Goal: Task Accomplishment & Management: Use online tool/utility

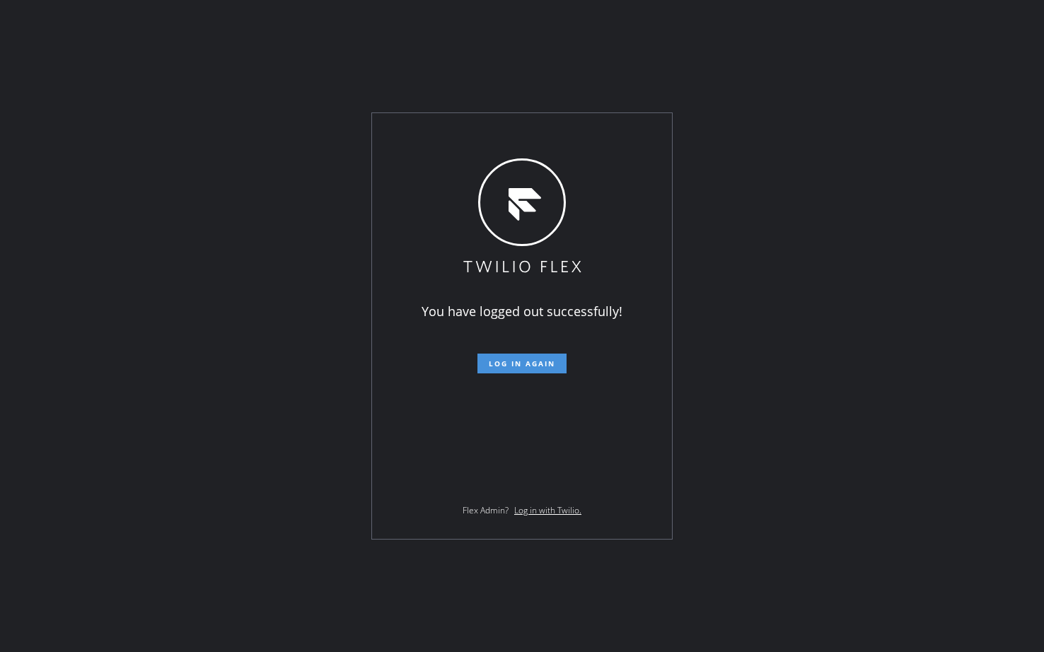
click at [540, 364] on span "Log in again" at bounding box center [522, 364] width 67 height 10
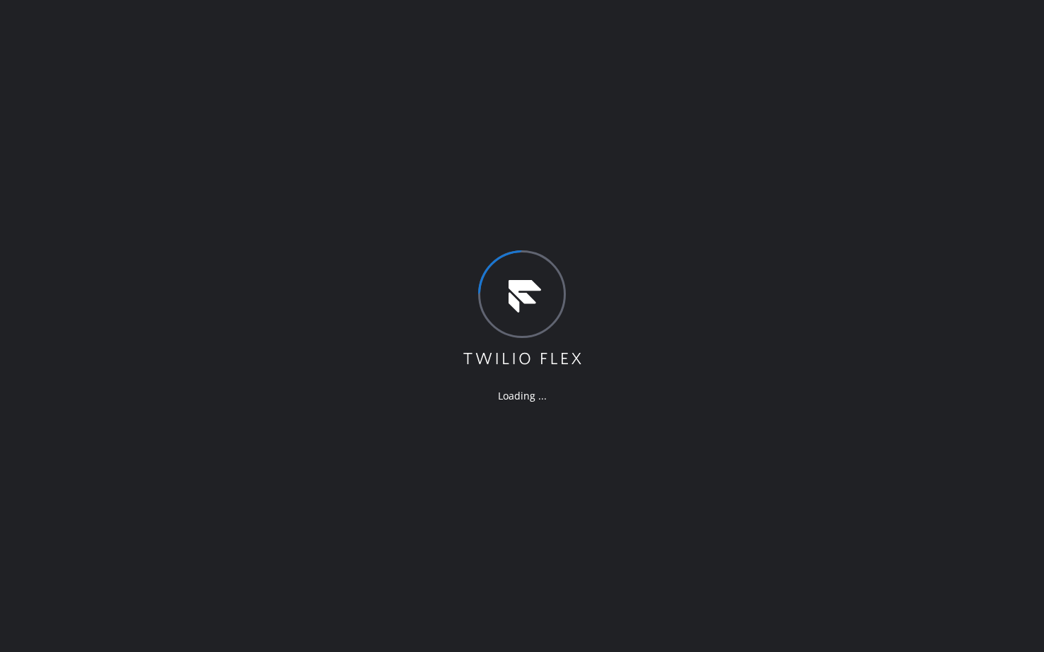
click at [703, 224] on div "Loading ..." at bounding box center [522, 326] width 1044 height 652
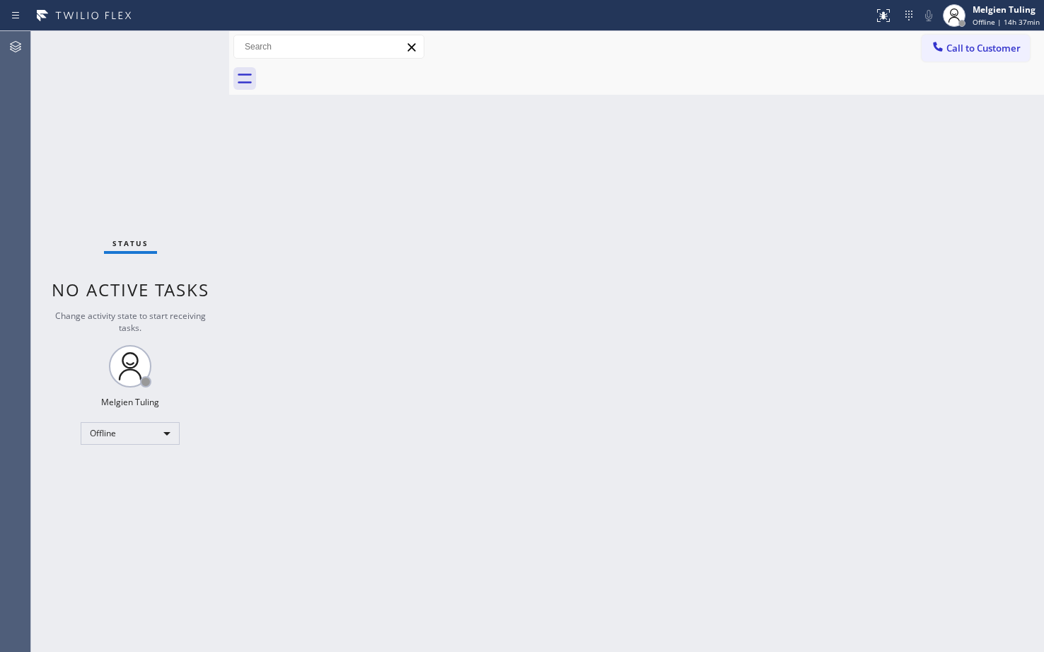
click at [120, 449] on div "Status No active tasks Change activity state to start receiving tasks. Melgien …" at bounding box center [130, 341] width 198 height 621
click at [746, 227] on div "Back to Dashboard Change Sender ID Customers Technicians Select a contact Outbo…" at bounding box center [636, 341] width 815 height 621
drag, startPoint x: 123, startPoint y: 512, endPoint x: 149, endPoint y: 548, distance: 45.2
click at [146, 565] on div "Status No active tasks Change activity state to start receiving tasks. Melgien …" at bounding box center [130, 341] width 198 height 621
click at [163, 433] on div "Offline" at bounding box center [130, 433] width 99 height 23
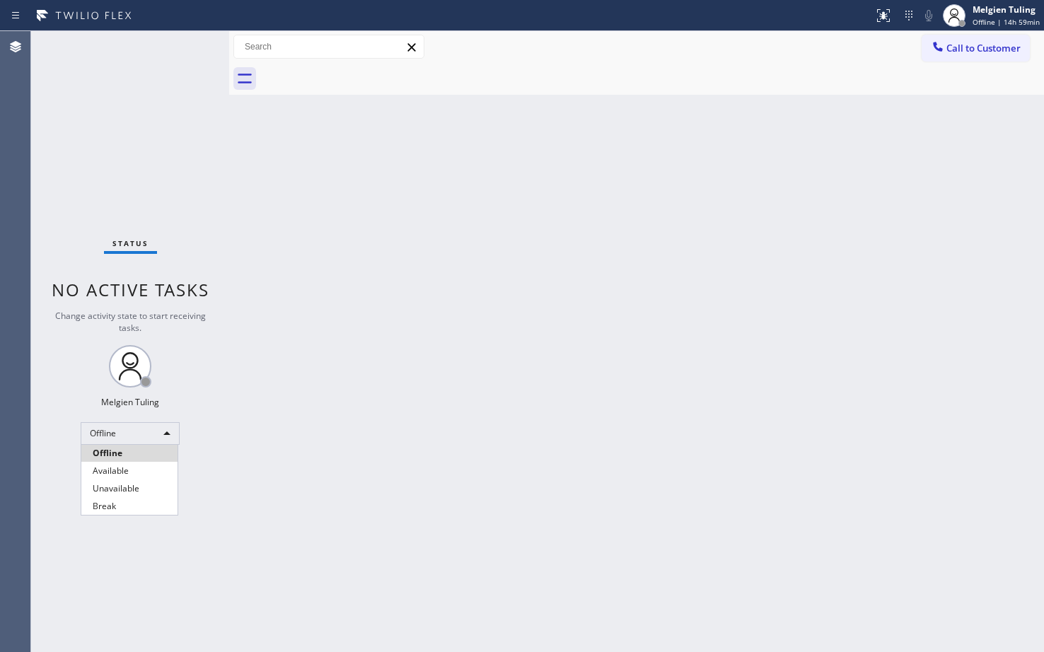
click at [122, 407] on div at bounding box center [522, 326] width 1044 height 652
click at [129, 439] on div "Offline" at bounding box center [130, 433] width 99 height 23
click at [113, 470] on li "Available" at bounding box center [129, 471] width 96 height 17
click at [346, 379] on div "Back to Dashboard Change Sender ID Customers Technicians Select a contact Outbo…" at bounding box center [636, 341] width 815 height 621
click at [351, 381] on div "Back to Dashboard Change Sender ID Customers Technicians Select a contact Outbo…" at bounding box center [636, 341] width 815 height 621
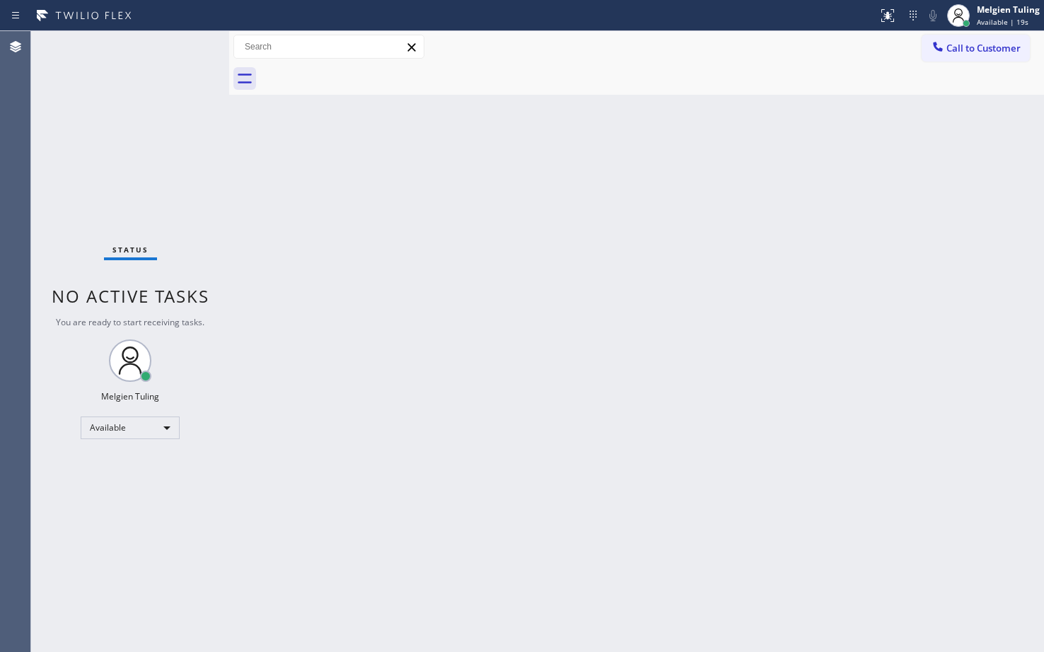
click at [189, 55] on div "Status No active tasks You are ready to start receiving tasks. Melgien Tuling A…" at bounding box center [130, 341] width 198 height 621
click at [177, 57] on div "Status No active tasks You are ready to start receiving tasks. Melgien Tuling A…" at bounding box center [130, 341] width 198 height 621
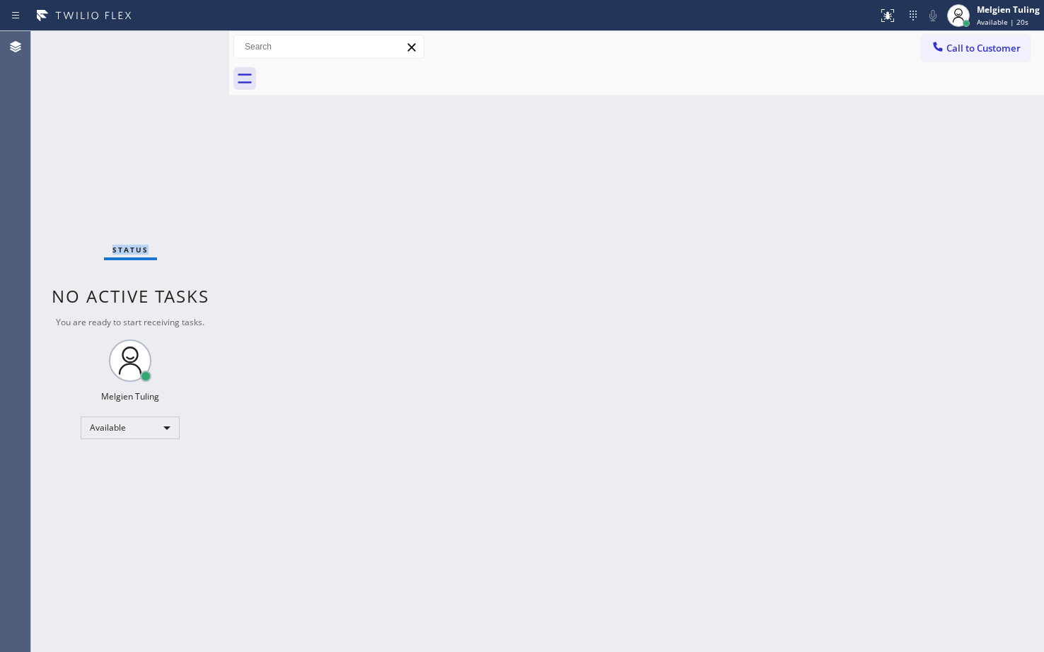
click at [177, 57] on div "Status No active tasks You are ready to start receiving tasks. Melgien Tuling A…" at bounding box center [130, 341] width 198 height 621
click at [180, 56] on div "Status No active tasks You are ready to start receiving tasks. Melgien Tuling A…" at bounding box center [130, 341] width 198 height 621
click at [181, 55] on div "Status No active tasks You are ready to start receiving tasks. Melgien Tuling A…" at bounding box center [130, 341] width 198 height 621
click at [182, 54] on div "Status No active tasks You are ready to start receiving tasks. Melgien Tuling A…" at bounding box center [130, 341] width 198 height 621
click at [185, 41] on div "Status No active tasks You are ready to start receiving tasks. Melgien Tuling A…" at bounding box center [130, 341] width 198 height 621
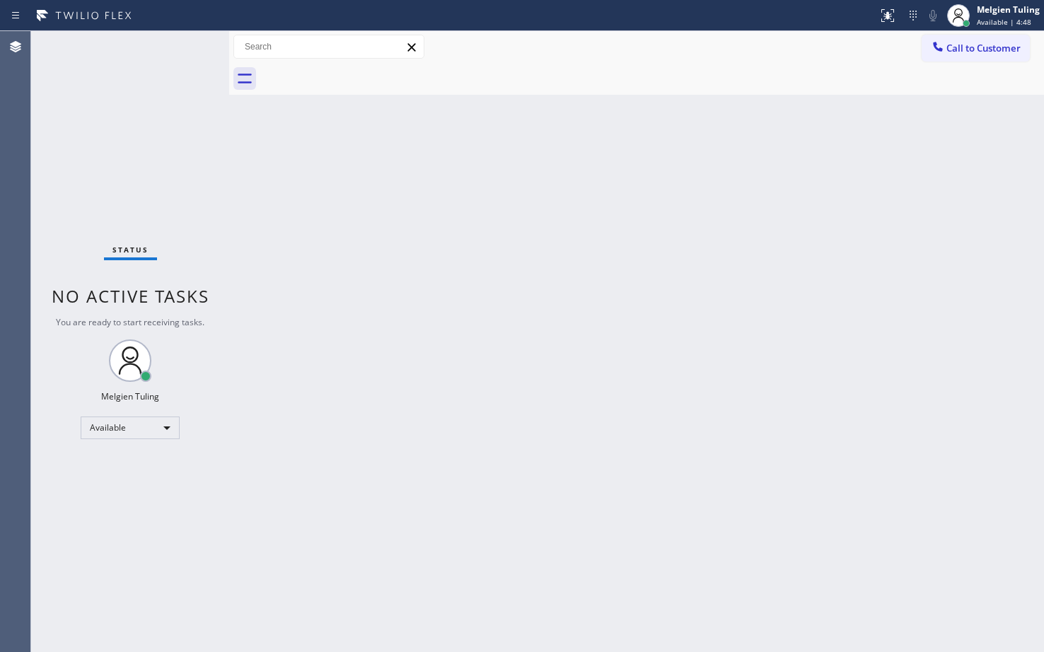
click at [185, 41] on div "Status No active tasks You are ready to start receiving tasks. Melgien Tuling A…" at bounding box center [130, 341] width 198 height 621
click at [345, 316] on div "Back to Dashboard Change Sender ID Customers Technicians Select a contact Outbo…" at bounding box center [636, 341] width 815 height 621
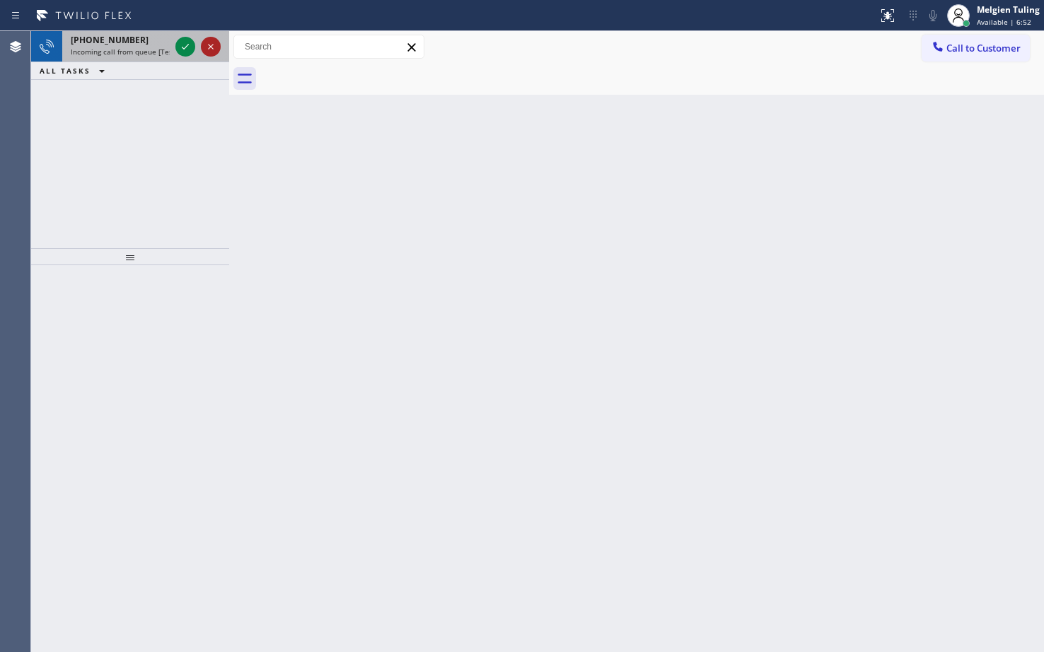
click at [214, 45] on icon at bounding box center [210, 46] width 17 height 17
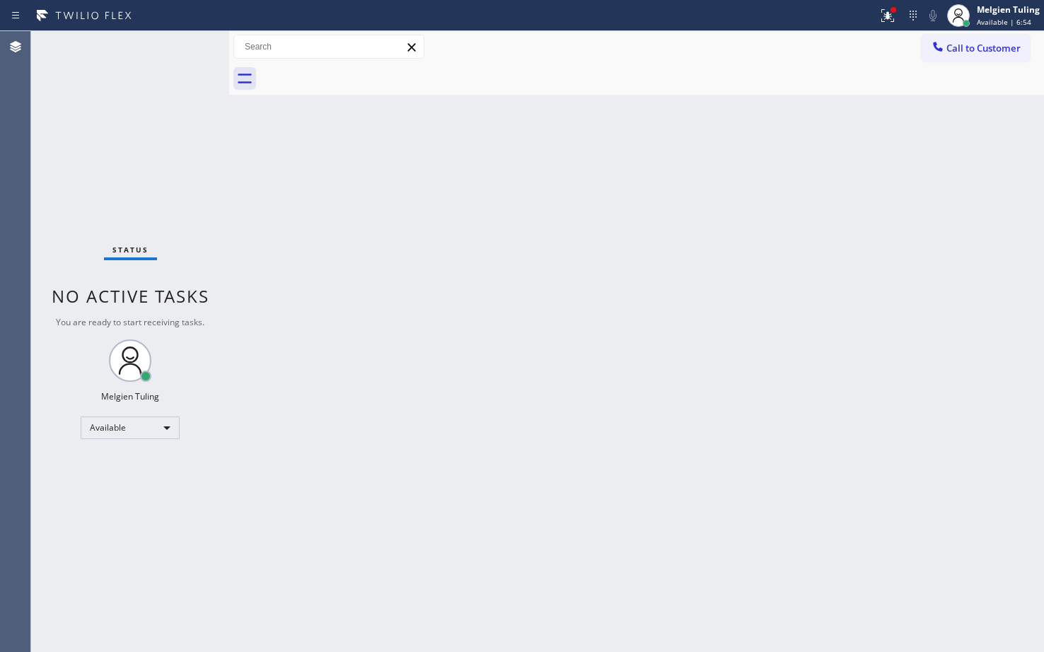
click at [181, 47] on div "Status No active tasks You are ready to start receiving tasks. Melgien Tuling A…" at bounding box center [130, 341] width 198 height 621
click at [886, 16] on icon at bounding box center [887, 15] width 17 height 17
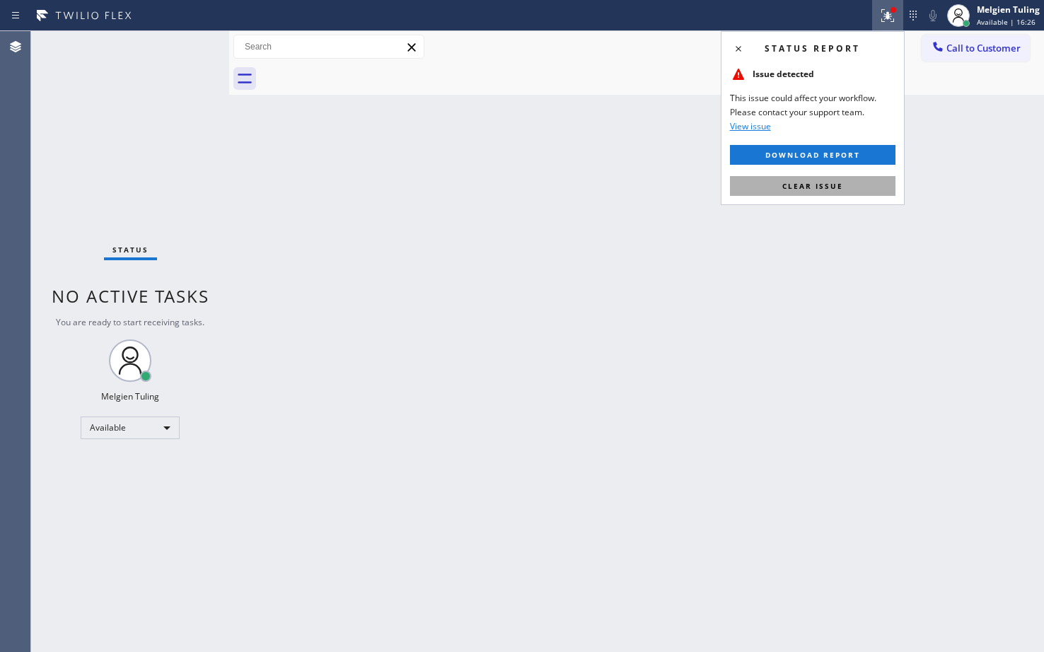
click at [834, 186] on span "Clear issue" at bounding box center [812, 186] width 61 height 10
click at [834, 186] on div "Back to Dashboard Change Sender ID Customers Technicians Select a contact Outbo…" at bounding box center [636, 341] width 815 height 621
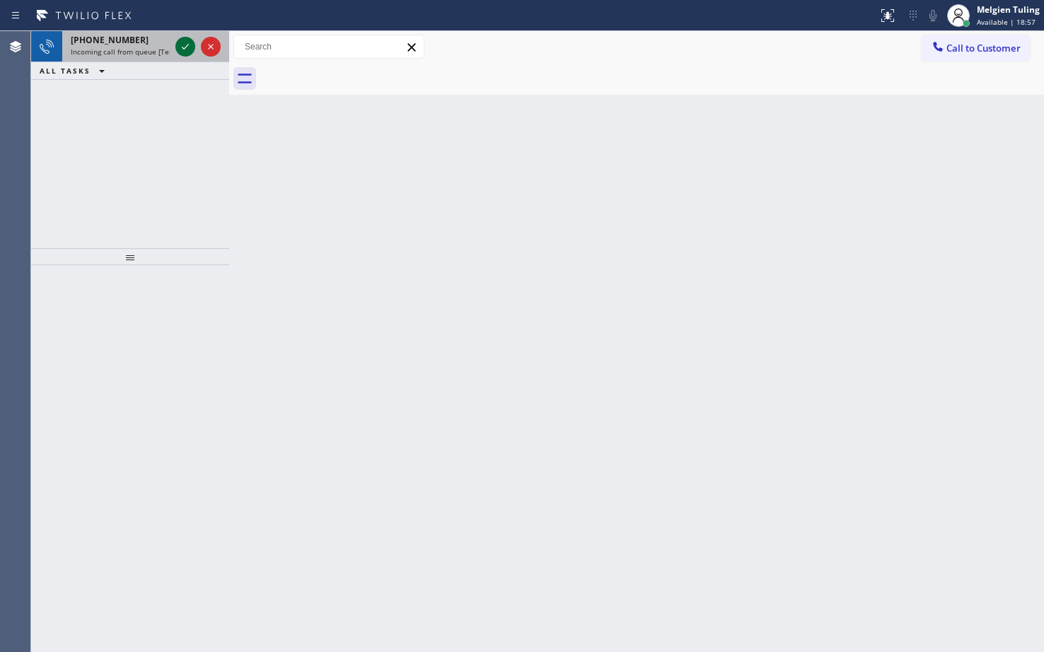
click at [175, 52] on div at bounding box center [185, 46] width 20 height 17
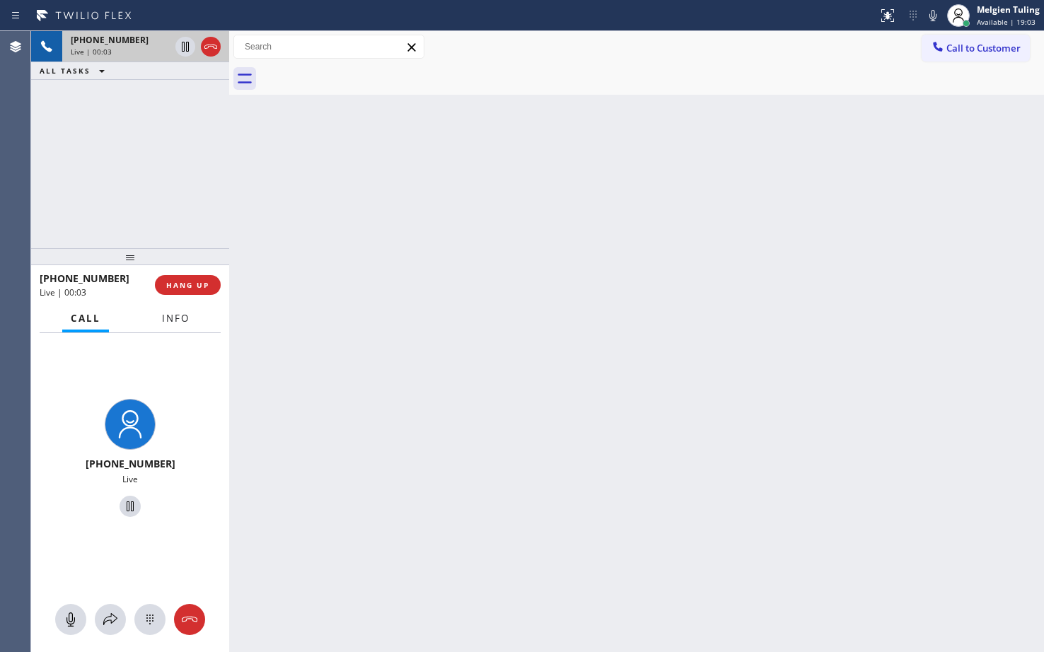
click at [180, 316] on span "Info" at bounding box center [176, 318] width 28 height 13
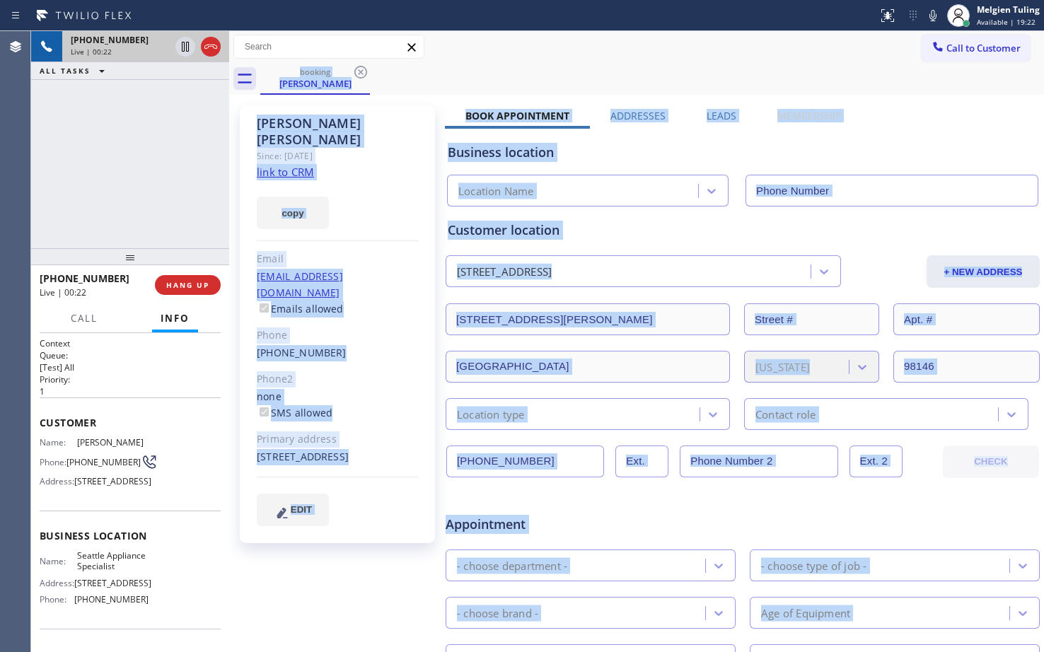
click at [391, 226] on div "Gregory Flynn Since: 20 may 2020 link to CRM copy Email gflynn2011@gmail.com Em…" at bounding box center [337, 324] width 195 height 438
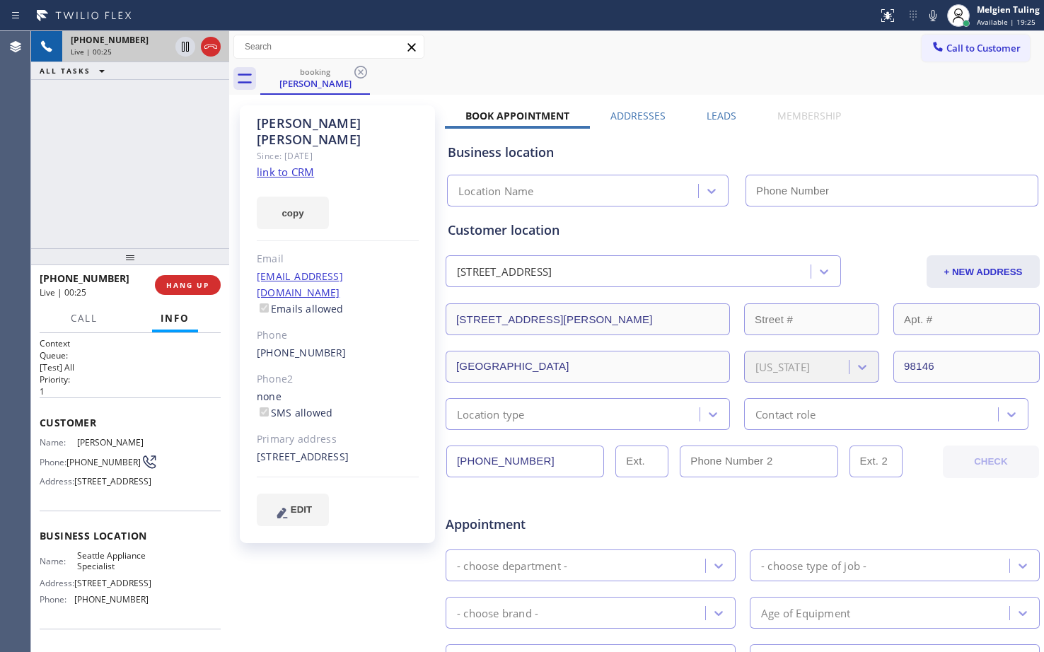
type input "(206) 445-7361"
click at [296, 165] on link "link to CRM" at bounding box center [285, 172] width 57 height 14
click at [930, 12] on icon at bounding box center [933, 15] width 17 height 17
click at [145, 129] on div "+19703767111 Live | 01:36 ALL TASKS ALL TASKS ACTIVE TASKS TASKS IN WRAP UP" at bounding box center [130, 139] width 198 height 217
click at [939, 18] on icon at bounding box center [933, 15] width 17 height 17
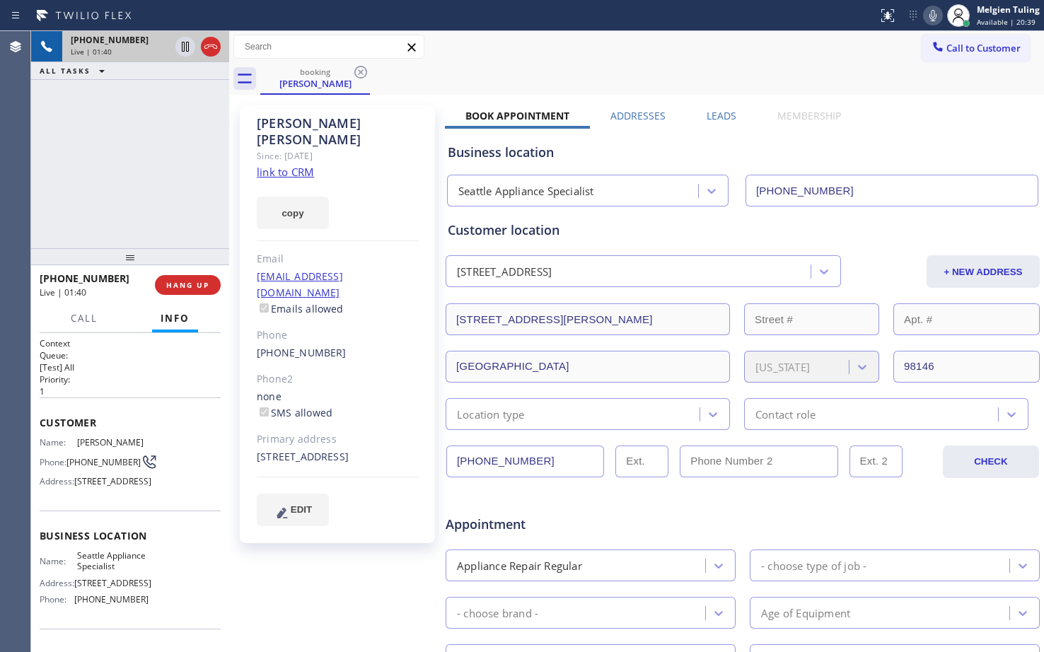
click at [509, 36] on div "Call to Customer Outbound call Location Search location Your caller id phone nu…" at bounding box center [636, 47] width 815 height 25
click at [935, 19] on icon at bounding box center [933, 15] width 7 height 11
click at [187, 47] on icon at bounding box center [185, 47] width 7 height 10
click at [182, 48] on icon at bounding box center [185, 46] width 17 height 17
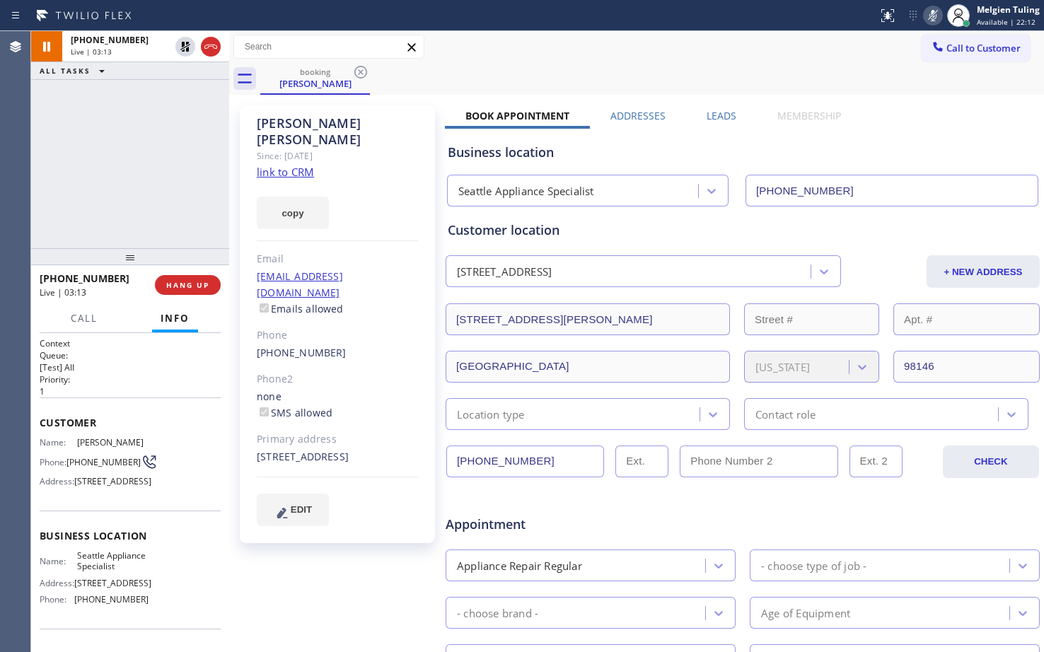
click at [935, 16] on icon at bounding box center [933, 15] width 7 height 11
click at [192, 288] on span "HANG UP" at bounding box center [187, 285] width 43 height 10
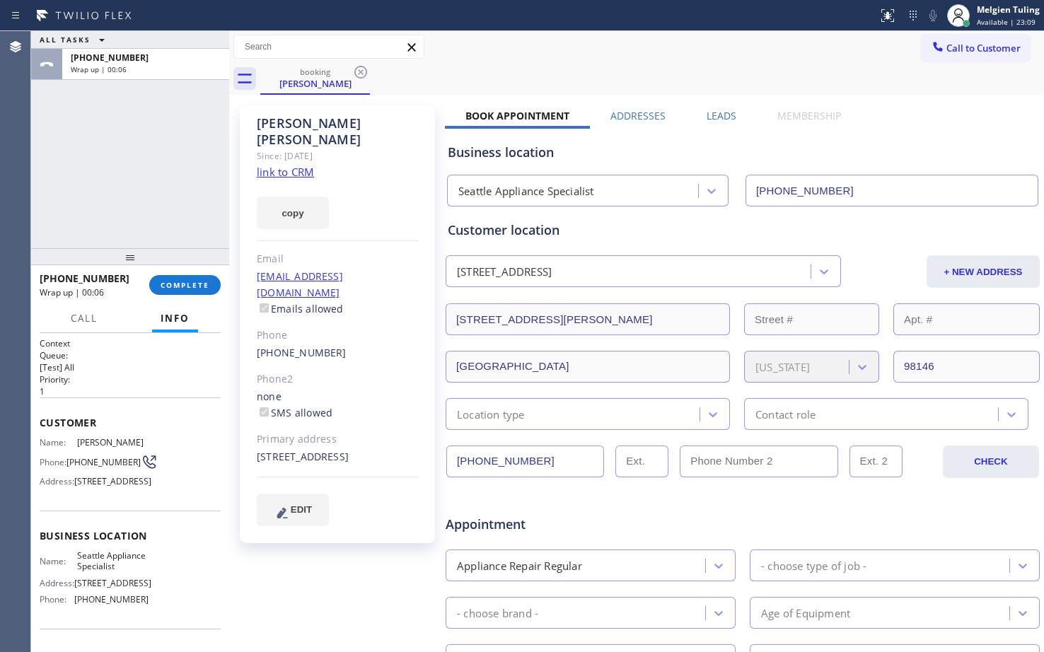
click at [181, 219] on div "ALL TASKS ALL TASKS ACTIVE TASKS TASKS IN WRAP UP +19703767111 Wrap up | 00:06" at bounding box center [130, 139] width 198 height 217
click at [180, 284] on span "COMPLETE" at bounding box center [185, 285] width 49 height 10
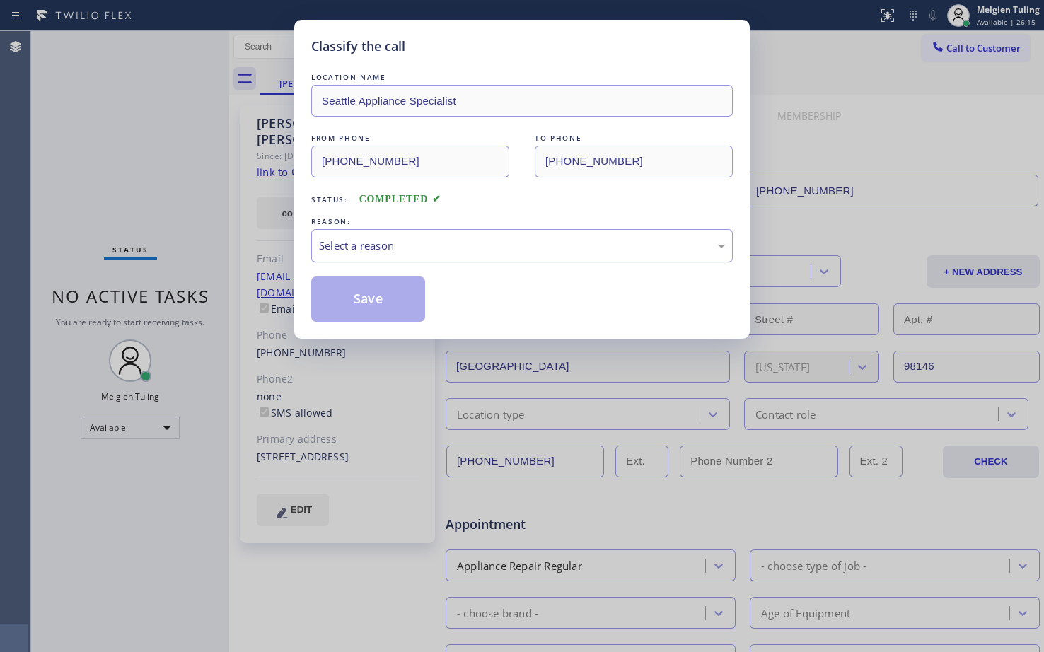
click at [357, 237] on div "Select a reason" at bounding box center [522, 245] width 422 height 33
click at [362, 311] on button "Save" at bounding box center [368, 299] width 114 height 45
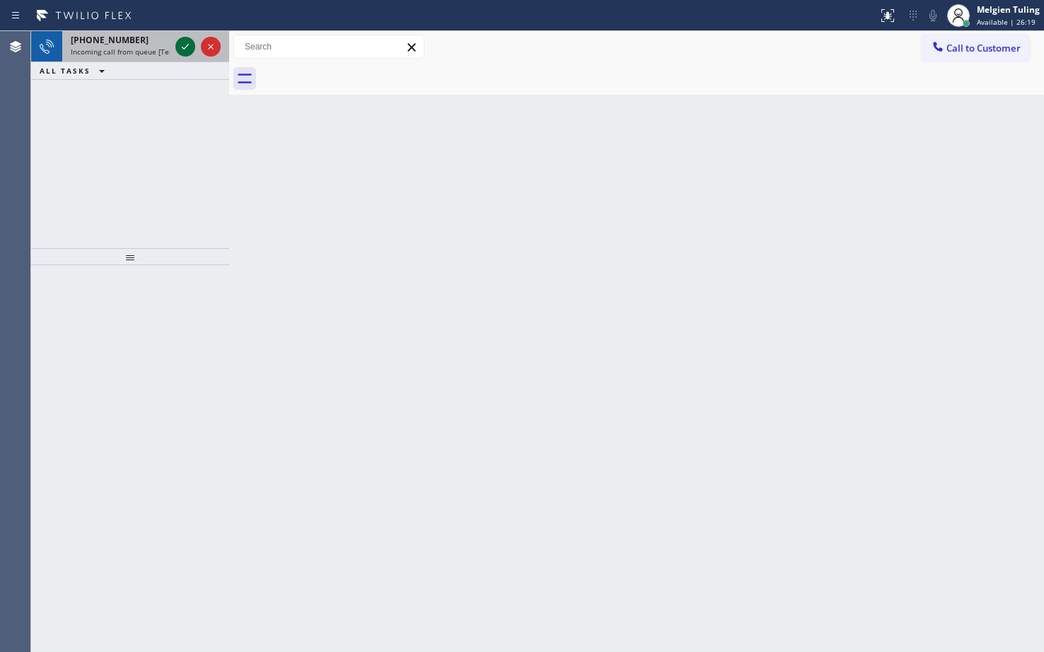
click at [182, 44] on icon at bounding box center [185, 46] width 17 height 17
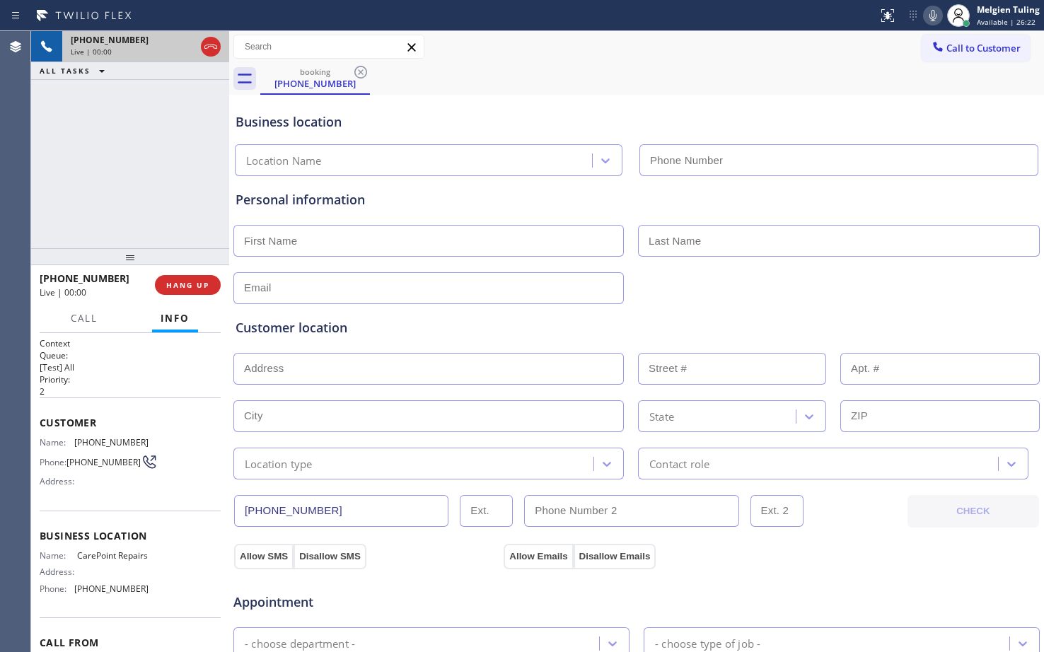
type input "(732) 641-6516"
click at [190, 289] on span "HANG UP" at bounding box center [187, 285] width 43 height 10
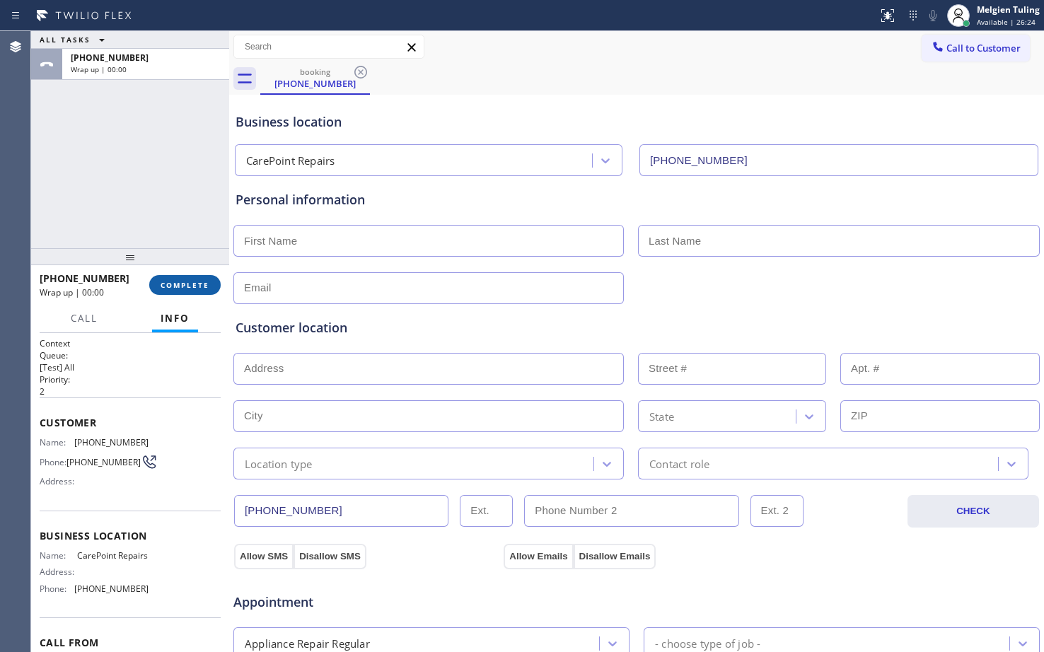
click at [190, 288] on span "COMPLETE" at bounding box center [185, 285] width 49 height 10
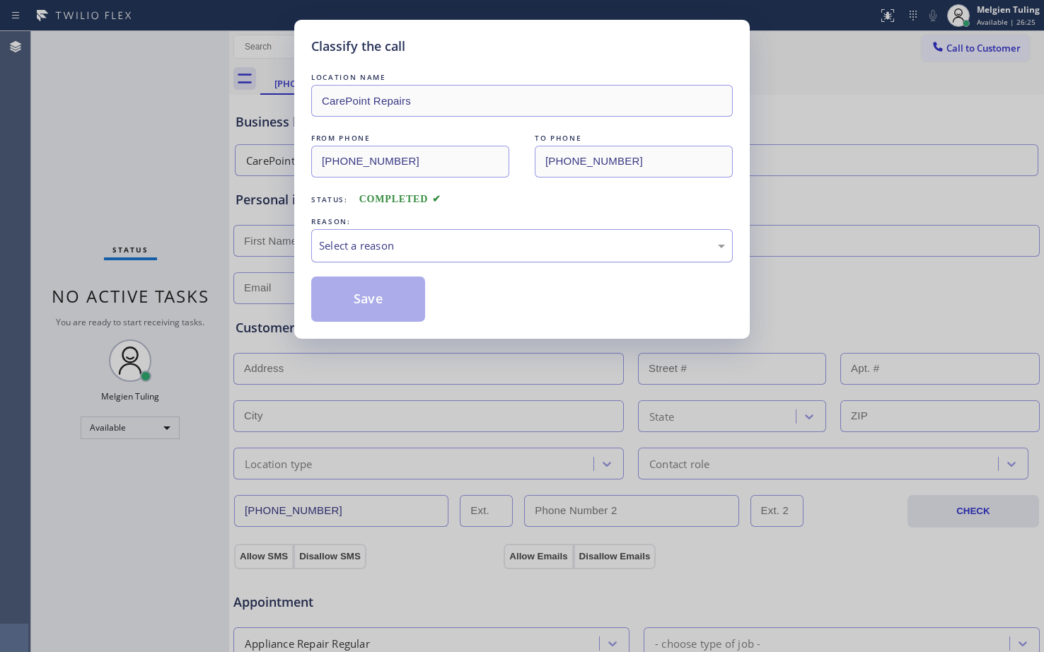
click at [342, 255] on div "Select a reason" at bounding box center [522, 245] width 422 height 33
click at [353, 243] on div "Select a reason" at bounding box center [522, 246] width 406 height 16
click at [376, 299] on button "Save" at bounding box center [368, 299] width 114 height 45
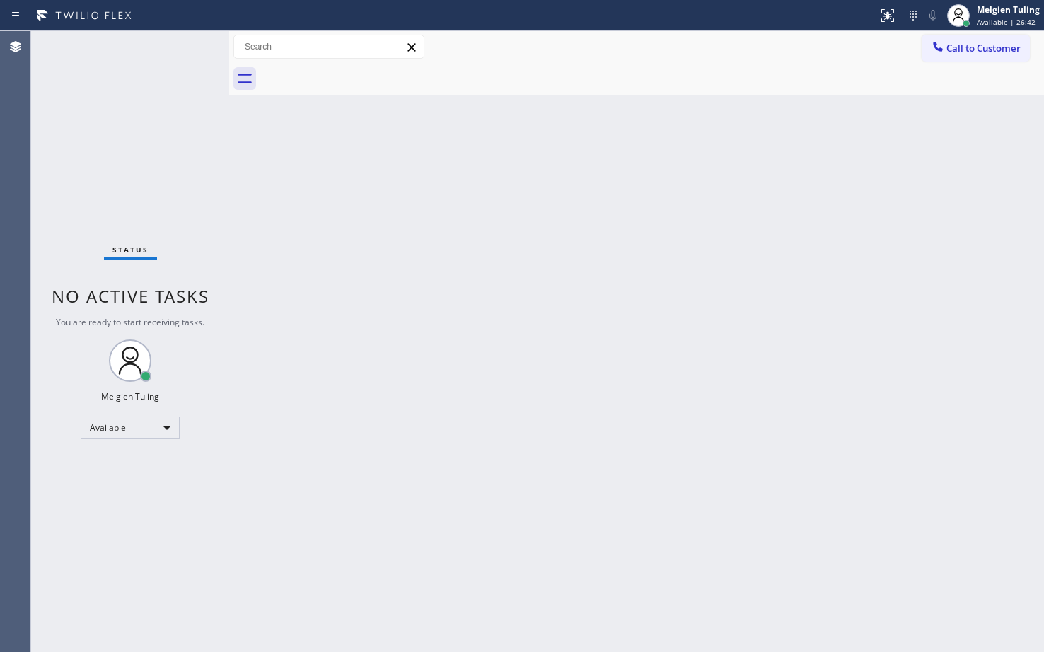
click at [171, 187] on div "Status No active tasks You are ready to start receiving tasks. Melgien Tuling A…" at bounding box center [130, 341] width 198 height 621
click at [163, 154] on div "Status No active tasks You are ready to start receiving tasks. Melgien Tuling A…" at bounding box center [130, 341] width 198 height 621
click at [186, 502] on div "Status No active tasks You are ready to start receiving tasks. Melgien Tuling A…" at bounding box center [130, 341] width 198 height 621
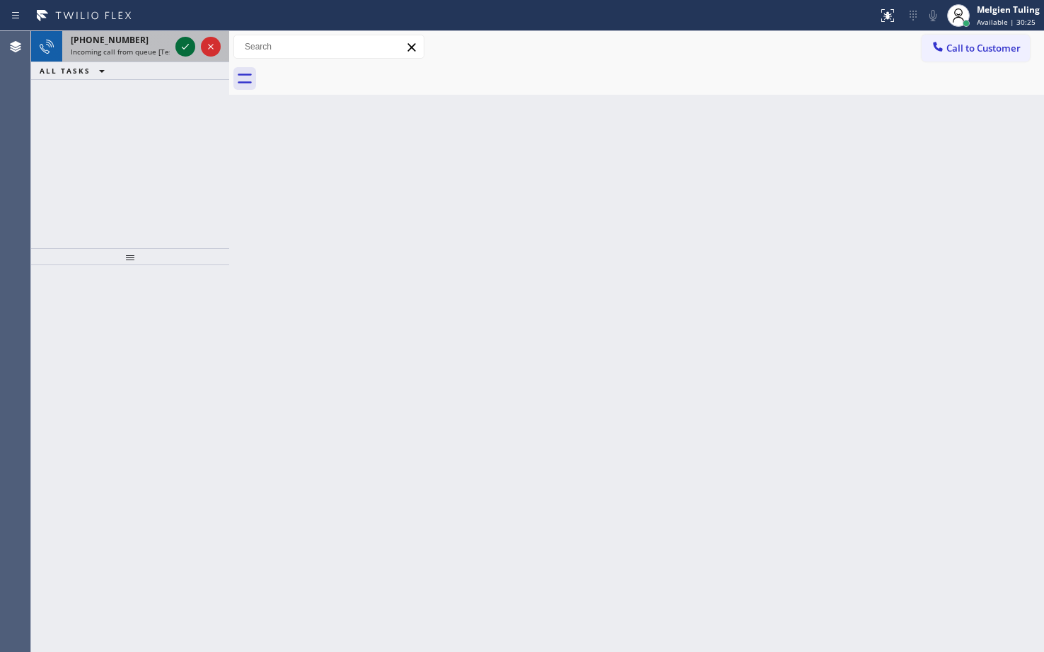
click at [175, 45] on div at bounding box center [185, 46] width 20 height 17
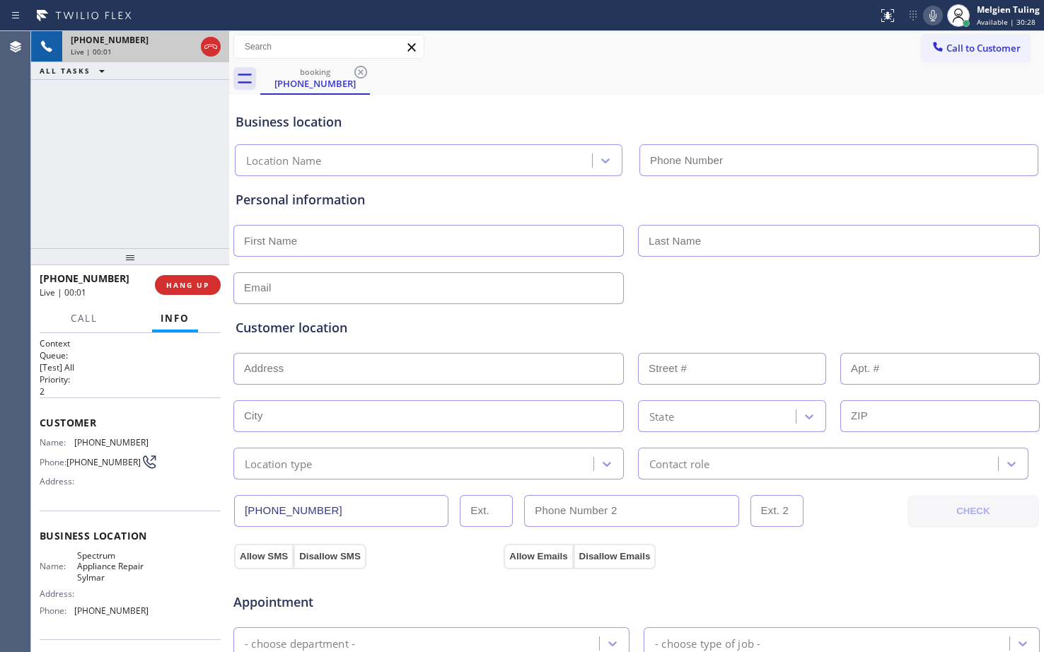
type input "(747) 271-4868"
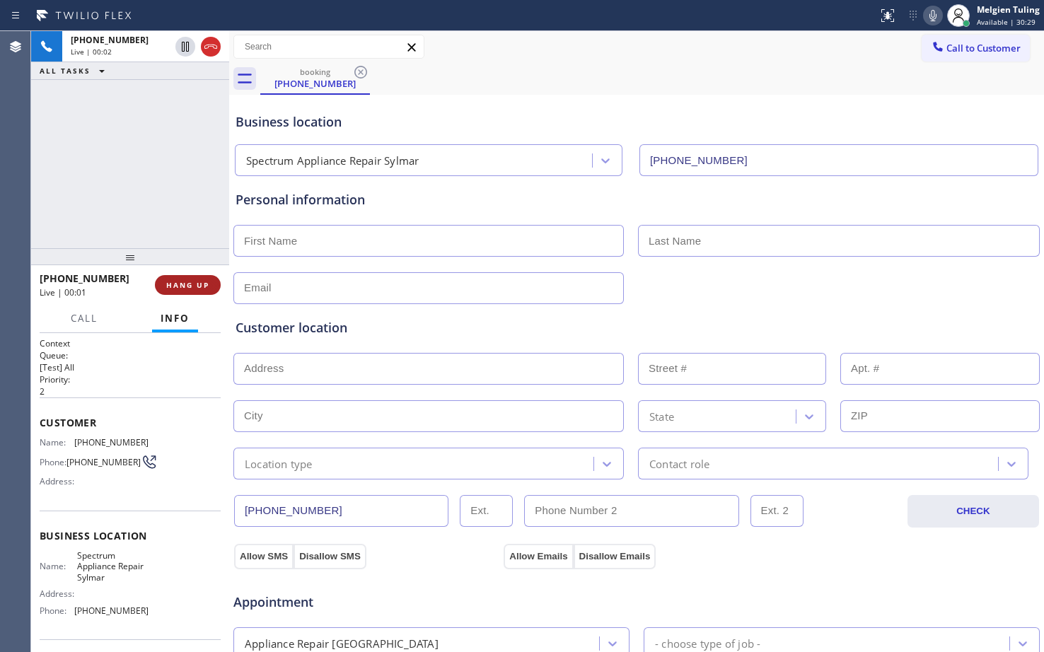
click at [178, 284] on span "HANG UP" at bounding box center [187, 285] width 43 height 10
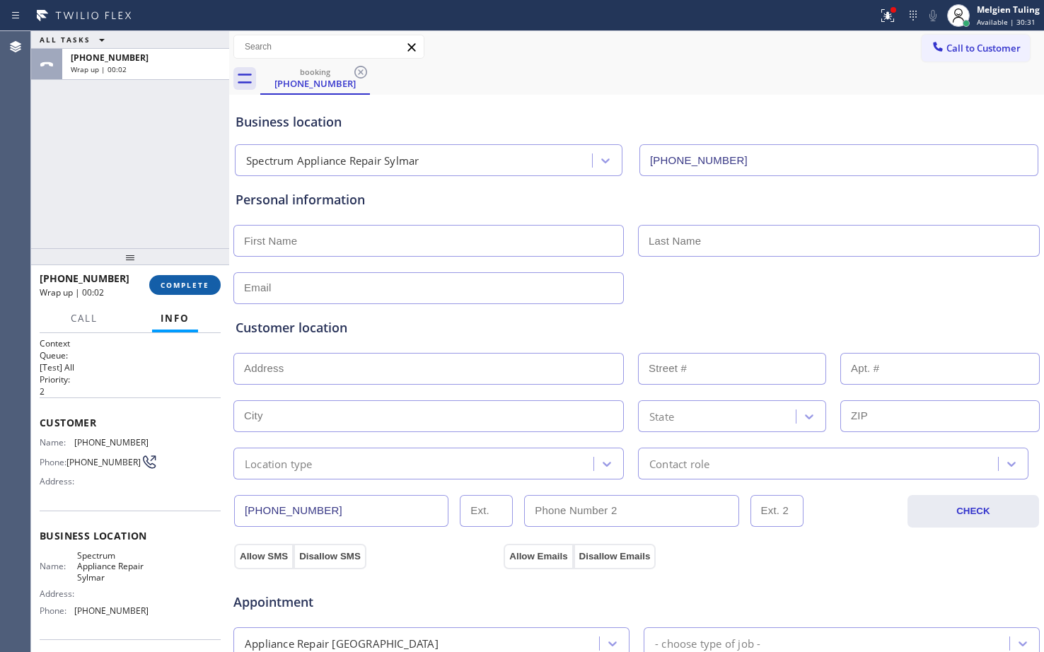
click at [203, 283] on span "COMPLETE" at bounding box center [185, 285] width 49 height 10
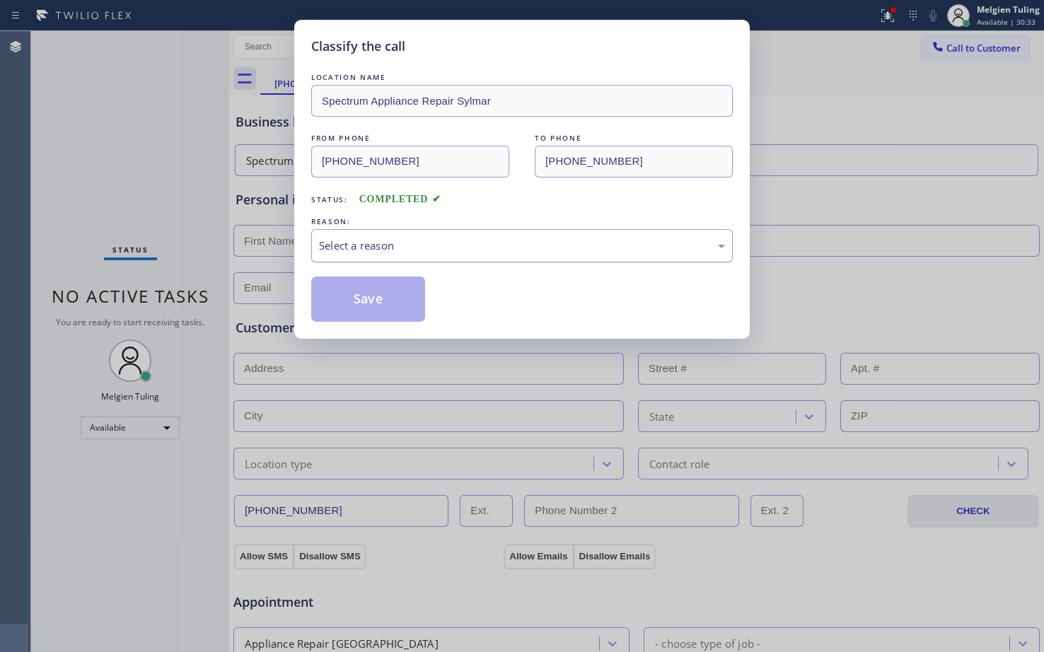
click at [333, 254] on div "Select a reason" at bounding box center [522, 245] width 422 height 33
click at [357, 282] on button "Save" at bounding box center [368, 299] width 114 height 45
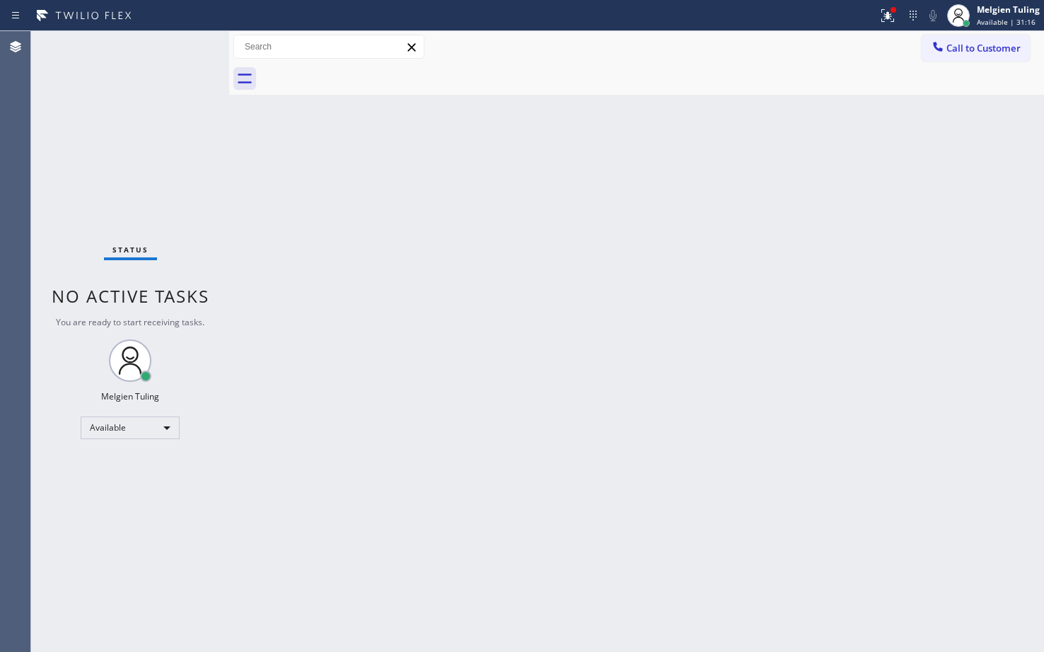
click at [120, 482] on div "Status No active tasks You are ready to start receiving tasks. Melgien Tuling A…" at bounding box center [130, 341] width 198 height 621
click at [896, 16] on icon at bounding box center [887, 15] width 17 height 17
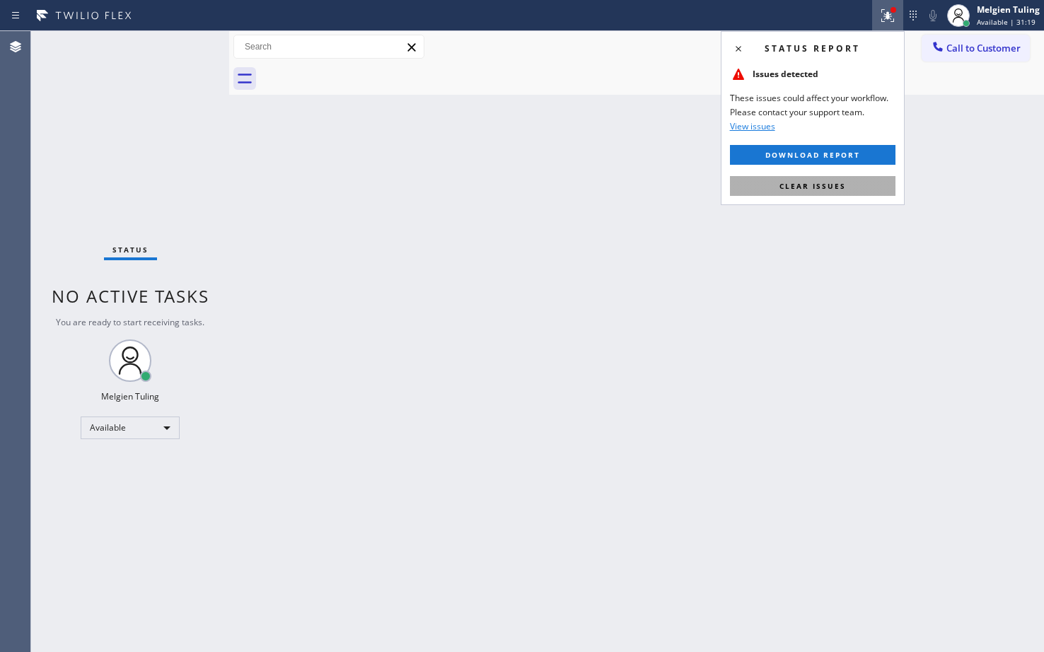
click at [807, 188] on span "Clear issues" at bounding box center [813, 186] width 67 height 10
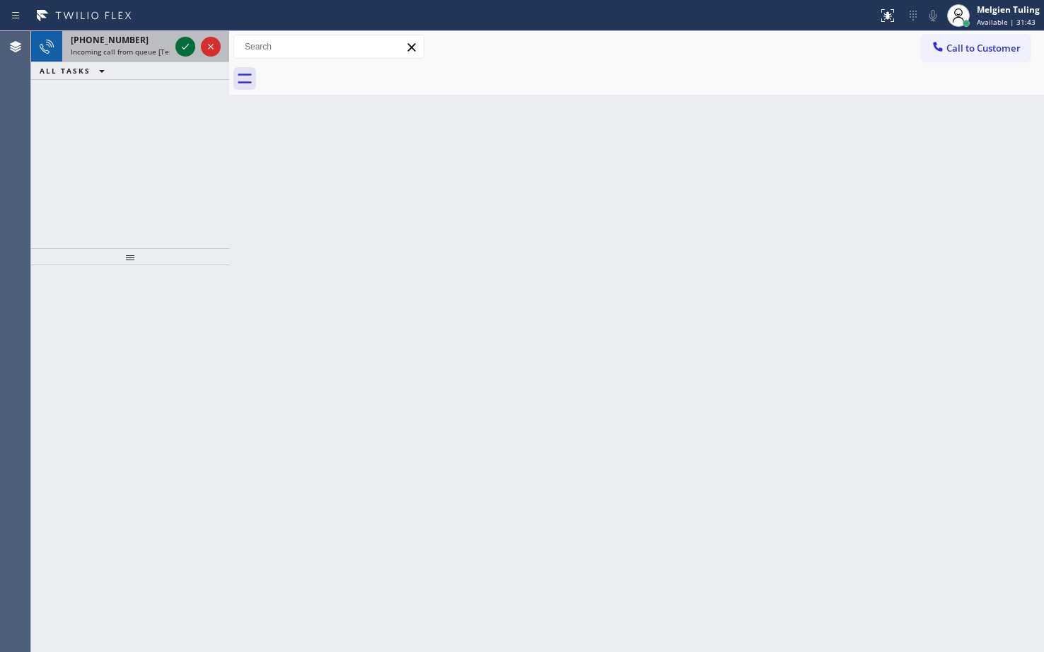
click at [178, 45] on icon at bounding box center [185, 46] width 17 height 17
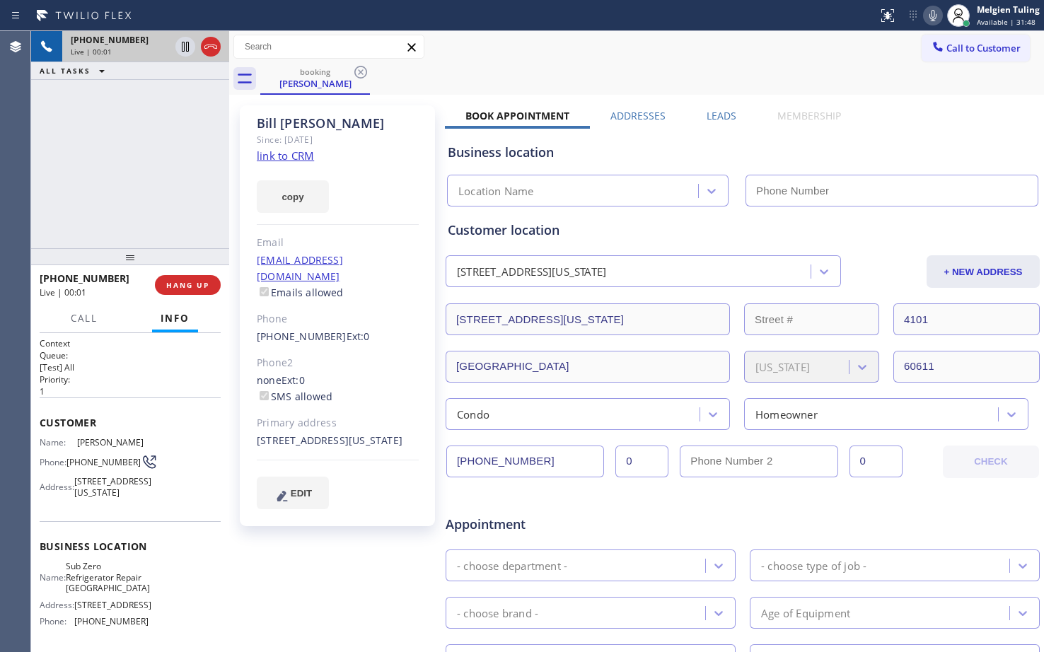
type input "(773) 917-0590"
click at [282, 156] on link "link to CRM" at bounding box center [285, 156] width 57 height 14
click at [149, 159] on div "+17082051867 Live | 00:49 ALL TASKS ALL TASKS ACTIVE TASKS TASKS IN WRAP UP" at bounding box center [130, 139] width 198 height 217
click at [804, 56] on div "Call to Customer Outbound call Location Search location Your caller id phone nu…" at bounding box center [636, 47] width 815 height 25
click at [933, 17] on icon at bounding box center [933, 15] width 7 height 11
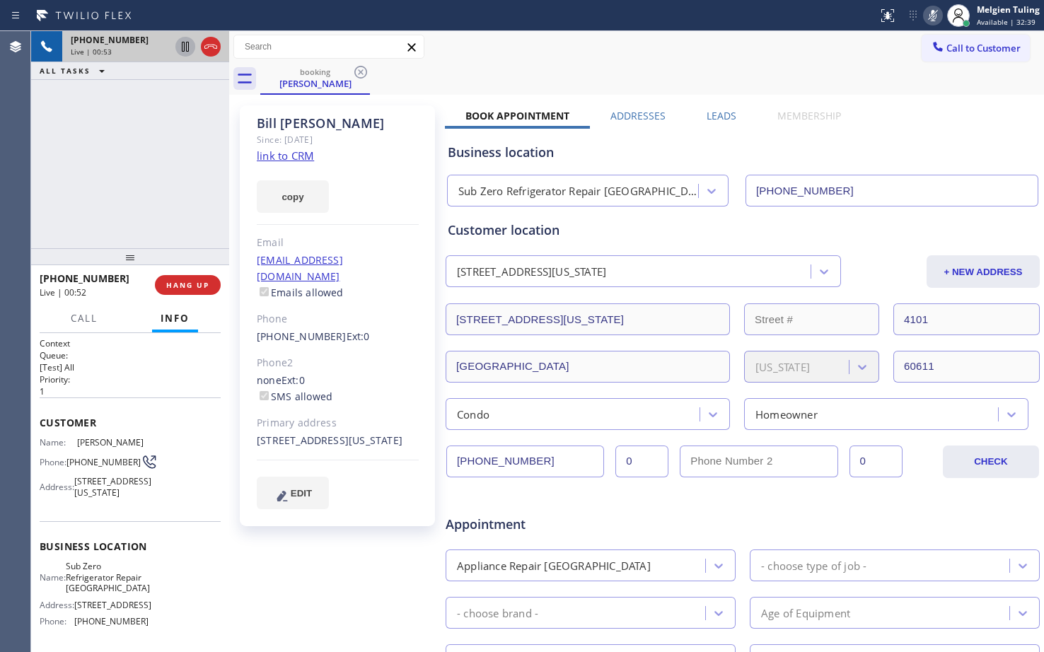
click at [180, 47] on icon at bounding box center [185, 46] width 17 height 17
click at [618, 78] on div "booking Bill Mcnulty" at bounding box center [652, 79] width 784 height 32
click at [933, 15] on icon at bounding box center [933, 15] width 17 height 17
click at [194, 48] on div at bounding box center [185, 46] width 20 height 17
click at [378, 579] on div "Bill Mcnulty Since: 20 may 2020 link to CRM copy Email bmcnulty@ieee.org Emails…" at bounding box center [339, 556] width 212 height 917
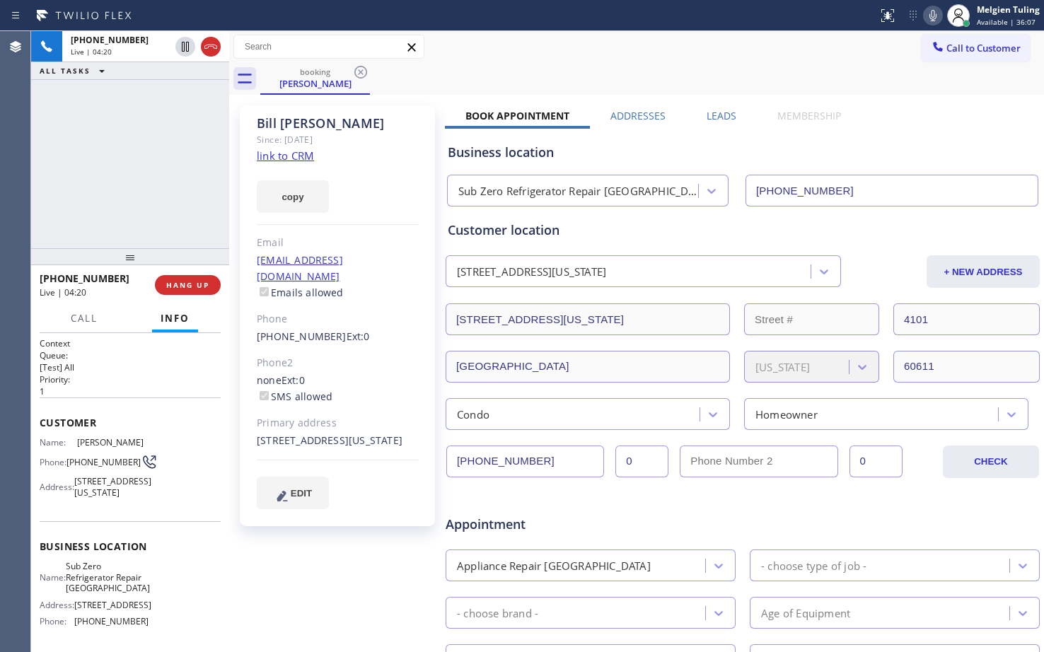
click at [205, 225] on div "+17082051867 Live | 04:20 ALL TASKS ALL TASKS ACTIVE TASKS TASKS IN WRAP UP" at bounding box center [130, 139] width 198 height 217
click at [187, 282] on span "HANG UP" at bounding box center [187, 285] width 43 height 10
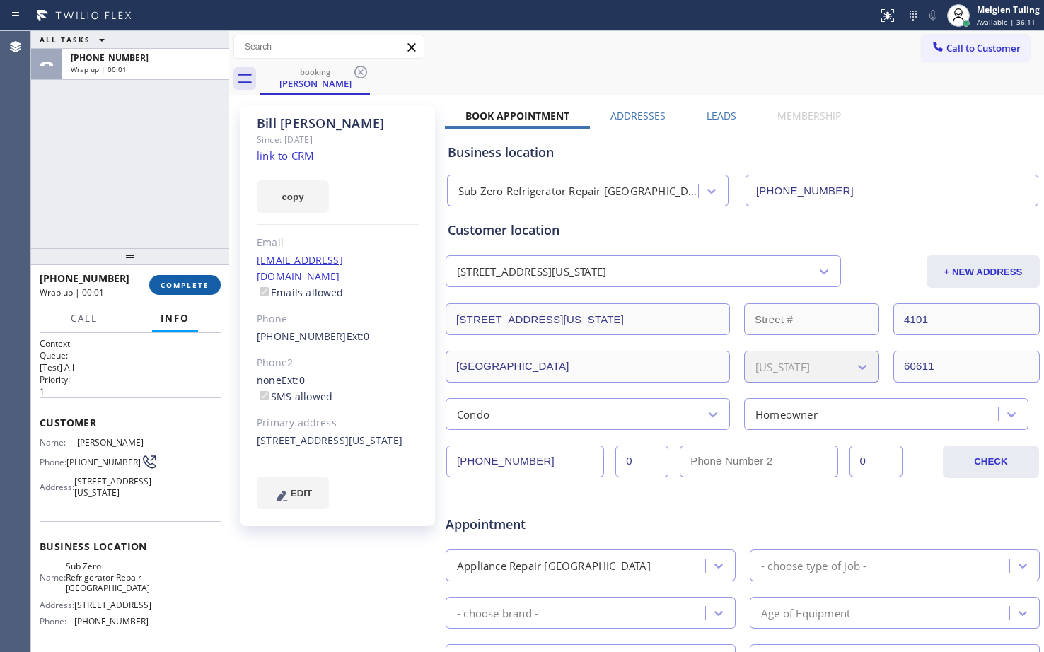
click at [169, 281] on span "COMPLETE" at bounding box center [185, 285] width 49 height 10
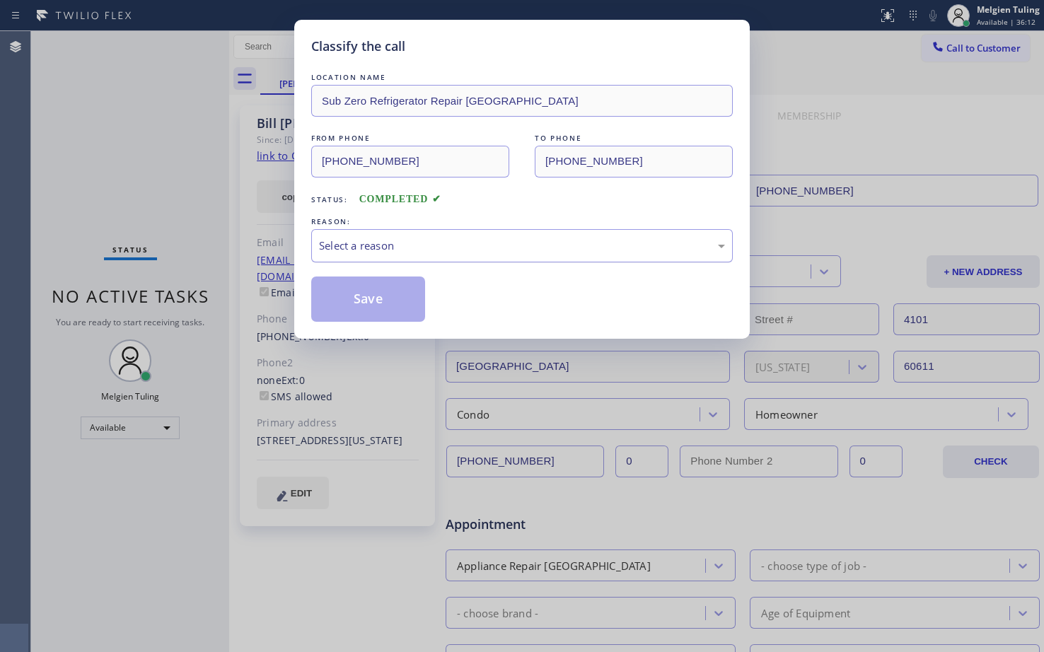
click at [358, 248] on div "Select a reason" at bounding box center [522, 246] width 406 height 16
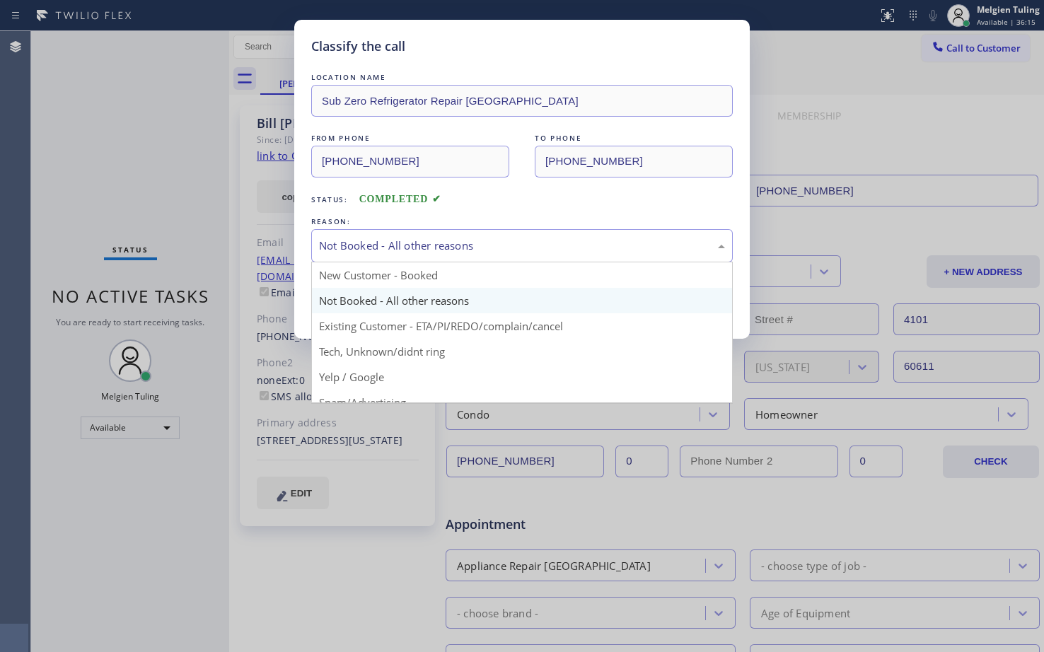
click at [366, 252] on div "Not Booked - All other reasons" at bounding box center [522, 246] width 406 height 16
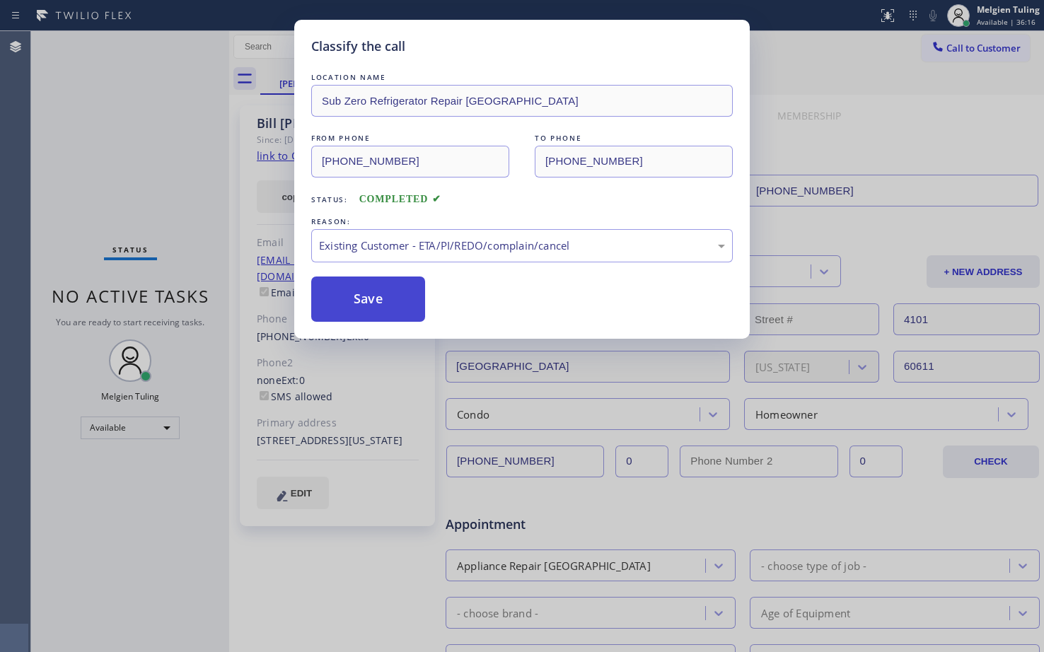
click at [353, 294] on button "Save" at bounding box center [368, 299] width 114 height 45
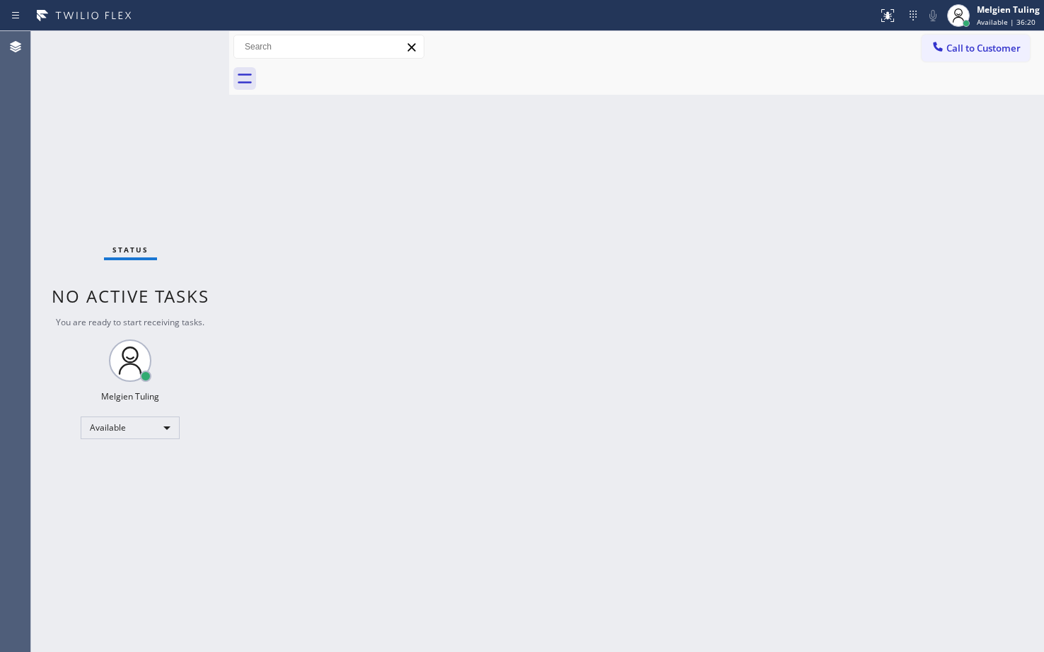
click at [151, 516] on div "Status No active tasks You are ready to start receiving tasks. Melgien Tuling A…" at bounding box center [130, 341] width 198 height 621
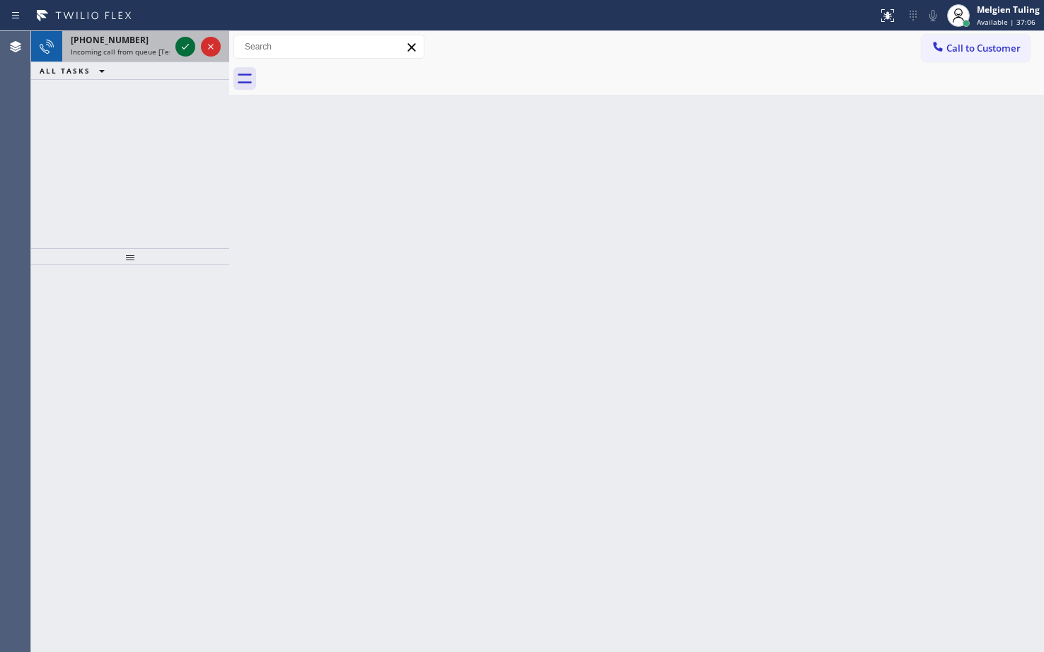
click at [186, 46] on icon at bounding box center [185, 46] width 17 height 17
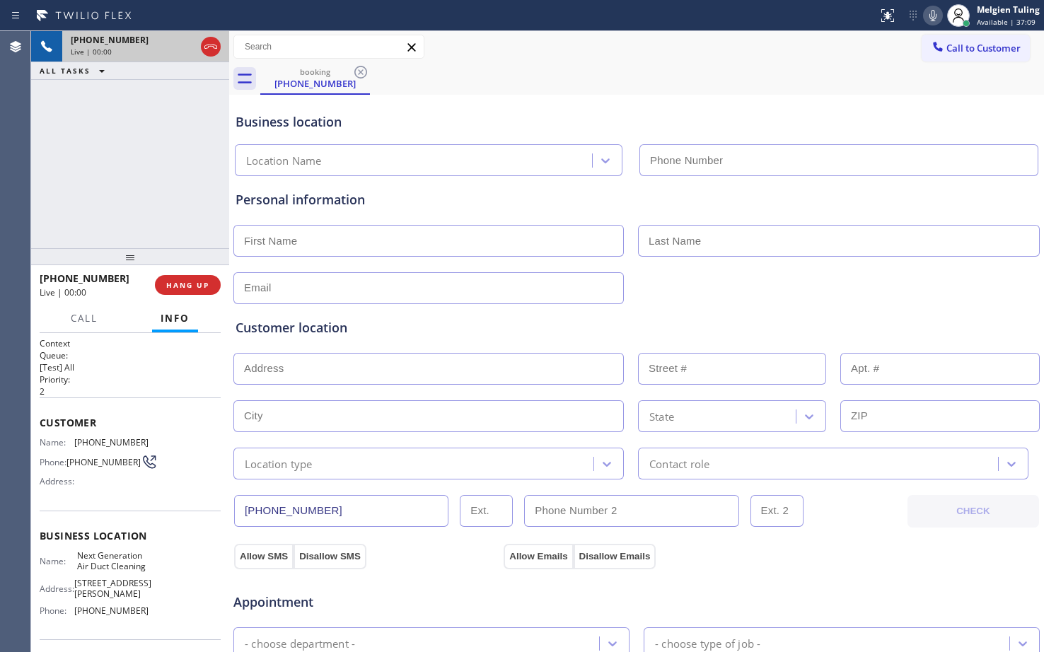
type input "(626) 377-4127"
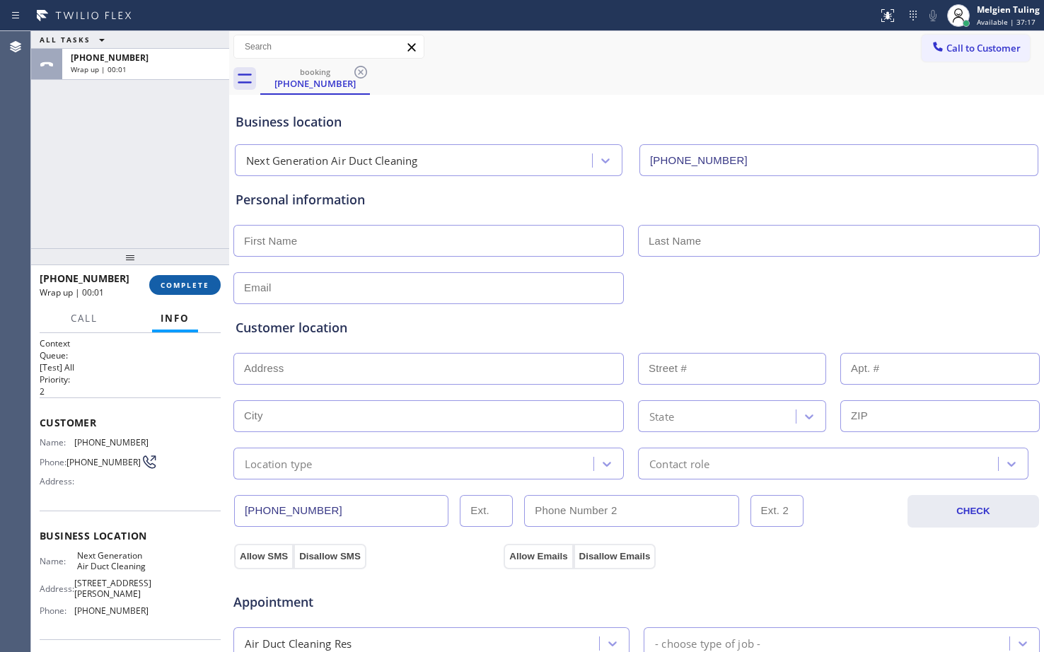
click at [183, 284] on span "COMPLETE" at bounding box center [185, 285] width 49 height 10
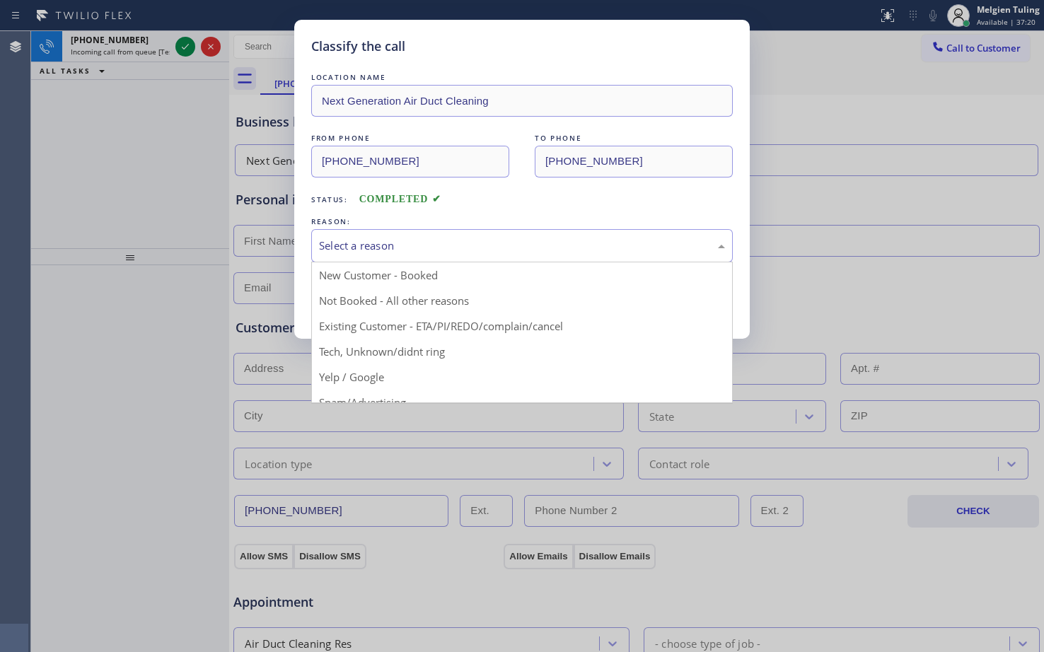
click at [420, 245] on div "Select a reason" at bounding box center [522, 246] width 406 height 16
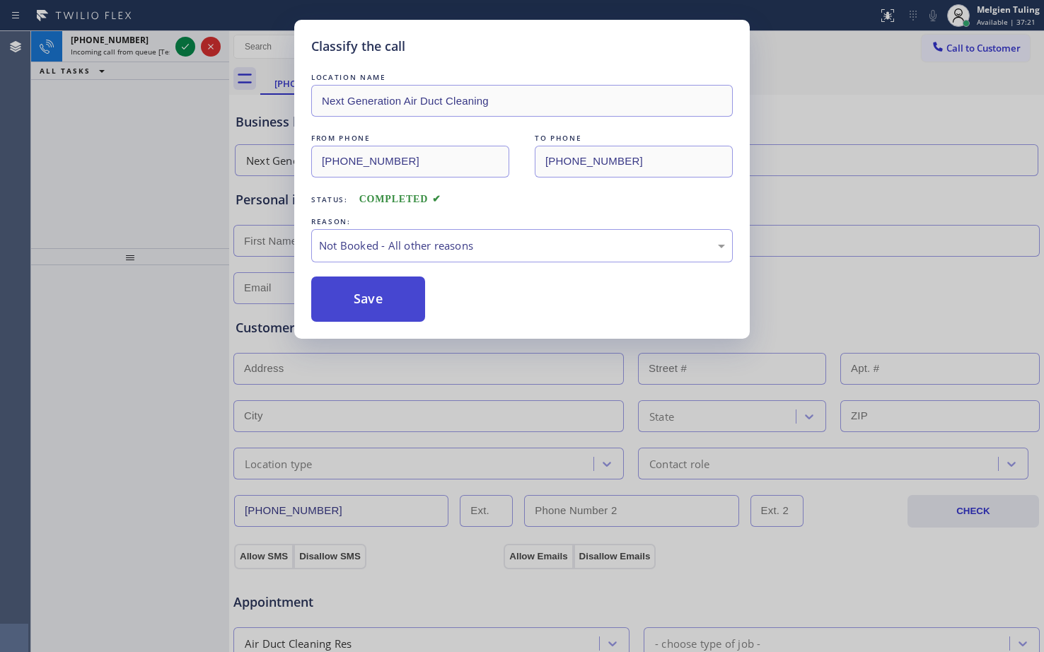
click at [345, 293] on button "Save" at bounding box center [368, 299] width 114 height 45
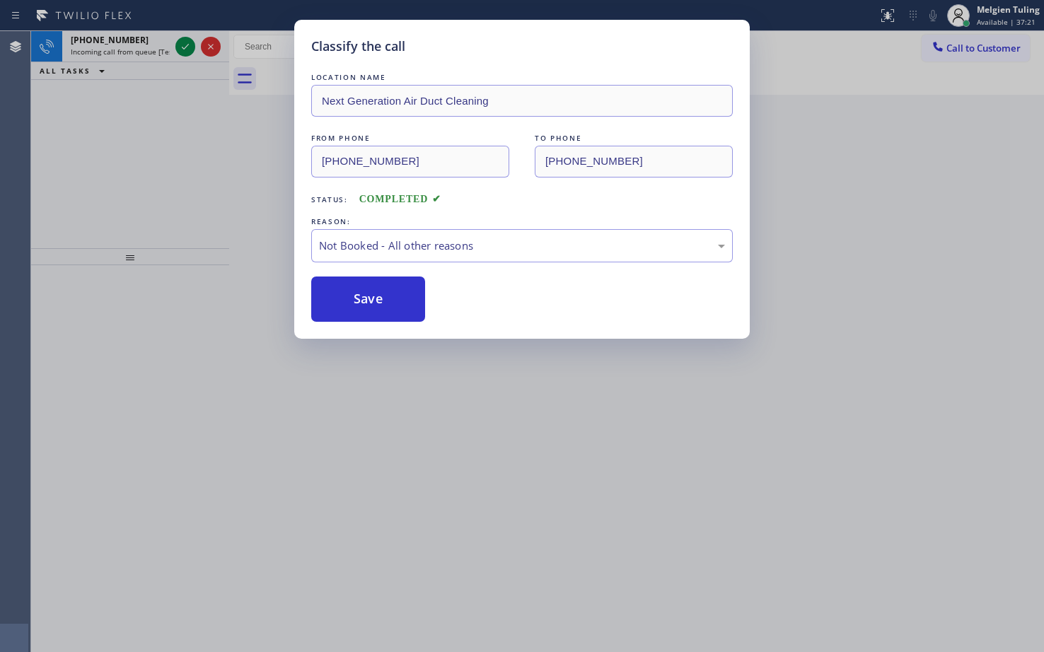
click at [114, 149] on div "Classify the call LOCATION NAME Next Generation Air Duct Cleaning FROM PHONE (6…" at bounding box center [522, 326] width 1044 height 652
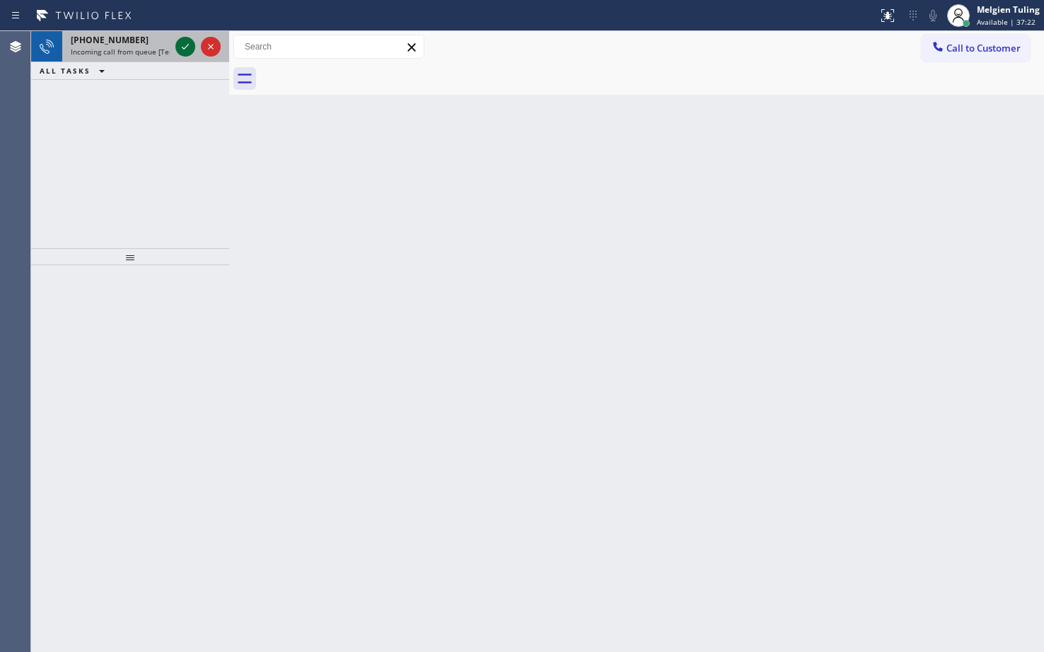
click at [185, 46] on icon at bounding box center [185, 46] width 17 height 17
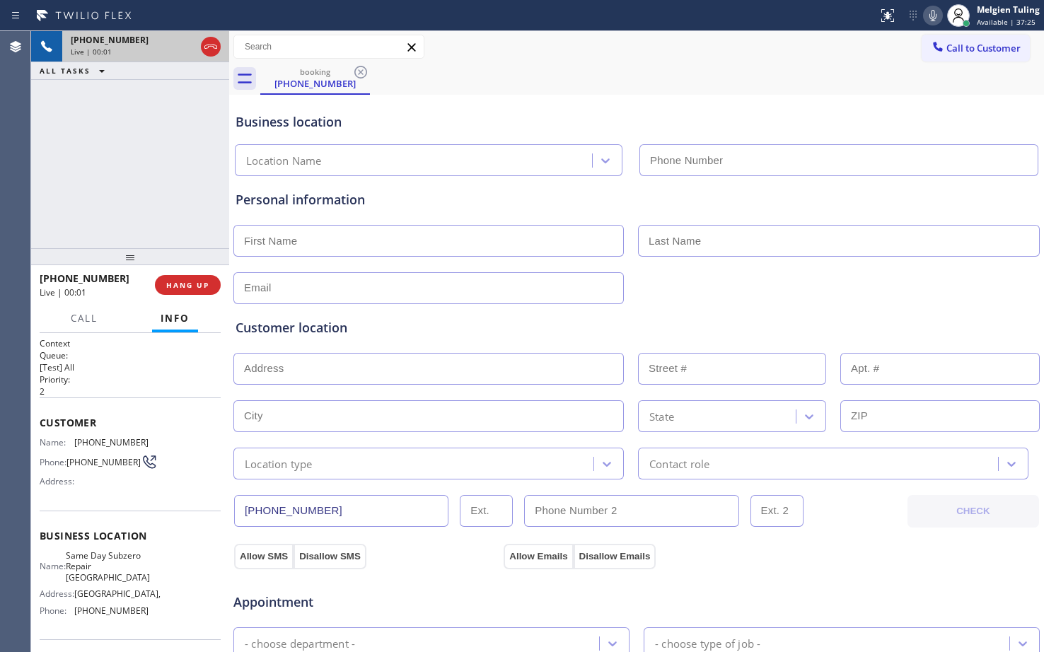
type input "(661) 465-3388"
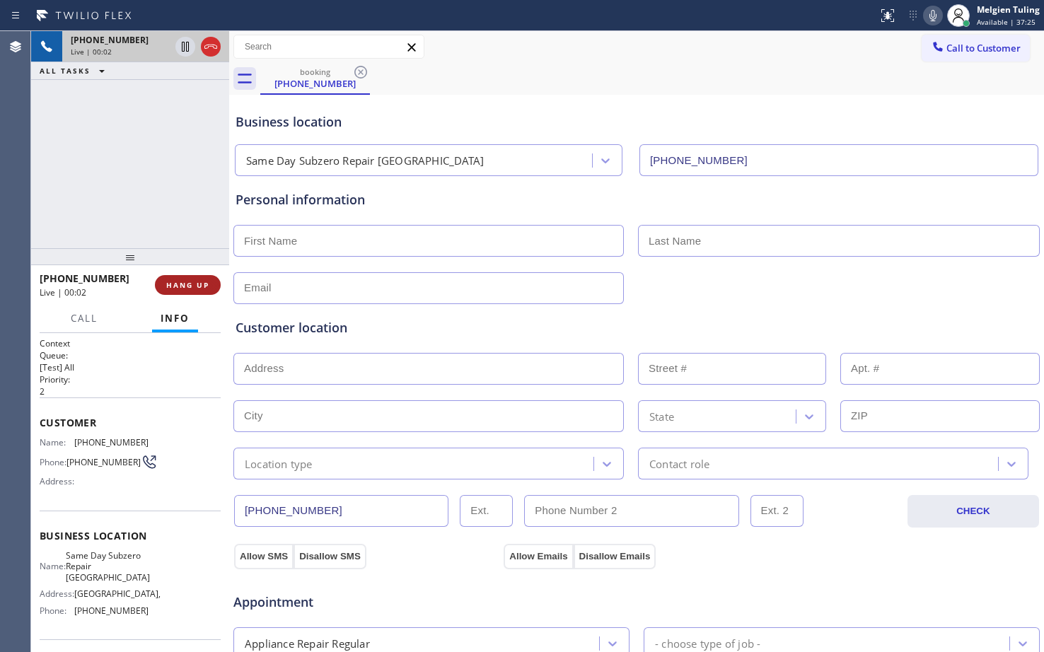
click at [177, 285] on span "HANG UP" at bounding box center [187, 285] width 43 height 10
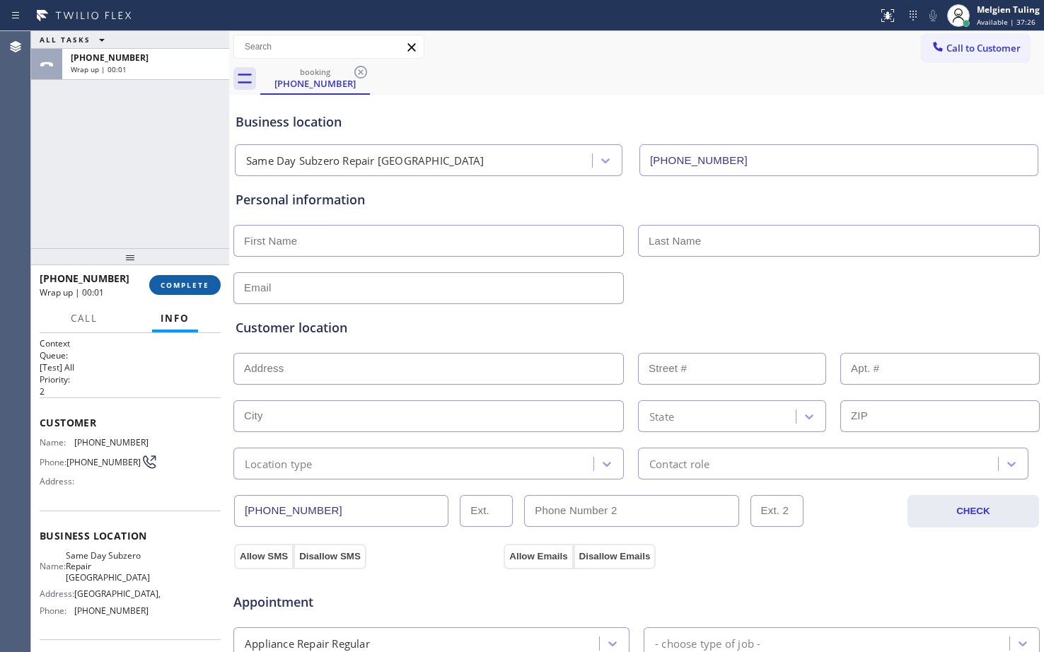
click at [177, 285] on span "COMPLETE" at bounding box center [185, 285] width 49 height 10
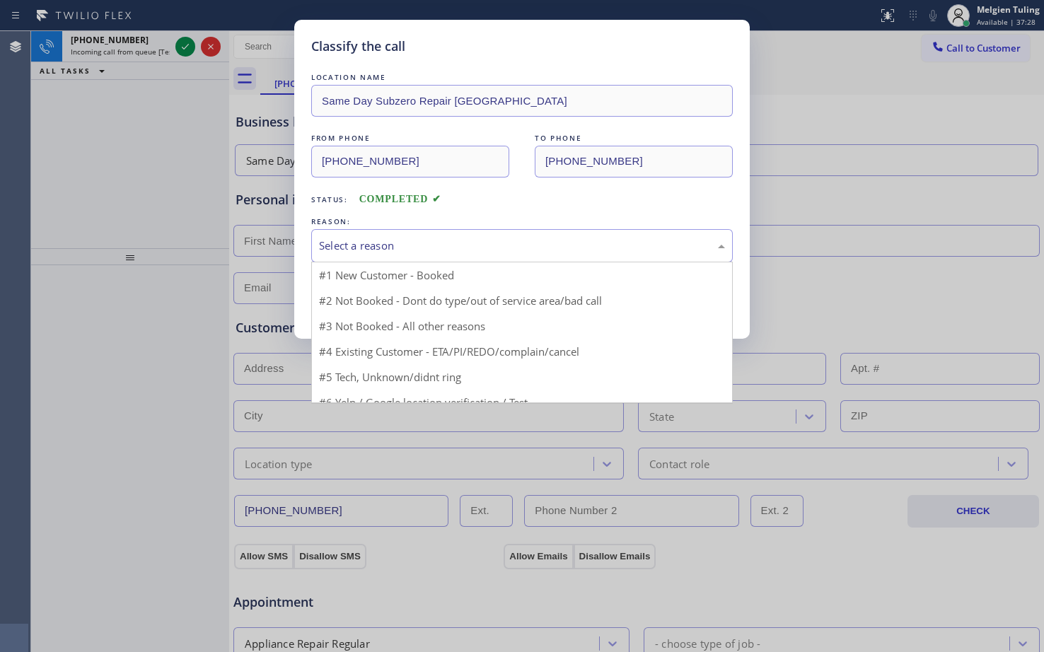
click at [342, 248] on div "Select a reason" at bounding box center [522, 246] width 406 height 16
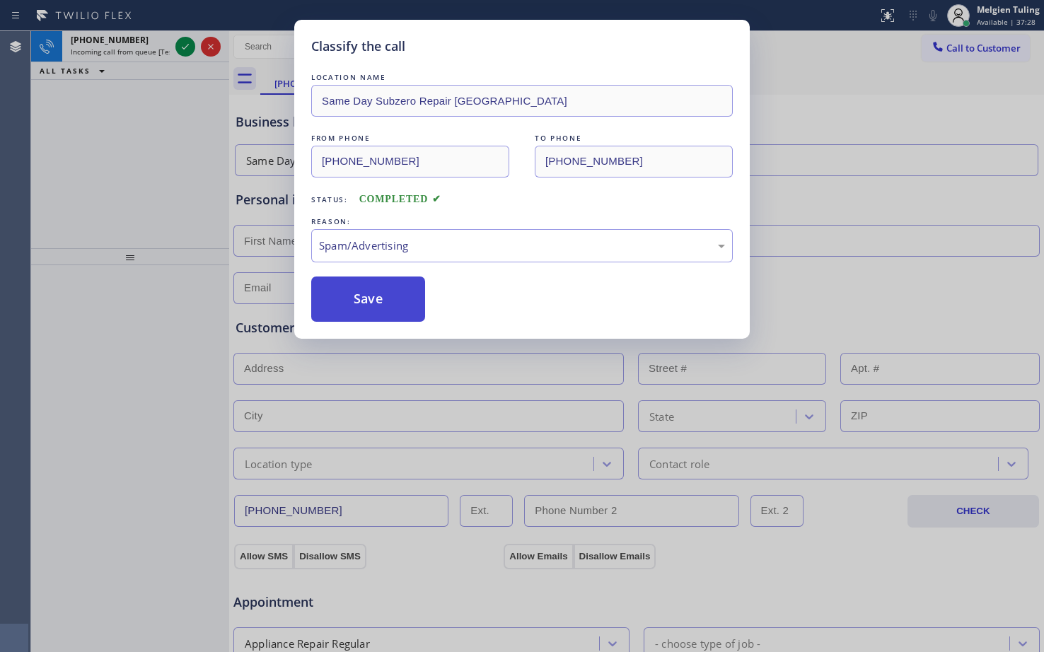
click at [373, 284] on button "Save" at bounding box center [368, 299] width 114 height 45
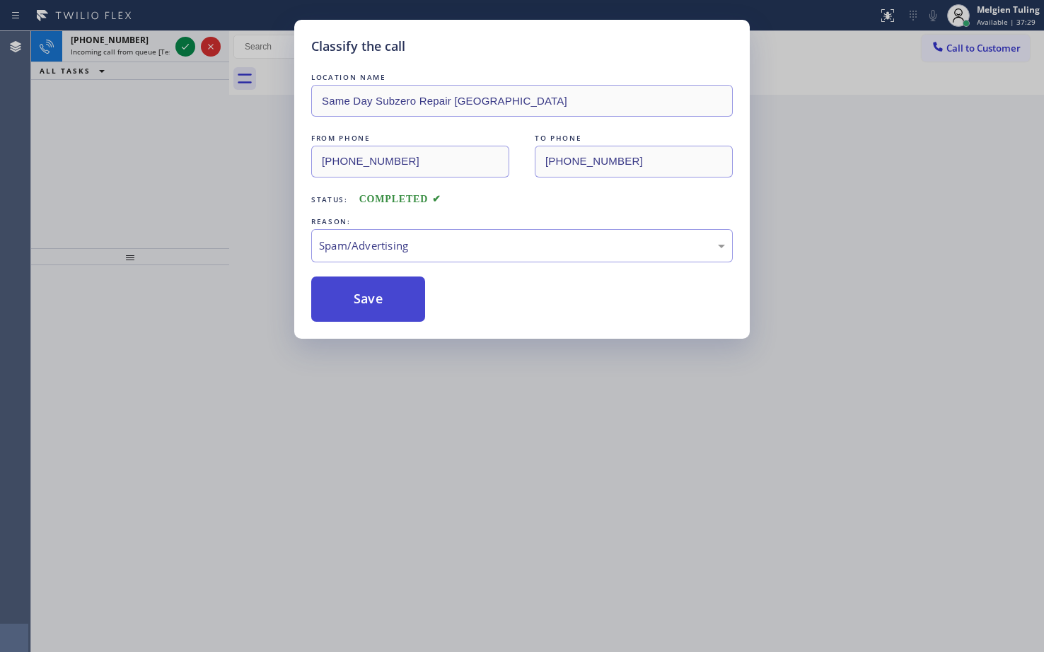
click at [373, 285] on button "Save" at bounding box center [368, 299] width 114 height 45
click at [253, 162] on div "Classify the call LOCATION NAME Same Day Subzero Repair Santa Clarita FROM PHON…" at bounding box center [522, 326] width 1044 height 652
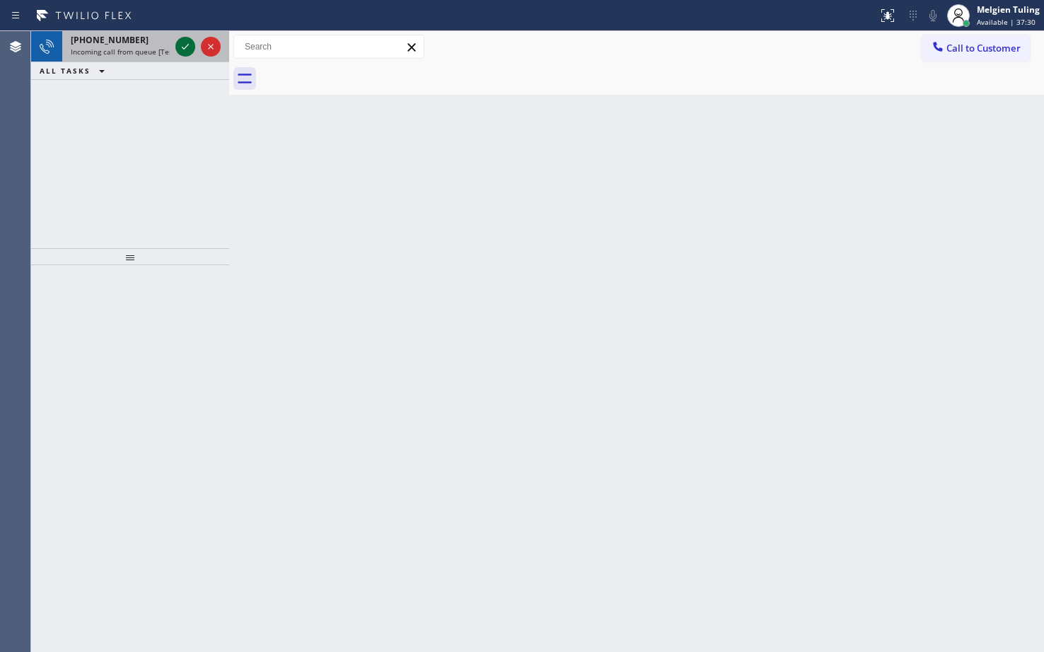
click at [181, 45] on icon at bounding box center [185, 46] width 17 height 17
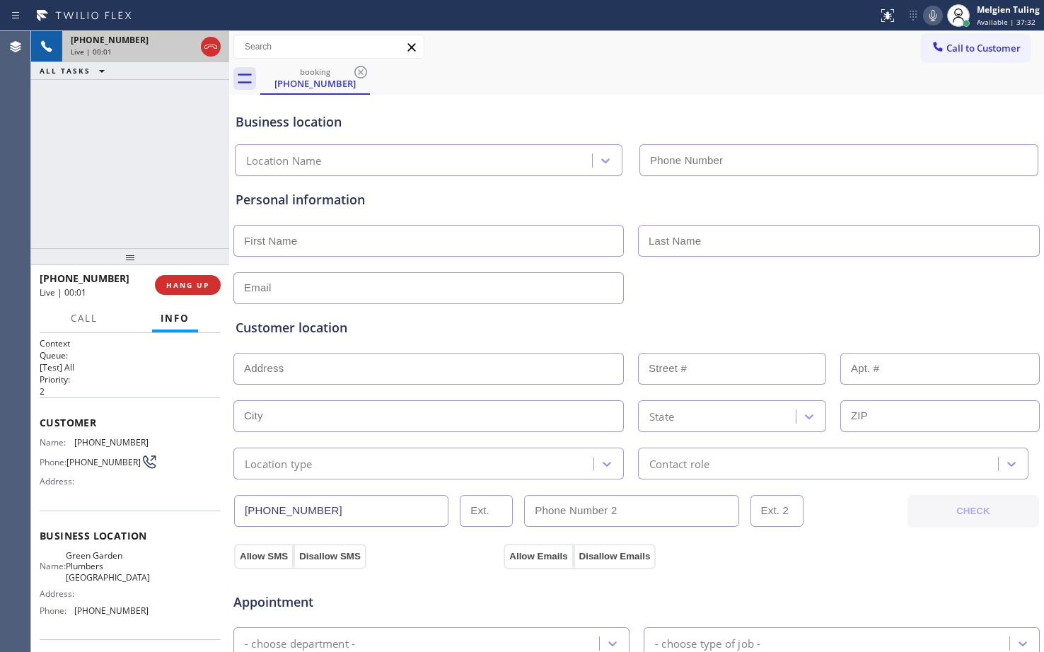
type input "(949) 635-4744"
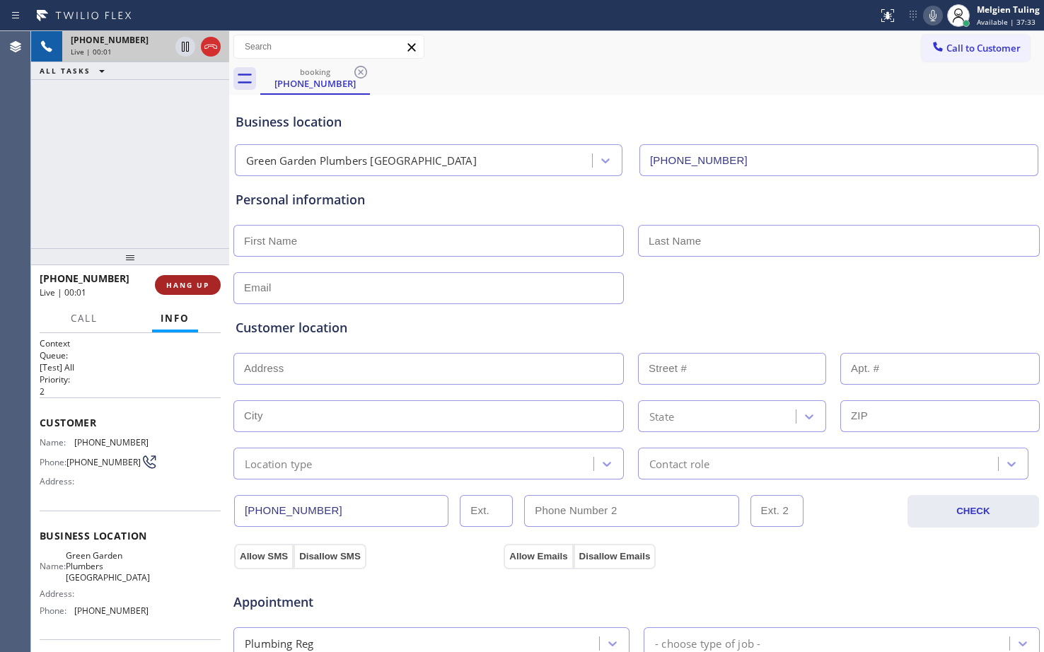
click at [183, 287] on span "HANG UP" at bounding box center [187, 285] width 43 height 10
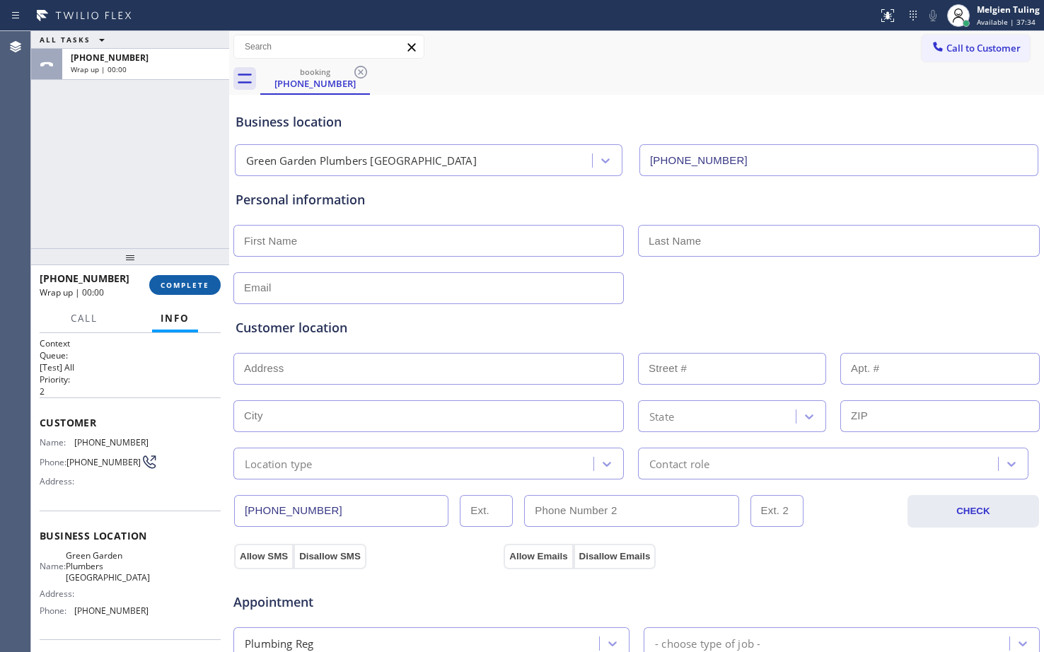
click at [183, 287] on span "COMPLETE" at bounding box center [185, 285] width 49 height 10
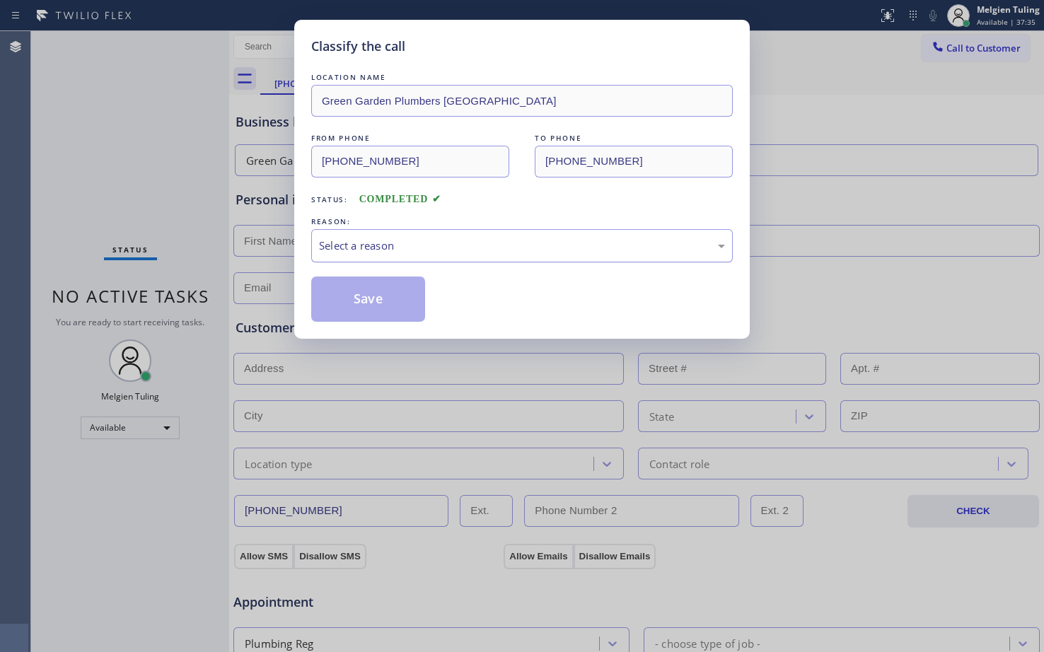
click at [339, 241] on div "Select a reason" at bounding box center [522, 246] width 406 height 16
click at [353, 300] on button "Save" at bounding box center [368, 299] width 114 height 45
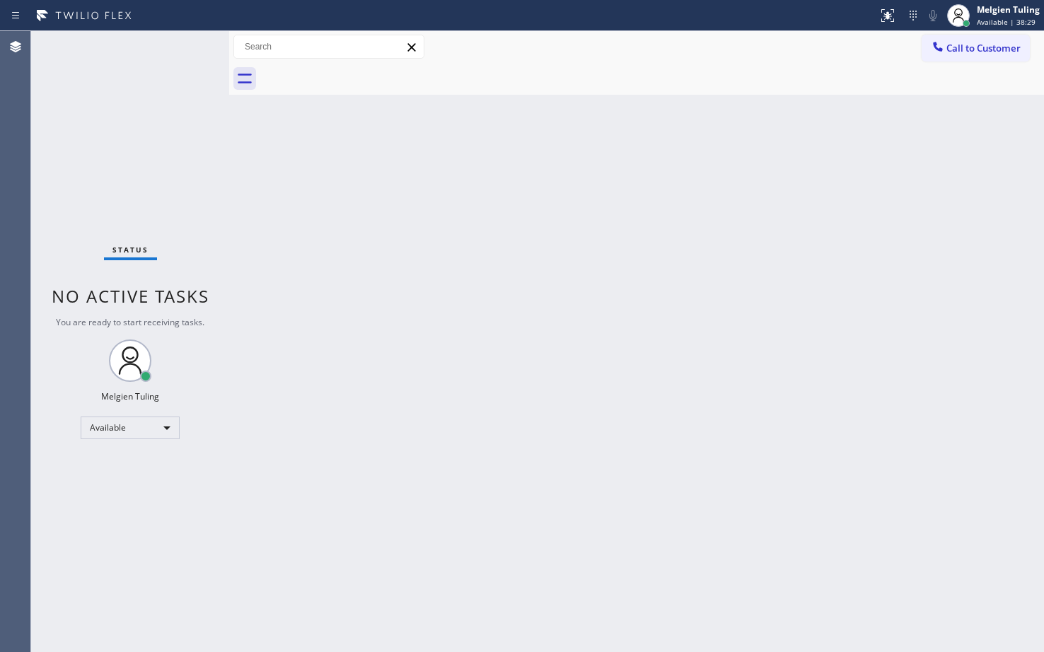
click at [134, 139] on div "Status No active tasks You are ready to start receiving tasks. Melgien Tuling A…" at bounding box center [130, 341] width 198 height 621
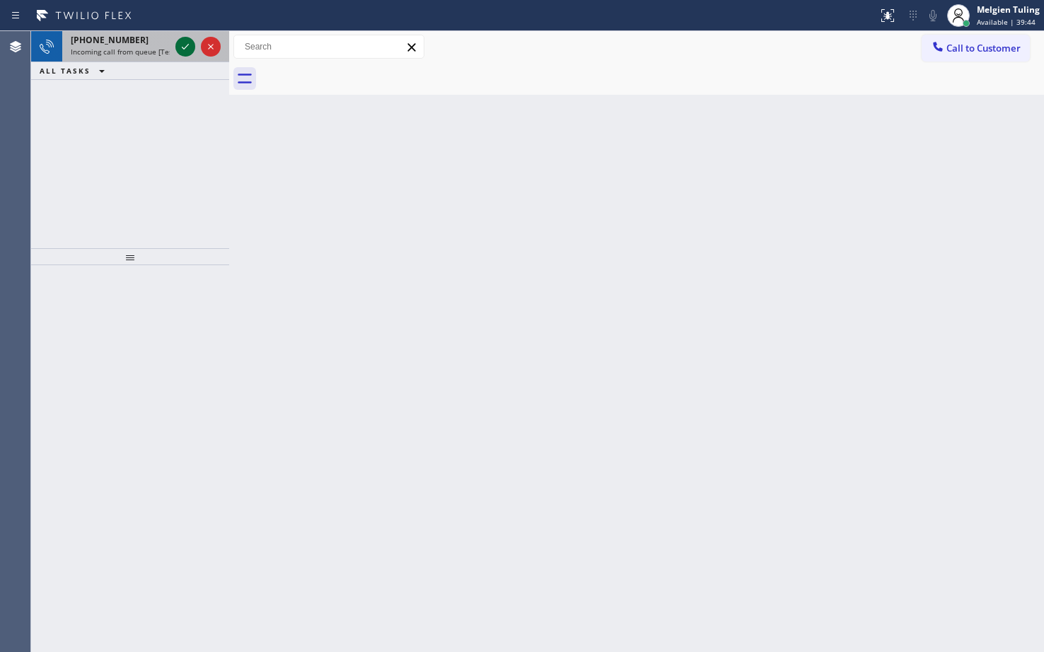
click at [183, 38] on icon at bounding box center [185, 46] width 17 height 17
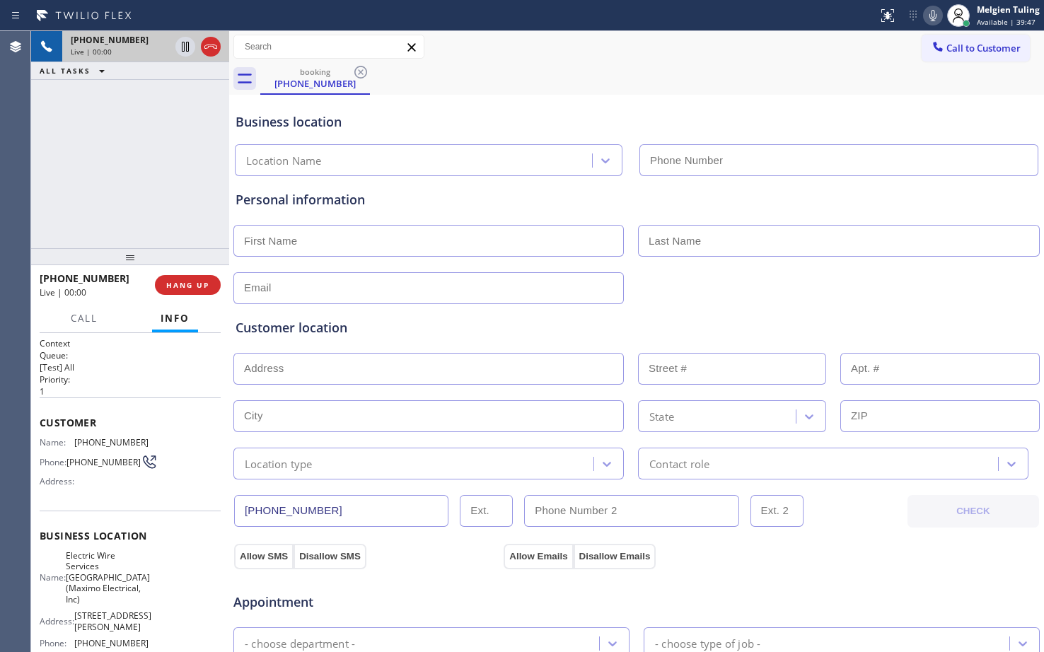
type input "(973) 834-6131"
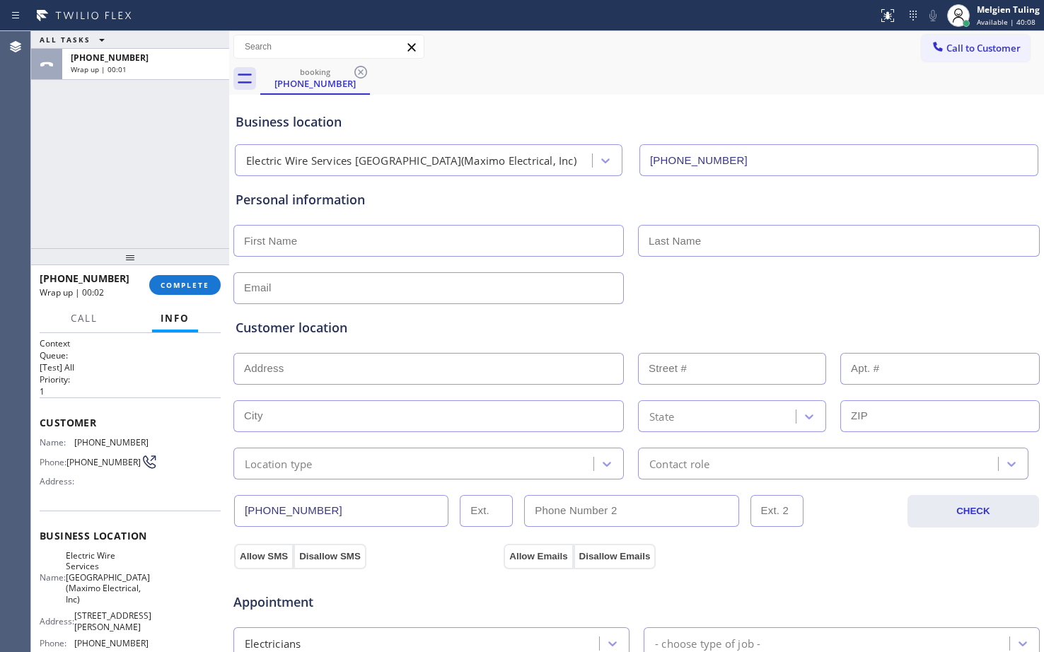
click at [165, 273] on div "+19548251194 Wrap up | 00:02 COMPLETE" at bounding box center [130, 285] width 181 height 37
click at [168, 280] on span "COMPLETE" at bounding box center [185, 285] width 49 height 10
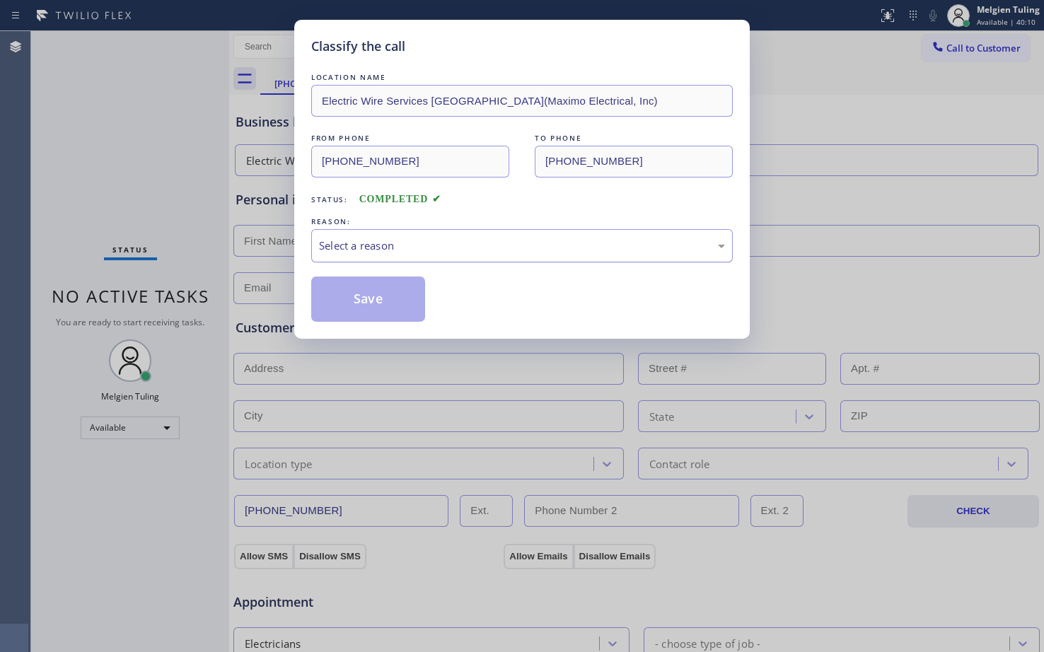
click at [425, 250] on div "Select a reason" at bounding box center [522, 246] width 406 height 16
click at [366, 300] on button "Save" at bounding box center [368, 299] width 114 height 45
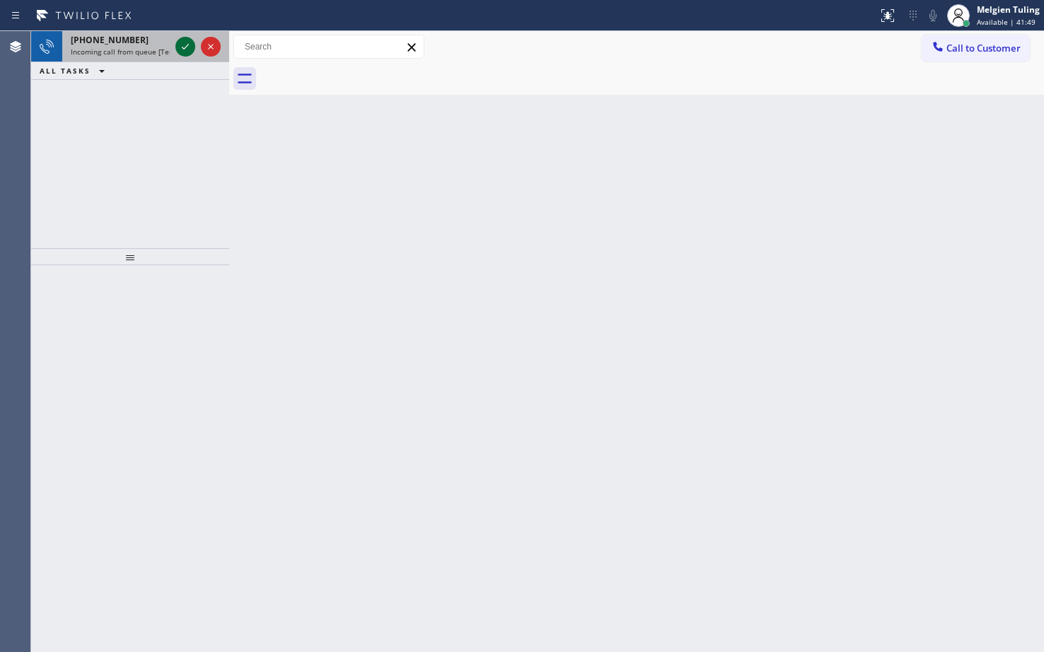
click at [185, 47] on icon at bounding box center [185, 46] width 17 height 17
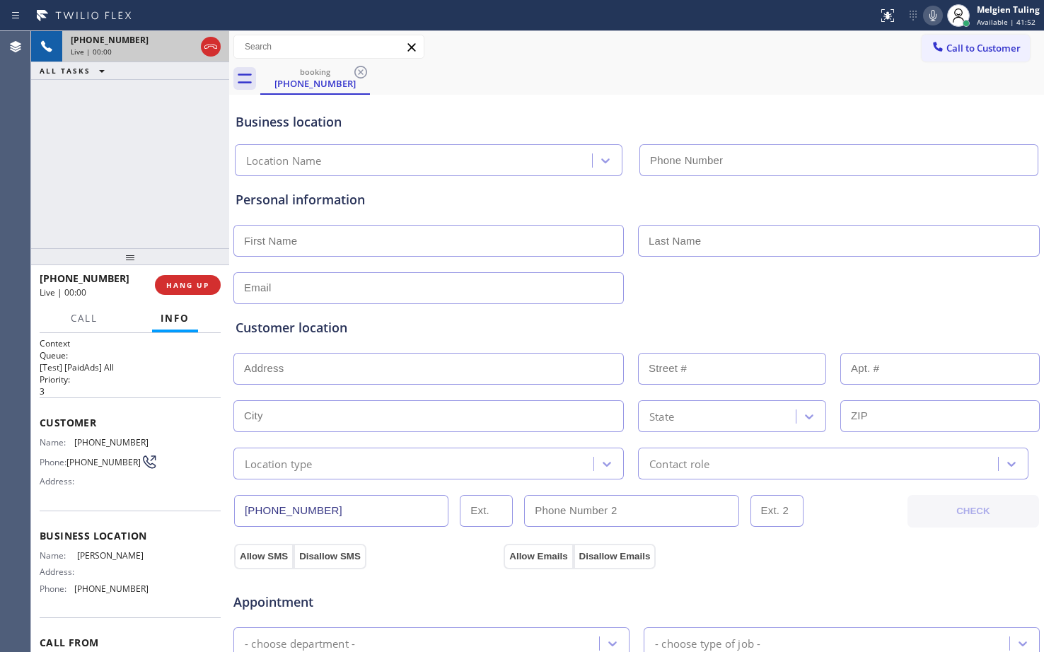
type input "(818) 962-7745"
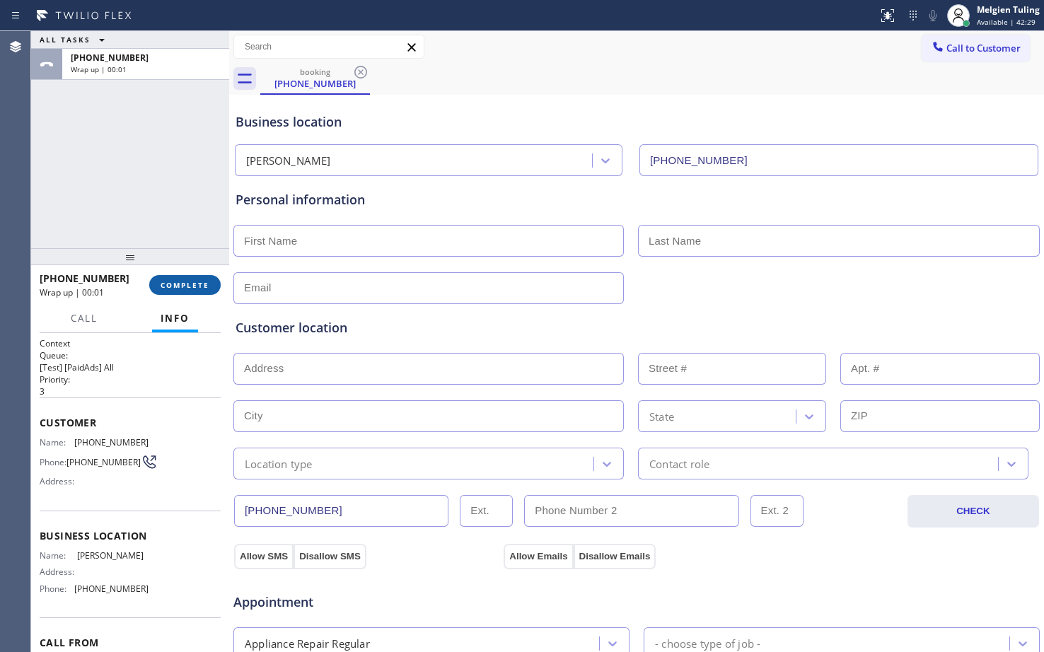
click at [185, 291] on button "COMPLETE" at bounding box center [184, 285] width 71 height 20
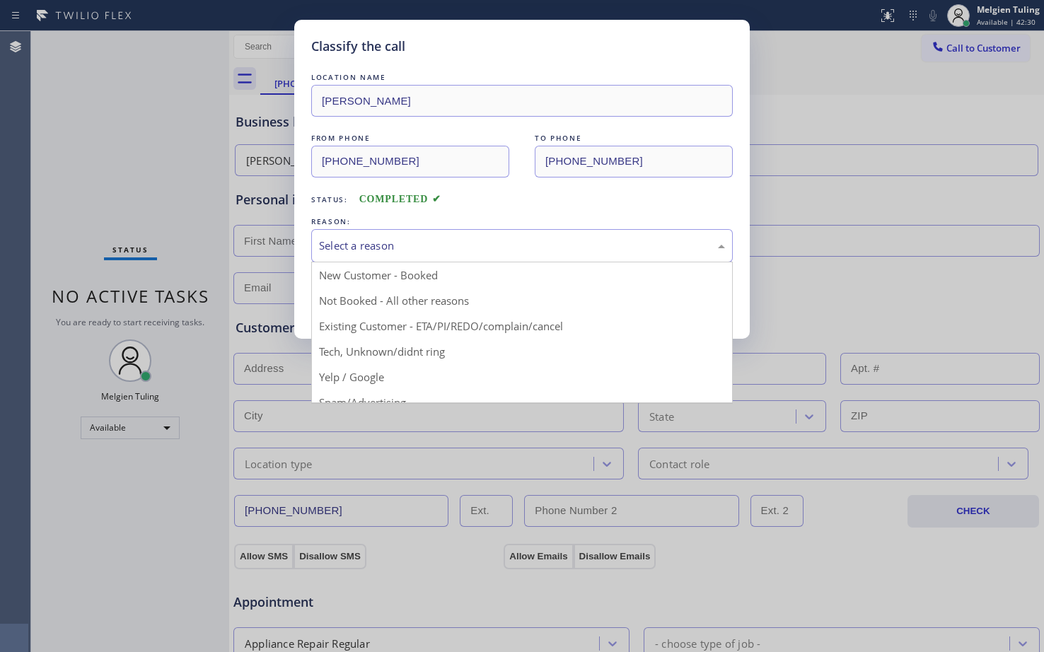
click at [403, 236] on div "Select a reason" at bounding box center [522, 245] width 422 height 33
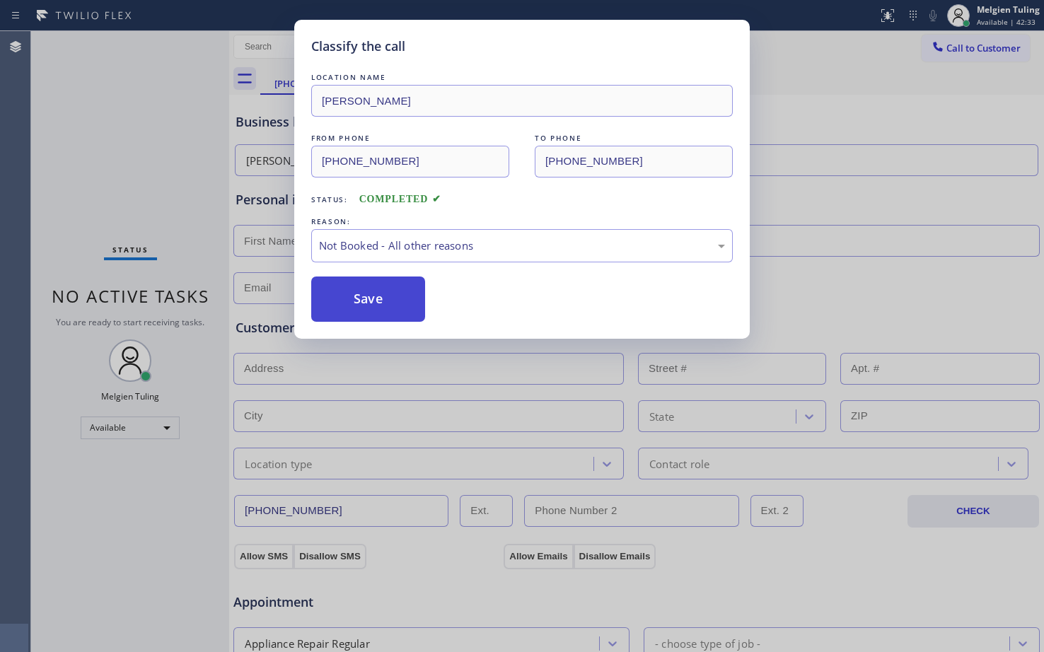
click at [365, 303] on button "Save" at bounding box center [368, 299] width 114 height 45
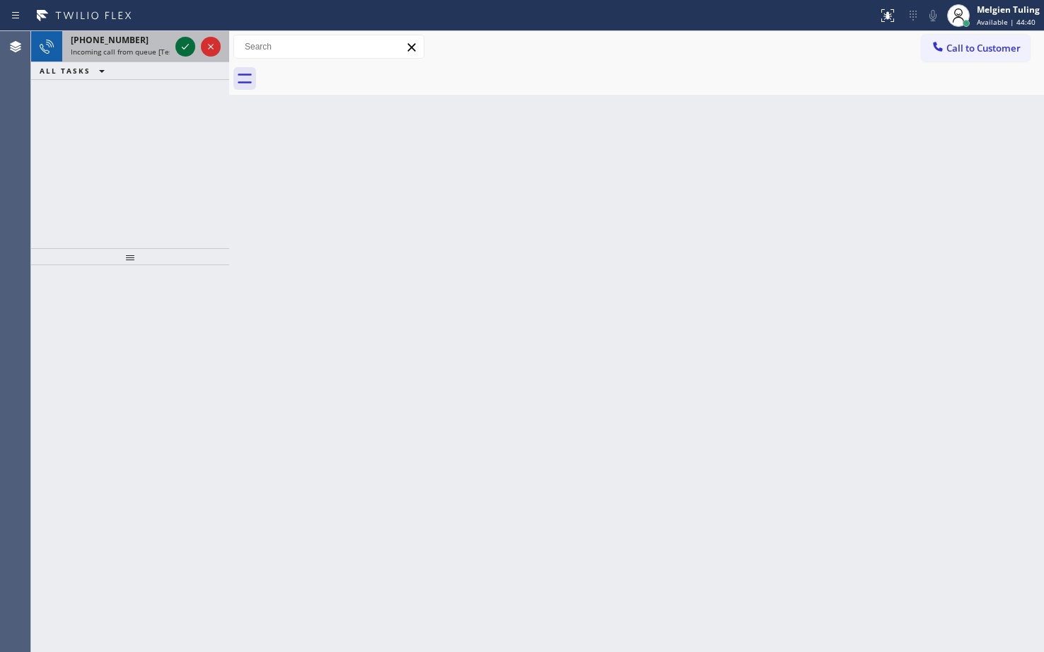
click at [179, 44] on icon at bounding box center [185, 46] width 17 height 17
click at [882, 11] on icon at bounding box center [887, 15] width 17 height 17
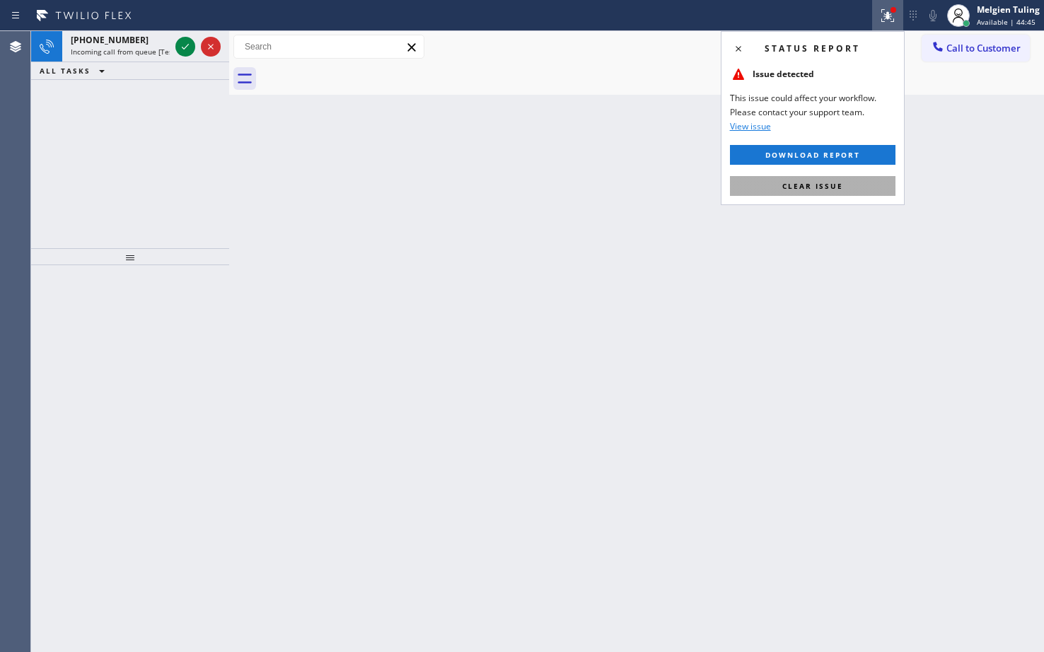
click at [807, 184] on span "Clear issue" at bounding box center [812, 186] width 61 height 10
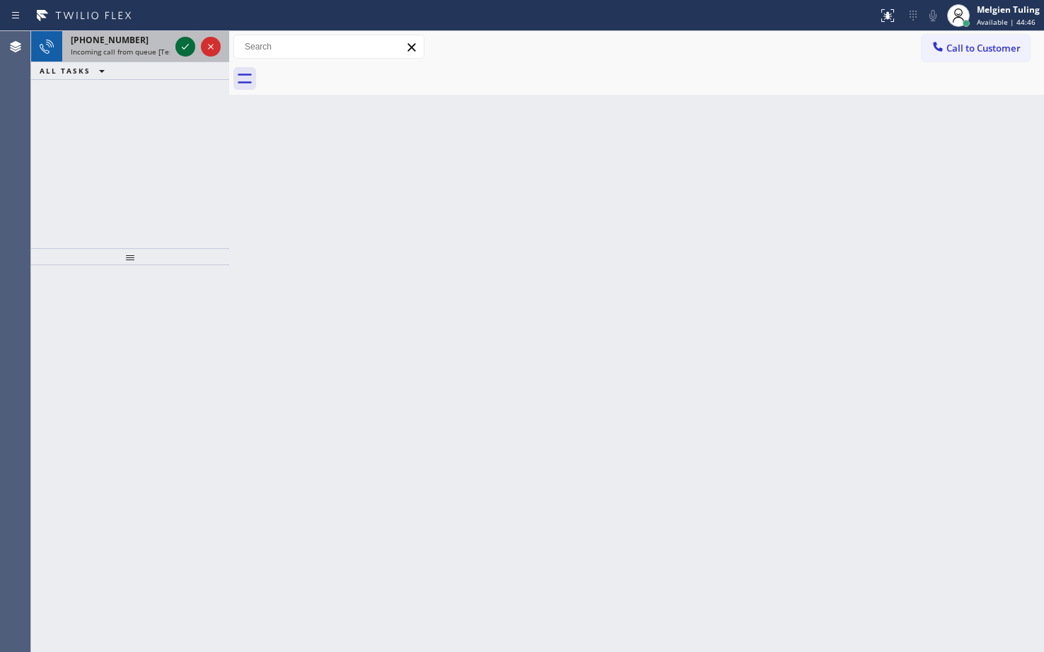
click at [185, 47] on icon at bounding box center [185, 46] width 17 height 17
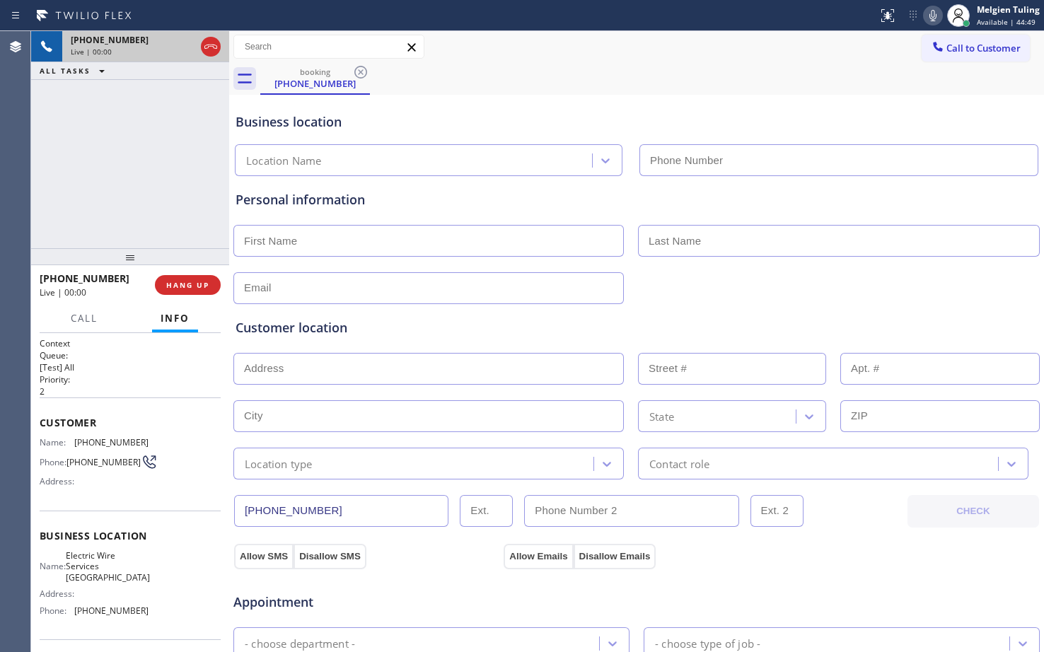
type input "(650) 456-2774"
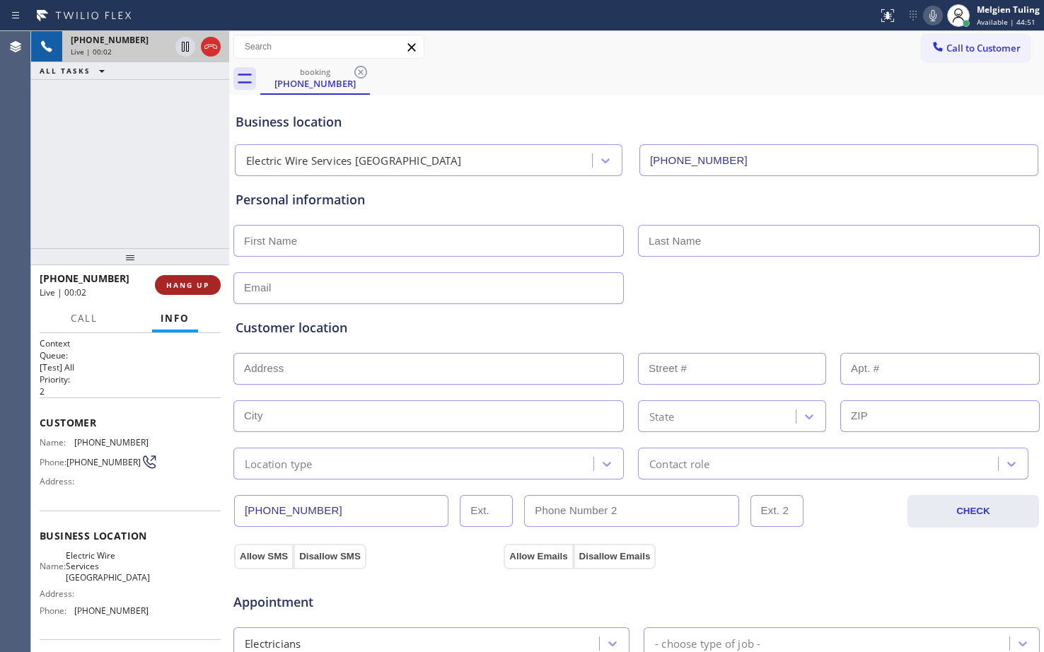
click at [171, 287] on span "HANG UP" at bounding box center [187, 285] width 43 height 10
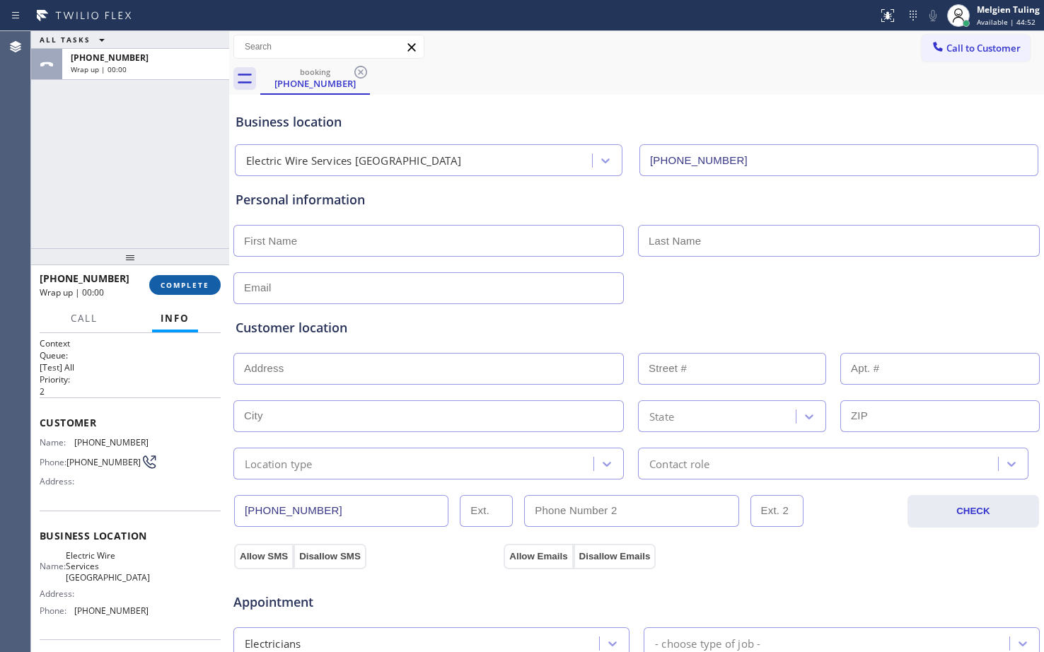
click at [170, 283] on span "COMPLETE" at bounding box center [185, 285] width 49 height 10
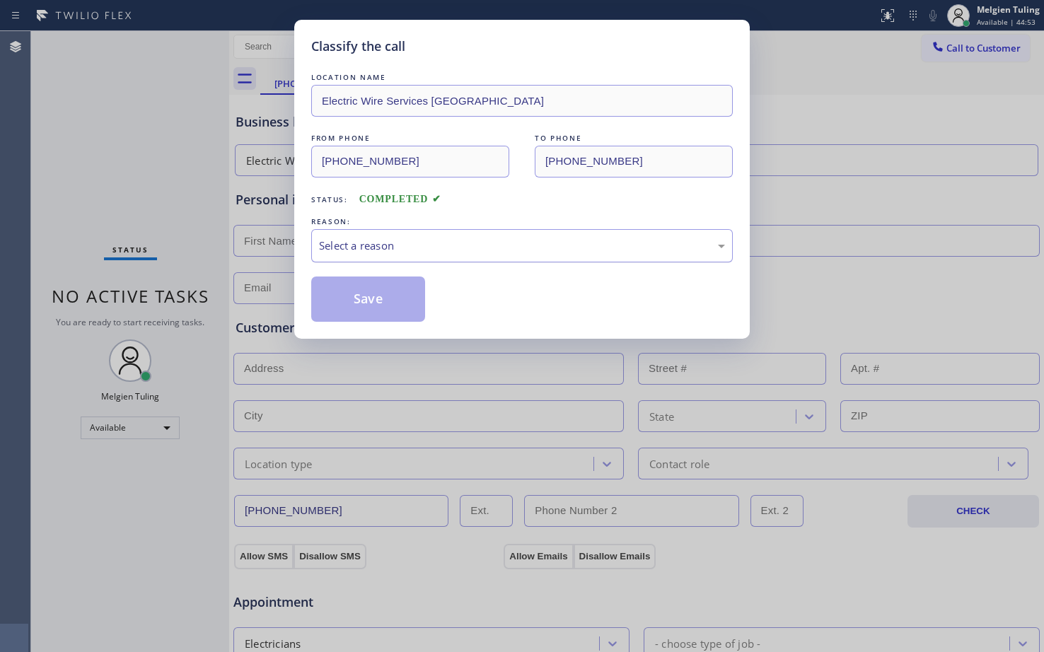
click at [405, 241] on div "Select a reason" at bounding box center [522, 246] width 406 height 16
click at [386, 301] on button "Save" at bounding box center [368, 299] width 114 height 45
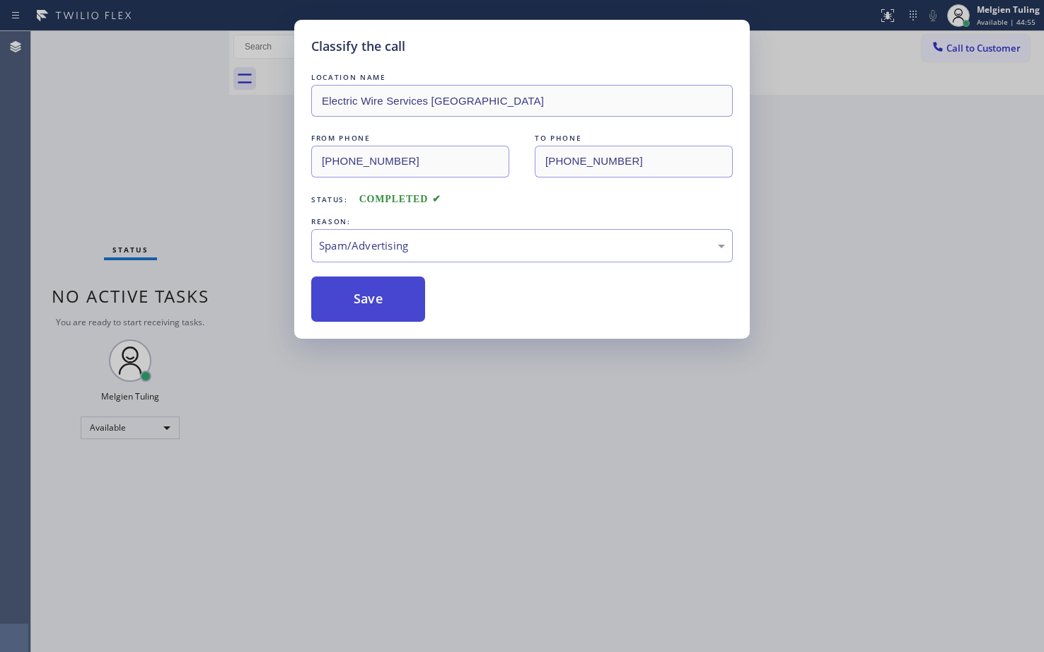
click at [395, 286] on button "Save" at bounding box center [368, 299] width 114 height 45
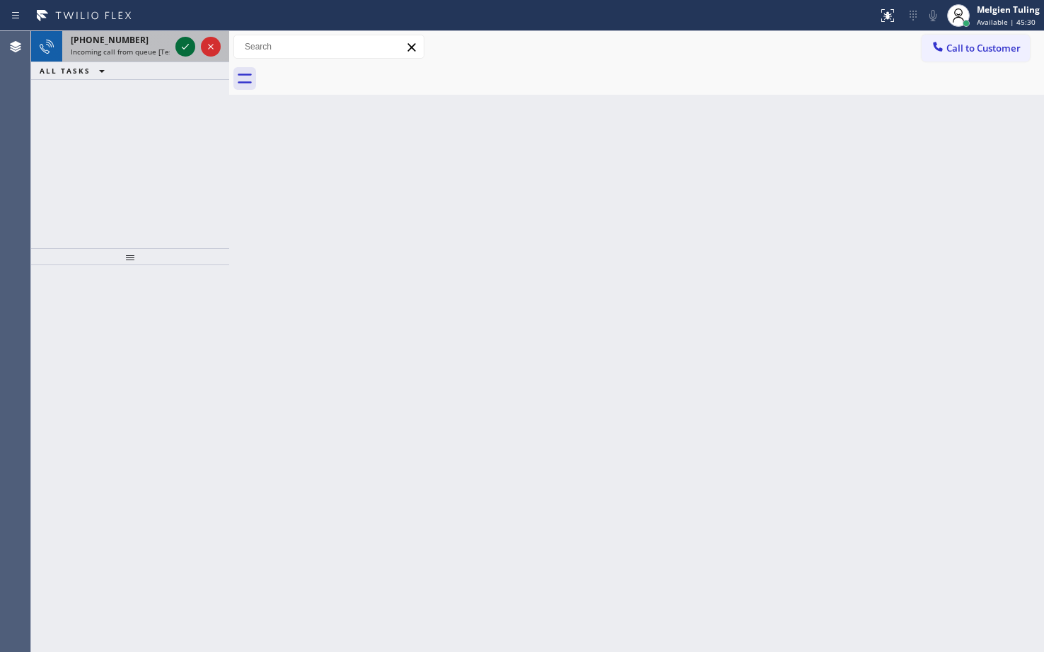
click at [190, 52] on icon at bounding box center [185, 46] width 17 height 17
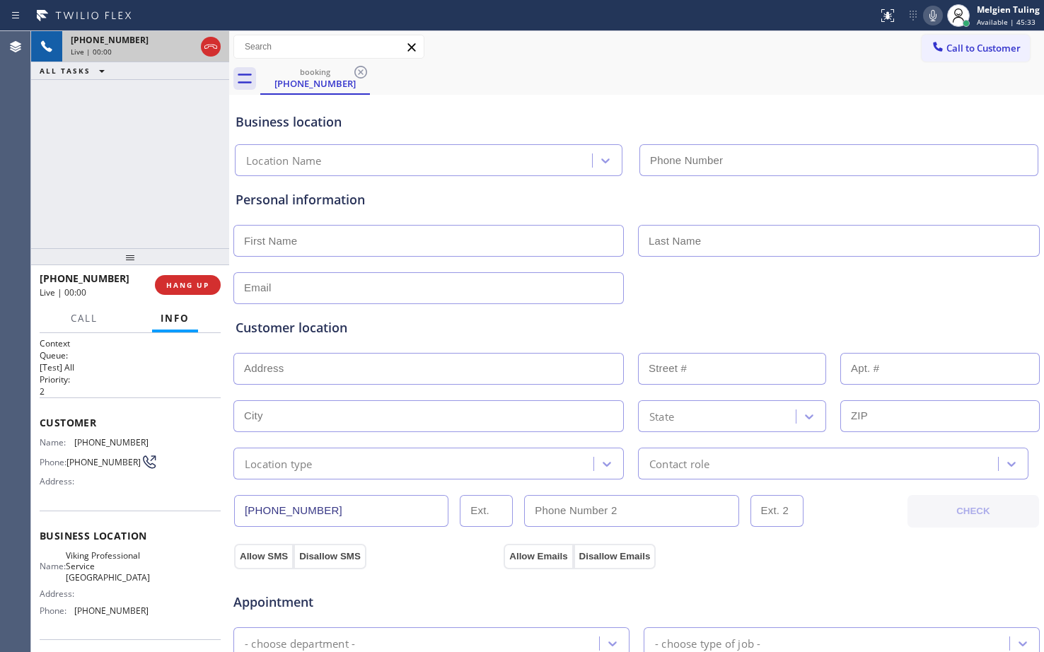
type input "(206) 567-1391"
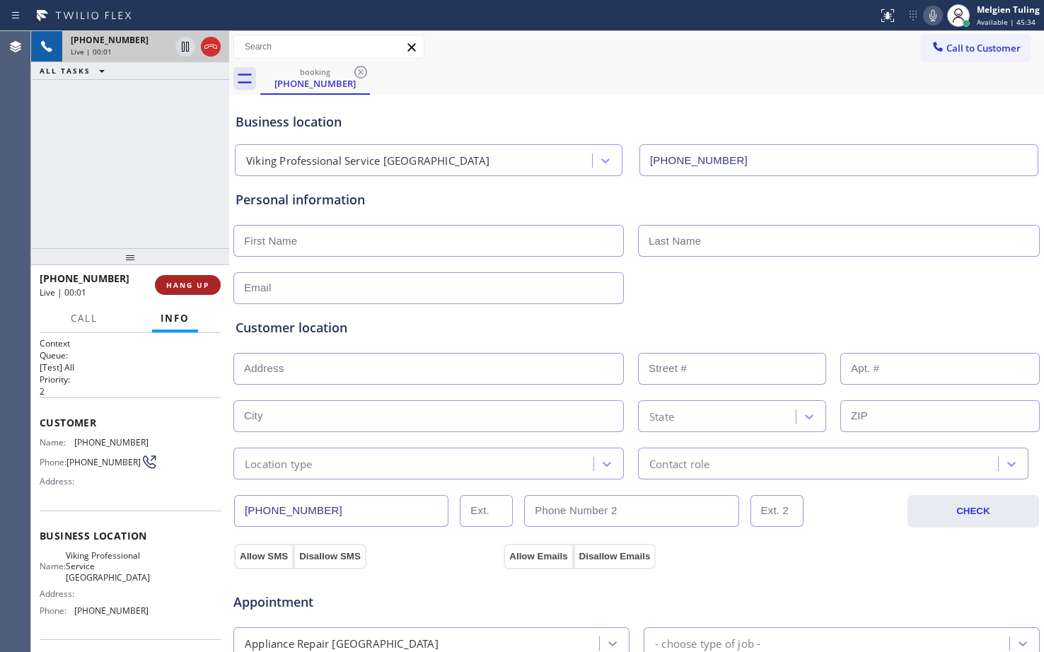
click at [207, 283] on span "HANG UP" at bounding box center [187, 285] width 43 height 10
click at [209, 282] on span "HANG UP" at bounding box center [187, 285] width 43 height 10
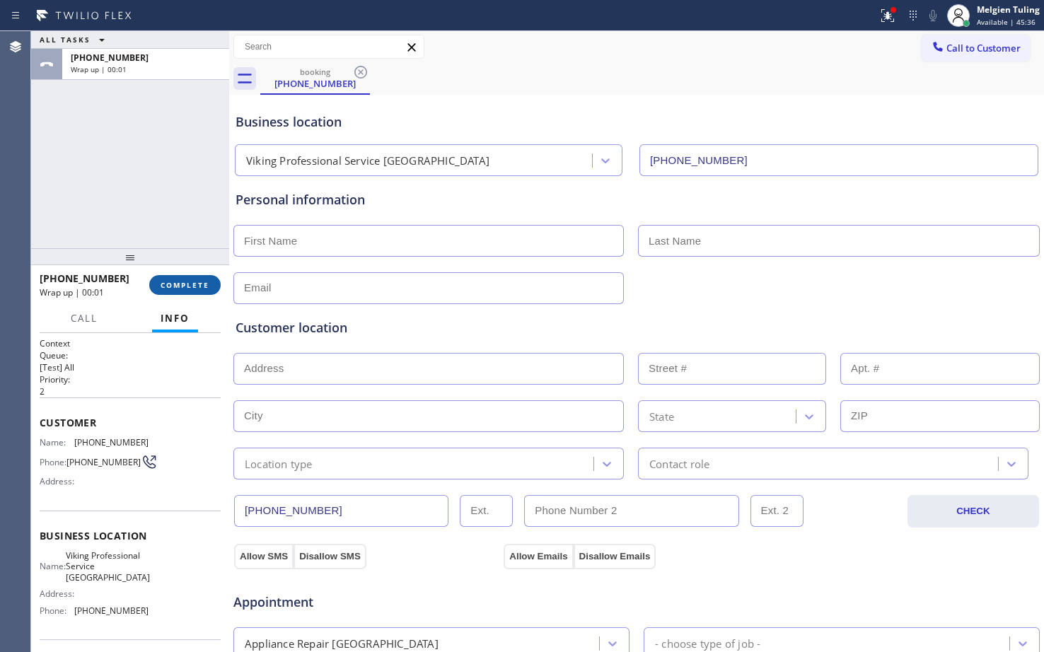
click at [197, 287] on span "COMPLETE" at bounding box center [185, 285] width 49 height 10
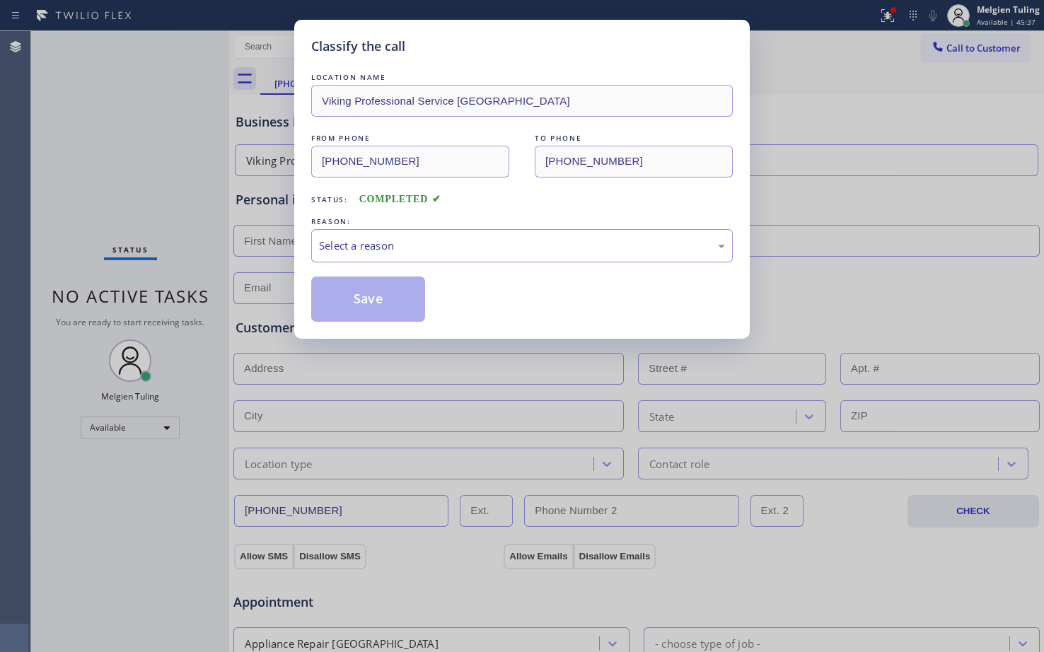
click at [374, 241] on div "Select a reason" at bounding box center [522, 246] width 406 height 16
click at [368, 311] on button "Save" at bounding box center [368, 299] width 114 height 45
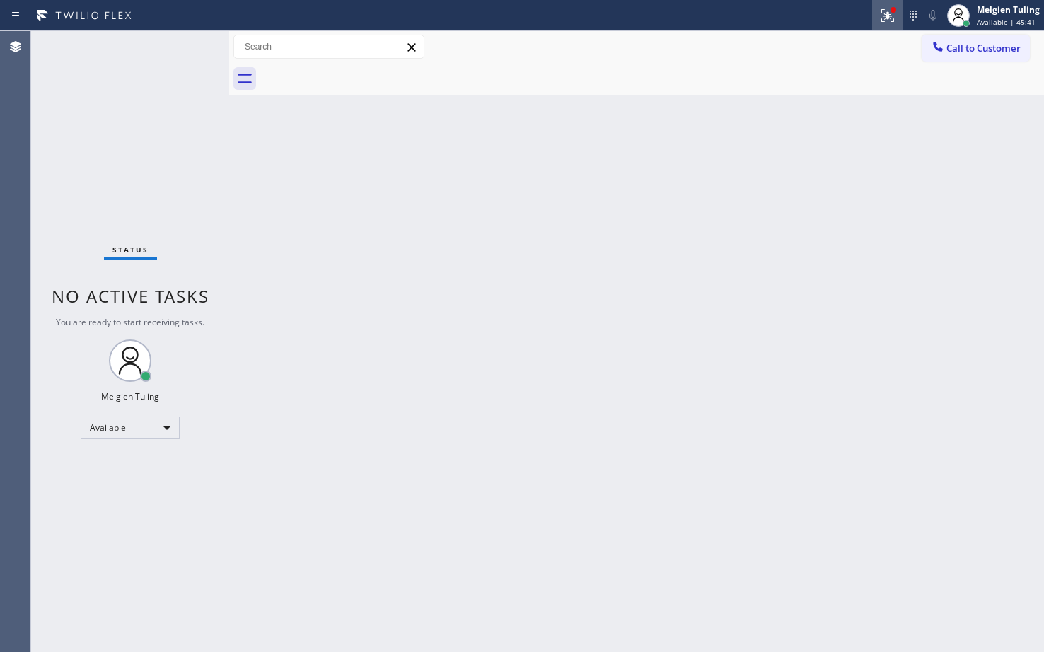
click at [893, 19] on icon at bounding box center [887, 15] width 17 height 17
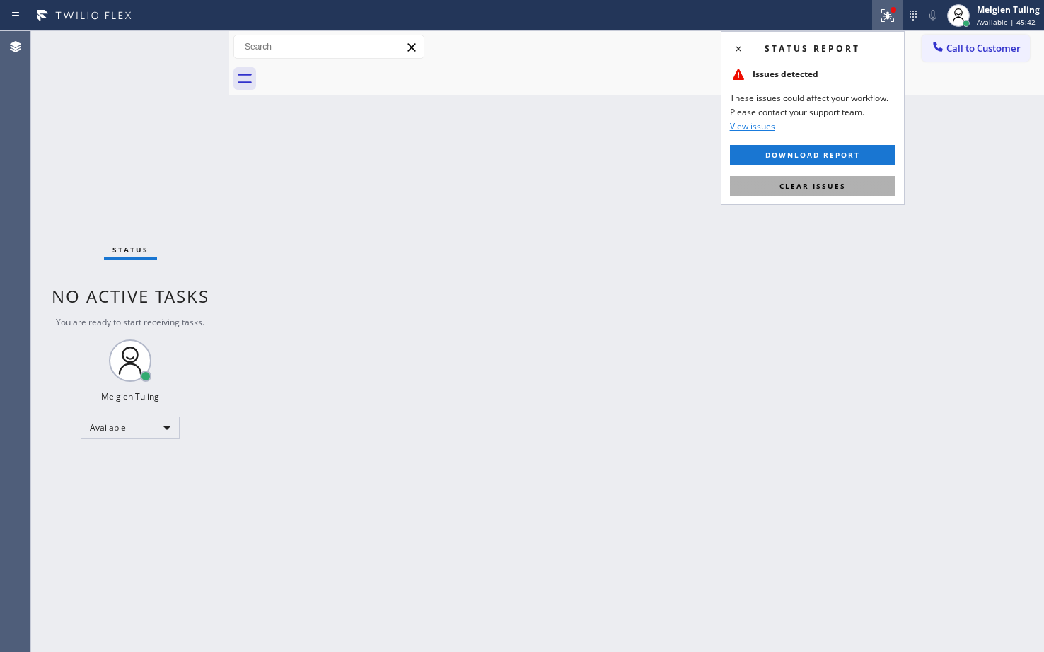
click at [811, 183] on span "Clear issues" at bounding box center [813, 186] width 67 height 10
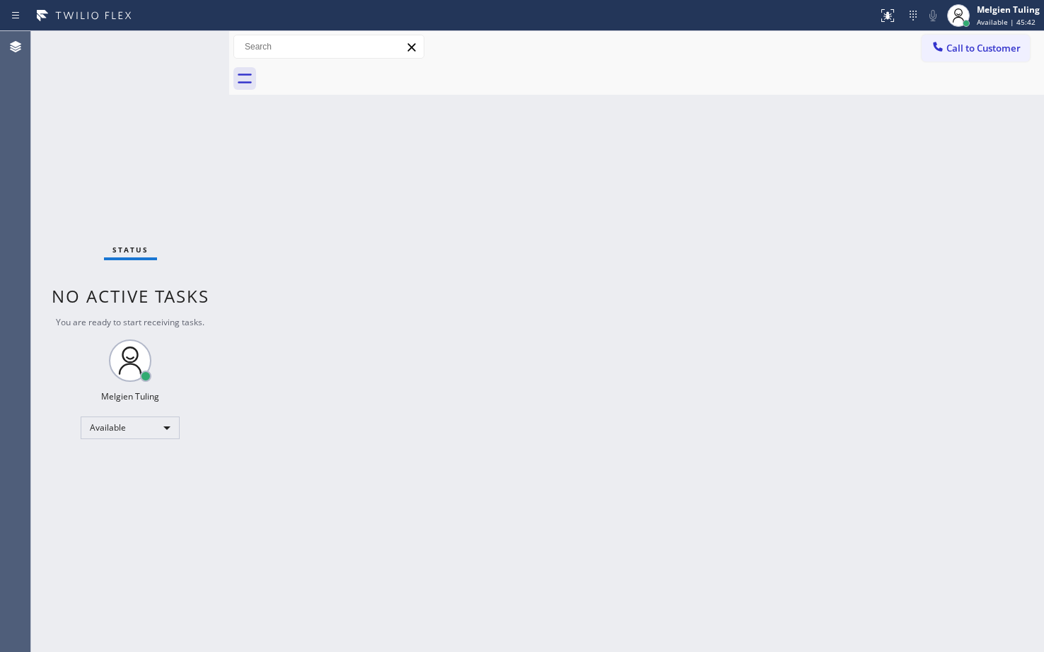
click at [811, 183] on div "Back to Dashboard Change Sender ID Customers Technicians Select a contact Outbo…" at bounding box center [636, 341] width 815 height 621
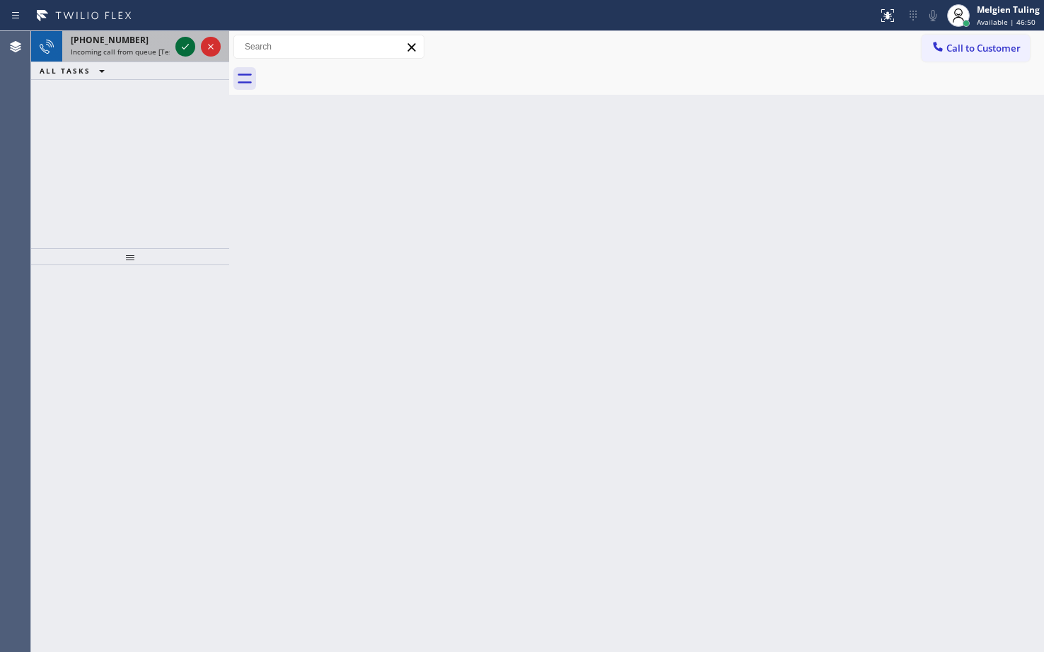
click at [185, 46] on icon at bounding box center [185, 46] width 17 height 17
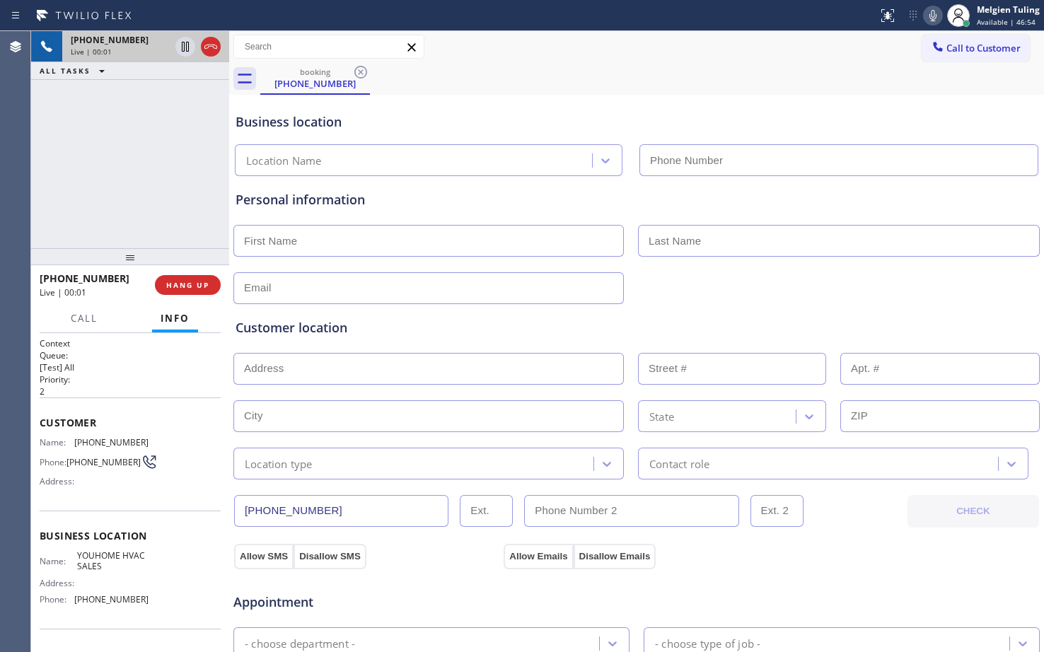
type input "(916) 888-8992"
click at [191, 285] on span "HANG UP" at bounding box center [187, 285] width 43 height 10
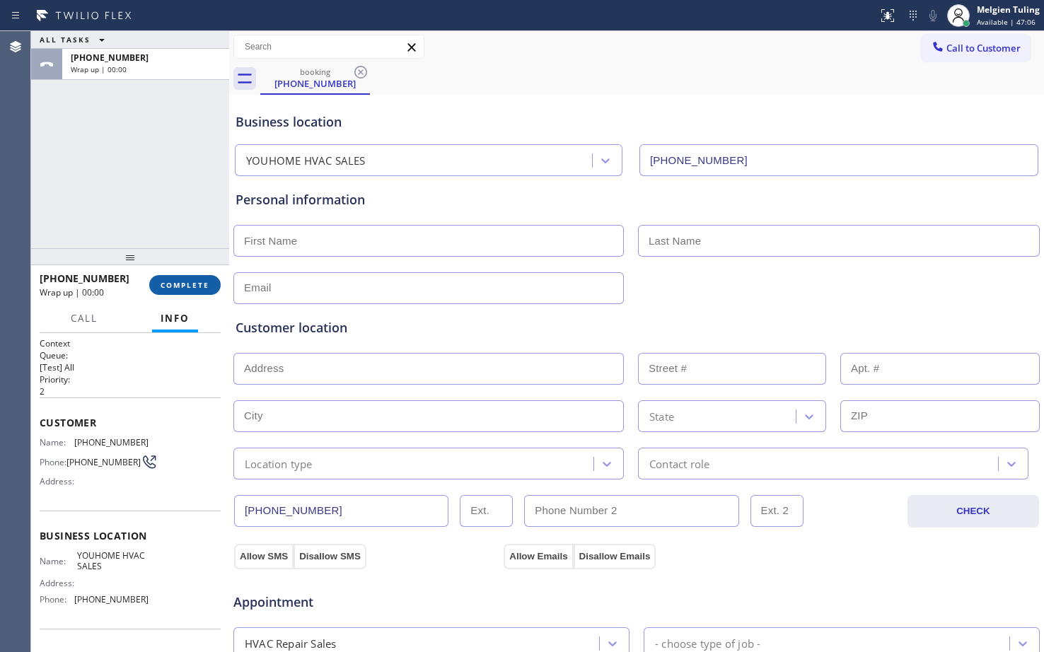
click at [191, 285] on span "COMPLETE" at bounding box center [185, 285] width 49 height 10
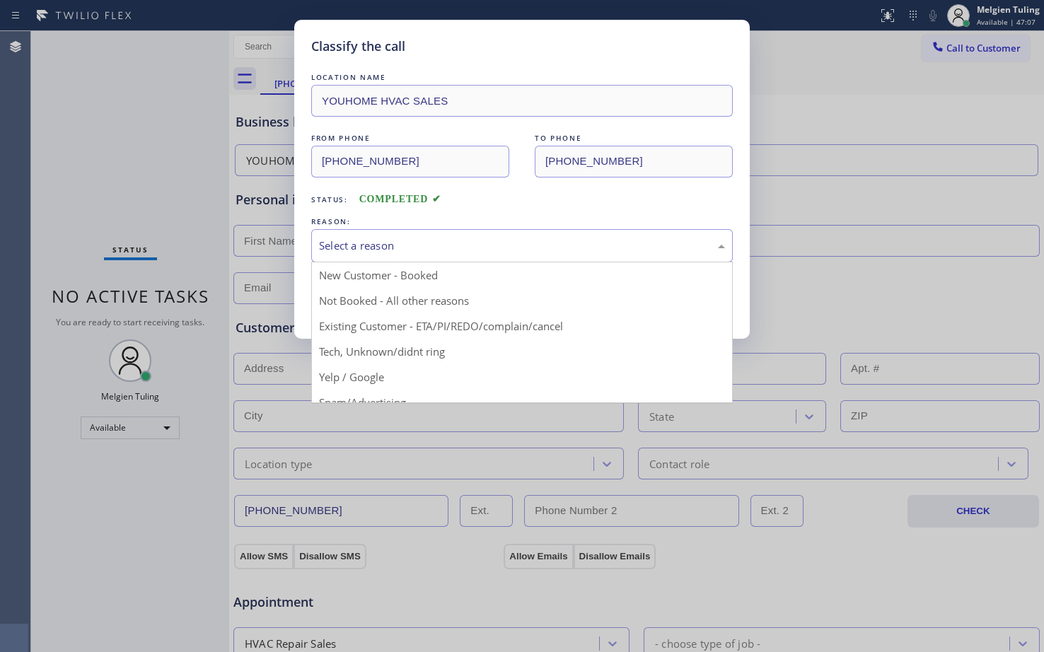
click at [342, 246] on div "Select a reason" at bounding box center [522, 246] width 406 height 16
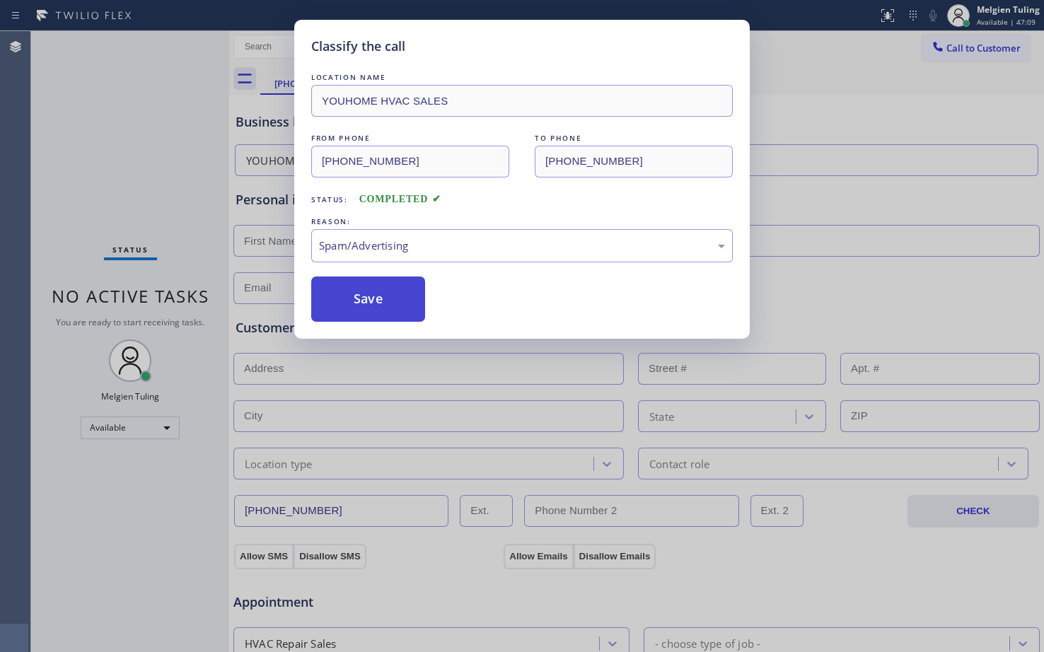
click at [369, 302] on button "Save" at bounding box center [368, 299] width 114 height 45
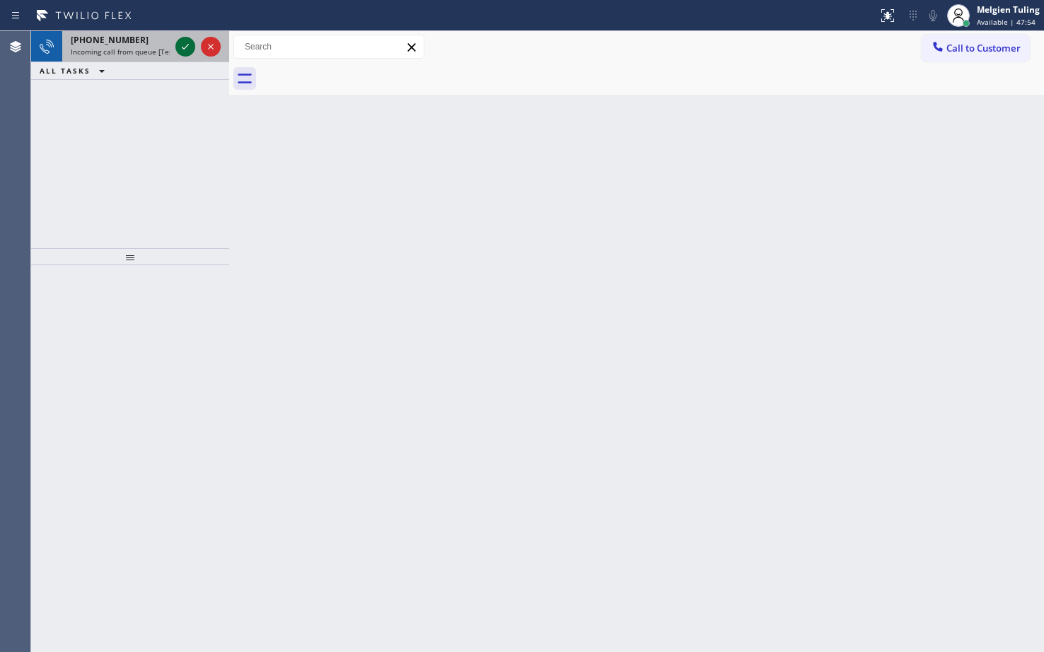
click at [190, 44] on icon at bounding box center [185, 46] width 17 height 17
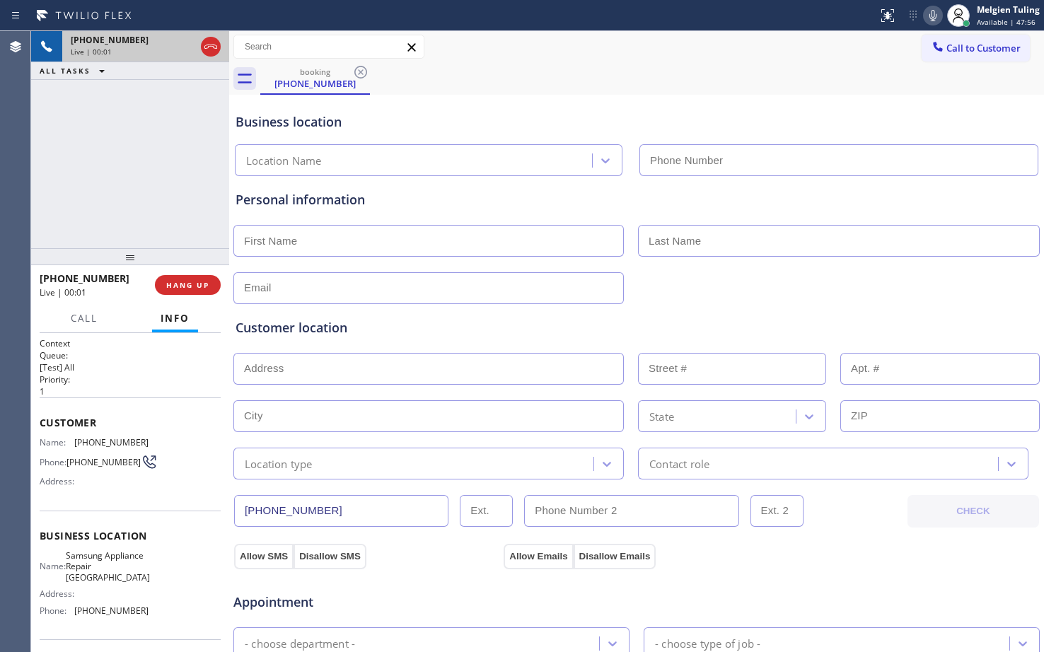
type input "(267) 662-2241"
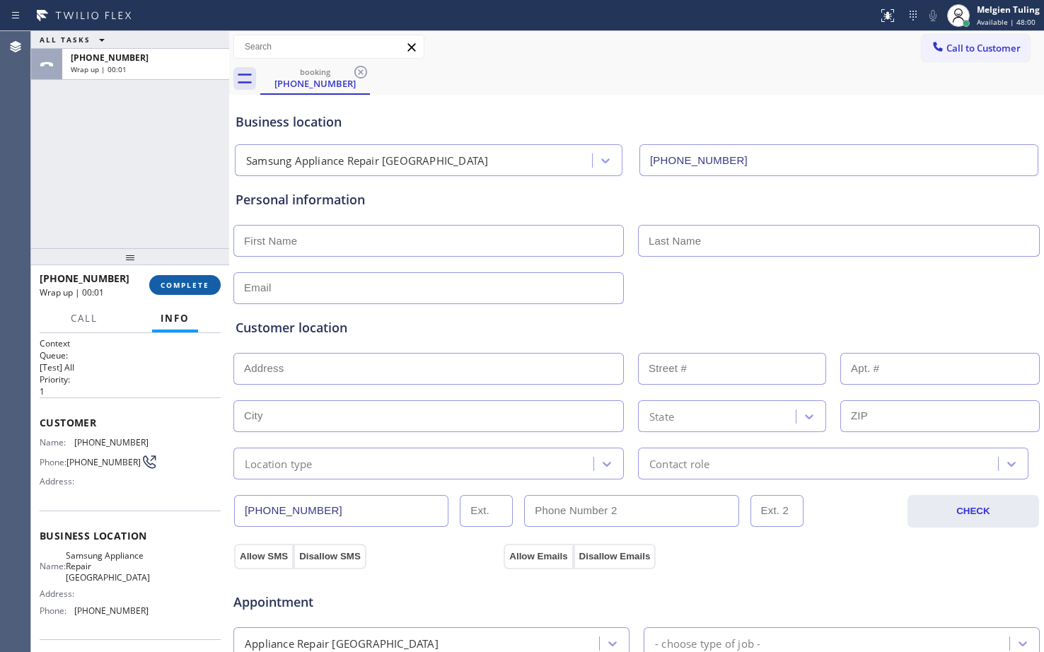
click at [188, 280] on span "COMPLETE" at bounding box center [185, 285] width 49 height 10
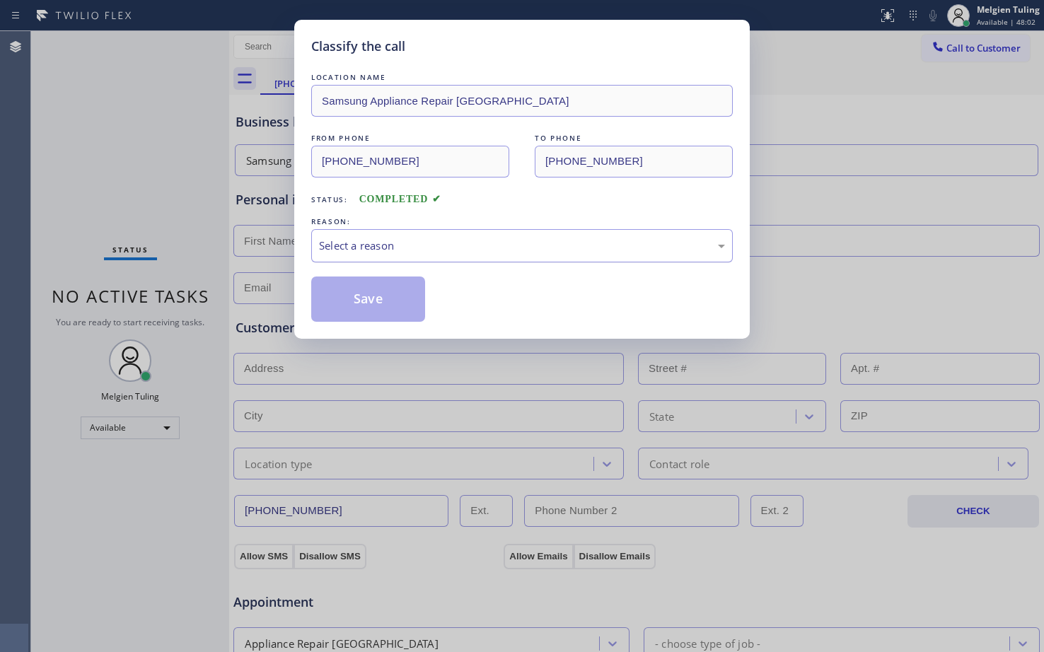
click at [349, 244] on div "Select a reason" at bounding box center [522, 246] width 406 height 16
click at [345, 296] on button "Save" at bounding box center [368, 299] width 114 height 45
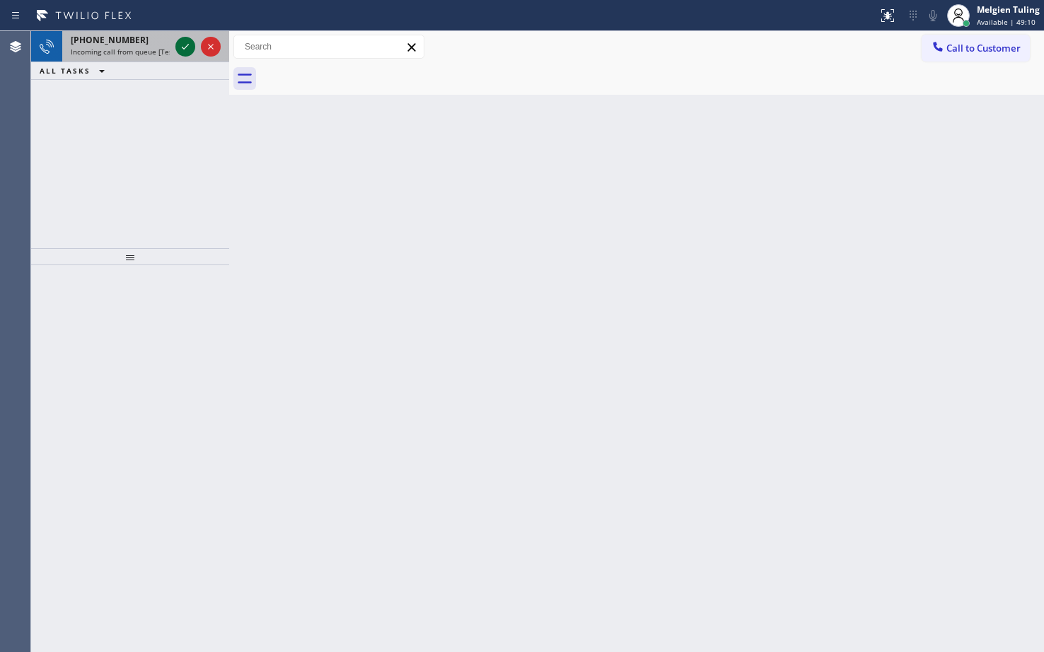
click at [187, 45] on icon at bounding box center [185, 46] width 17 height 17
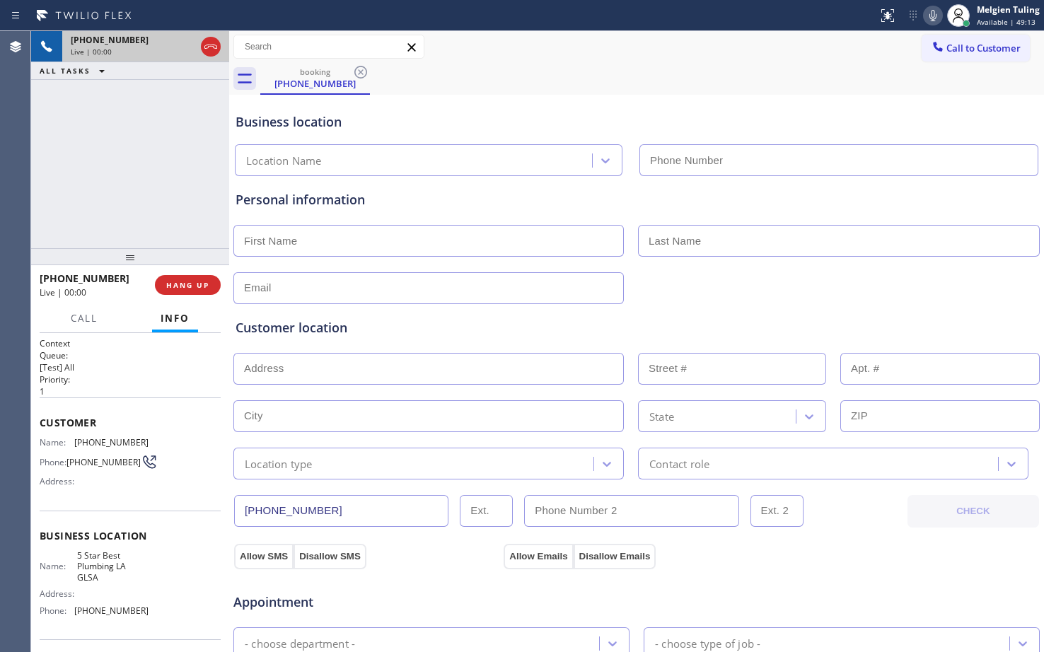
type input "(213) 444-7988"
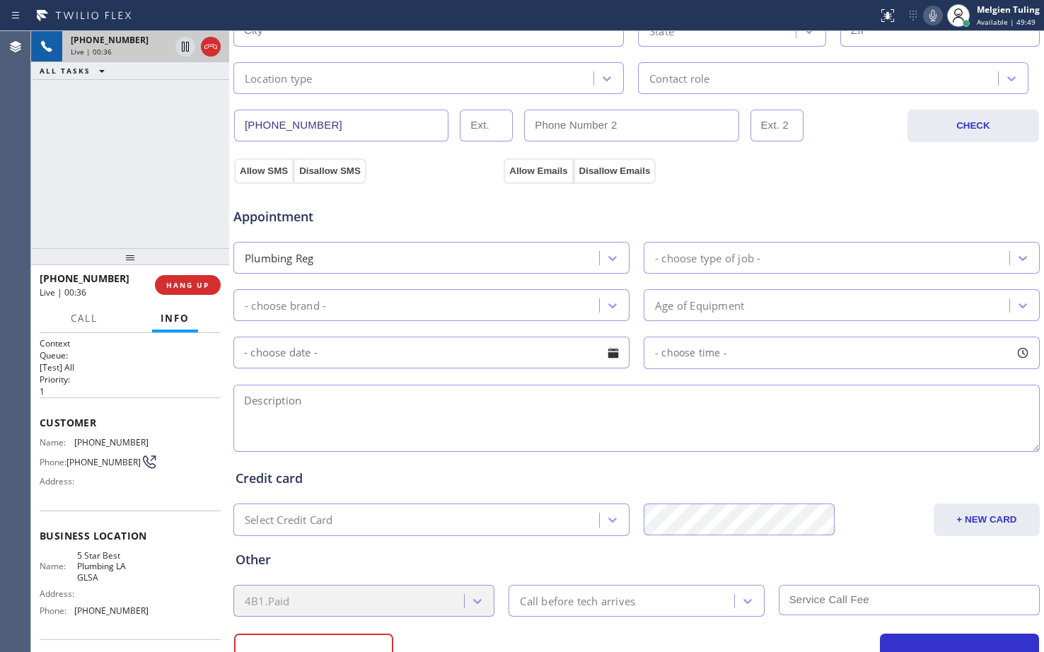
scroll to position [354, 0]
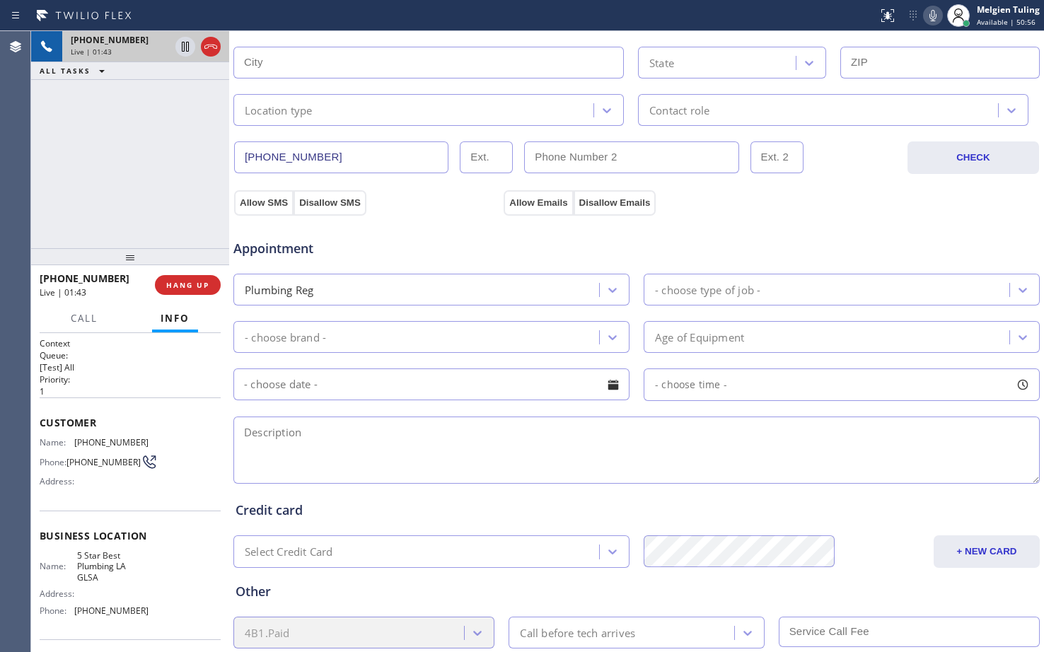
click at [932, 13] on icon at bounding box center [933, 15] width 17 height 17
click at [186, 45] on icon at bounding box center [185, 47] width 7 height 10
click at [185, 47] on icon at bounding box center [185, 46] width 17 height 17
click at [934, 20] on icon at bounding box center [933, 15] width 17 height 17
click at [580, 197] on div "Business location 5 Star Best Plumbing LA GLSA (213) 444-7988 Personal informat…" at bounding box center [637, 228] width 808 height 966
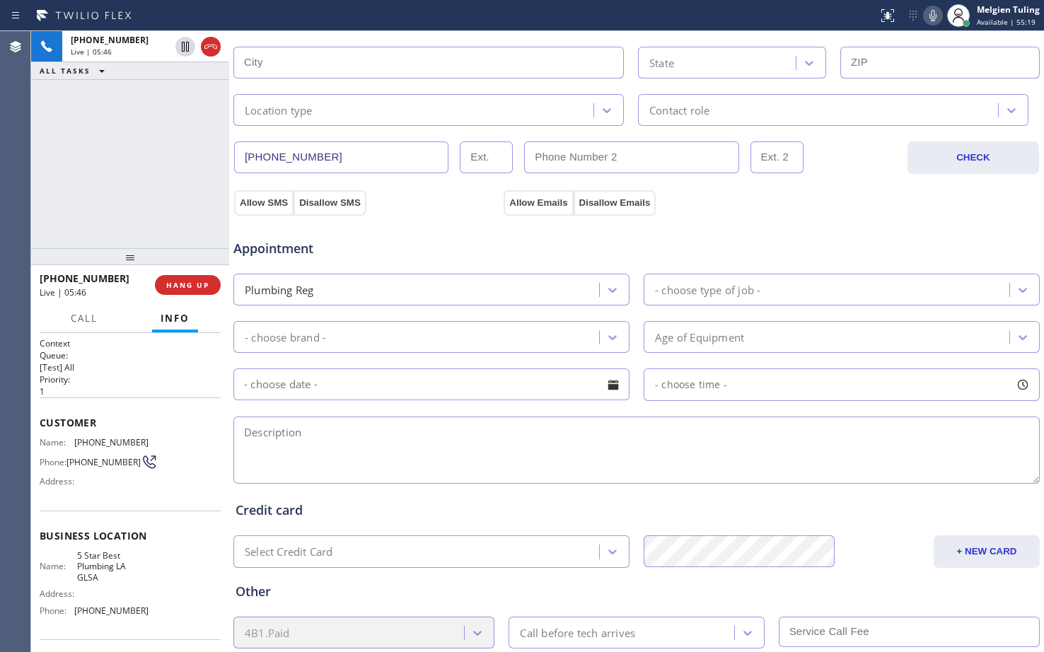
click at [139, 497] on div "Customer Name: (661) 499-7218 Phone: (661) 499-7218 Address:" at bounding box center [130, 454] width 181 height 113
click at [152, 478] on div "Name: (661) 499-7218 Phone: (661) 499-7218 Address:" at bounding box center [130, 465] width 181 height 56
click at [155, 528] on div "Context Queue: [Test] All Priority: 1 Customer Name: (661) 499-7218 Phone: (661…" at bounding box center [130, 492] width 198 height 319
click at [40, 391] on p "1" at bounding box center [130, 392] width 181 height 12
click at [143, 460] on div "Context Queue: [Test] All Priority: 1 Customer Name: (661) 499-7218 Phone: (661…" at bounding box center [130, 542] width 181 height 410
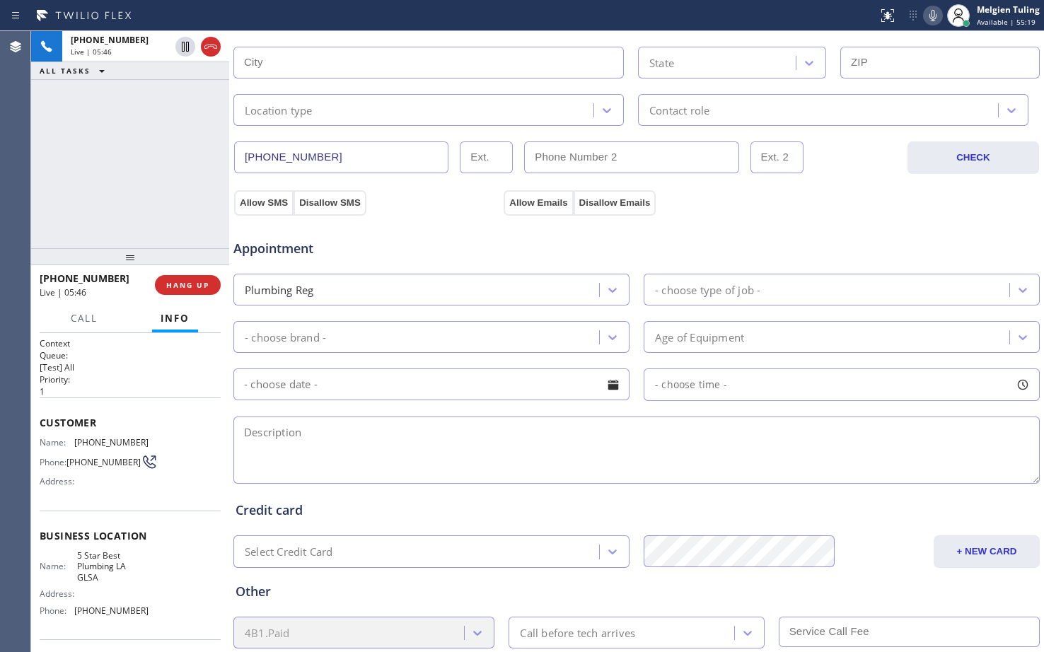
click at [143, 461] on div "Name: (661) 499-7218 Phone: (661) 499-7218 Address:" at bounding box center [130, 465] width 181 height 56
click at [148, 499] on div "Context Queue: [Test] All Priority: 1 Customer Name: (661) 499-7218 Phone: (661…" at bounding box center [130, 542] width 181 height 410
click at [869, 221] on div "Appointment Plumbing Reg - choose type of job - - choose brand - Age of Equipme…" at bounding box center [637, 351] width 808 height 272
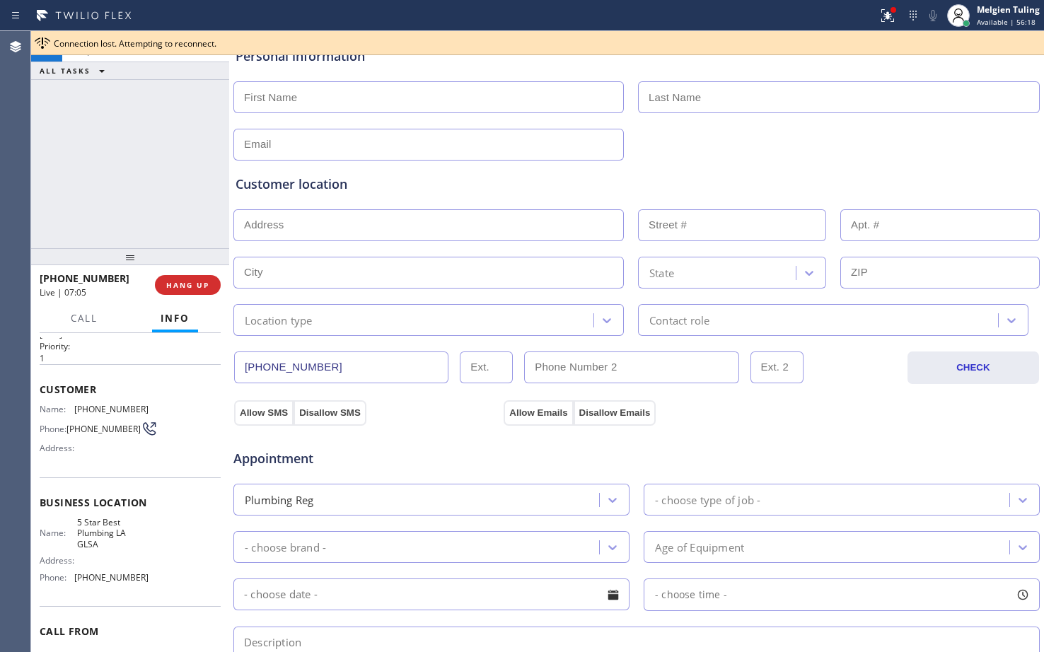
scroll to position [141, 0]
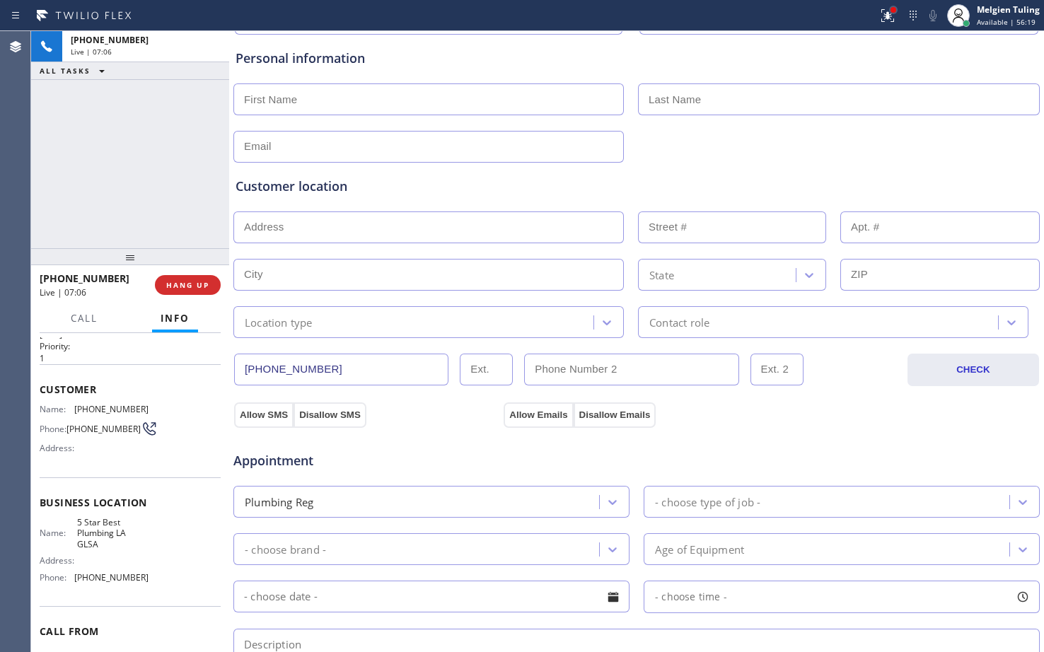
click at [891, 13] on div at bounding box center [893, 10] width 8 height 8
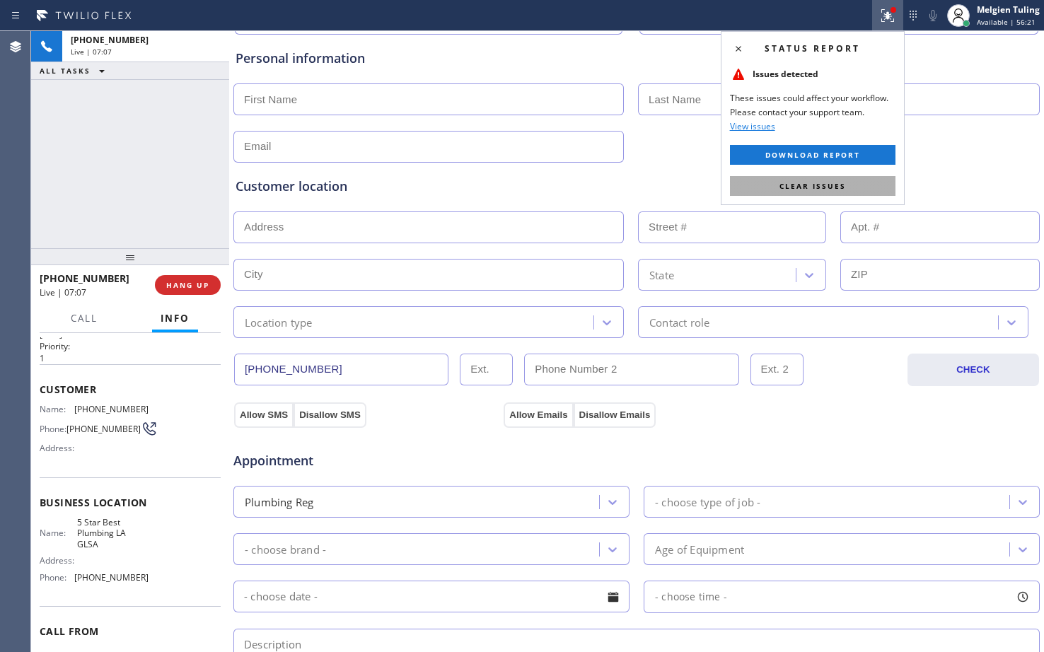
click at [788, 183] on span "Clear issues" at bounding box center [813, 186] width 67 height 10
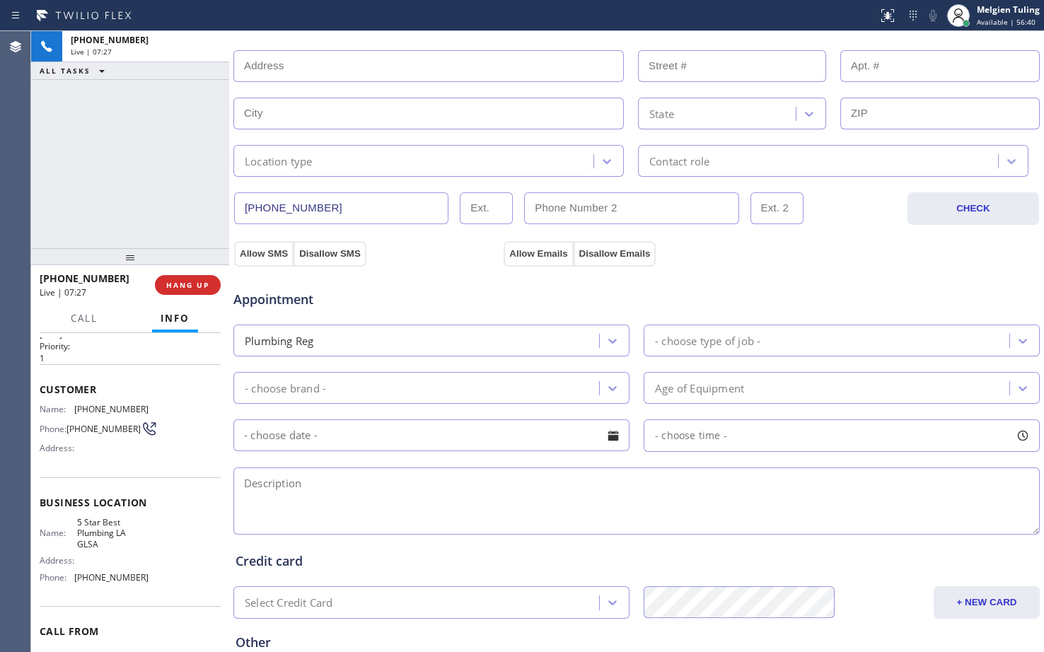
scroll to position [444, 0]
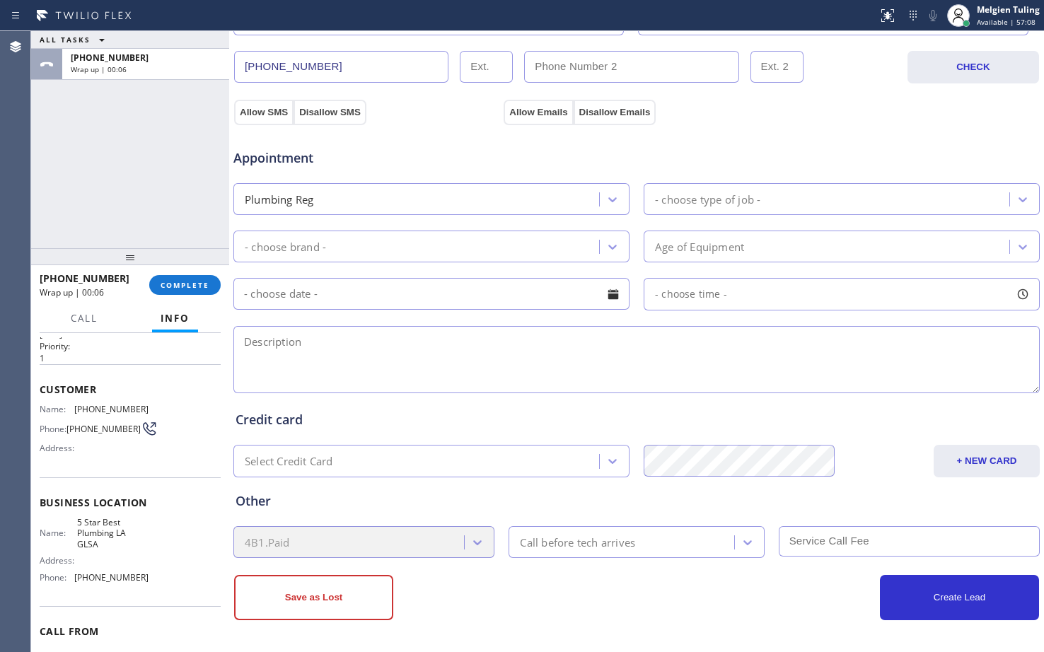
click at [126, 191] on div "ALL TASKS ALL TASKS ACTIVE TASKS TASKS IN WRAP UP +16614997218 Wrap up | 00:06" at bounding box center [130, 139] width 198 height 217
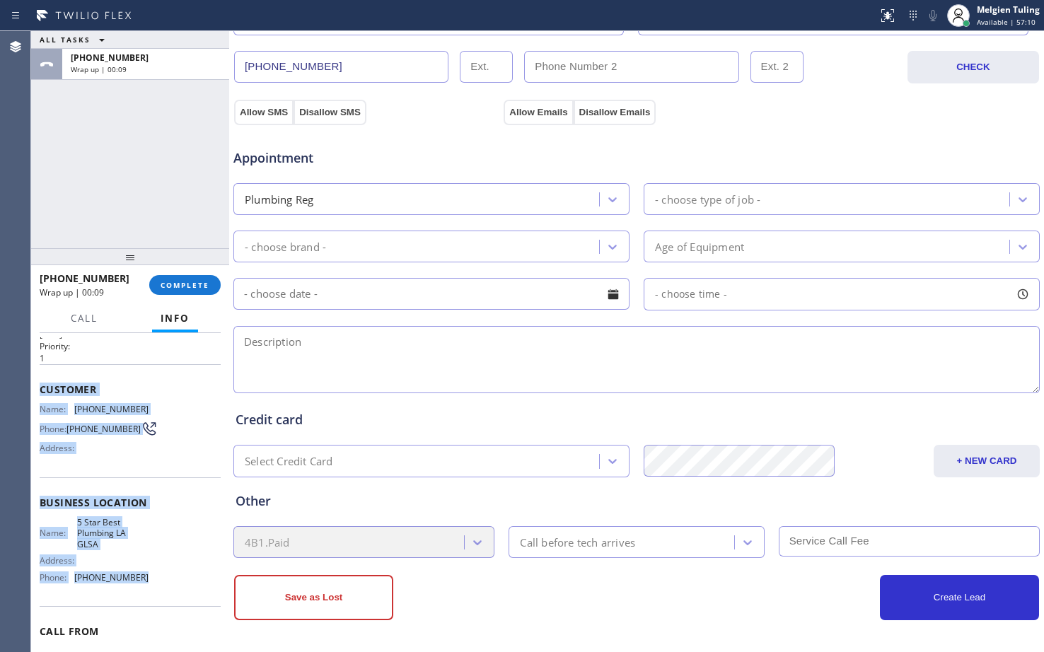
drag, startPoint x: 38, startPoint y: 386, endPoint x: 156, endPoint y: 577, distance: 223.6
click at [156, 577] on div "Context Queue: [Test] All Priority: 1 Customer Name: (661) 499-7218 Phone: (661…" at bounding box center [130, 492] width 198 height 319
copy div "Customer Name: (661) 499-7218 Phone: (661) 499-7218 Address: Business location …"
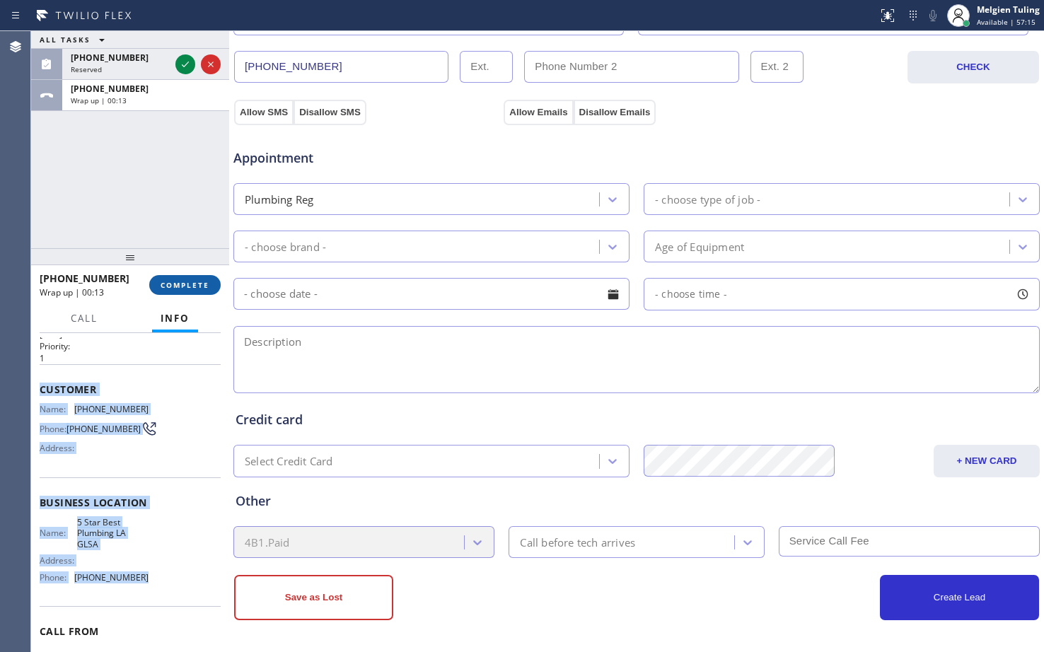
click at [193, 284] on span "COMPLETE" at bounding box center [185, 285] width 49 height 10
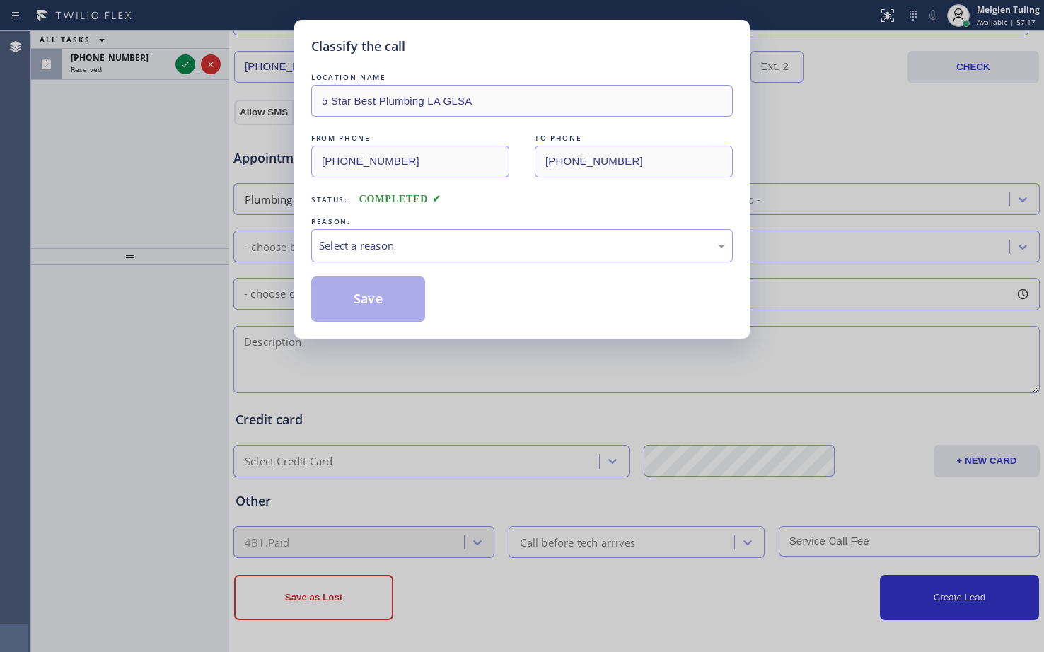
click at [354, 248] on div "Select a reason" at bounding box center [522, 246] width 406 height 16
click at [375, 301] on button "Save" at bounding box center [368, 299] width 114 height 45
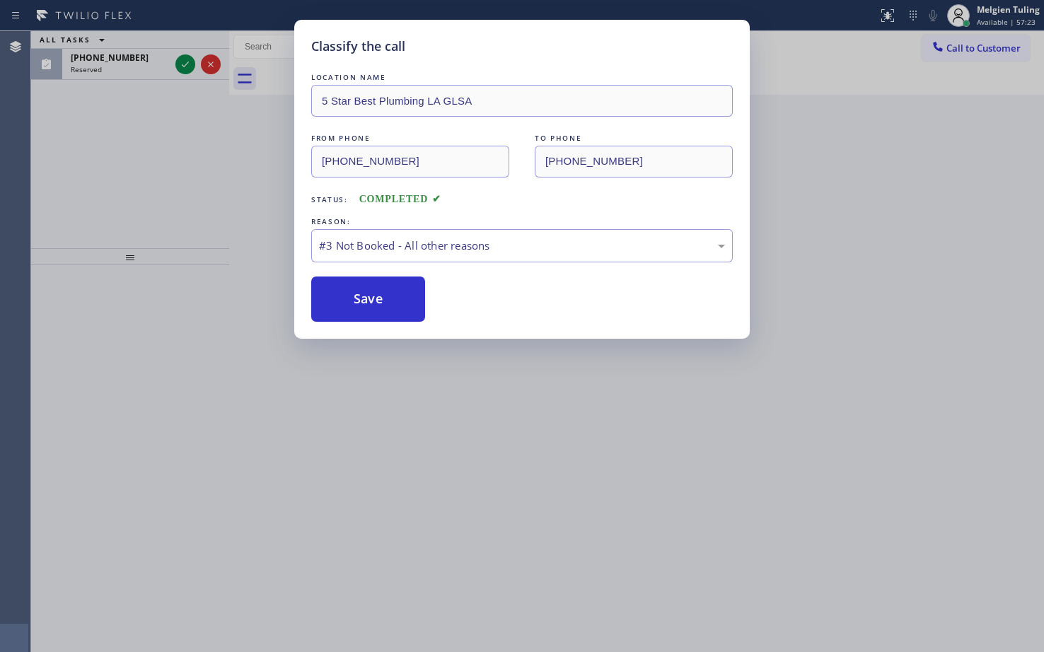
drag, startPoint x: 927, startPoint y: 260, endPoint x: 930, endPoint y: 253, distance: 7.6
click at [927, 260] on div "Classify the call LOCATION NAME 5 Star Best Plumbing LA GLSA FROM PHONE (661) 4…" at bounding box center [522, 326] width 1044 height 652
click at [1000, 13] on div "Classify the call LOCATION NAME 5 Star Best Plumbing LA GLSA FROM PHONE (661) 4…" at bounding box center [522, 326] width 1044 height 652
click at [349, 313] on button "Save" at bounding box center [368, 299] width 114 height 45
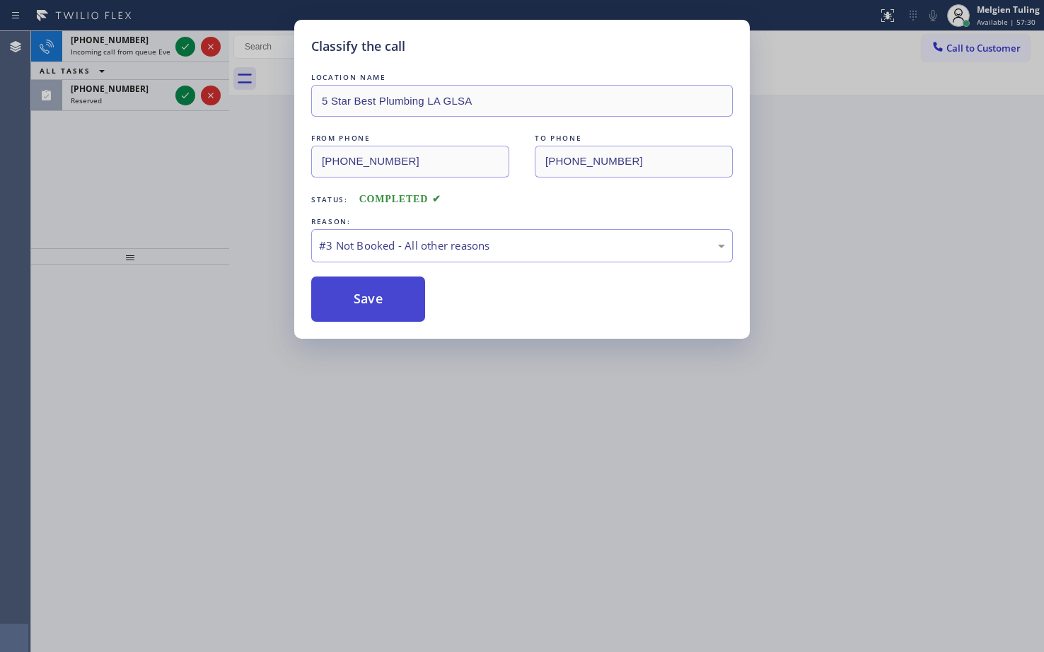
click at [379, 287] on button "Save" at bounding box center [368, 299] width 114 height 45
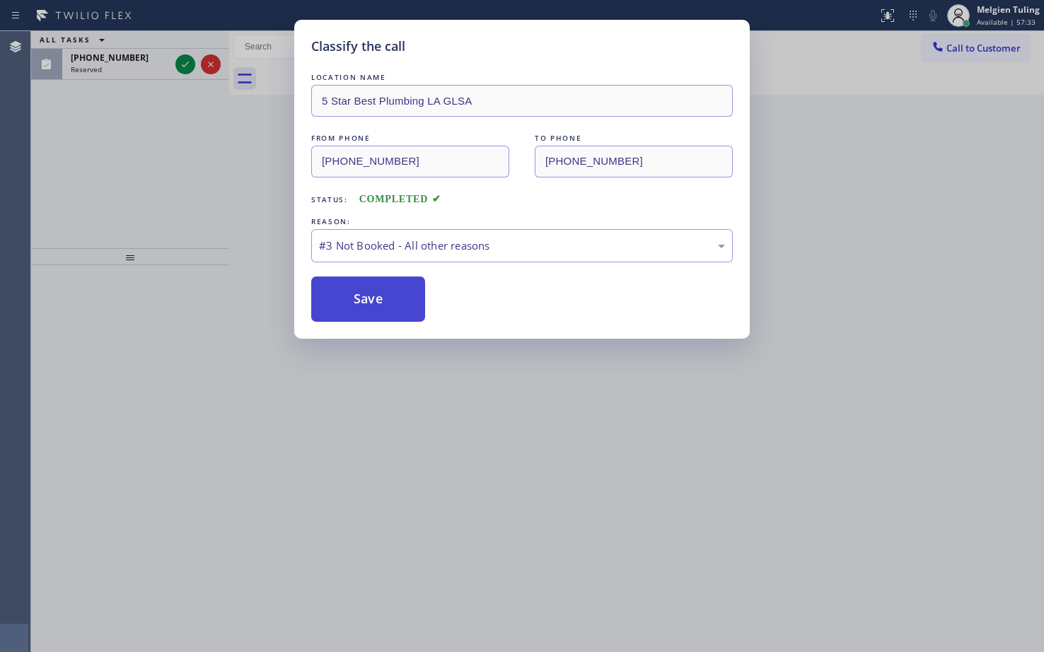
click at [363, 301] on button "Save" at bounding box center [368, 299] width 114 height 45
drag, startPoint x: 856, startPoint y: 194, endPoint x: 861, endPoint y: 212, distance: 18.4
click at [857, 195] on div "Classify the call LOCATION NAME 5 Star Best Plumbing LA GLSA FROM PHONE (661) 4…" at bounding box center [522, 326] width 1044 height 652
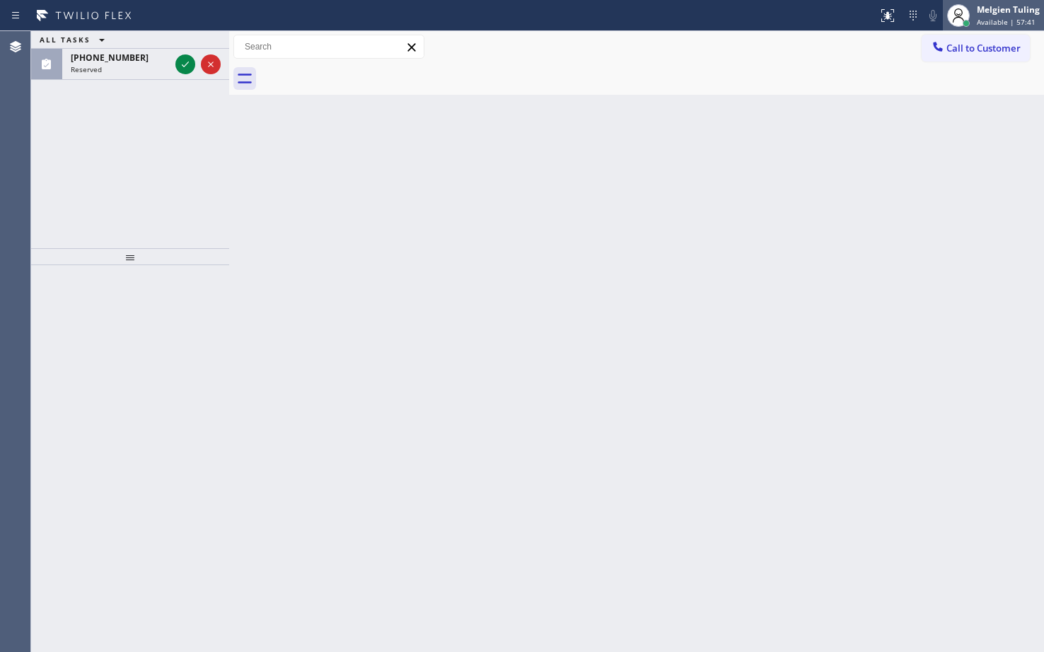
click at [1004, 6] on div "Melgien Tuling" at bounding box center [1008, 10] width 63 height 12
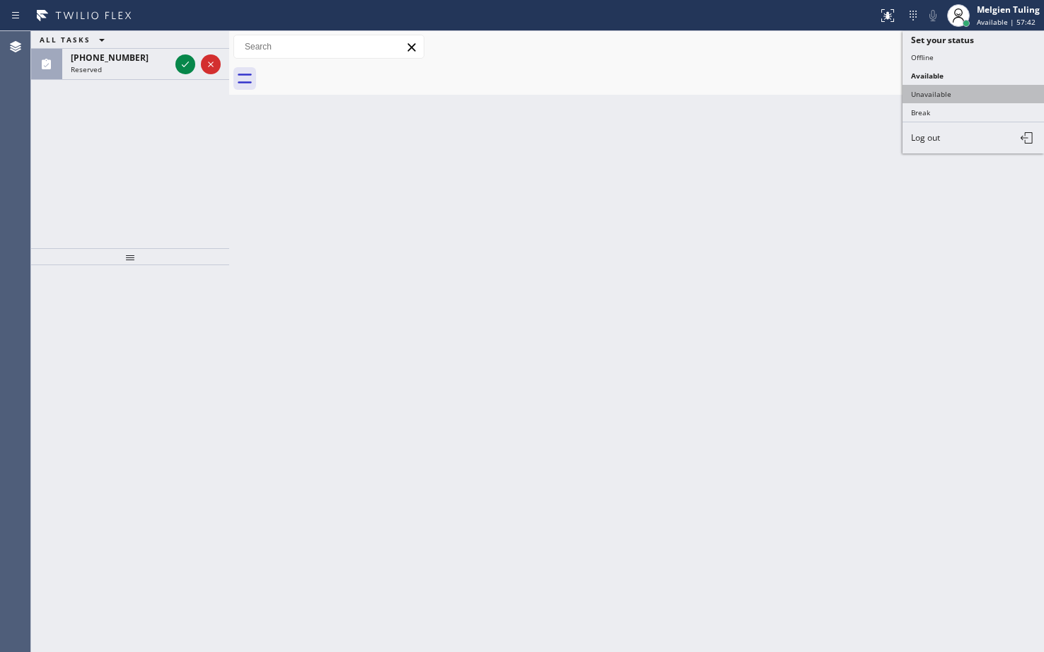
click at [937, 95] on button "Unavailable" at bounding box center [973, 94] width 141 height 18
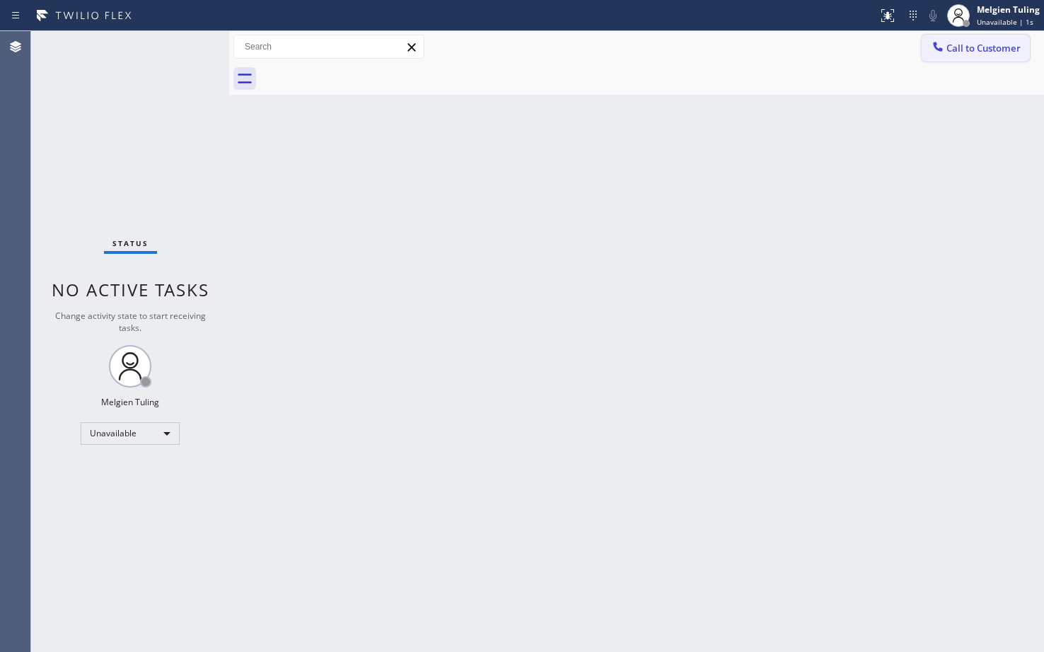
click at [971, 53] on span "Call to Customer" at bounding box center [984, 48] width 74 height 13
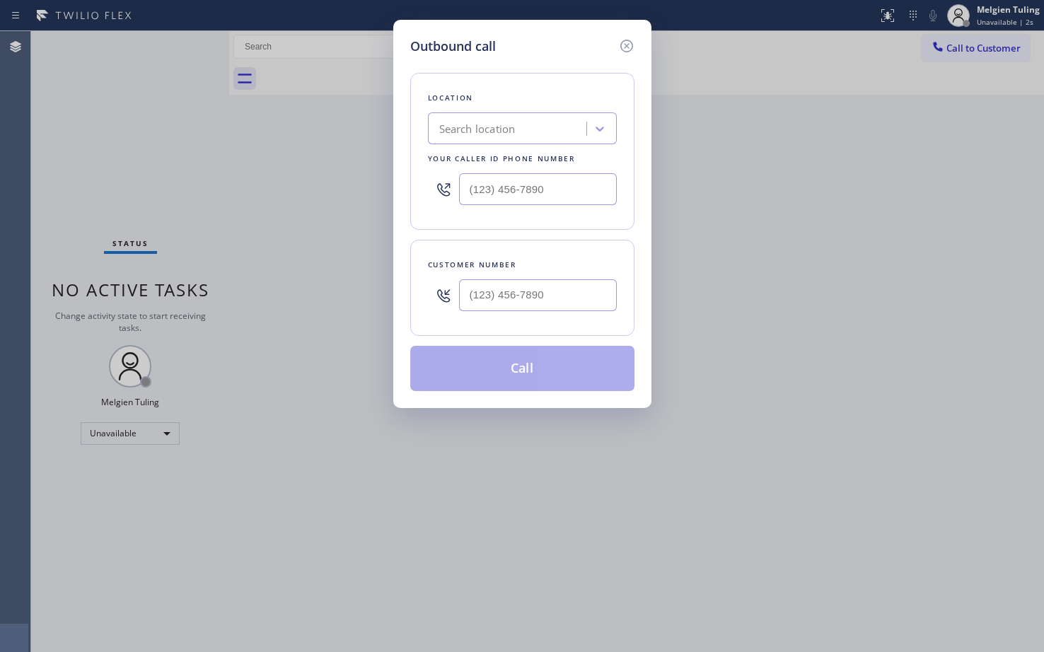
type input "(___) ___-____"
click at [463, 183] on input "(___) ___-____" at bounding box center [538, 189] width 158 height 32
click at [877, 238] on div "Outbound call Location Search location Your caller id phone number Customer num…" at bounding box center [522, 326] width 1044 height 652
type input "(___) ___-____"
click at [479, 187] on input "(___) ___-____" at bounding box center [538, 189] width 158 height 32
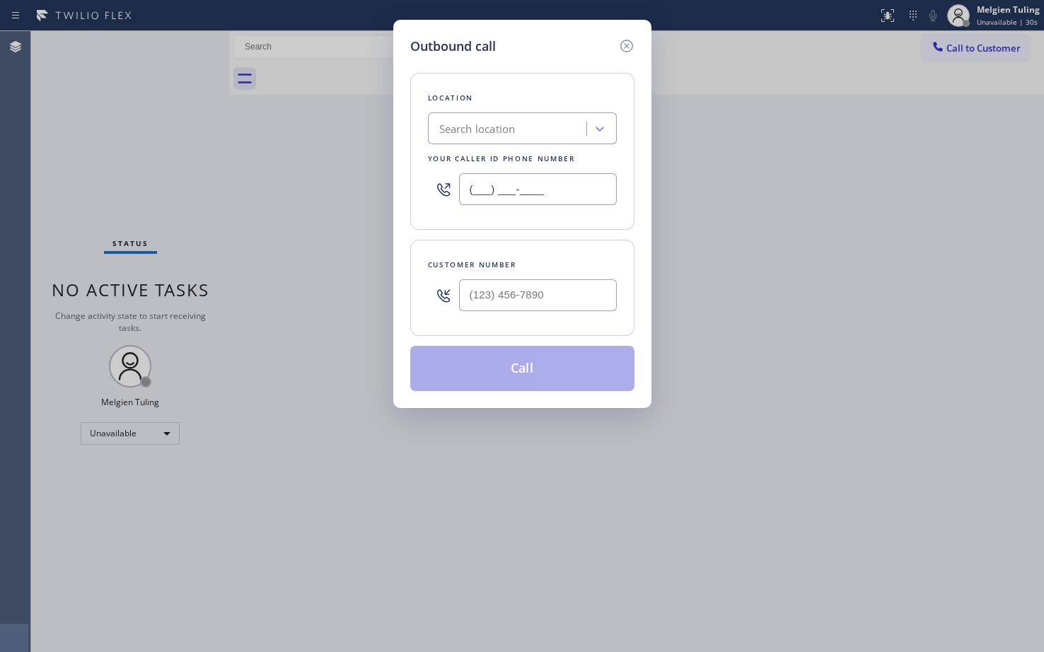
click at [475, 189] on input "(___) ___-____" at bounding box center [538, 189] width 158 height 32
paste input "661) 499-7218"
type input "[PHONE_NUMBER]"
click at [475, 296] on input "(___) ___-____" at bounding box center [538, 295] width 158 height 32
paste input "661) 499-7218"
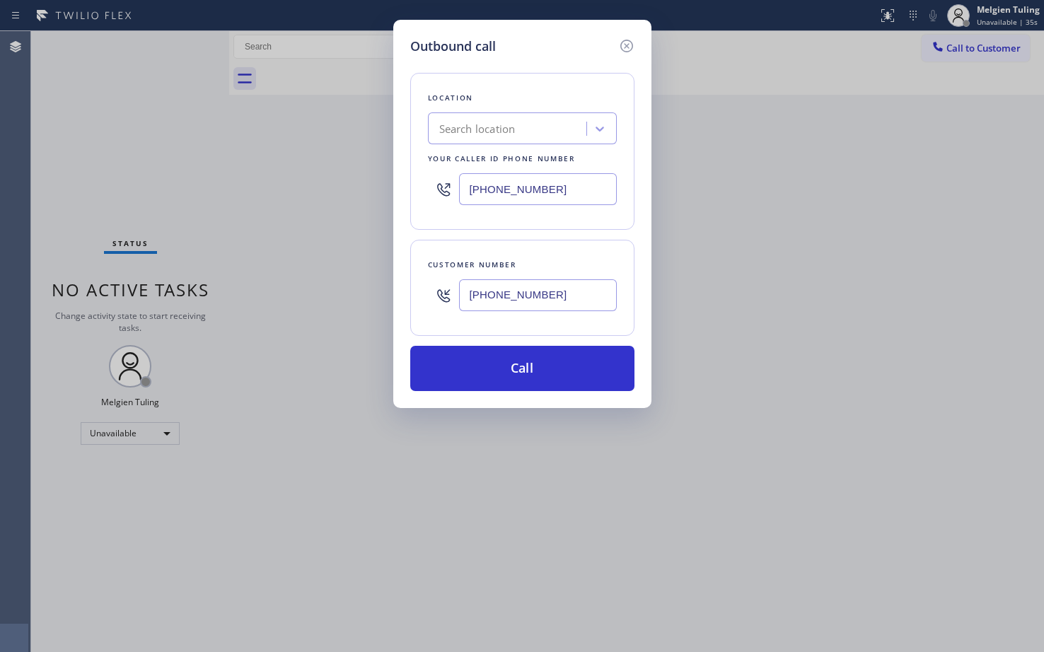
type input "[PHONE_NUMBER]"
drag, startPoint x: 562, startPoint y: 189, endPoint x: 405, endPoint y: 199, distance: 157.4
click at [405, 199] on div "Outbound call Location Search location Your caller id phone number (661) 499-72…" at bounding box center [522, 214] width 258 height 388
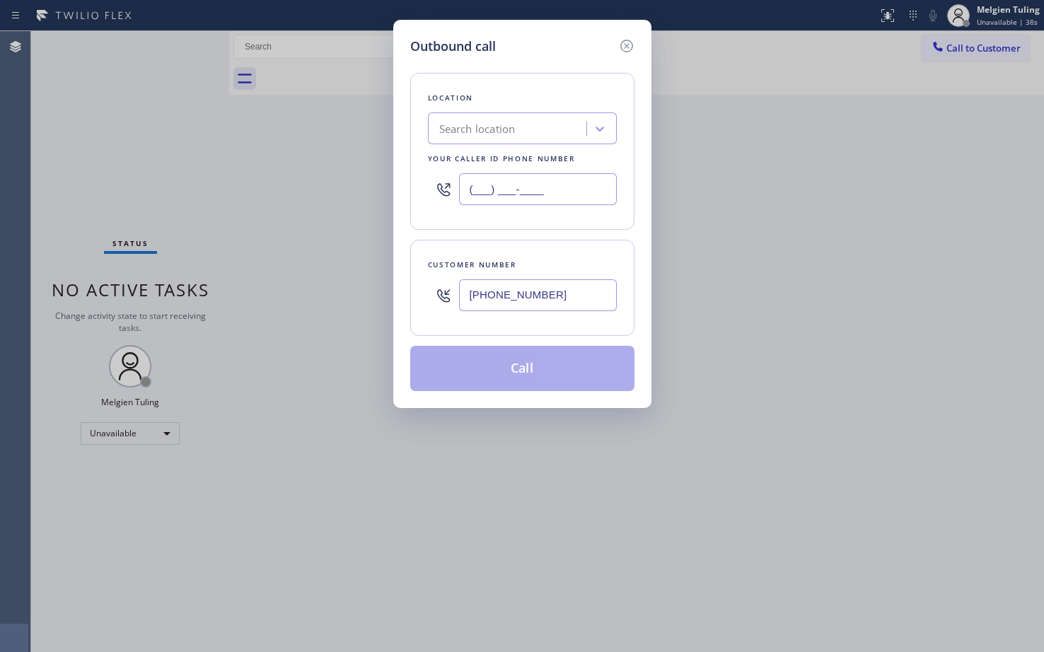
type input "(___) ___-____"
click at [178, 497] on div "Outbound call Location Search location Your caller id phone number Customer num…" at bounding box center [522, 326] width 1044 height 652
click at [473, 186] on input "(___) ___-____" at bounding box center [538, 189] width 158 height 32
paste input "213) 444-7988"
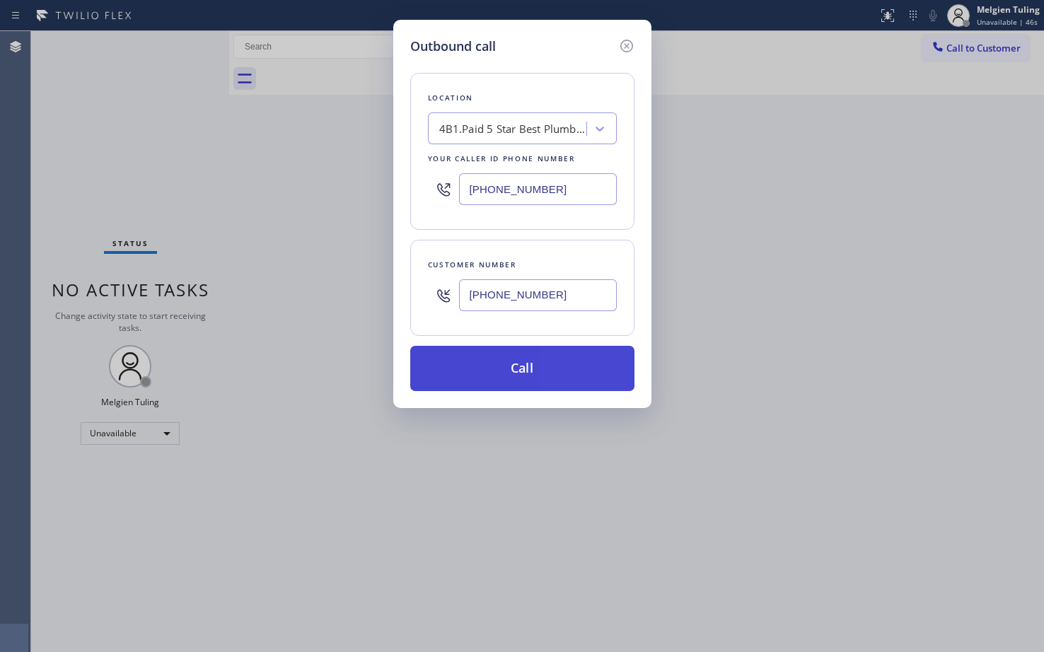
type input "(213) 444-7988"
click at [499, 371] on button "Call" at bounding box center [522, 368] width 224 height 45
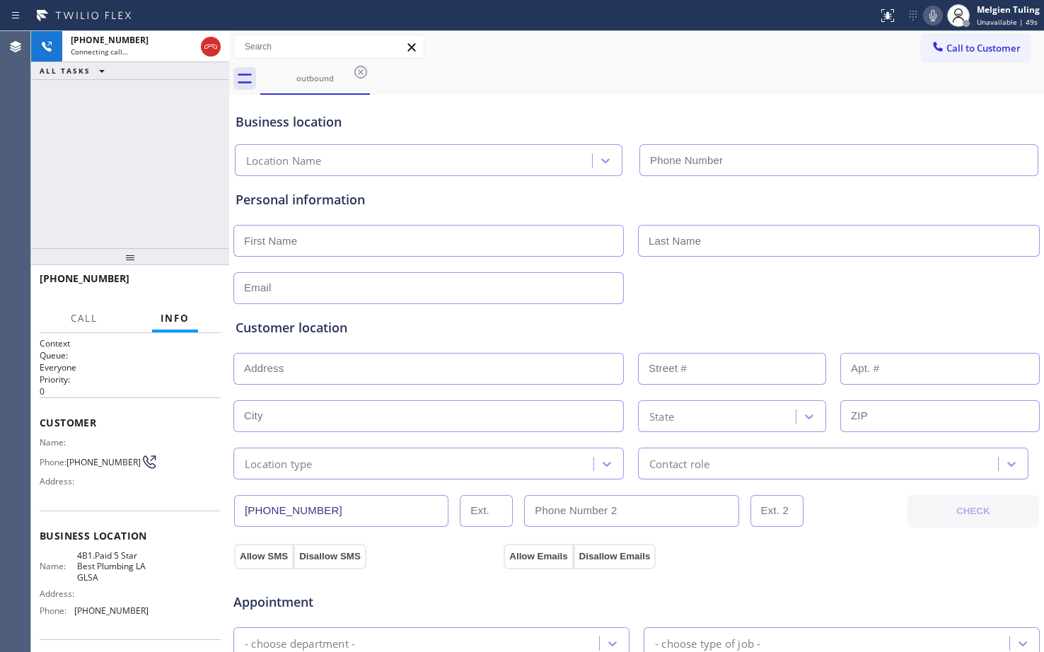
type input "(213) 444-7988"
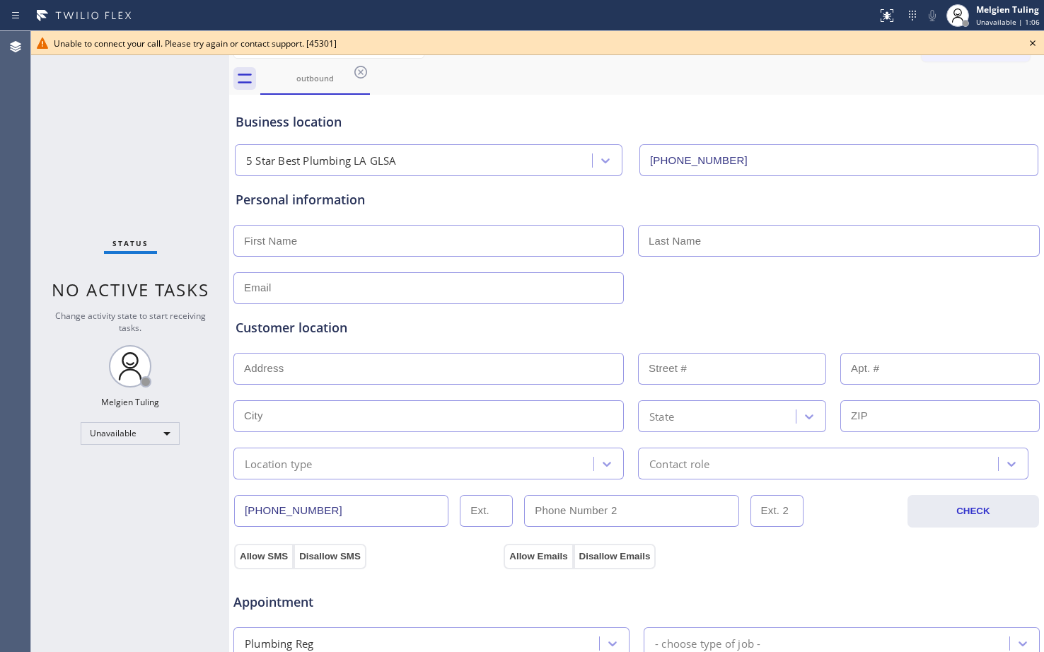
click at [905, 87] on div "outbound" at bounding box center [652, 79] width 784 height 32
click at [1034, 41] on icon at bounding box center [1032, 43] width 17 height 17
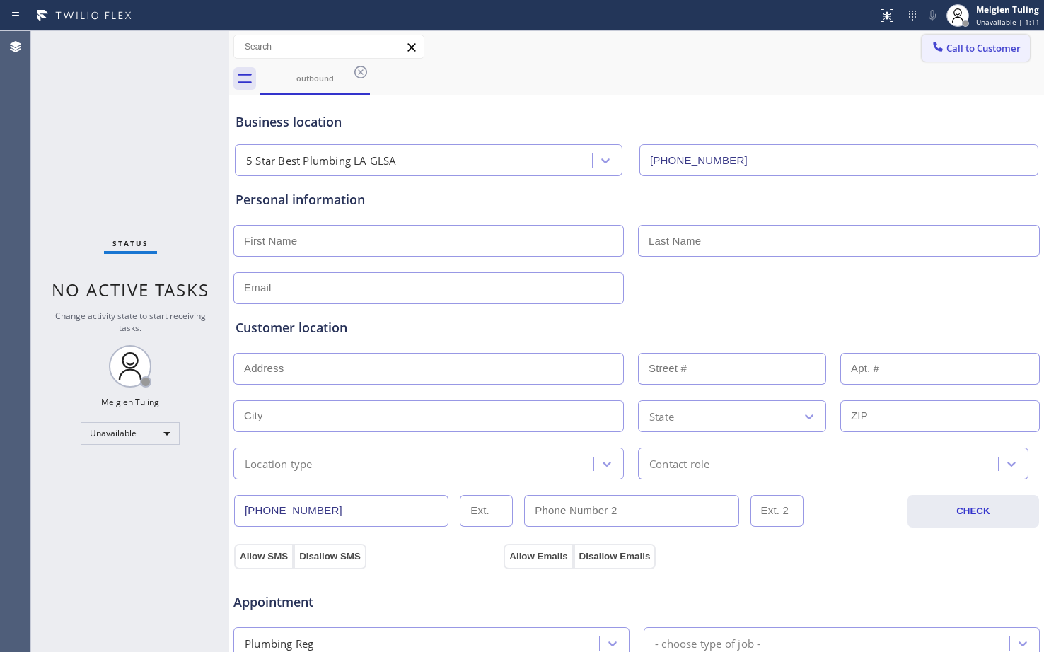
click at [983, 45] on span "Call to Customer" at bounding box center [984, 48] width 74 height 13
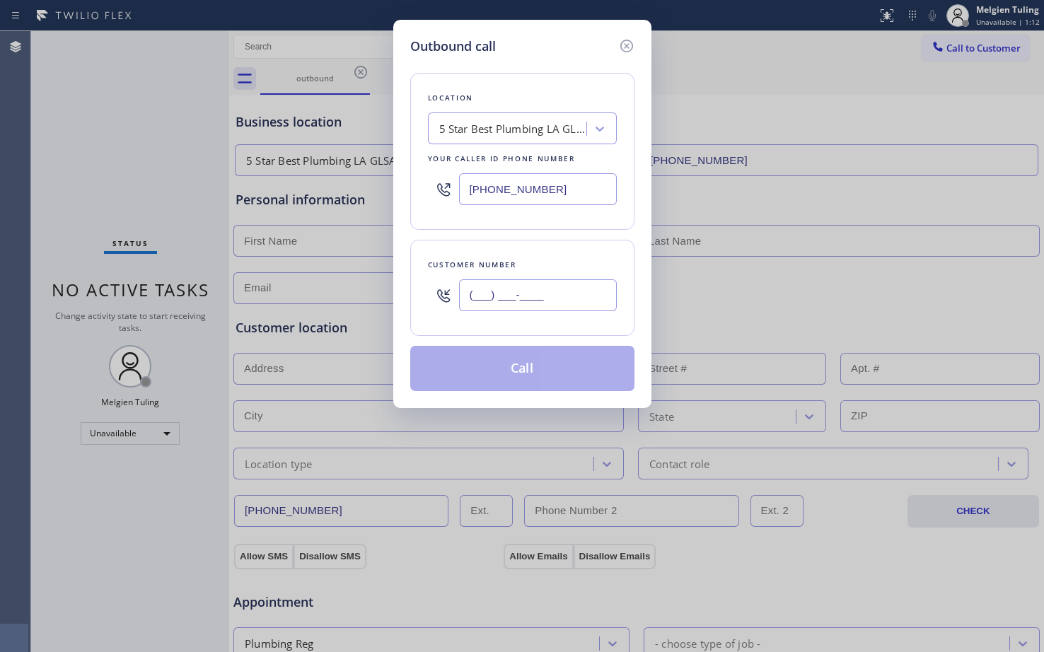
click at [461, 292] on input "(___) ___-____" at bounding box center [538, 295] width 158 height 32
paste input "213) 444-7988"
type input "(___) ___-____"
click at [475, 294] on input "(___) ___-____" at bounding box center [538, 295] width 158 height 32
paste input "661) 499-7218"
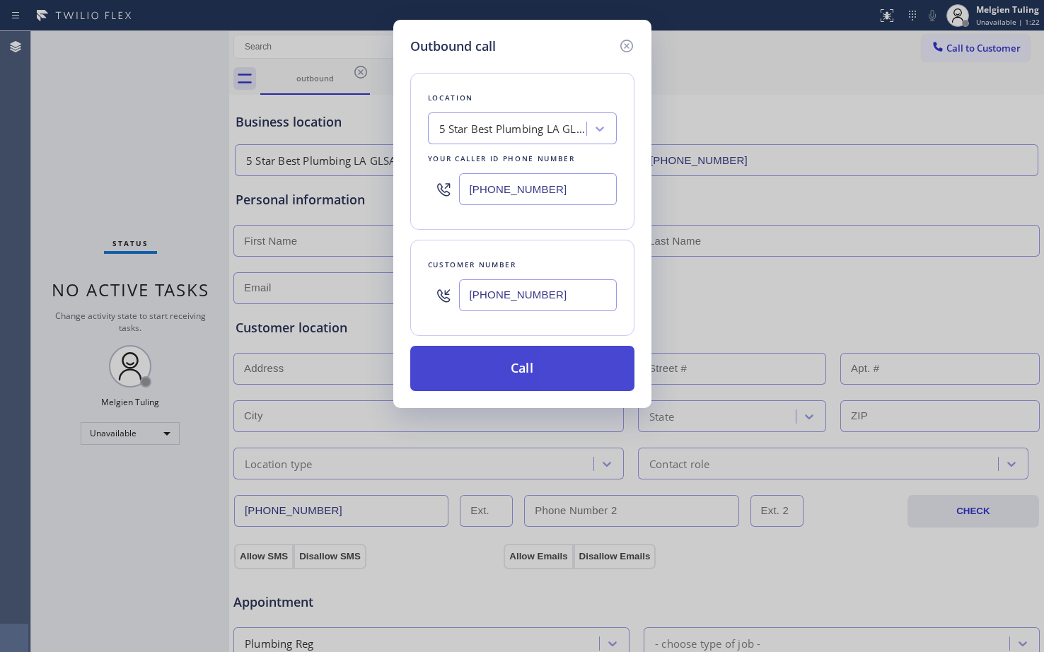
type input "[PHONE_NUMBER]"
click at [511, 377] on button "Call" at bounding box center [522, 368] width 224 height 45
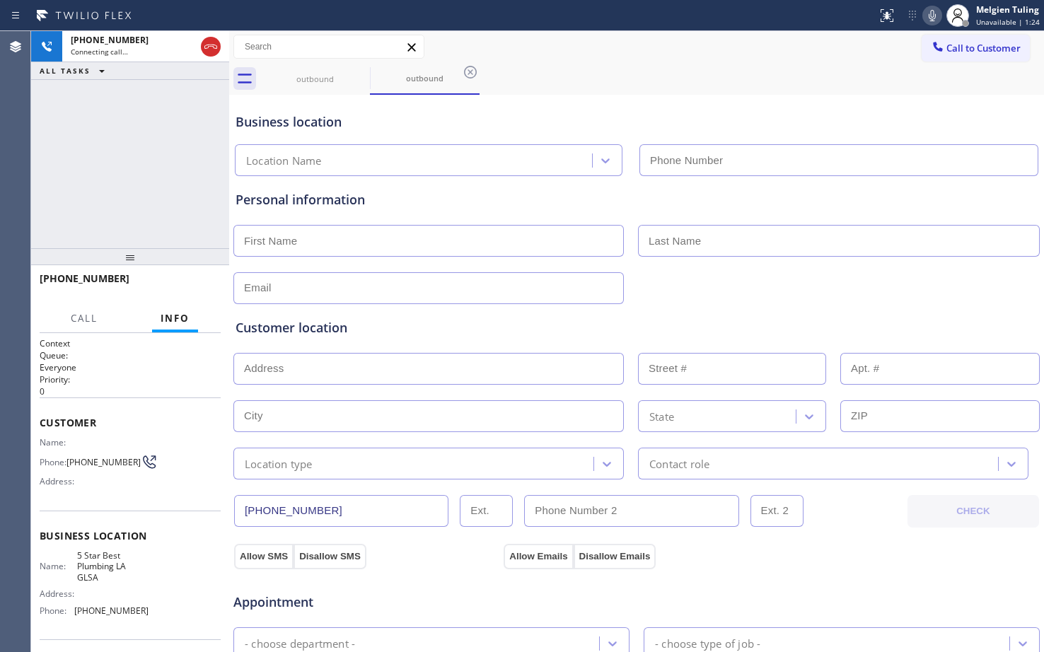
type input "(213) 444-7988"
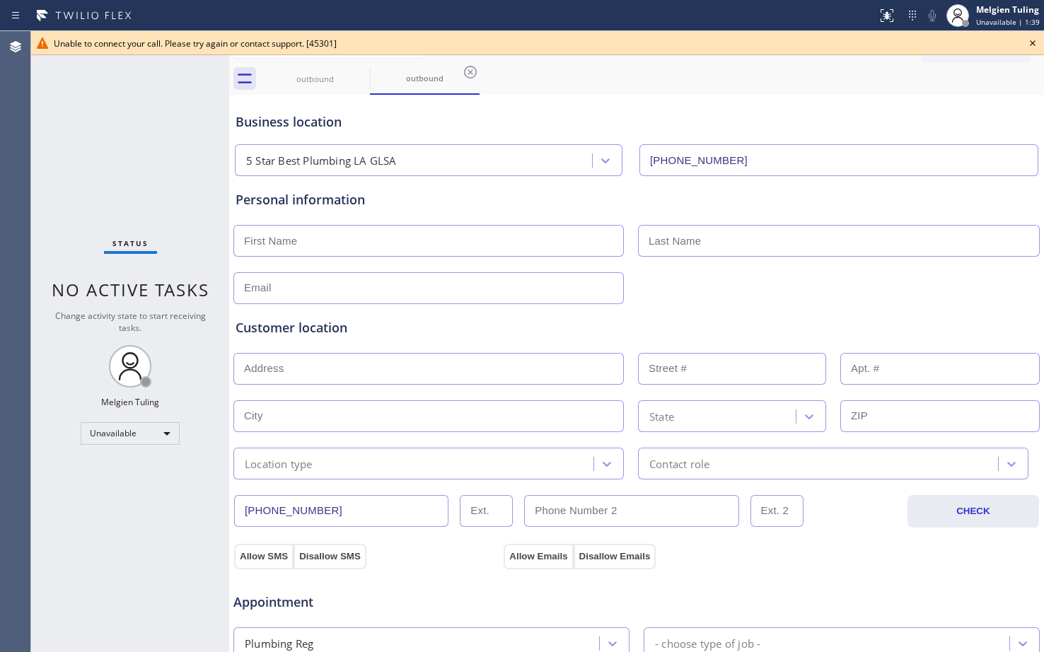
click at [1028, 41] on icon at bounding box center [1032, 43] width 17 height 17
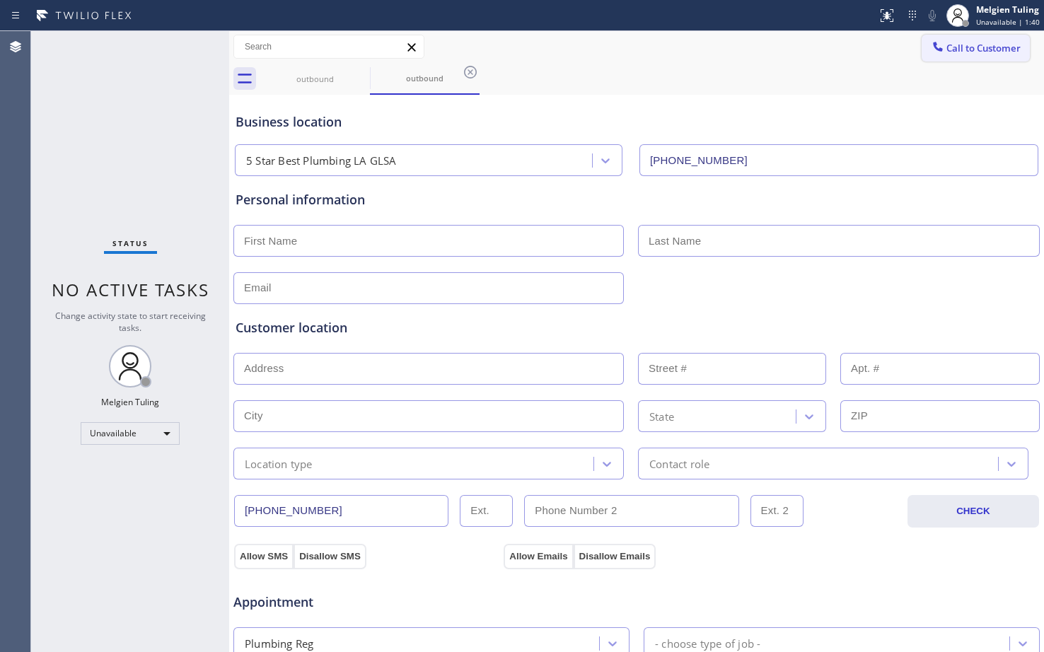
click at [990, 39] on button "Call to Customer" at bounding box center [976, 48] width 108 height 27
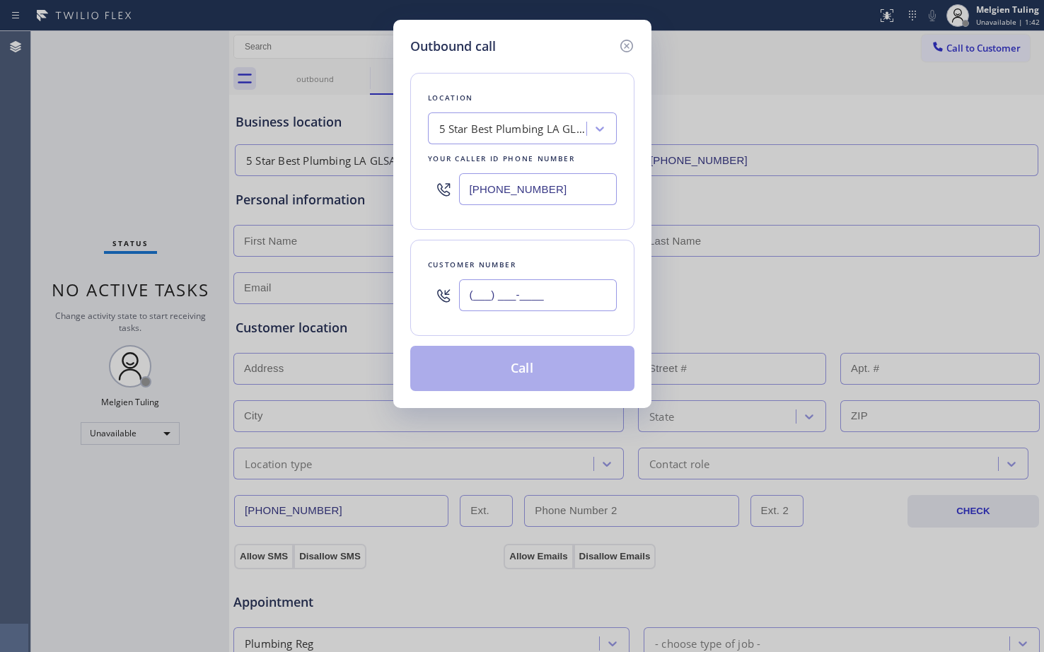
click at [485, 292] on input "(___) ___-____" at bounding box center [538, 295] width 158 height 32
paste input "661) 499-7218"
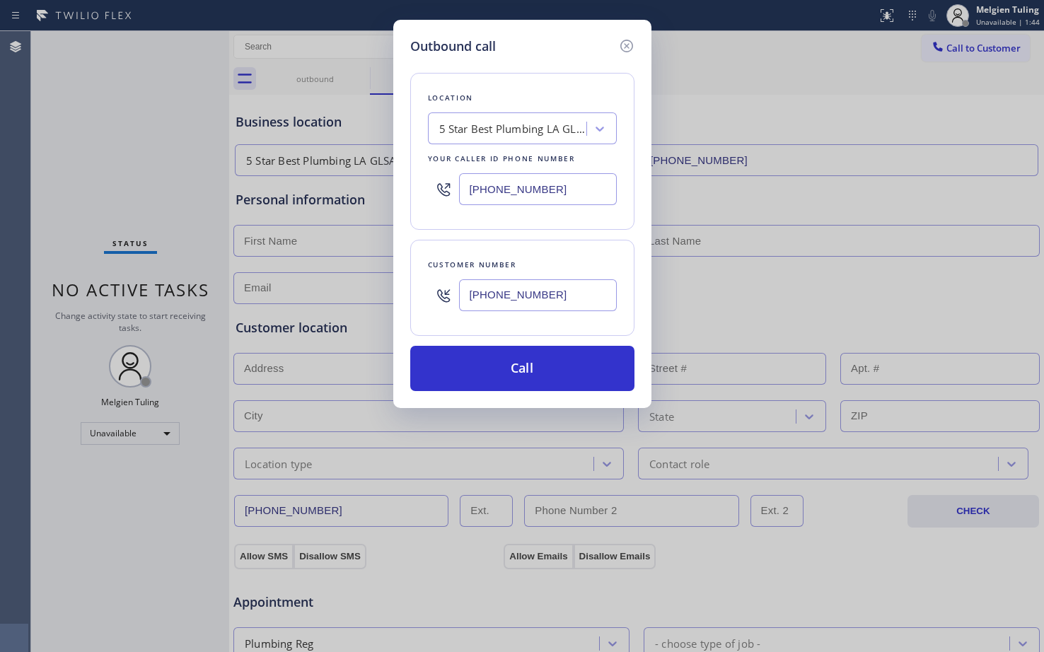
type input "[PHONE_NUMBER]"
click at [554, 364] on button "Call" at bounding box center [522, 368] width 224 height 45
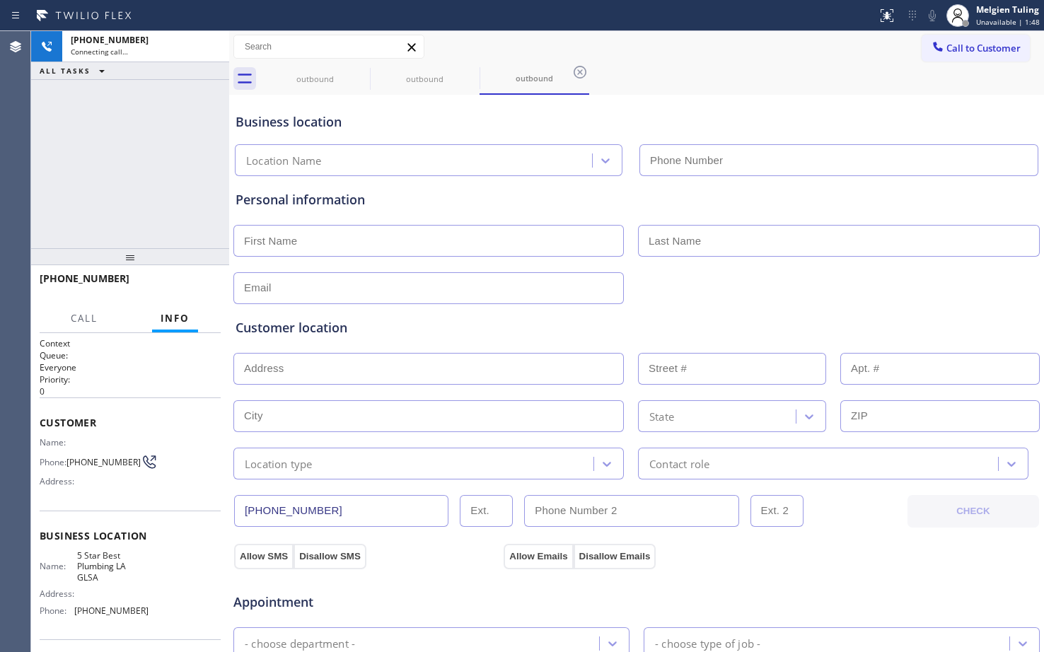
type input "(213) 444-7988"
click at [323, 241] on input "text" at bounding box center [428, 241] width 391 height 32
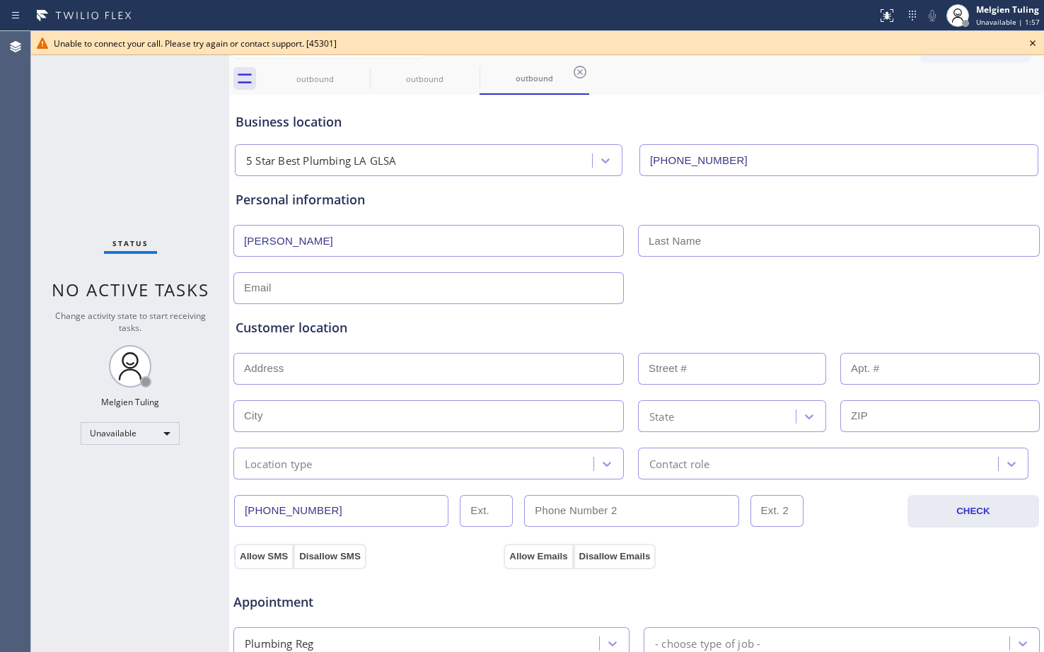
type input "[PERSON_NAME]"
click at [660, 243] on input "text" at bounding box center [839, 241] width 402 height 32
type input "[PERSON_NAME]"
click at [321, 287] on input "text" at bounding box center [428, 288] width 391 height 32
type input "[EMAIL_ADDRESS][DOMAIN_NAME]"
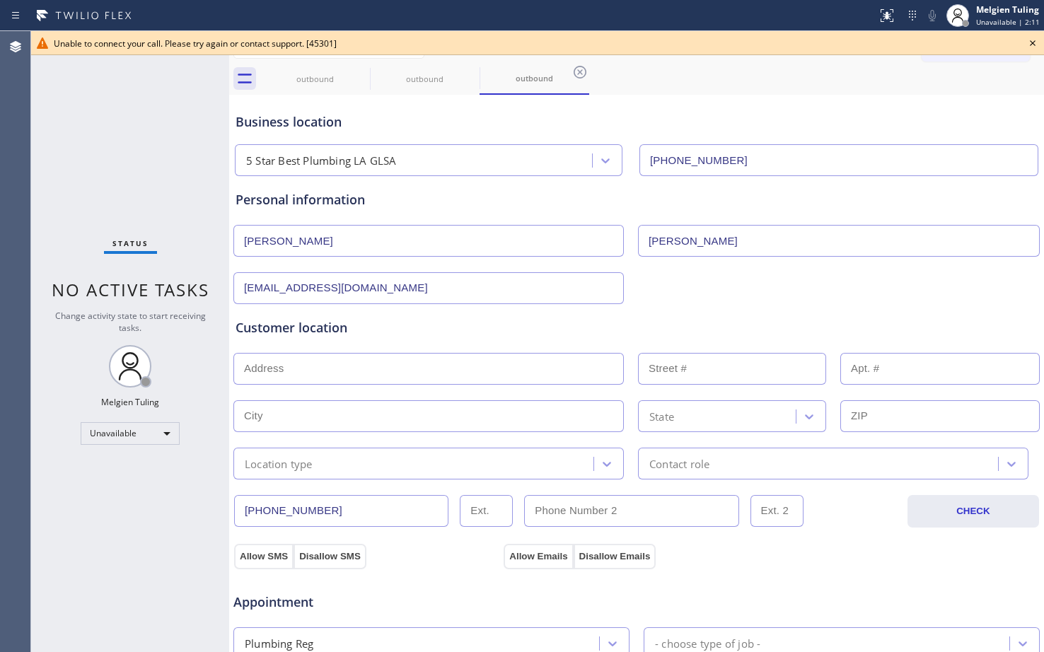
click at [294, 363] on input "text" at bounding box center [428, 369] width 391 height 32
click at [264, 370] on input "text" at bounding box center [428, 369] width 391 height 32
paste input "Palmdale, CA 93550"
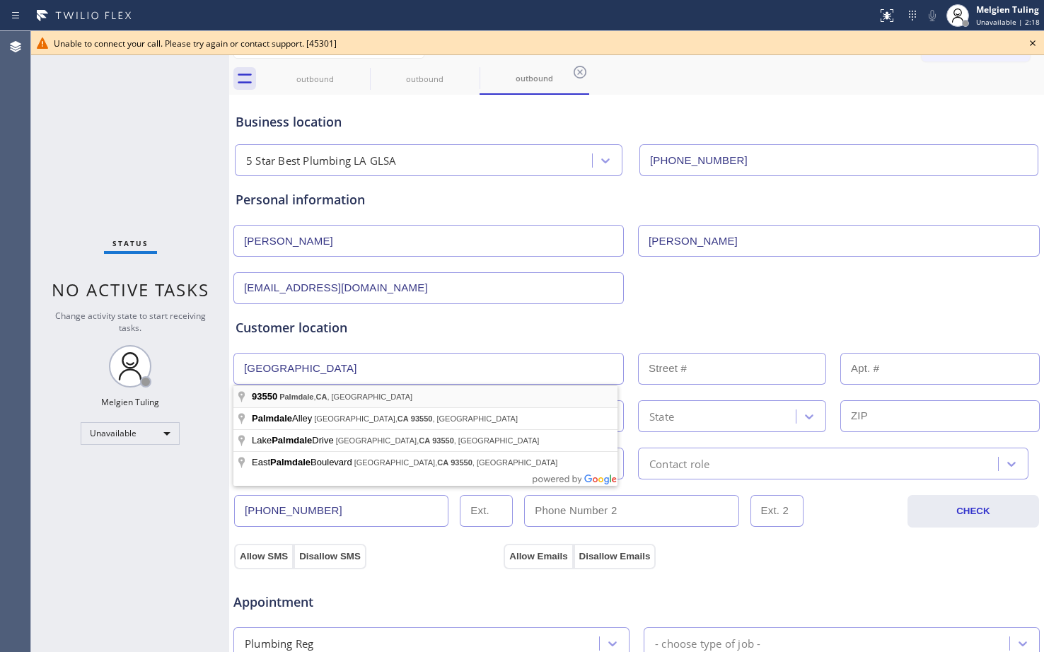
type input "Palmdale, CA 93550, USA"
type input "Lake [GEOGRAPHIC_DATA]"
type input "93550"
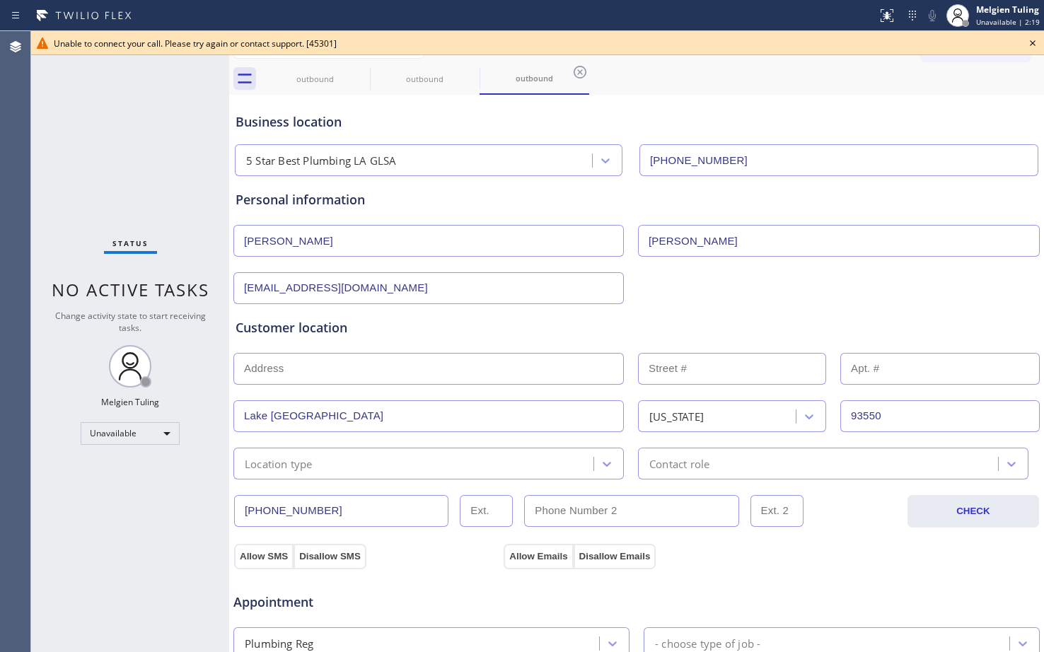
click at [310, 366] on input "text" at bounding box center [428, 369] width 391 height 32
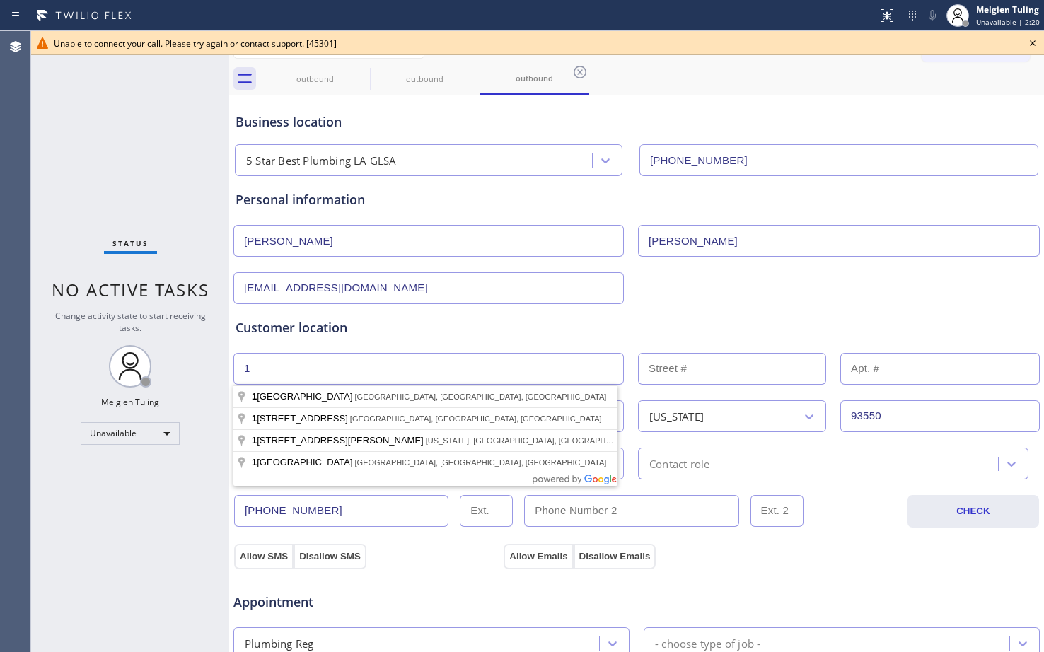
type input "1"
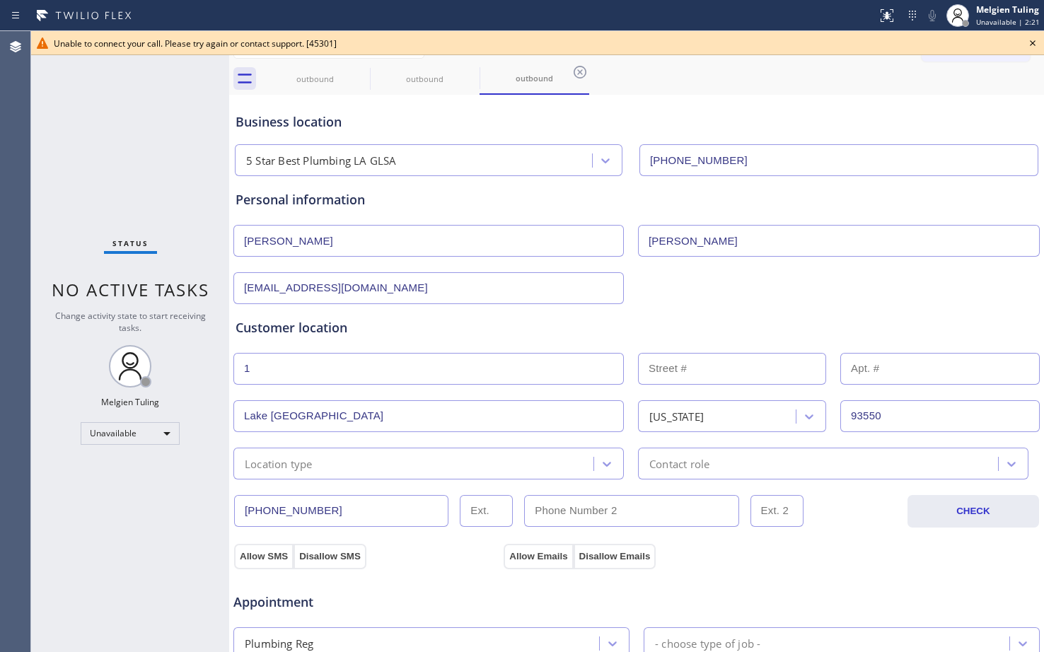
click at [723, 366] on input "text" at bounding box center [732, 369] width 188 height 32
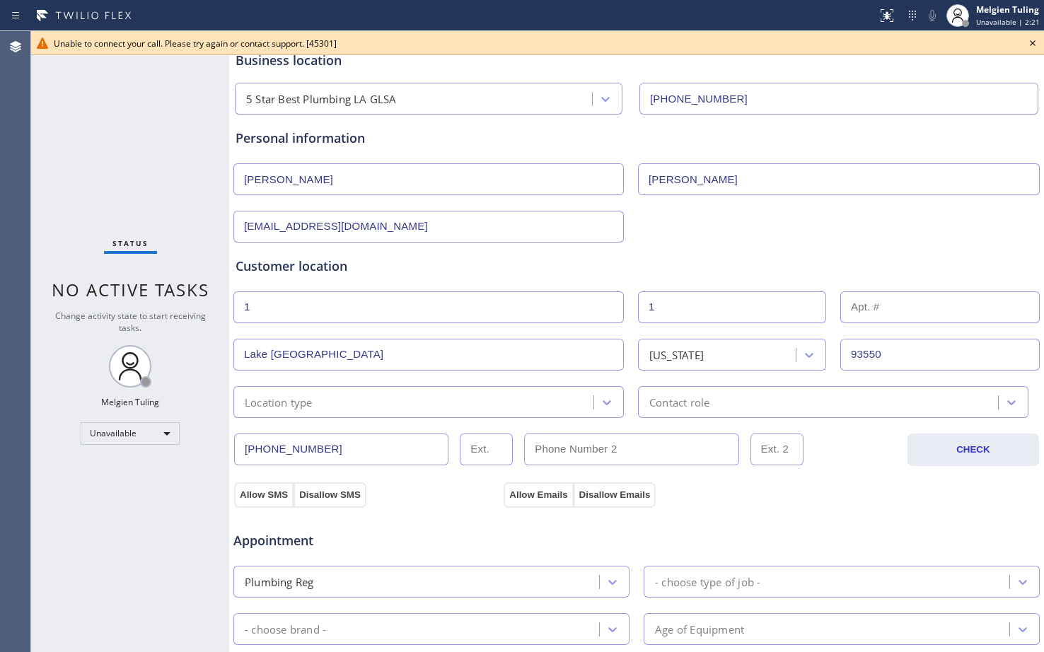
scroll to position [141, 0]
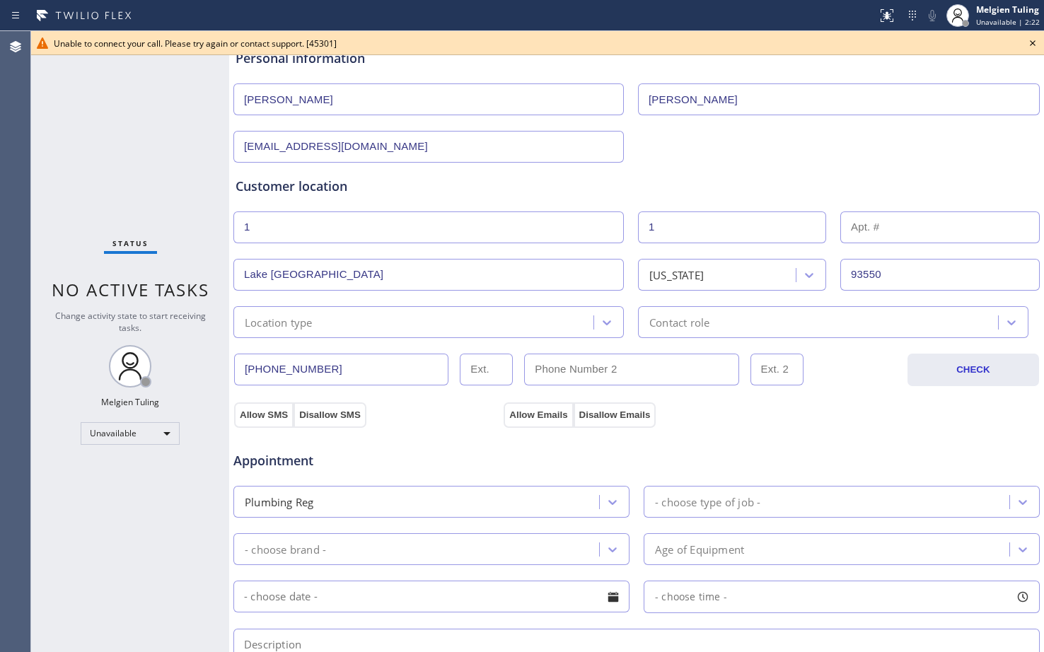
type input "1"
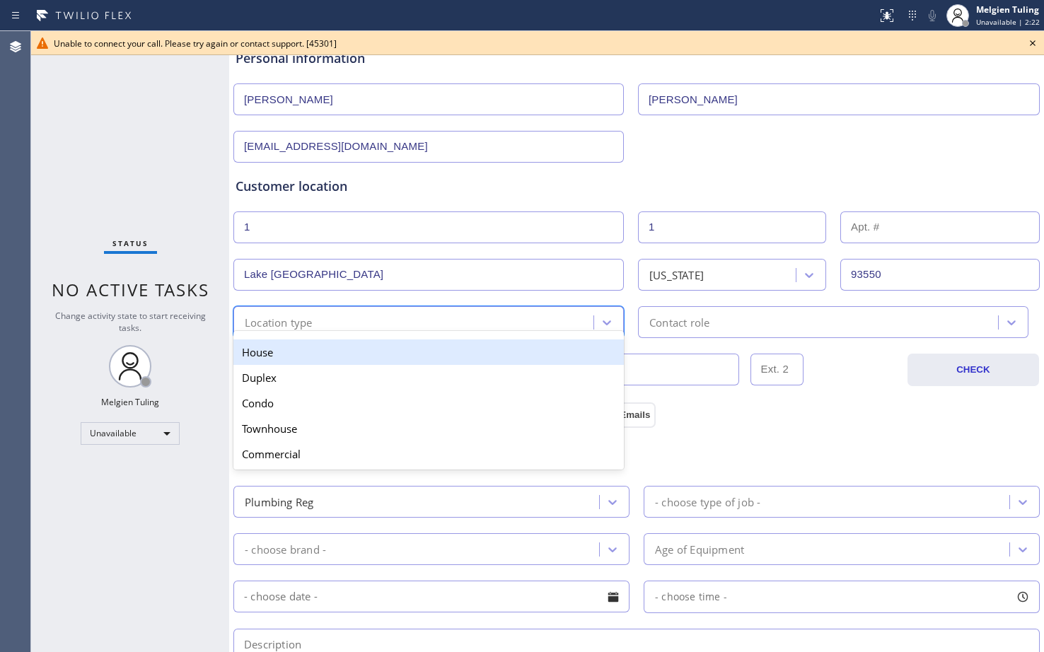
click at [380, 320] on div "Location type" at bounding box center [416, 322] width 356 height 25
click at [356, 359] on div "House" at bounding box center [428, 352] width 391 height 25
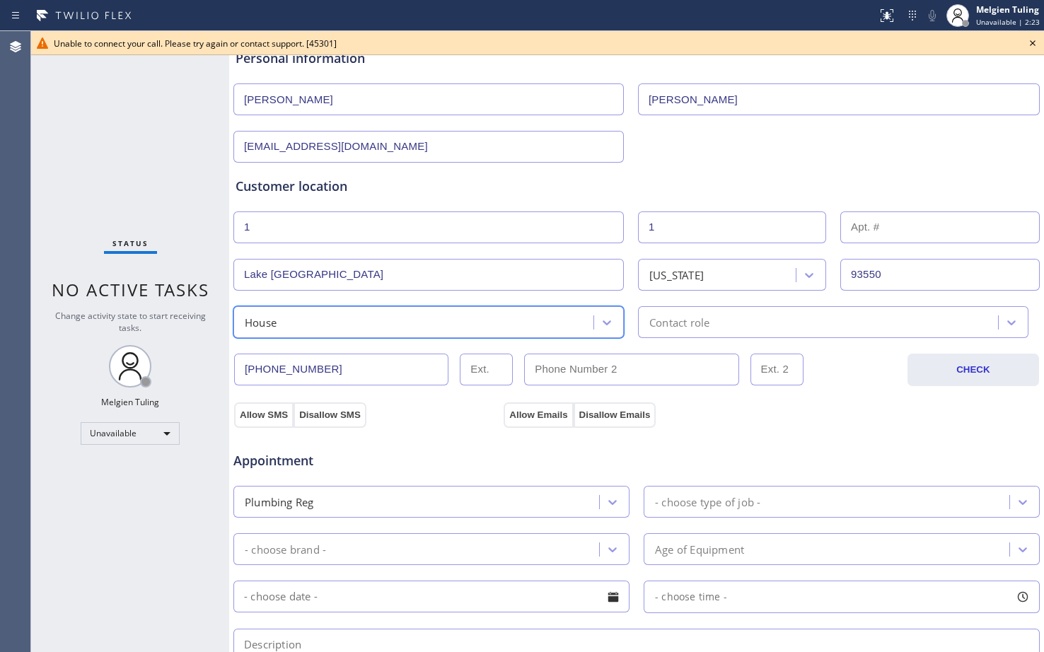
click at [703, 326] on div "Contact role" at bounding box center [679, 322] width 60 height 16
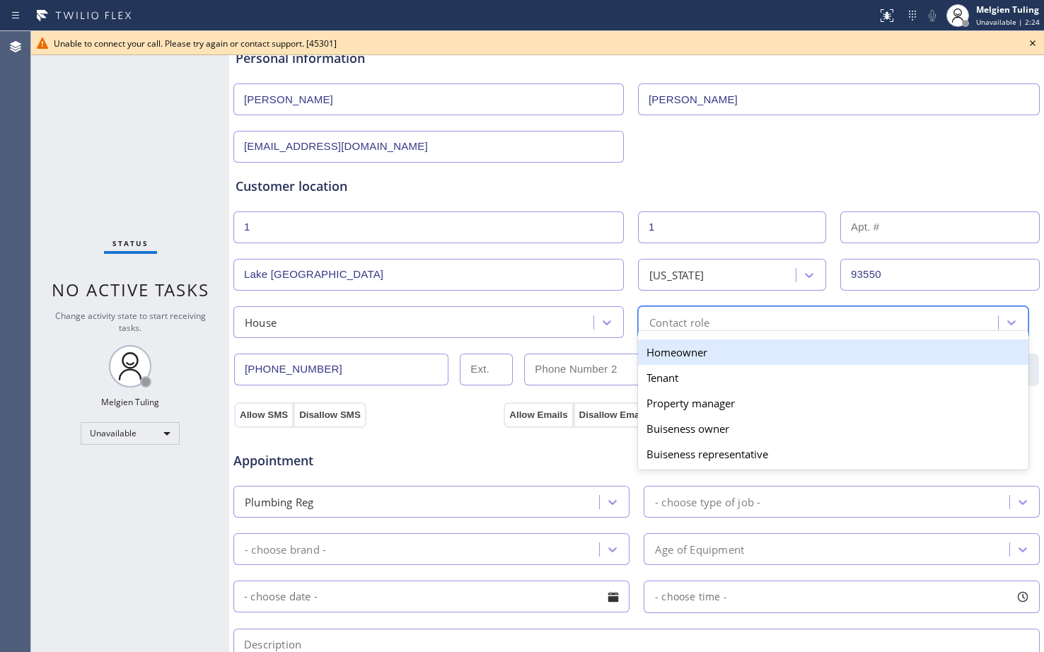
click at [688, 354] on div "Homeowner" at bounding box center [833, 352] width 391 height 25
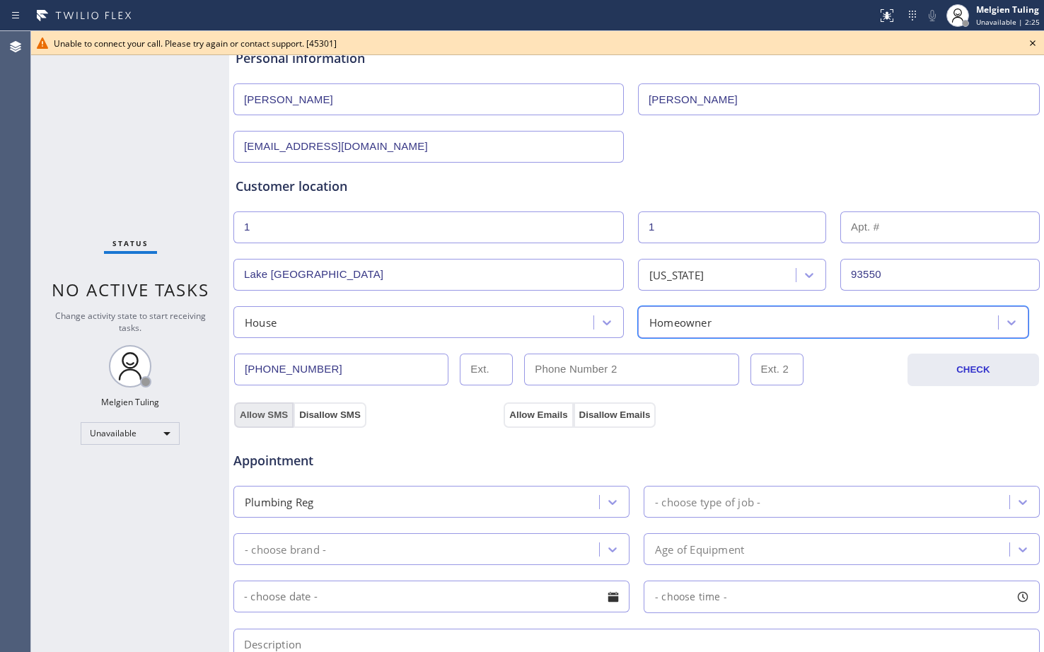
click at [267, 409] on button "Allow SMS" at bounding box center [263, 415] width 59 height 25
click at [524, 417] on button "Allow Emails" at bounding box center [538, 415] width 69 height 25
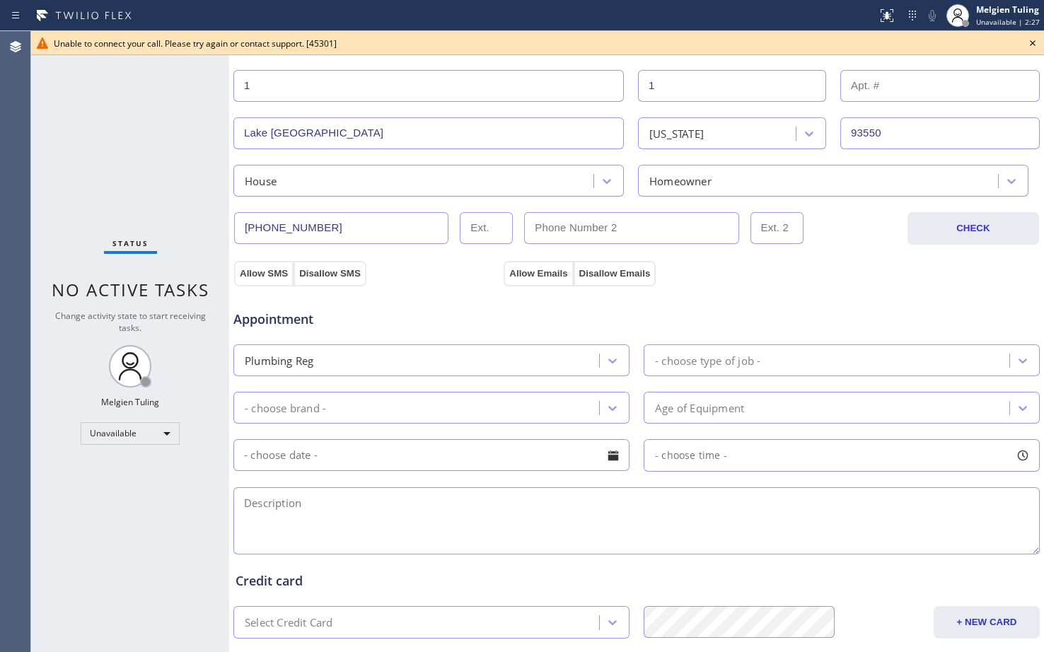
click at [509, 362] on div "Plumbing Reg" at bounding box center [419, 360] width 362 height 25
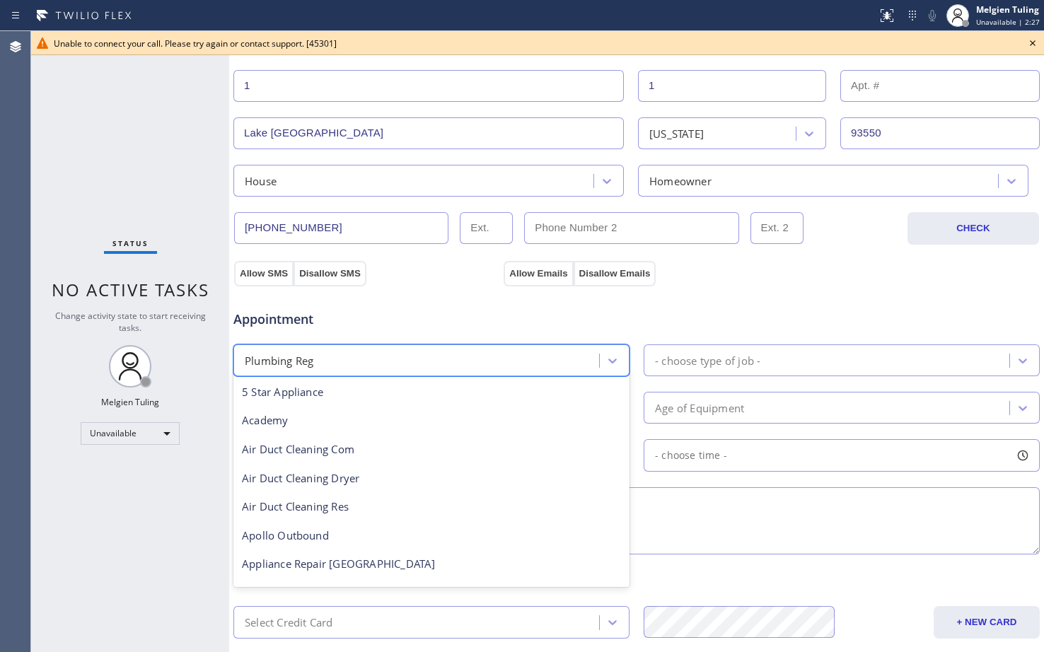
scroll to position [432, 0]
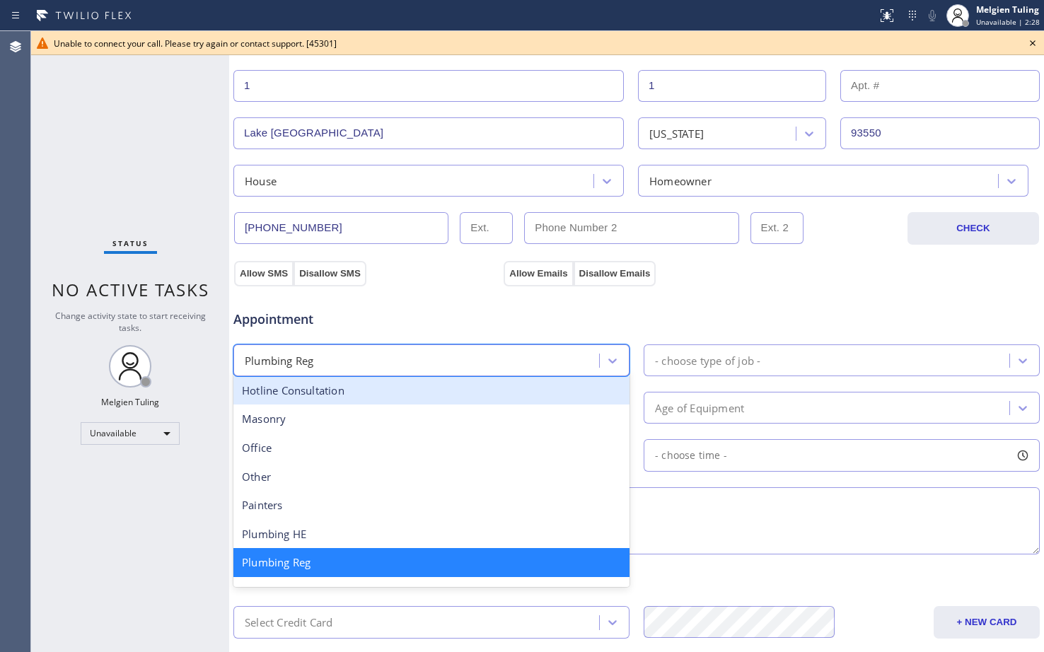
click at [811, 323] on div "Appointment" at bounding box center [636, 311] width 809 height 36
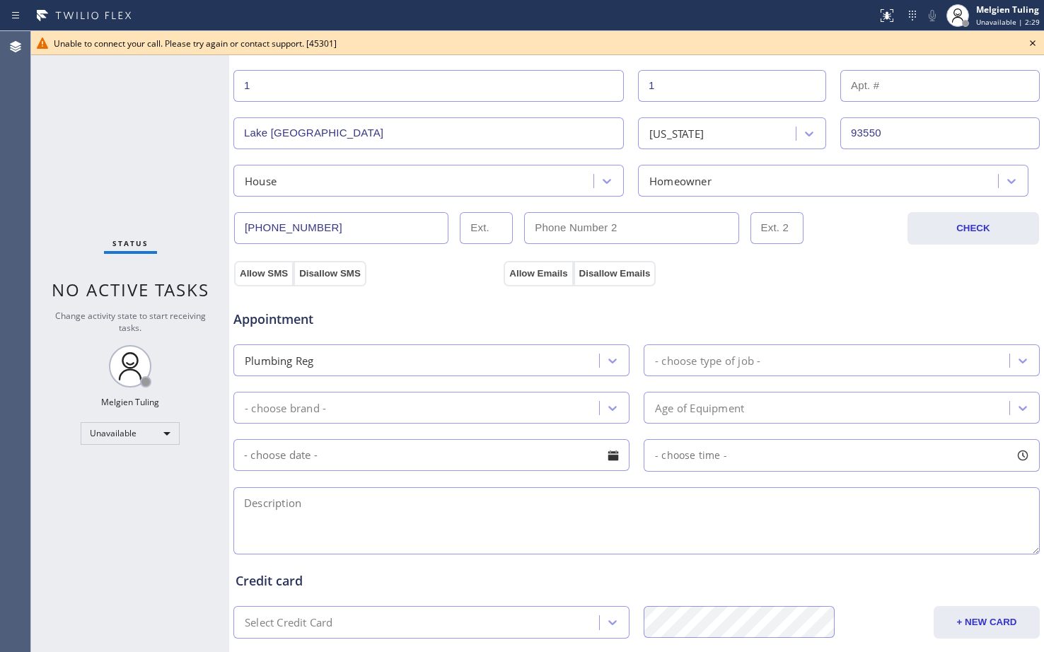
click at [727, 369] on div "- choose type of job -" at bounding box center [829, 360] width 362 height 25
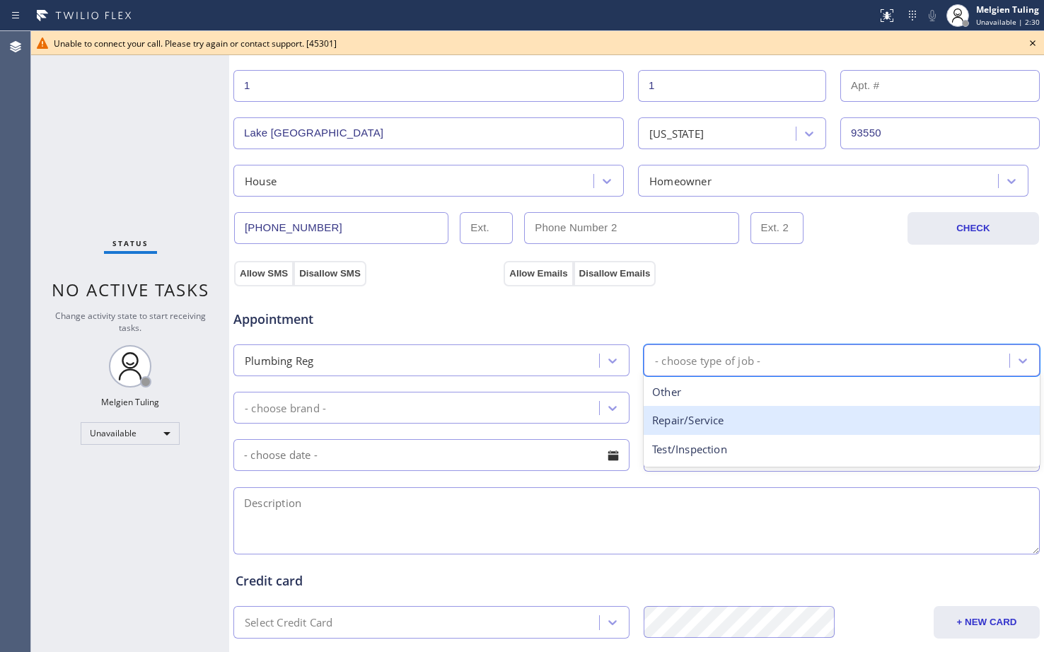
click at [690, 420] on div "Repair/Service" at bounding box center [842, 420] width 396 height 29
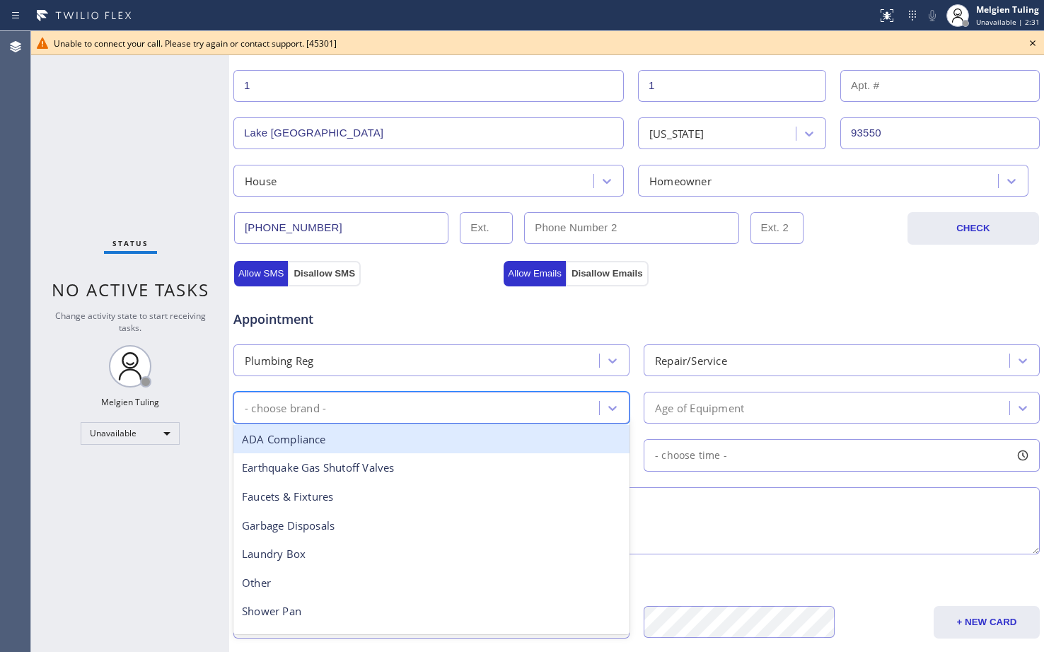
click at [456, 399] on div "- choose brand -" at bounding box center [419, 407] width 362 height 25
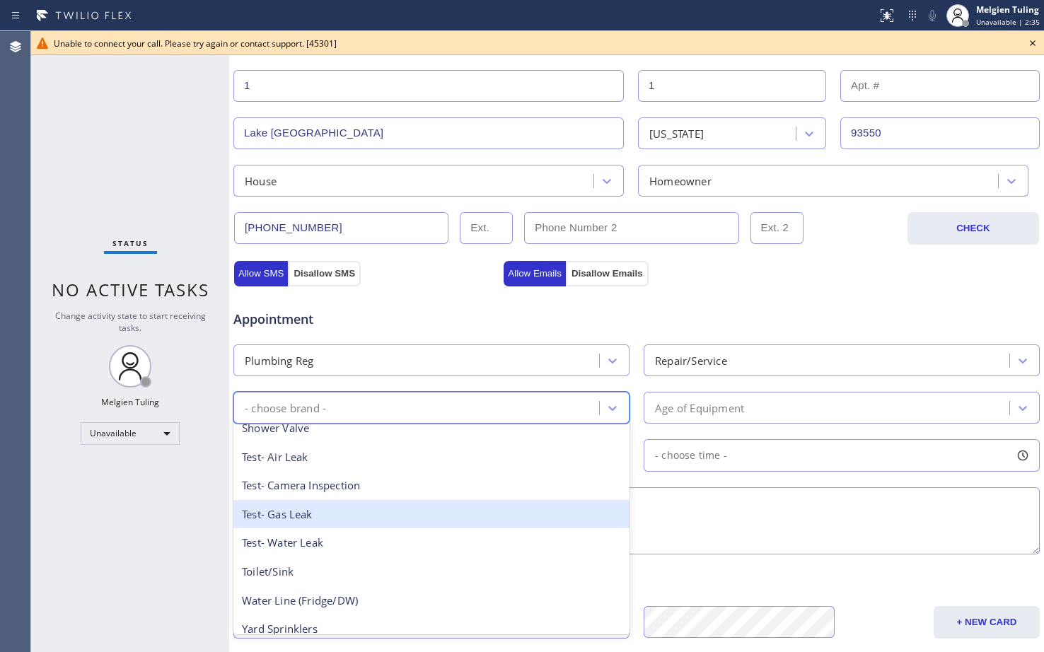
scroll to position [224, 0]
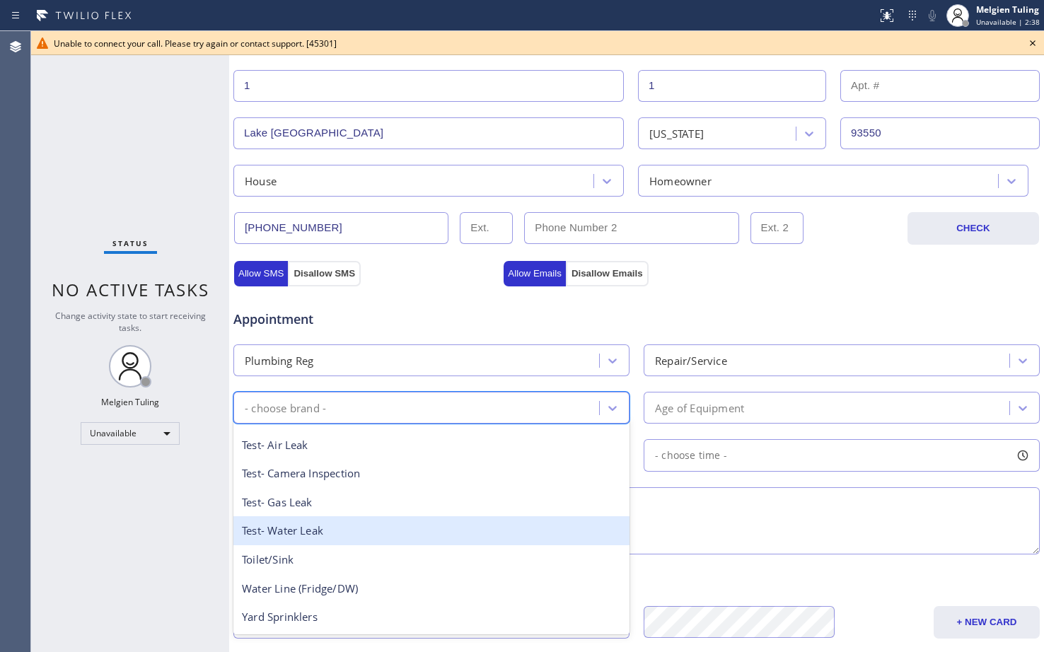
click at [336, 535] on div "Test- Water Leak" at bounding box center [431, 530] width 396 height 29
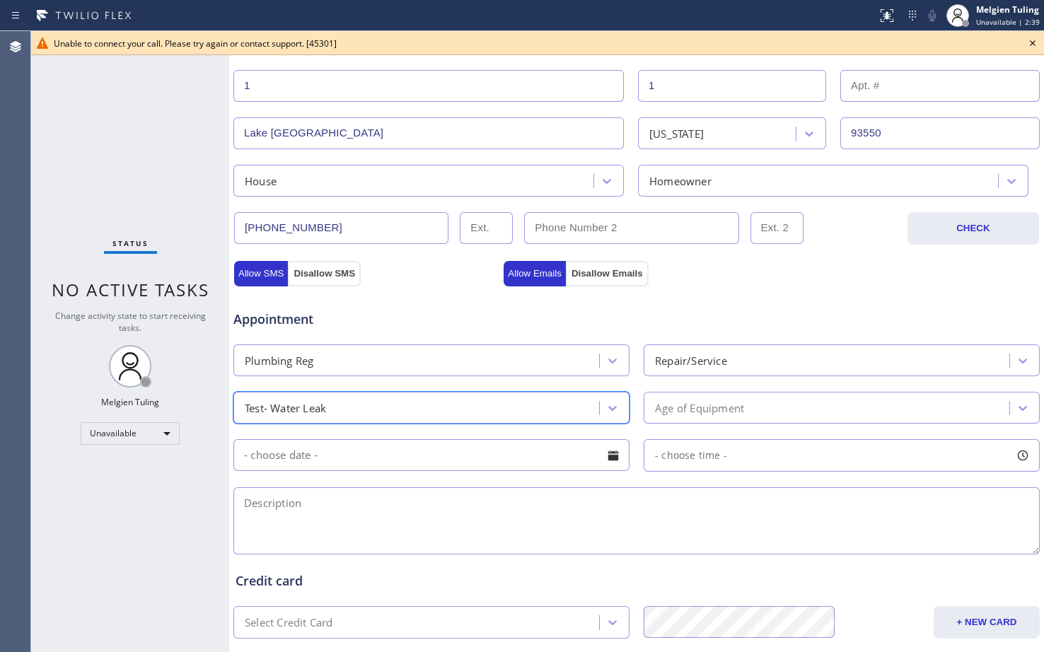
click at [429, 405] on div "Test- Water Leak" at bounding box center [419, 407] width 362 height 25
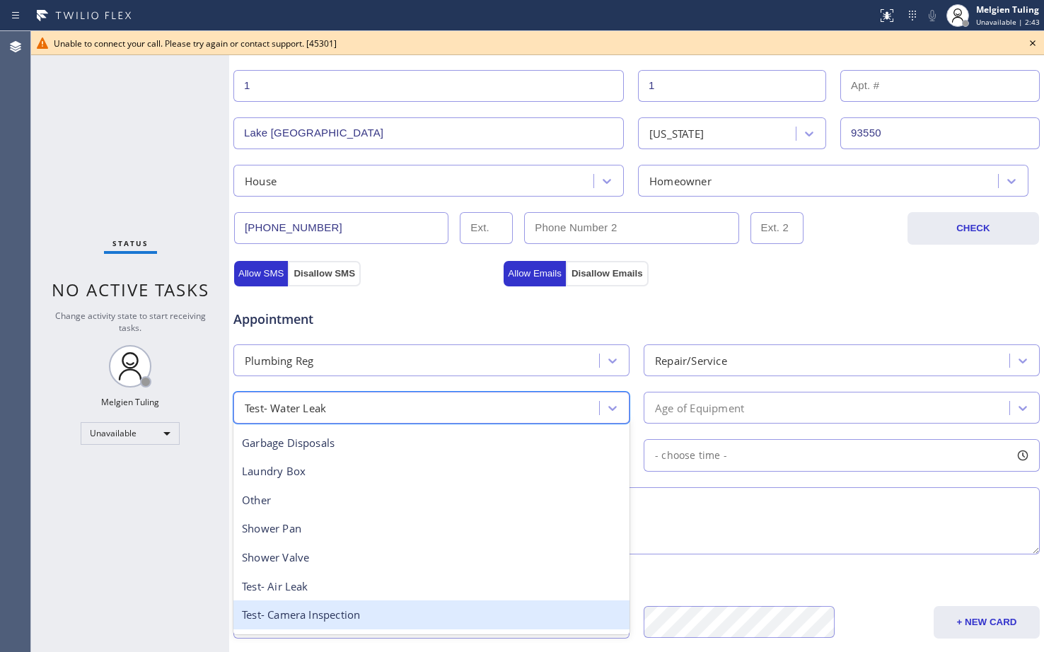
scroll to position [0, 0]
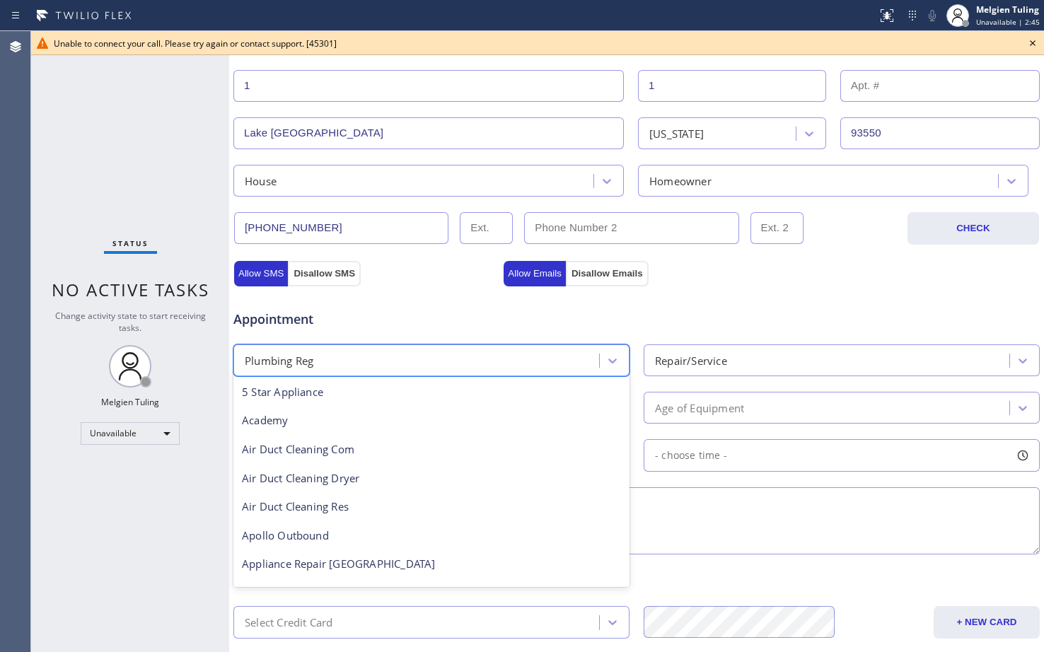
click at [342, 359] on div "Plumbing Reg" at bounding box center [419, 360] width 362 height 25
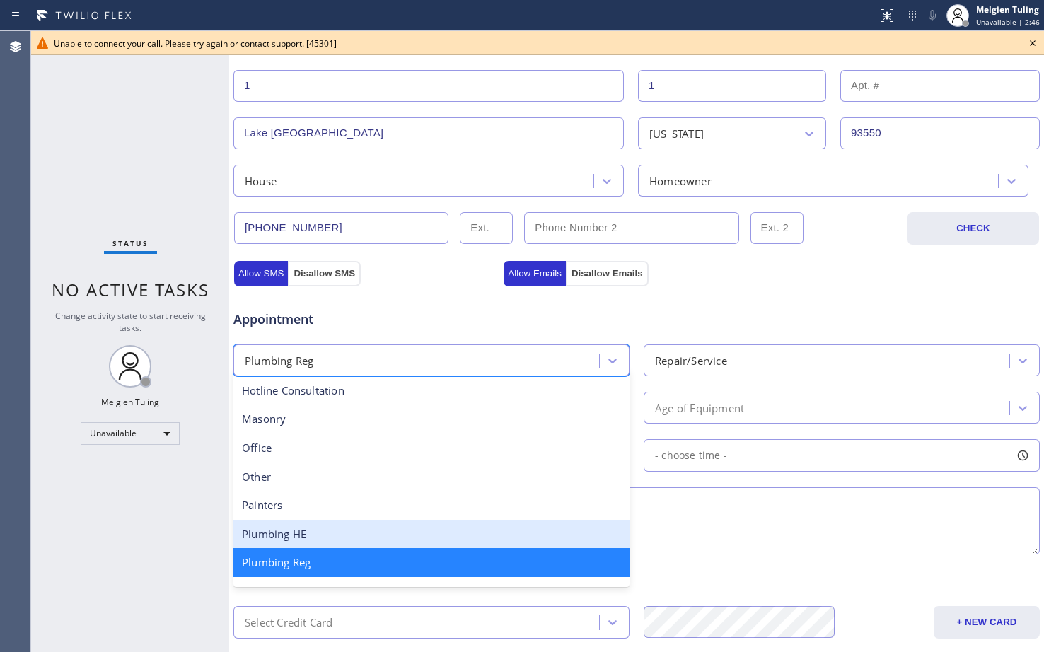
click at [310, 531] on div "Plumbing HE" at bounding box center [431, 534] width 396 height 29
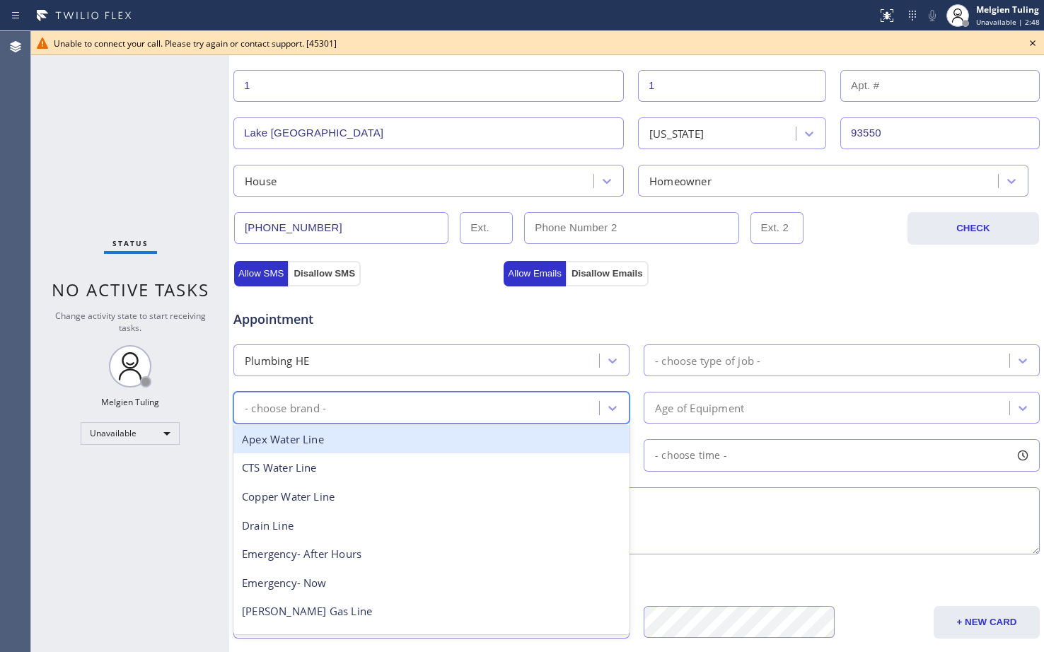
click at [331, 409] on div "- choose brand -" at bounding box center [419, 407] width 362 height 25
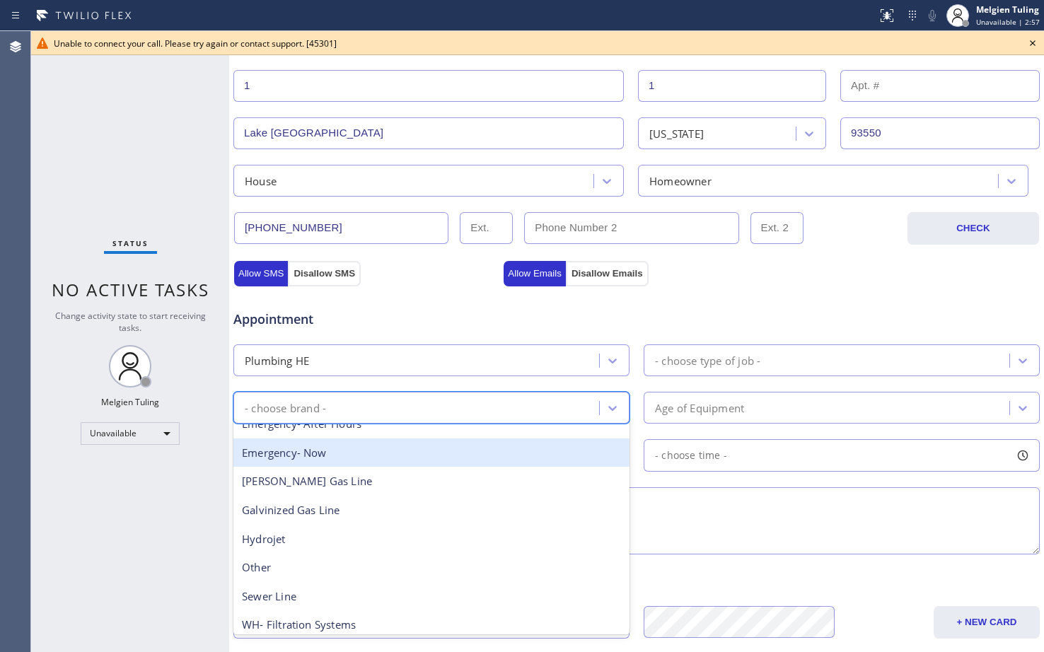
scroll to position [212, 0]
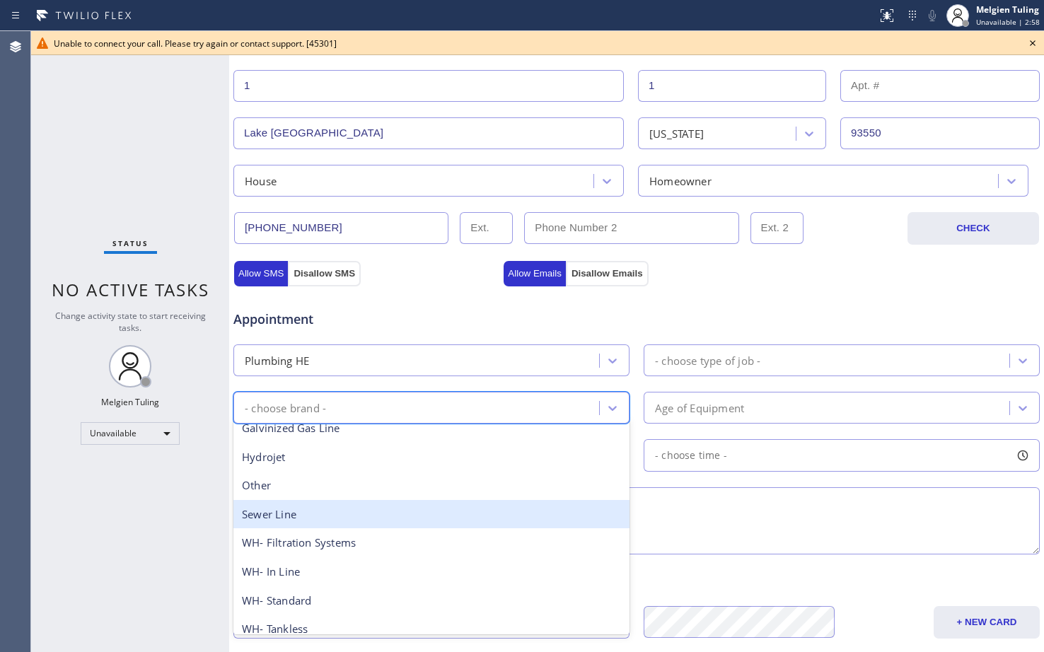
click at [278, 495] on div "Other" at bounding box center [431, 485] width 396 height 29
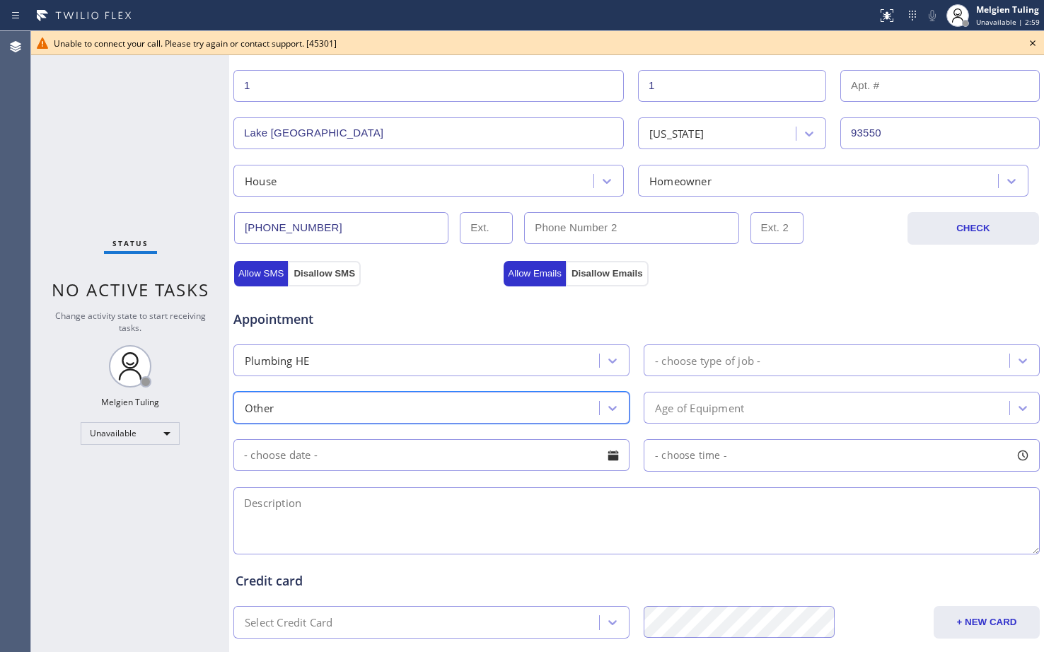
click at [706, 362] on div "- choose type of job -" at bounding box center [707, 360] width 105 height 16
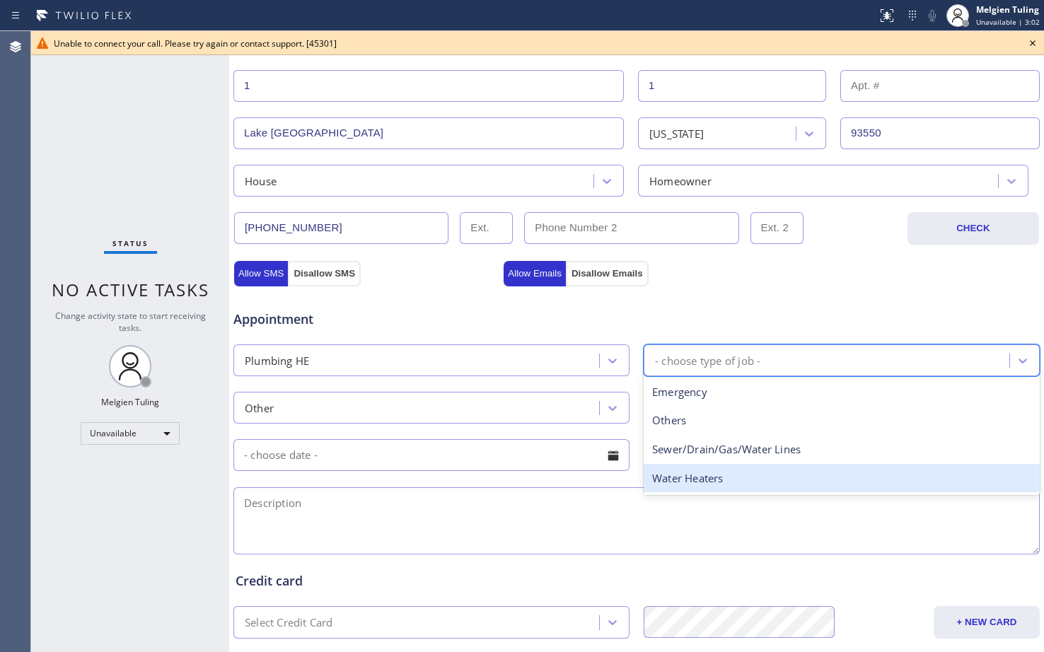
click at [668, 486] on div "Water Heaters" at bounding box center [842, 478] width 396 height 29
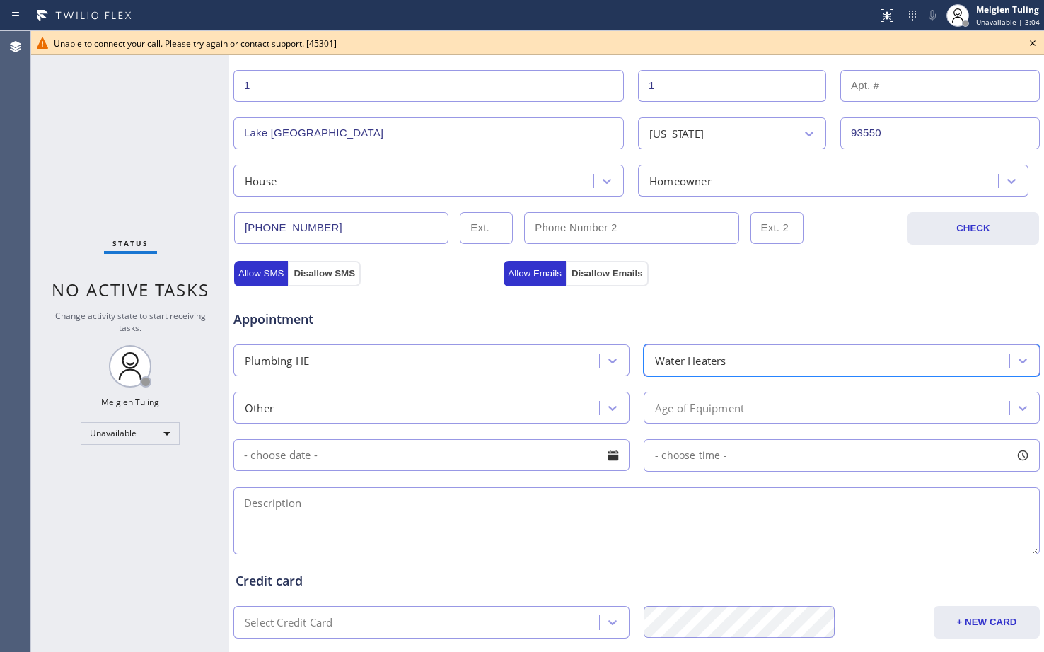
click at [463, 403] on div "Other" at bounding box center [419, 407] width 362 height 25
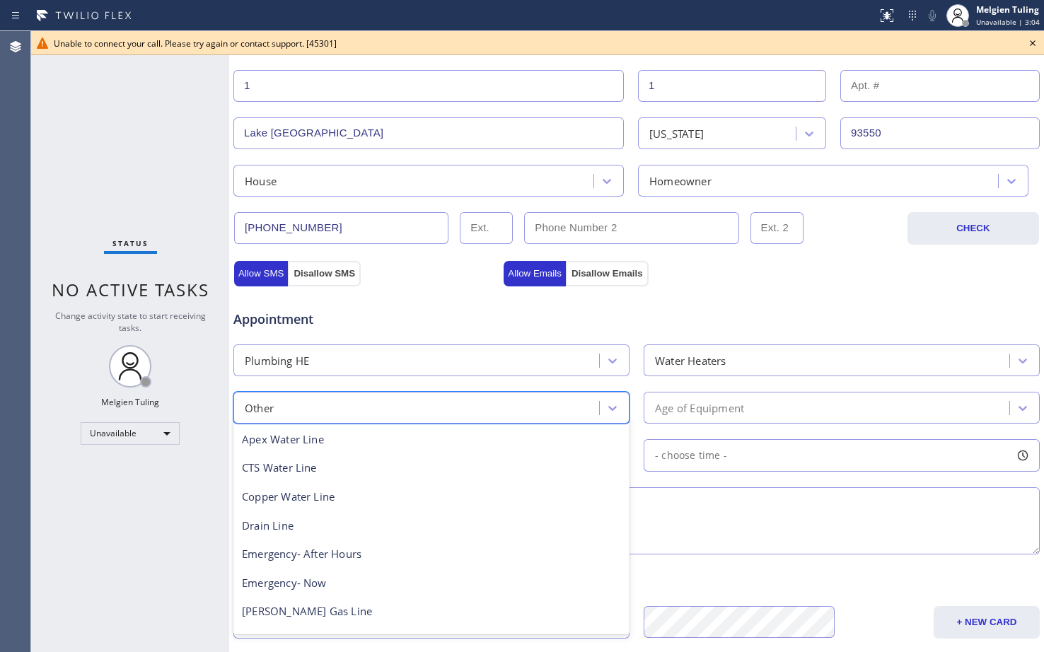
scroll to position [88, 0]
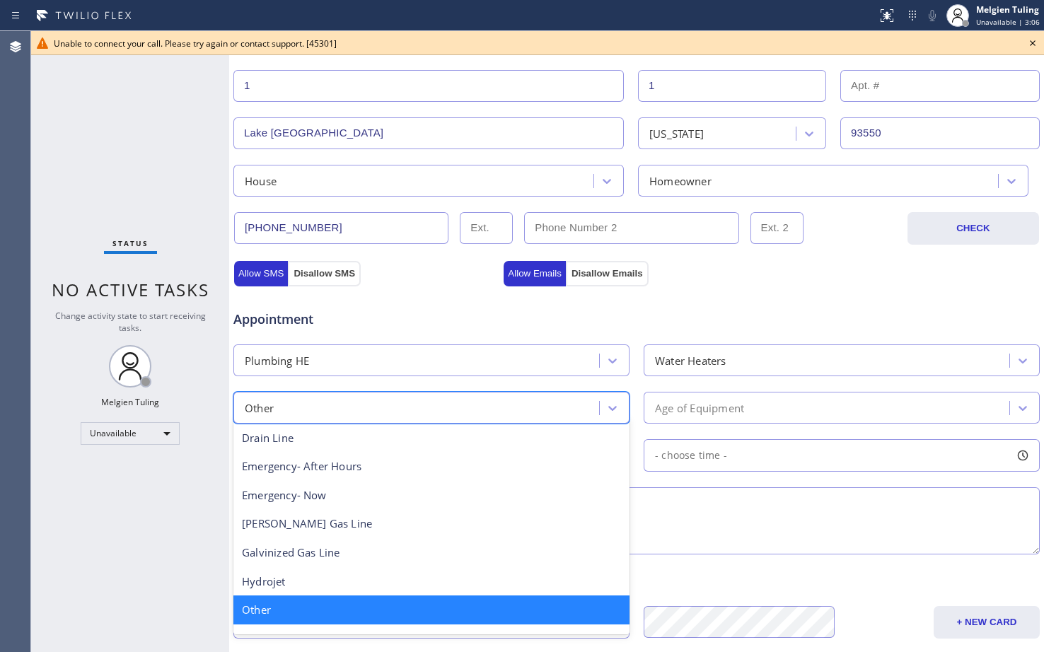
click at [320, 608] on div "Other" at bounding box center [431, 610] width 396 height 29
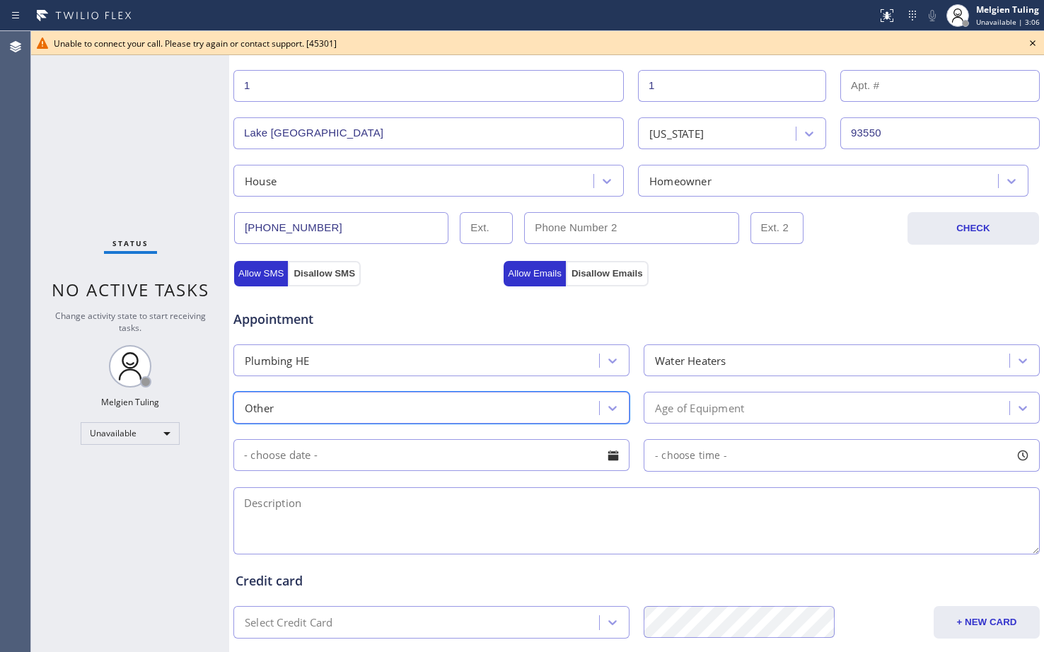
click at [701, 395] on div "Age of Equipment" at bounding box center [842, 408] width 396 height 32
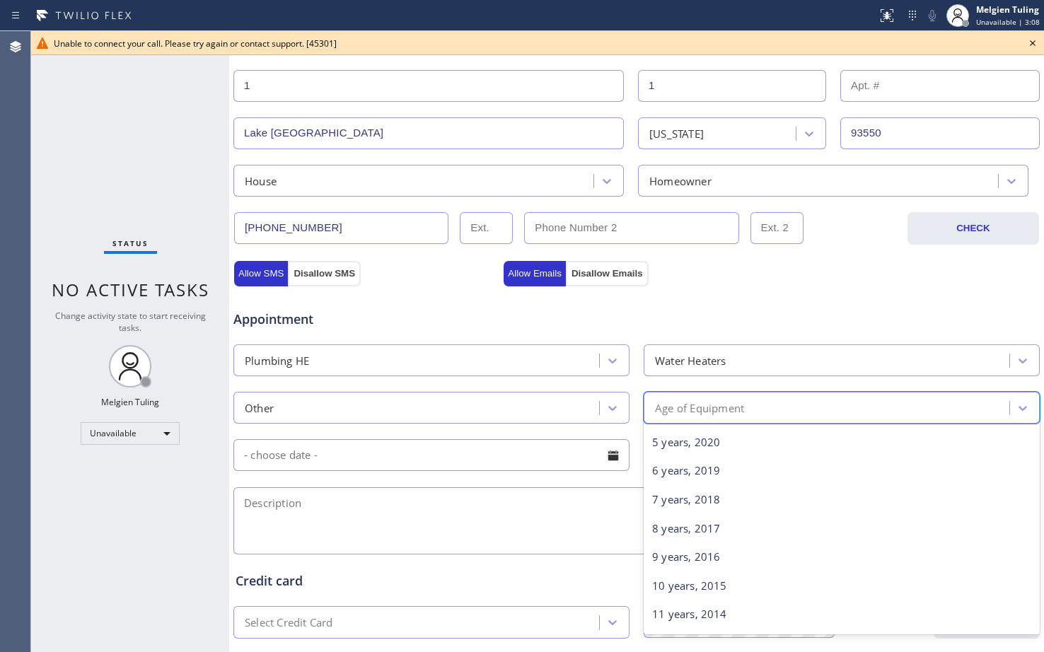
scroll to position [141, 0]
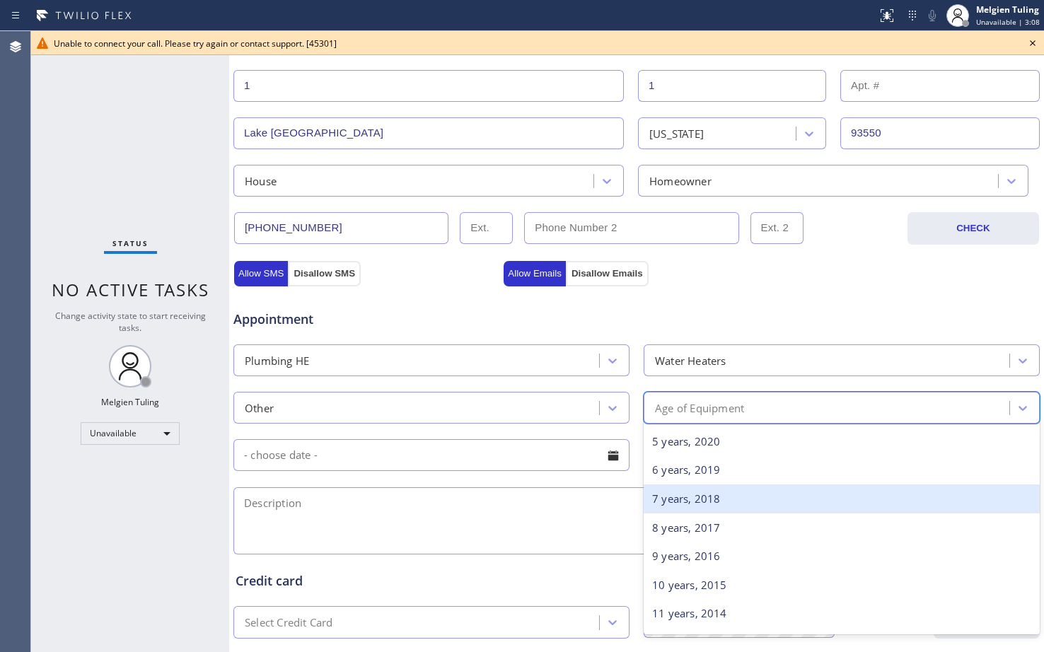
click at [684, 497] on div "7 years, 2018" at bounding box center [842, 499] width 396 height 29
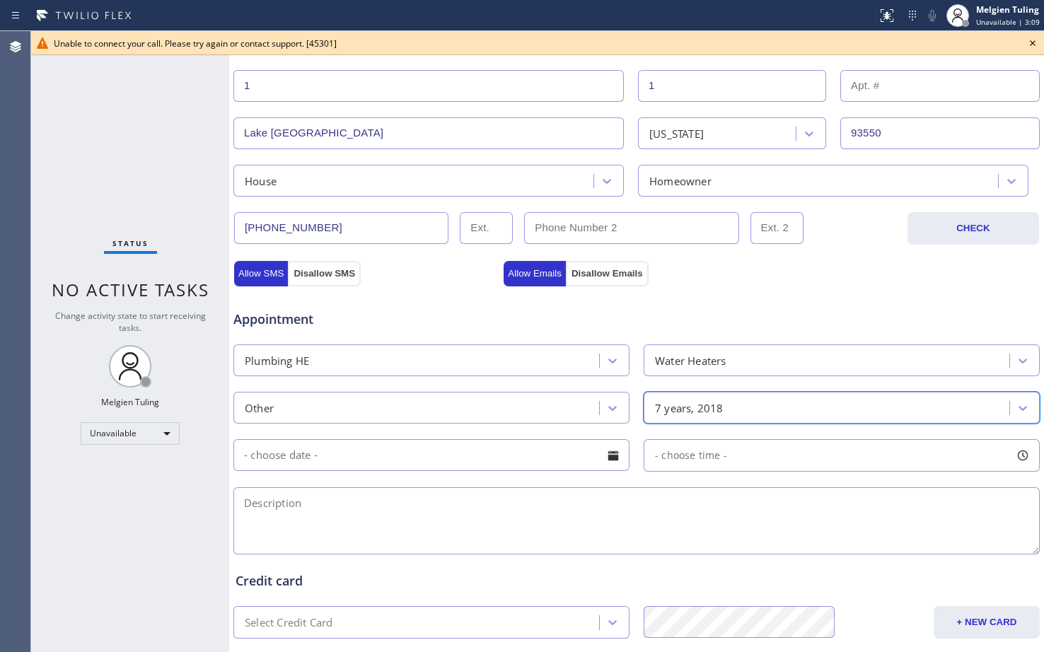
click at [460, 461] on input "text" at bounding box center [431, 455] width 396 height 32
click at [793, 525] on textarea at bounding box center [636, 520] width 807 height 67
click at [378, 503] on textarea at bounding box center [636, 520] width 807 height 67
paste textarea "water heaters leaking water and keeps putting out the pilot light| 40 gallons |…"
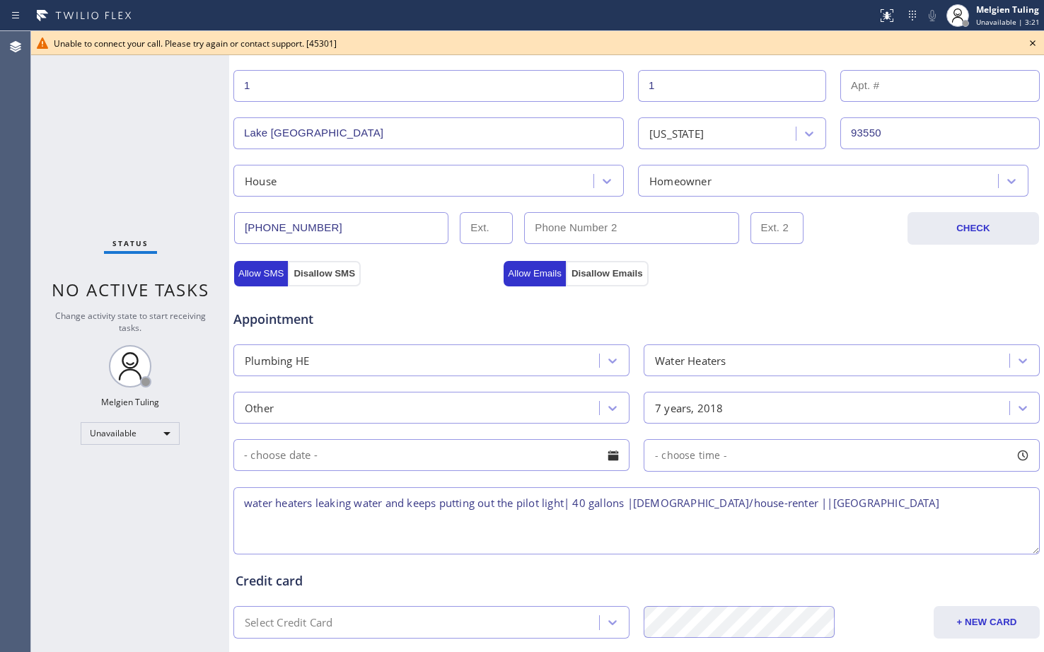
click at [910, 504] on textarea "water heaters leaking water and keeps putting out the pilot light| 40 gallons |…" at bounding box center [636, 520] width 807 height 67
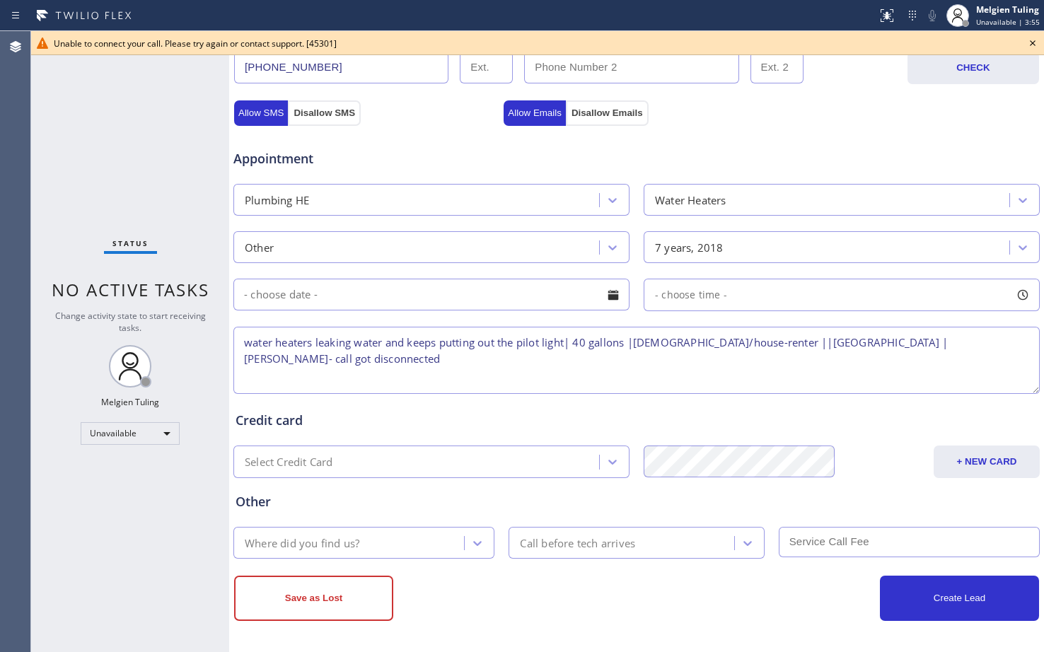
scroll to position [444, 0]
type textarea "water heaters leaking water and keeps putting out the pilot light| 40 gallons |…"
click at [440, 544] on div "Where did you find us?" at bounding box center [351, 542] width 226 height 25
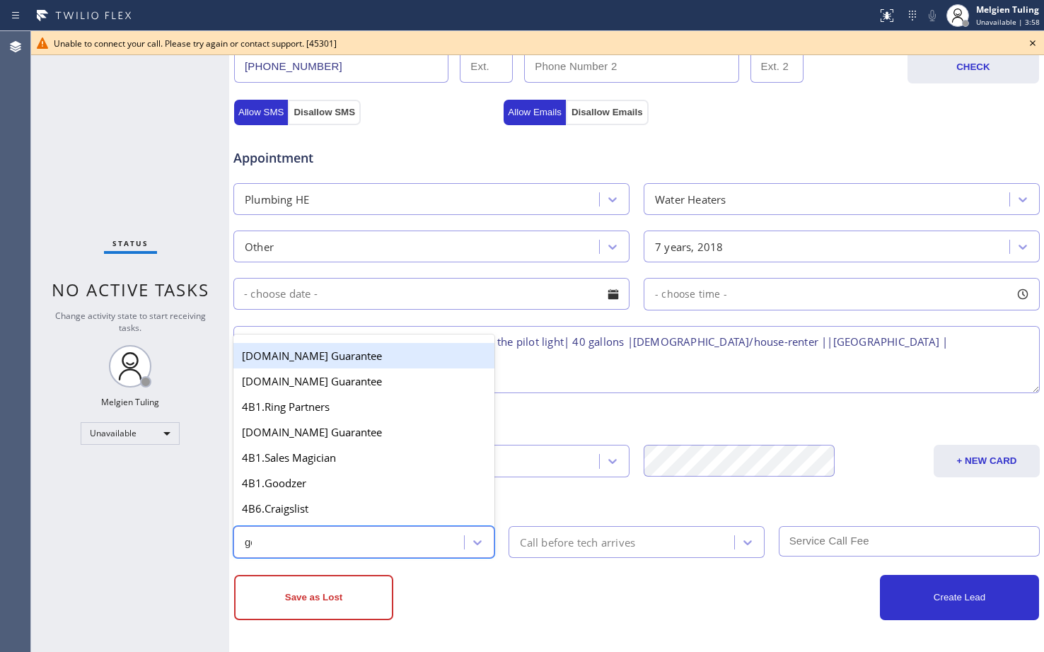
type input "goo"
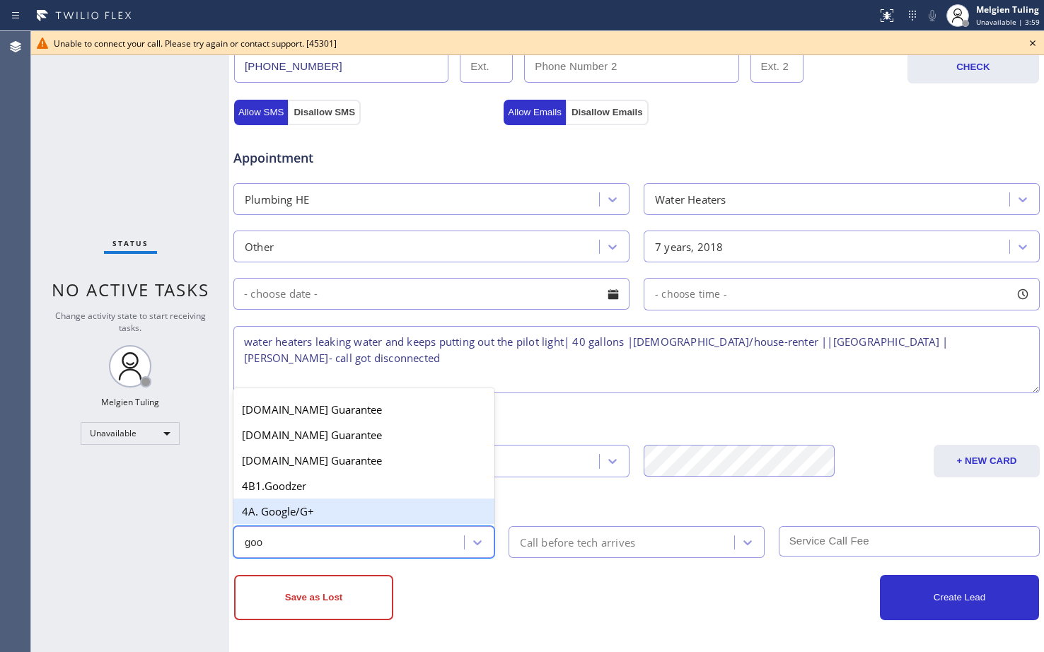
click at [362, 517] on div "4A. Google/G+" at bounding box center [363, 511] width 261 height 25
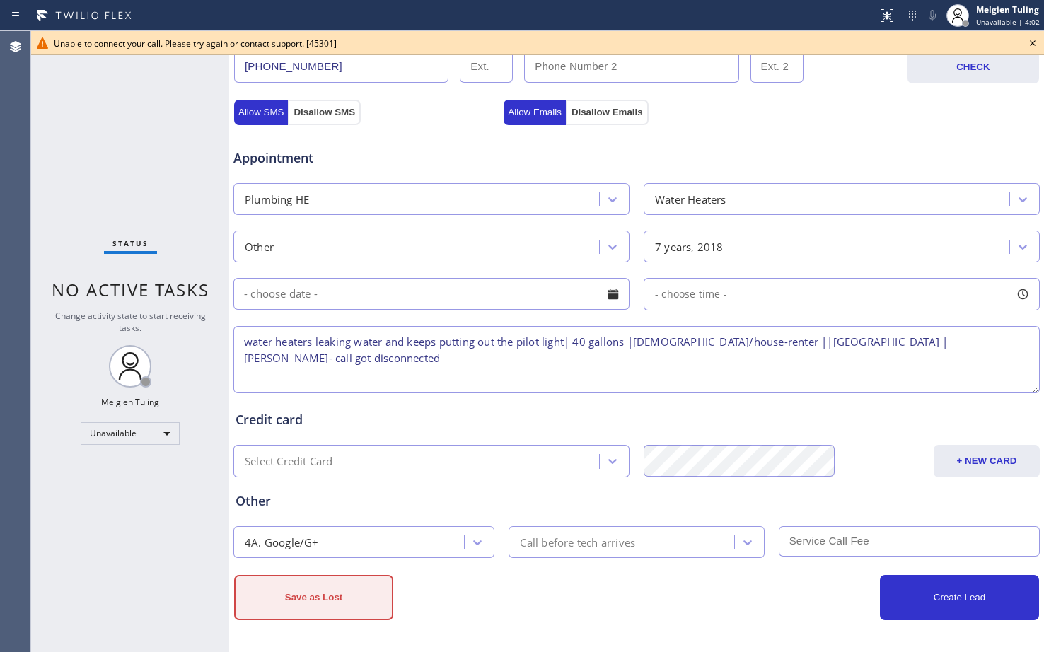
click at [323, 606] on button "Save as Lost" at bounding box center [313, 597] width 159 height 45
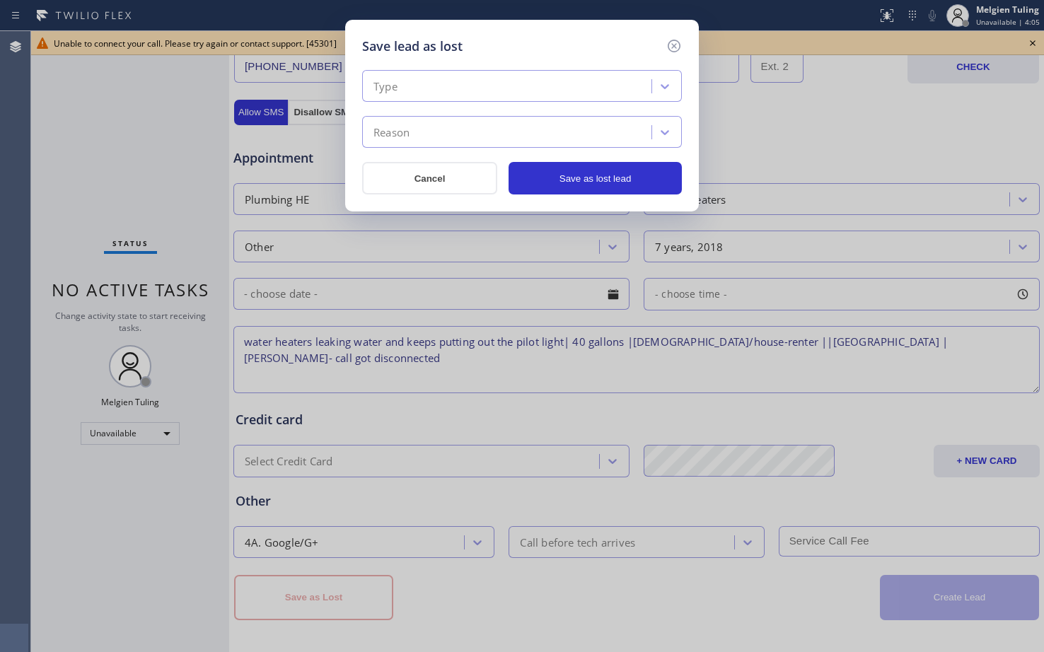
click at [426, 90] on div "Type" at bounding box center [508, 86] width 285 height 25
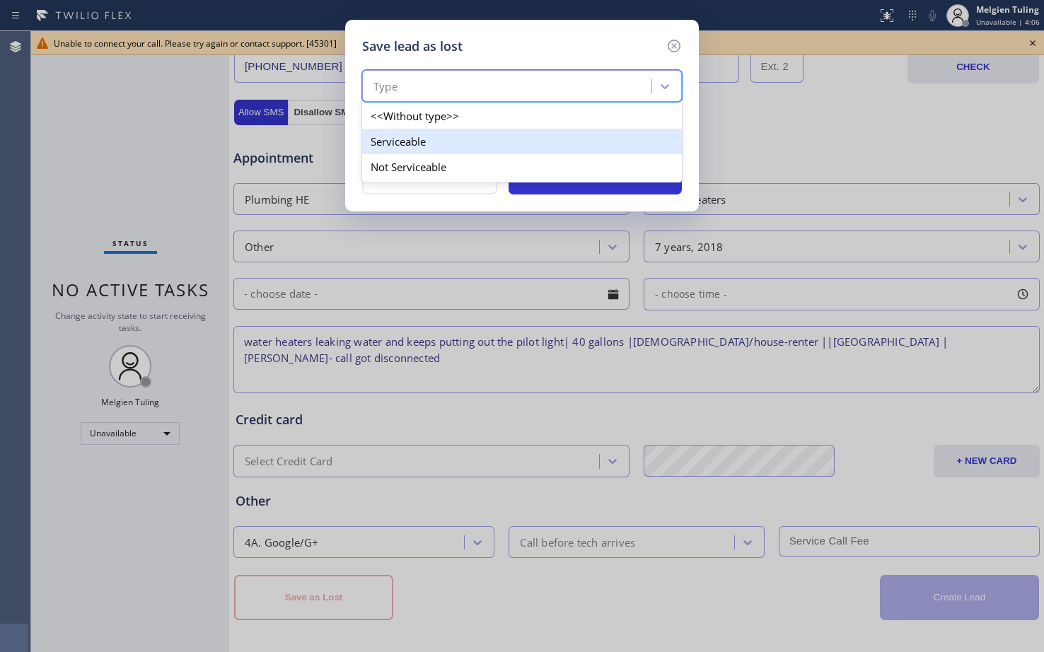
click at [414, 138] on div "Serviceable" at bounding box center [522, 141] width 320 height 25
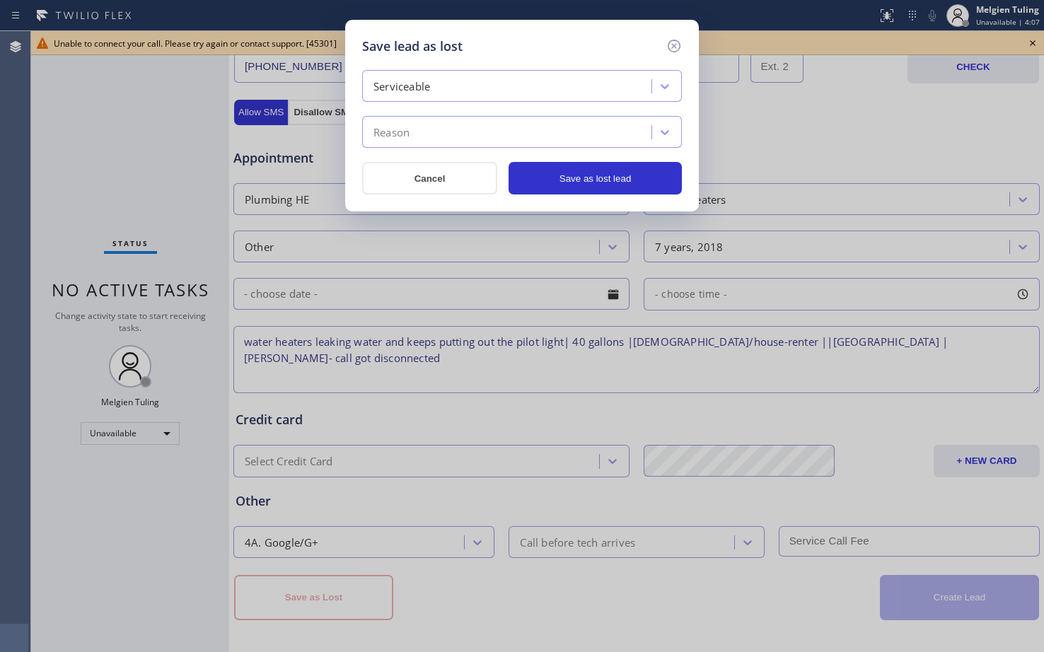
click at [400, 127] on div "Reason" at bounding box center [392, 133] width 36 height 16
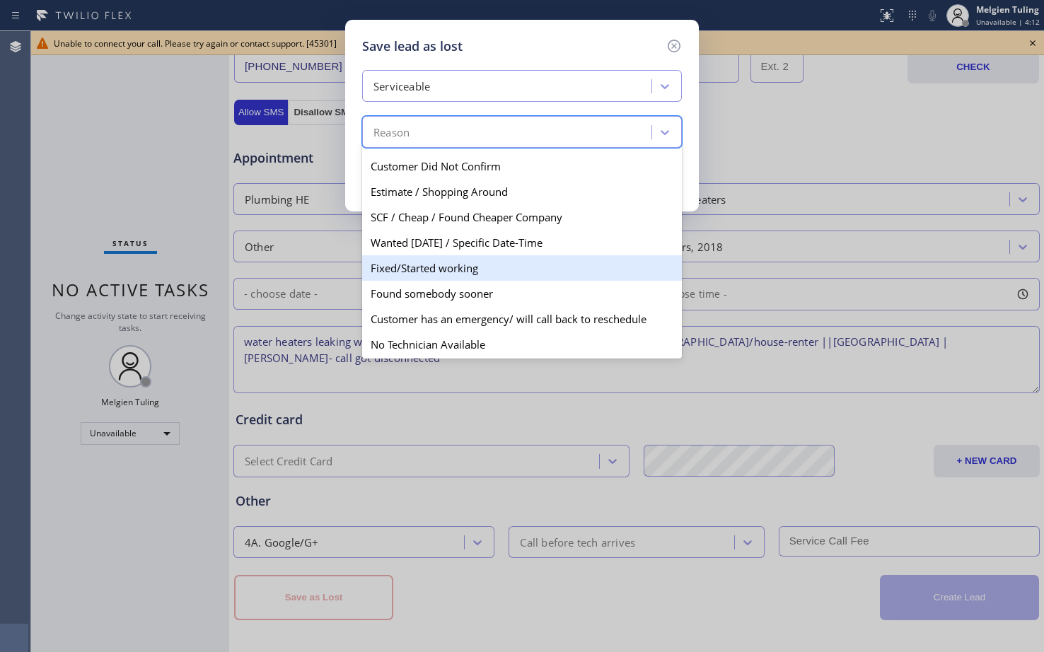
scroll to position [74, 0]
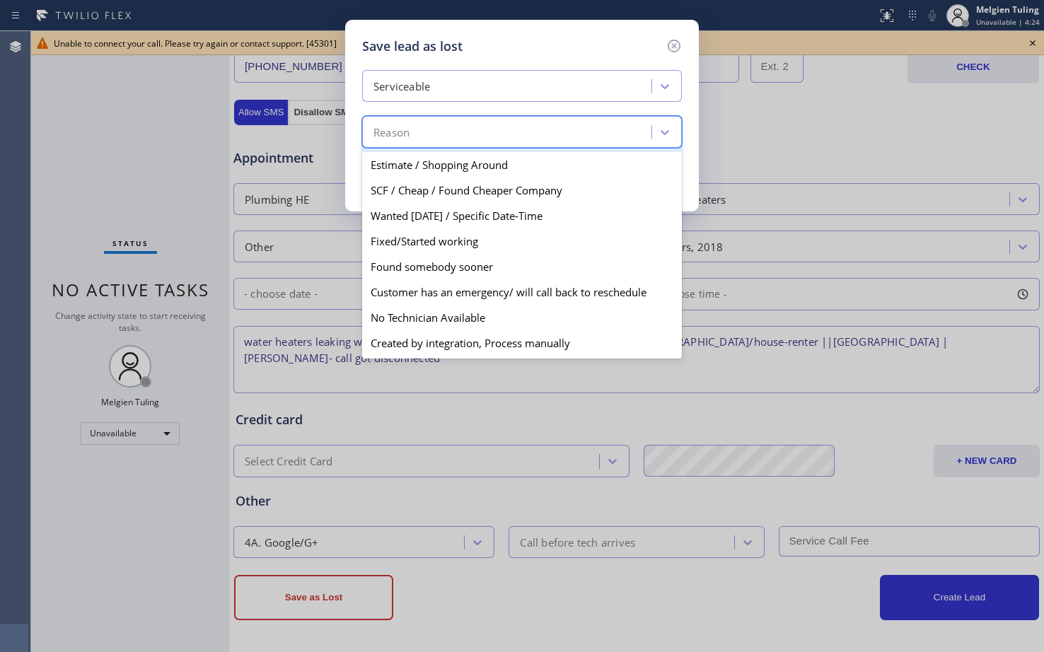
click at [459, 83] on div "Serviceable" at bounding box center [508, 86] width 285 height 25
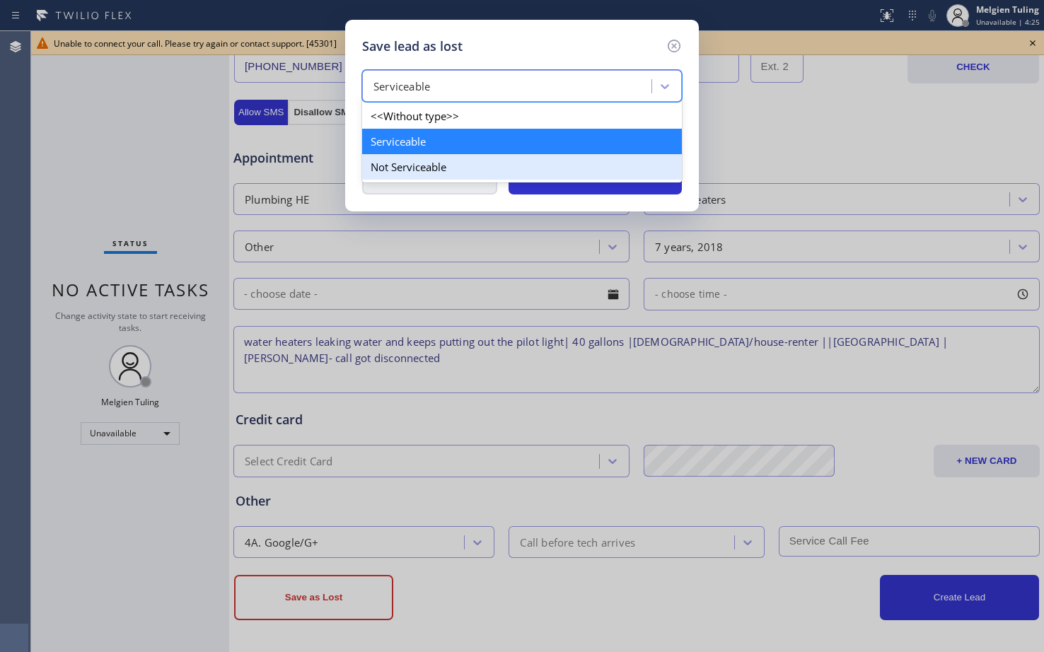
click at [372, 166] on div "Not Serviceable" at bounding box center [522, 166] width 320 height 25
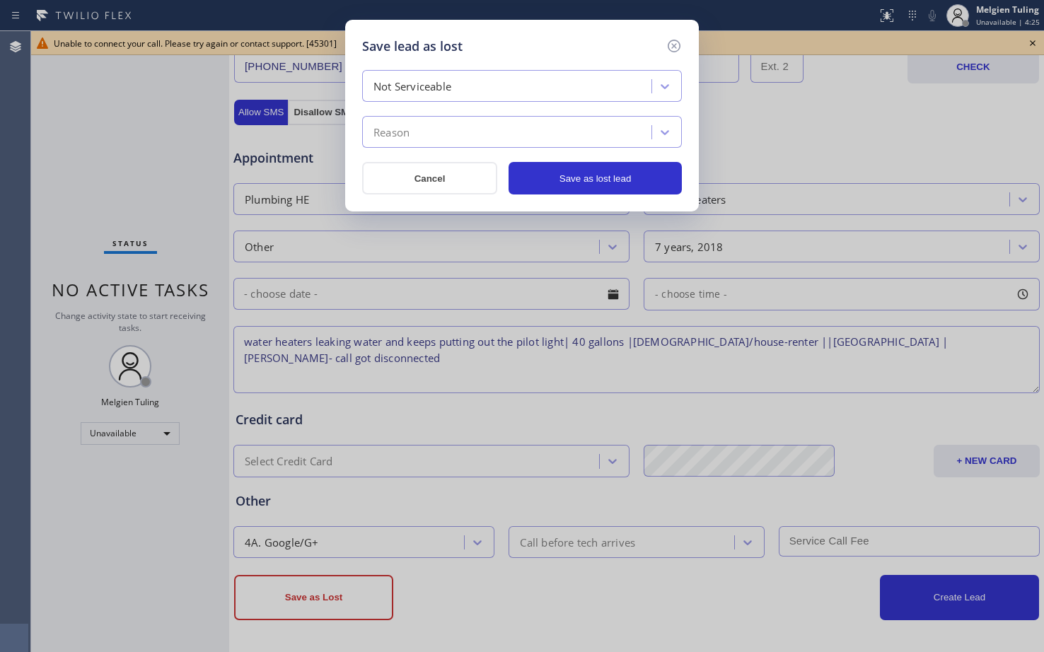
click at [398, 125] on div "Reason" at bounding box center [392, 133] width 36 height 16
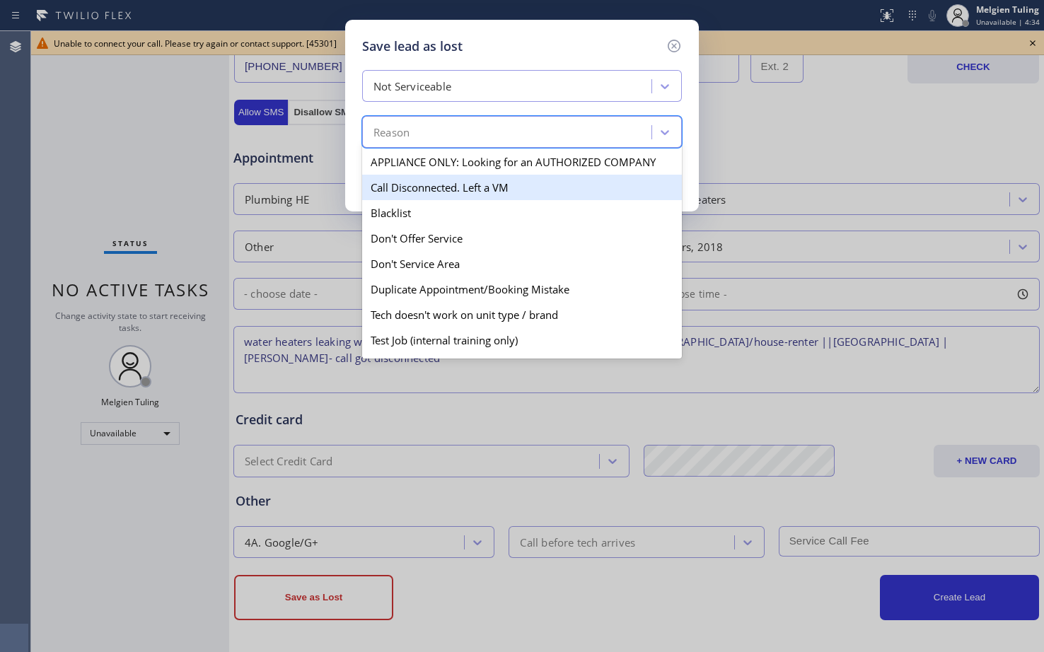
click at [410, 189] on div "Call Disconnected. Left a VM" at bounding box center [522, 187] width 320 height 25
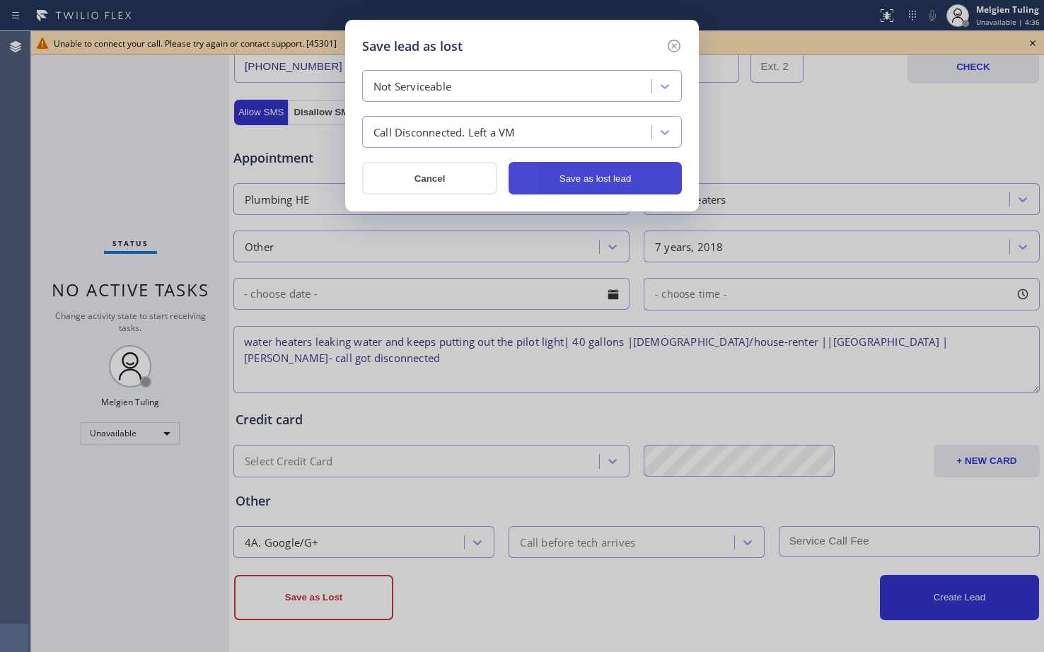
click at [575, 185] on button "Save as lost lead" at bounding box center [595, 178] width 173 height 33
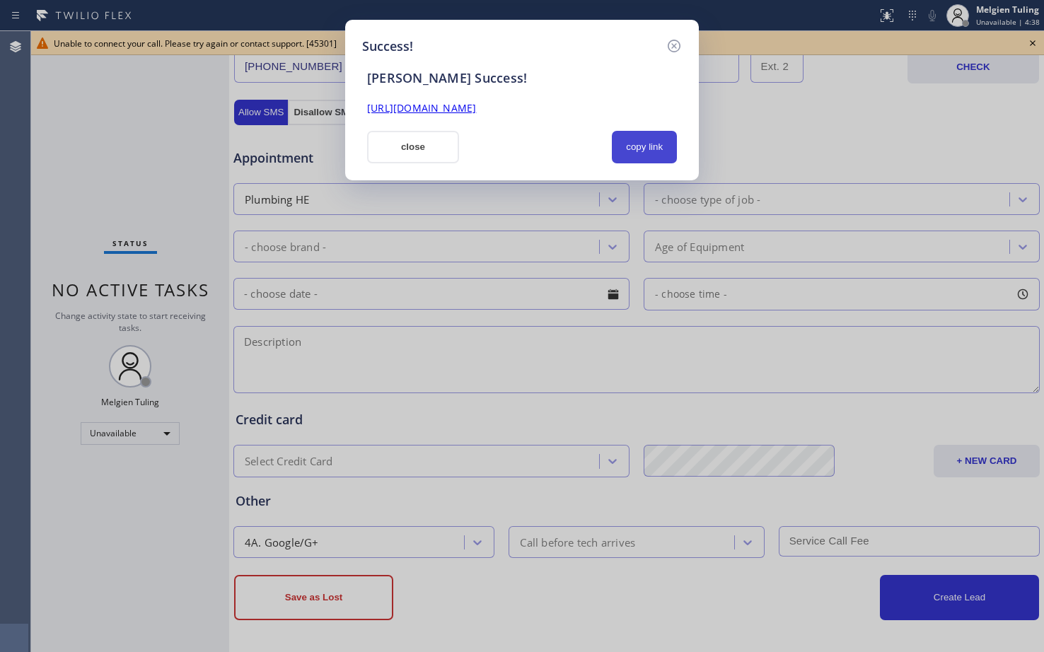
click at [635, 151] on button "copy link" at bounding box center [644, 147] width 65 height 33
click at [476, 114] on link "[URL][DOMAIN_NAME]" at bounding box center [421, 107] width 109 height 13
drag, startPoint x: 441, startPoint y: 144, endPoint x: 316, endPoint y: 234, distance: 153.5
click at [439, 144] on button "close" at bounding box center [413, 147] width 92 height 33
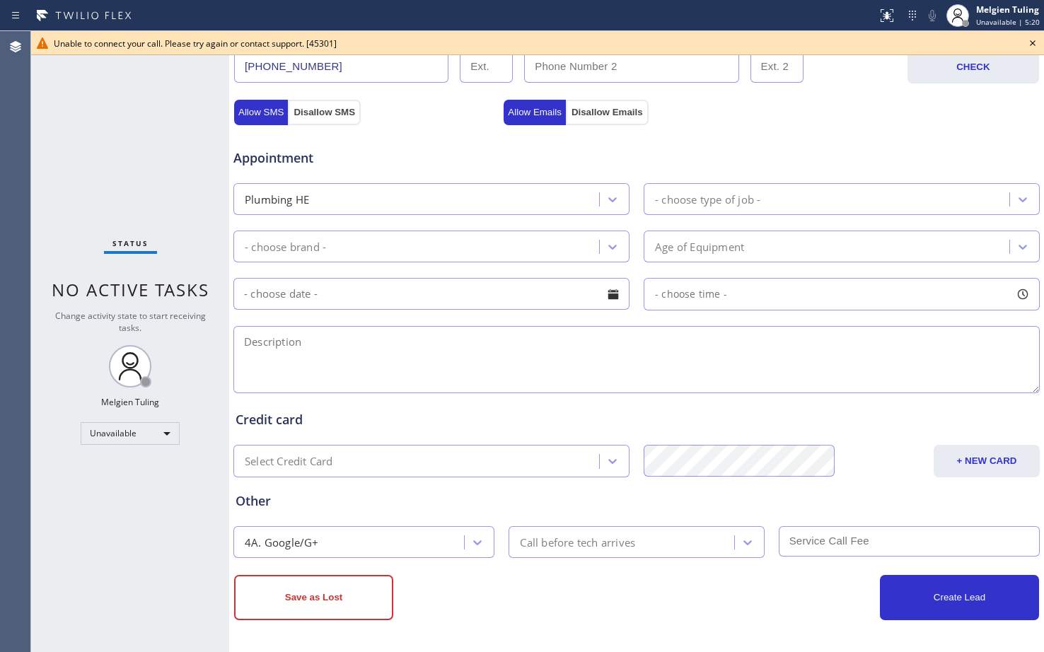
click at [1031, 38] on icon at bounding box center [1032, 43] width 17 height 17
drag, startPoint x: 1031, startPoint y: 38, endPoint x: 1007, endPoint y: 26, distance: 26.9
click at [1031, 38] on div "Business location 5 Star Best Plumbing LA GLSA (213) 444-7988 Personal informat…" at bounding box center [636, 127] width 815 height 1050
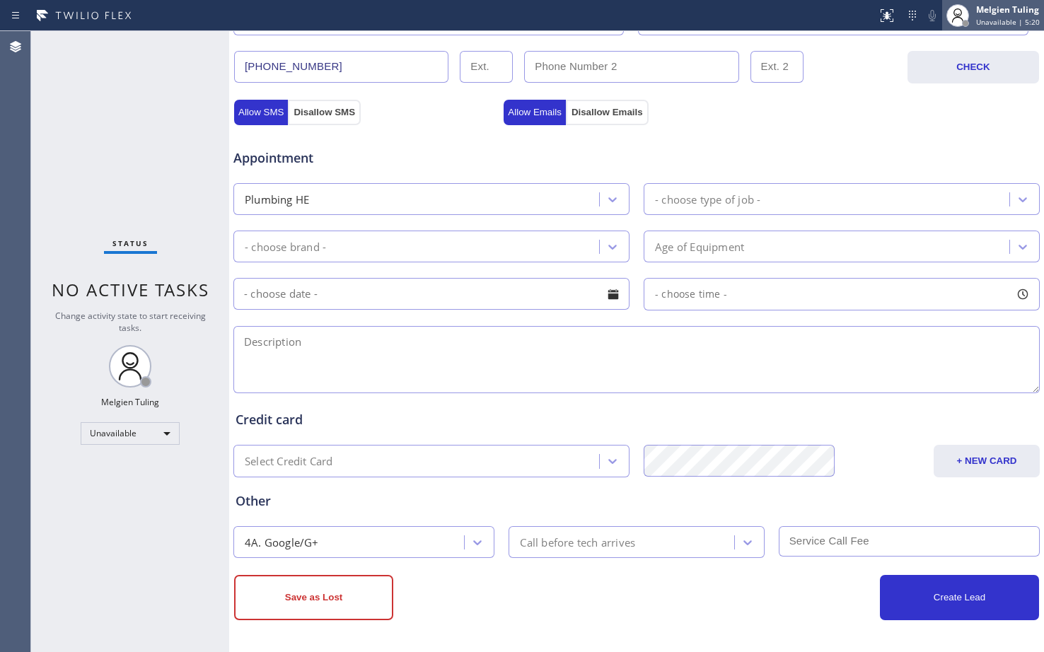
click at [1005, 18] on span "Unavailable | 5:20" at bounding box center [1008, 22] width 64 height 10
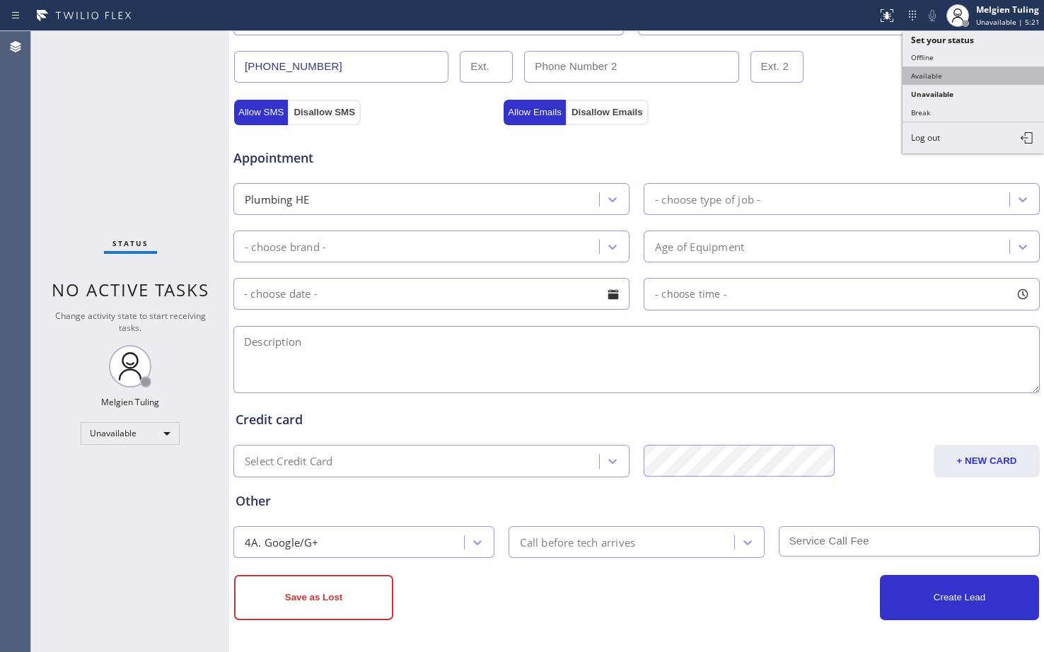
click at [942, 77] on button "Available" at bounding box center [973, 76] width 141 height 18
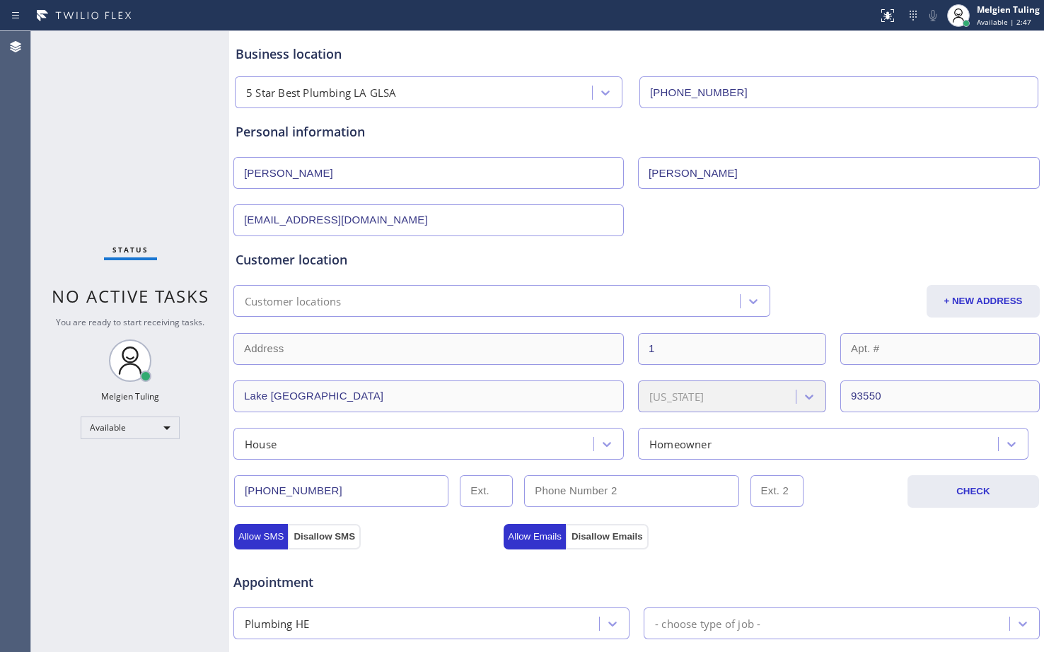
scroll to position [0, 0]
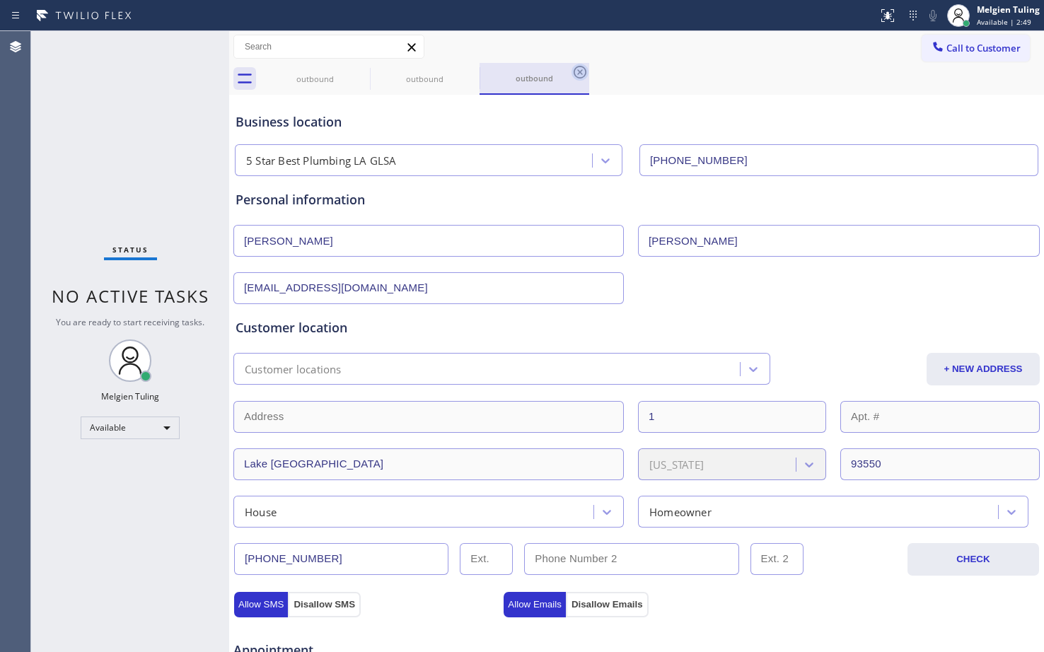
click at [577, 73] on icon at bounding box center [580, 72] width 17 height 17
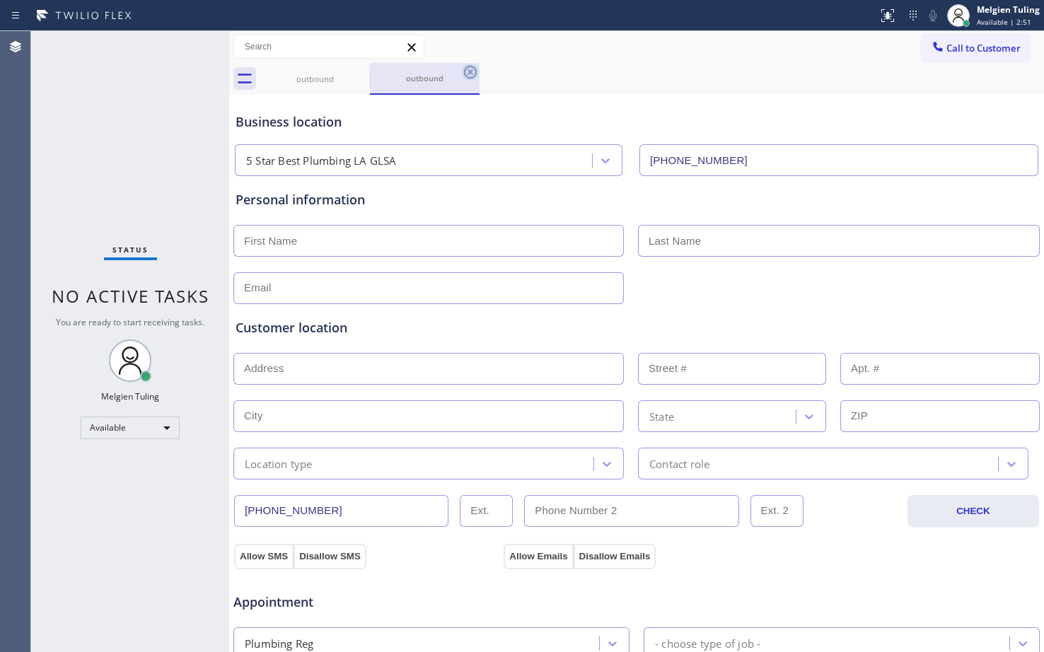
click at [468, 72] on icon at bounding box center [470, 72] width 17 height 17
click at [362, 70] on icon at bounding box center [360, 72] width 17 height 17
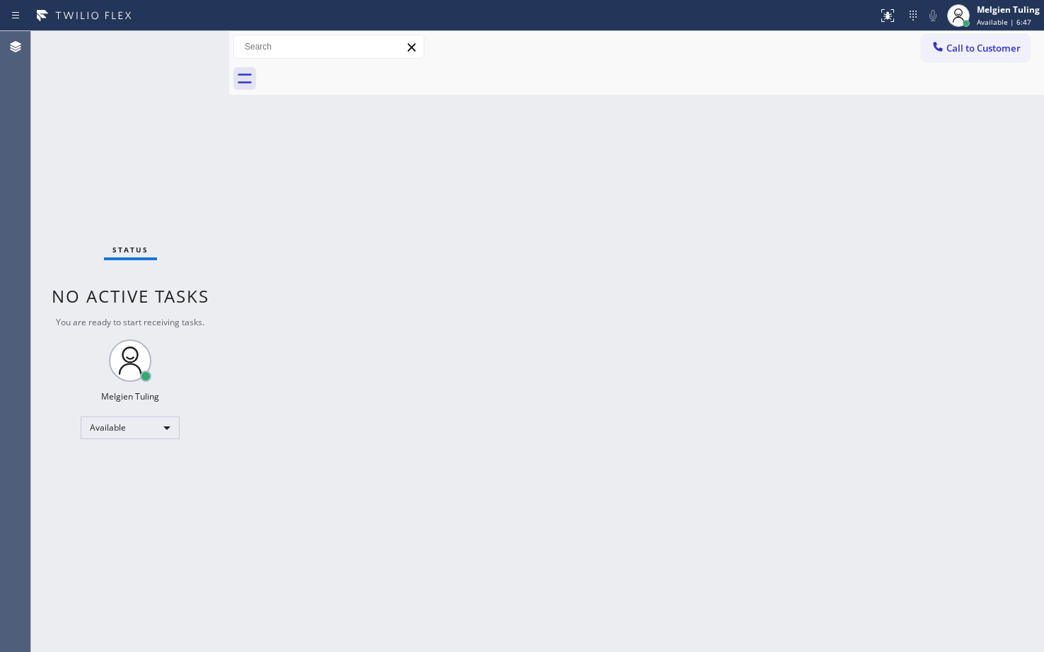
drag, startPoint x: 172, startPoint y: 521, endPoint x: 166, endPoint y: 382, distance: 139.5
click at [172, 521] on div "Status No active tasks You are ready to start receiving tasks. Melgien Tuling A…" at bounding box center [130, 341] width 198 height 621
click at [112, 507] on div "Status No active tasks You are ready to start receiving tasks. Melgien Tuling A…" at bounding box center [130, 341] width 198 height 621
click at [1007, 6] on div "Melgien Tuling" at bounding box center [1008, 10] width 63 height 12
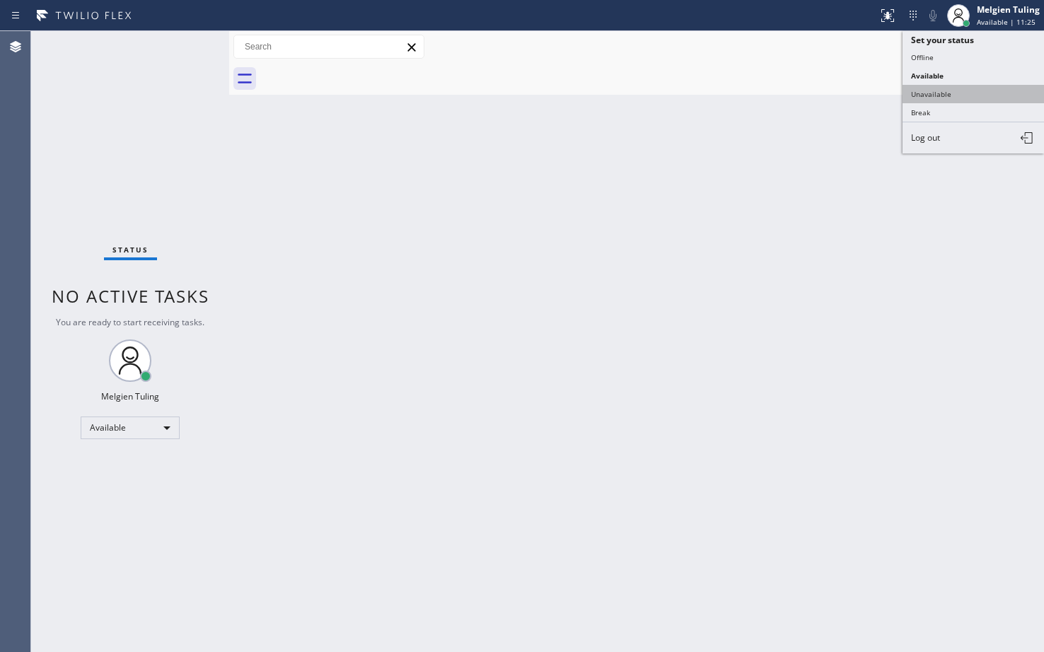
click at [930, 90] on button "Unavailable" at bounding box center [973, 94] width 141 height 18
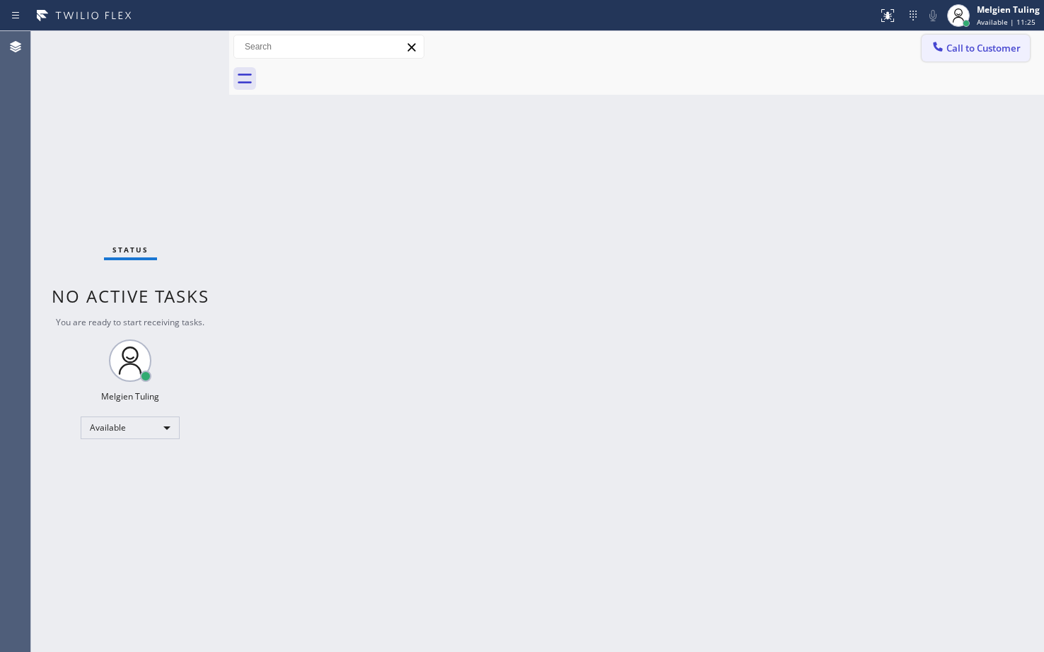
click at [988, 47] on span "Call to Customer" at bounding box center [984, 48] width 74 height 13
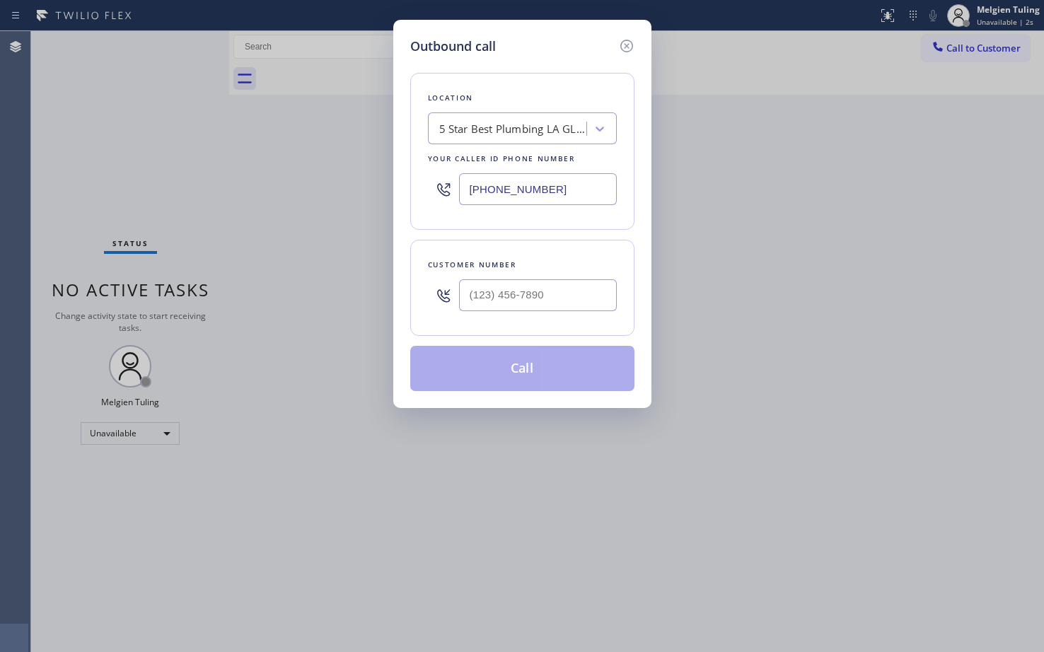
click at [568, 124] on div "5 Star Best Plumbing LA GLSA" at bounding box center [513, 129] width 149 height 16
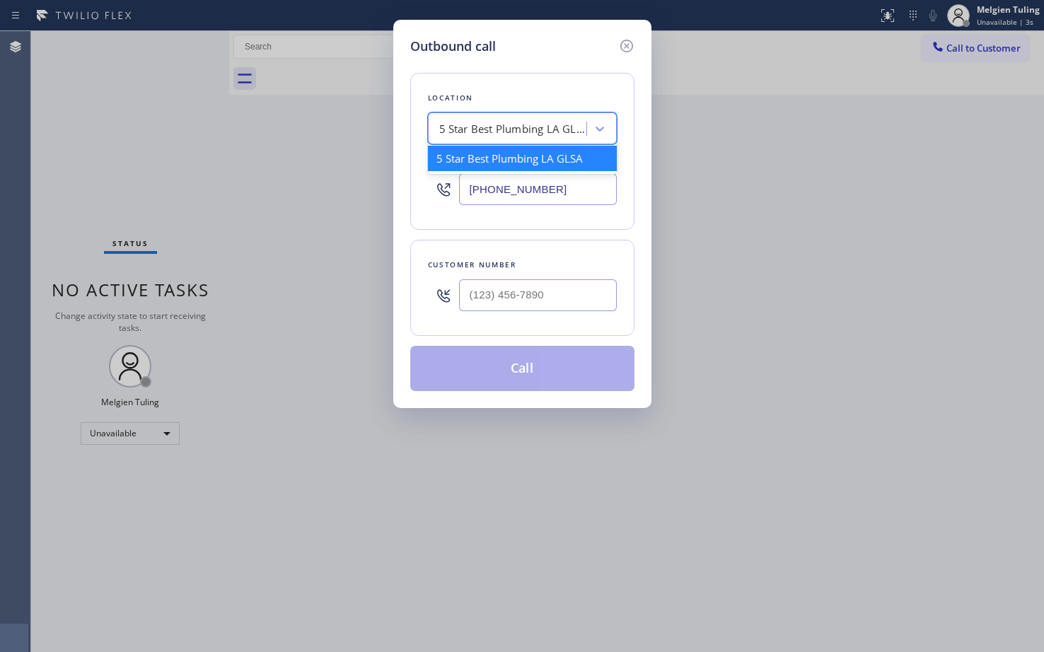
click at [568, 124] on div "5 Star Best Plumbing LA GLSA" at bounding box center [513, 129] width 149 height 16
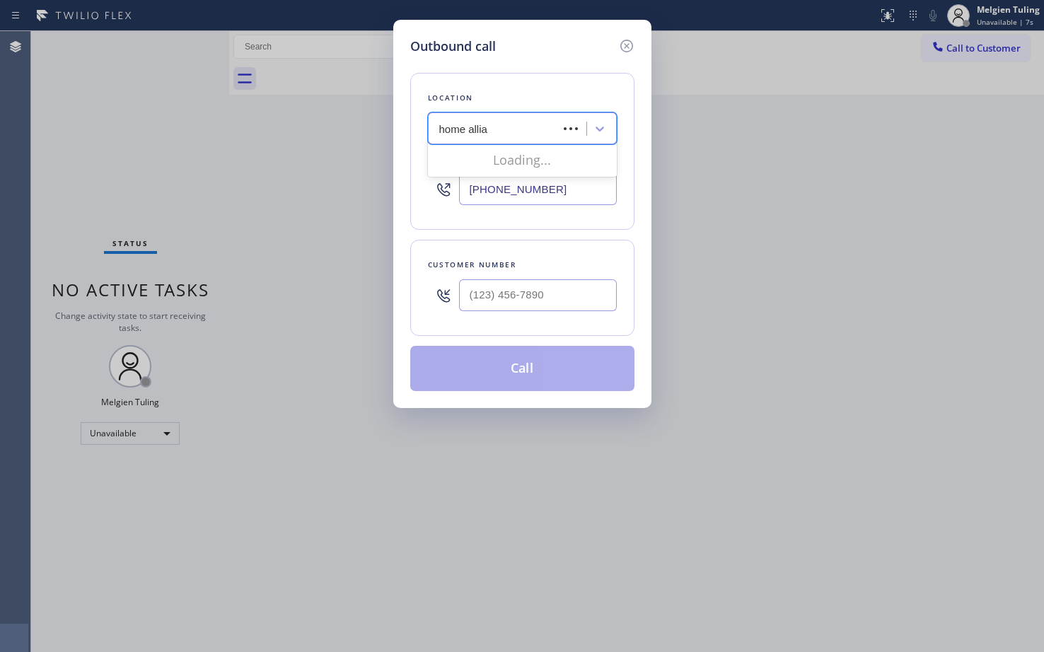
type input "home allian"
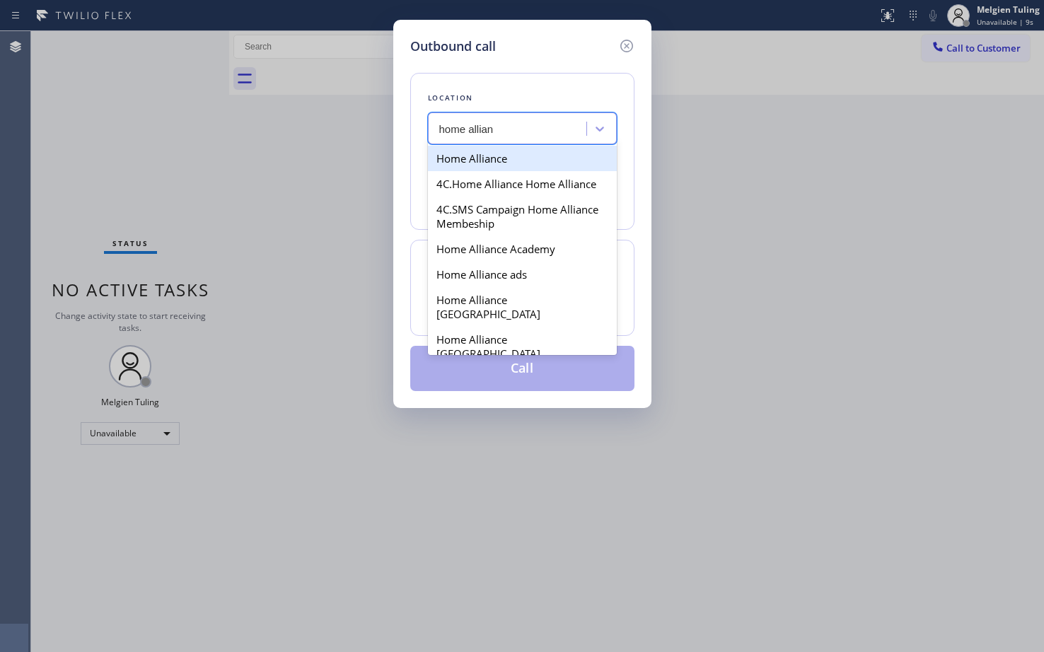
click at [497, 156] on div "Home Alliance" at bounding box center [522, 158] width 189 height 25
type input "[PHONE_NUMBER]"
click at [497, 156] on div "Your caller id phone number" at bounding box center [522, 158] width 189 height 15
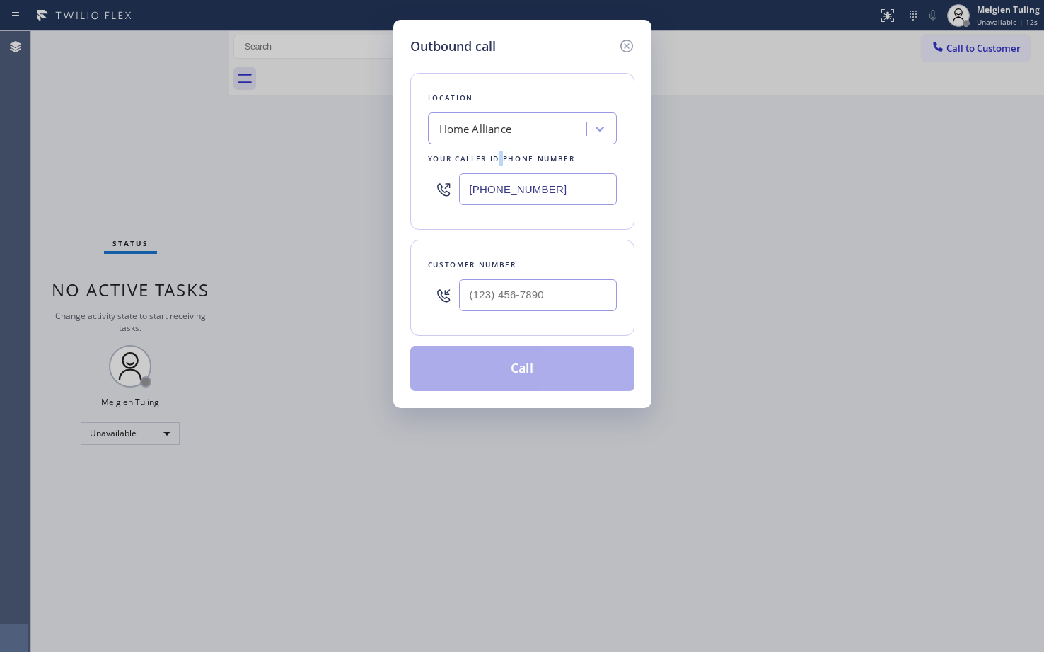
type input "(___) ___-____"
drag, startPoint x: 552, startPoint y: 297, endPoint x: 527, endPoint y: 302, distance: 25.3
click at [527, 302] on input "(___) ___-____" at bounding box center [538, 295] width 158 height 32
click at [482, 299] on input "(___) ___-____" at bounding box center [538, 295] width 158 height 32
paste input "661) 499-7218"
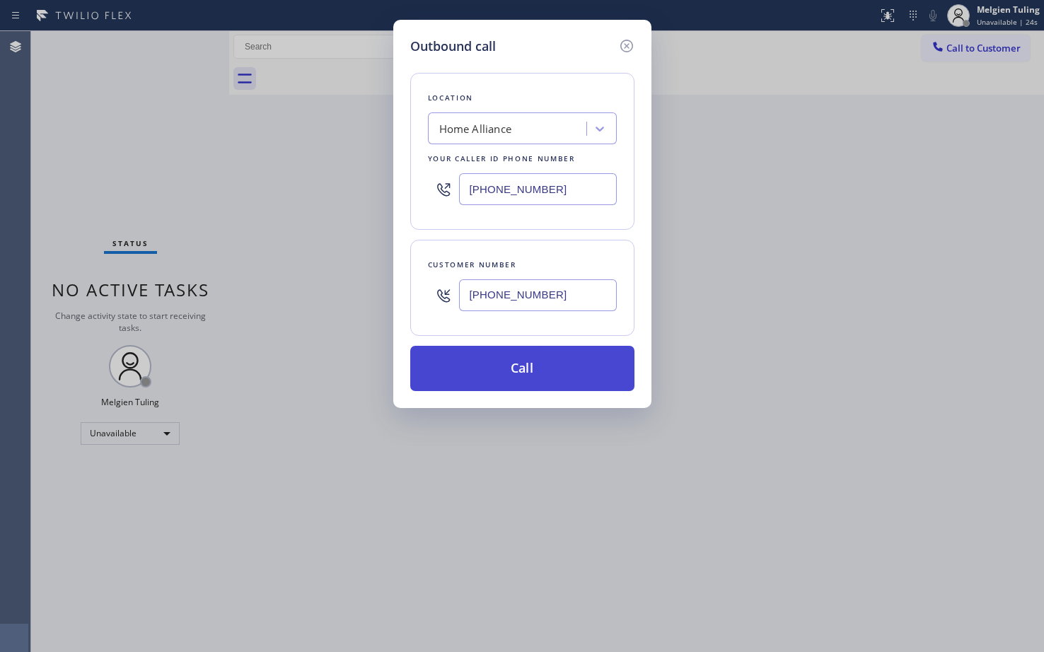
type input "[PHONE_NUMBER]"
click at [505, 368] on button "Call" at bounding box center [522, 368] width 224 height 45
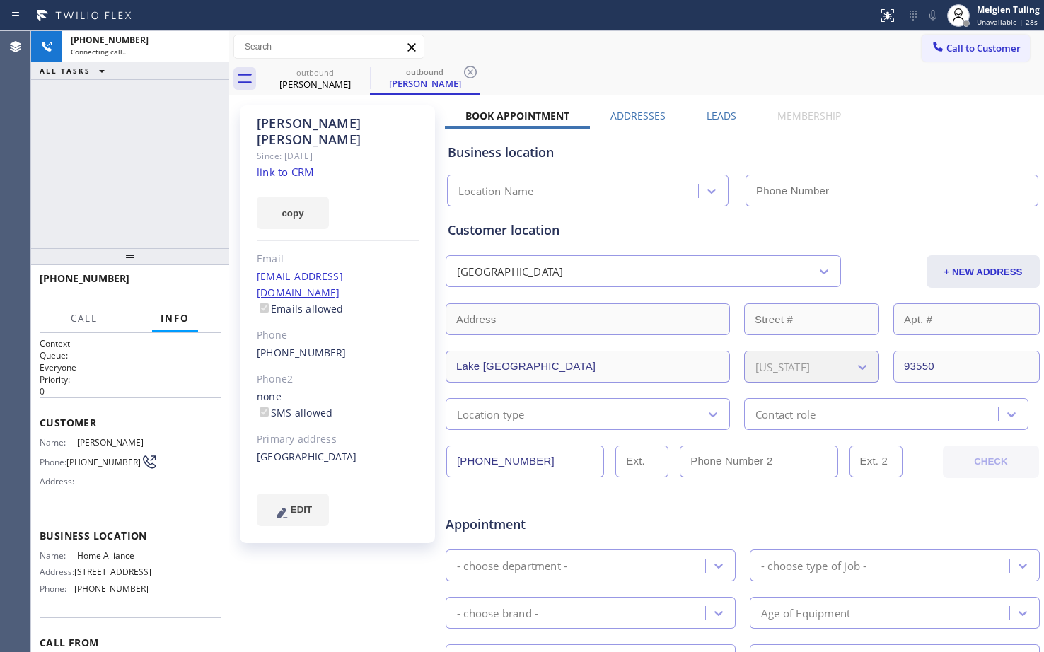
type input "[PHONE_NUMBER]"
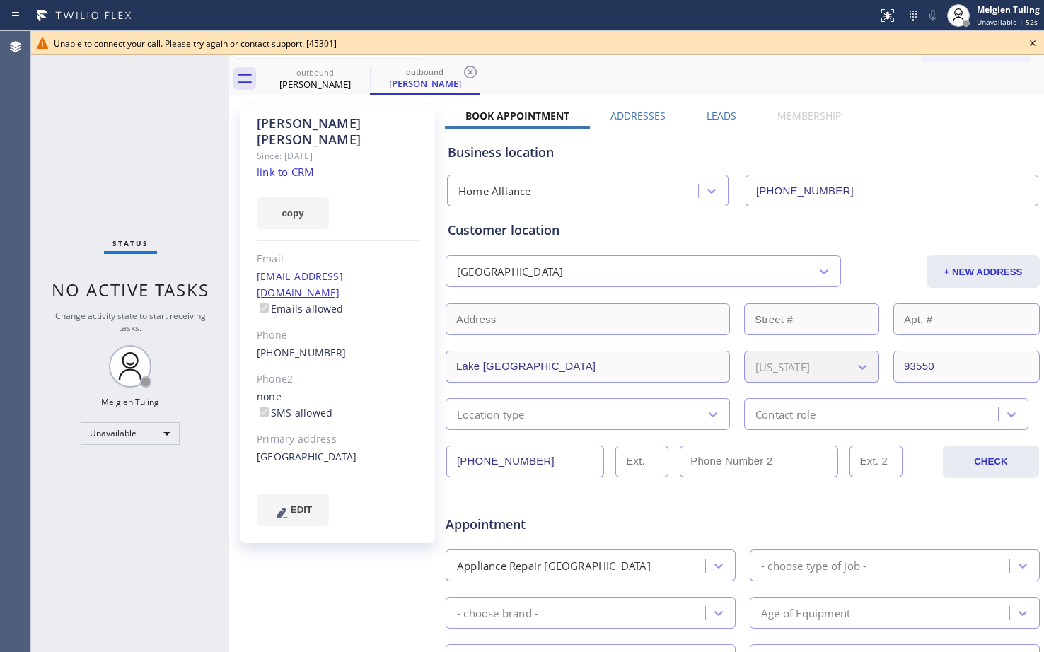
click at [116, 171] on div "Status No active tasks Change activity state to start receiving tasks. Melgien …" at bounding box center [130, 341] width 198 height 621
click at [1033, 42] on icon at bounding box center [1032, 43] width 17 height 17
click at [1033, 42] on div "Call to Customer Outbound call Location Home Alliance Your caller id phone numb…" at bounding box center [983, 47] width 122 height 25
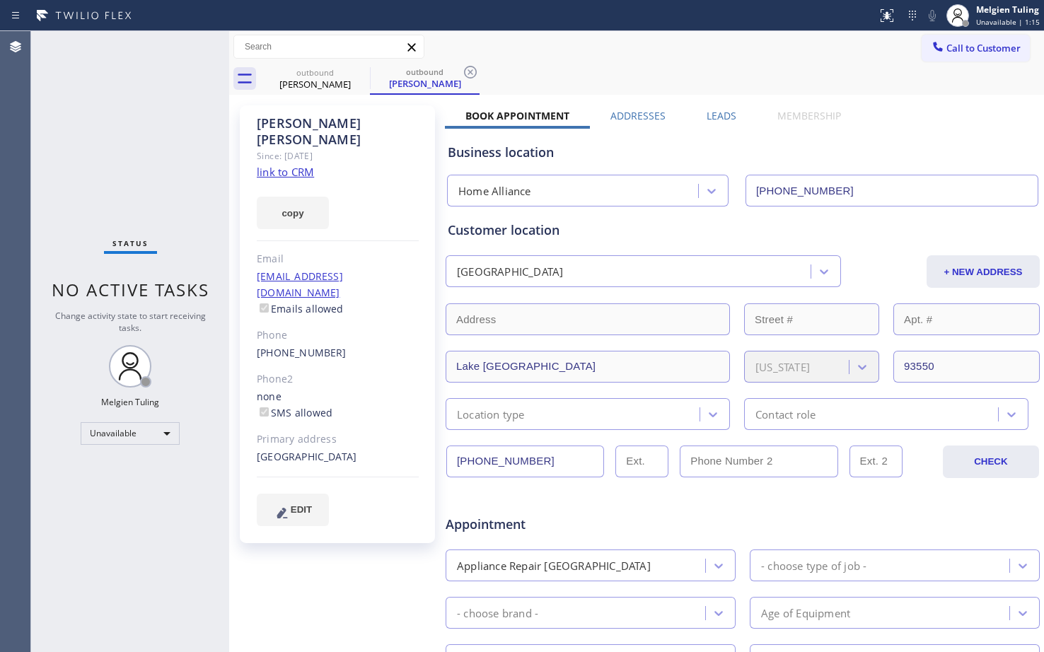
type input "[PHONE_NUMBER]"
click at [961, 56] on button "Call to Customer" at bounding box center [976, 48] width 108 height 27
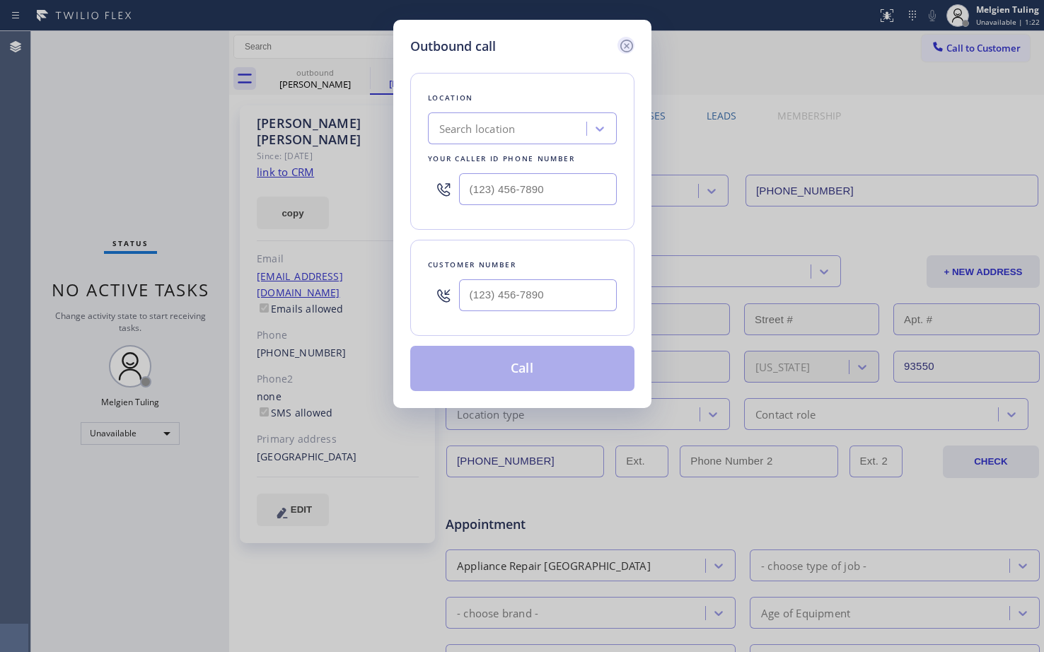
click at [623, 46] on icon at bounding box center [626, 45] width 17 height 17
click at [623, 46] on div "Call to Customer Outbound call Location Search location Your caller id phone nu…" at bounding box center [636, 47] width 815 height 25
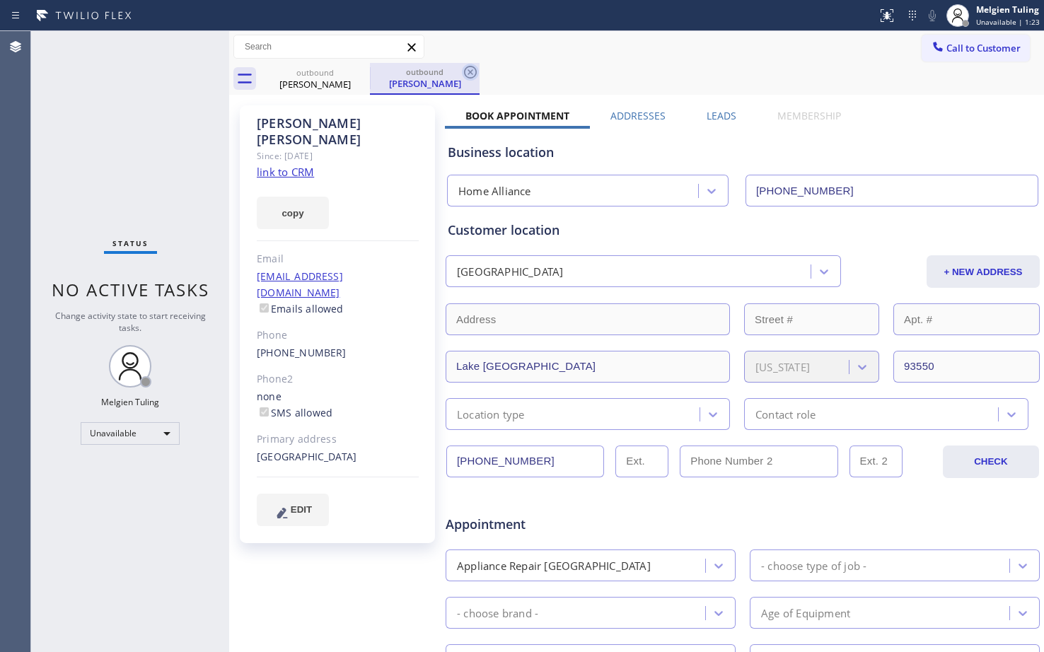
click at [470, 71] on icon at bounding box center [470, 72] width 13 height 13
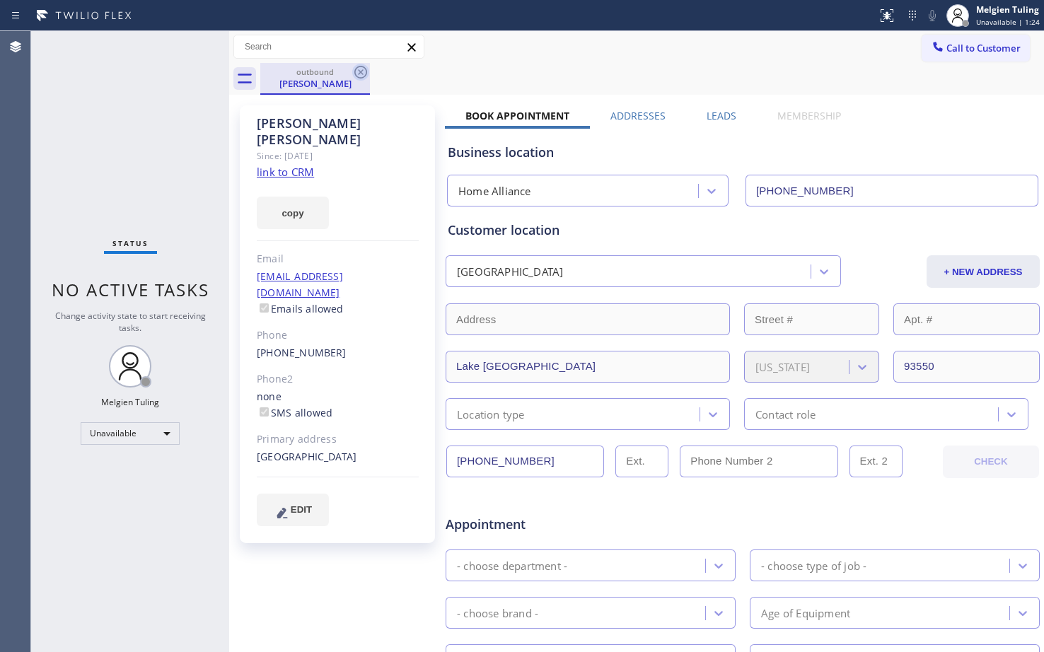
click at [360, 74] on icon at bounding box center [360, 72] width 13 height 13
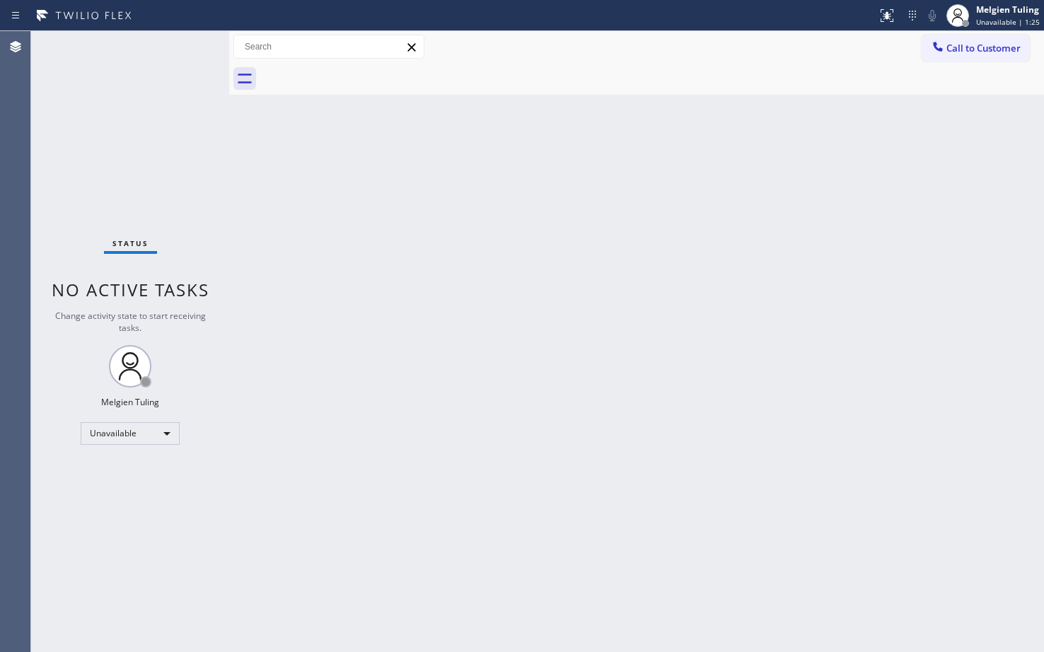
click at [960, 47] on span "Call to Customer" at bounding box center [984, 48] width 74 height 13
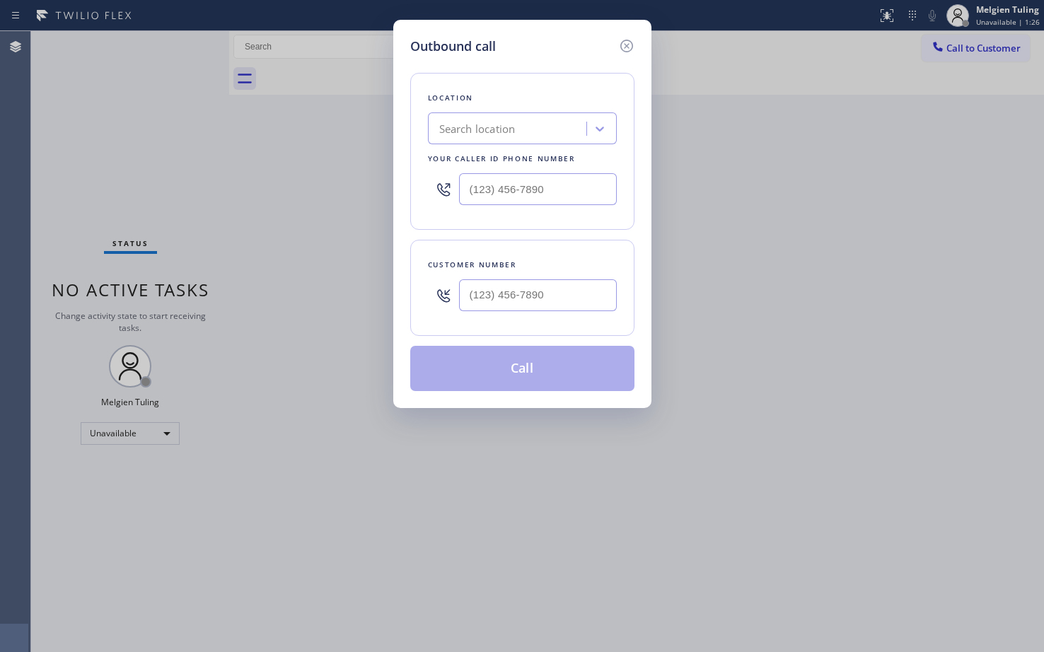
click at [529, 132] on div "Search location" at bounding box center [509, 129] width 154 height 25
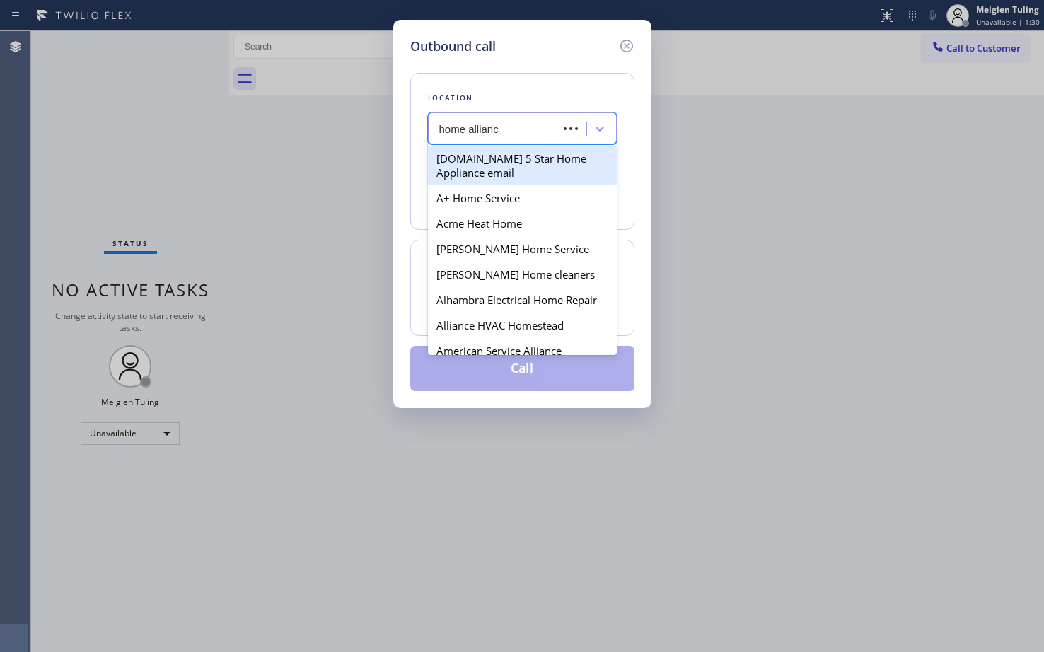
type input "home alliance"
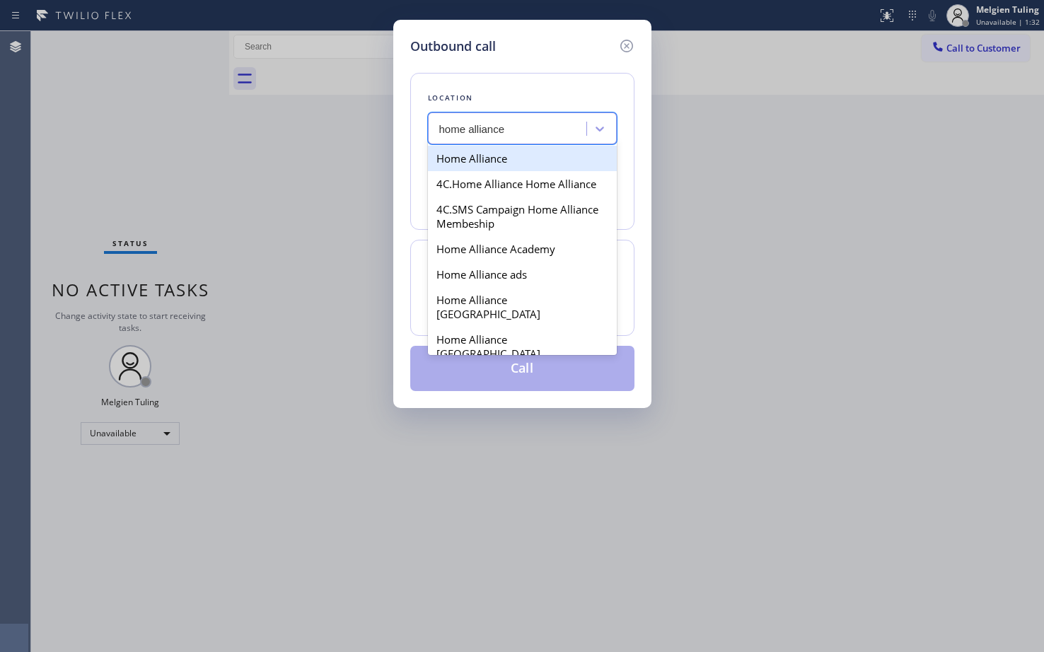
click at [491, 168] on div "Home Alliance" at bounding box center [522, 158] width 189 height 25
type input "[PHONE_NUMBER]"
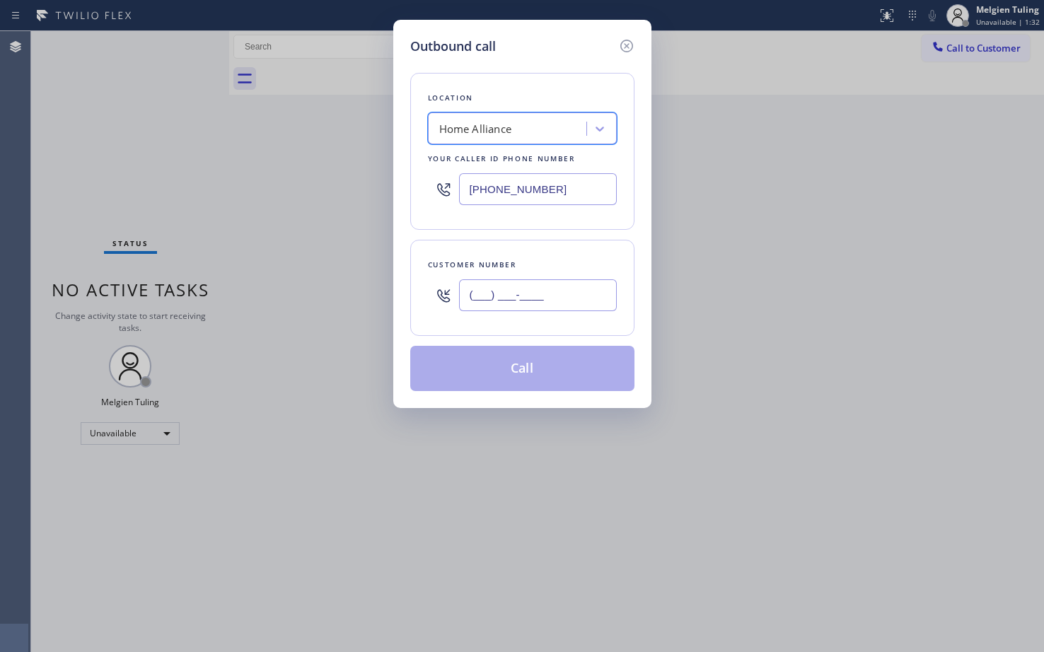
click at [479, 296] on input "(___) ___-____" at bounding box center [538, 295] width 158 height 32
paste input "661) 499-7218"
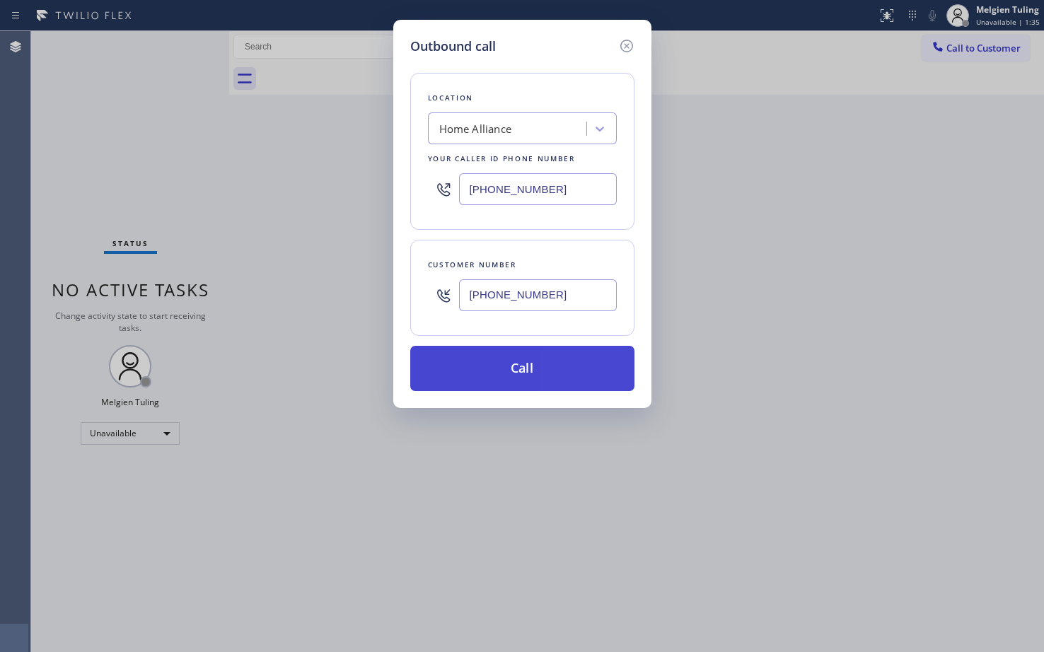
type input "[PHONE_NUMBER]"
click at [478, 369] on button "Call" at bounding box center [522, 368] width 224 height 45
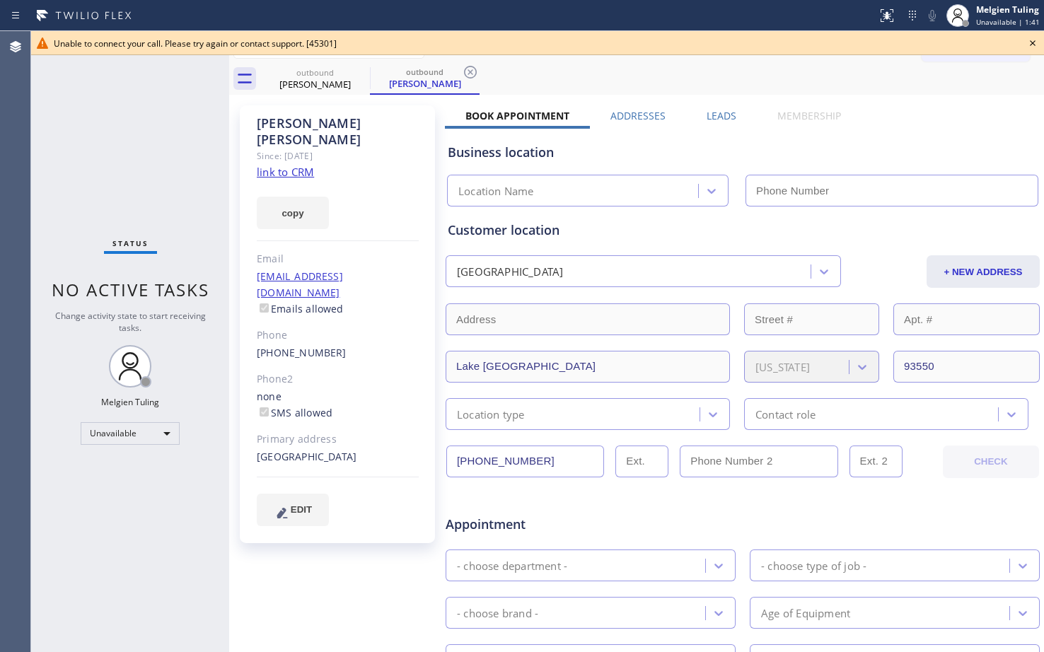
type input "[PHONE_NUMBER]"
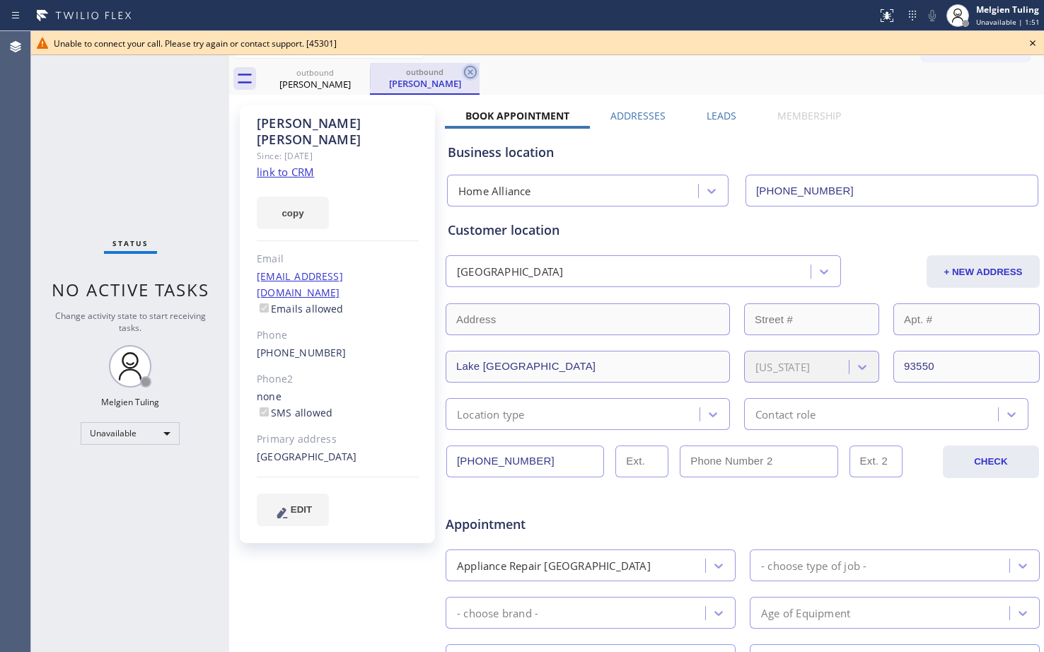
click at [469, 69] on icon at bounding box center [470, 72] width 17 height 17
click at [469, 69] on div "outbound [PERSON_NAME] outbound [PERSON_NAME]" at bounding box center [652, 79] width 784 height 32
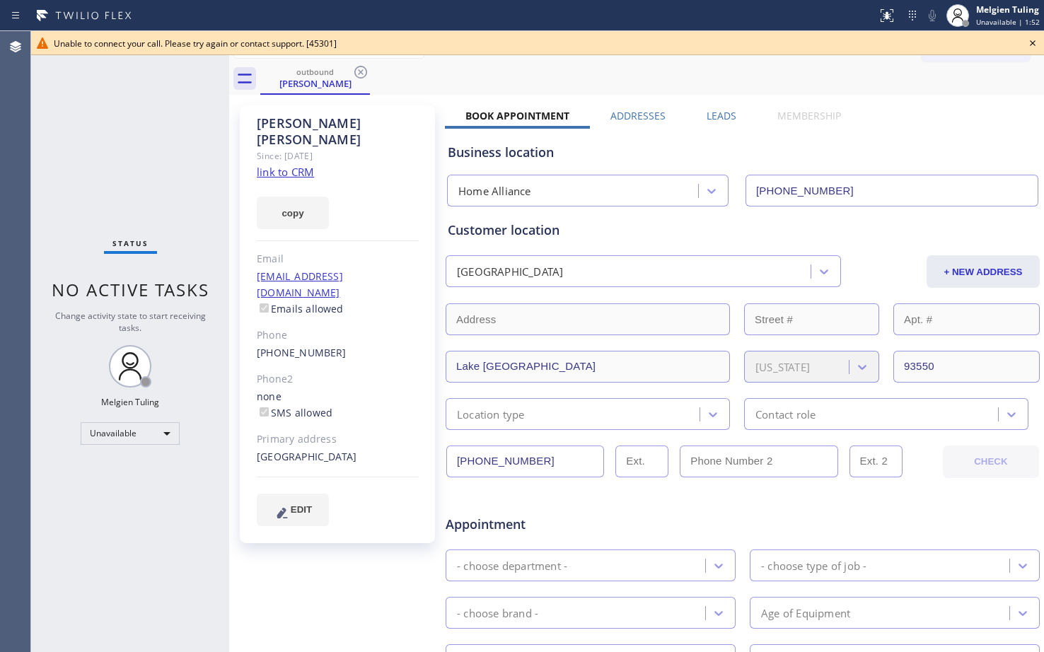
click at [358, 71] on icon at bounding box center [360, 72] width 17 height 17
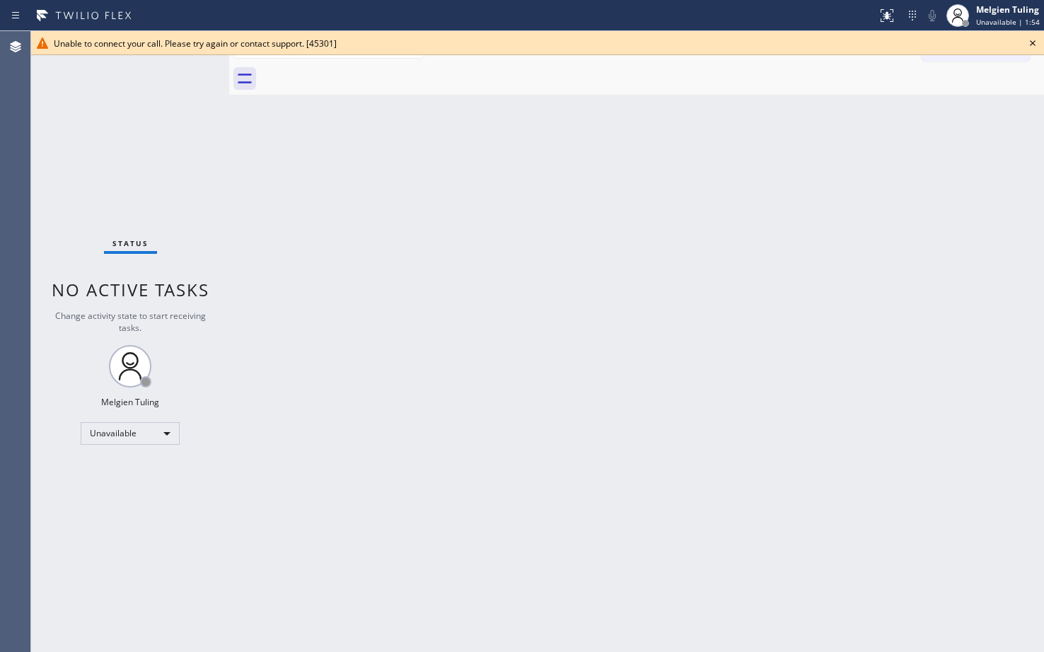
click at [1028, 42] on icon at bounding box center [1032, 43] width 17 height 17
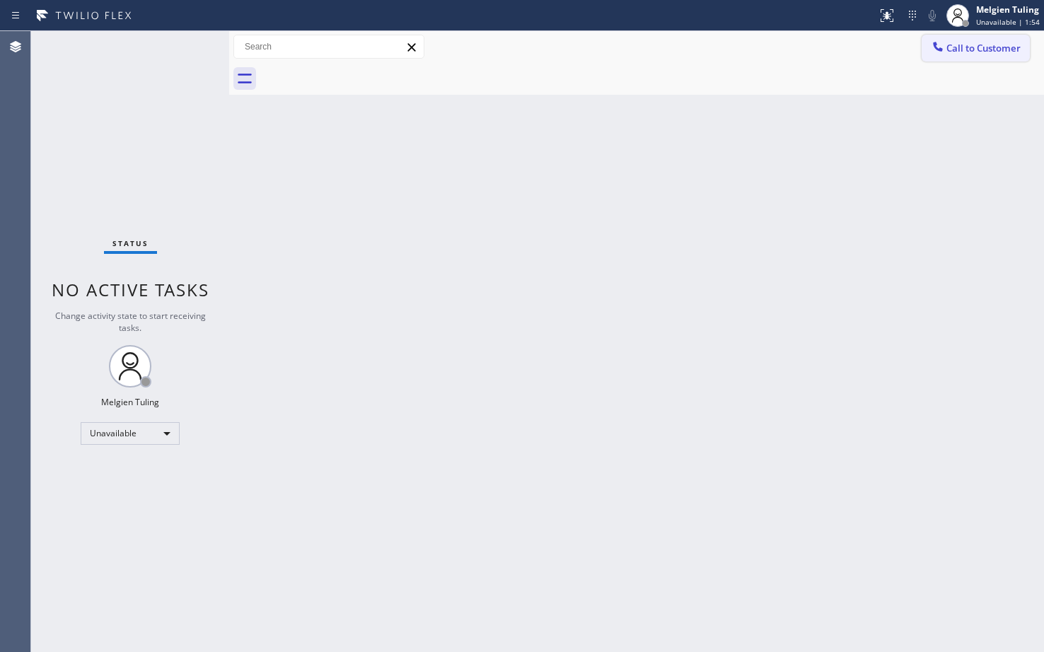
click at [973, 43] on span "Call to Customer" at bounding box center [984, 48] width 74 height 13
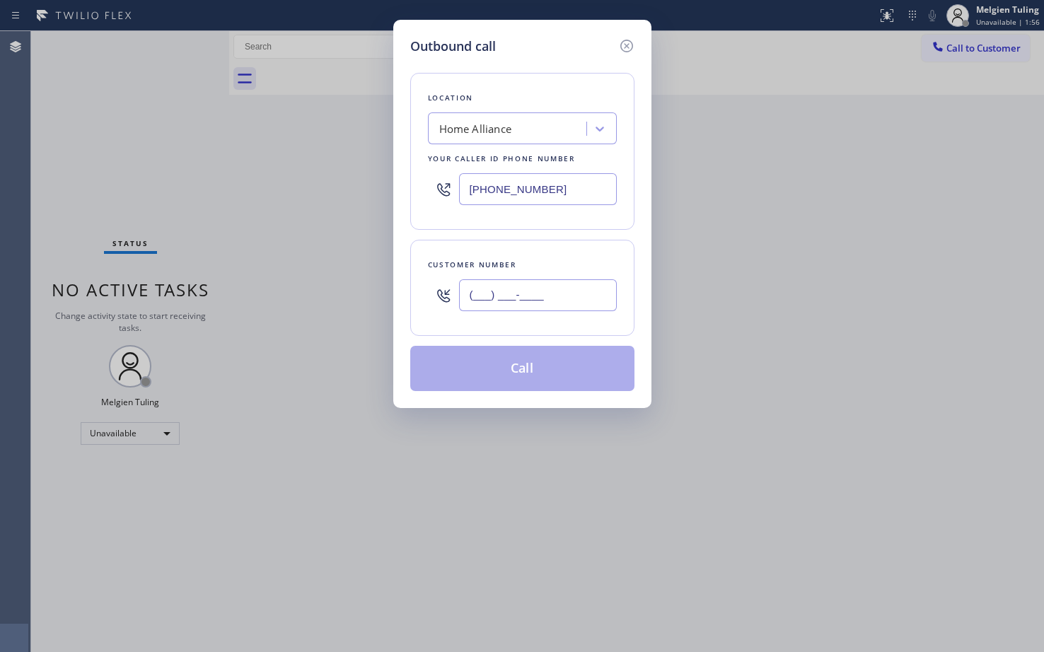
click at [509, 290] on input "(___) ___-____" at bounding box center [538, 295] width 158 height 32
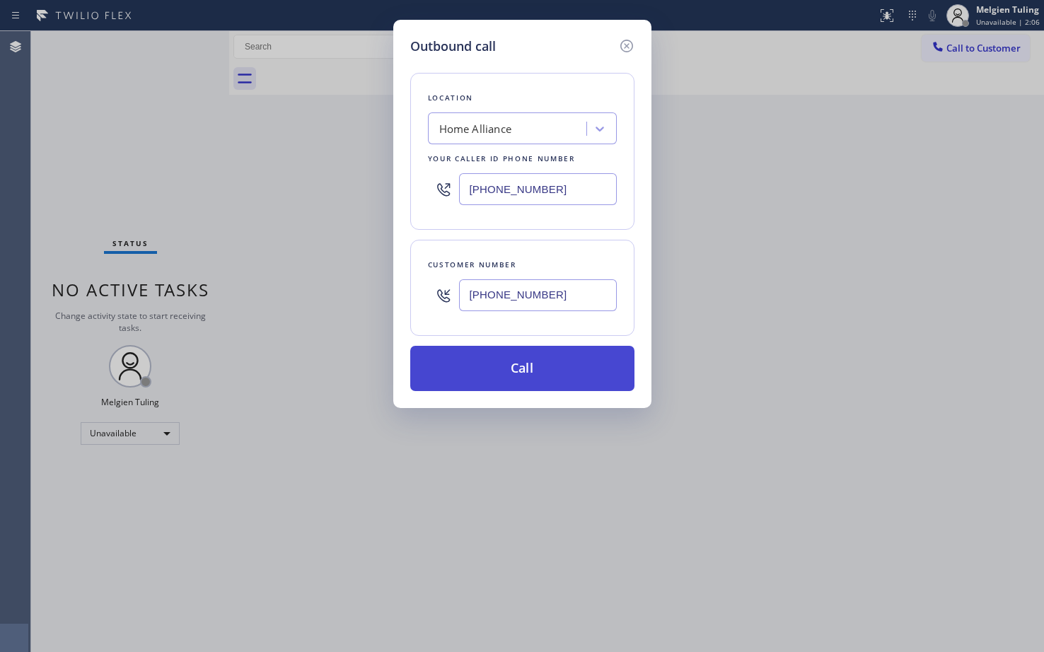
type input "[PHONE_NUMBER]"
click at [600, 380] on button "Call" at bounding box center [522, 368] width 224 height 45
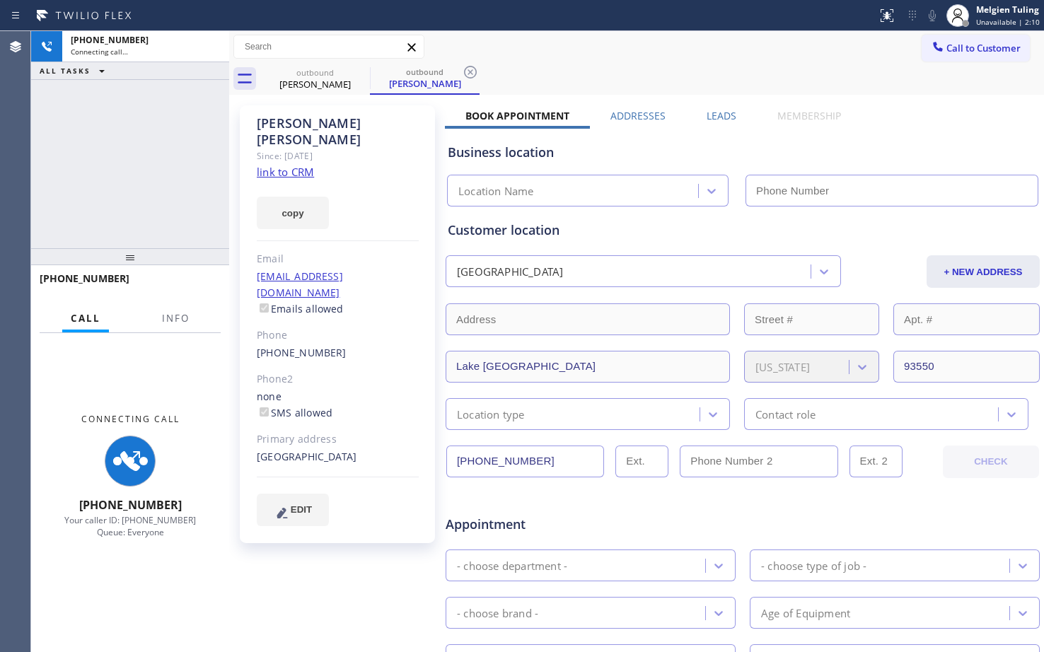
type input "[PHONE_NUMBER]"
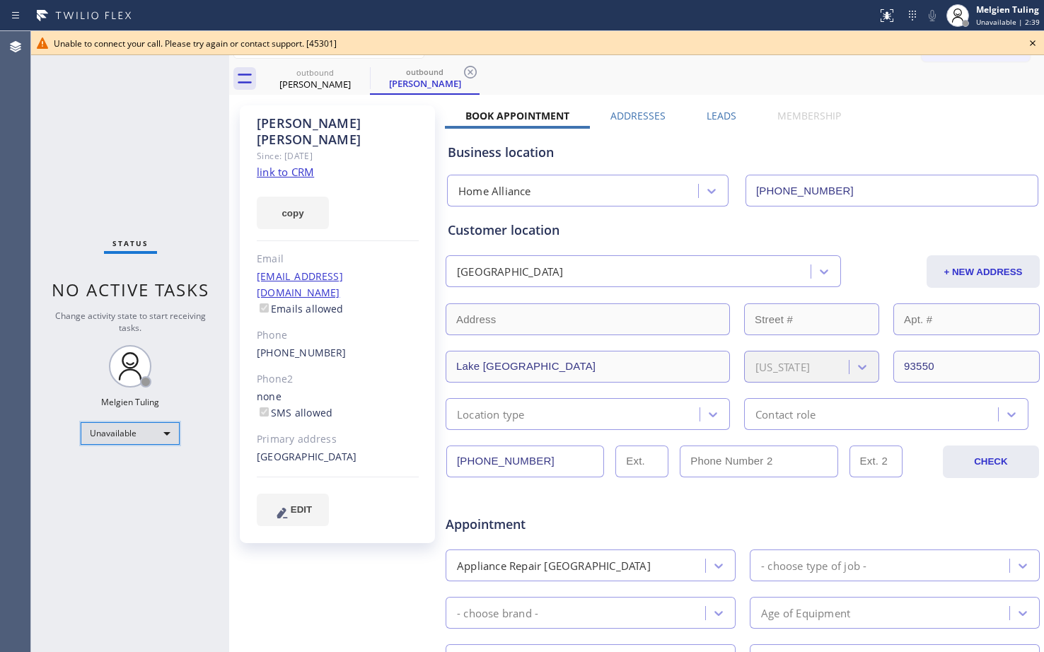
click at [131, 427] on div "Unavailable" at bounding box center [130, 433] width 99 height 23
click at [100, 469] on li "Available" at bounding box center [129, 471] width 96 height 17
click at [1037, 45] on icon at bounding box center [1032, 43] width 17 height 17
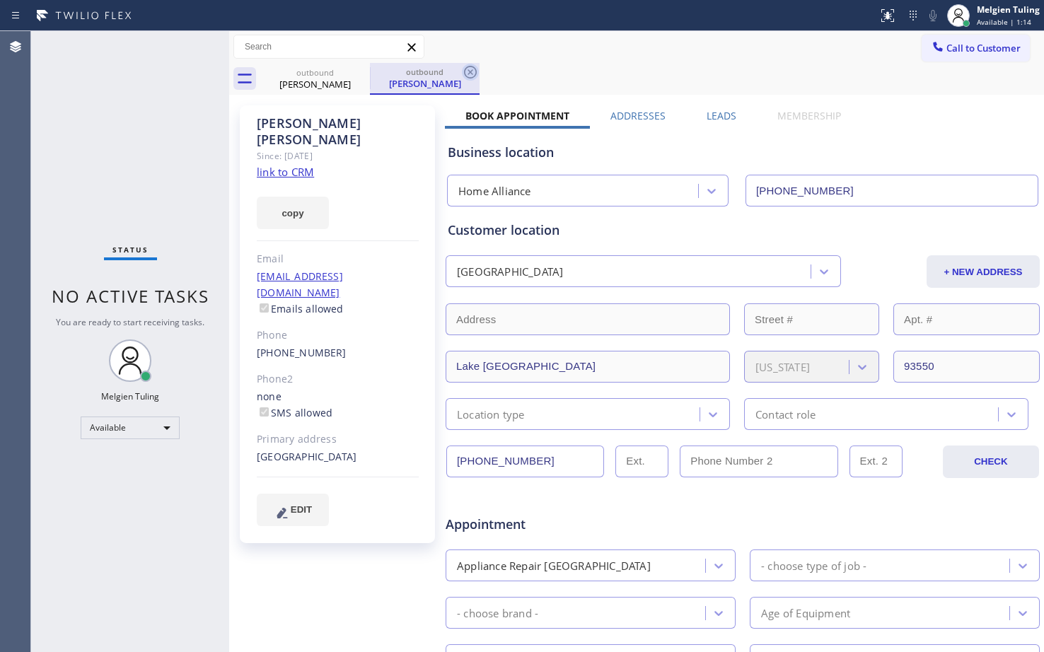
click at [467, 70] on icon at bounding box center [470, 72] width 17 height 17
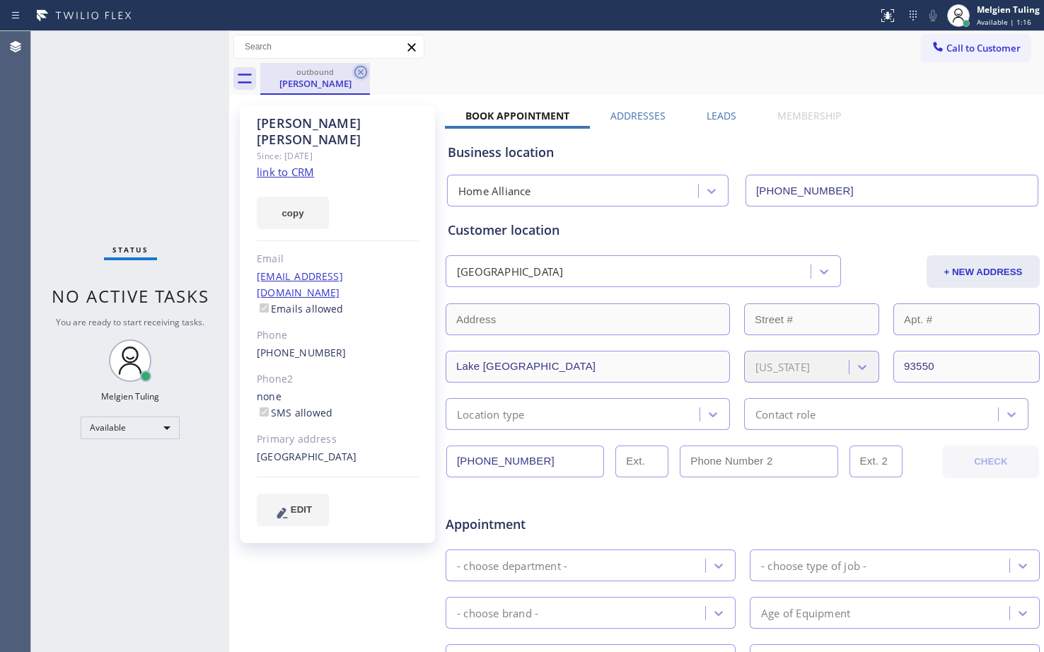
click at [361, 71] on icon at bounding box center [360, 72] width 17 height 17
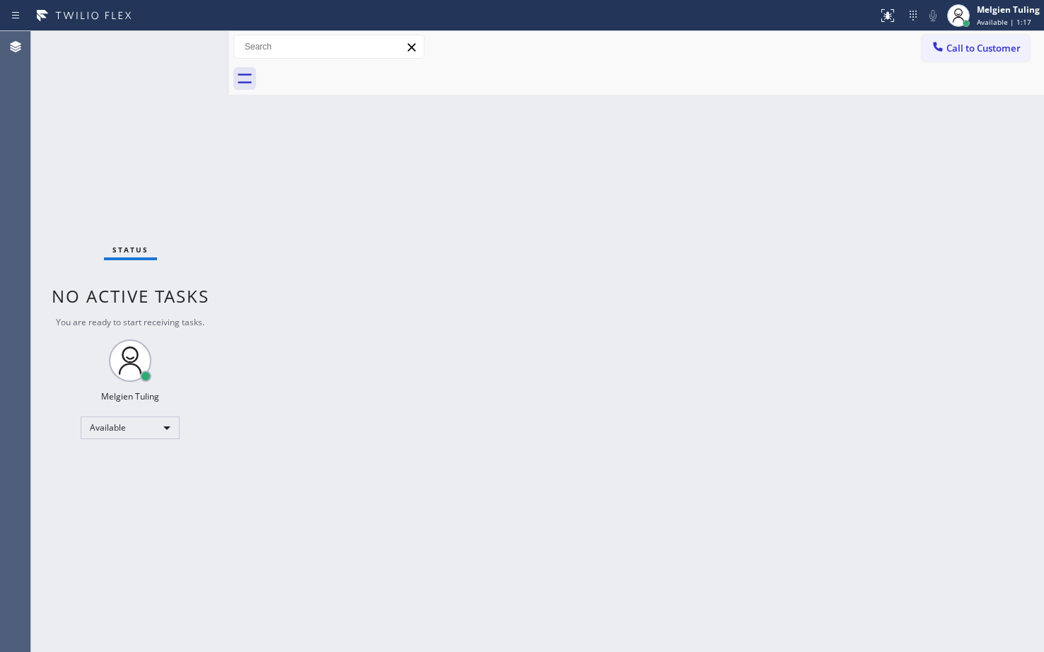
click at [374, 381] on div "Back to Dashboard Change Sender ID Customers Technicians Select a contact Outbo…" at bounding box center [636, 341] width 815 height 621
click at [178, 44] on div "Status No active tasks You are ready to start receiving tasks. Melgien Tuling A…" at bounding box center [130, 341] width 198 height 621
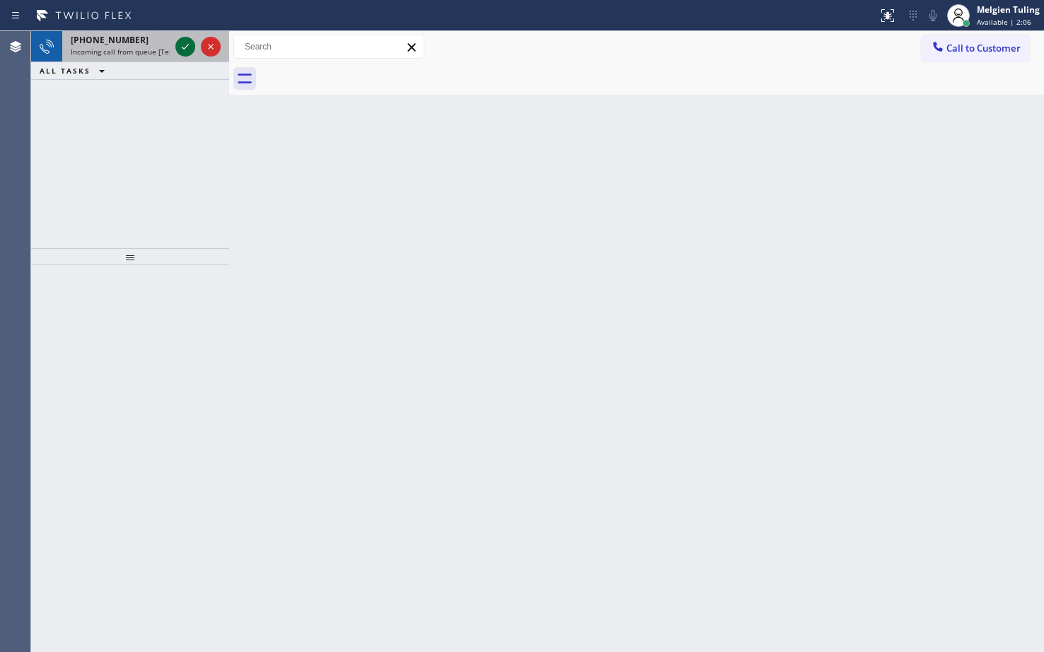
click at [184, 45] on icon at bounding box center [185, 46] width 17 height 17
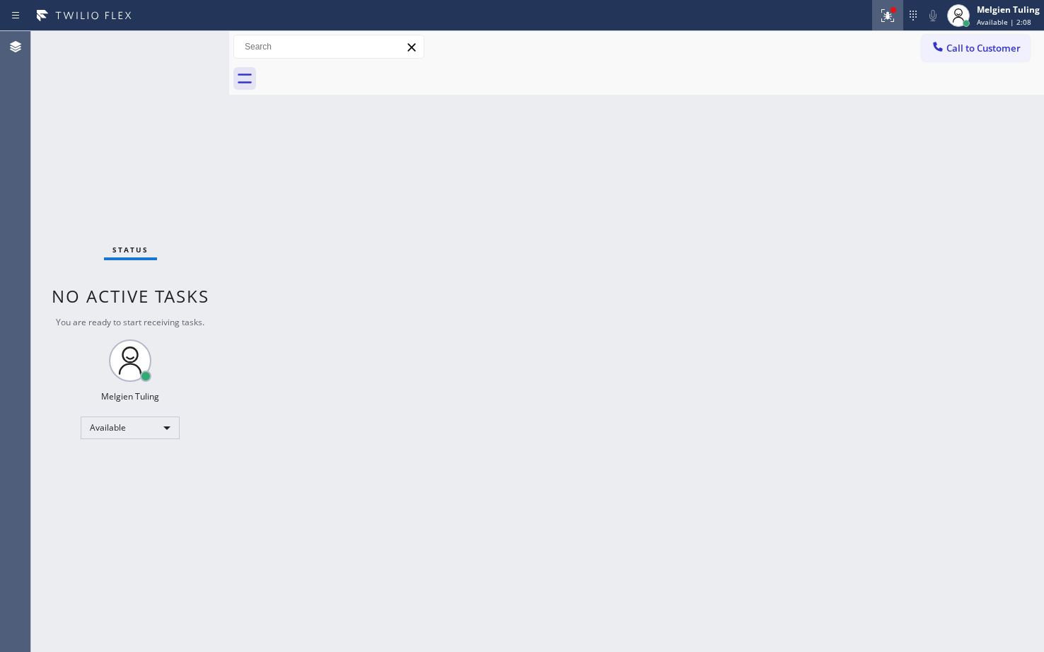
click at [889, 13] on icon at bounding box center [888, 13] width 8 height 5
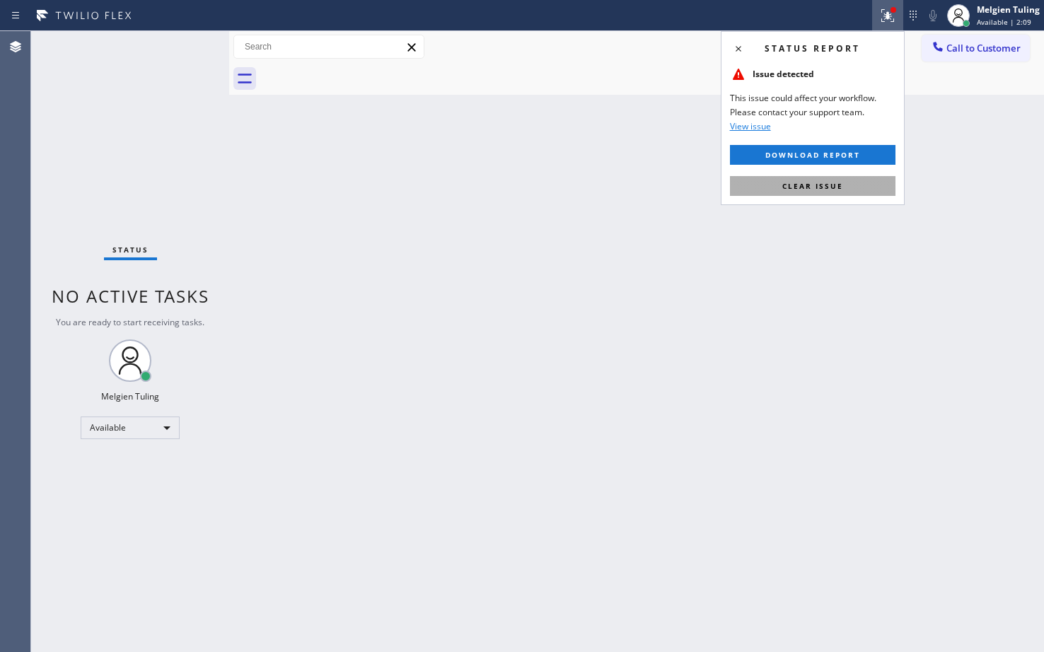
click at [804, 183] on span "Clear issue" at bounding box center [812, 186] width 61 height 10
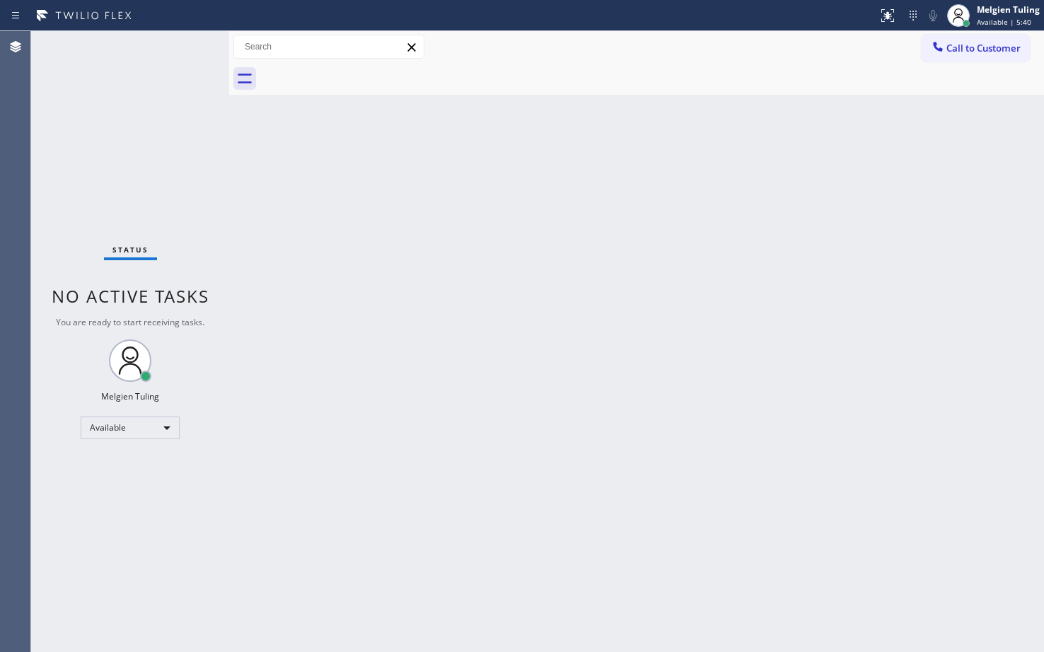
click at [178, 206] on div "Status No active tasks You are ready to start receiving tasks. Melgien Tuling A…" at bounding box center [130, 341] width 198 height 621
click at [594, 326] on div "Back to Dashboard Change Sender ID Customers Technicians Select a contact Outbo…" at bounding box center [636, 341] width 815 height 621
click at [166, 425] on div "Available" at bounding box center [130, 428] width 99 height 23
click at [110, 500] on li "Break" at bounding box center [129, 500] width 96 height 17
click at [507, 369] on div "Back to Dashboard Change Sender ID Customers Technicians Select a contact Outbo…" at bounding box center [636, 341] width 815 height 621
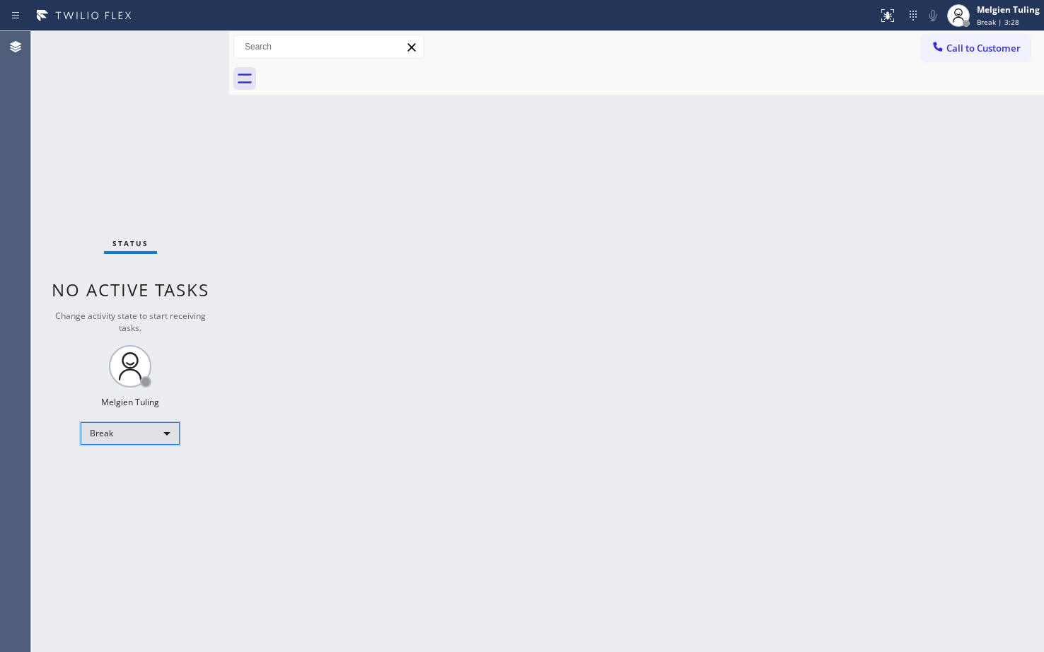
click at [145, 434] on div "Break" at bounding box center [130, 433] width 99 height 23
click at [132, 472] on li "Available" at bounding box center [129, 471] width 96 height 17
click at [125, 491] on div "Status No active tasks You are ready to start receiving tasks. Melgien Tuling A…" at bounding box center [130, 341] width 198 height 621
click at [187, 45] on div "Status No active tasks You are ready to start receiving tasks. Melgien Tuling A…" at bounding box center [130, 341] width 198 height 621
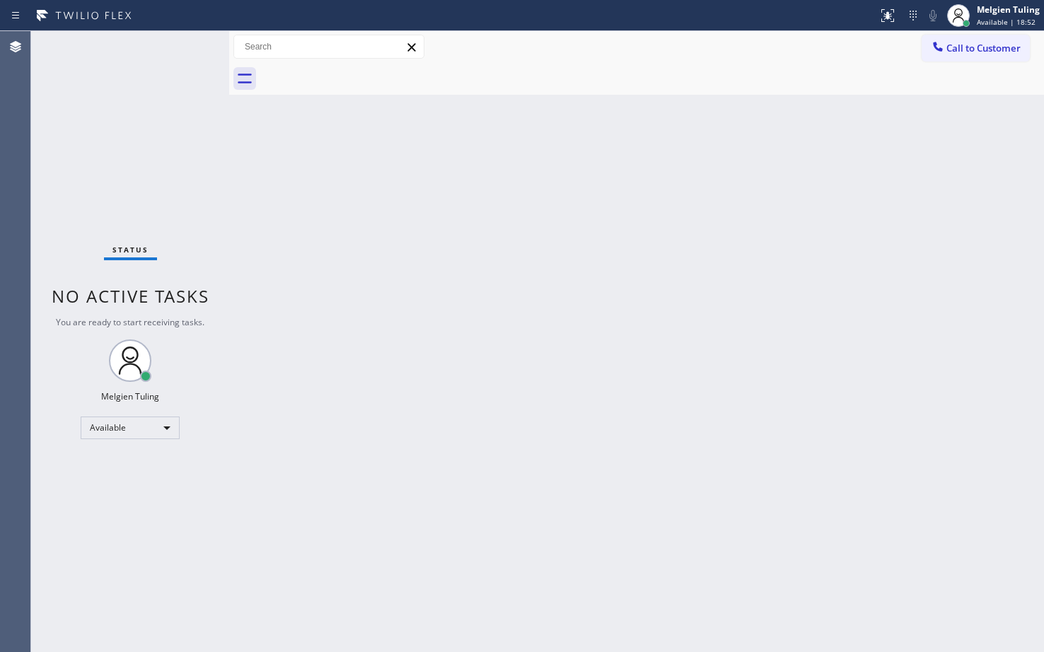
click at [219, 551] on div "Status No active tasks You are ready to start receiving tasks. Melgien Tuling A…" at bounding box center [130, 341] width 198 height 621
click at [501, 217] on div "Back to Dashboard Change Sender ID Customers Technicians Select a contact Outbo…" at bounding box center [636, 341] width 815 height 621
click at [318, 184] on div "Back to Dashboard Change Sender ID Customers Technicians Select a contact Outbo…" at bounding box center [636, 341] width 815 height 621
click at [187, 360] on div "Status No active tasks You are ready to start receiving tasks. Melgien Tuling A…" at bounding box center [130, 341] width 198 height 621
click at [360, 265] on div "Back to Dashboard Change Sender ID Customers Technicians Select a contact Outbo…" at bounding box center [636, 341] width 815 height 621
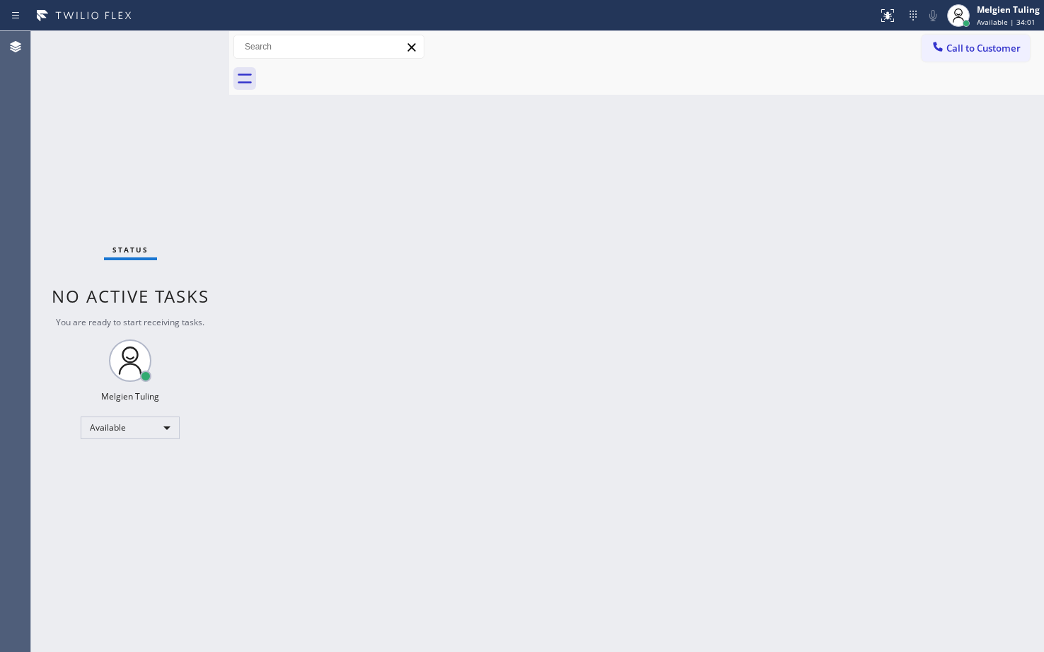
click at [188, 54] on div "Status No active tasks You are ready to start receiving tasks. Melgien Tuling A…" at bounding box center [130, 341] width 198 height 621
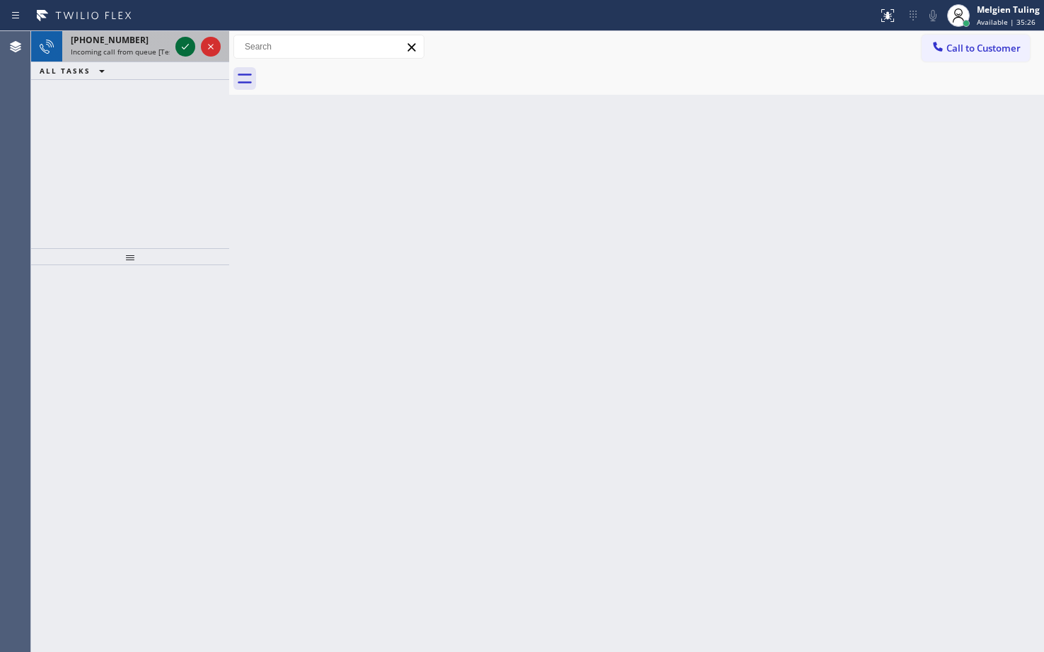
click at [180, 47] on icon at bounding box center [185, 46] width 17 height 17
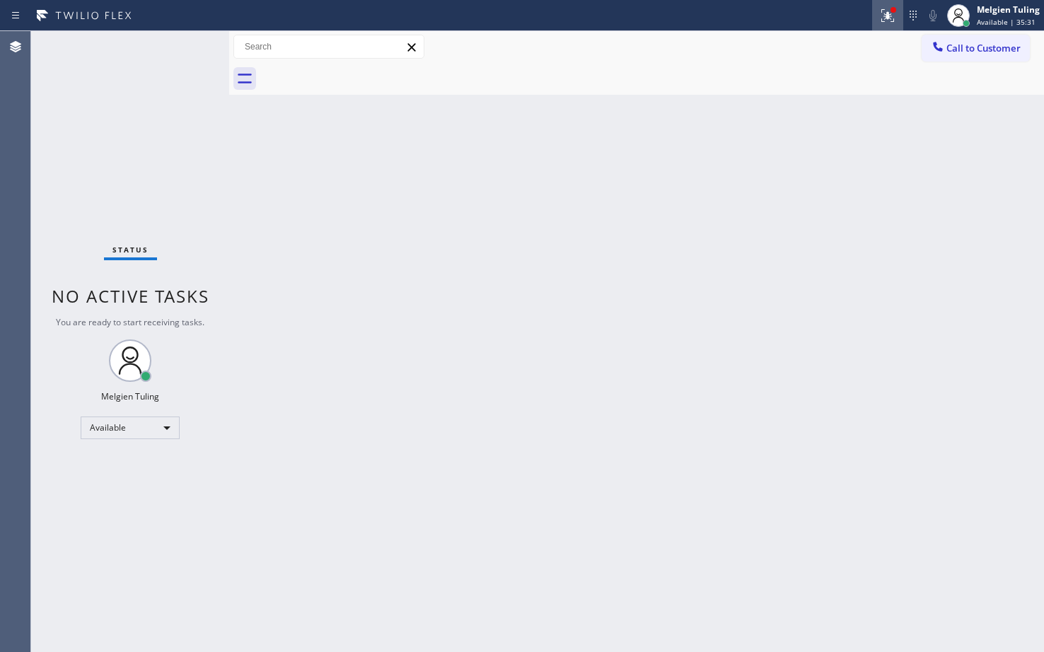
click at [886, 16] on icon at bounding box center [887, 15] width 17 height 17
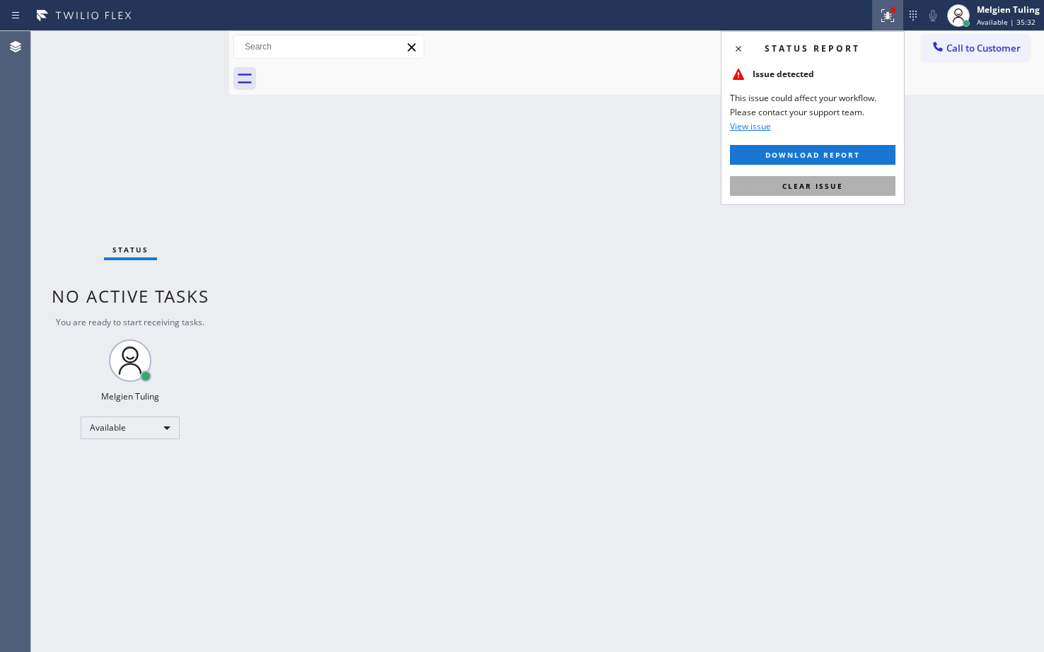
click at [782, 185] on button "Clear issue" at bounding box center [813, 186] width 166 height 20
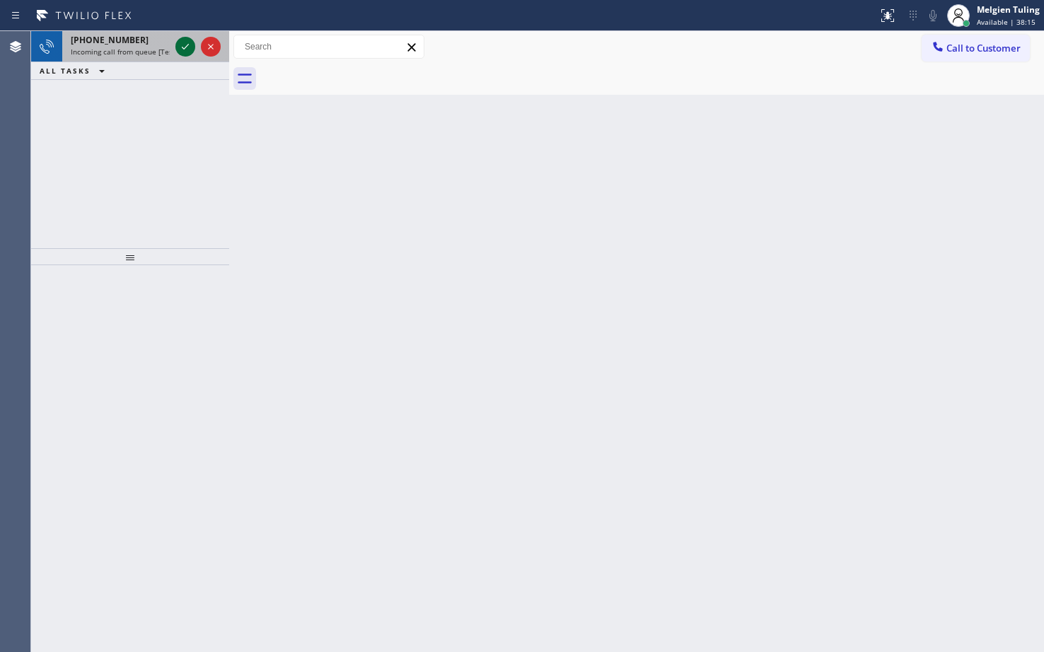
click at [185, 50] on icon at bounding box center [185, 46] width 17 height 17
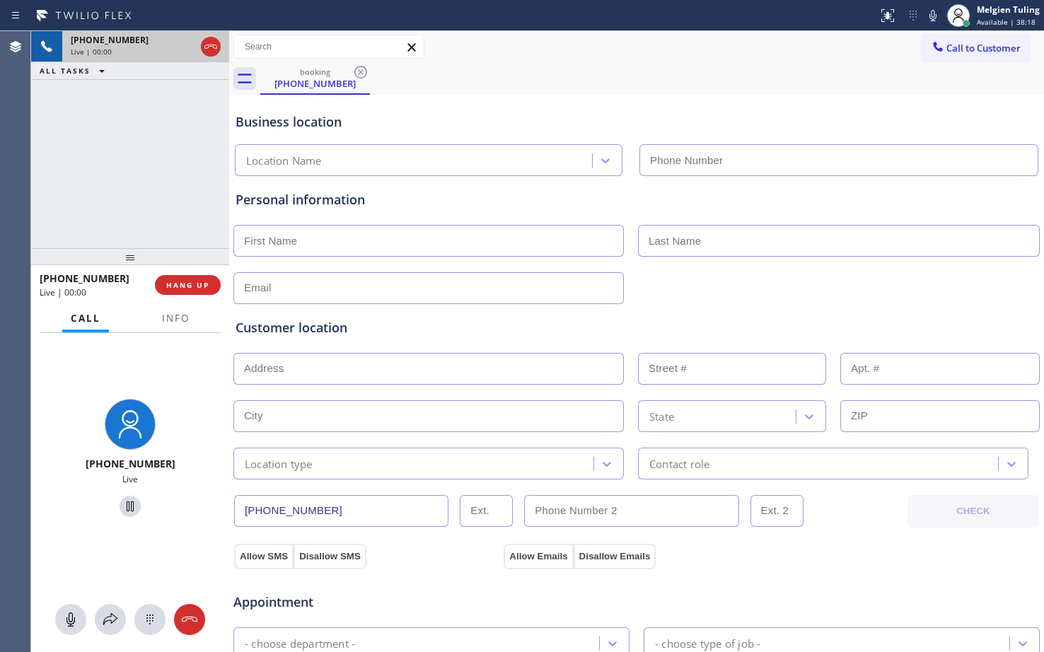
type input "[PHONE_NUMBER]"
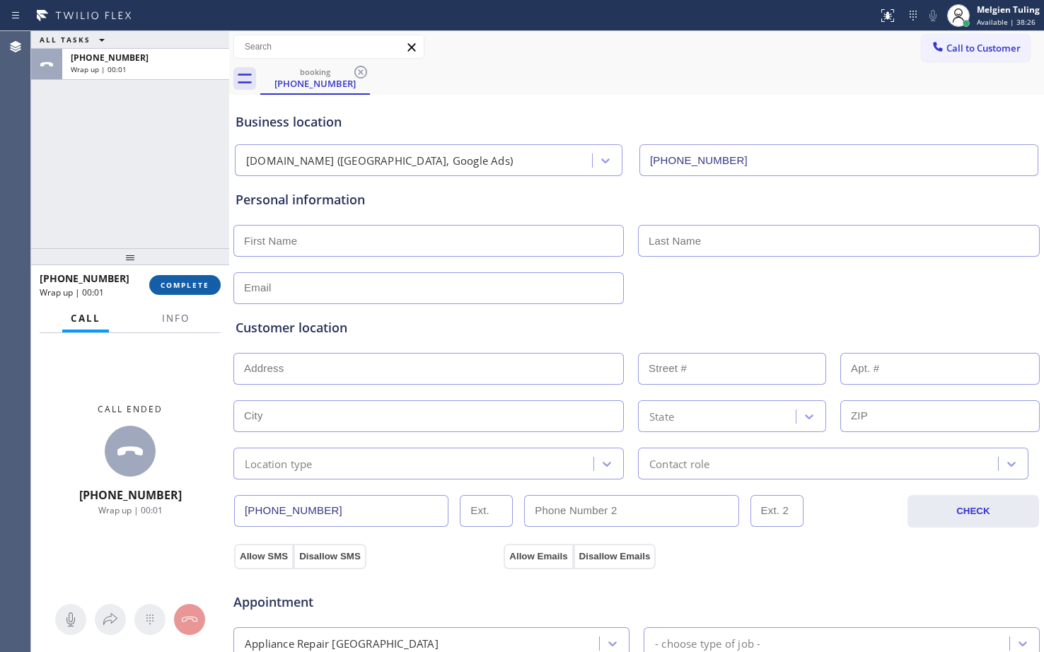
click at [187, 287] on span "COMPLETE" at bounding box center [185, 285] width 49 height 10
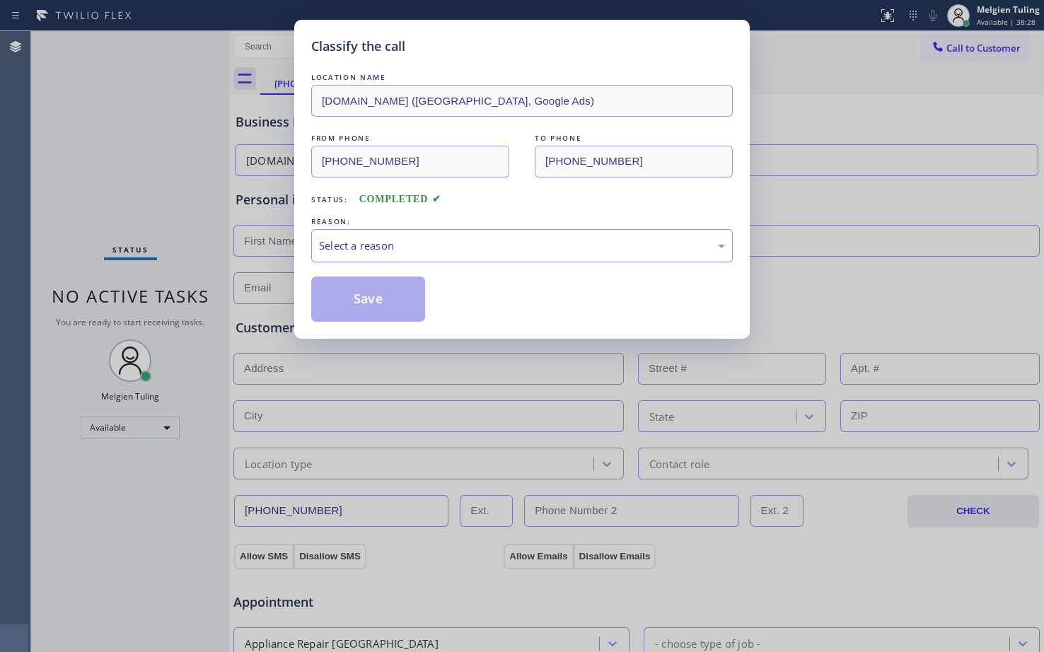
click at [391, 241] on div "Select a reason" at bounding box center [522, 246] width 406 height 16
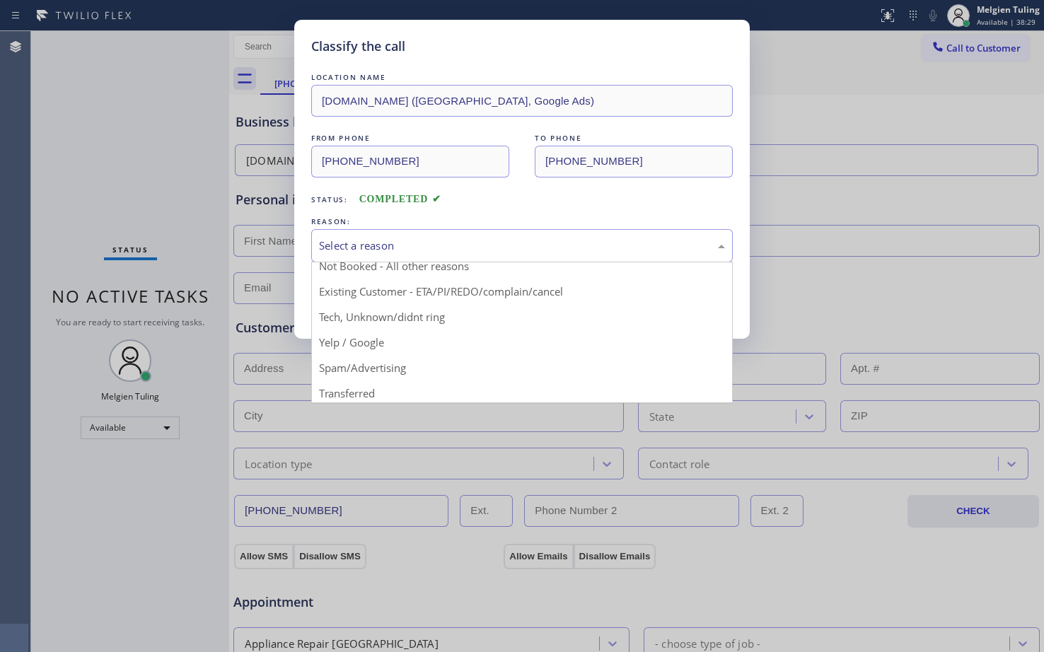
scroll to position [89, 0]
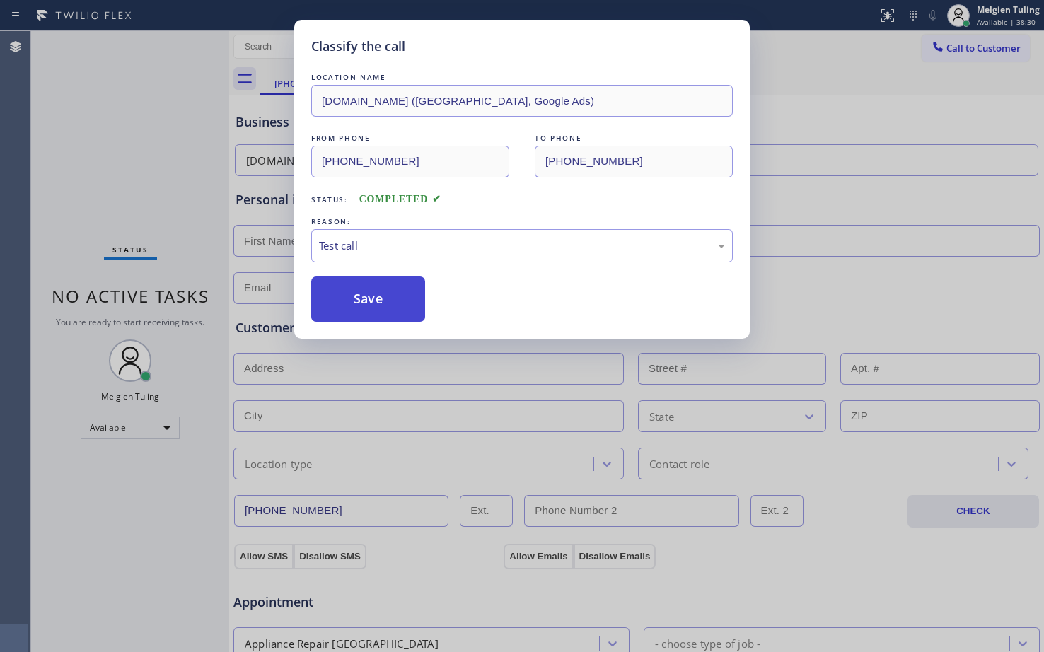
click at [385, 307] on button "Save" at bounding box center [368, 299] width 114 height 45
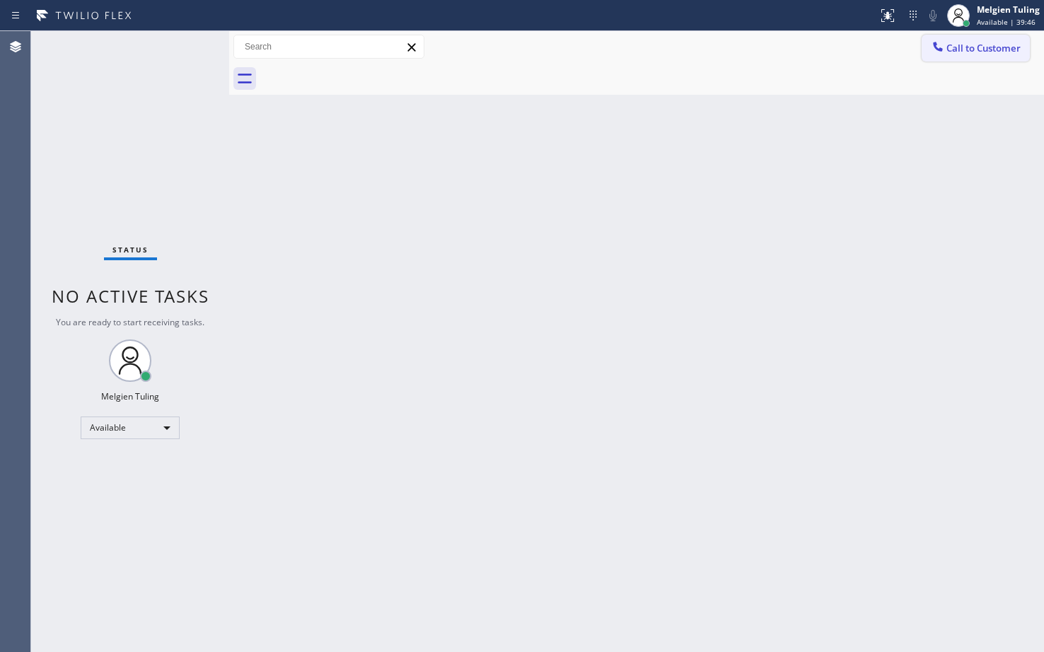
click at [969, 42] on span "Call to Customer" at bounding box center [984, 48] width 74 height 13
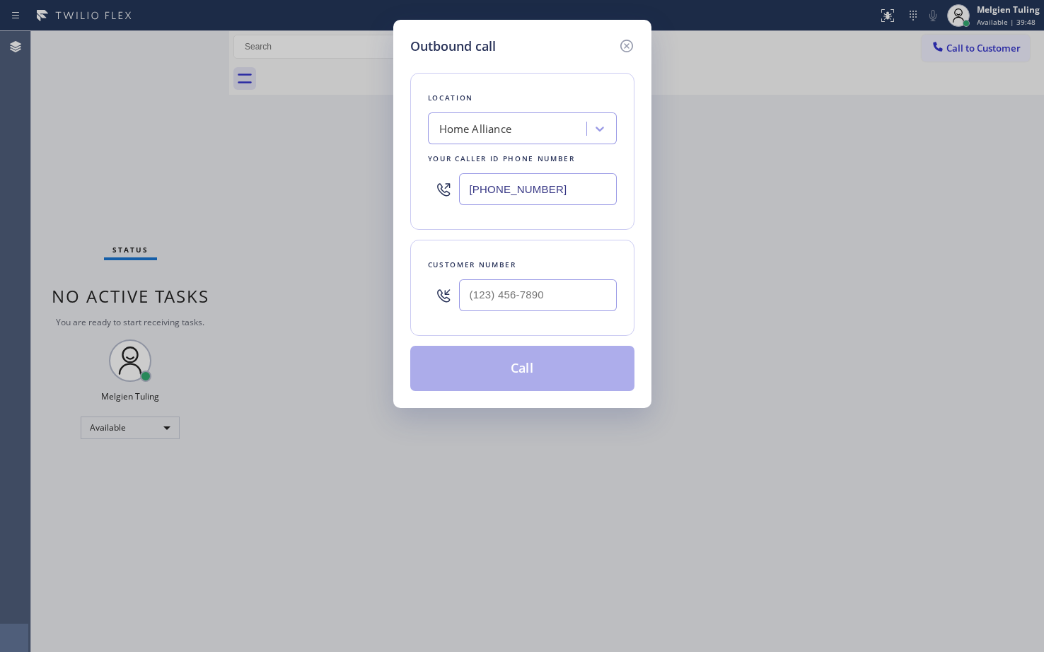
click at [936, 158] on div "Outbound call Location Home Alliance Your caller id phone number [PHONE_NUMBER]…" at bounding box center [522, 326] width 1044 height 652
click at [631, 47] on icon at bounding box center [626, 45] width 17 height 17
click at [631, 47] on div "Call to Customer Outbound call Location Home Alliance Your caller id phone numb…" at bounding box center [636, 47] width 815 height 25
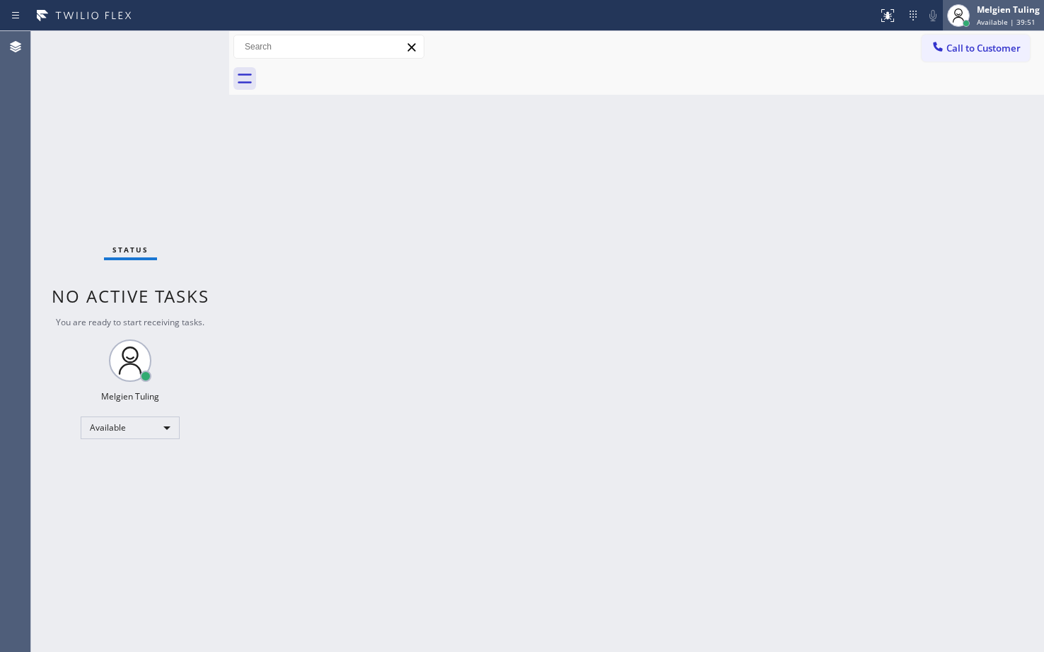
click at [1005, 17] on span "Available | 39:51" at bounding box center [1006, 22] width 59 height 10
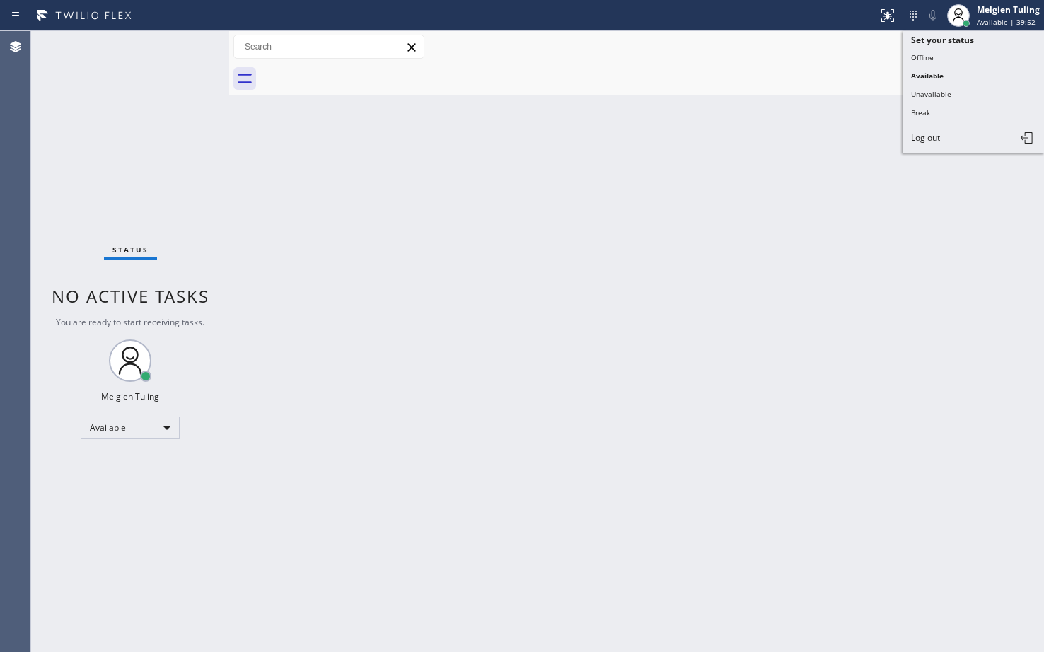
click at [780, 203] on div "Back to Dashboard Change Sender ID Customers Technicians Select a contact Outbo…" at bounding box center [636, 341] width 815 height 621
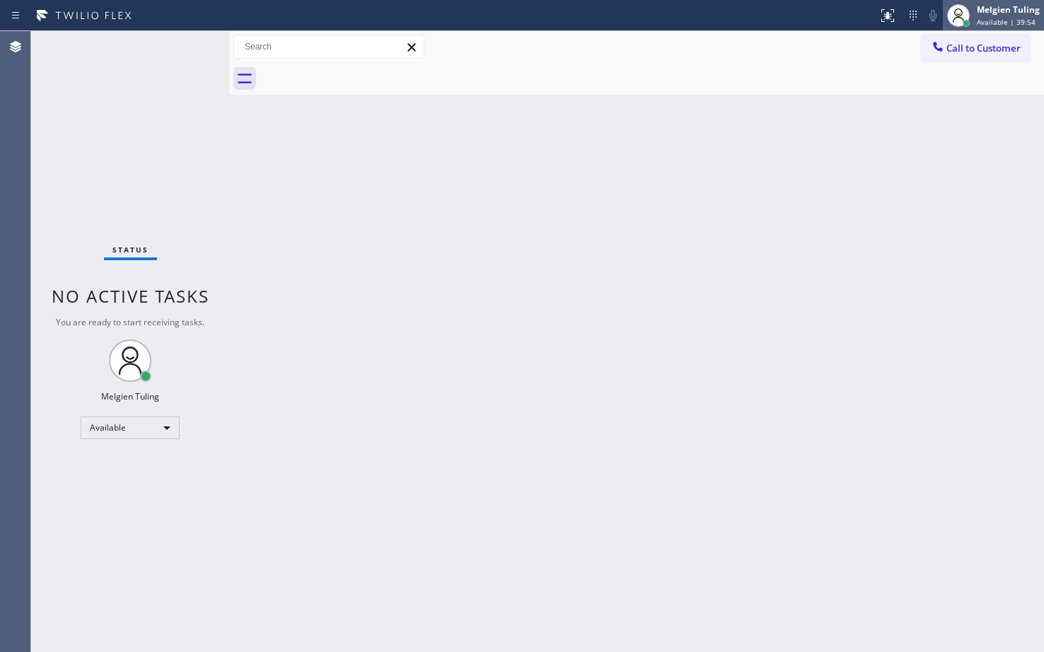
click at [1010, 13] on div "Melgien Tuling" at bounding box center [1008, 10] width 63 height 12
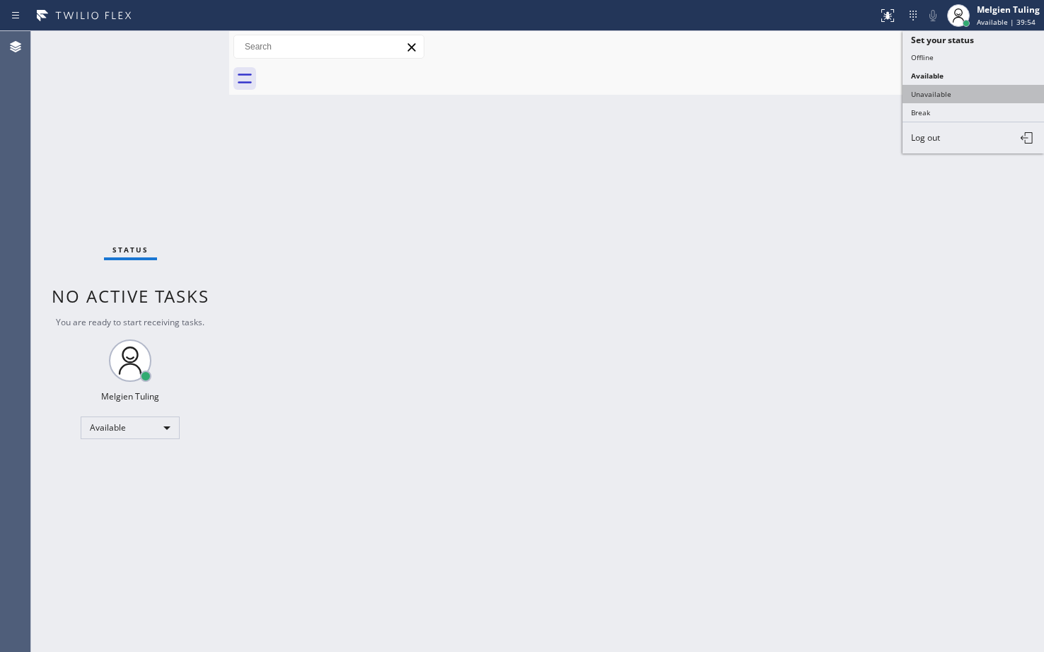
click at [941, 98] on button "Unavailable" at bounding box center [973, 94] width 141 height 18
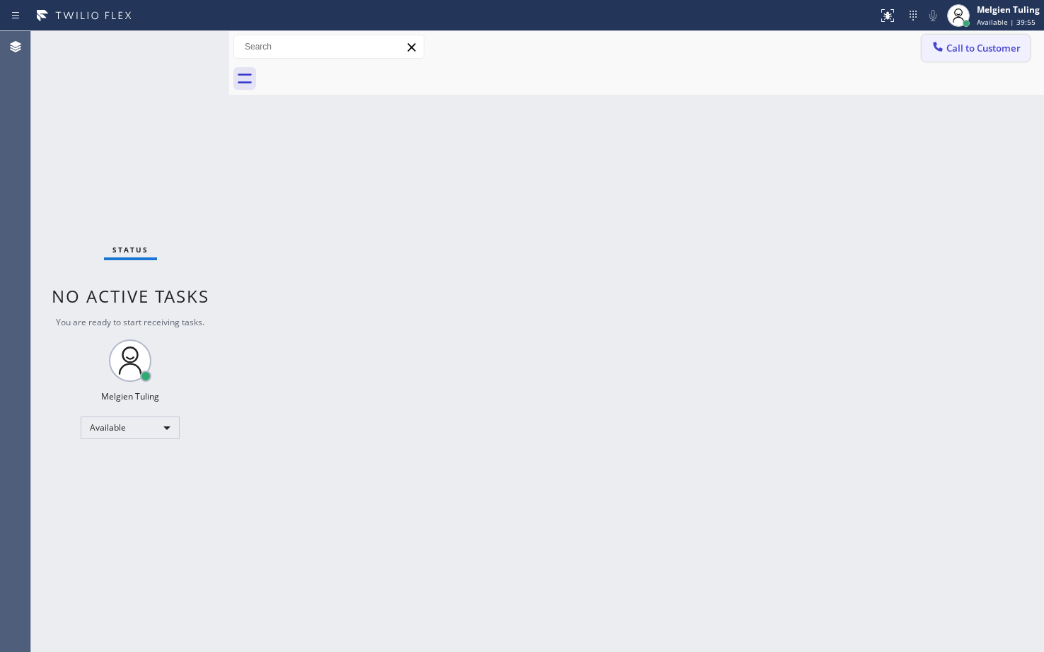
click at [990, 50] on span "Call to Customer" at bounding box center [984, 48] width 74 height 13
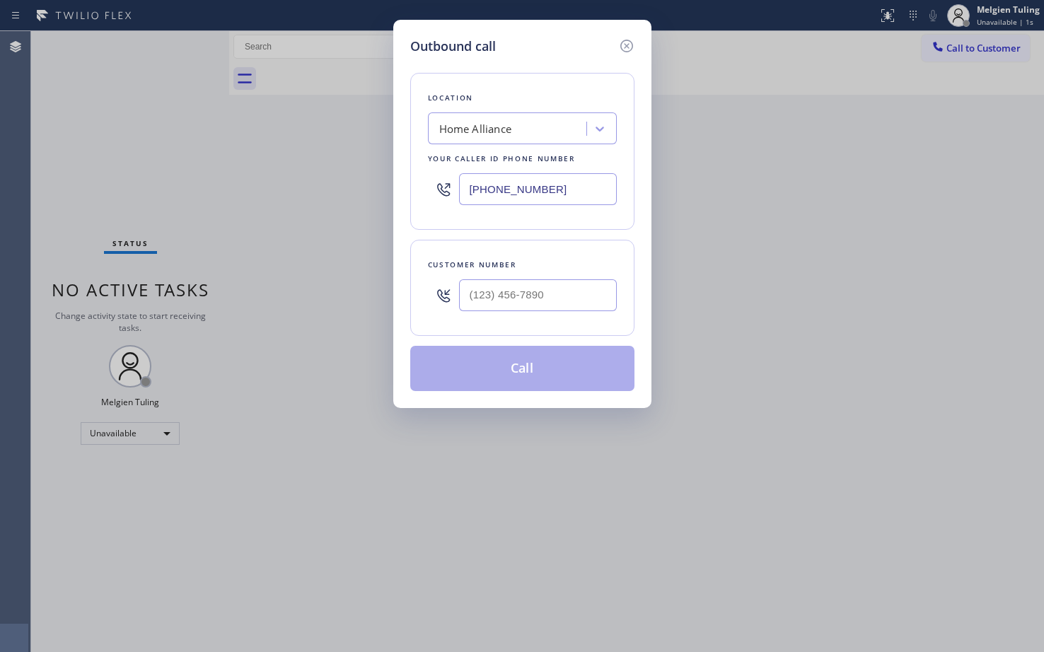
type input "(___) ___-____"
click at [470, 300] on input "(___) ___-____" at bounding box center [538, 295] width 158 height 32
drag, startPoint x: 470, startPoint y: 300, endPoint x: 483, endPoint y: 300, distance: 13.4
click at [470, 300] on input "(___) ___-____" at bounding box center [538, 295] width 158 height 32
click at [473, 295] on input "(___) ___-____" at bounding box center [538, 295] width 158 height 32
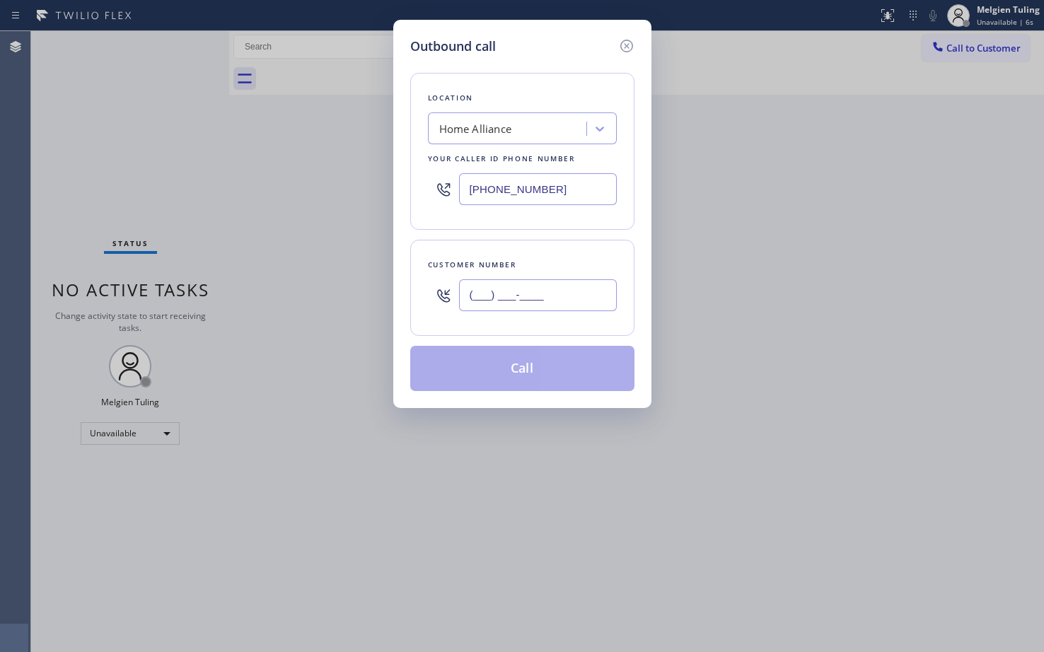
click at [473, 295] on input "(___) ___-____" at bounding box center [538, 295] width 158 height 32
paste input "661) 499-7218"
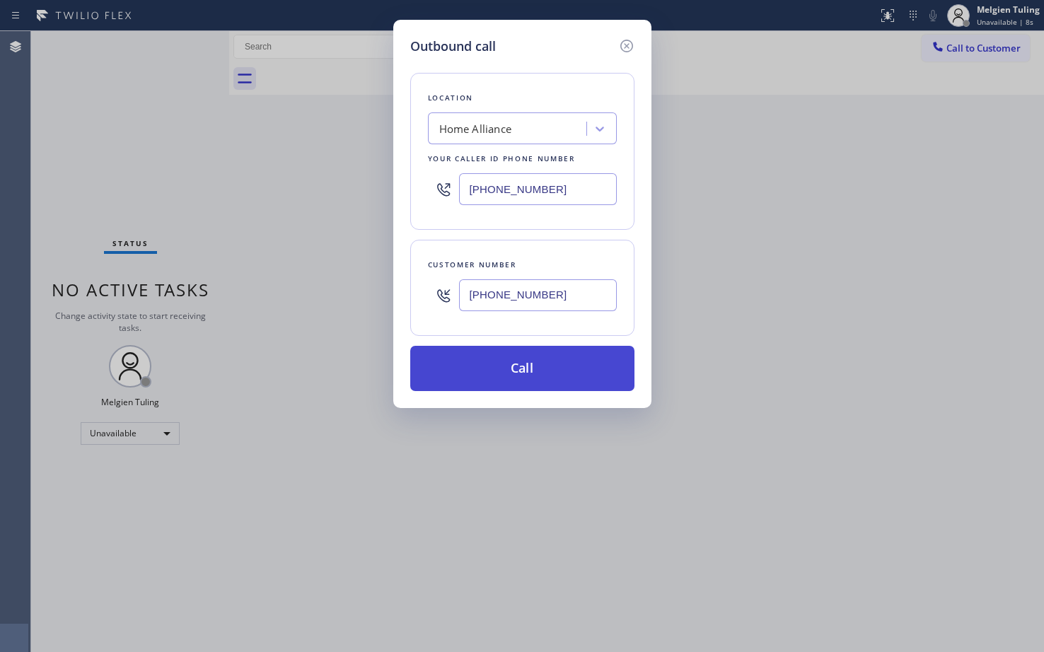
type input "[PHONE_NUMBER]"
click at [532, 371] on button "Call" at bounding box center [522, 368] width 224 height 45
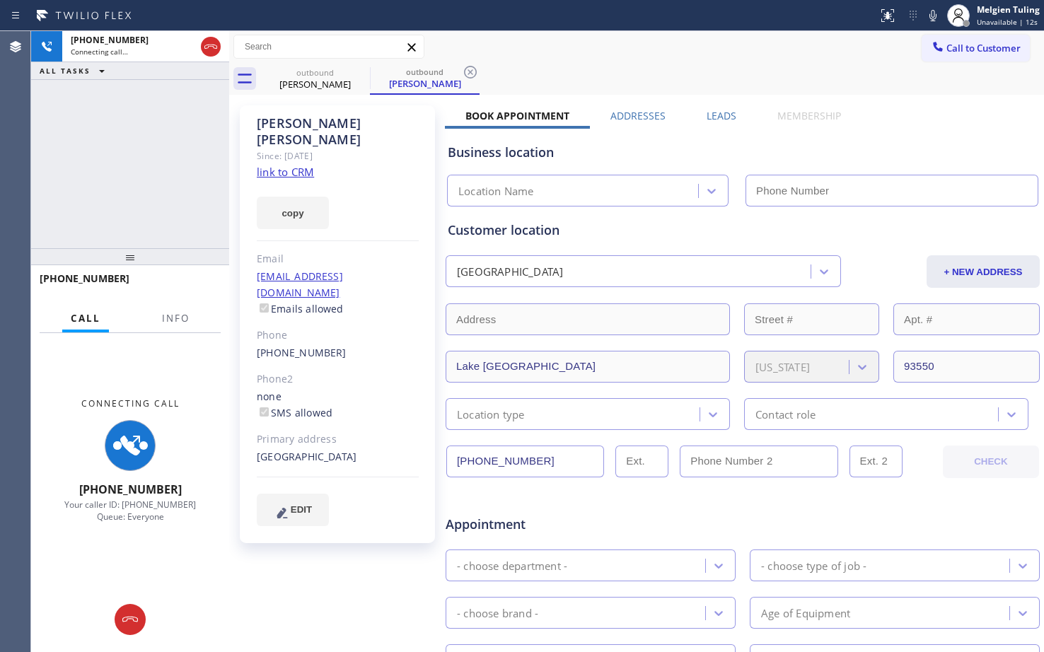
type input "[PHONE_NUMBER]"
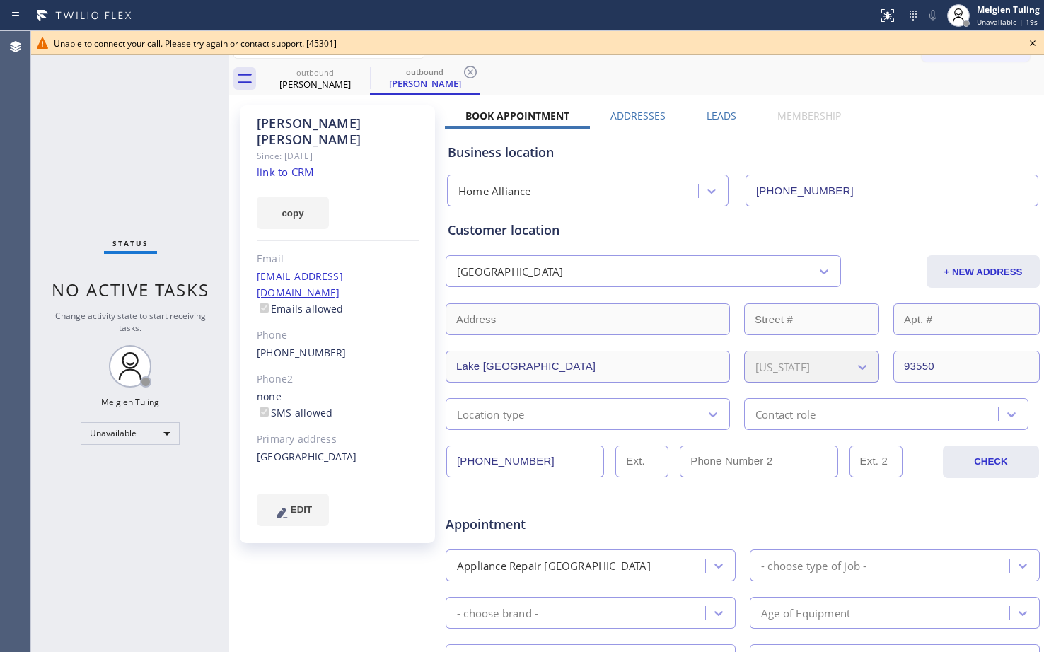
click at [135, 162] on div "Status No active tasks Change activity state to start receiving tasks. Melgien …" at bounding box center [130, 341] width 198 height 621
click at [469, 76] on icon at bounding box center [470, 72] width 17 height 17
click at [469, 76] on div "outbound [PERSON_NAME] outbound [PERSON_NAME]" at bounding box center [652, 79] width 784 height 32
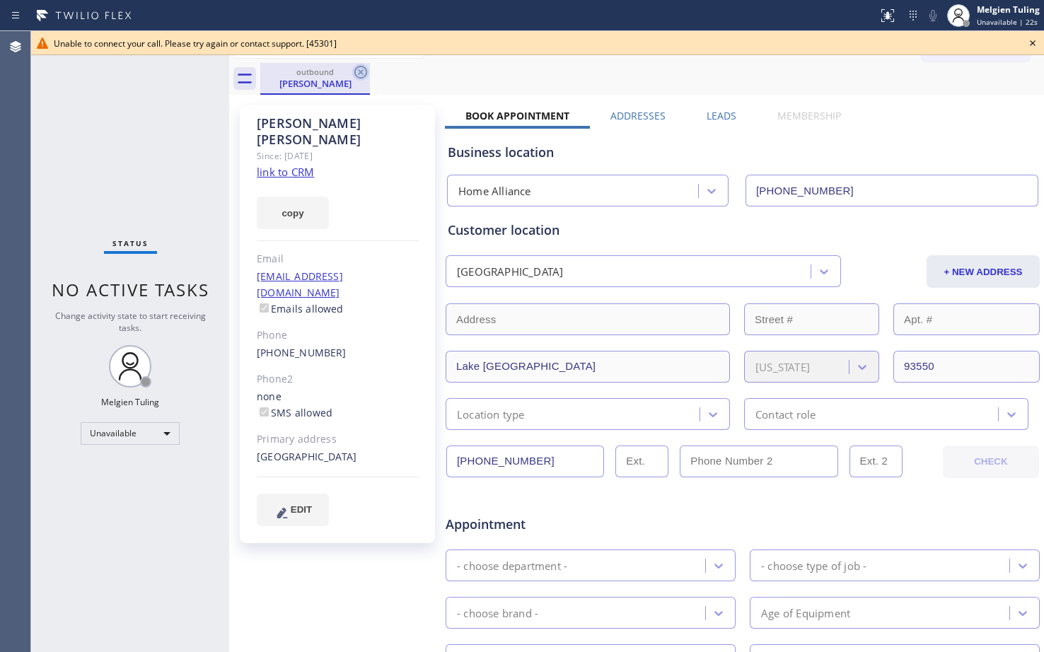
click at [363, 71] on icon at bounding box center [360, 72] width 17 height 17
click at [363, 71] on div "outbound [PERSON_NAME]" at bounding box center [652, 79] width 784 height 32
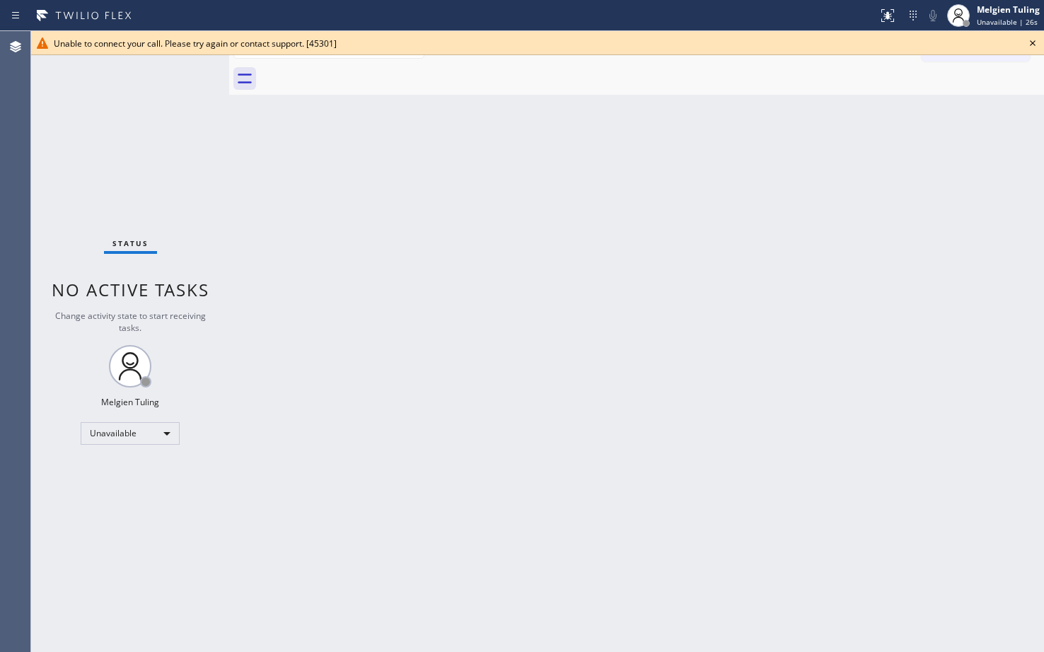
click at [1027, 45] on icon at bounding box center [1032, 43] width 17 height 17
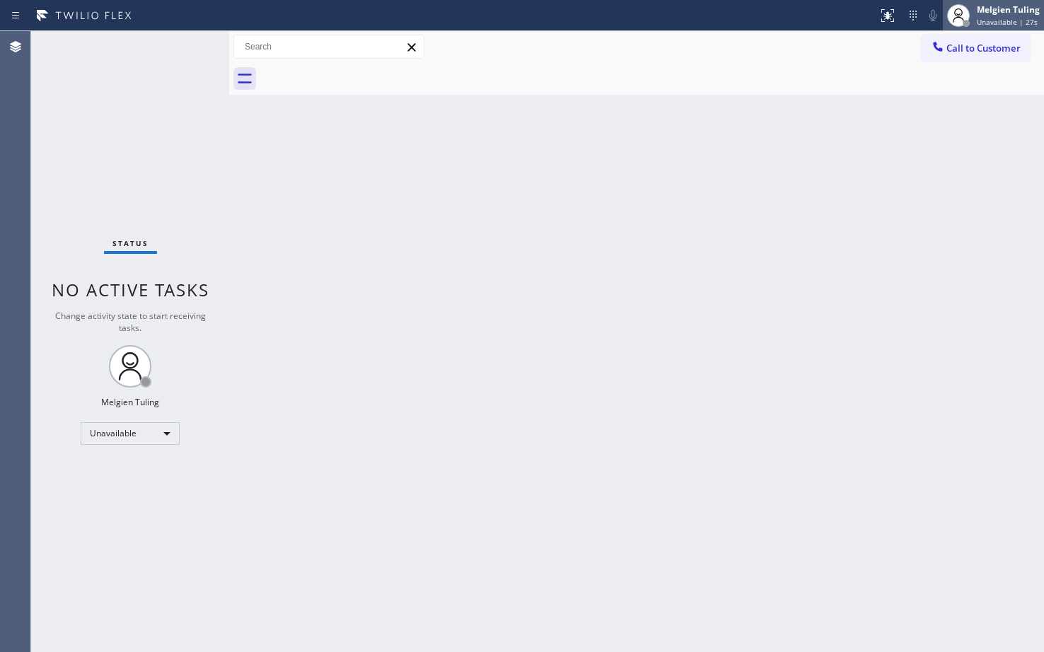
click at [1009, 12] on div "Melgien Tuling" at bounding box center [1008, 10] width 63 height 12
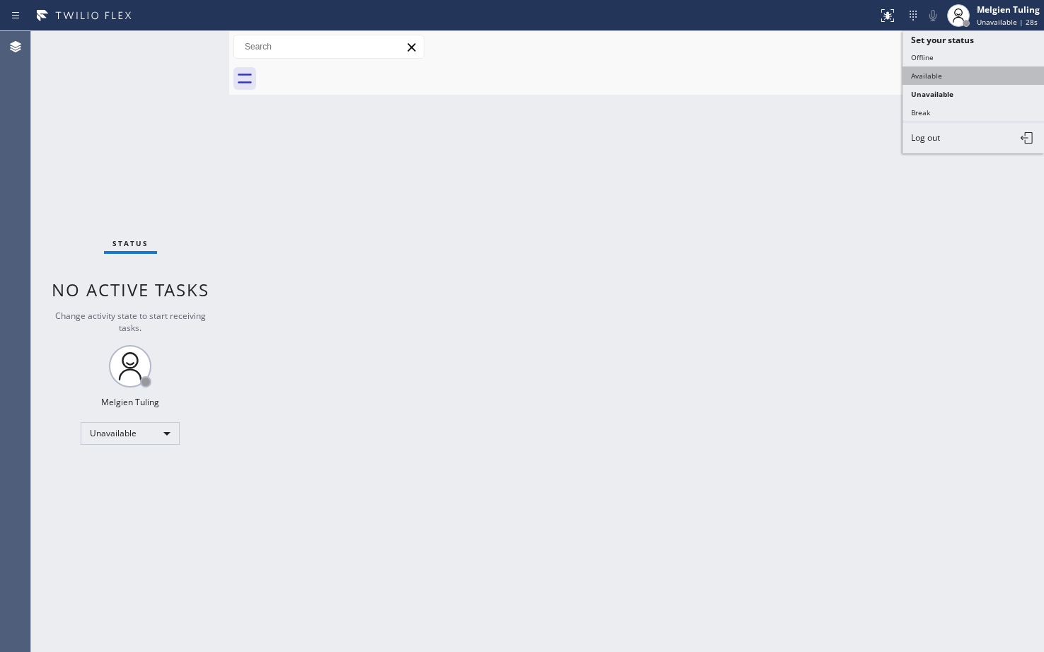
click at [945, 69] on button "Available" at bounding box center [973, 76] width 141 height 18
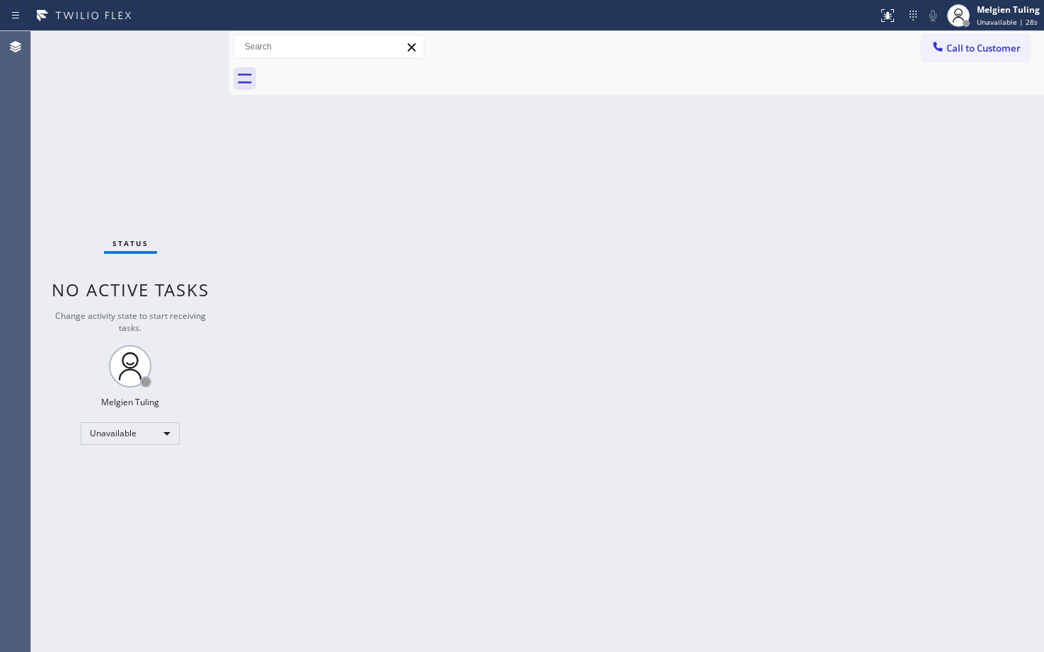
click at [945, 69] on div at bounding box center [652, 79] width 784 height 32
click at [796, 233] on div "Back to Dashboard Change Sender ID Customers Technicians Select a contact Outbo…" at bounding box center [636, 341] width 815 height 621
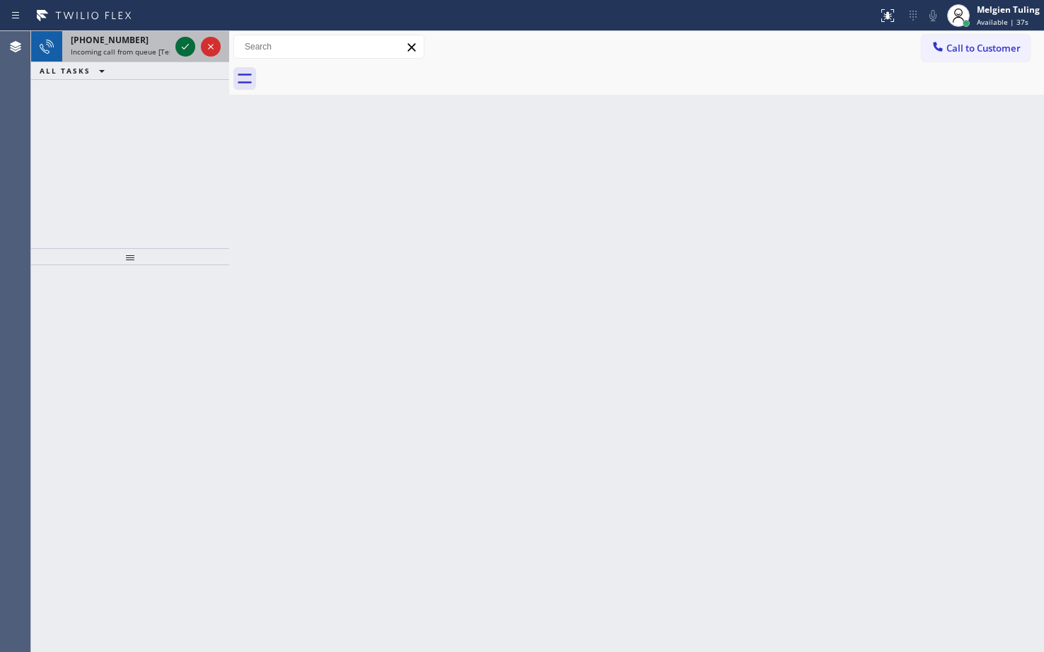
click at [180, 51] on icon at bounding box center [185, 46] width 17 height 17
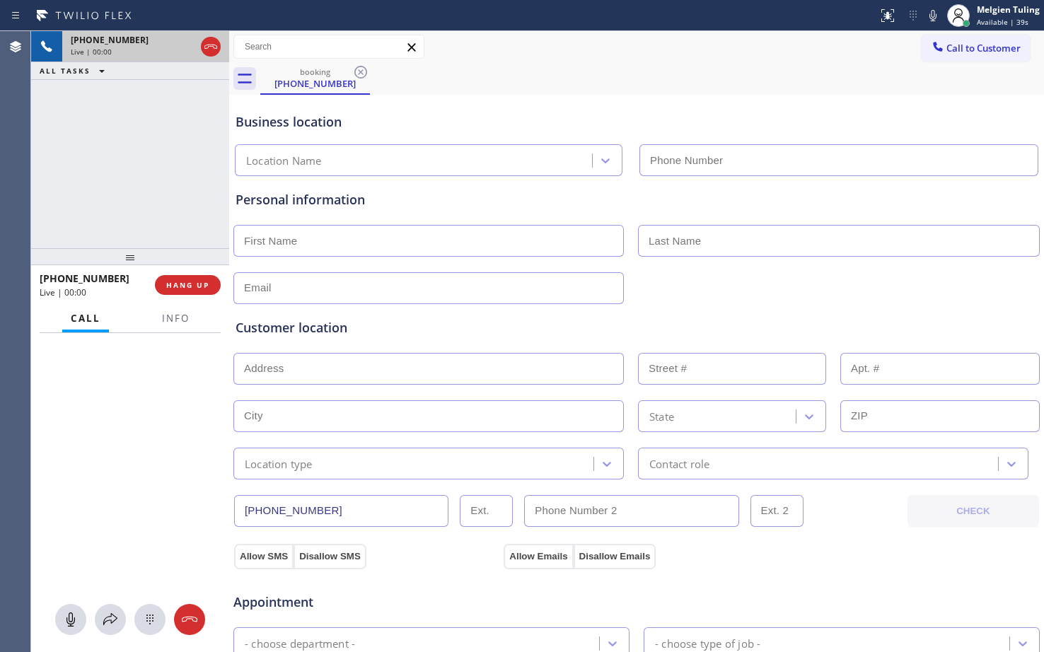
type input "[PHONE_NUMBER]"
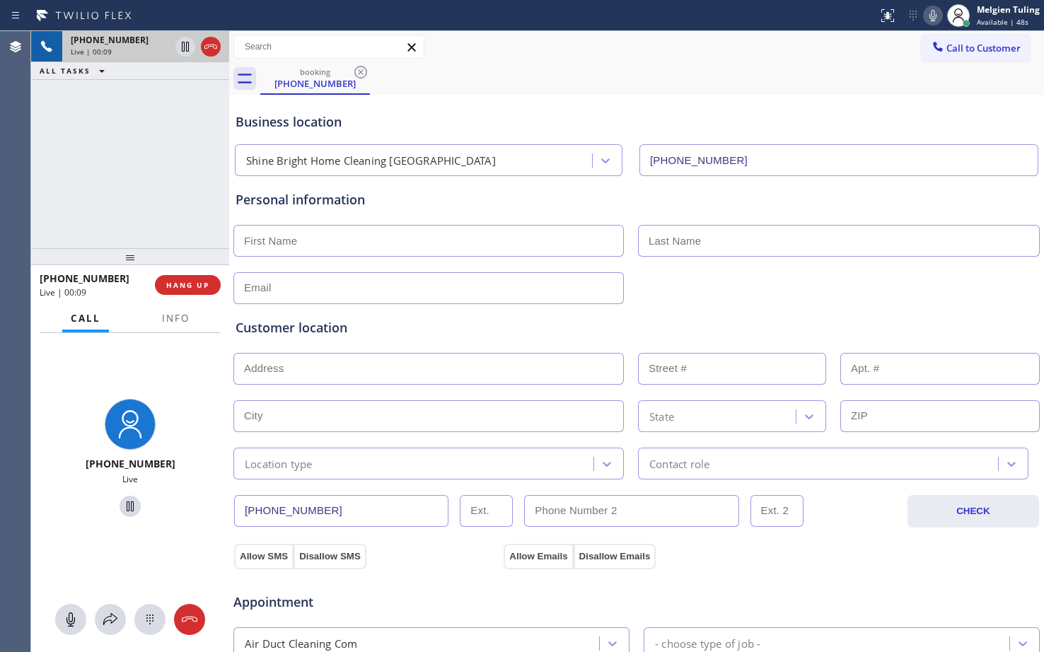
click at [935, 18] on icon at bounding box center [933, 15] width 17 height 17
click at [939, 14] on icon at bounding box center [933, 15] width 17 height 17
click at [173, 318] on span "Info" at bounding box center [176, 318] width 28 height 13
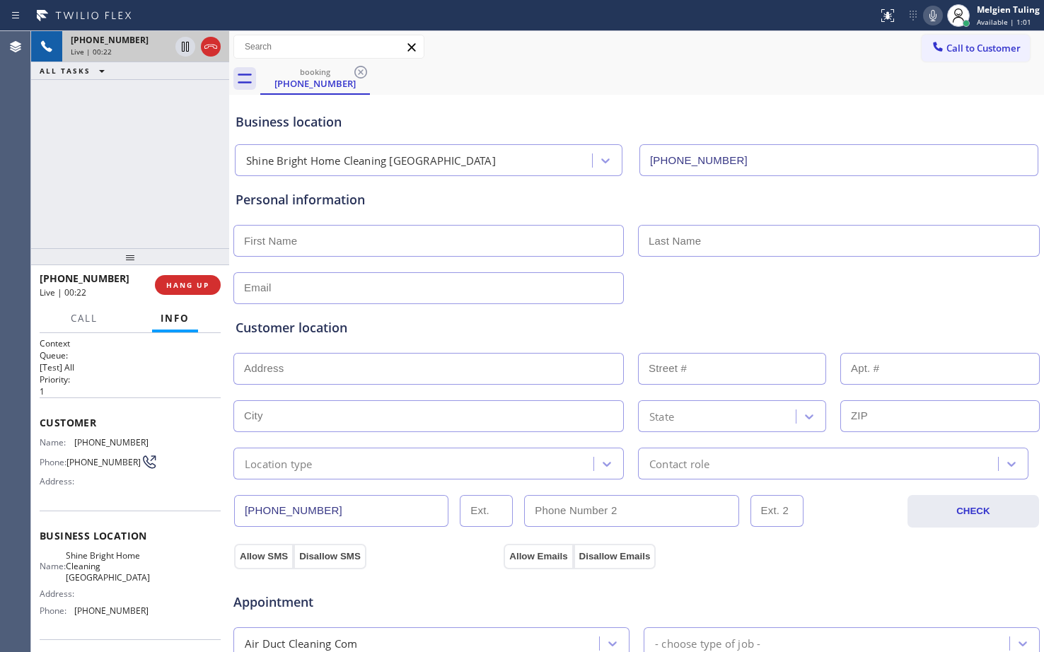
click at [934, 18] on icon at bounding box center [933, 15] width 17 height 17
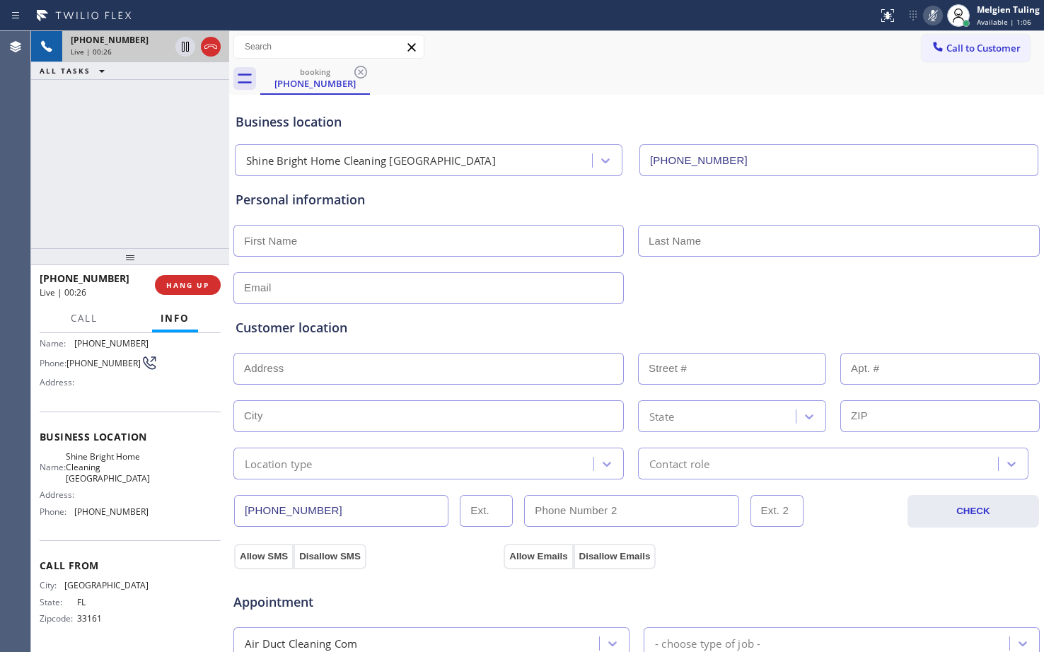
scroll to position [104, 0]
click at [937, 13] on icon at bounding box center [933, 15] width 17 height 17
click at [809, 76] on div "booking [PHONE_NUMBER]" at bounding box center [652, 79] width 784 height 32
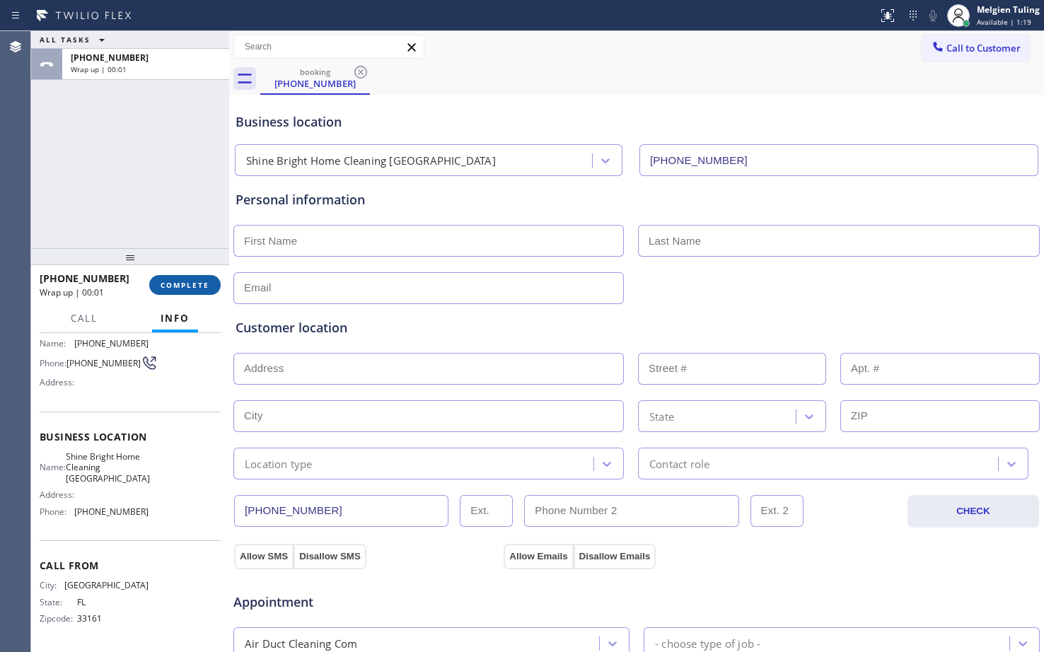
click at [178, 275] on button "COMPLETE" at bounding box center [184, 285] width 71 height 20
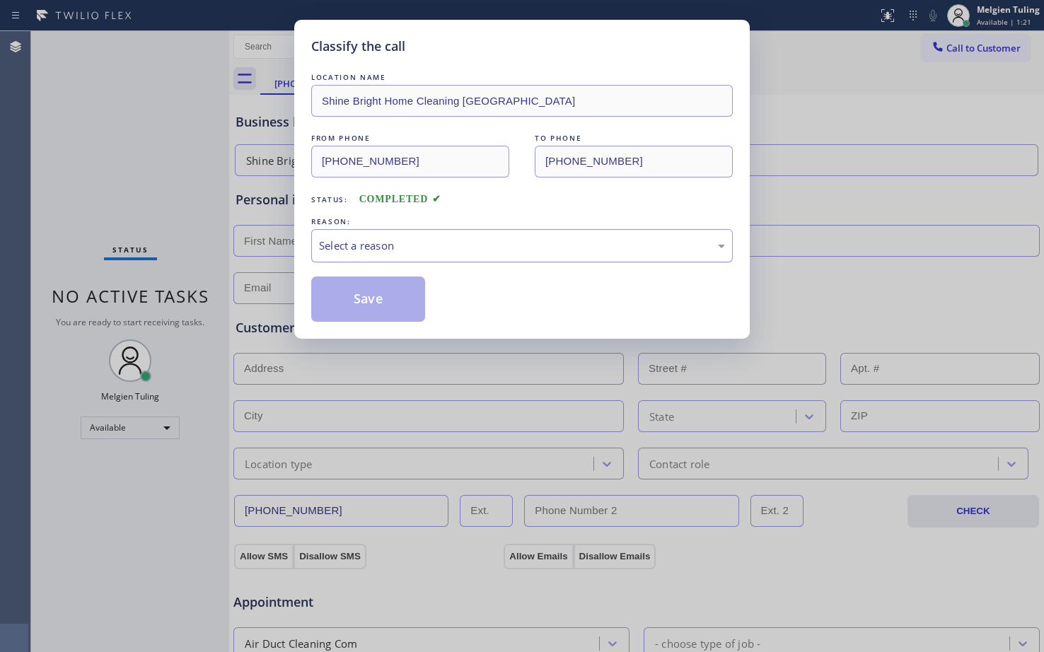
click at [406, 244] on div "Select a reason" at bounding box center [522, 246] width 406 height 16
click at [369, 308] on button "Save" at bounding box center [368, 299] width 114 height 45
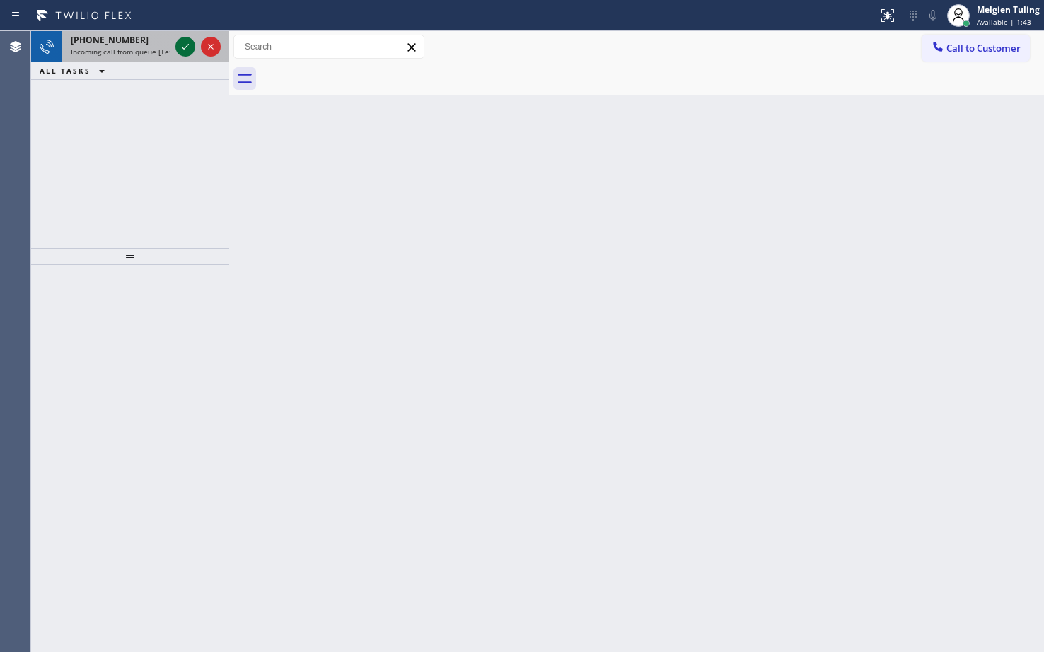
click at [182, 47] on icon at bounding box center [185, 46] width 17 height 17
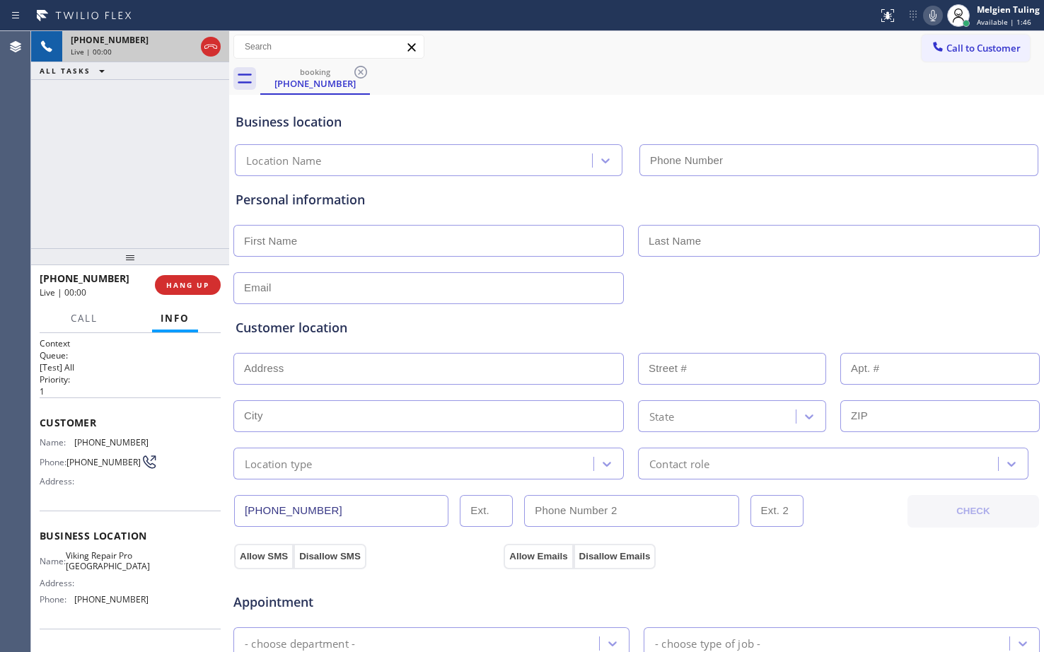
type input "[PHONE_NUMBER]"
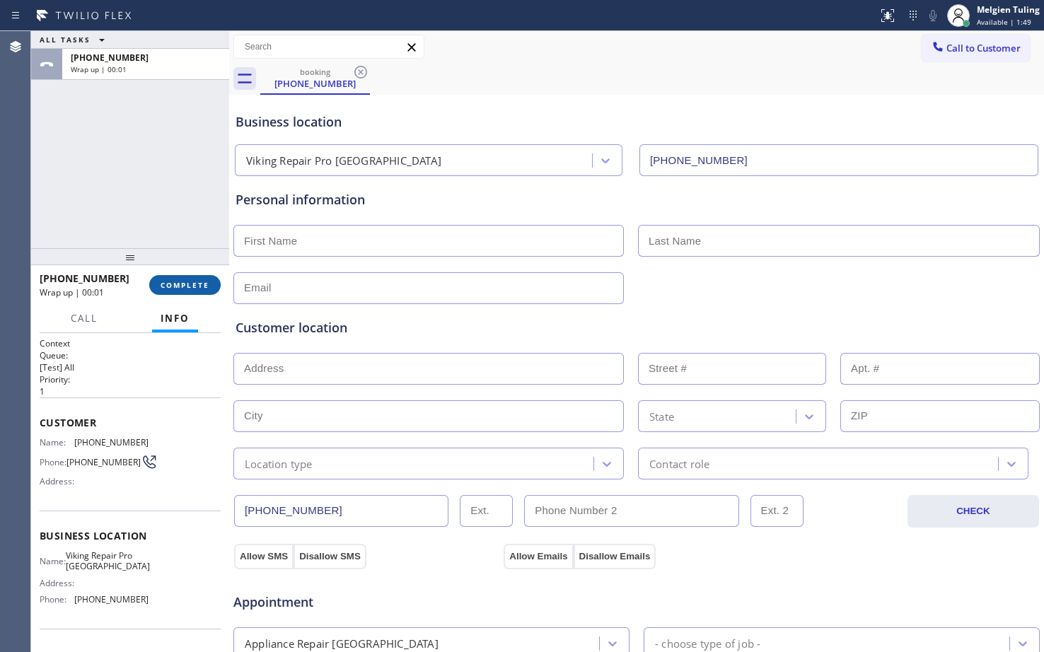
click at [183, 286] on span "COMPLETE" at bounding box center [185, 285] width 49 height 10
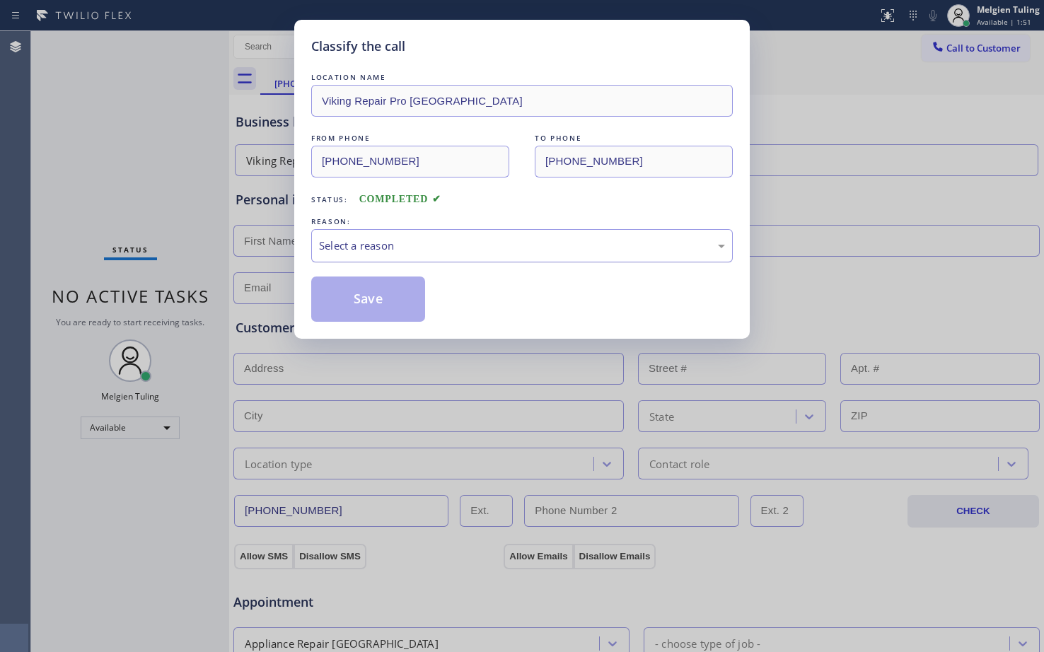
click at [397, 249] on div "Select a reason" at bounding box center [522, 246] width 406 height 16
click at [339, 292] on button "Save" at bounding box center [368, 299] width 114 height 45
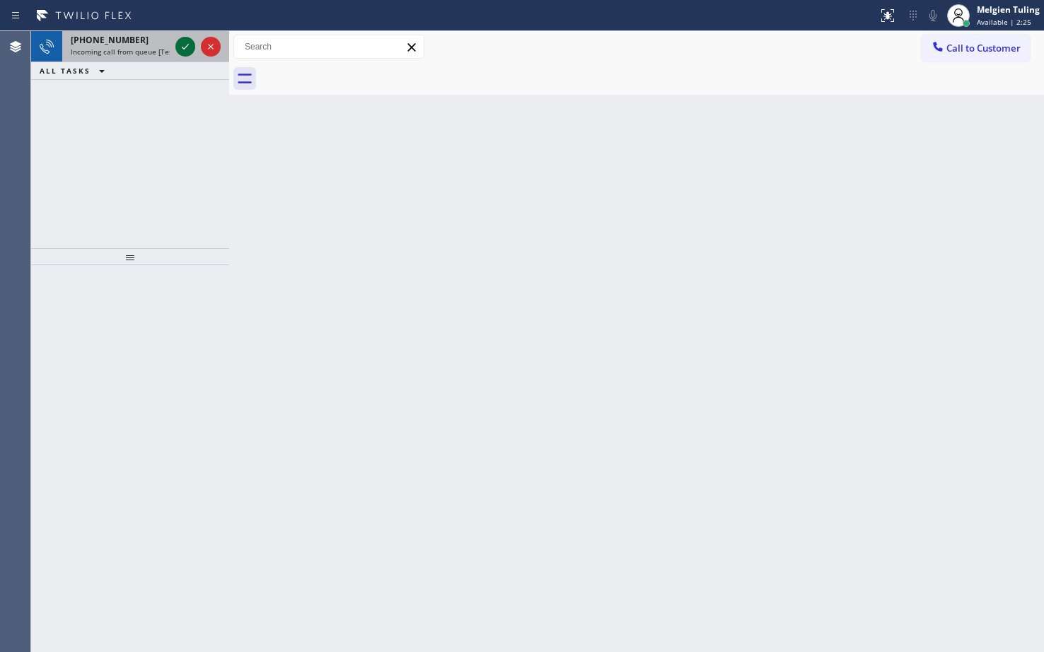
click at [181, 45] on icon at bounding box center [185, 46] width 17 height 17
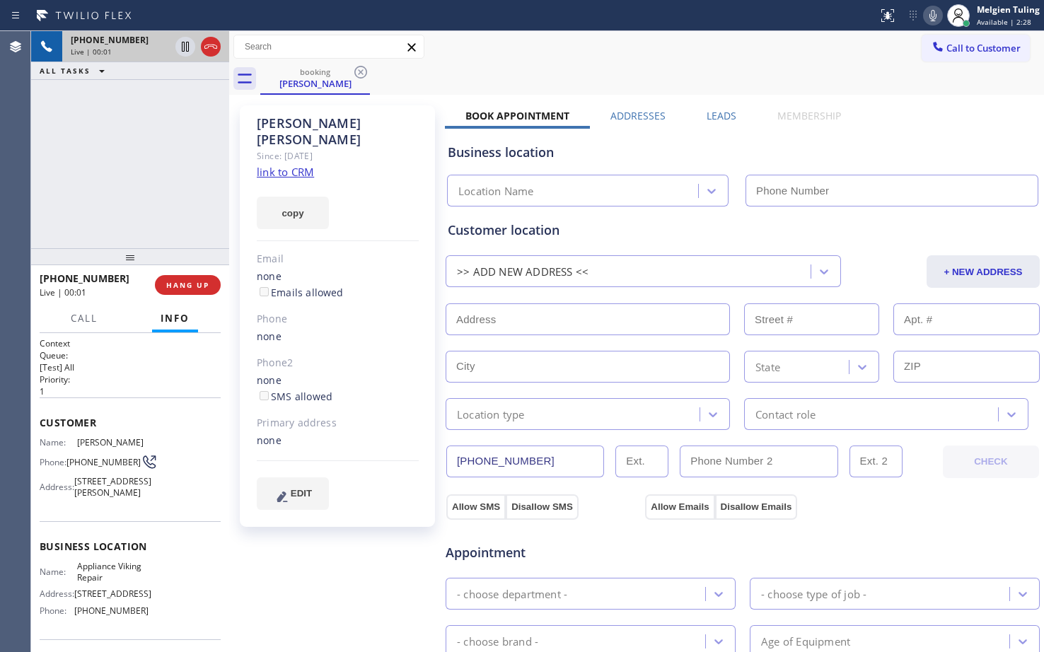
click at [931, 17] on icon at bounding box center [933, 15] width 7 height 11
type input "[PHONE_NUMBER]"
click at [930, 16] on icon at bounding box center [933, 15] width 17 height 17
click at [274, 165] on link "link to CRM" at bounding box center [285, 172] width 57 height 14
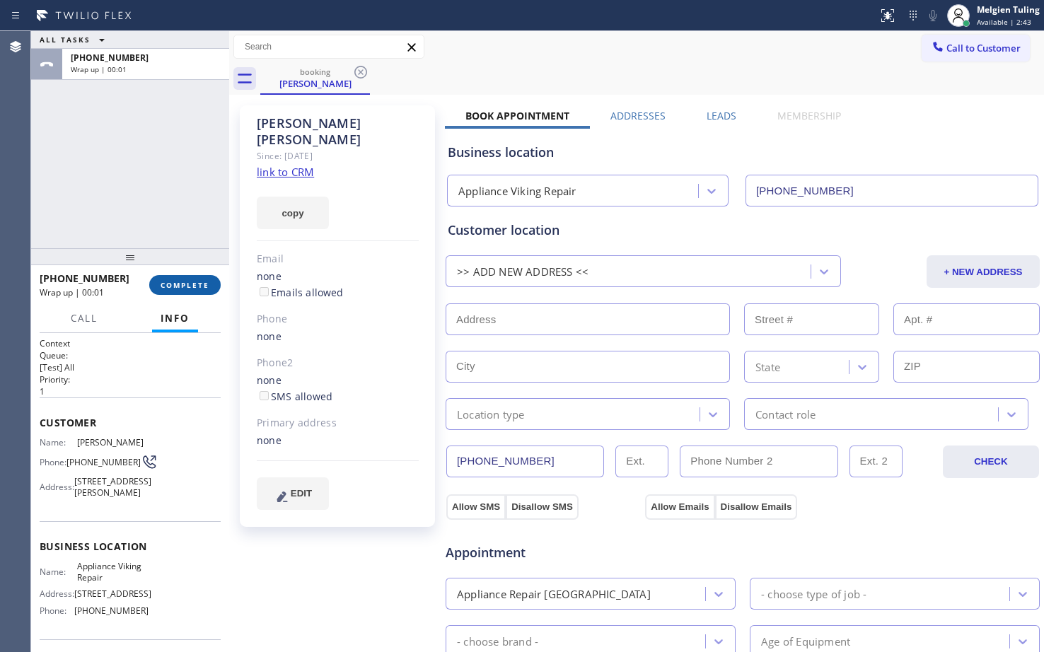
click at [177, 283] on span "COMPLETE" at bounding box center [185, 285] width 49 height 10
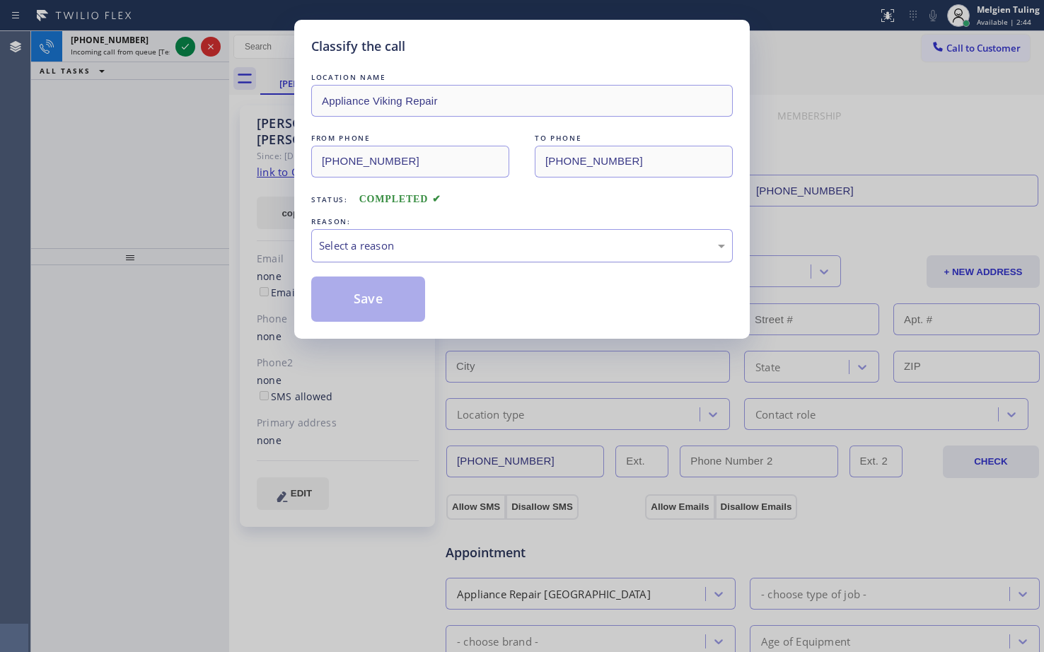
click at [361, 243] on div "Select a reason" at bounding box center [522, 246] width 406 height 16
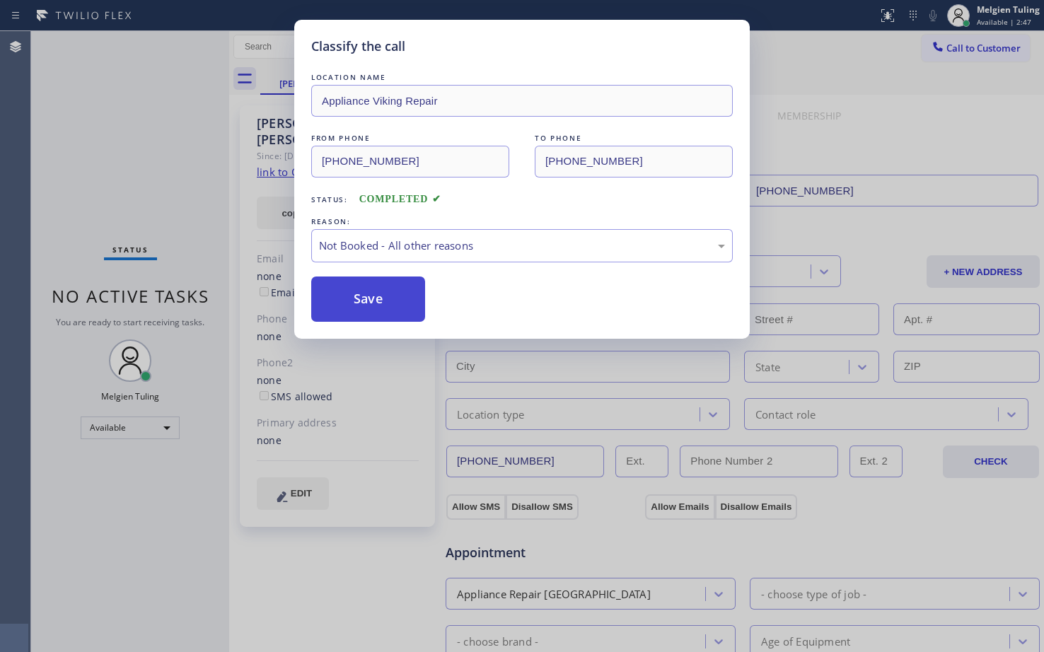
click at [352, 304] on button "Save" at bounding box center [368, 299] width 114 height 45
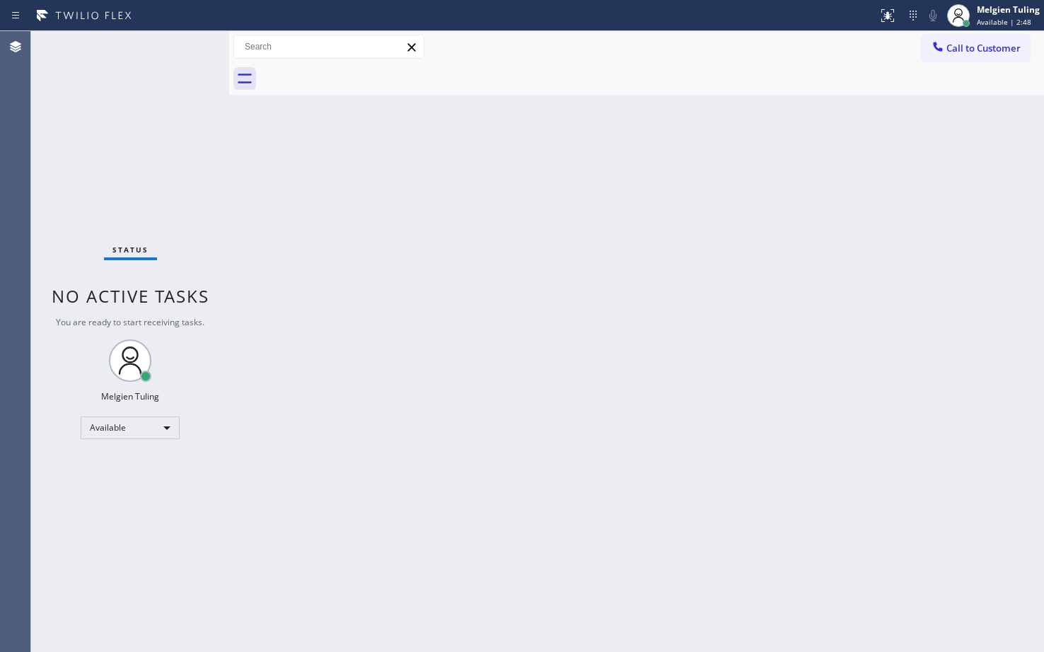
click at [219, 187] on div "Status No active tasks You are ready to start receiving tasks. Melgien Tuling A…" at bounding box center [130, 341] width 198 height 621
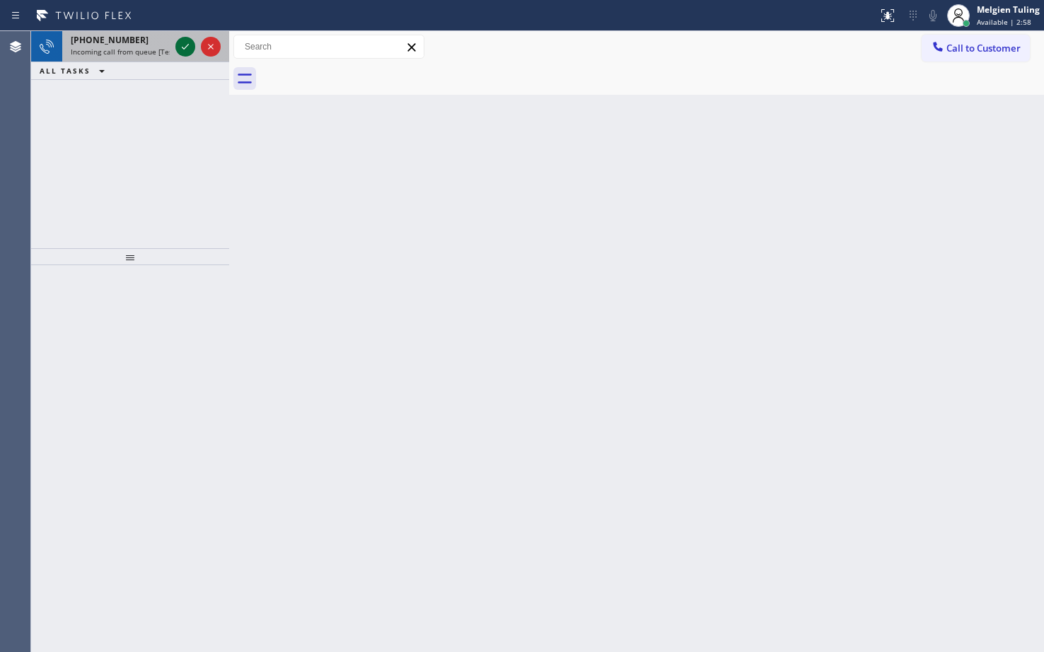
click at [186, 47] on icon at bounding box center [185, 47] width 7 height 6
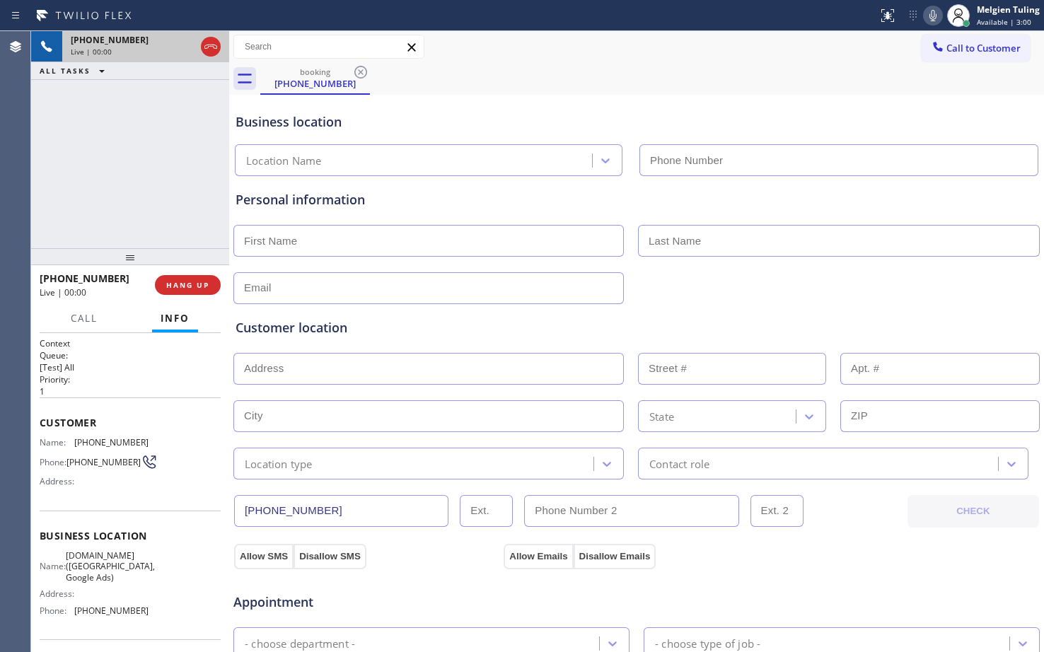
type input "[PHONE_NUMBER]"
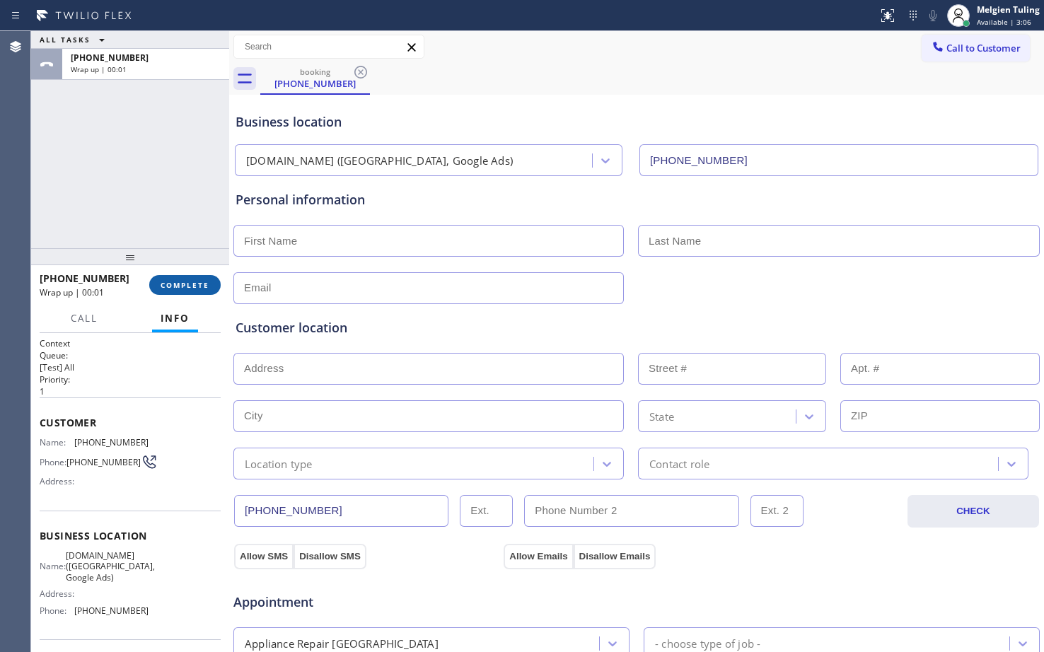
click at [192, 282] on span "COMPLETE" at bounding box center [185, 285] width 49 height 10
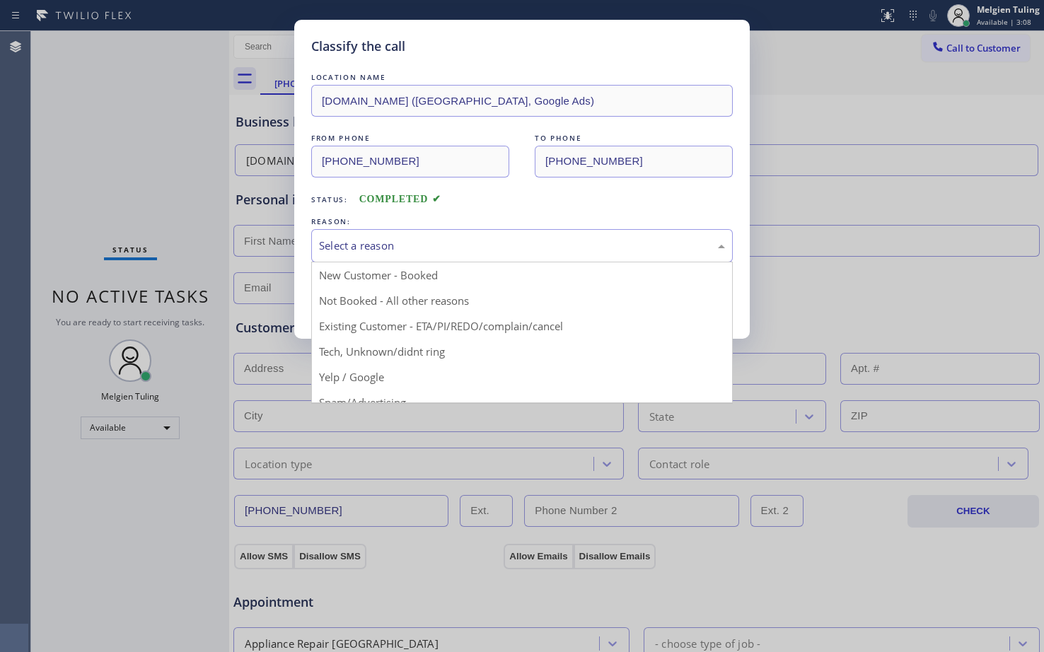
click at [414, 245] on div "Select a reason" at bounding box center [522, 246] width 406 height 16
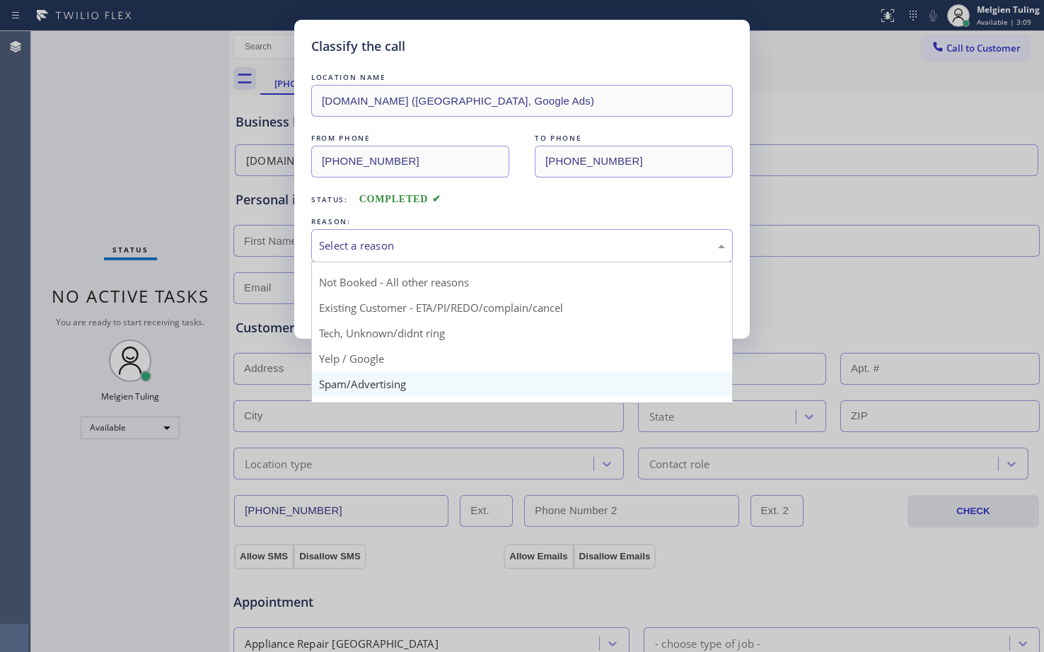
scroll to position [89, 0]
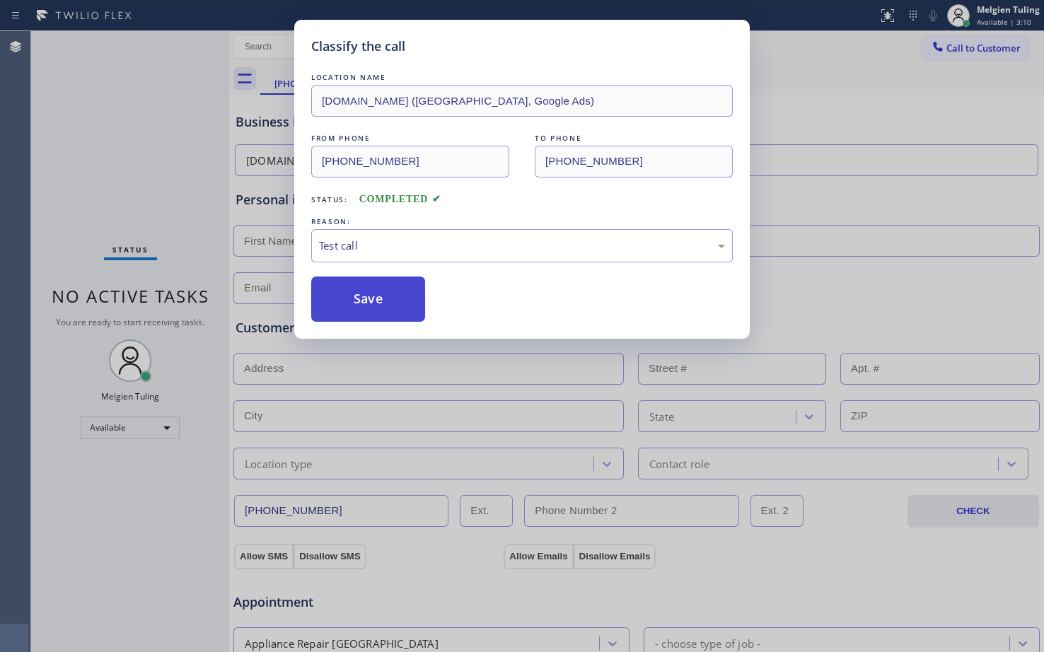
click at [383, 294] on button "Save" at bounding box center [368, 299] width 114 height 45
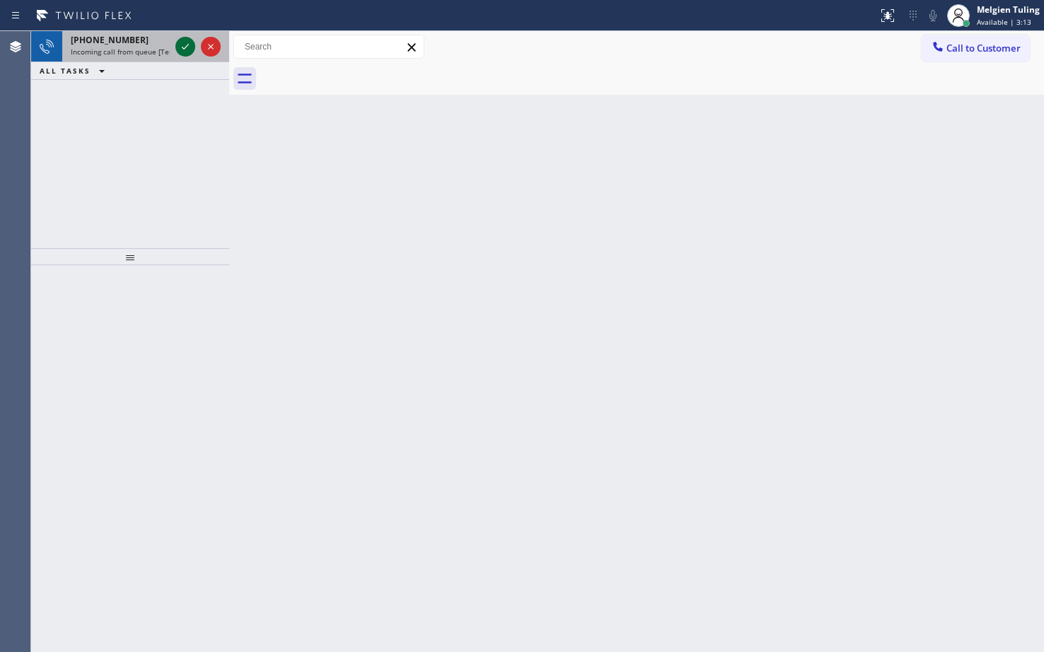
click at [185, 42] on icon at bounding box center [185, 46] width 17 height 17
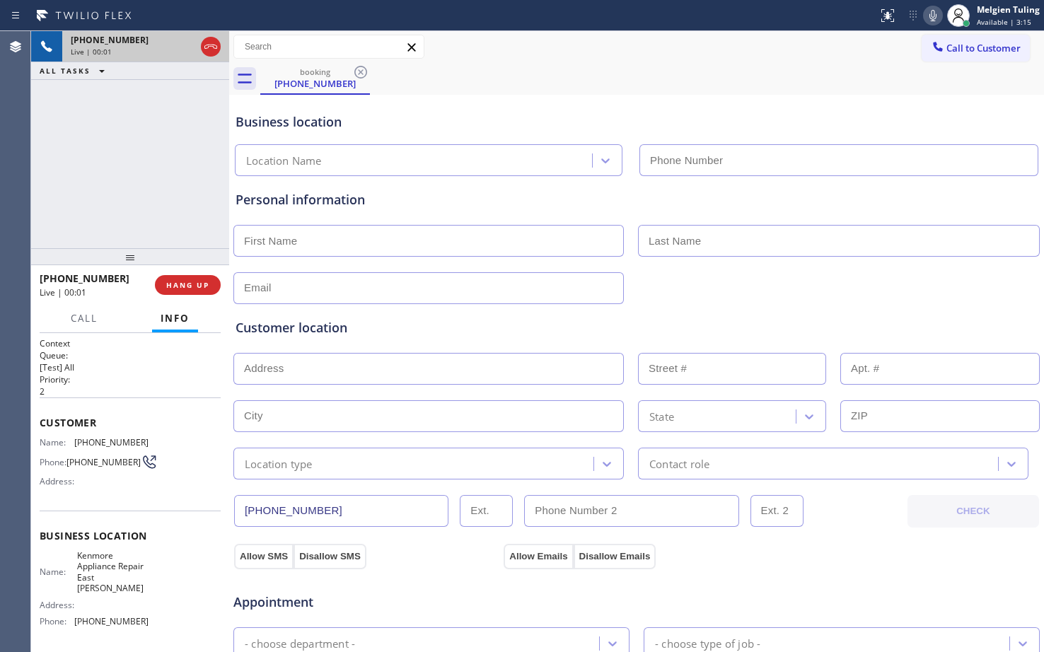
type input "[PHONE_NUMBER]"
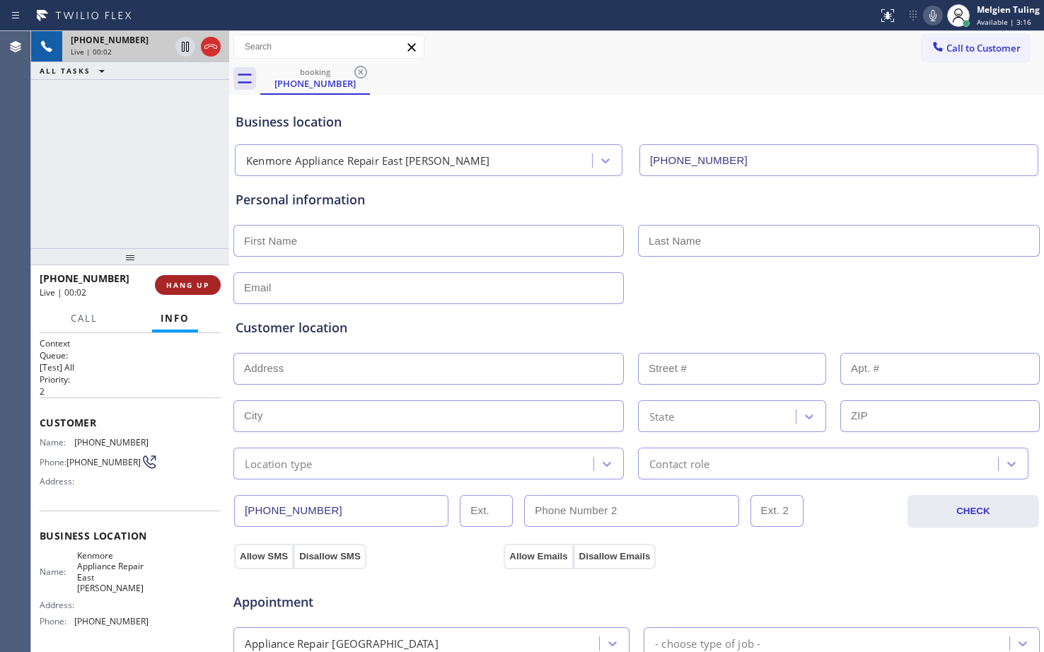
click at [183, 288] on span "HANG UP" at bounding box center [187, 285] width 43 height 10
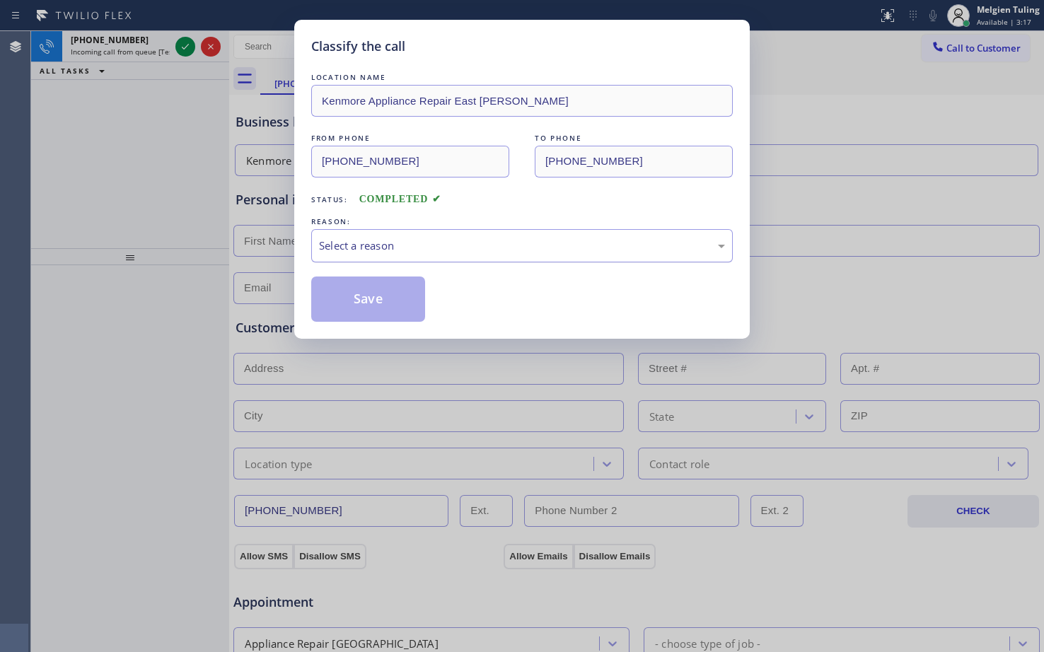
click at [388, 241] on div "Select a reason" at bounding box center [522, 246] width 406 height 16
click at [379, 299] on button "Save" at bounding box center [368, 299] width 114 height 45
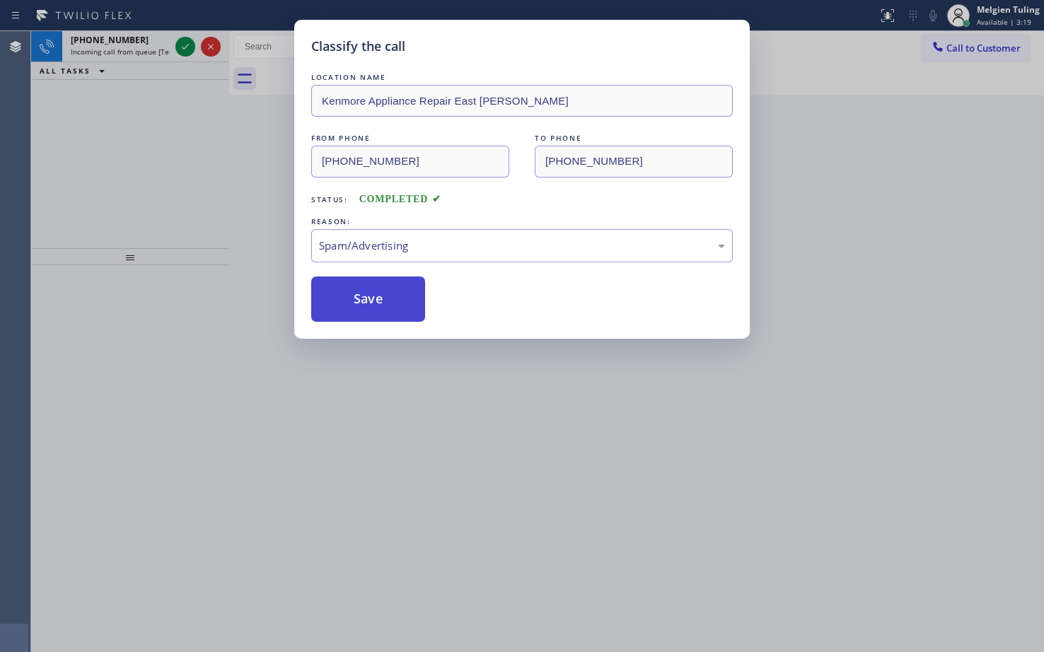
click at [379, 299] on button "Save" at bounding box center [368, 299] width 114 height 45
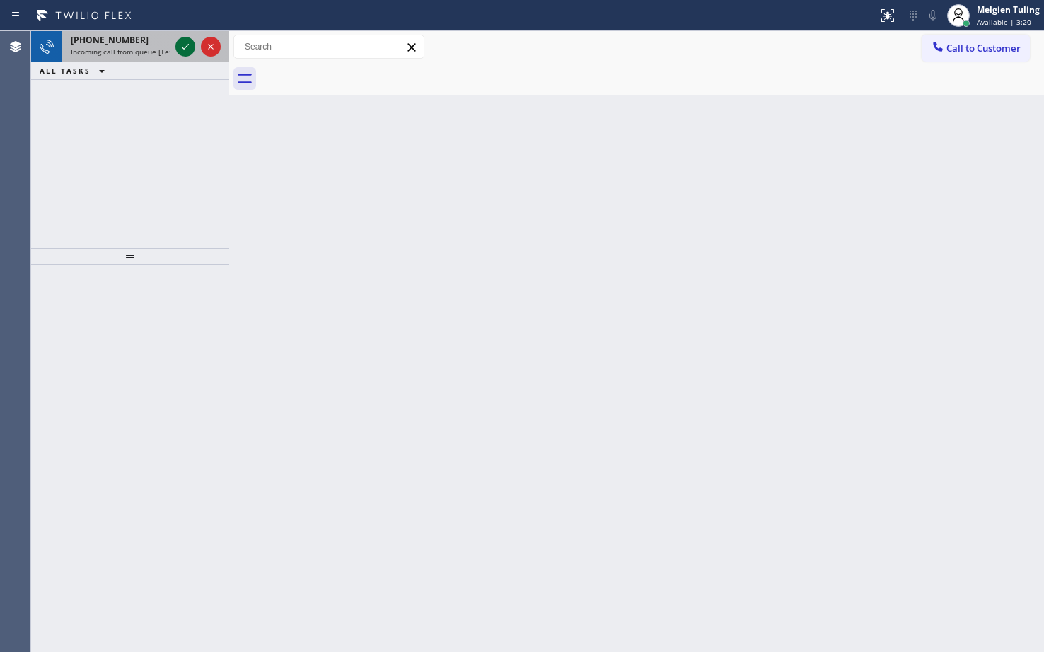
click at [195, 45] on div at bounding box center [185, 46] width 20 height 17
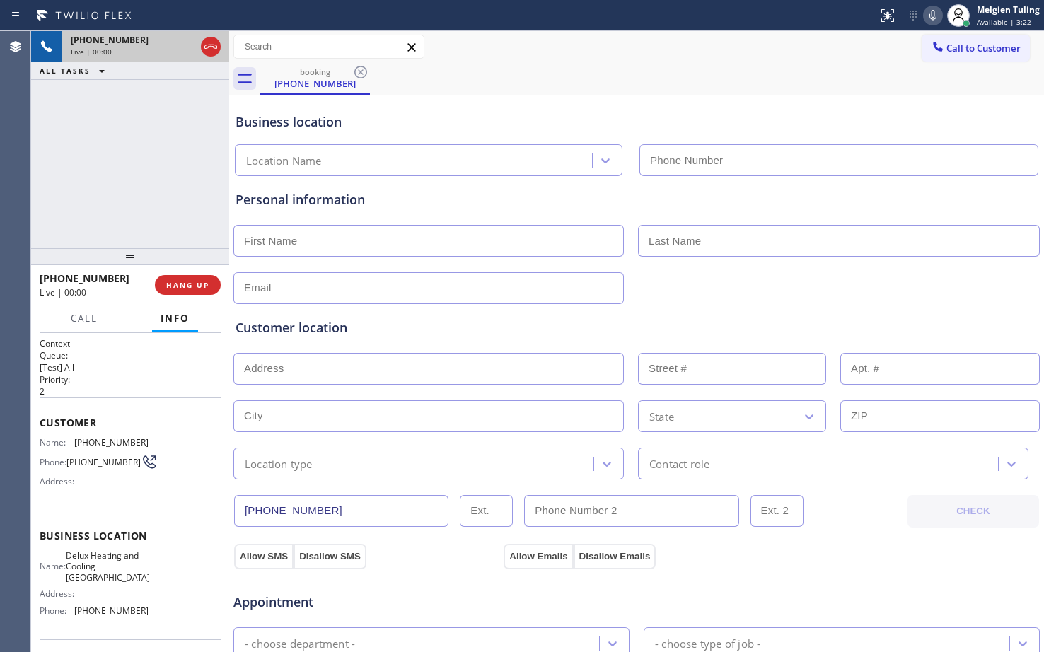
type input "[PHONE_NUMBER]"
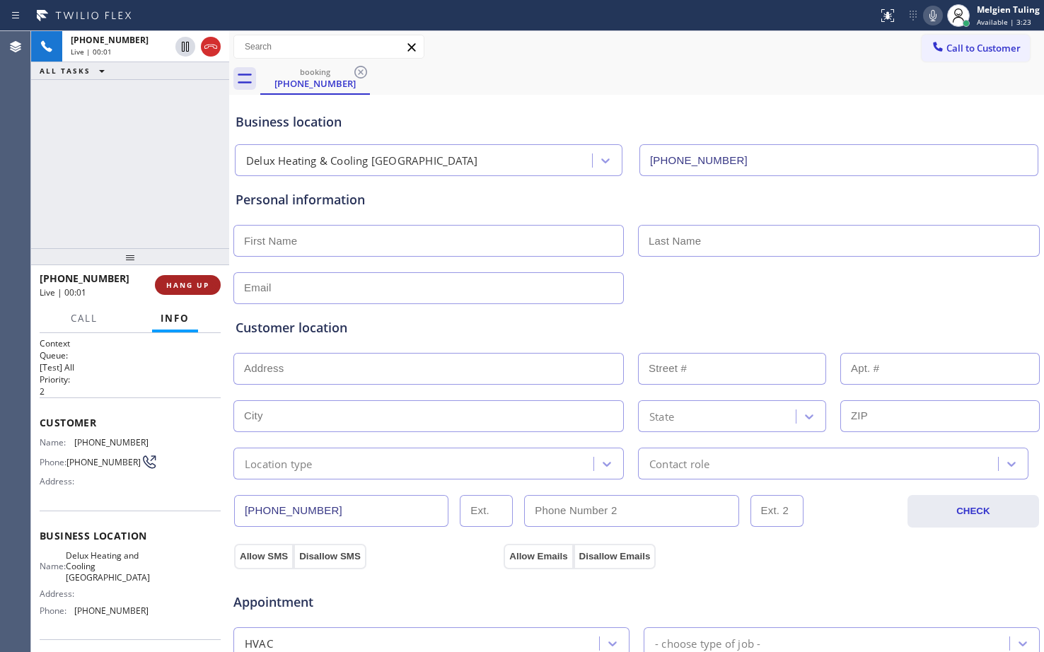
click at [194, 285] on span "HANG UP" at bounding box center [187, 285] width 43 height 10
click at [195, 284] on span "HANG UP" at bounding box center [187, 285] width 43 height 10
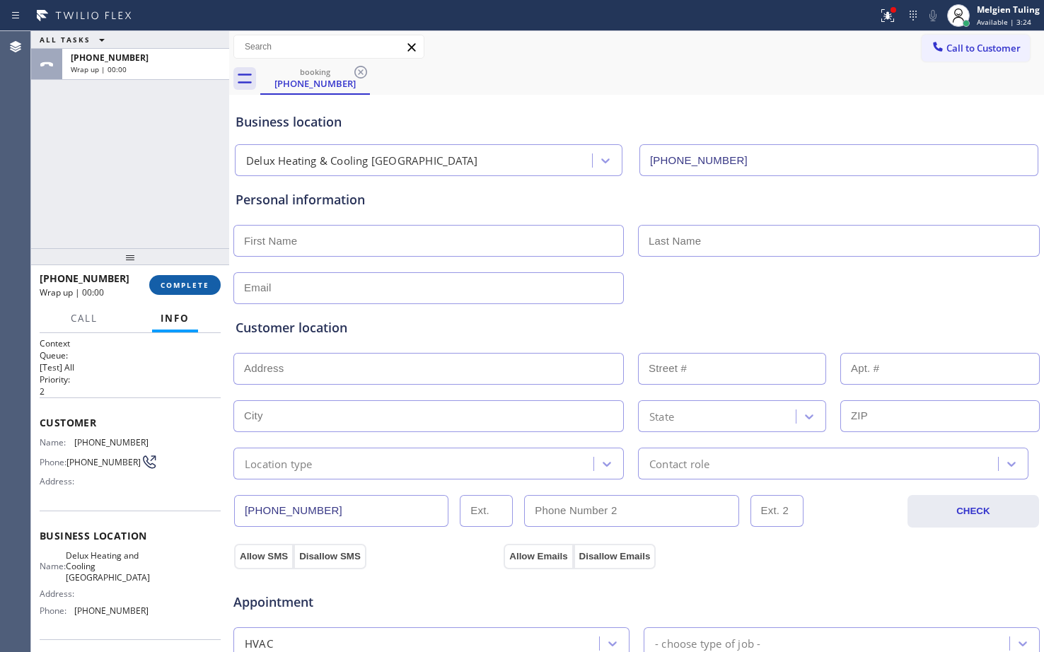
click at [195, 284] on span "COMPLETE" at bounding box center [185, 285] width 49 height 10
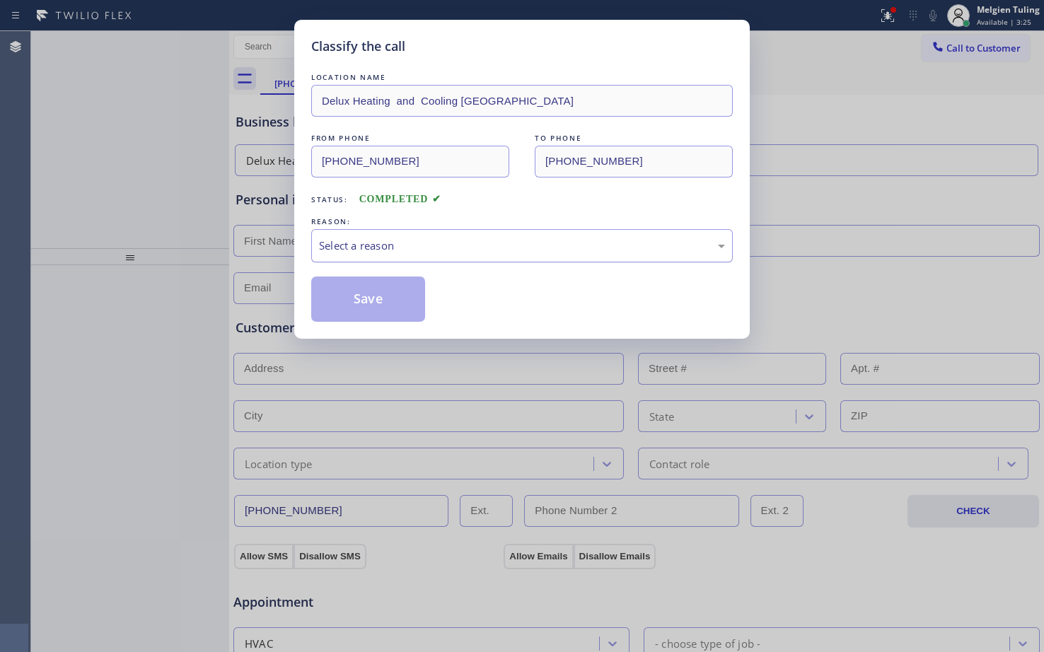
click at [365, 238] on div "Select a reason" at bounding box center [522, 246] width 406 height 16
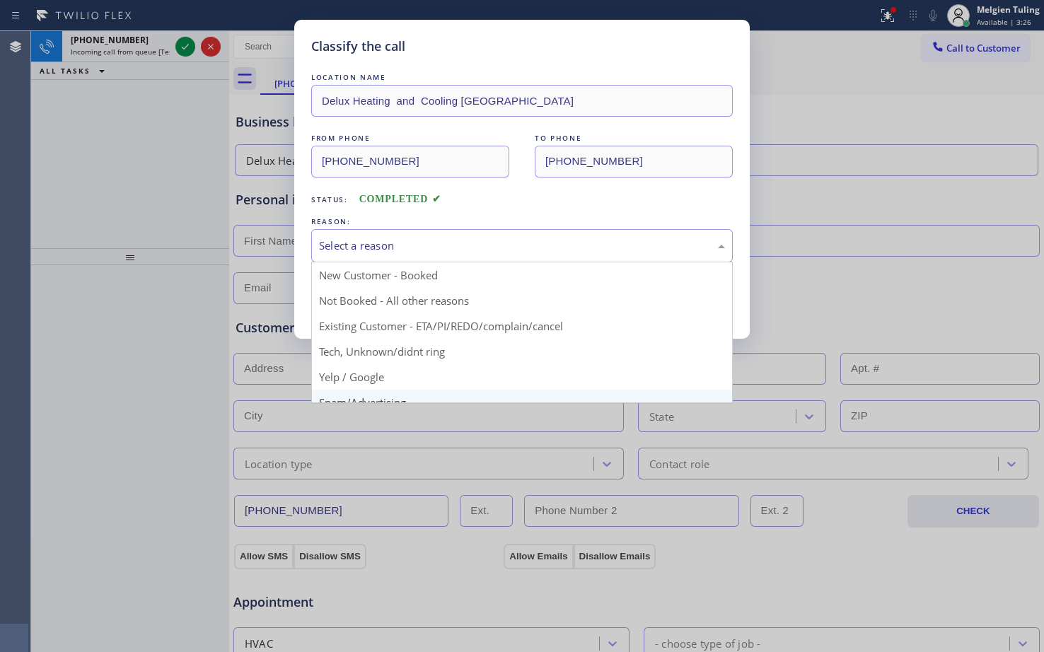
click at [345, 399] on div "Classify the call LOCATION NAME Delux Heating and Cooling Ladera Ranch FROM PHO…" at bounding box center [522, 326] width 1044 height 652
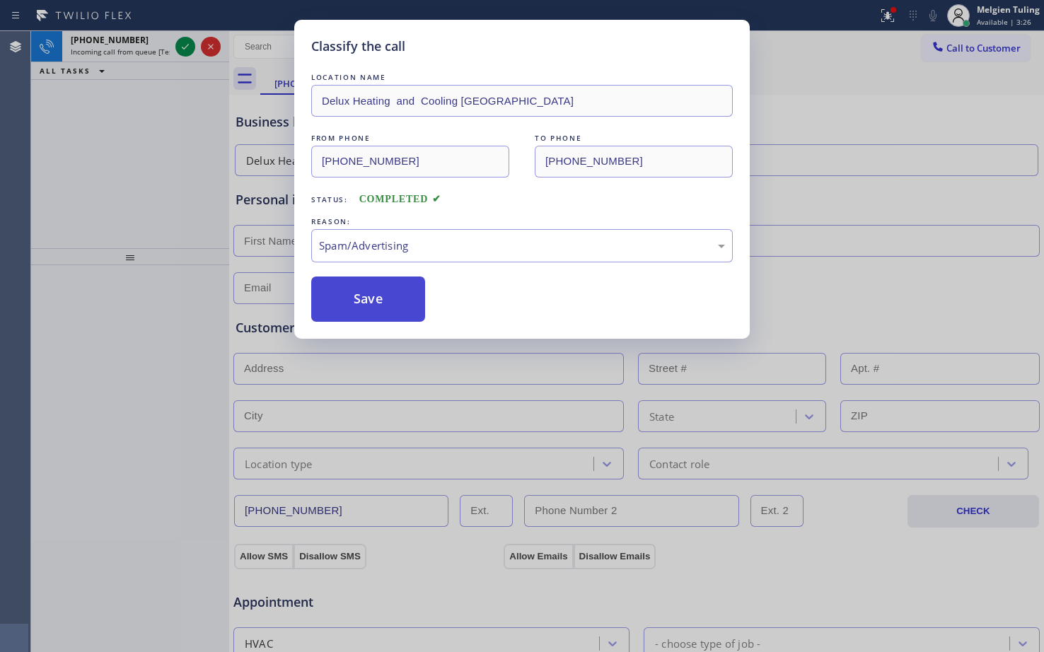
click at [355, 301] on button "Save" at bounding box center [368, 299] width 114 height 45
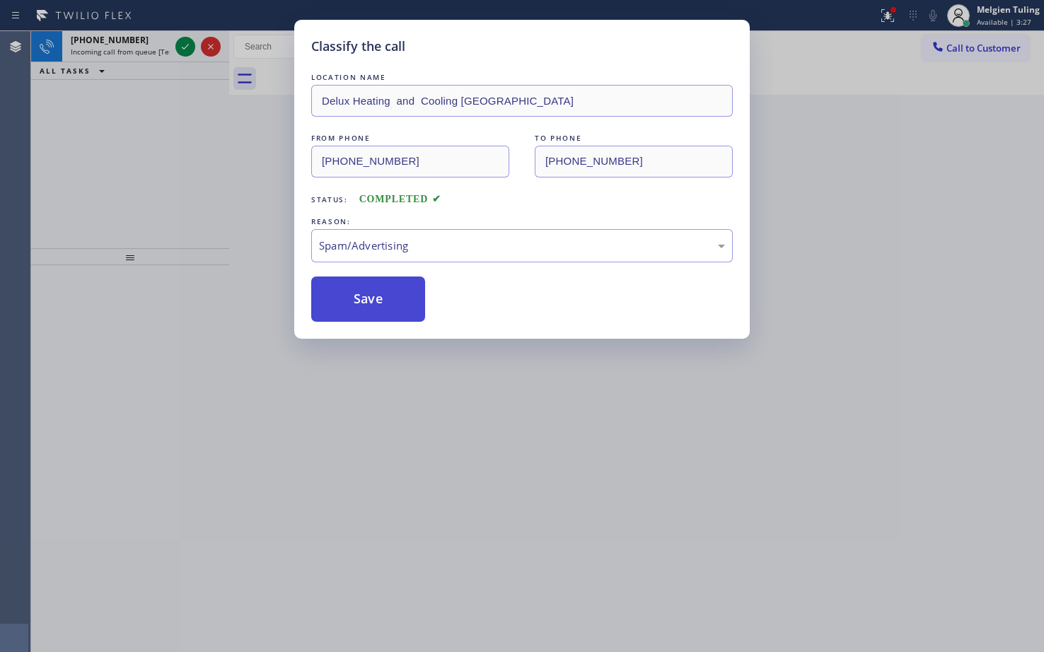
click at [355, 301] on button "Save" at bounding box center [368, 299] width 114 height 45
click at [197, 165] on div "Classify the call LOCATION NAME Delux Heating and Cooling Ladera Ranch FROM PHO…" at bounding box center [522, 326] width 1044 height 652
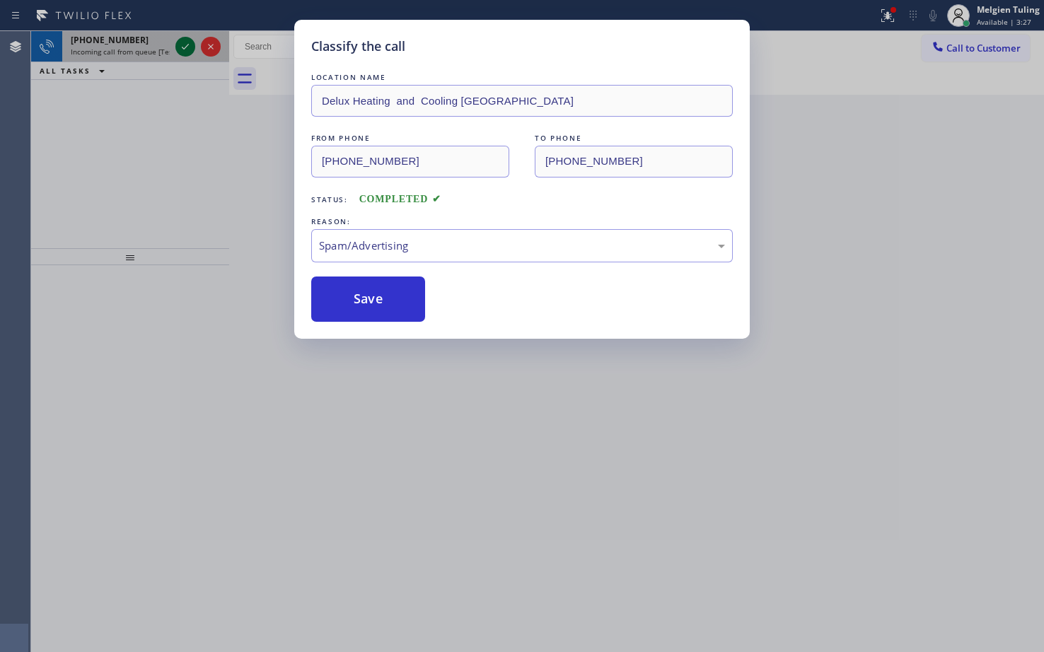
click at [189, 43] on icon at bounding box center [185, 46] width 17 height 17
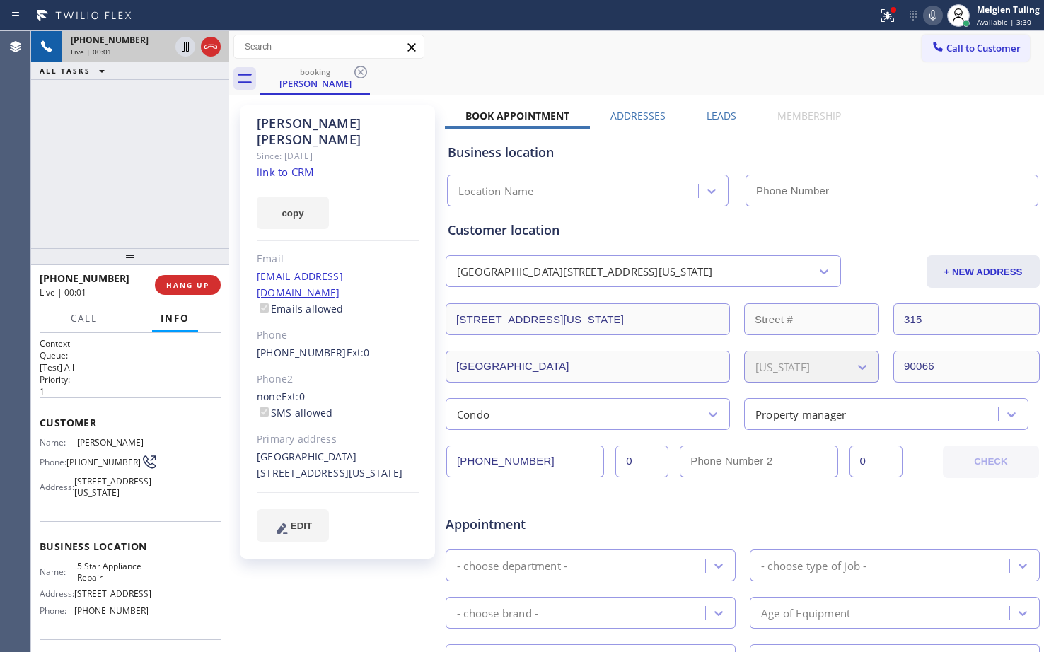
type input "[PHONE_NUMBER]"
click at [286, 165] on link "link to CRM" at bounding box center [285, 172] width 57 height 14
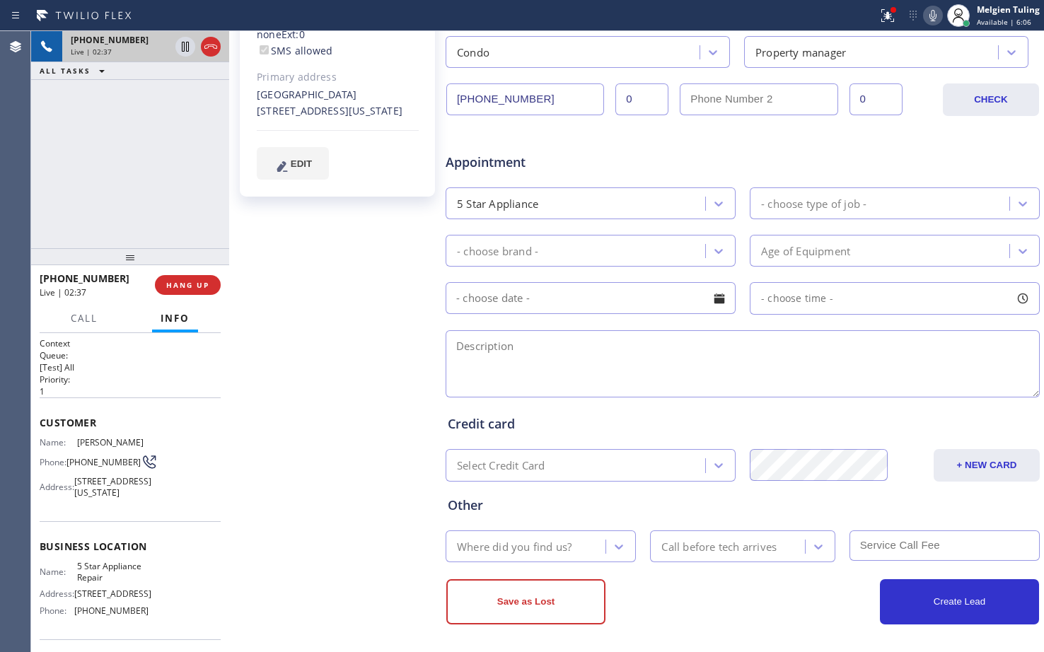
scroll to position [366, 0]
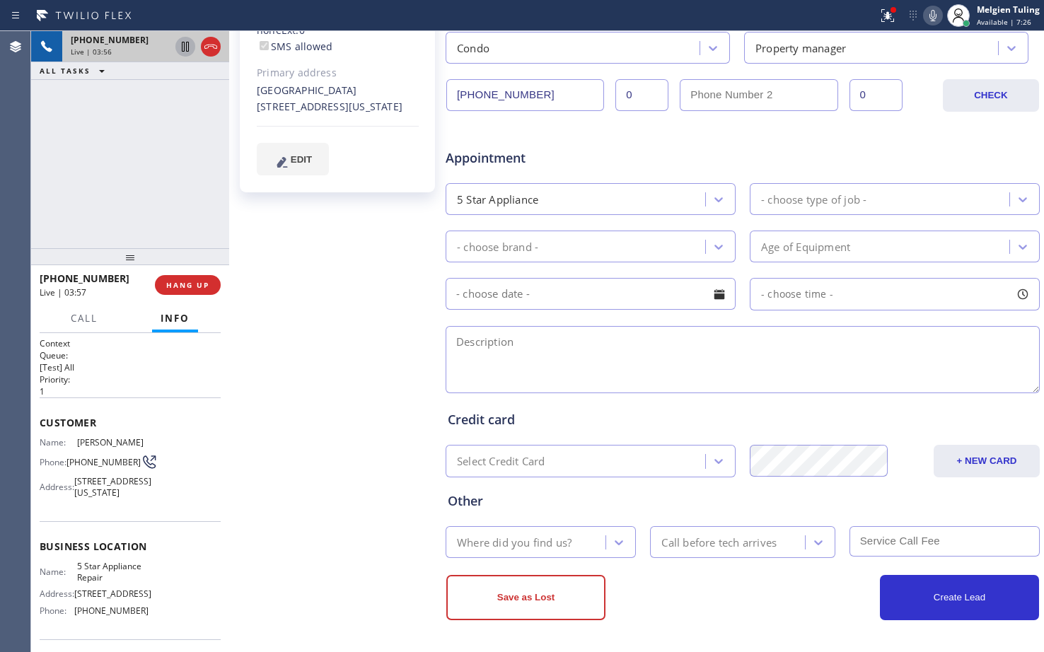
click at [190, 45] on icon at bounding box center [185, 46] width 17 height 17
click at [935, 16] on icon at bounding box center [933, 15] width 17 height 17
click at [179, 43] on icon at bounding box center [185, 46] width 17 height 17
click at [886, 15] on icon at bounding box center [887, 15] width 17 height 17
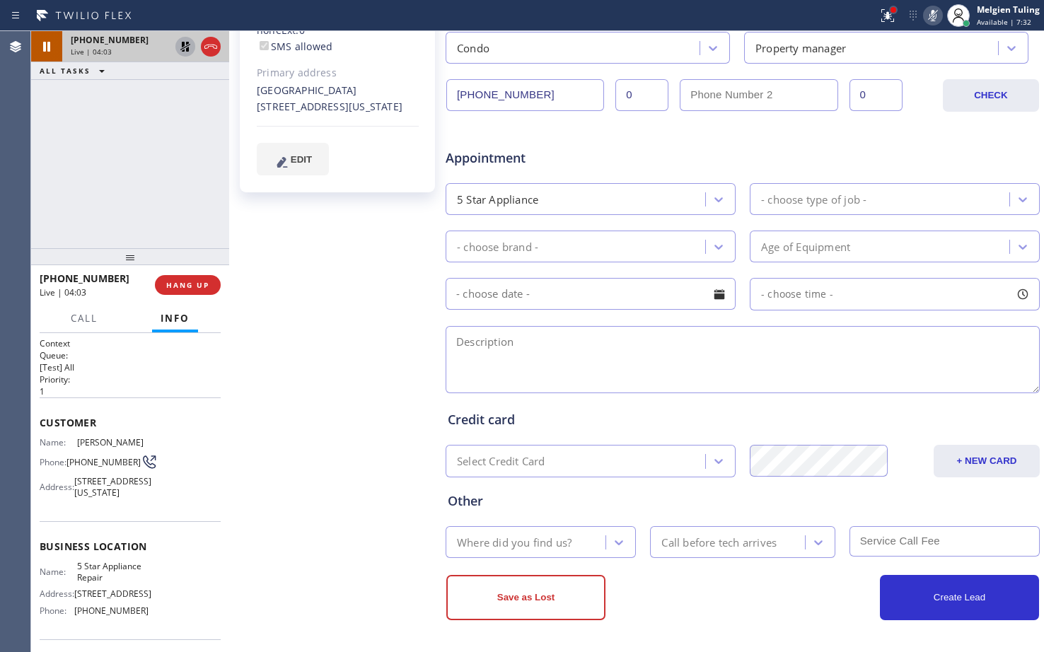
click at [892, 11] on div at bounding box center [894, 10] width 6 height 6
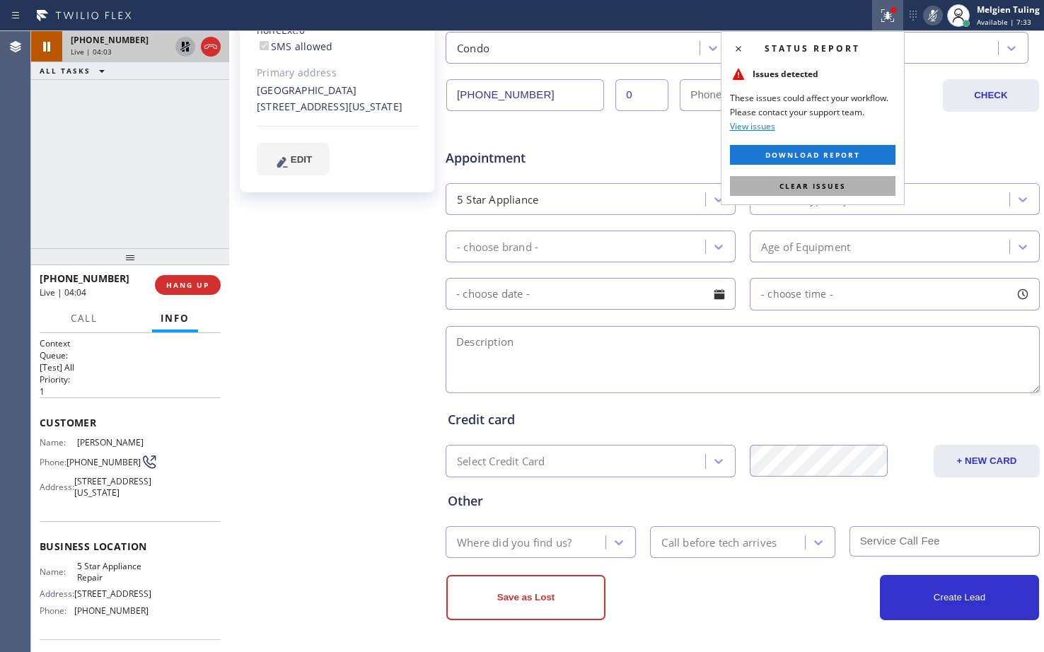
click at [845, 183] on button "Clear issues" at bounding box center [813, 186] width 166 height 20
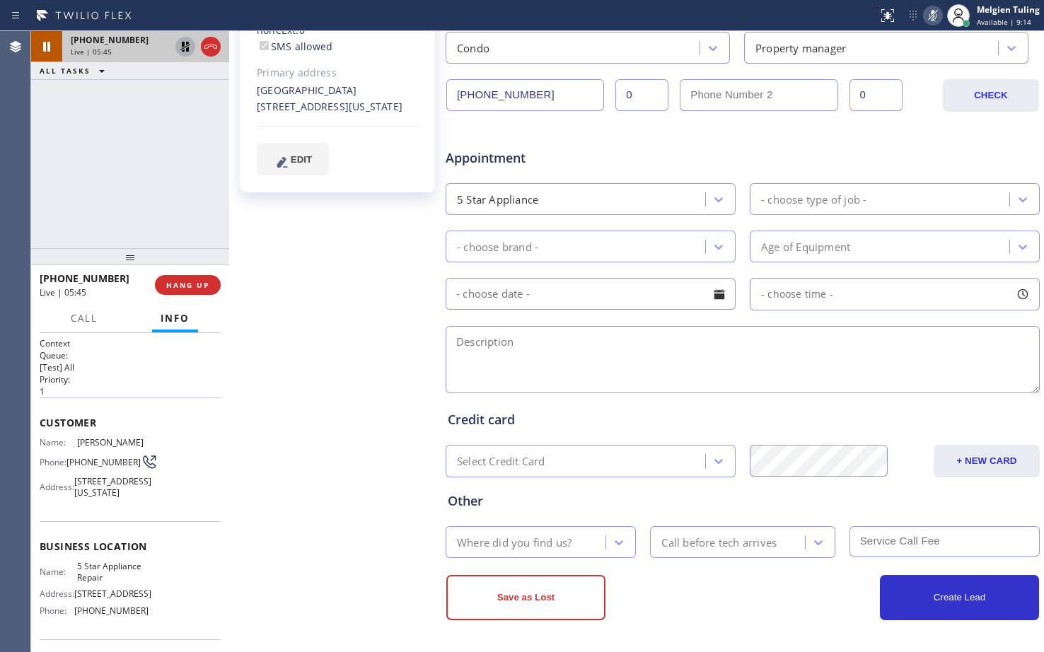
click at [187, 43] on icon at bounding box center [185, 47] width 10 height 10
click at [934, 13] on icon at bounding box center [933, 15] width 7 height 11
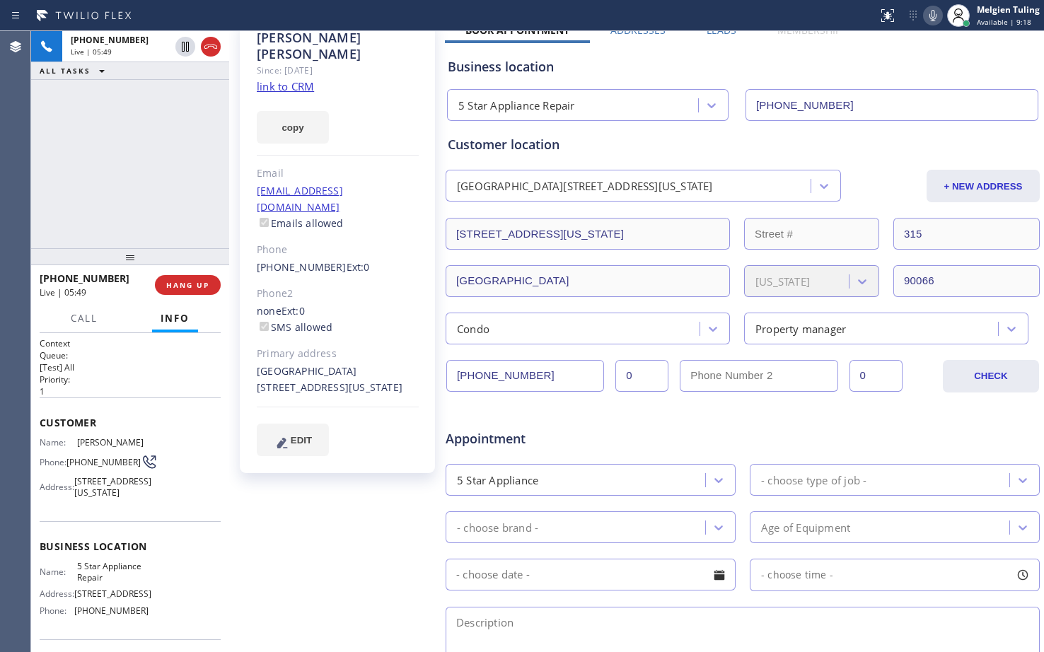
scroll to position [83, 0]
click at [169, 391] on p "1" at bounding box center [130, 392] width 181 height 12
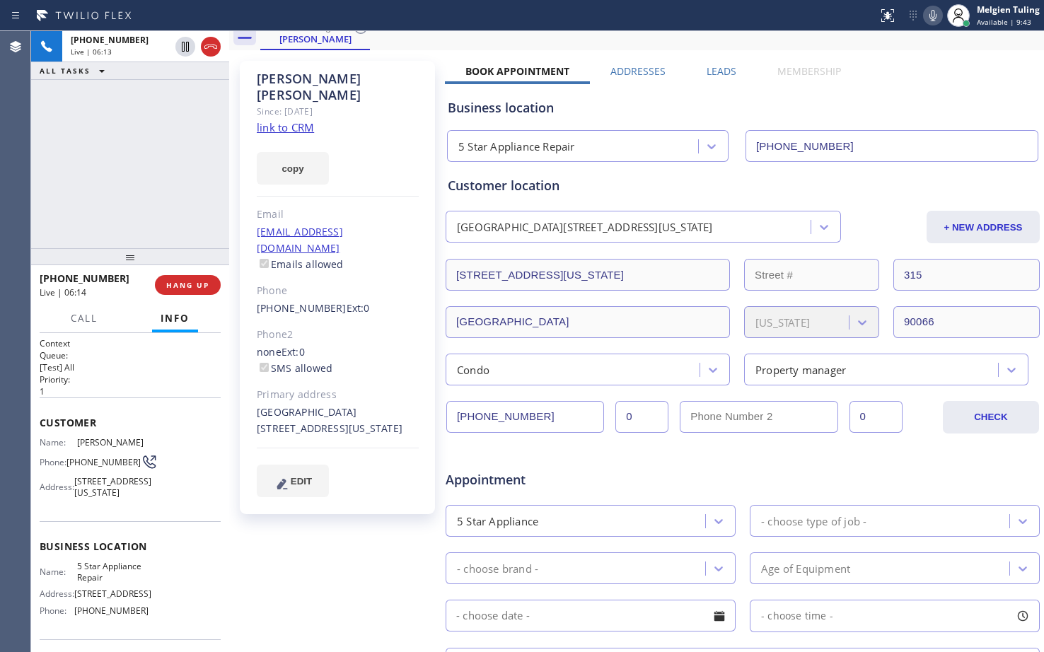
scroll to position [0, 0]
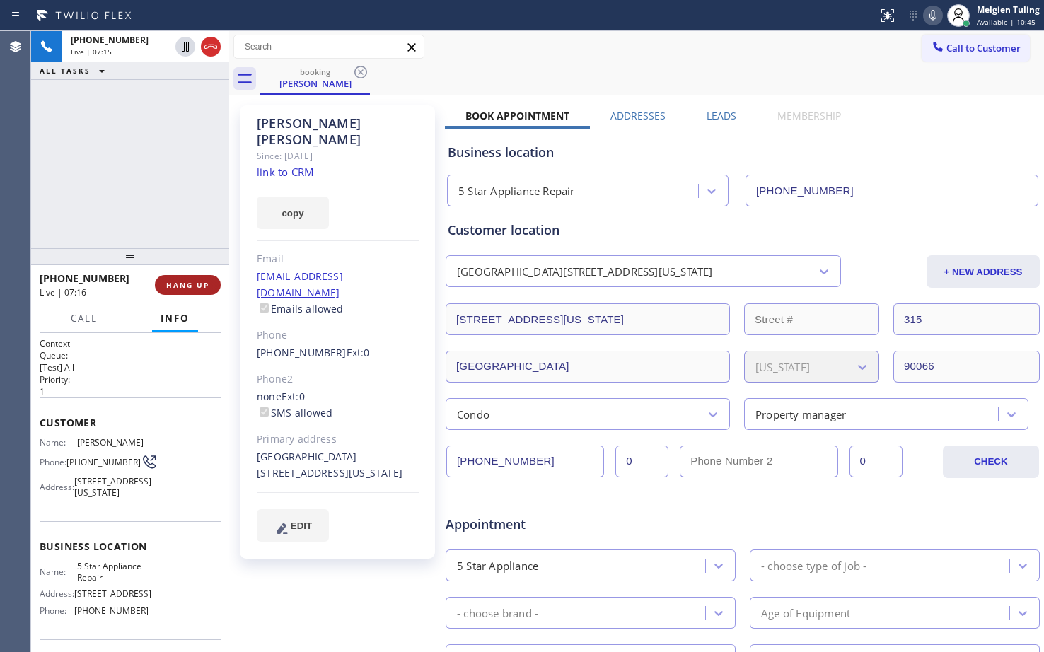
click at [172, 282] on span "HANG UP" at bounding box center [187, 285] width 43 height 10
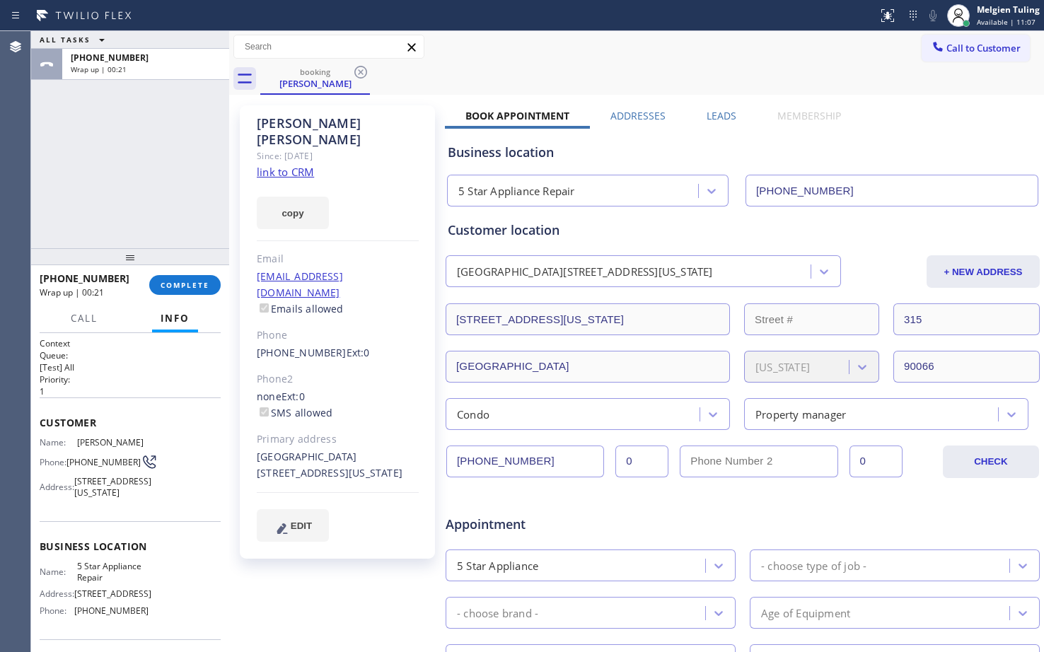
click at [166, 192] on div "ALL TASKS ALL TASKS ACTIVE TASKS TASKS IN WRAP UP [PHONE_NUMBER] Wrap up | 00:21" at bounding box center [130, 139] width 198 height 217
click at [197, 284] on span "COMPLETE" at bounding box center [185, 285] width 49 height 10
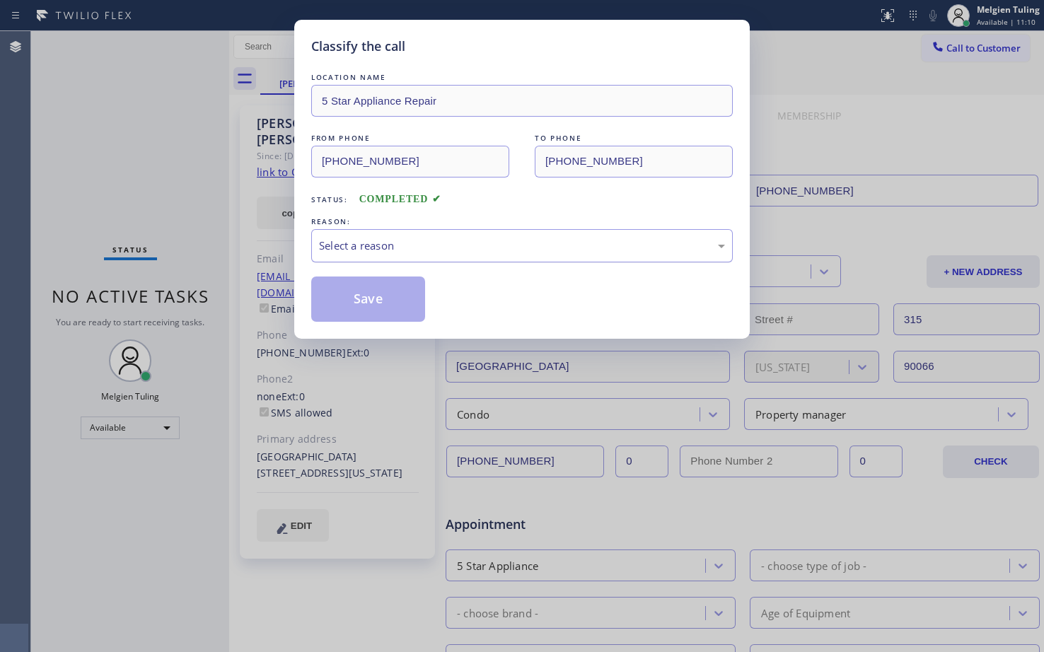
click at [375, 238] on div "Select a reason" at bounding box center [522, 246] width 406 height 16
click at [343, 307] on button "Save" at bounding box center [368, 299] width 114 height 45
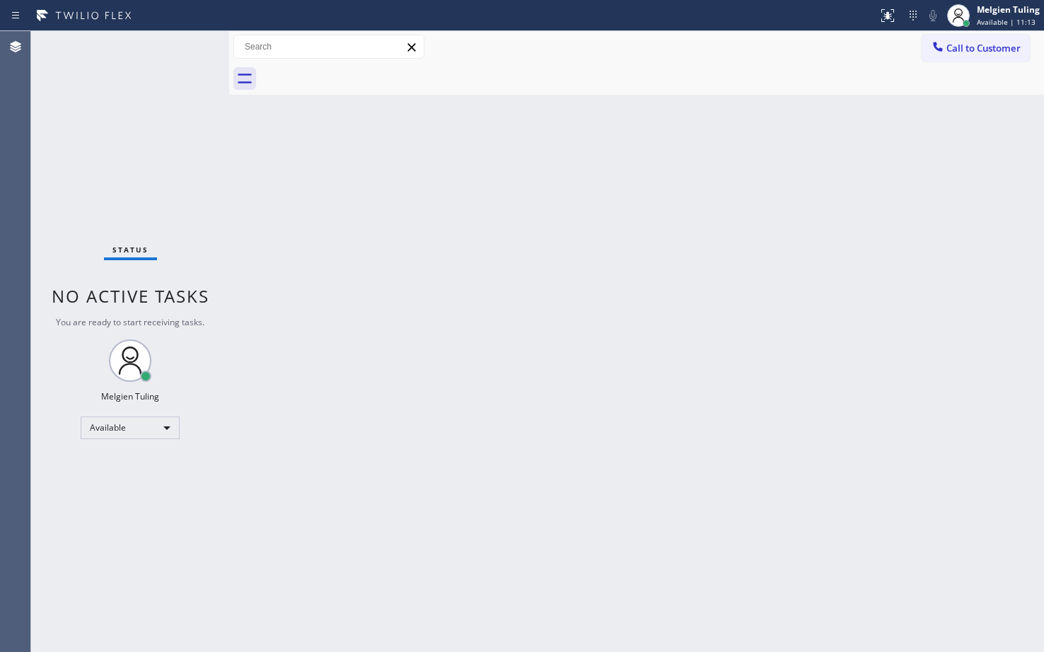
click at [202, 183] on div "Status No active tasks You are ready to start receiving tasks. Melgien Tuling A…" at bounding box center [130, 341] width 198 height 621
click at [146, 430] on div "Available" at bounding box center [130, 428] width 99 height 23
click at [110, 497] on li "Break" at bounding box center [129, 500] width 96 height 17
click at [181, 499] on div "Status No active tasks Change activity state to start receiving tasks. Melgien …" at bounding box center [130, 341] width 198 height 621
click at [616, 279] on div "Back to Dashboard Change Sender ID Customers Technicians Select a contact Outbo…" at bounding box center [636, 341] width 815 height 621
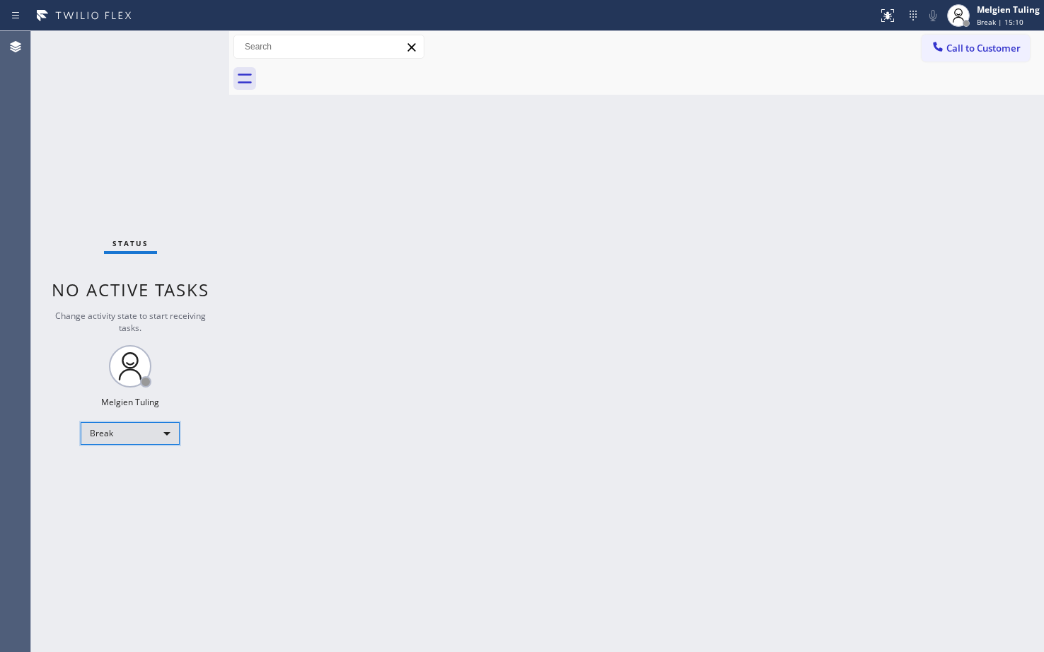
click at [163, 434] on div "Break" at bounding box center [130, 433] width 99 height 23
click at [108, 475] on li "Available" at bounding box center [129, 471] width 96 height 17
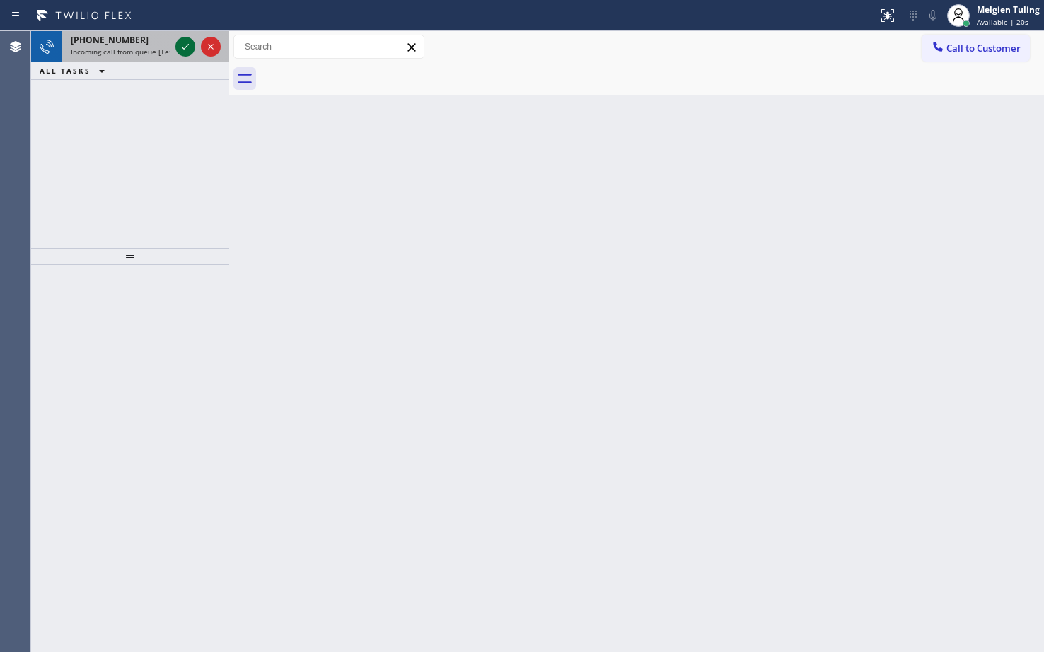
click at [187, 49] on icon at bounding box center [185, 46] width 17 height 17
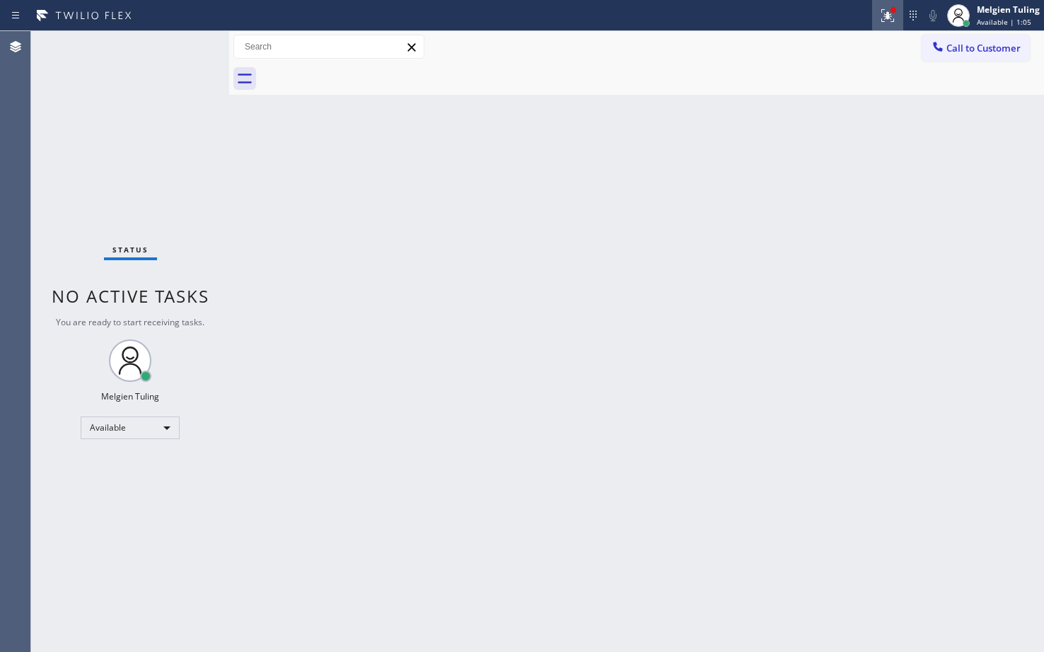
click at [886, 13] on icon at bounding box center [887, 15] width 17 height 17
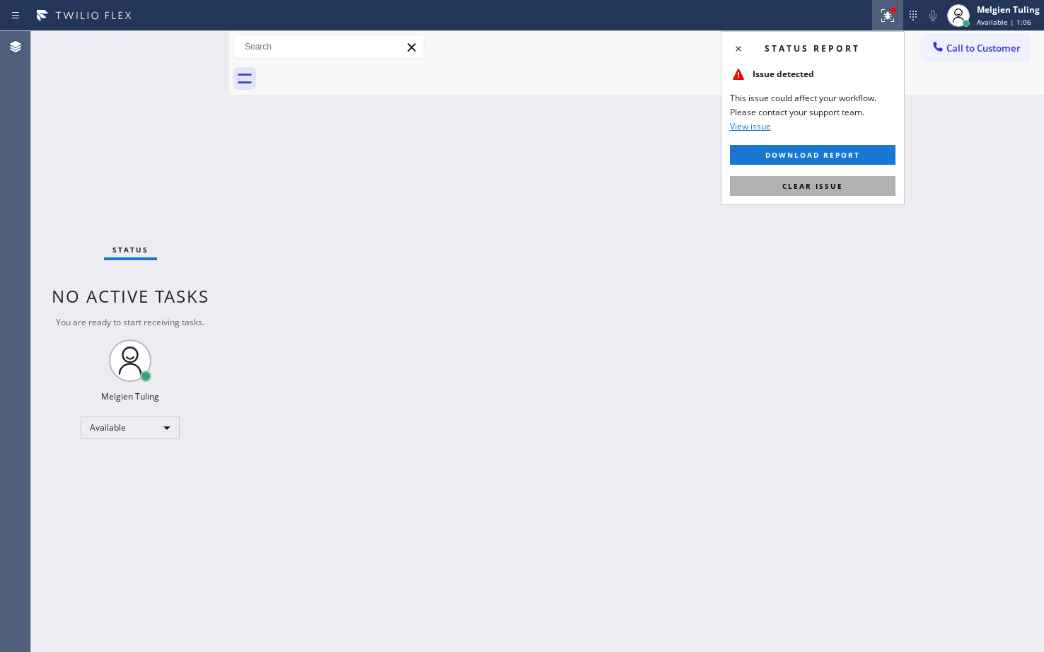
click at [785, 188] on span "Clear issue" at bounding box center [812, 186] width 61 height 10
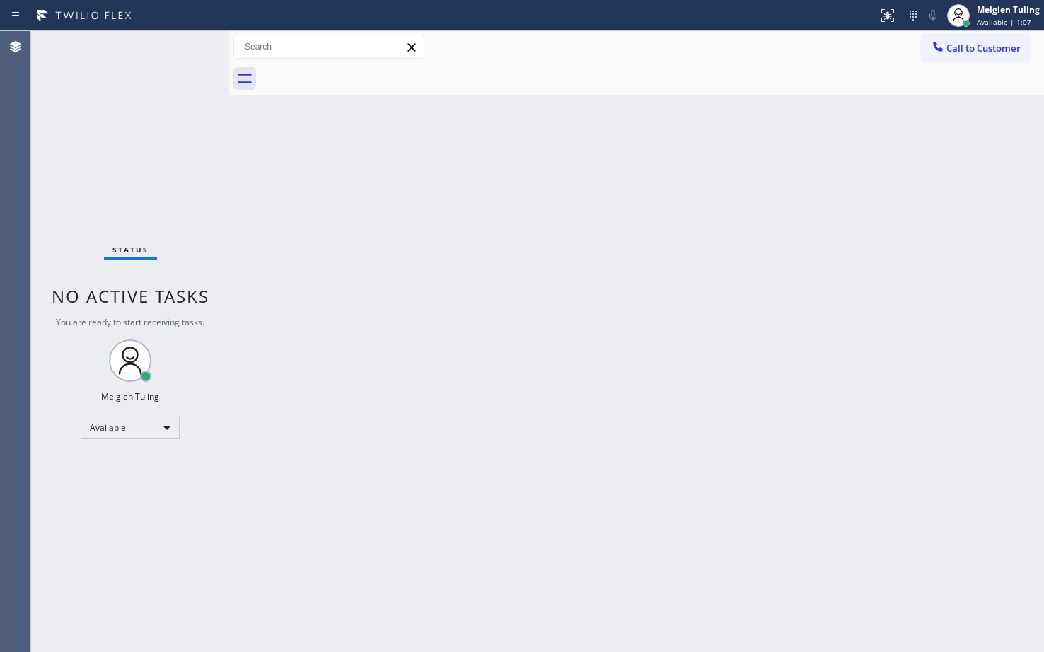
click at [785, 188] on div "Back to Dashboard Change Sender ID Customers Technicians Select a contact Outbo…" at bounding box center [636, 341] width 815 height 621
click at [187, 44] on div "Status No active tasks You are ready to start receiving tasks. Melgien Tuling A…" at bounding box center [130, 341] width 198 height 621
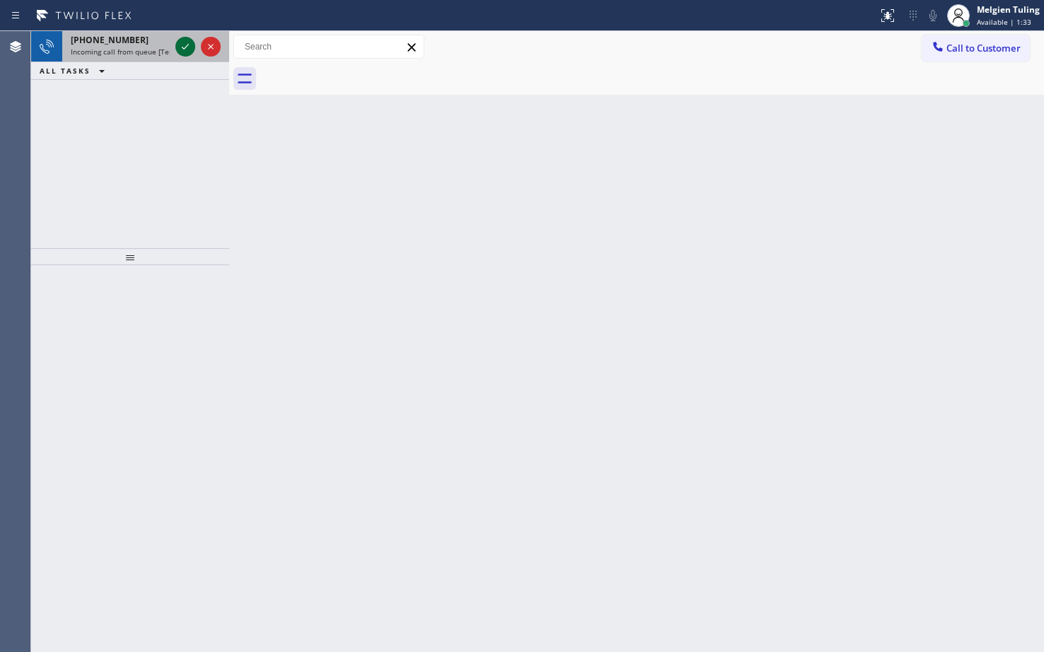
click at [187, 44] on icon at bounding box center [185, 46] width 17 height 17
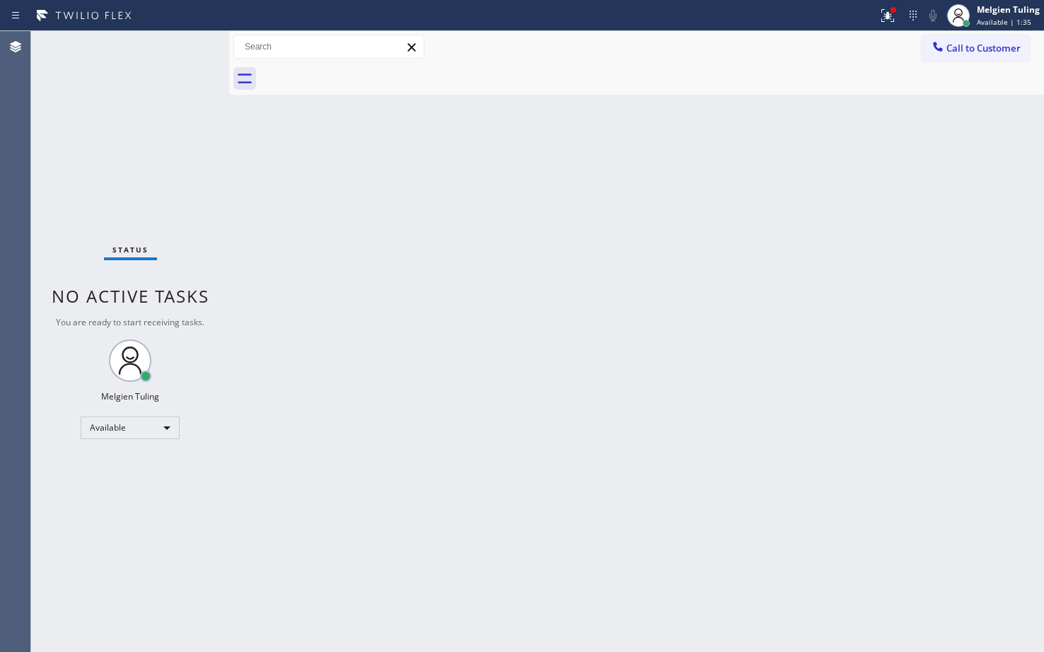
click at [187, 45] on div "Status No active tasks You are ready to start receiving tasks. Melgien Tuling A…" at bounding box center [130, 341] width 198 height 621
click at [891, 18] on icon at bounding box center [888, 15] width 13 height 13
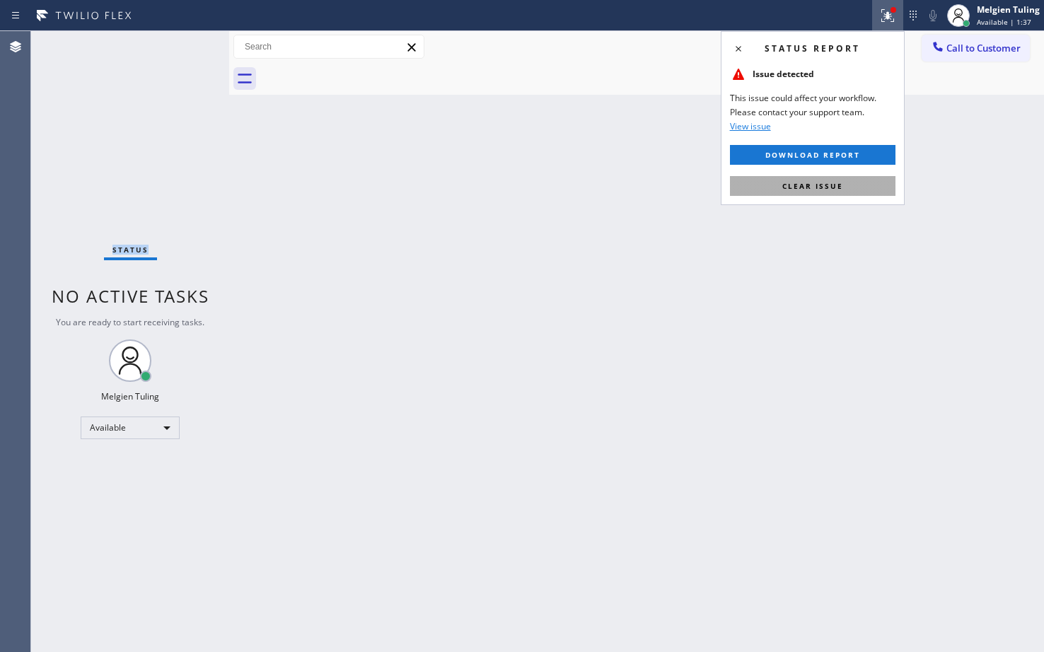
click at [776, 186] on button "Clear issue" at bounding box center [813, 186] width 166 height 20
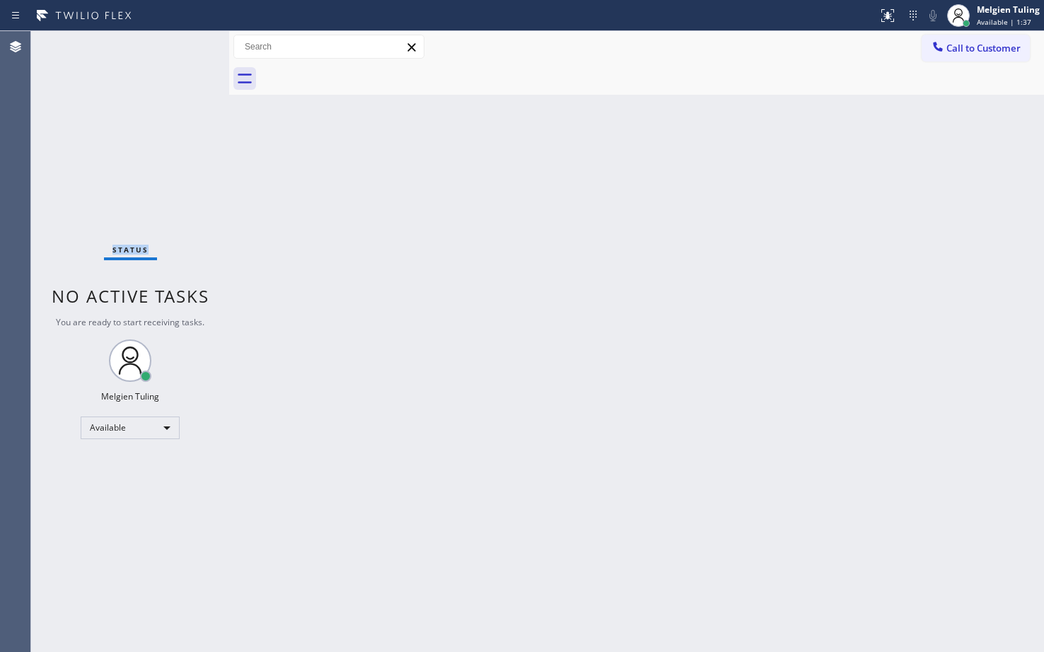
click at [775, 186] on div "Back to Dashboard Change Sender ID Customers Technicians Select a contact Outbo…" at bounding box center [636, 341] width 815 height 621
click at [523, 405] on div "Back to Dashboard Change Sender ID Customers Technicians Select a contact Outbo…" at bounding box center [636, 341] width 815 height 621
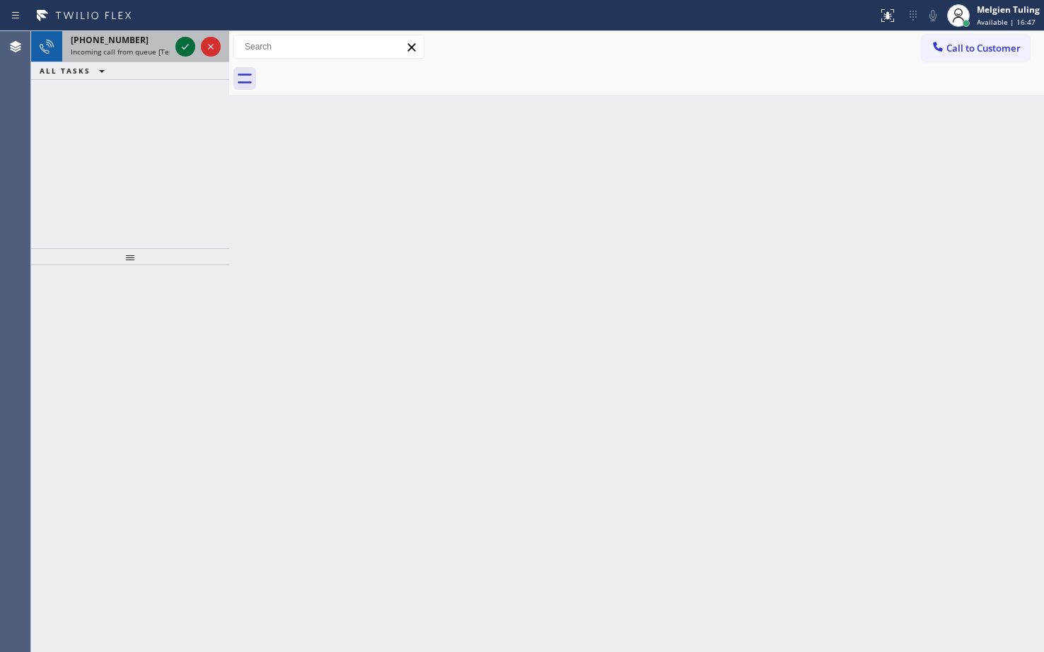
click at [178, 43] on icon at bounding box center [185, 46] width 17 height 17
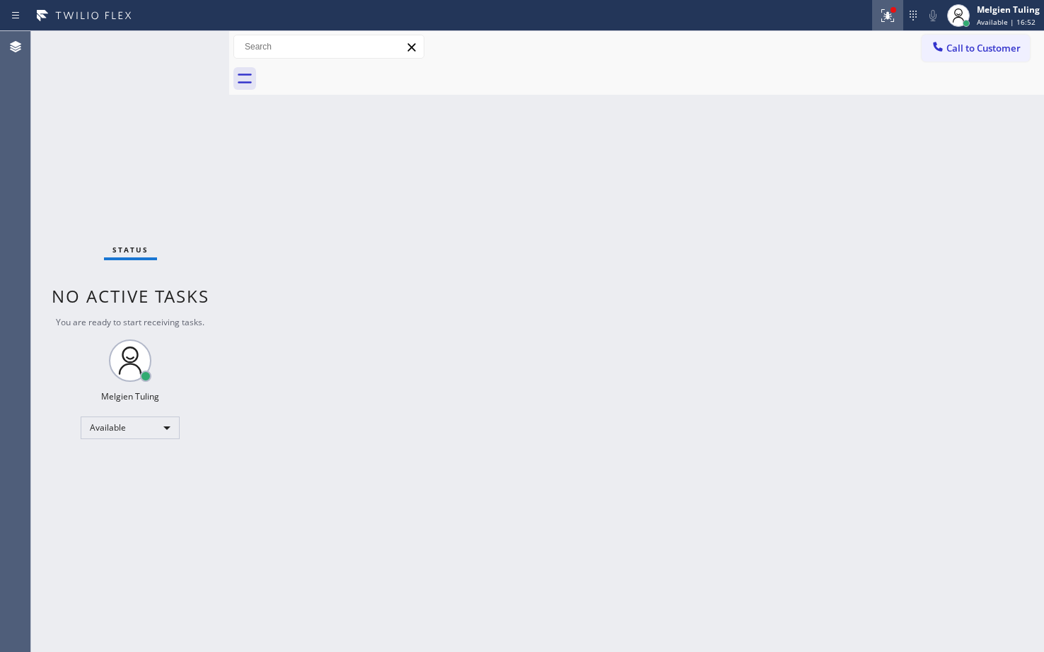
click at [886, 19] on icon at bounding box center [888, 15] width 13 height 13
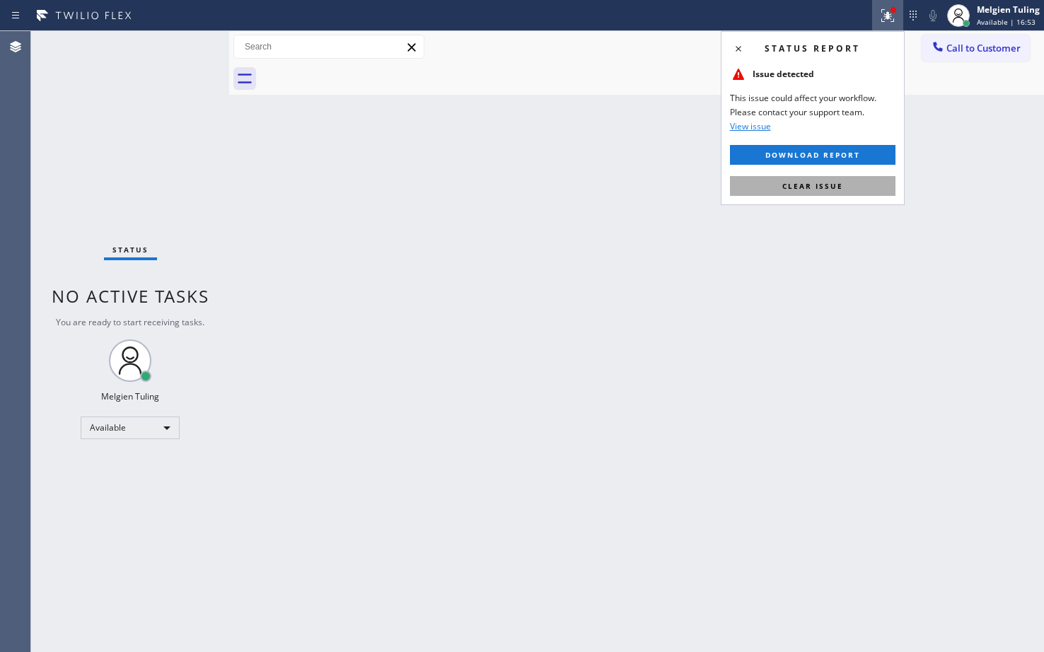
click at [810, 180] on button "Clear issue" at bounding box center [813, 186] width 166 height 20
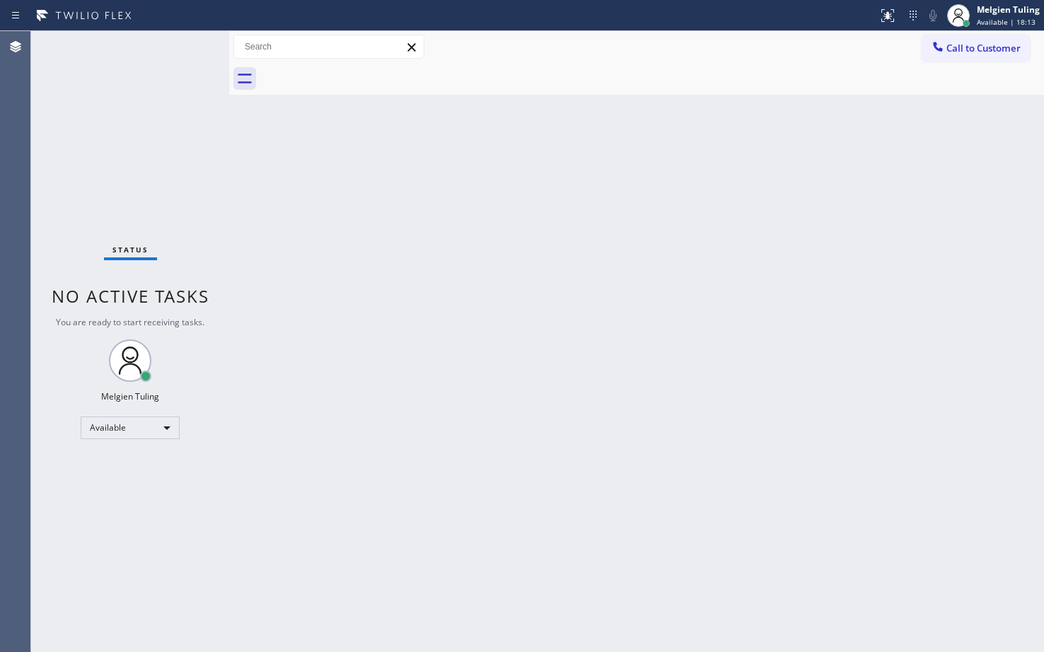
click at [167, 98] on div "Status No active tasks You are ready to start receiving tasks. Melgien Tuling A…" at bounding box center [130, 341] width 198 height 621
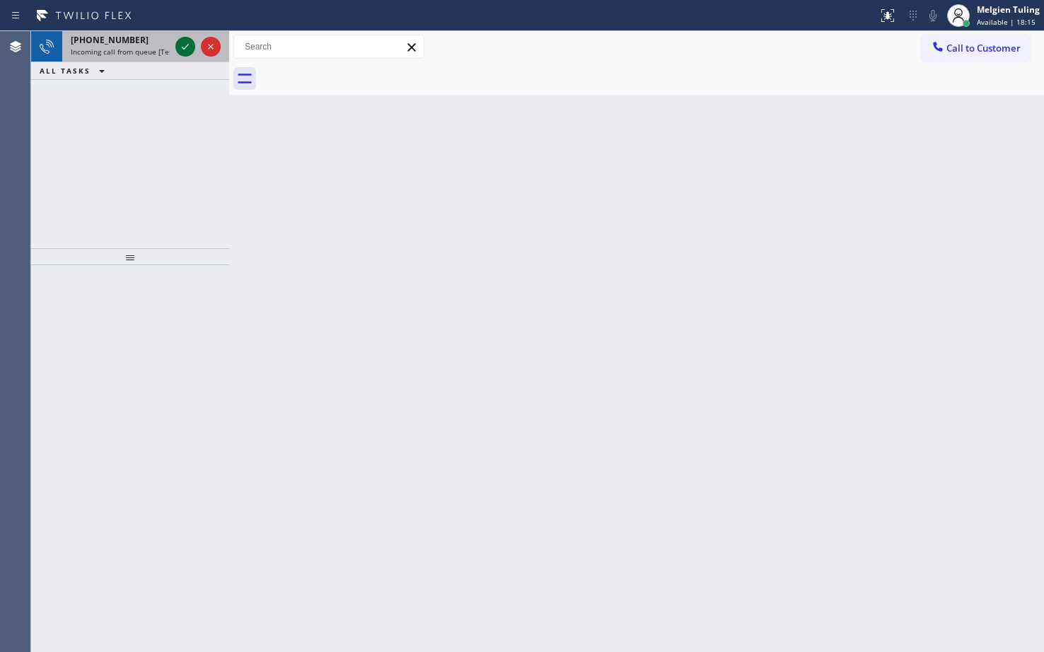
click at [187, 49] on icon at bounding box center [185, 46] width 17 height 17
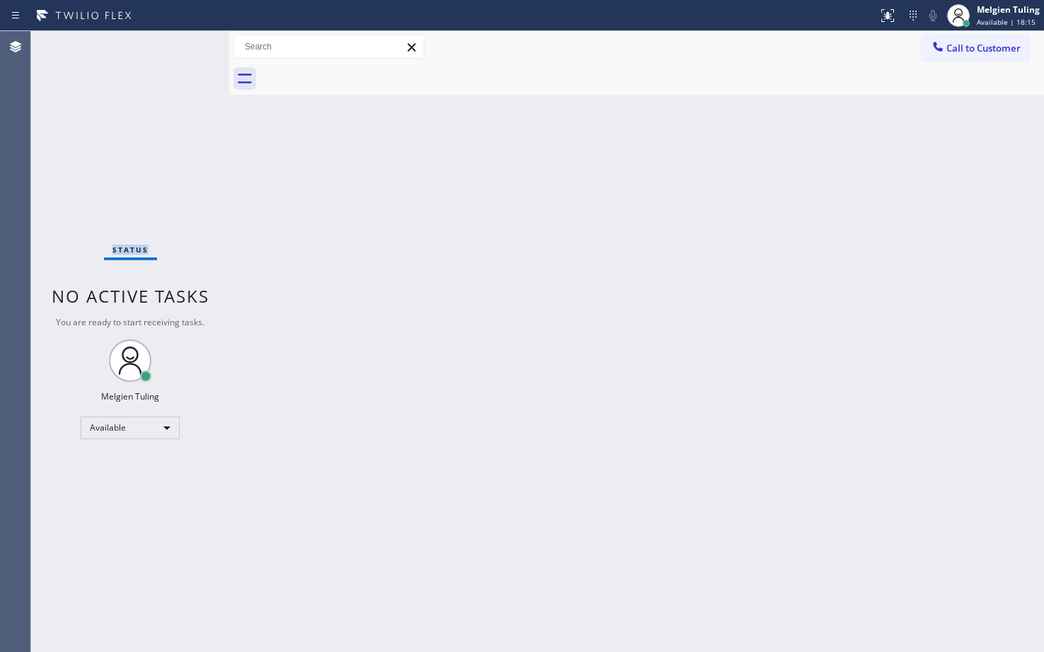
click at [187, 49] on div "Status No active tasks You are ready to start receiving tasks. Melgien Tuling A…" at bounding box center [130, 341] width 198 height 621
click at [190, 47] on div "Status No active tasks You are ready to start receiving tasks. Melgien Tuling A…" at bounding box center [130, 341] width 198 height 621
click at [888, 21] on icon at bounding box center [887, 15] width 17 height 17
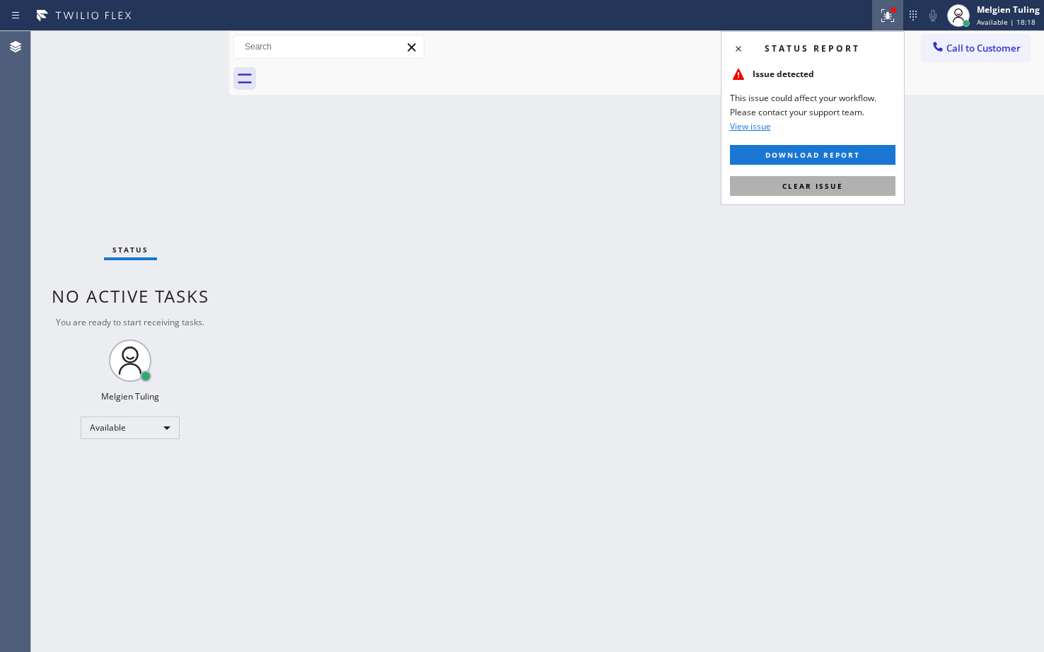
click at [816, 186] on span "Clear issue" at bounding box center [812, 186] width 61 height 10
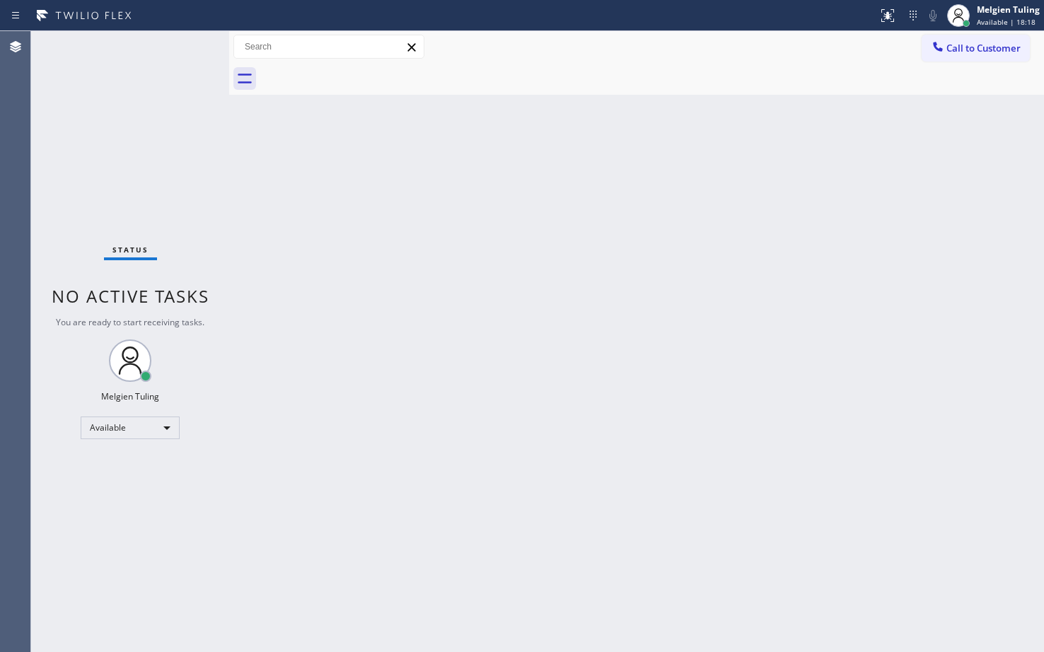
click at [627, 164] on div "Back to Dashboard Change Sender ID Customers Technicians Select a contact Outbo…" at bounding box center [636, 341] width 815 height 621
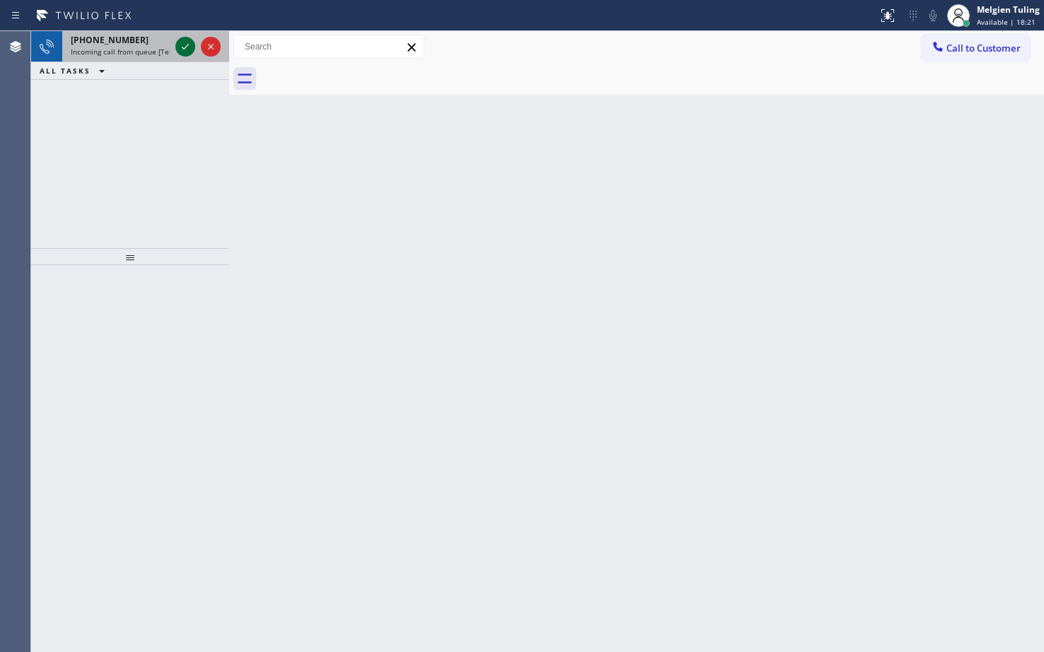
click at [190, 50] on icon at bounding box center [185, 46] width 17 height 17
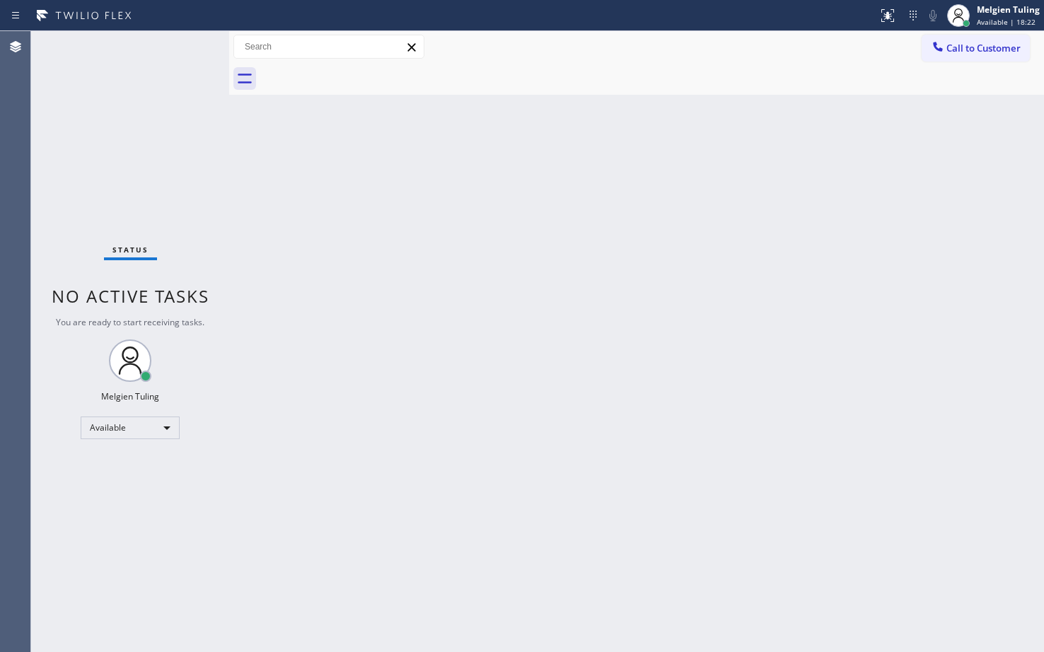
click at [190, 50] on div "Status No active tasks You are ready to start receiving tasks. Melgien Tuling A…" at bounding box center [130, 341] width 198 height 621
click at [886, 9] on icon at bounding box center [886, 14] width 8 height 10
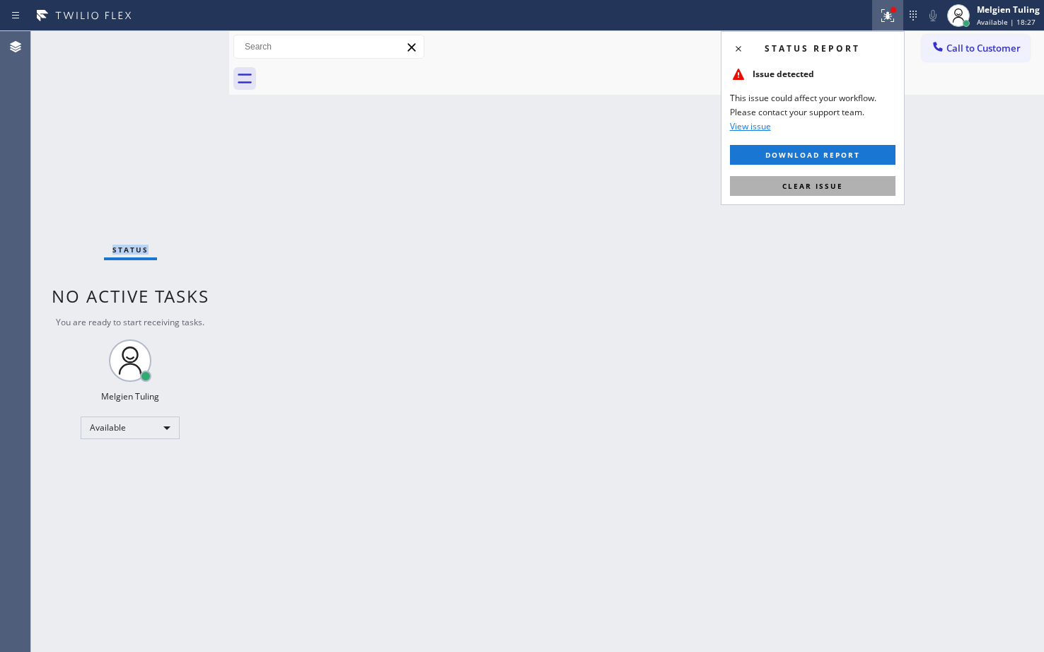
click at [792, 185] on span "Clear issue" at bounding box center [812, 186] width 61 height 10
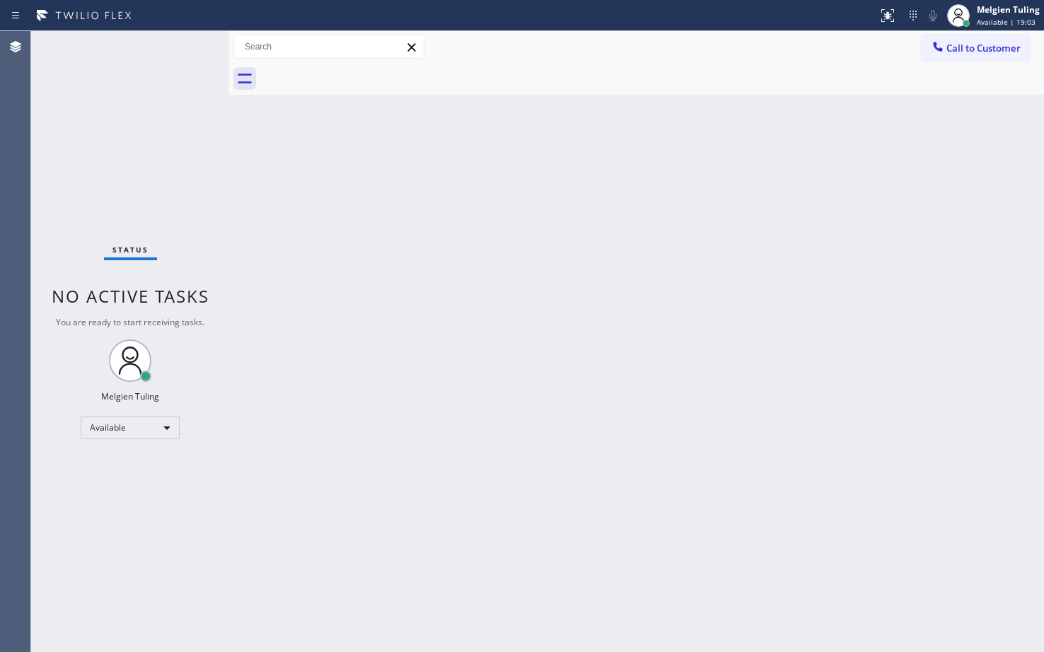
click at [147, 94] on div "Status No active tasks You are ready to start receiving tasks. Melgien Tuling A…" at bounding box center [130, 341] width 198 height 621
drag, startPoint x: 127, startPoint y: 134, endPoint x: 144, endPoint y: 133, distance: 16.3
click at [129, 139] on div "Status No active tasks You are ready to start receiving tasks. Melgien Tuling A…" at bounding box center [130, 341] width 198 height 621
click at [183, 50] on div "Status No active tasks You are ready to start receiving tasks. Melgien Tuling A…" at bounding box center [130, 341] width 198 height 621
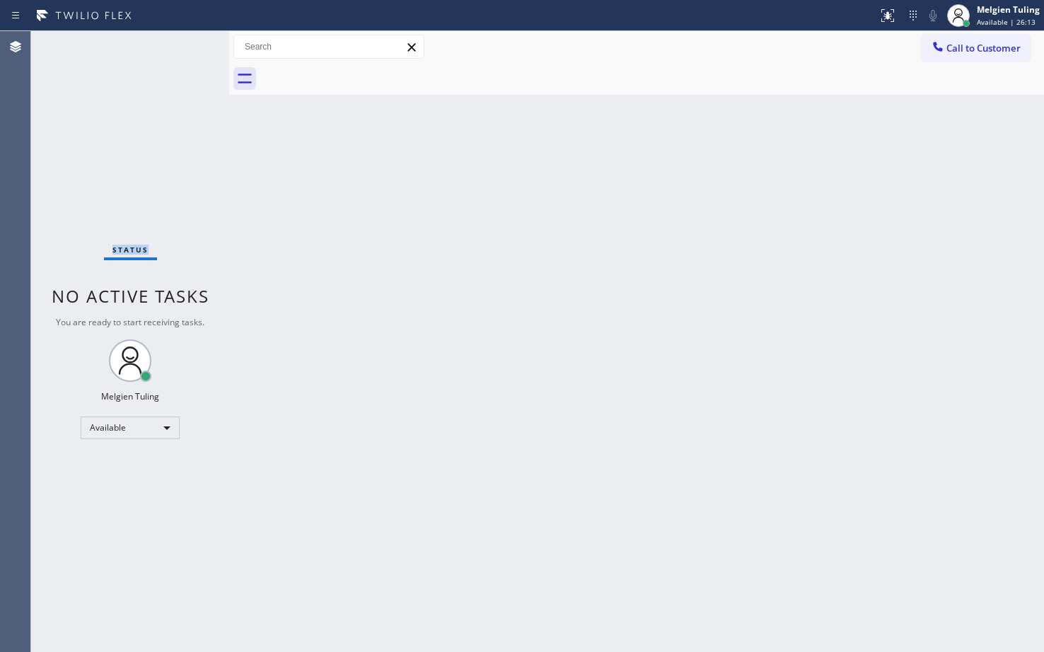
click at [184, 50] on div "Status No active tasks You are ready to start receiving tasks. Melgien Tuling A…" at bounding box center [130, 341] width 198 height 621
click at [185, 51] on div "Status No active tasks You are ready to start receiving tasks. Melgien Tuling A…" at bounding box center [130, 341] width 198 height 621
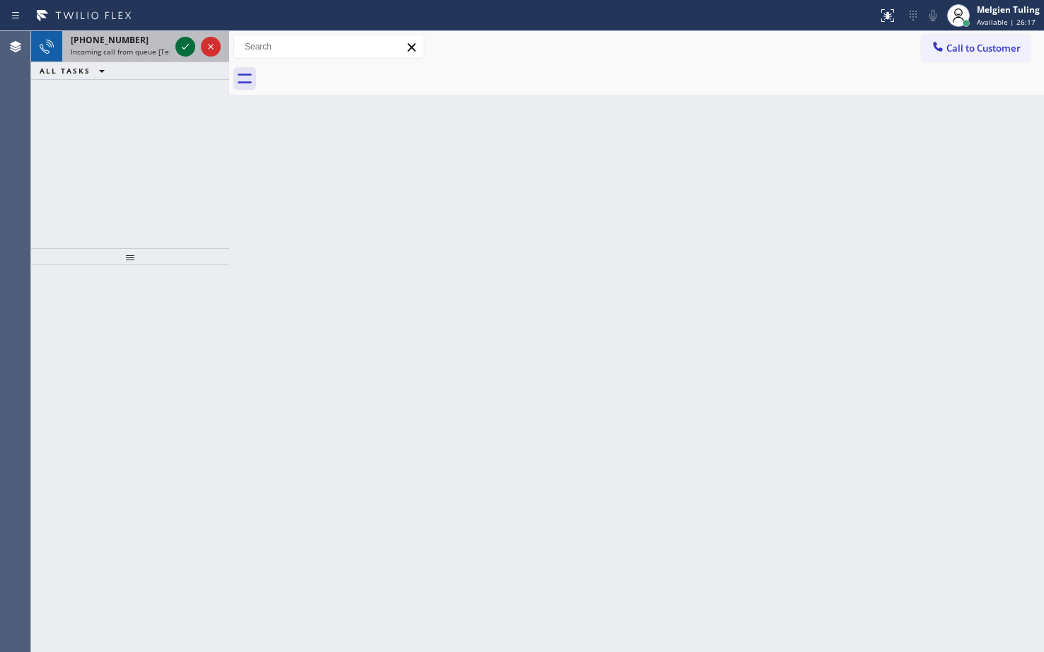
click at [185, 51] on icon at bounding box center [185, 46] width 17 height 17
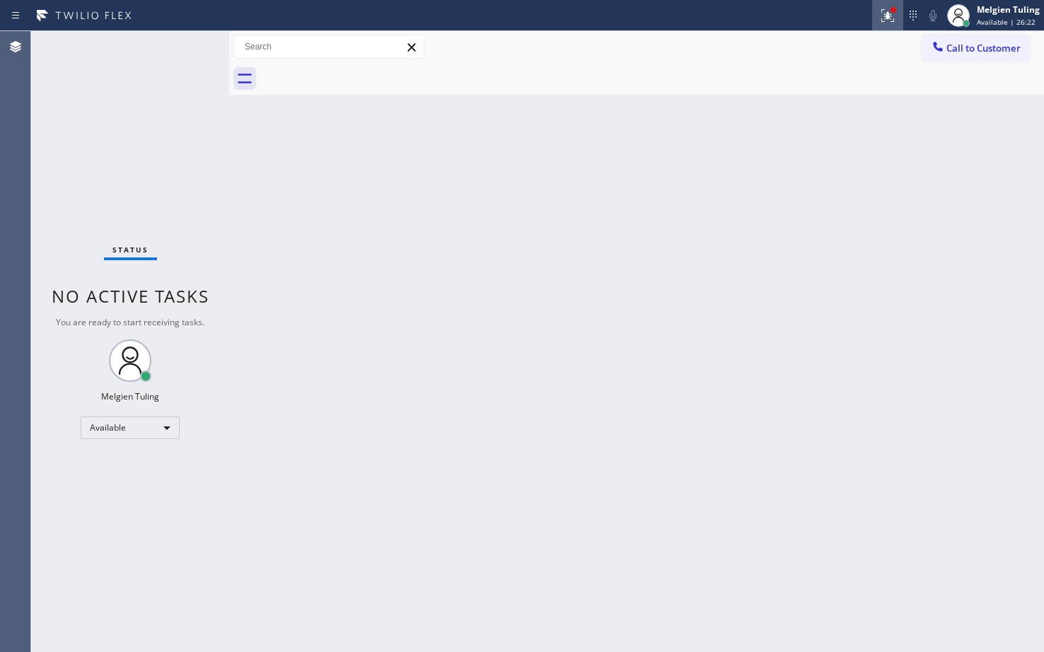
click at [884, 17] on icon at bounding box center [887, 15] width 17 height 17
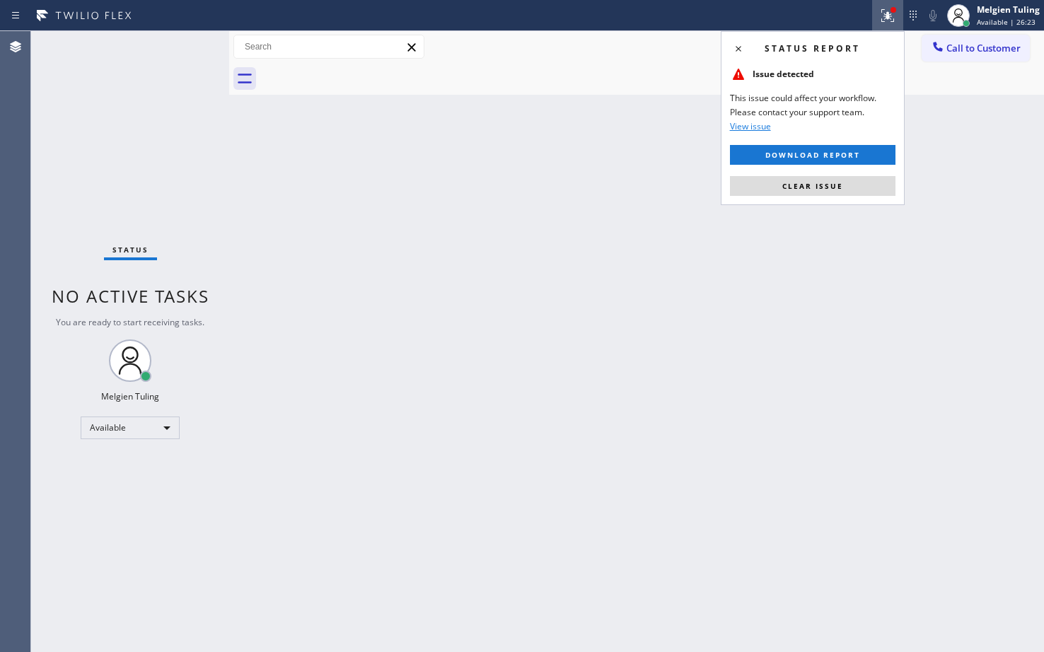
drag, startPoint x: 799, startPoint y: 188, endPoint x: 805, endPoint y: 193, distance: 7.5
click at [802, 190] on span "Clear issue" at bounding box center [812, 186] width 61 height 10
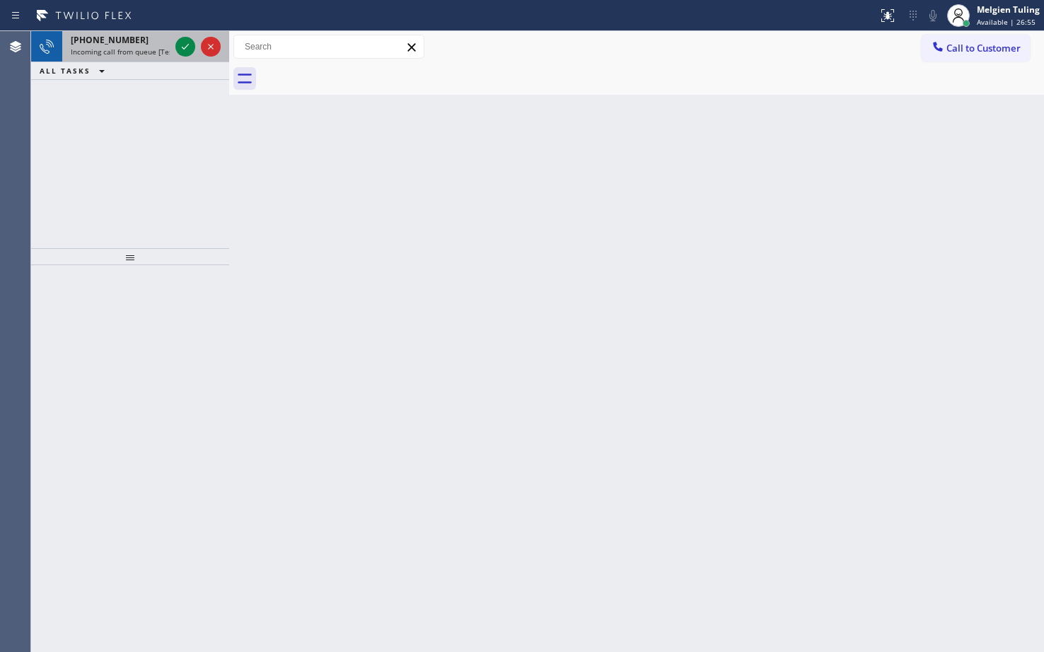
click at [195, 45] on div at bounding box center [198, 46] width 51 height 31
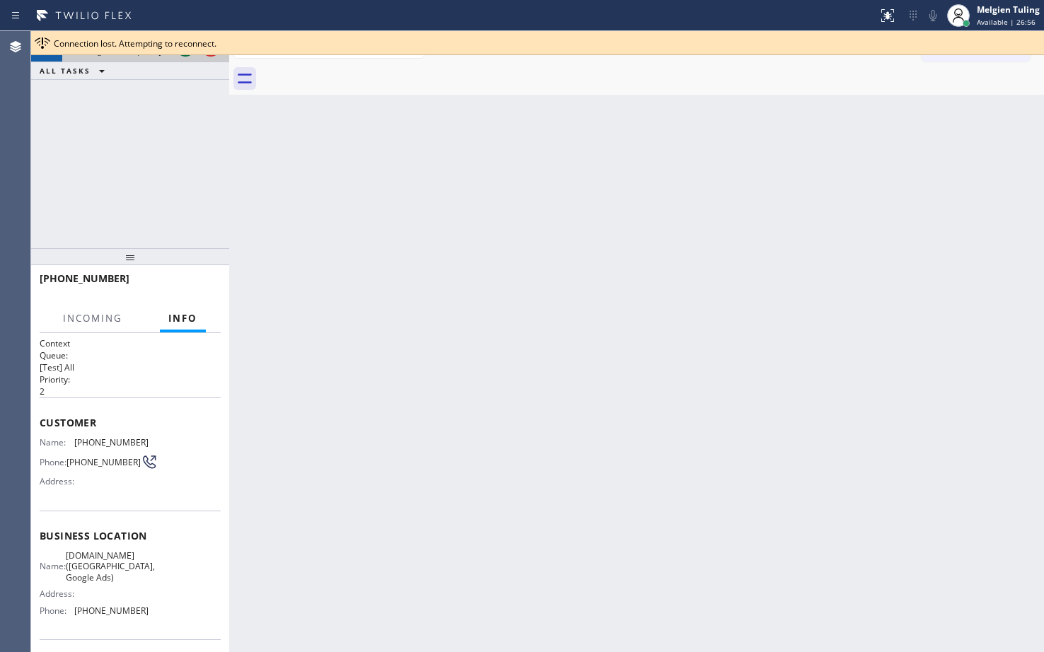
click at [190, 48] on span "Connection lost. Attempting to reconnect." at bounding box center [135, 43] width 163 height 12
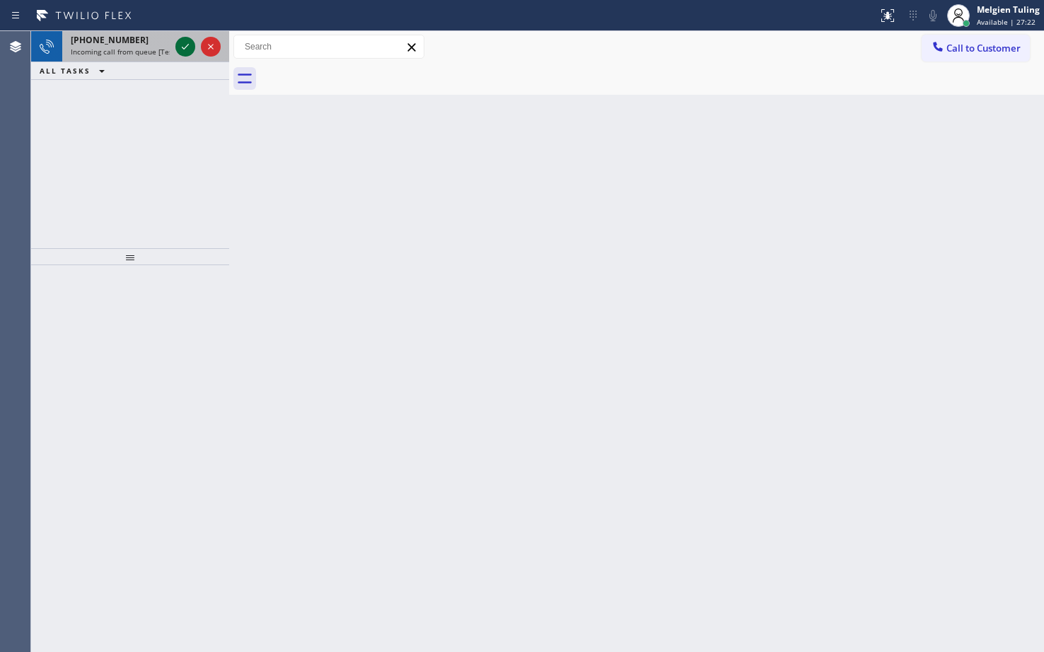
click at [181, 54] on icon at bounding box center [185, 46] width 17 height 17
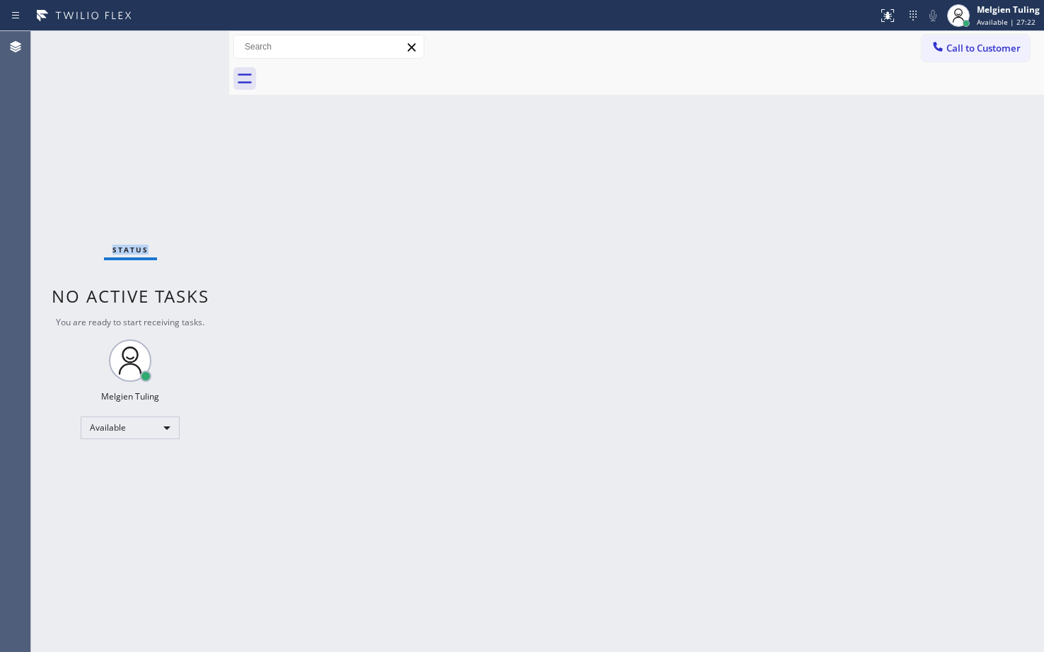
click at [181, 54] on div "Status No active tasks You are ready to start receiving tasks. Melgien Tuling A…" at bounding box center [130, 341] width 198 height 621
click at [182, 54] on div "Status No active tasks You are ready to start receiving tasks. Melgien Tuling A…" at bounding box center [130, 341] width 198 height 621
drag, startPoint x: 890, startPoint y: 18, endPoint x: 881, endPoint y: 19, distance: 9.3
click at [890, 17] on g at bounding box center [888, 15] width 13 height 13
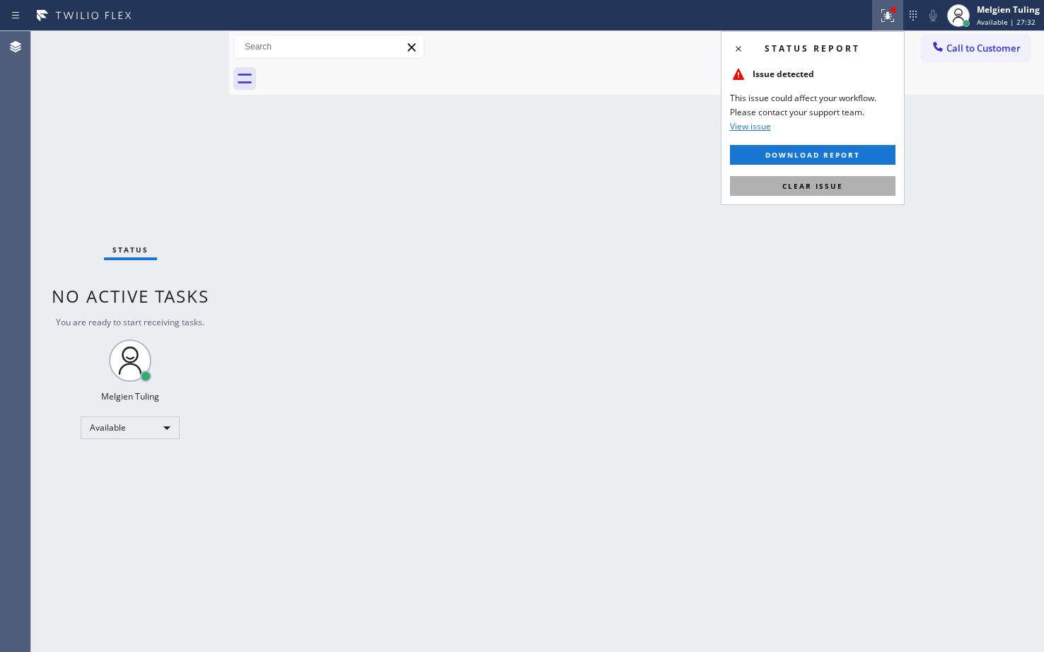
click at [782, 185] on button "Clear issue" at bounding box center [813, 186] width 166 height 20
click at [782, 185] on div "Back to Dashboard Change Sender ID Customers Technicians Select a contact Outbo…" at bounding box center [636, 341] width 815 height 621
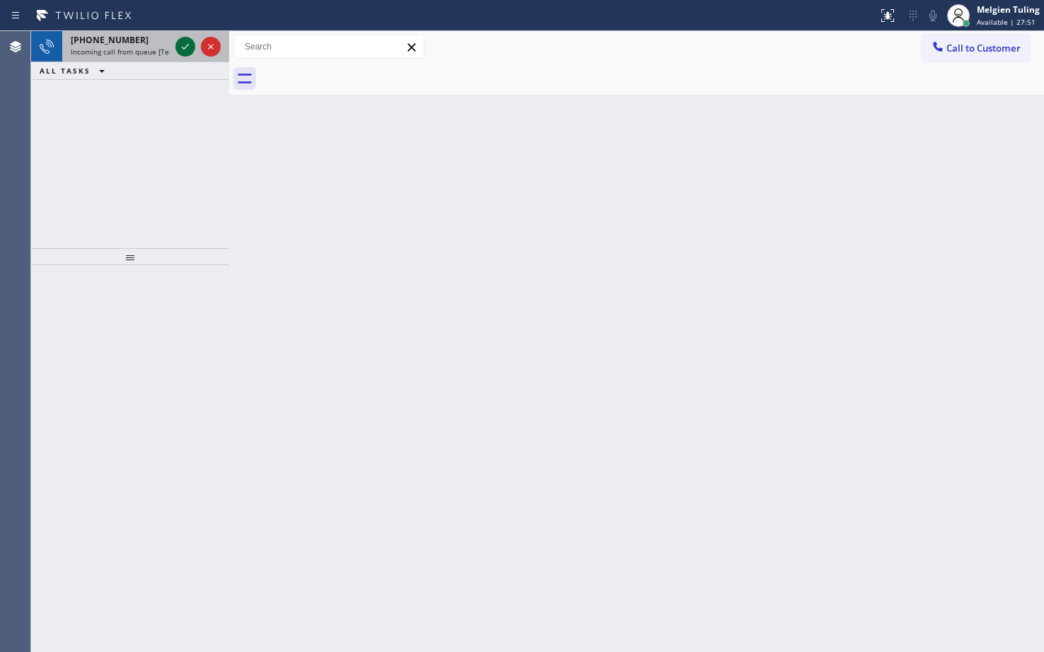
click at [190, 45] on icon at bounding box center [185, 46] width 17 height 17
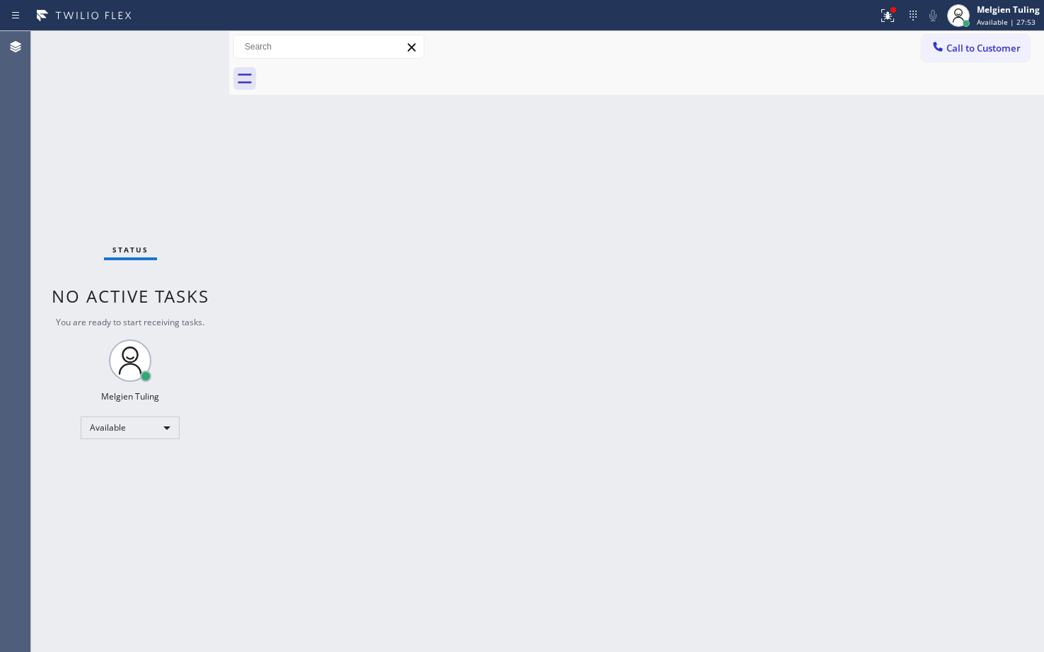
click at [190, 45] on div "Status No active tasks You are ready to start receiving tasks. Melgien Tuling A…" at bounding box center [130, 341] width 198 height 621
click at [886, 11] on icon at bounding box center [887, 15] width 17 height 17
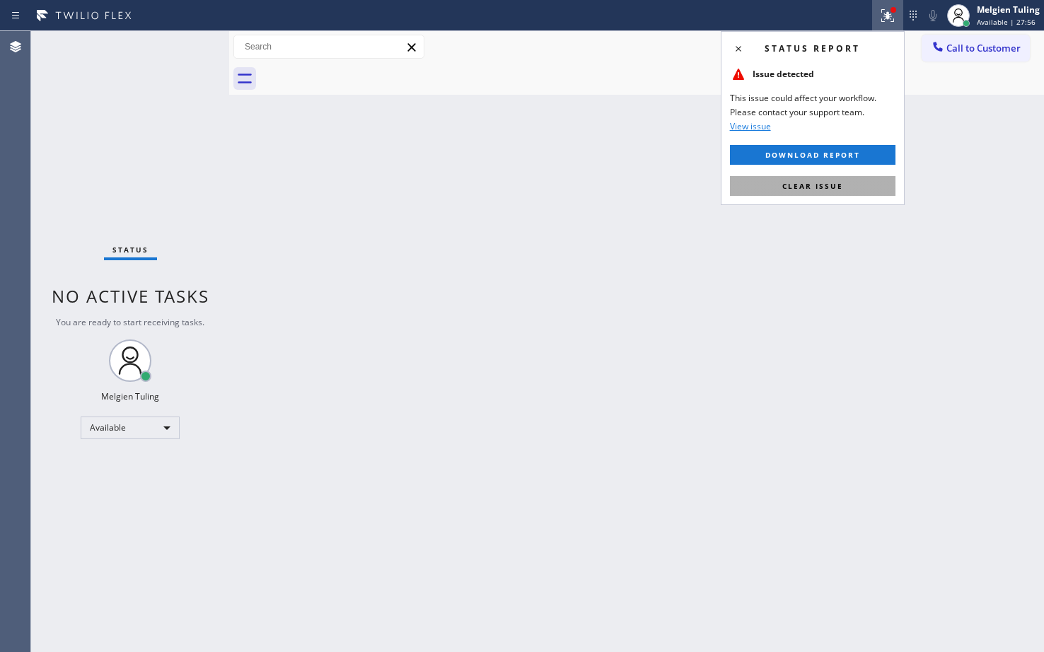
click at [804, 190] on span "Clear issue" at bounding box center [812, 186] width 61 height 10
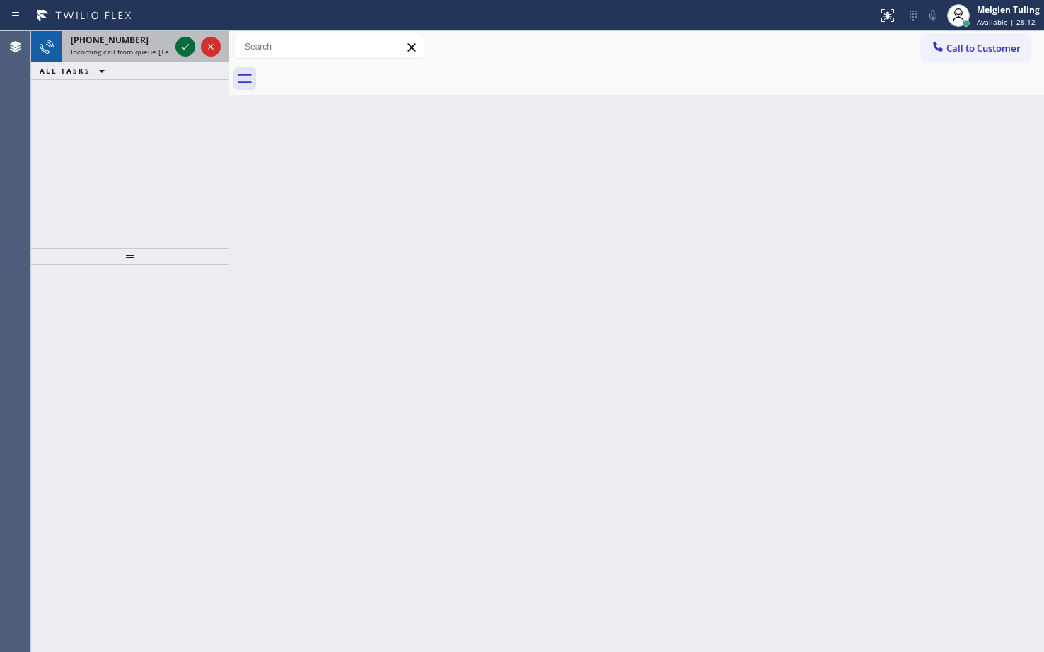
click at [175, 47] on div at bounding box center [185, 46] width 20 height 17
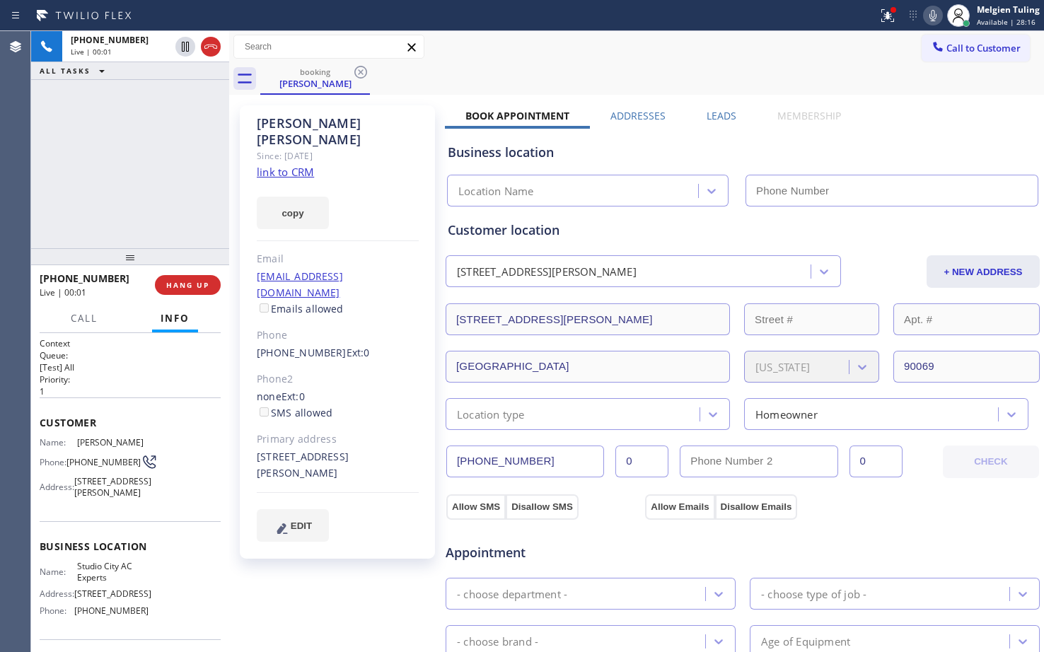
type input "[PHONE_NUMBER]"
click at [284, 165] on link "link to CRM" at bounding box center [285, 172] width 57 height 14
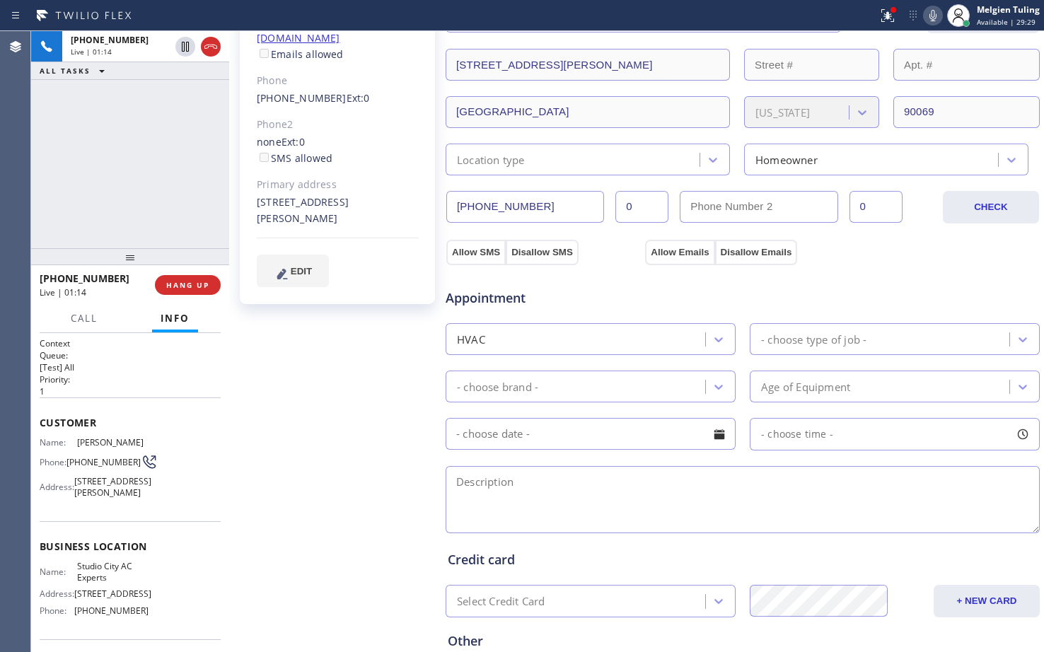
scroll to position [395, 0]
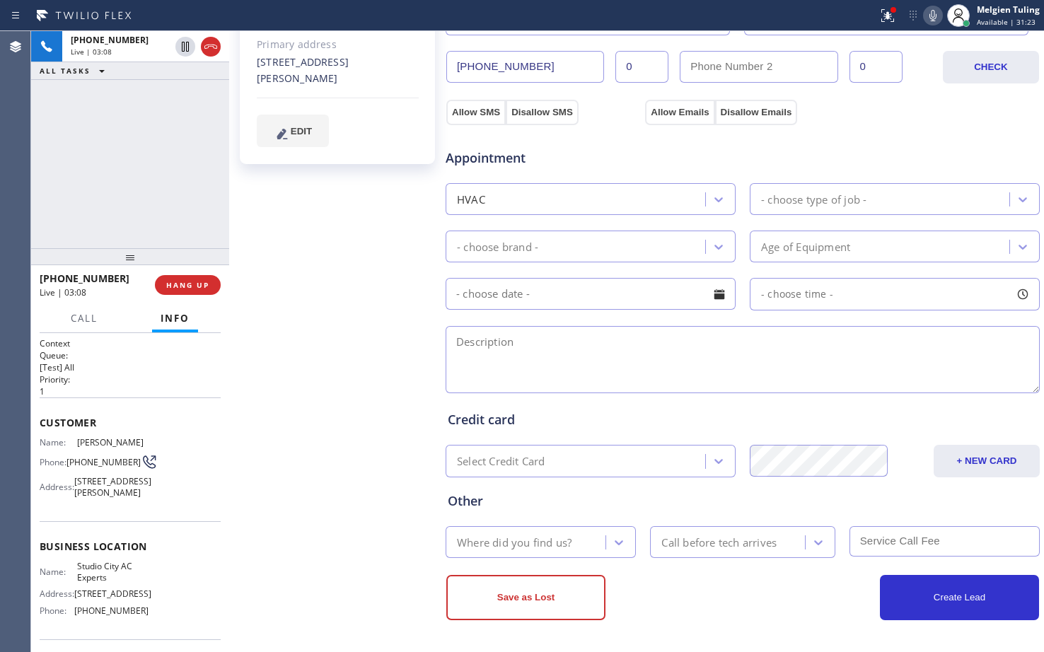
click at [633, 364] on textarea at bounding box center [743, 359] width 594 height 67
click at [887, 14] on icon at bounding box center [888, 15] width 13 height 13
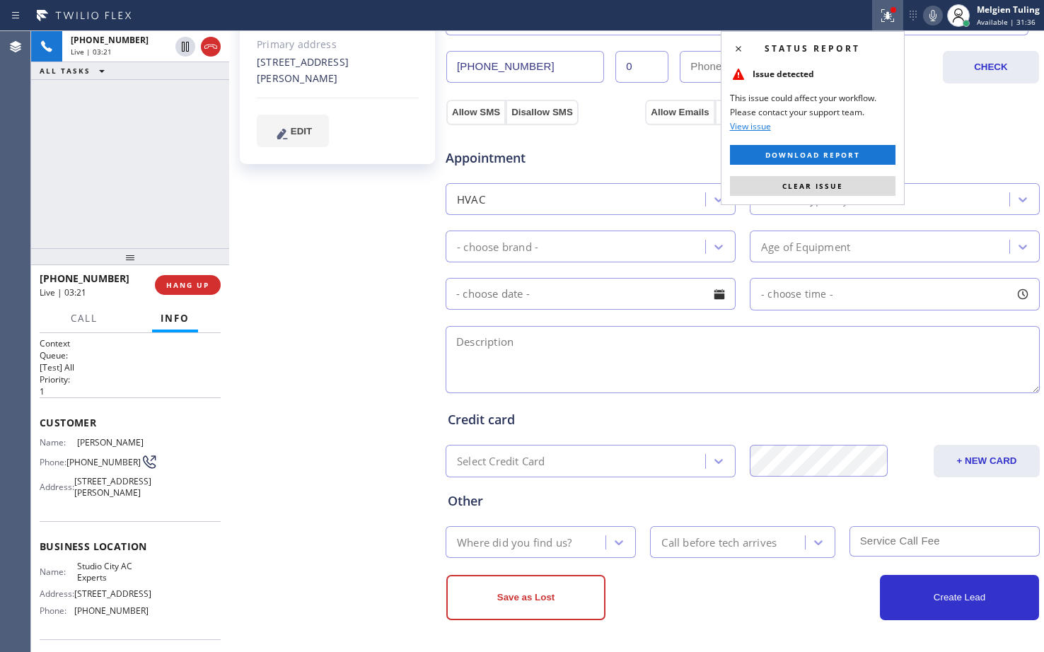
click at [811, 185] on span "Clear issue" at bounding box center [812, 186] width 61 height 10
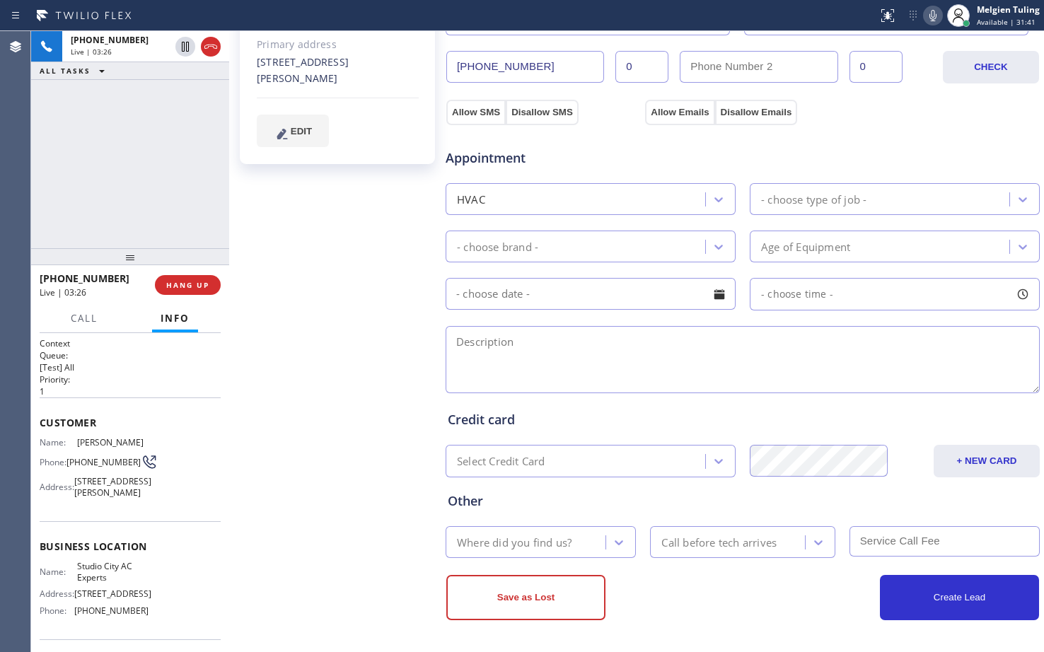
click at [935, 20] on icon at bounding box center [933, 15] width 17 height 17
click at [910, 105] on div "Allow SMS Disallow SMS Allow Emails Disallow Emails" at bounding box center [742, 110] width 597 height 28
click at [944, 11] on div at bounding box center [958, 15] width 31 height 31
click at [930, 18] on icon at bounding box center [933, 15] width 17 height 17
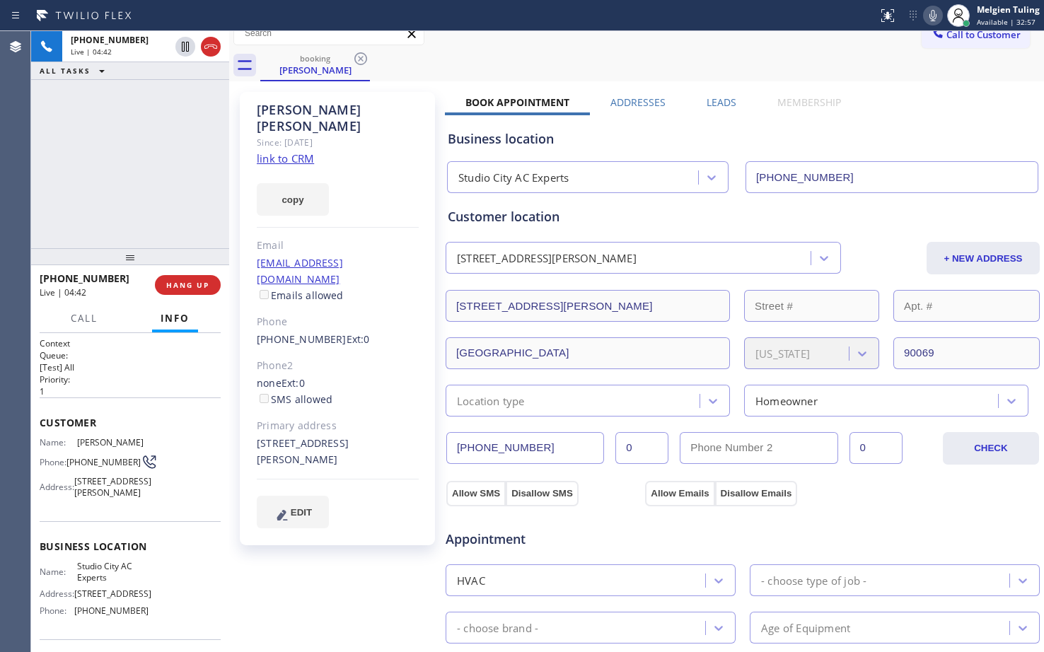
scroll to position [0, 0]
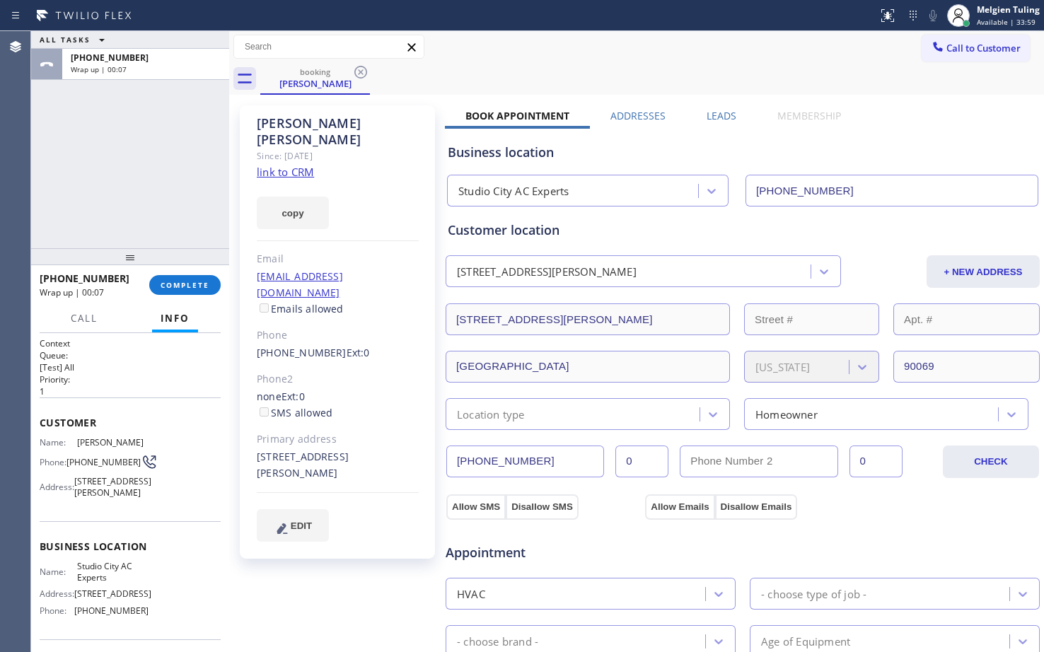
click at [547, 412] on div "Location type" at bounding box center [575, 414] width 250 height 25
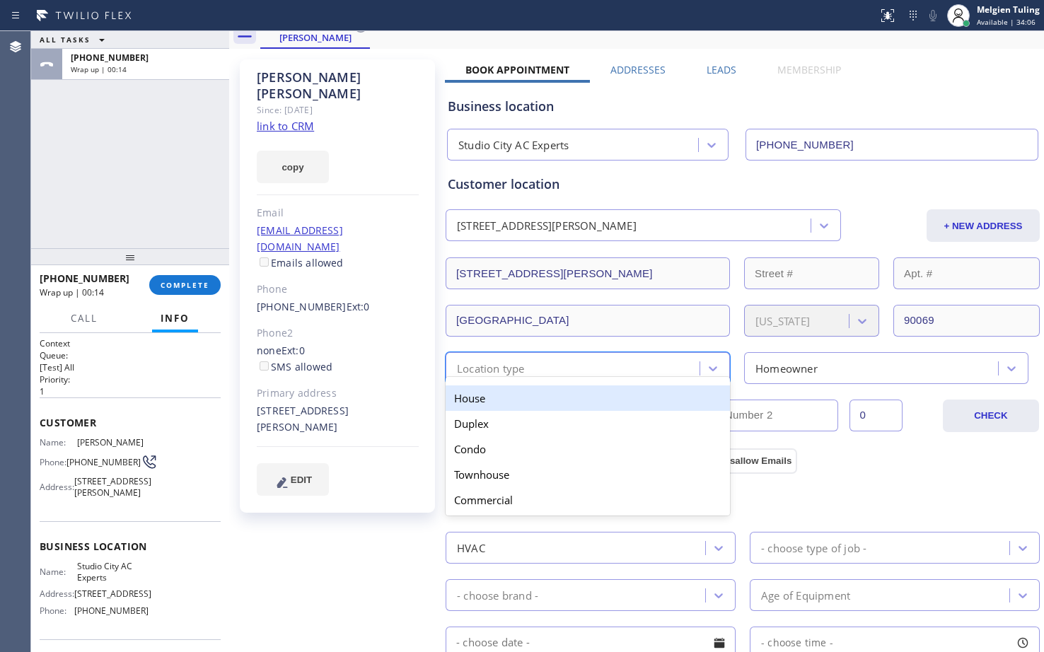
scroll to position [71, 0]
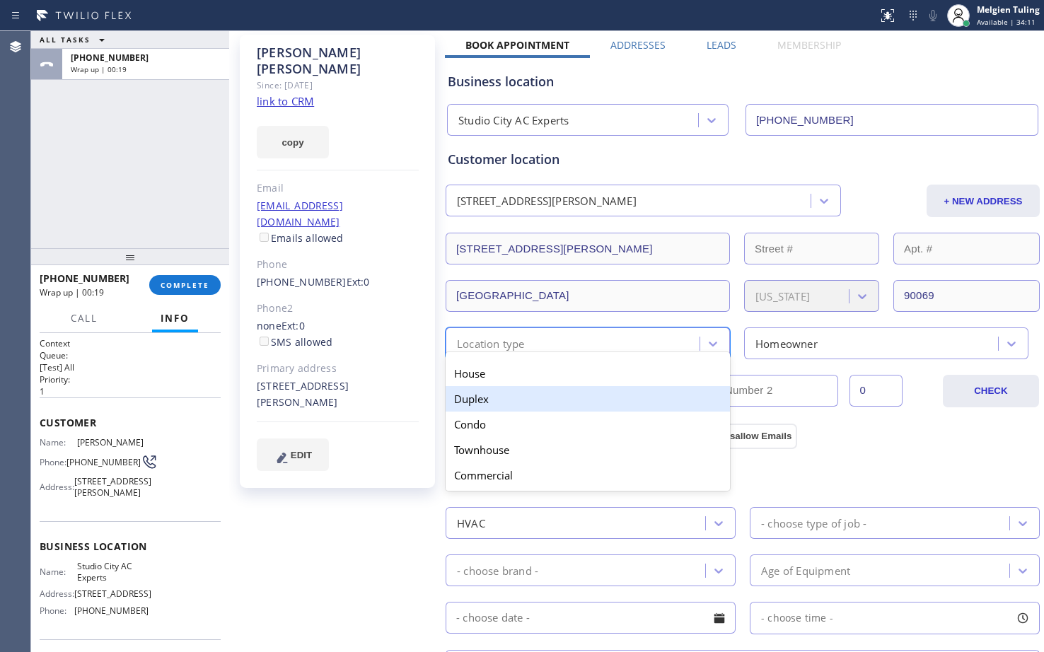
click at [530, 401] on div "Duplex" at bounding box center [588, 398] width 284 height 25
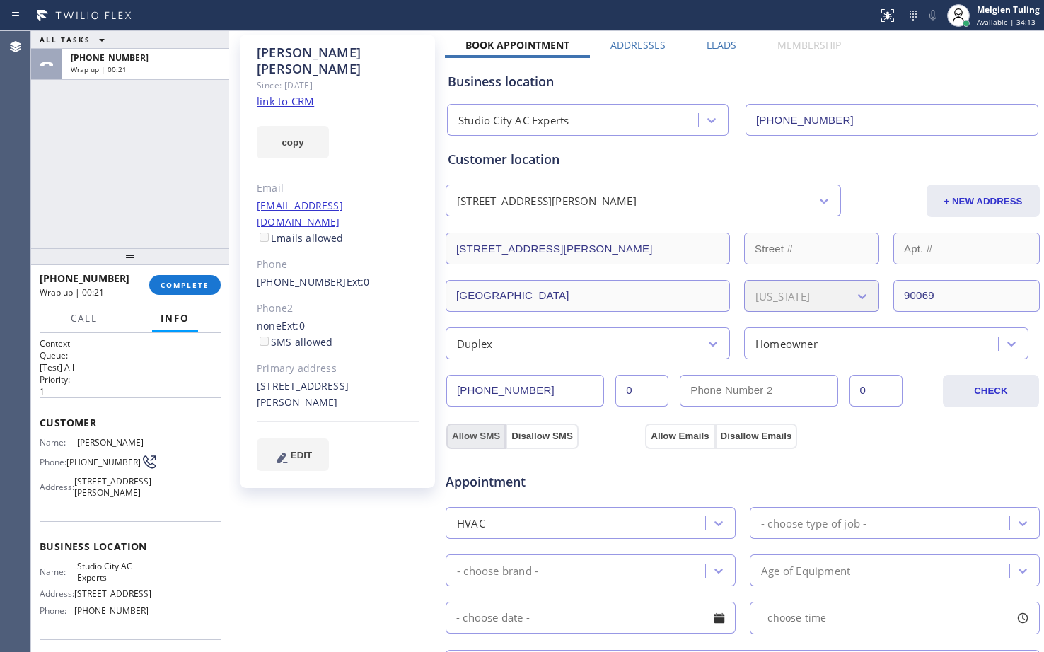
click at [466, 436] on button "Allow SMS" at bounding box center [475, 436] width 59 height 25
click at [671, 434] on button "Allow Emails" at bounding box center [679, 436] width 69 height 25
checkbox input "true"
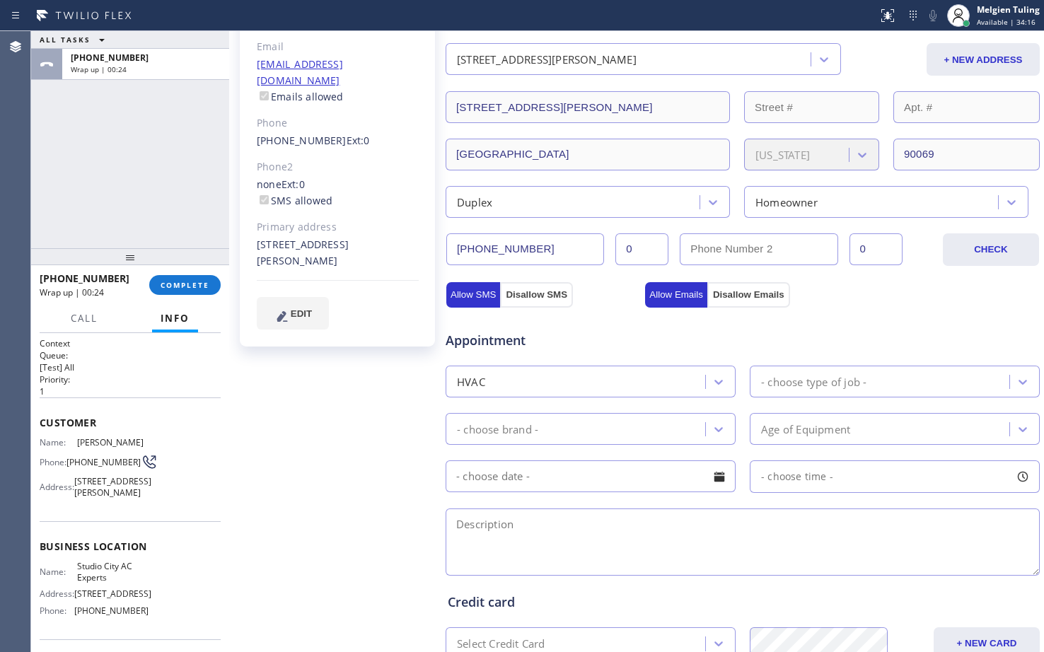
click at [648, 383] on div "HVAC" at bounding box center [577, 381] width 255 height 25
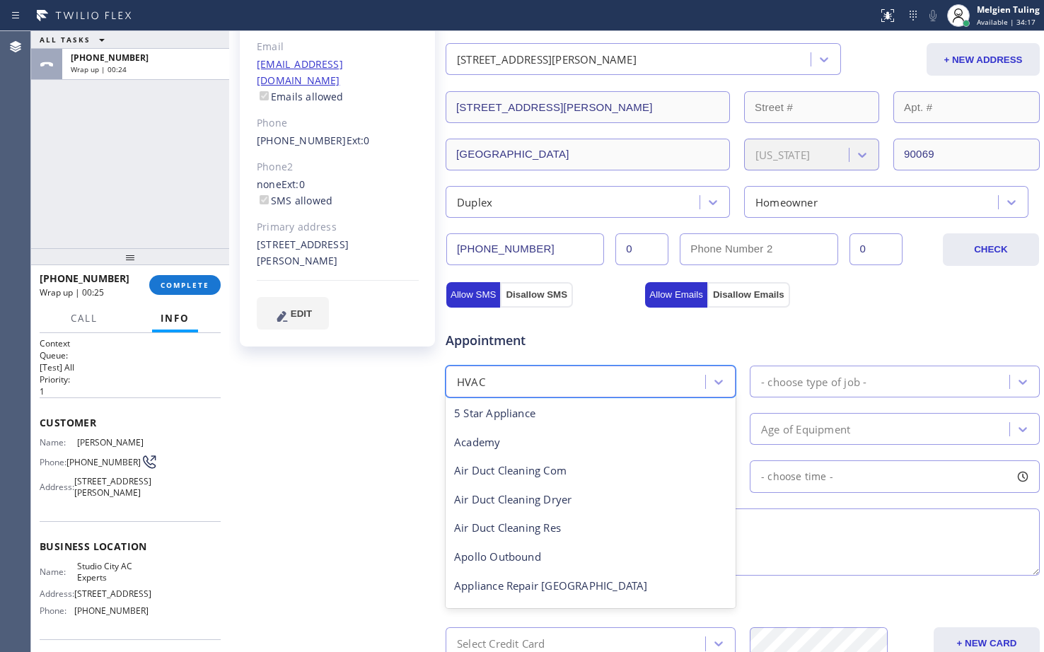
scroll to position [174, 0]
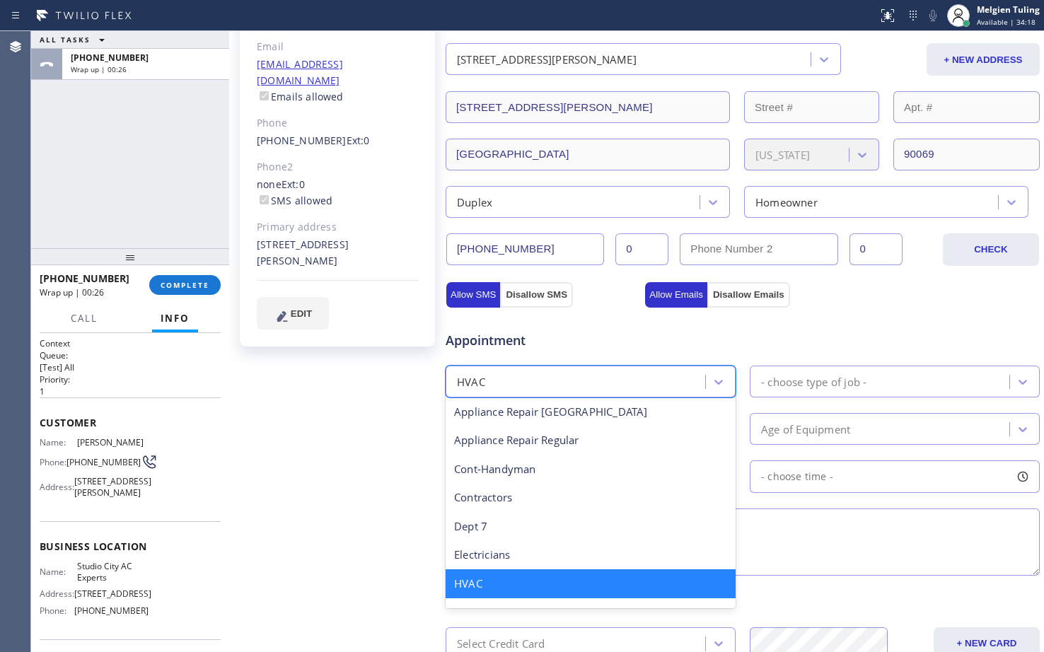
click at [579, 584] on div "HVAC" at bounding box center [591, 584] width 290 height 29
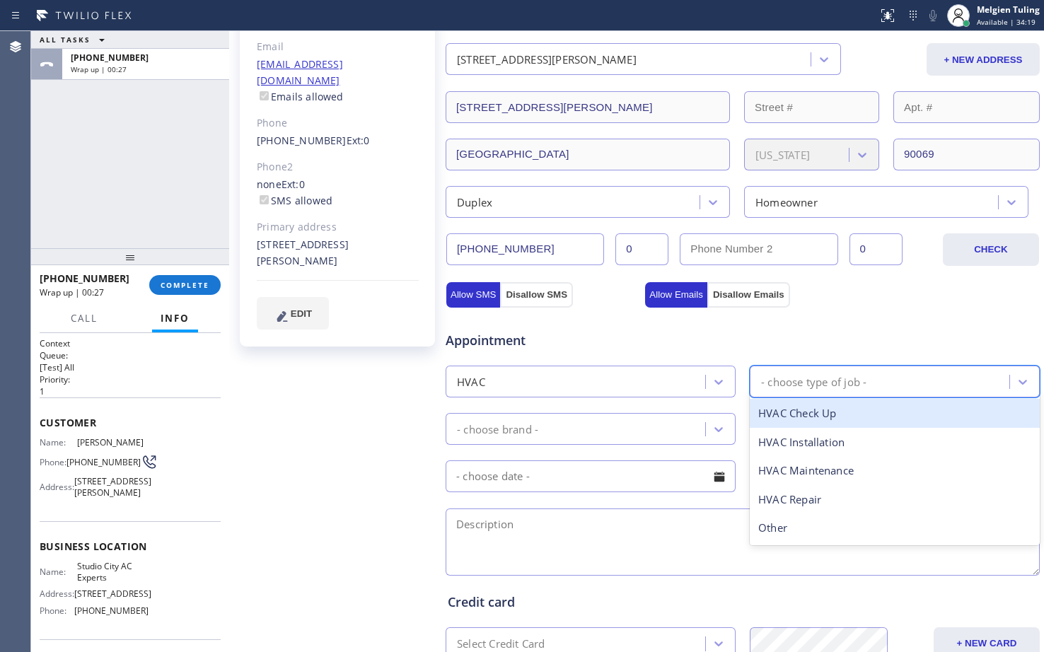
click at [796, 376] on div "- choose type of job -" at bounding box center [813, 382] width 105 height 16
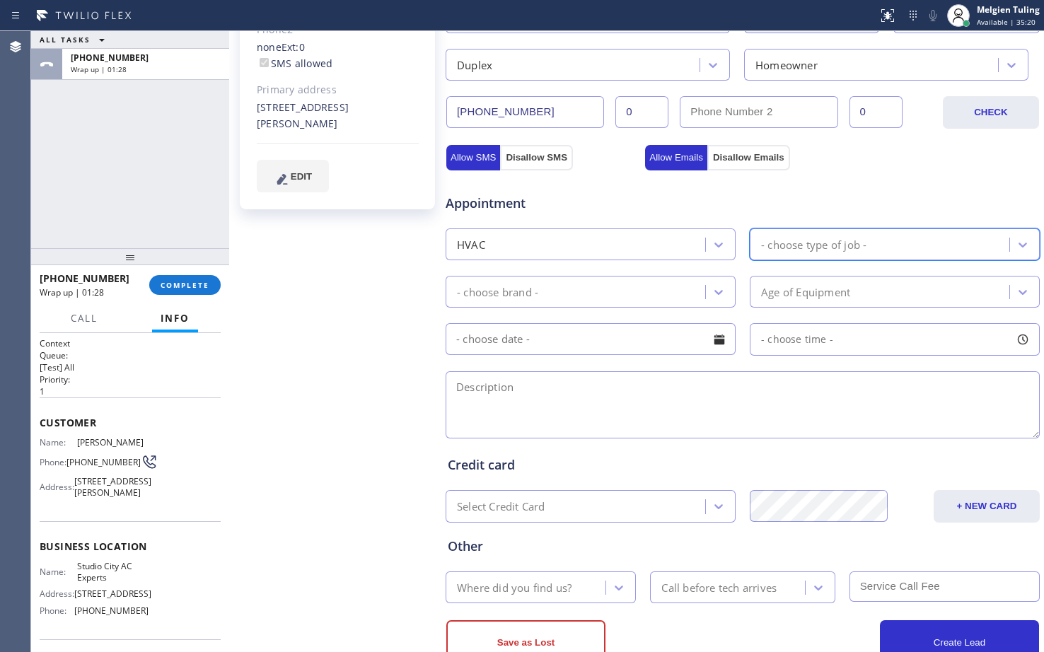
scroll to position [395, 0]
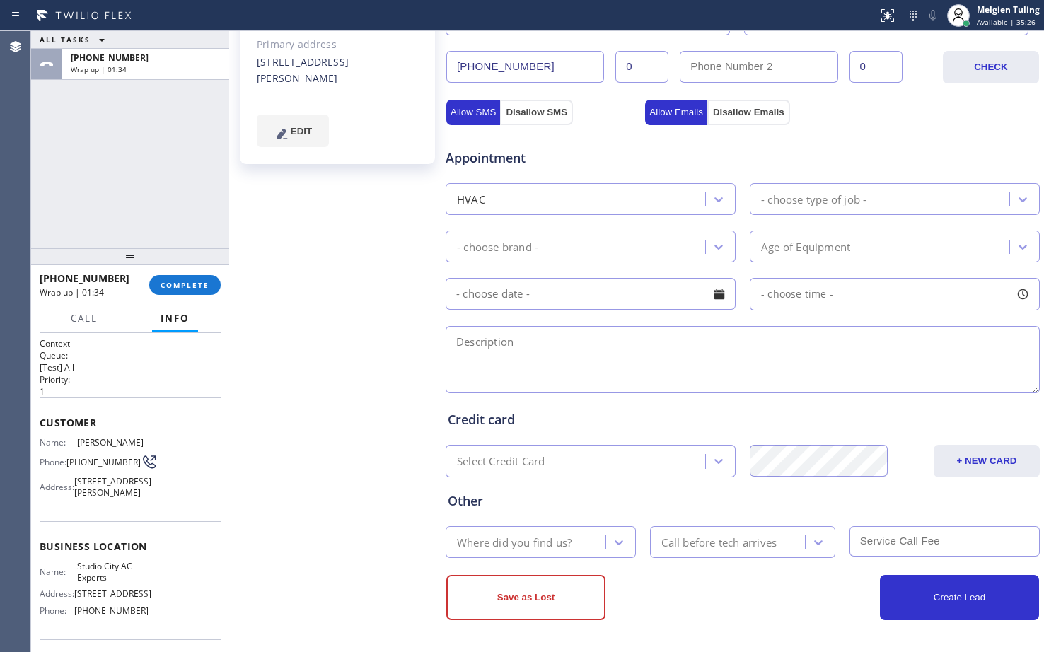
click at [482, 336] on textarea at bounding box center [743, 359] width 594 height 67
paste textarea "2 ac units |central| need refrigerant for 1 of them and need to repleace wires …"
click at [512, 367] on textarea "2 ac units |central| need refrigerant for 1 of them and need to replace wires |…" at bounding box center [743, 359] width 594 height 67
type textarea "2 ac units |central| need refrigerant for 1 of them and need to replace wires |…"
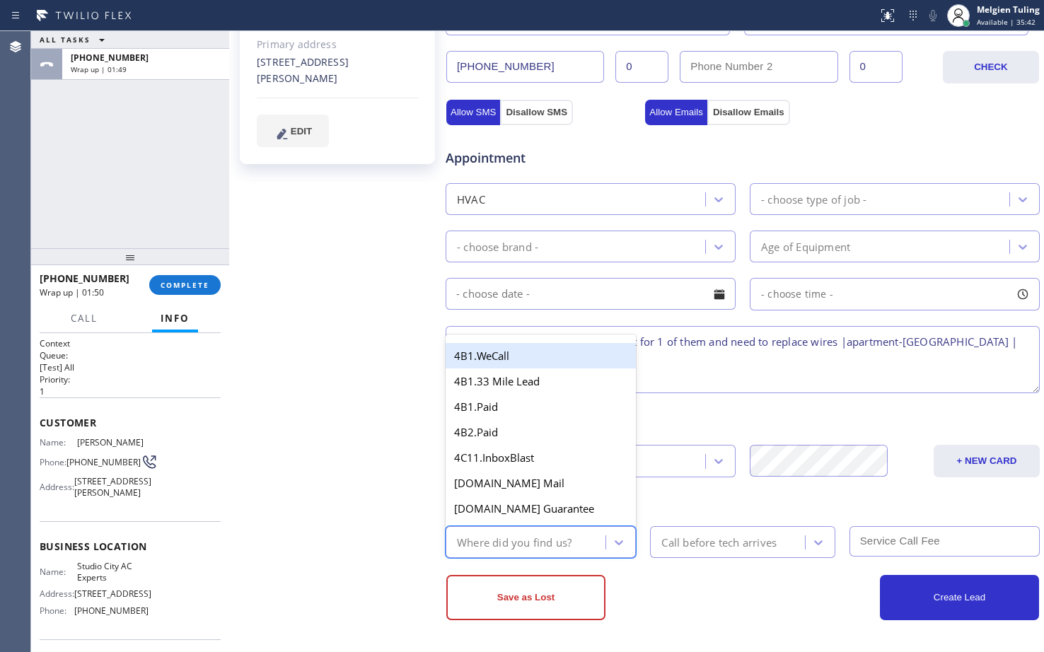
click at [577, 548] on div "Where did you find us?" at bounding box center [528, 542] width 156 height 25
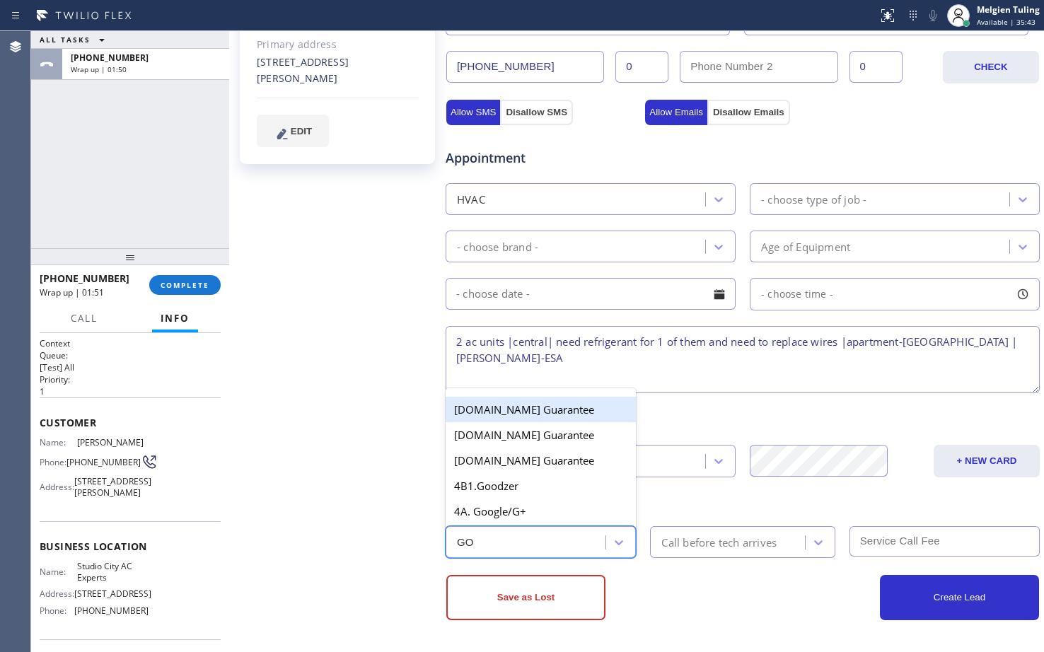
type input "GOO"
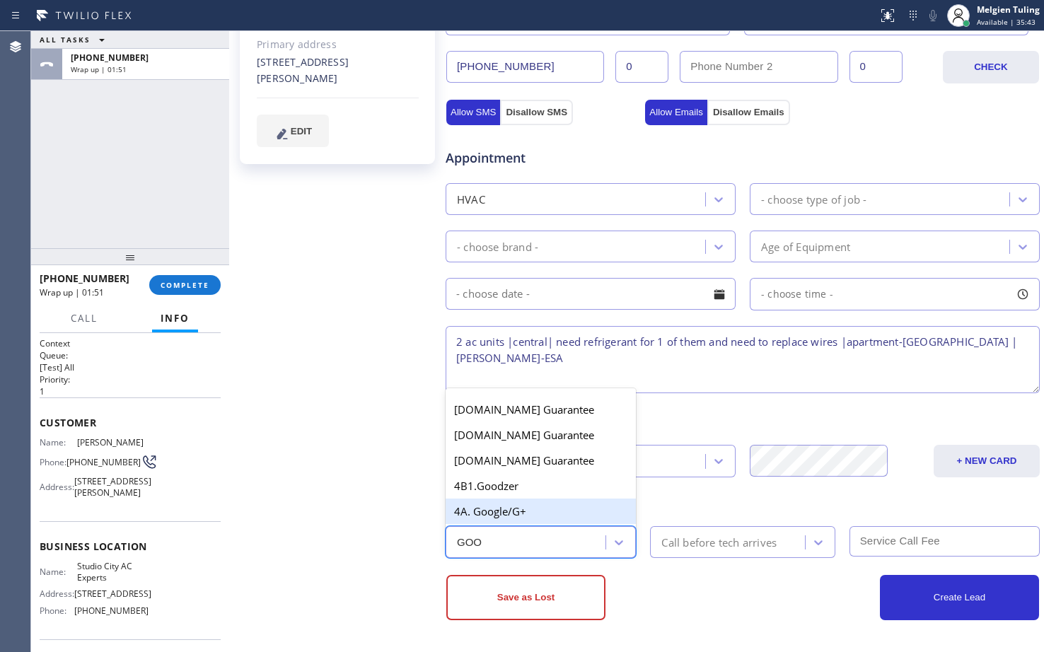
click at [545, 513] on div "4A. Google/G+" at bounding box center [541, 511] width 190 height 25
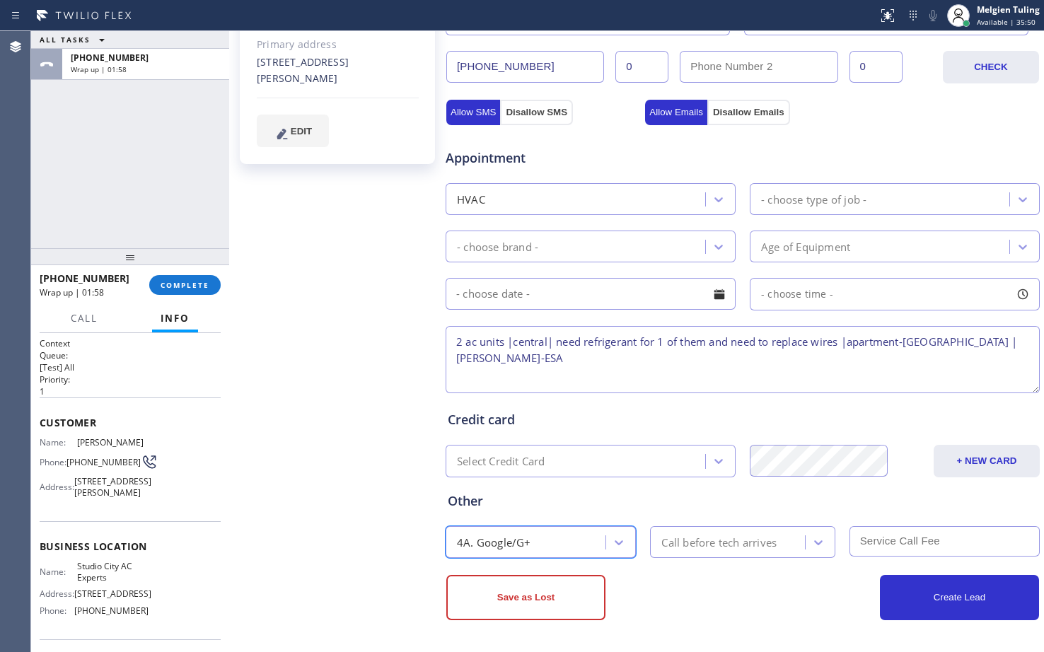
click at [601, 366] on textarea "2 ac units |central| need refrigerant for 1 of them and need to replace wires |…" at bounding box center [743, 359] width 594 height 67
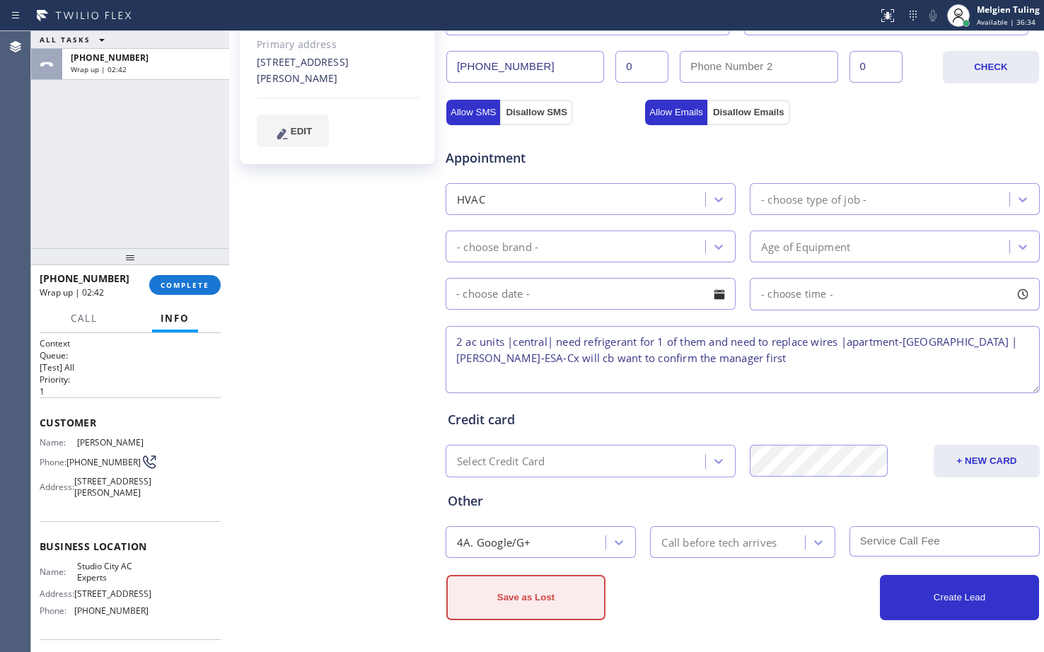
type textarea "2 ac units |central| need refrigerant for 1 of them and need to replace wires |…"
click at [522, 596] on button "Save as Lost" at bounding box center [525, 597] width 159 height 45
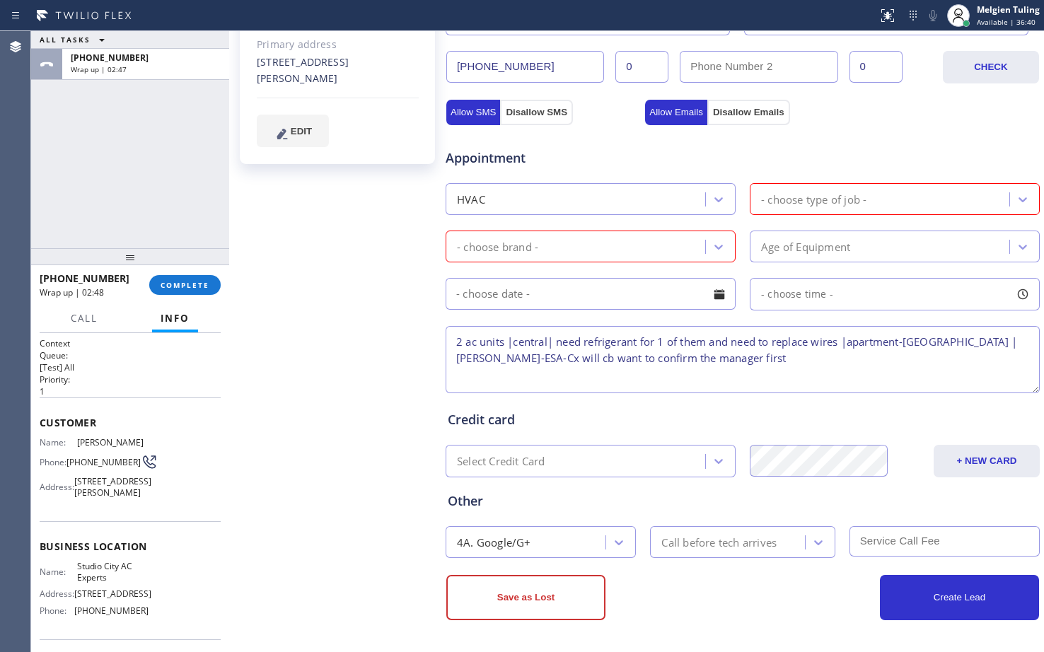
click at [676, 195] on div "HVAC" at bounding box center [577, 199] width 255 height 25
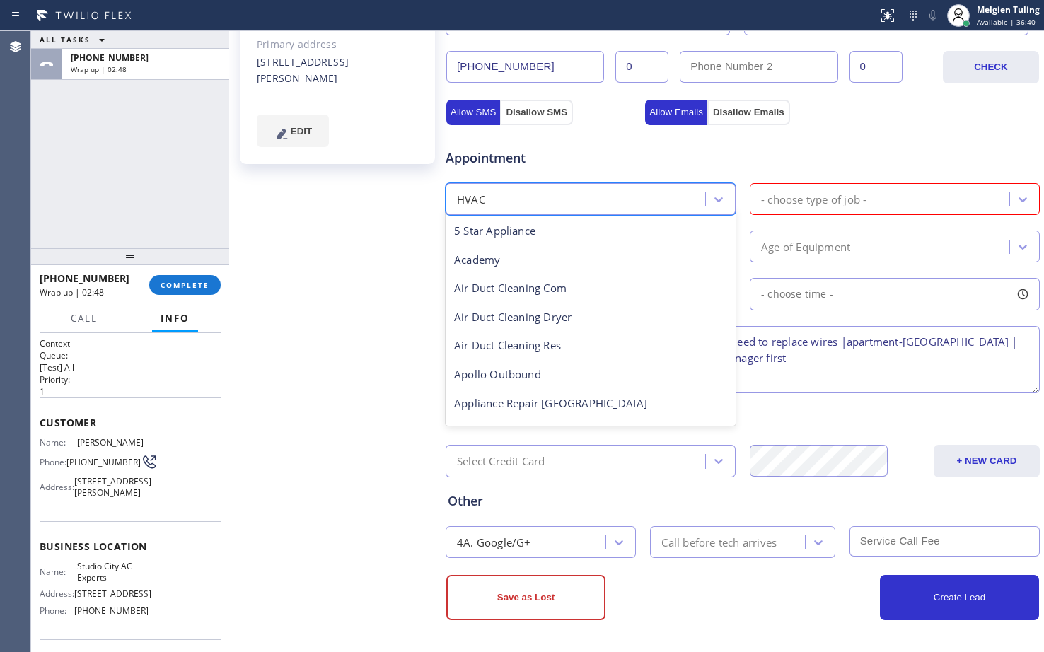
scroll to position [174, 0]
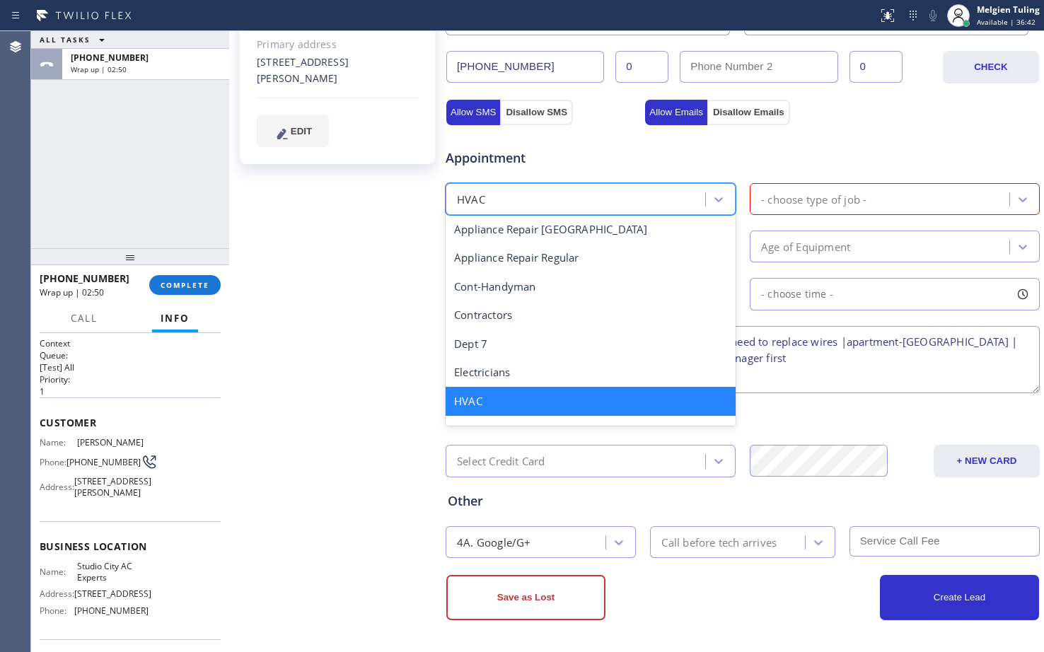
click at [526, 403] on div "HVAC" at bounding box center [591, 401] width 290 height 29
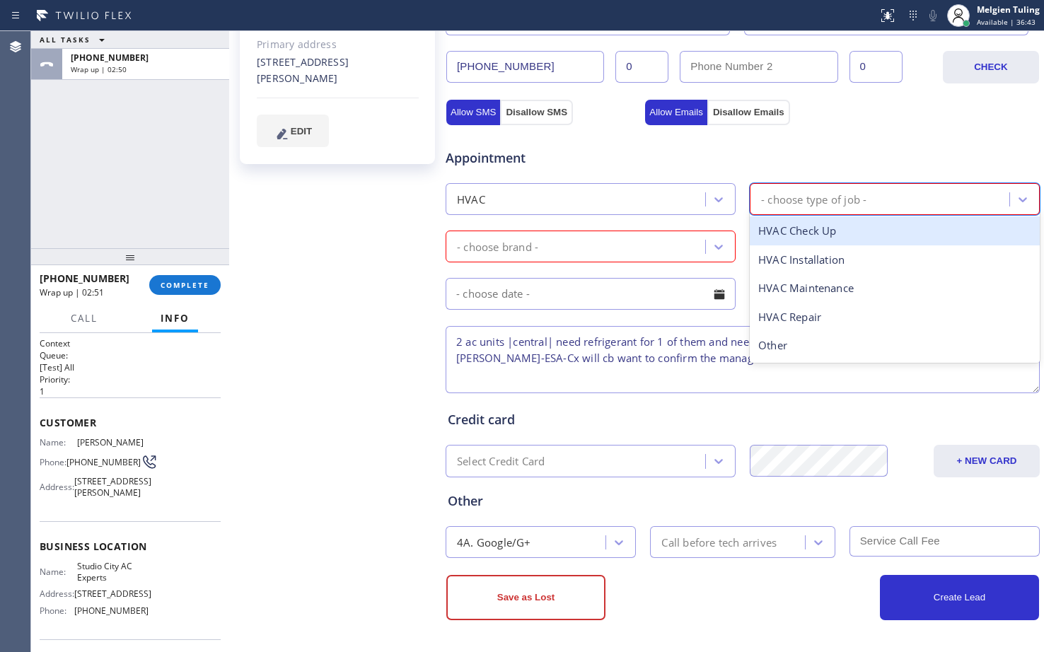
click at [795, 192] on div "- choose type of job -" at bounding box center [813, 199] width 105 height 16
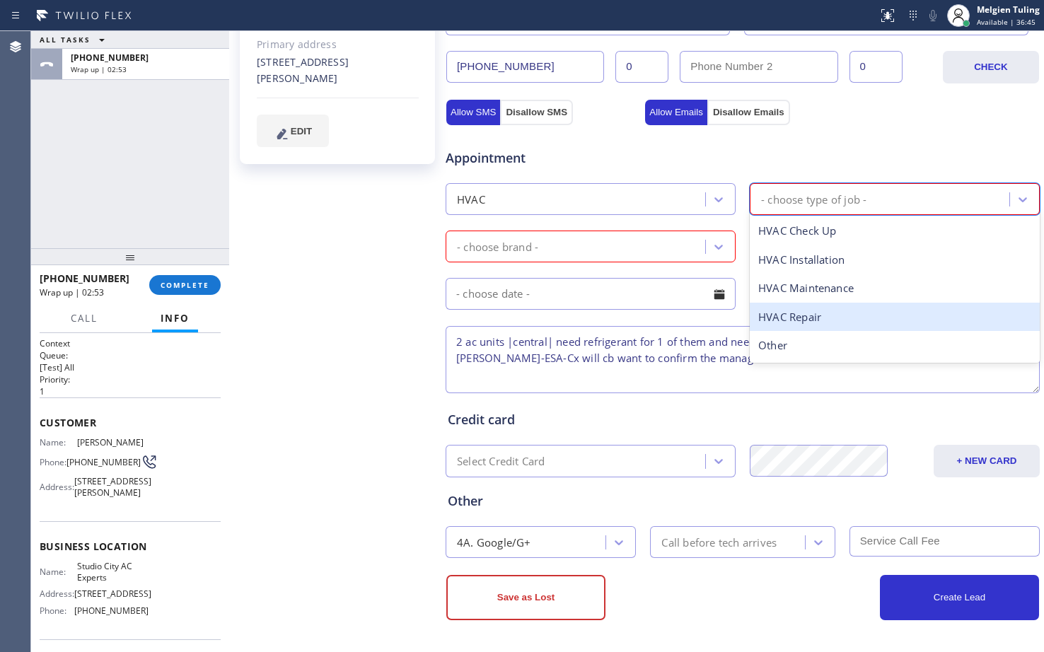
click at [785, 321] on div "HVAC Repair" at bounding box center [895, 317] width 290 height 29
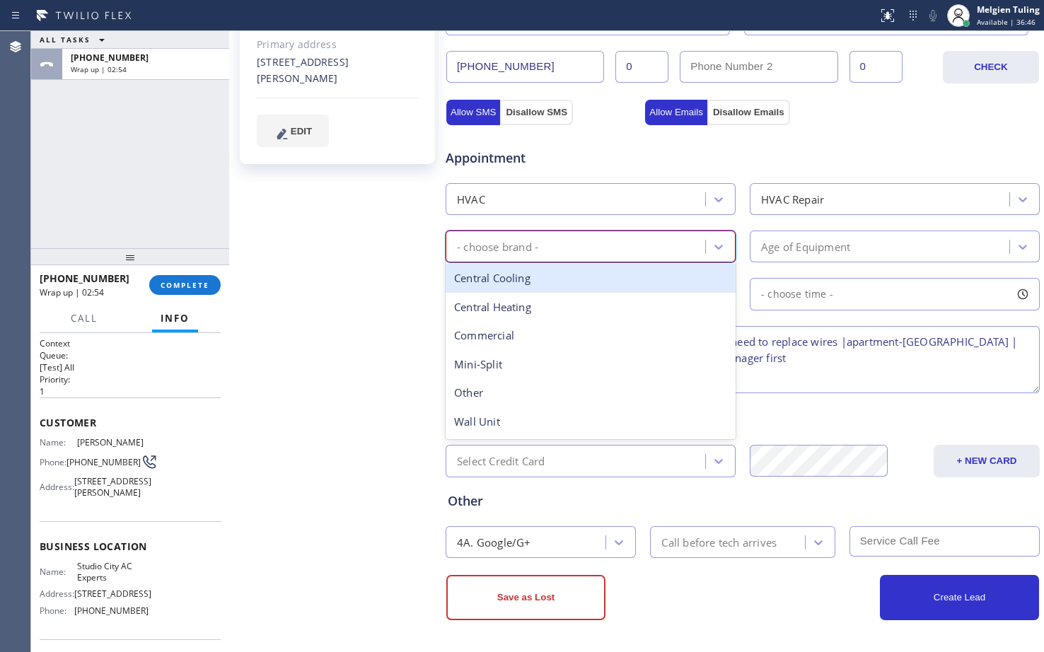
click at [630, 246] on div "- choose brand -" at bounding box center [577, 246] width 255 height 25
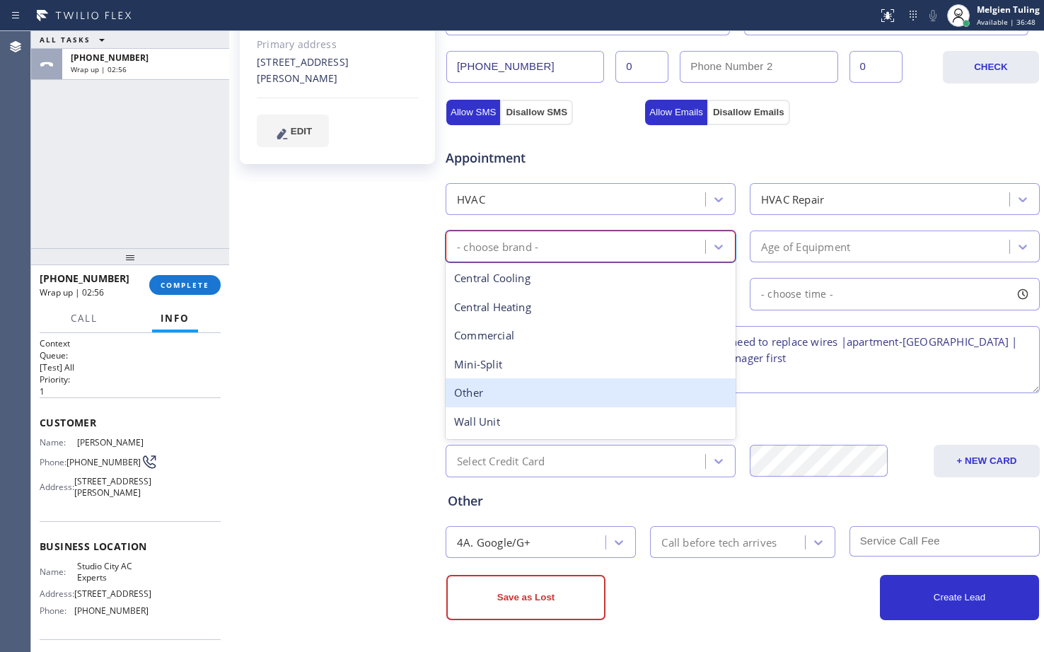
click at [510, 391] on div "Other" at bounding box center [591, 392] width 290 height 29
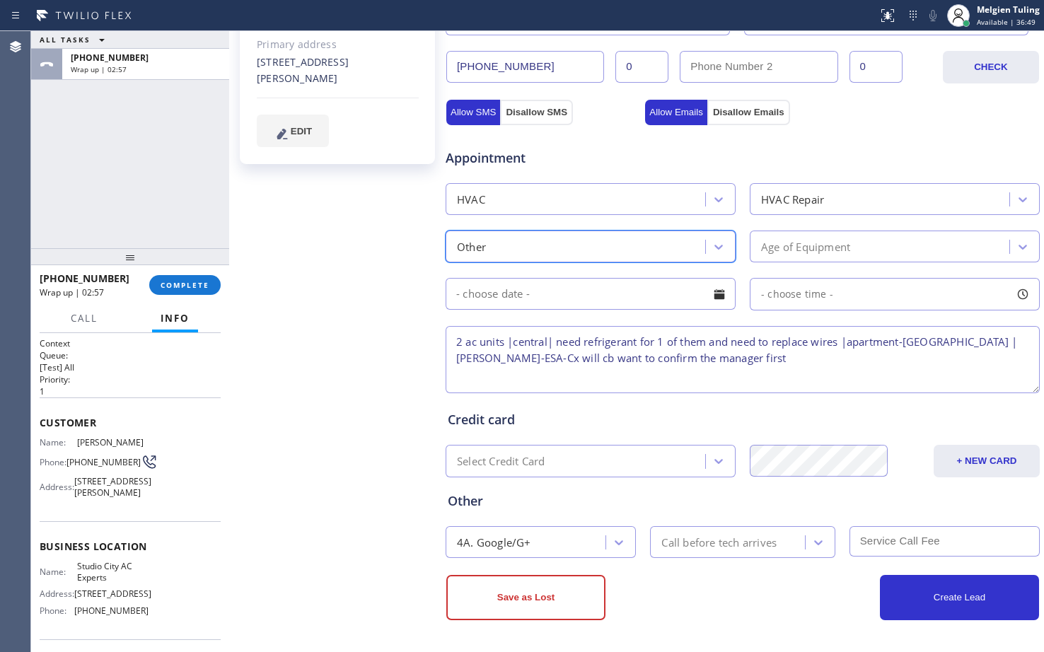
click at [815, 252] on div "Age of Equipment" at bounding box center [805, 246] width 89 height 16
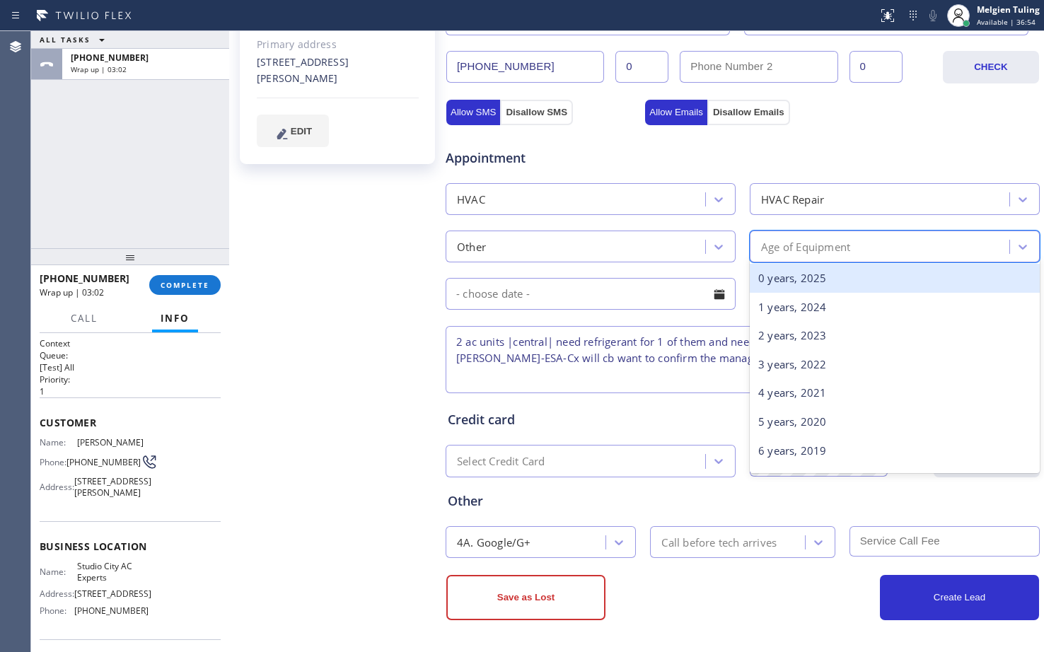
click at [790, 285] on div "0 years, 2025" at bounding box center [895, 278] width 290 height 29
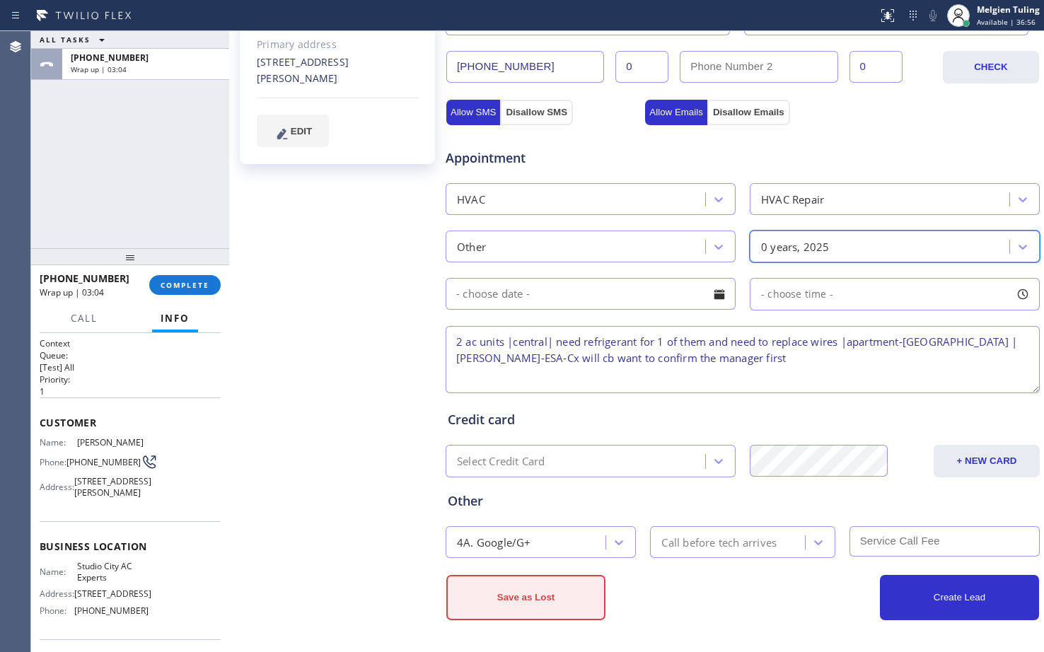
click at [541, 608] on button "Save as Lost" at bounding box center [525, 597] width 159 height 45
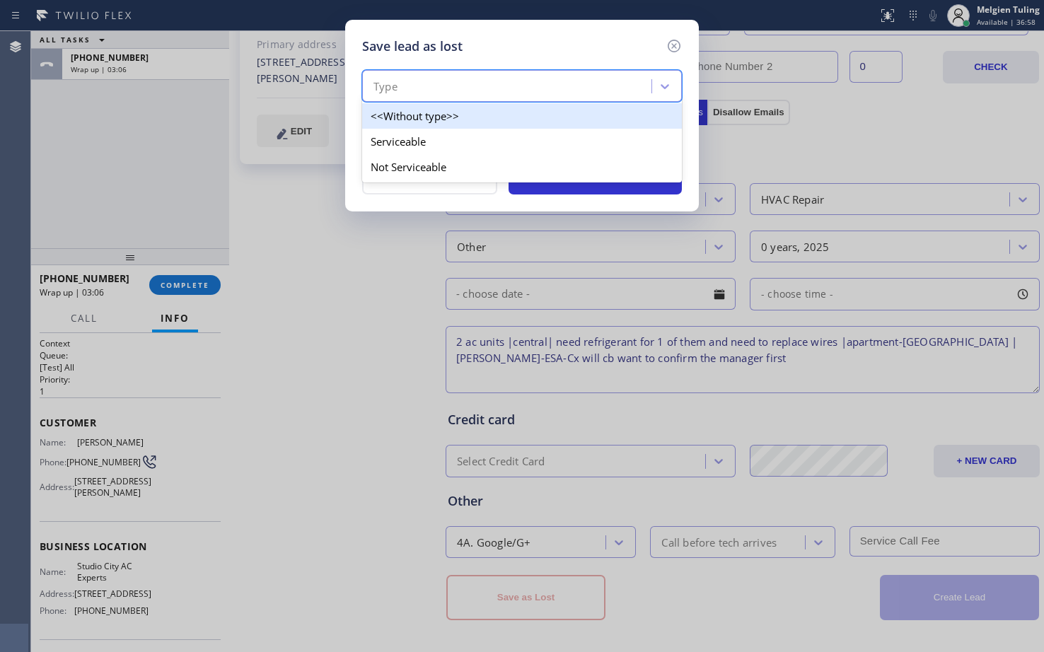
click at [492, 91] on div "Type" at bounding box center [508, 86] width 285 height 25
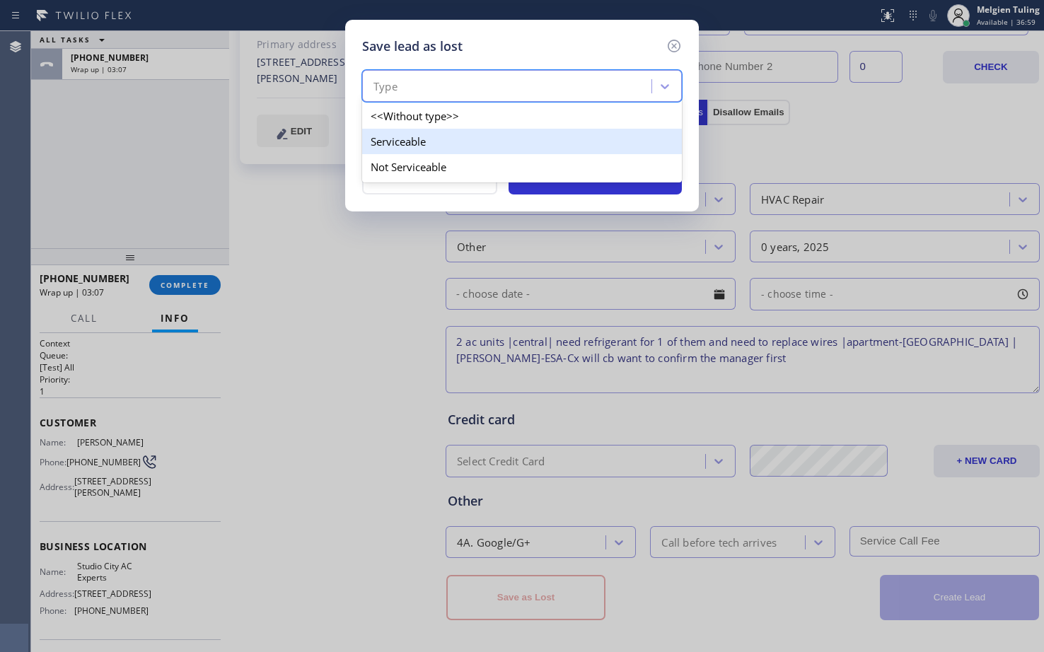
click at [420, 145] on div "Serviceable" at bounding box center [522, 141] width 320 height 25
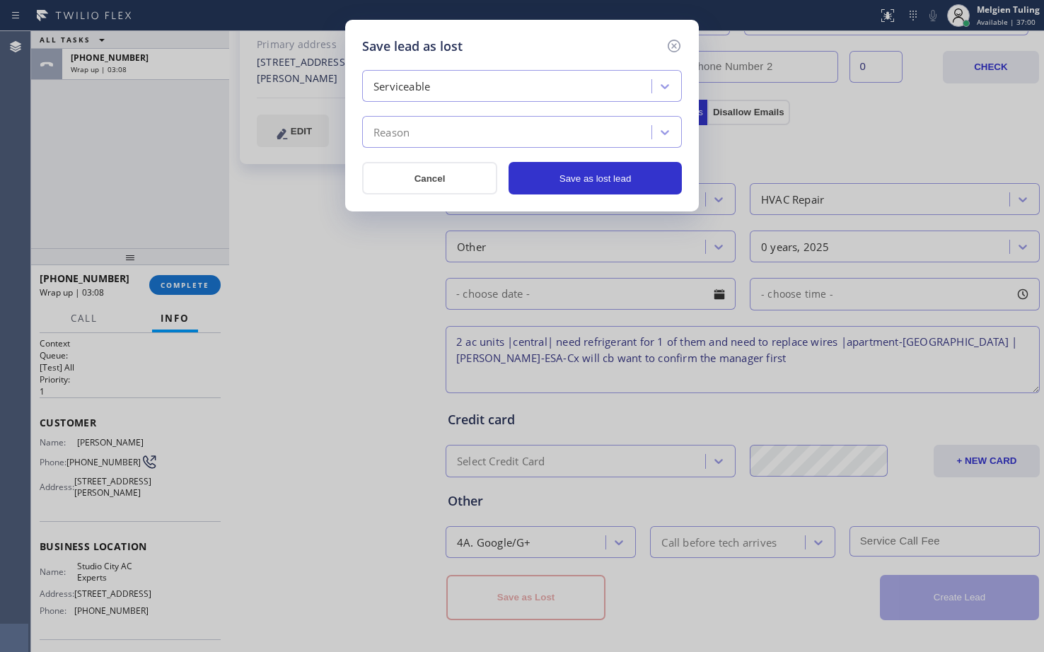
click at [429, 132] on div "Reason" at bounding box center [508, 132] width 285 height 25
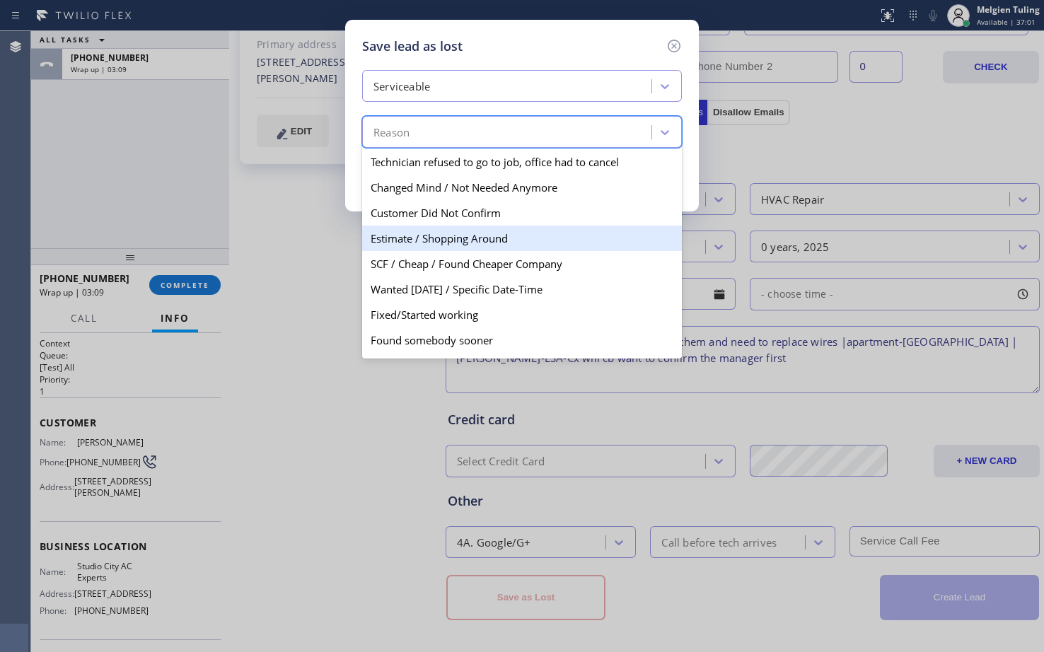
click at [421, 245] on div "Estimate / Shopping Around" at bounding box center [522, 238] width 320 height 25
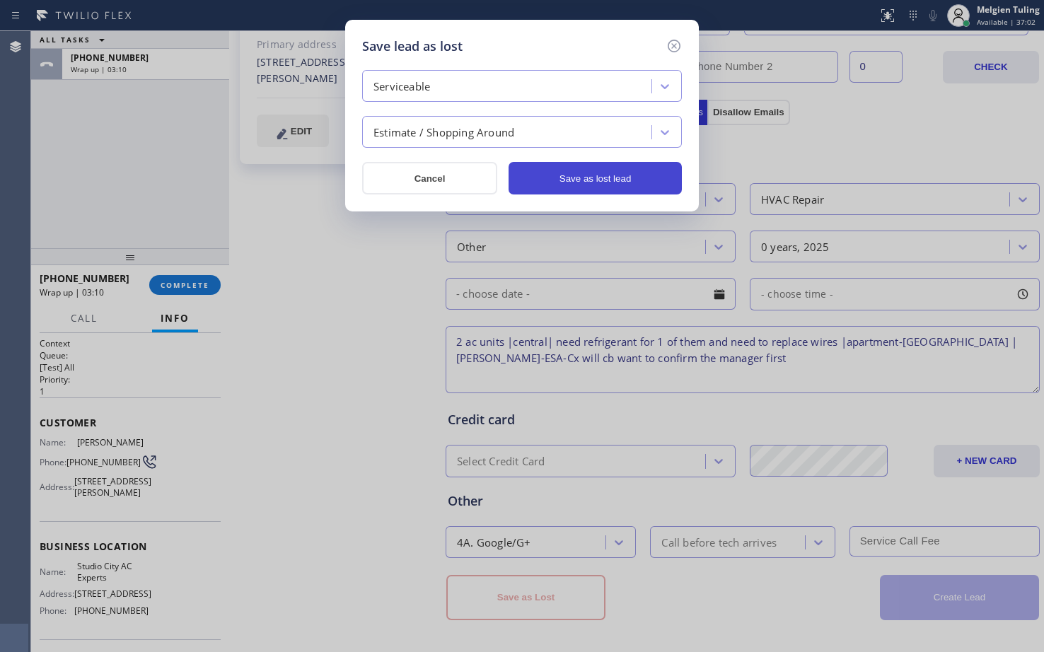
click at [608, 178] on button "Save as lost lead" at bounding box center [595, 178] width 173 height 33
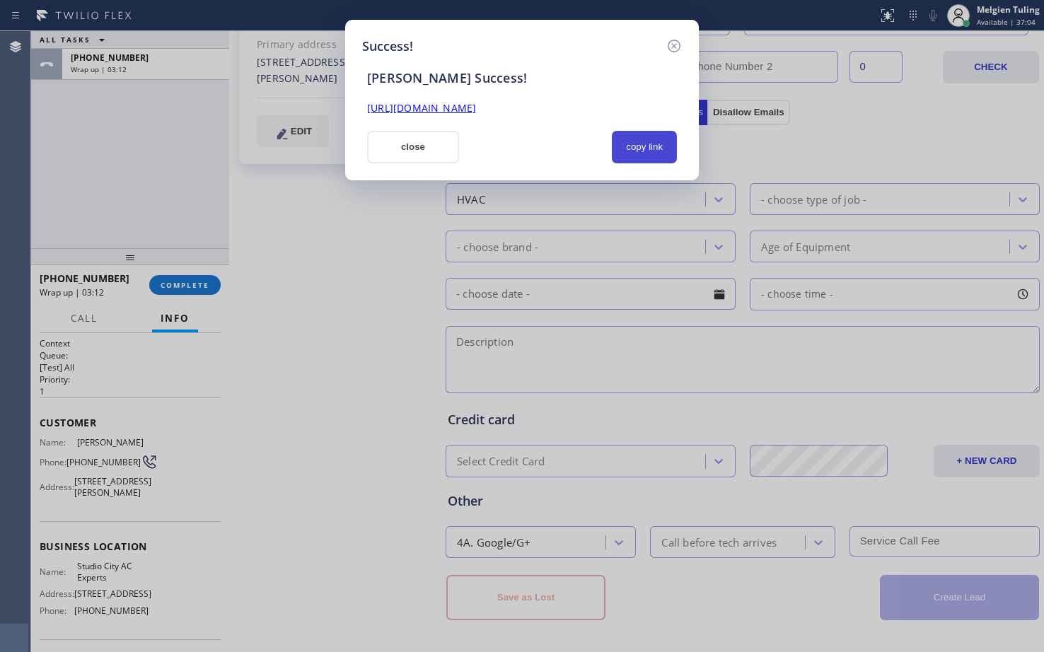
click at [652, 150] on button "copy link" at bounding box center [644, 147] width 65 height 33
click at [476, 109] on link "[URL][DOMAIN_NAME]" at bounding box center [421, 107] width 109 height 13
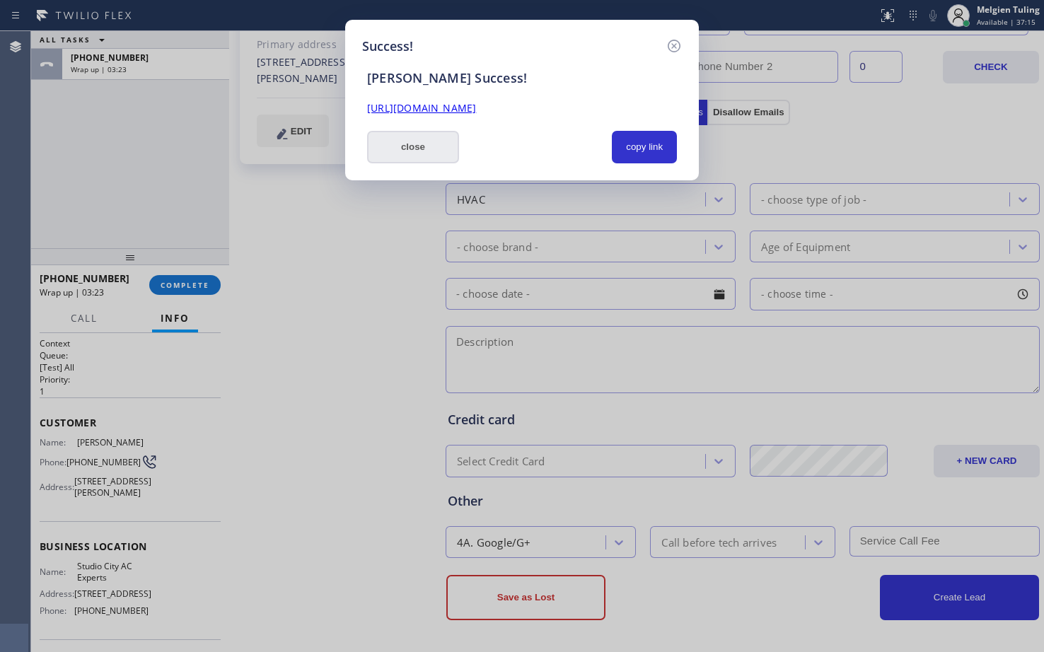
click at [446, 148] on button "close" at bounding box center [413, 147] width 92 height 33
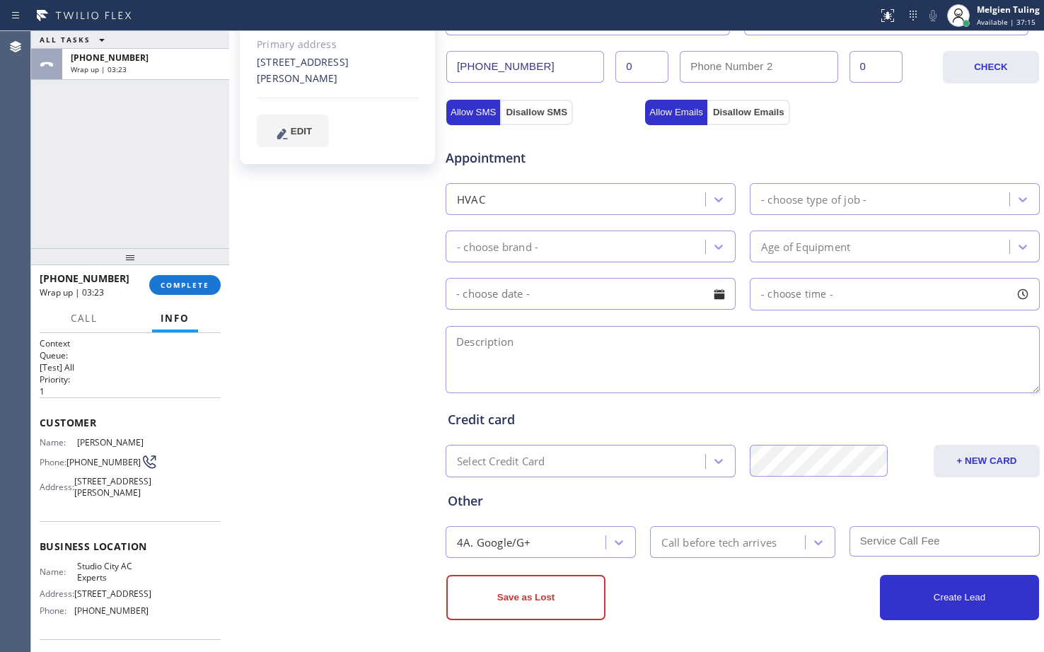
click at [446, 149] on span "Appointment" at bounding box center [544, 158] width 196 height 19
drag, startPoint x: 173, startPoint y: 288, endPoint x: 160, endPoint y: 285, distance: 13.0
click at [169, 286] on span "COMPLETE" at bounding box center [185, 285] width 49 height 10
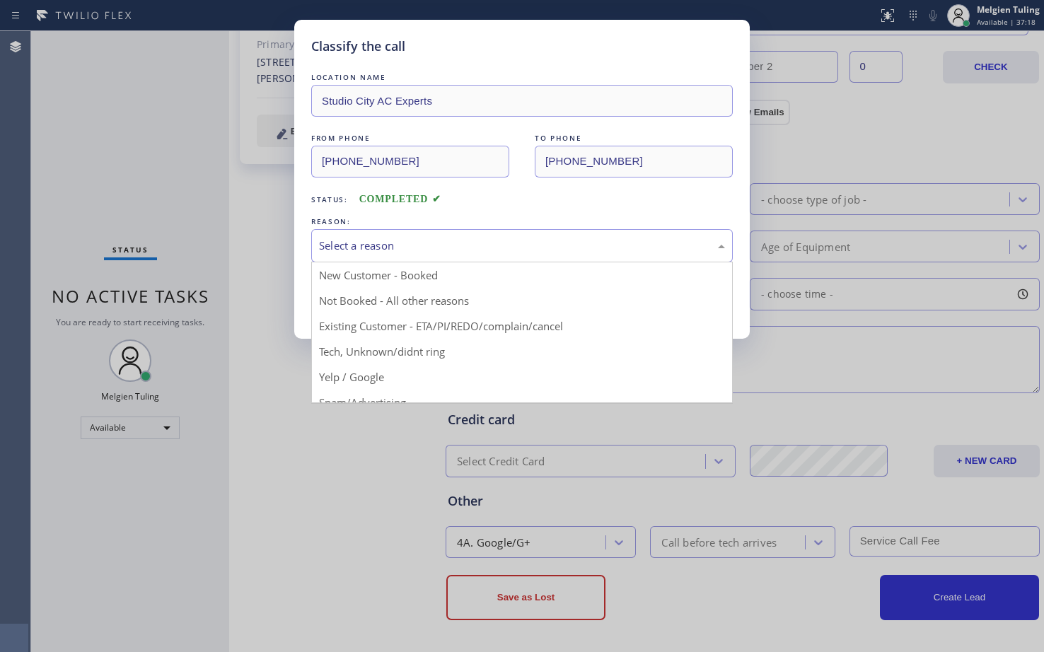
click at [378, 243] on div "Select a reason" at bounding box center [522, 246] width 406 height 16
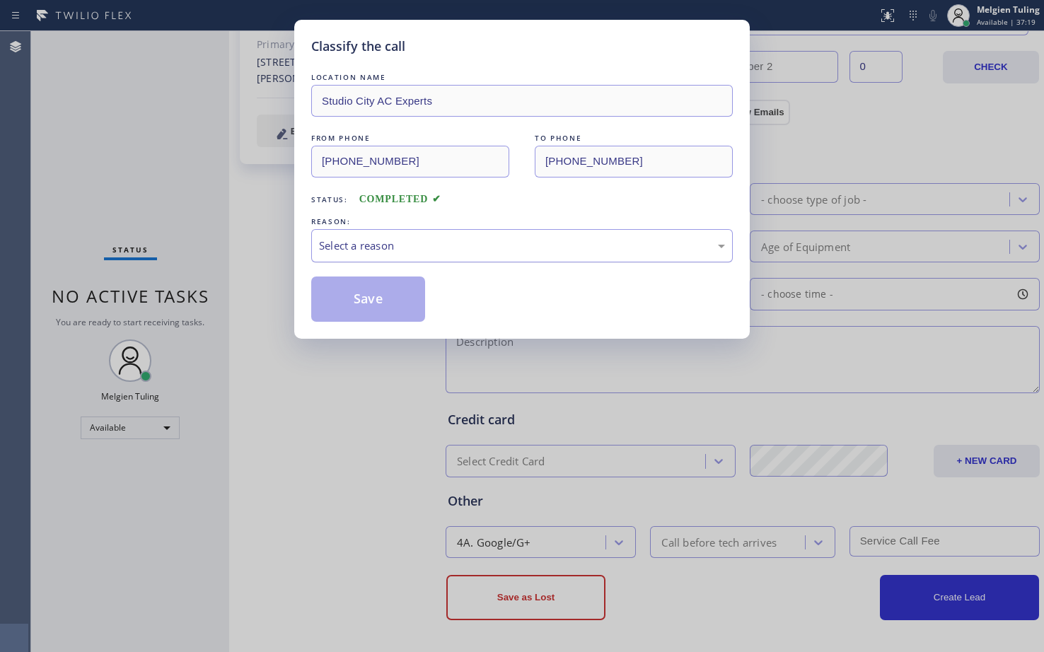
click at [357, 241] on div "Select a reason" at bounding box center [522, 246] width 406 height 16
click at [371, 289] on button "Save" at bounding box center [368, 299] width 114 height 45
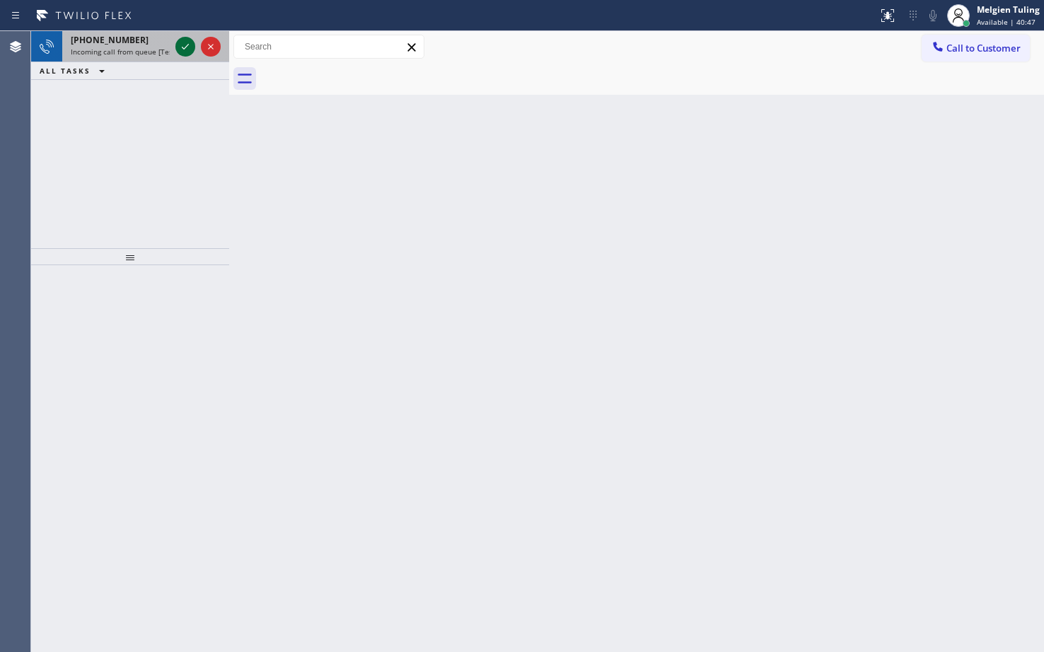
click at [183, 54] on icon at bounding box center [185, 46] width 17 height 17
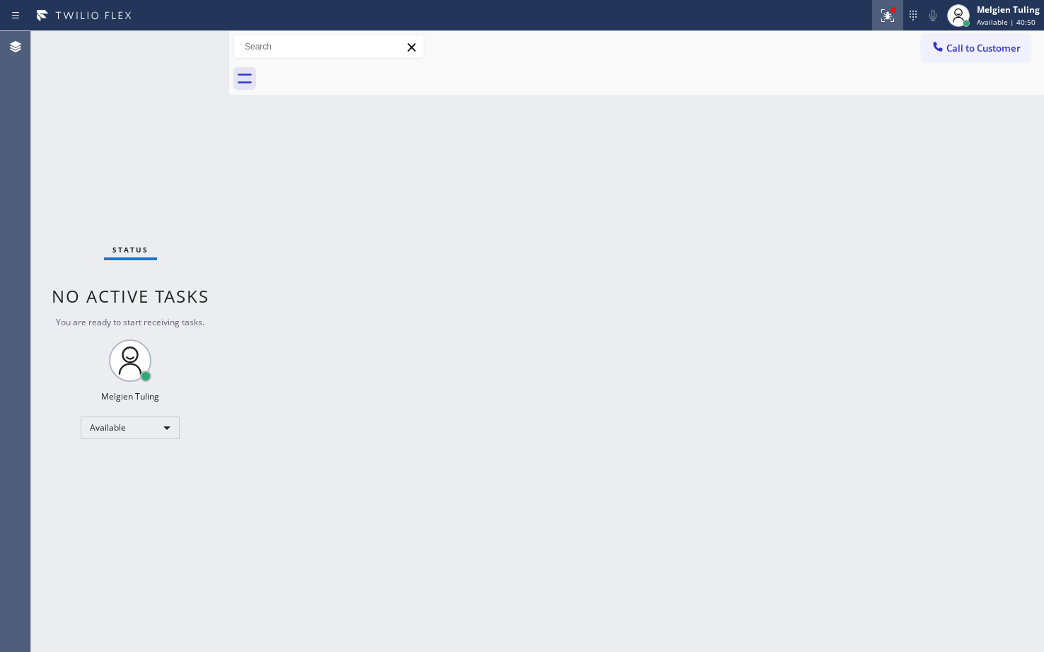
click at [892, 16] on icon at bounding box center [887, 15] width 17 height 17
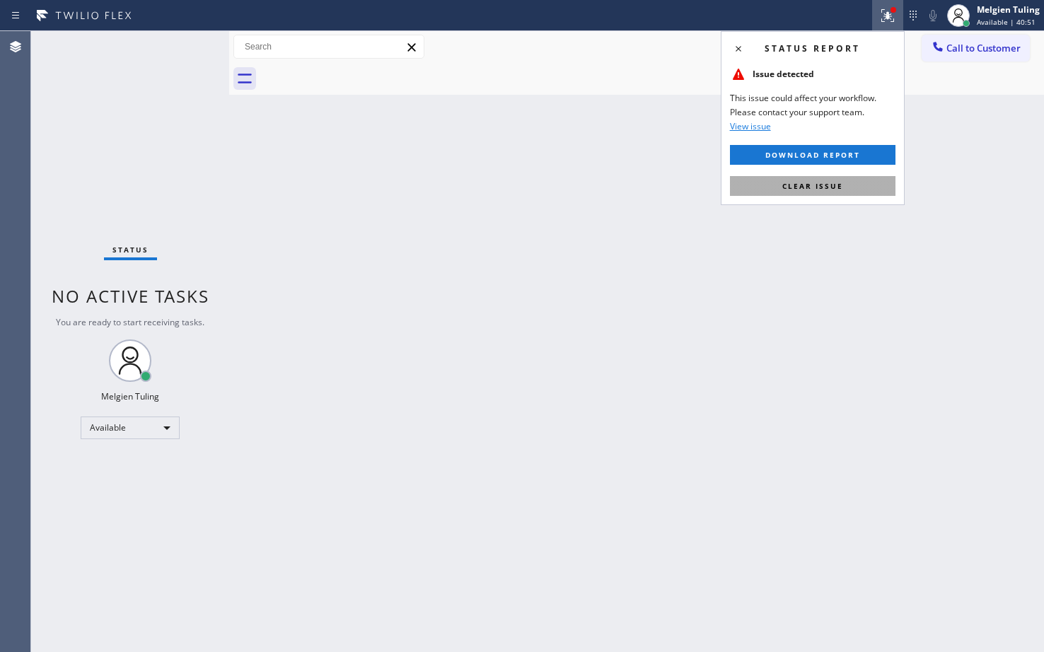
click at [828, 183] on span "Clear issue" at bounding box center [812, 186] width 61 height 10
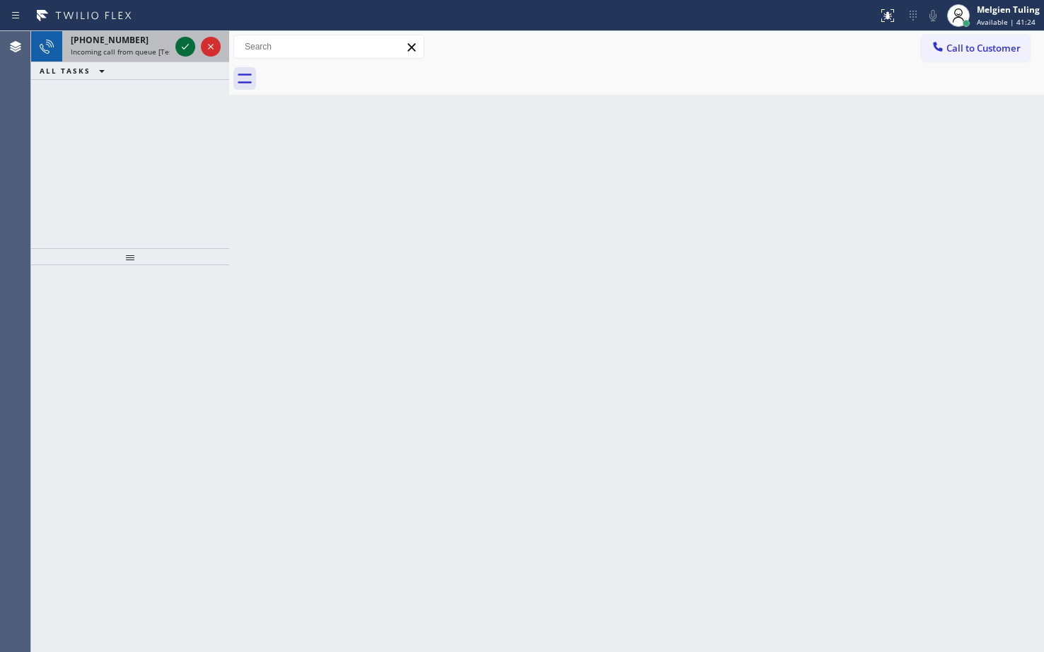
click at [184, 49] on icon at bounding box center [185, 47] width 7 height 6
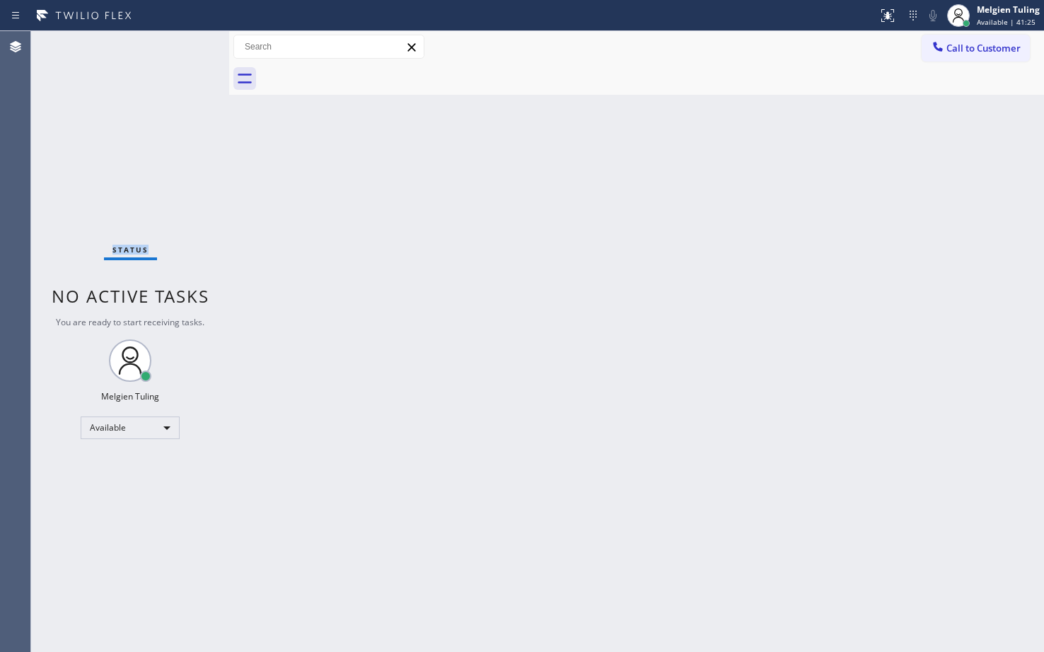
click at [184, 49] on div "Status No active tasks You are ready to start receiving tasks. Melgien Tuling A…" at bounding box center [130, 341] width 198 height 621
click at [884, 21] on icon at bounding box center [887, 15] width 17 height 17
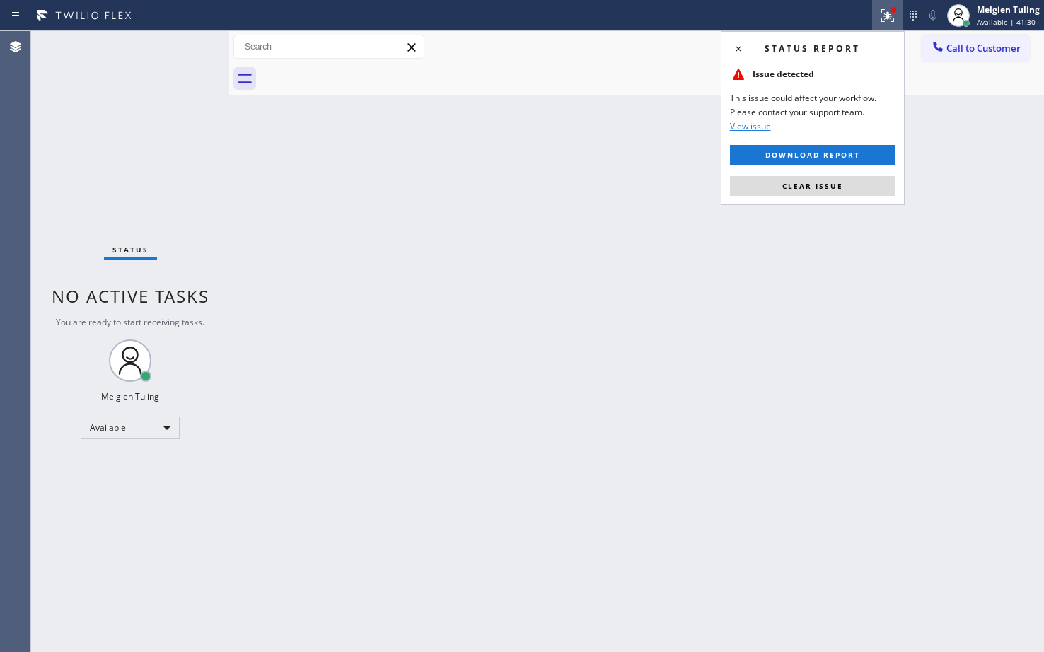
click at [774, 190] on button "Clear issue" at bounding box center [813, 186] width 166 height 20
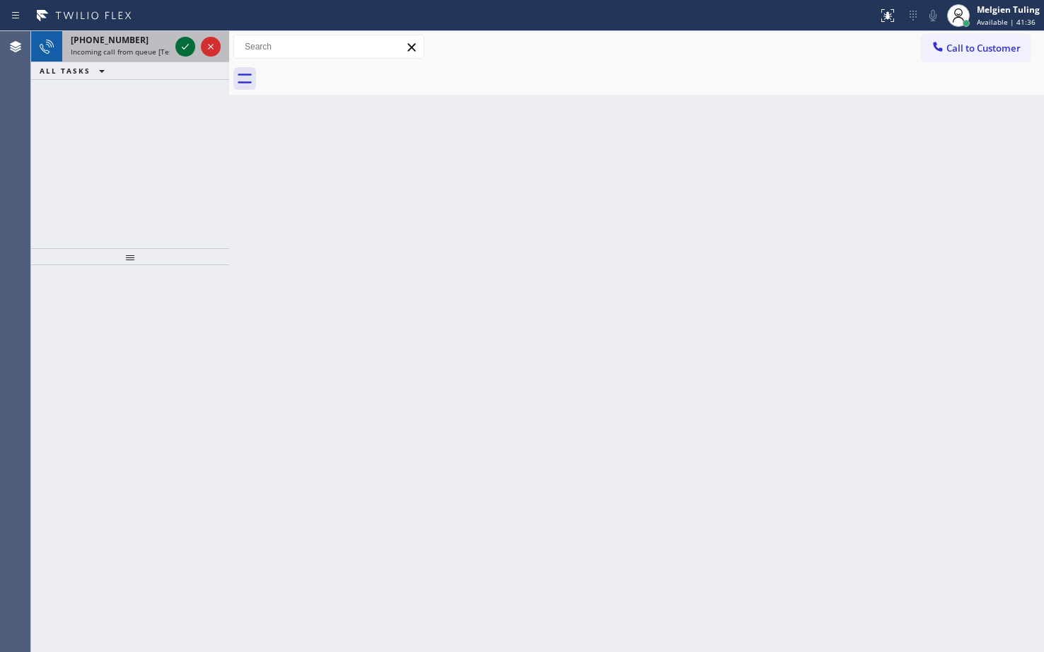
click at [178, 46] on icon at bounding box center [185, 46] width 17 height 17
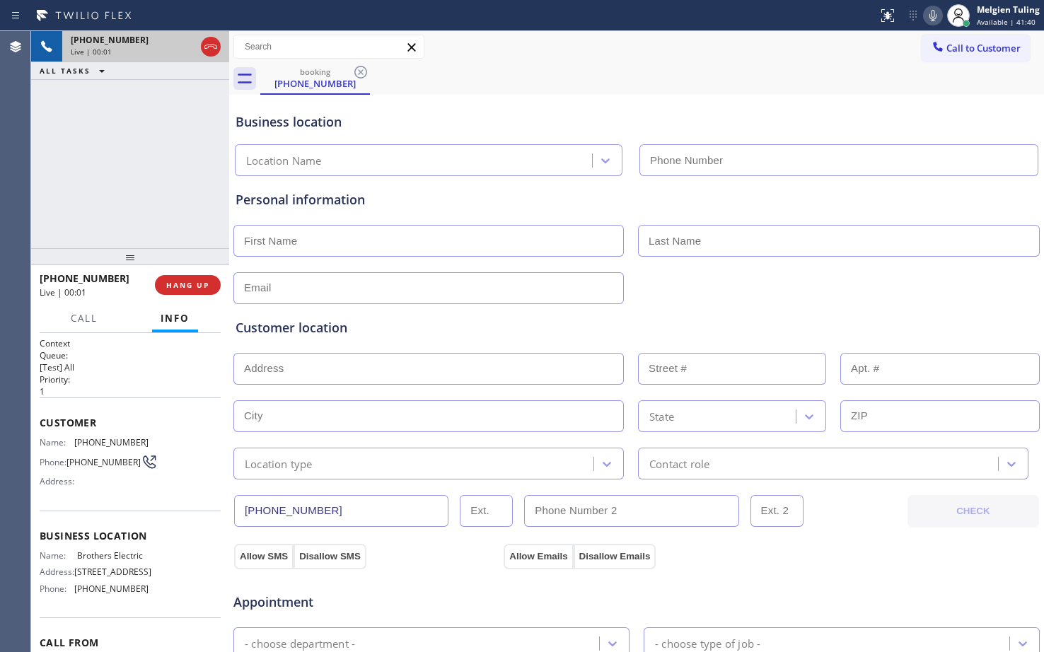
type input "[PHONE_NUMBER]"
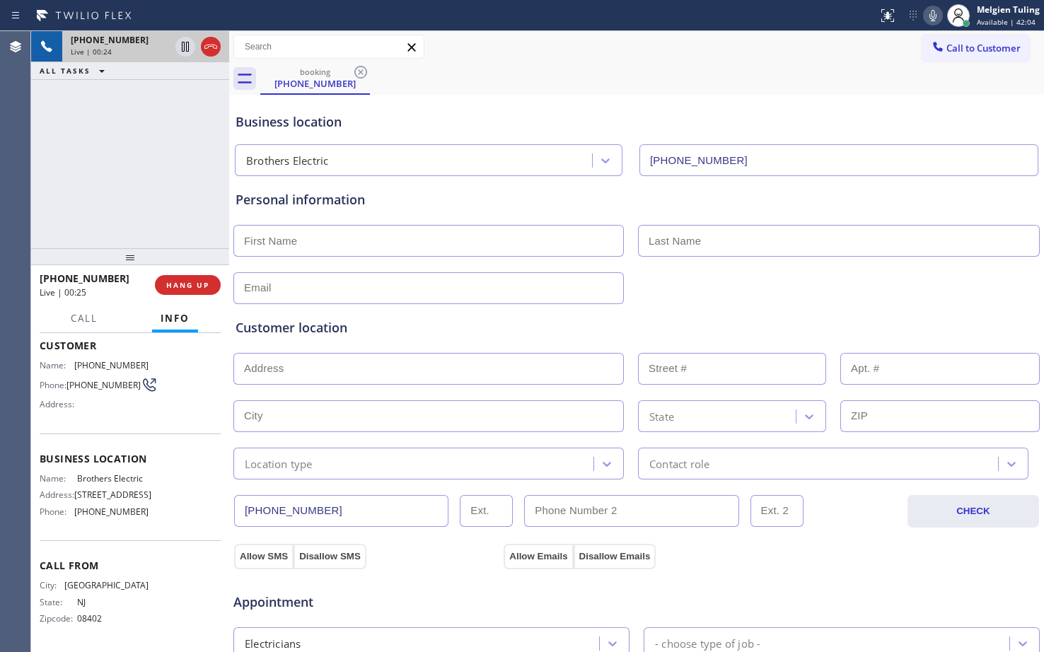
scroll to position [115, 0]
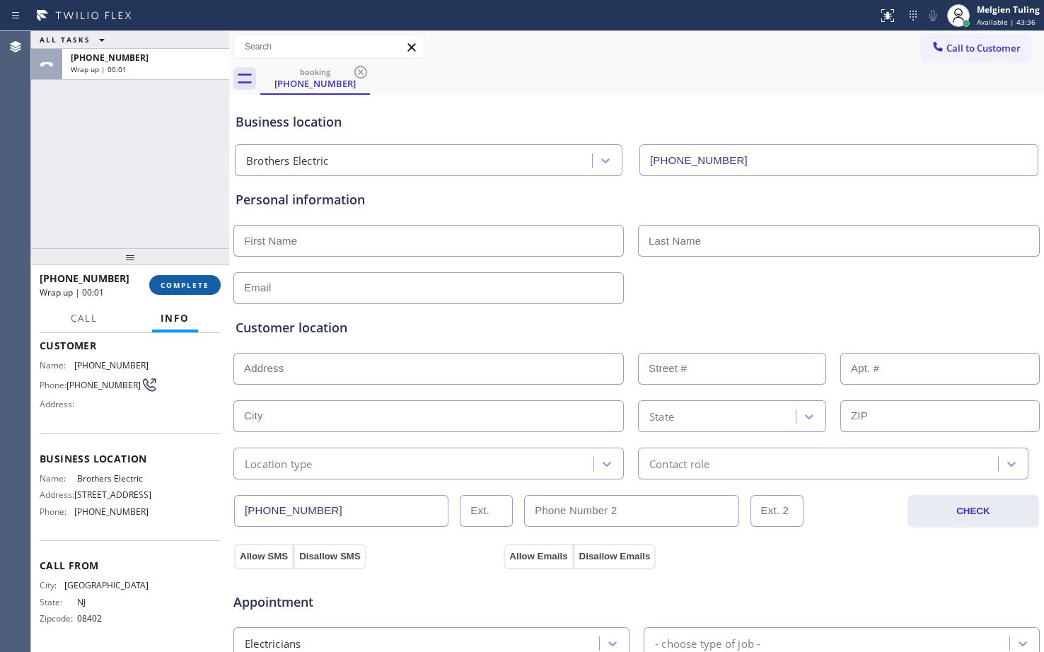
click at [205, 284] on span "COMPLETE" at bounding box center [185, 285] width 49 height 10
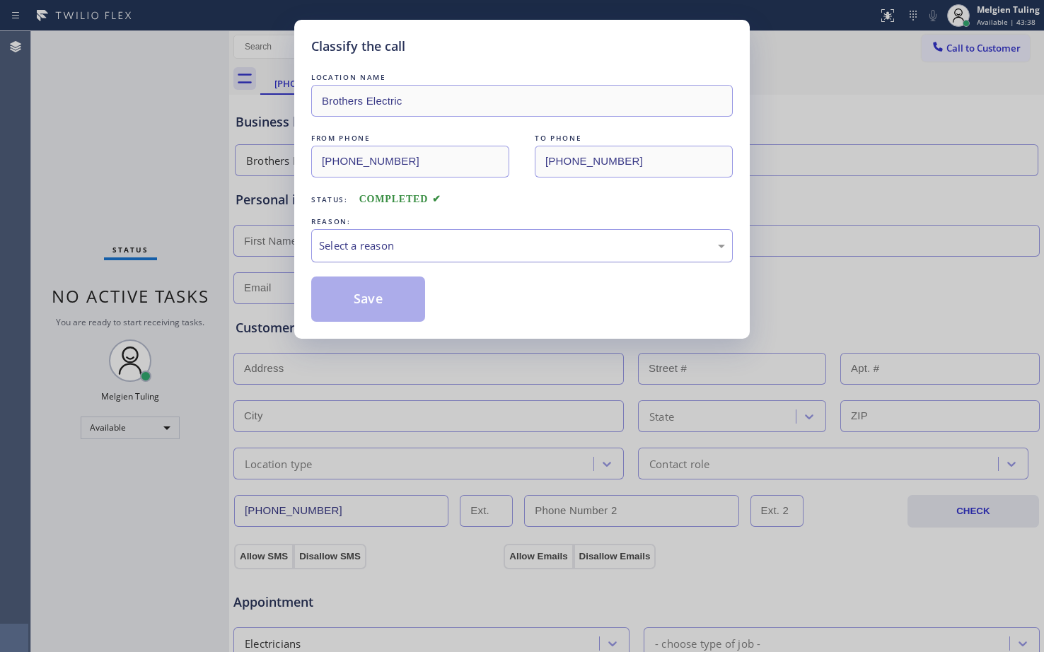
click at [340, 243] on div "Select a reason" at bounding box center [522, 246] width 406 height 16
click at [377, 299] on button "Save" at bounding box center [368, 299] width 114 height 45
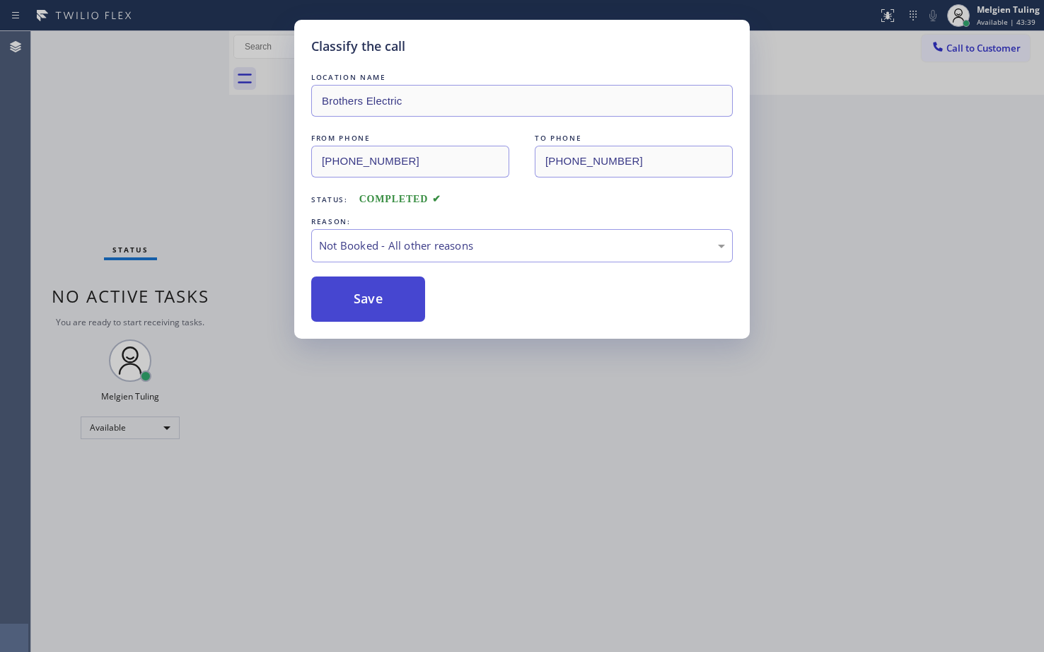
click at [378, 294] on button "Save" at bounding box center [368, 299] width 114 height 45
click at [387, 294] on button "Save" at bounding box center [368, 299] width 114 height 45
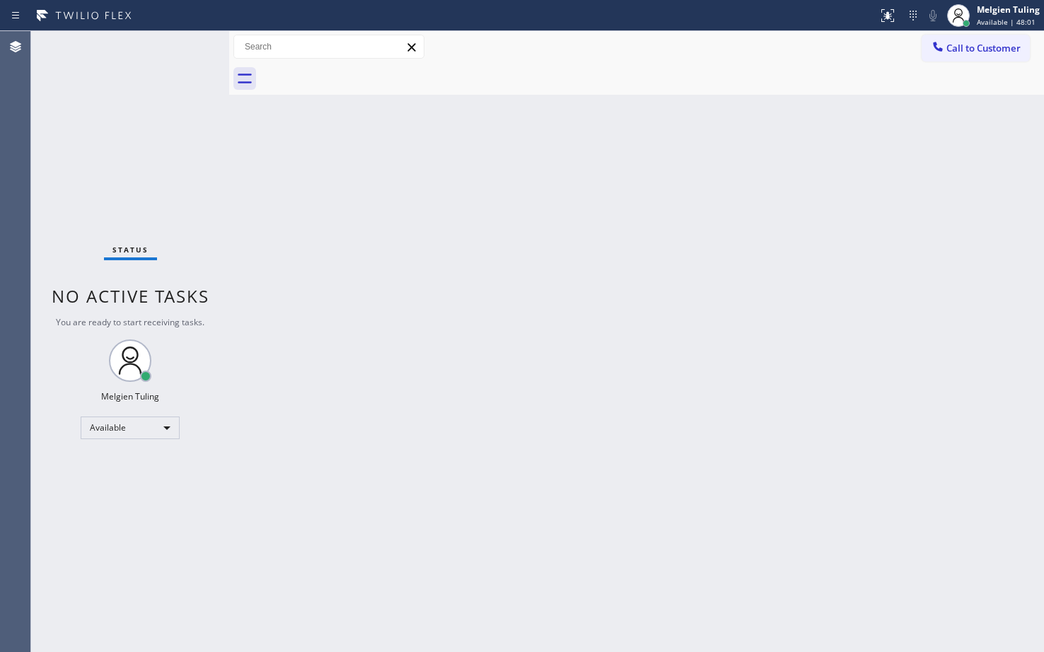
click at [359, 225] on div "Back to Dashboard Change Sender ID Customers Technicians Select a contact Outbo…" at bounding box center [636, 341] width 815 height 621
click at [100, 543] on div "Status No active tasks You are ready to start receiving tasks. Melgien Tuling A…" at bounding box center [130, 341] width 198 height 621
click at [146, 526] on div "Status No active tasks You are ready to start receiving tasks. Melgien Tuling A…" at bounding box center [130, 341] width 198 height 621
click at [283, 328] on div "Back to Dashboard Change Sender ID Customers Technicians Select a contact Outbo…" at bounding box center [636, 341] width 815 height 621
click at [358, 490] on div "Back to Dashboard Change Sender ID Customers Technicians Select a contact Outbo…" at bounding box center [636, 341] width 815 height 621
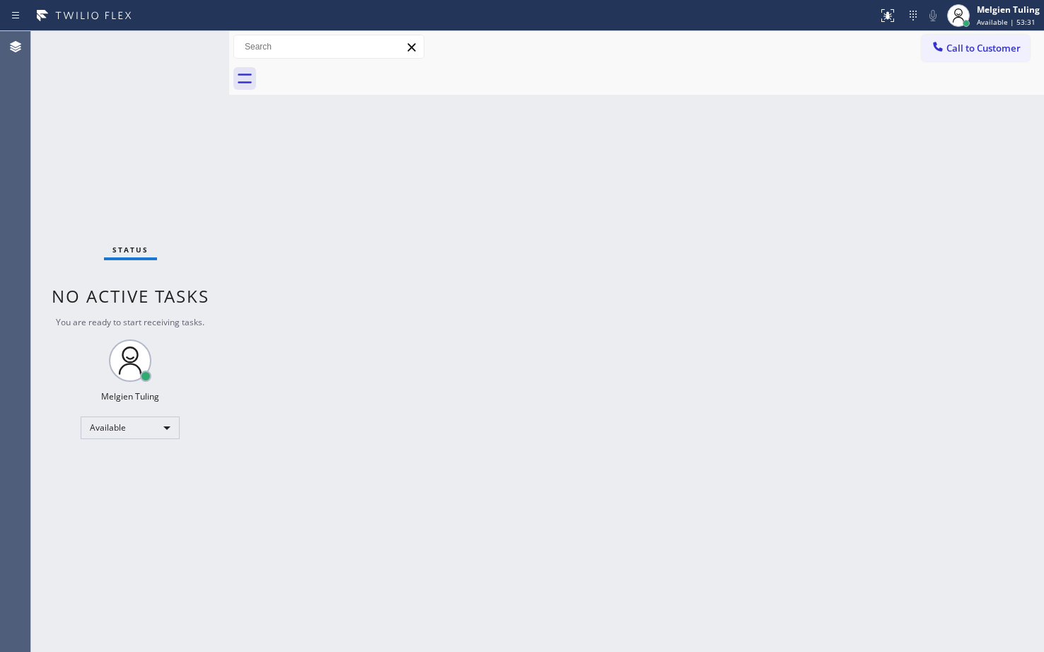
click at [358, 489] on div "Back to Dashboard Change Sender ID Customers Technicians Select a contact Outbo…" at bounding box center [636, 341] width 815 height 621
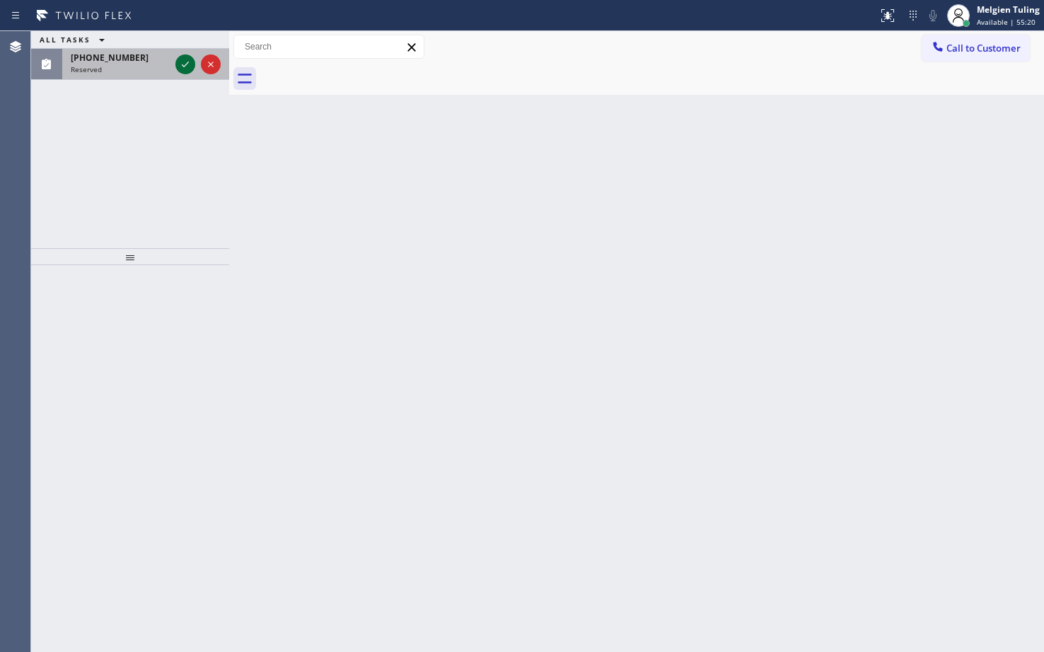
click at [176, 60] on div at bounding box center [185, 64] width 20 height 17
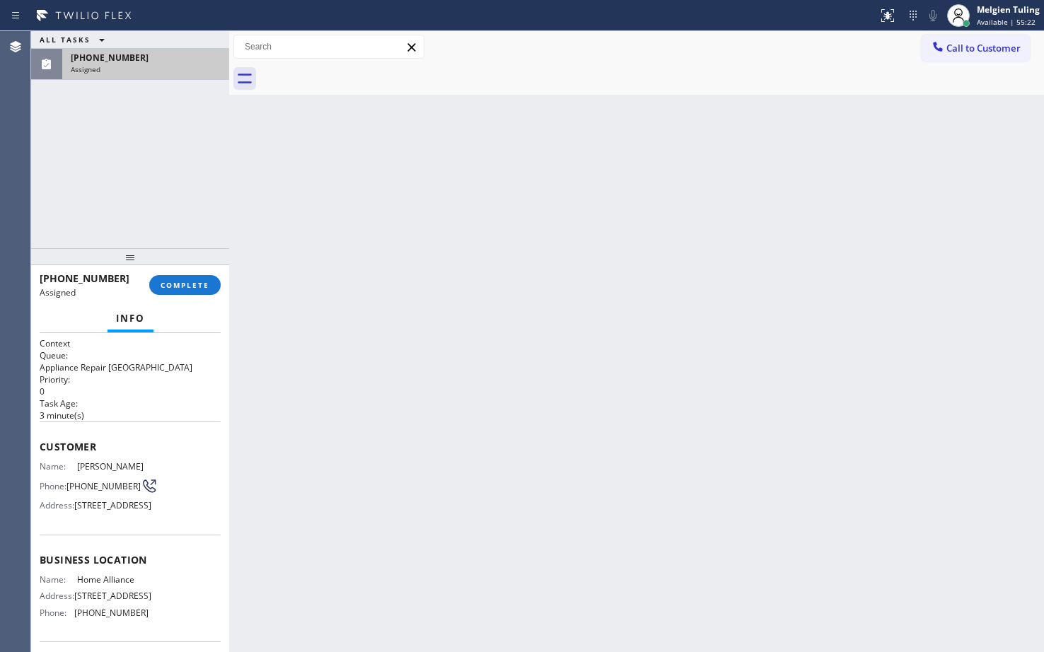
click at [178, 60] on div "[PHONE_NUMBER]" at bounding box center [146, 58] width 150 height 12
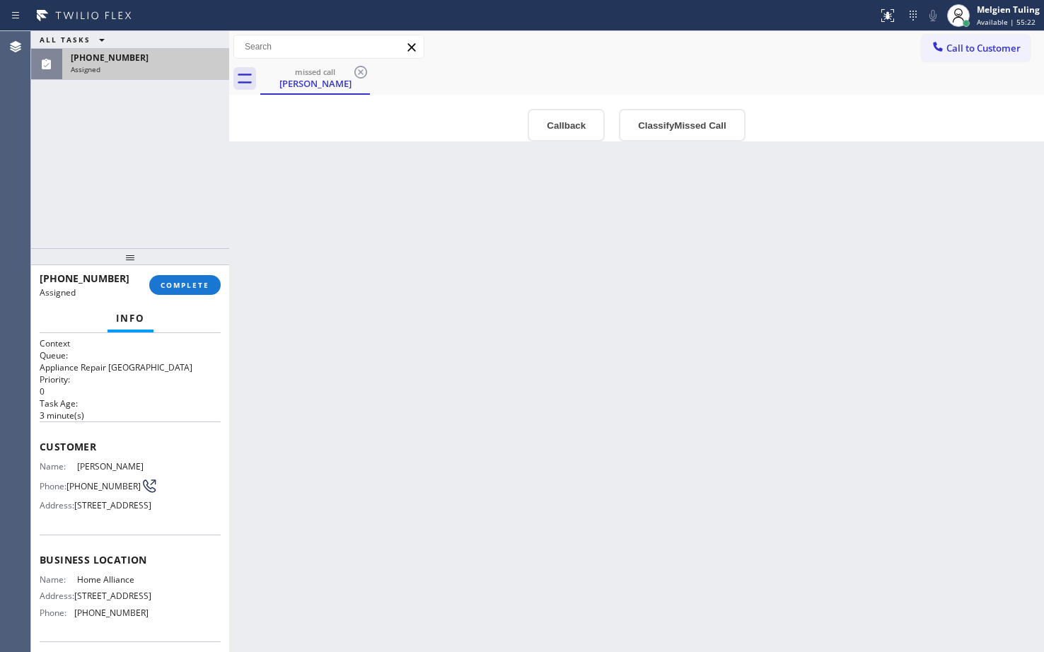
click at [178, 60] on div "[PHONE_NUMBER]" at bounding box center [146, 58] width 150 height 12
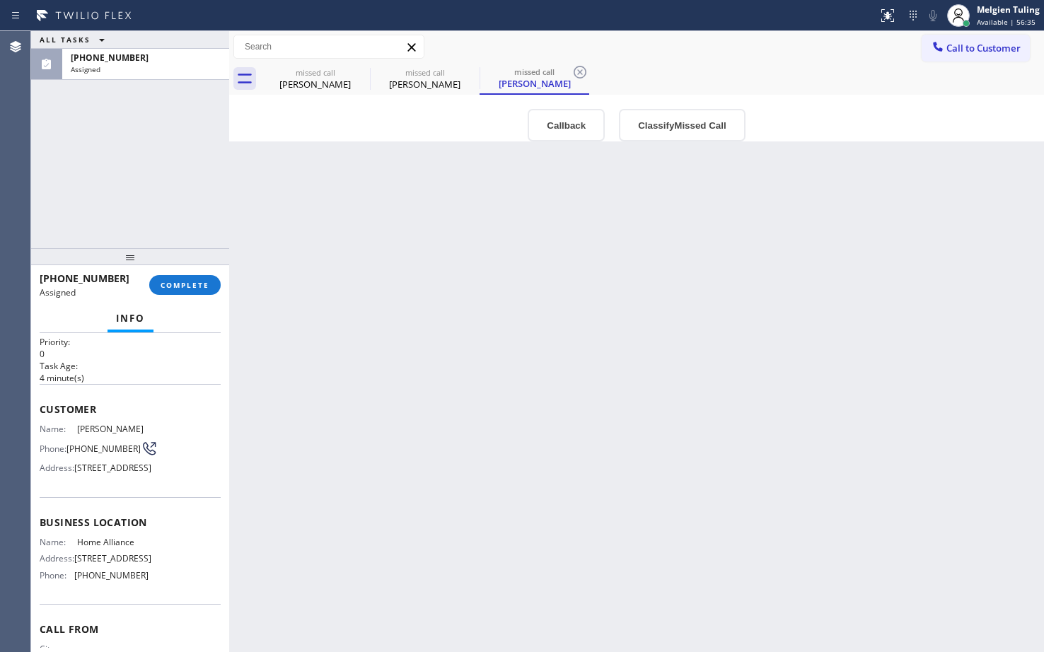
scroll to position [71, 0]
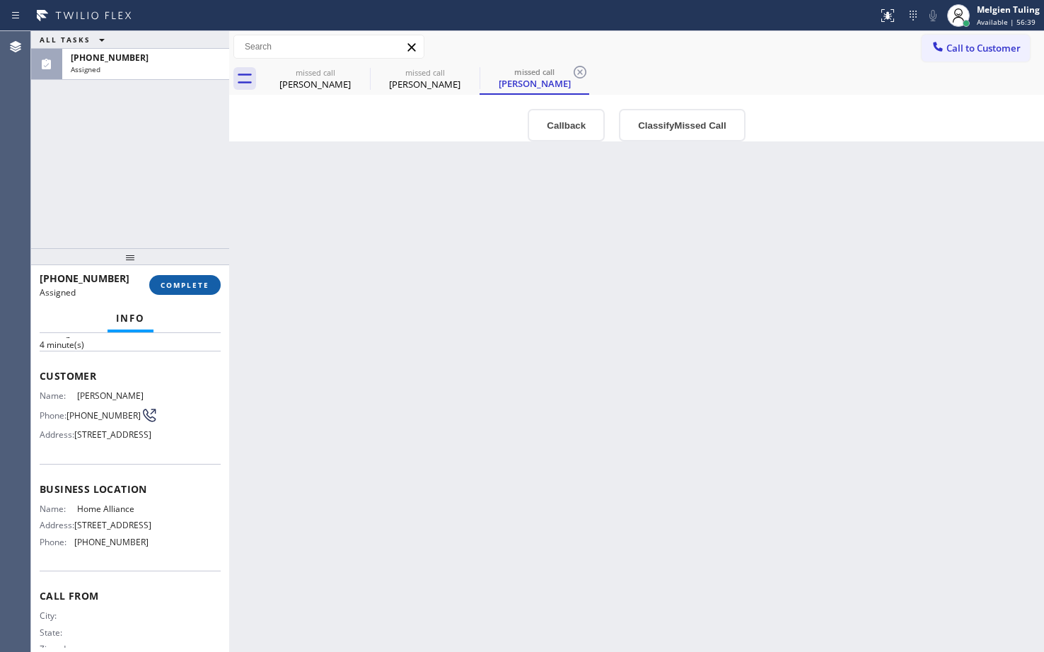
click at [179, 291] on button "COMPLETE" at bounding box center [184, 285] width 71 height 20
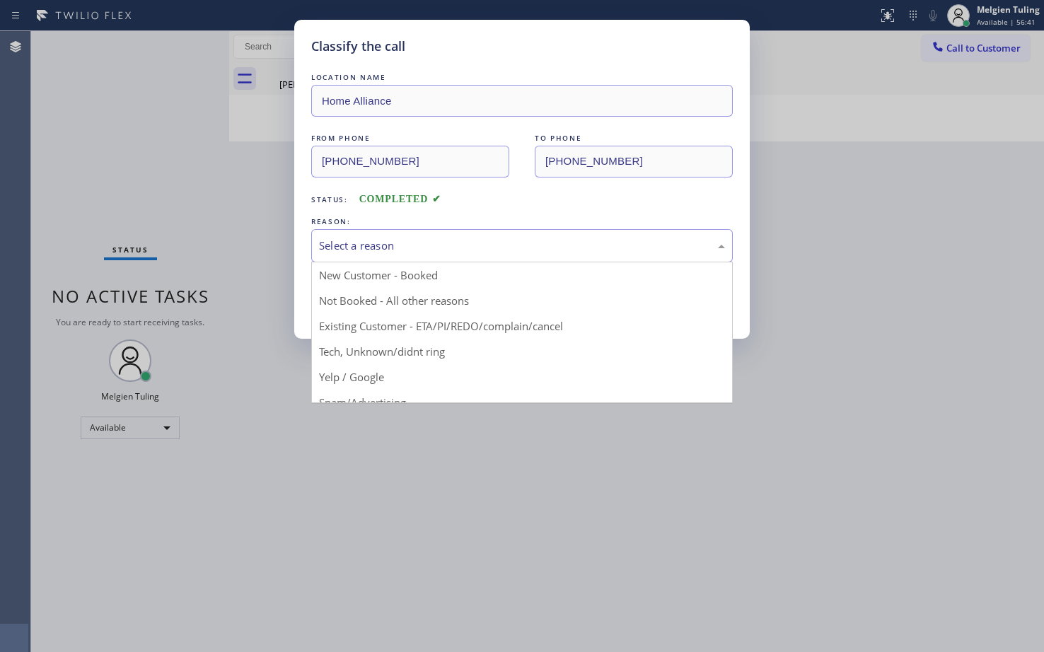
click at [322, 252] on div "Select a reason" at bounding box center [522, 246] width 406 height 16
click at [337, 299] on button "Save" at bounding box center [368, 299] width 114 height 45
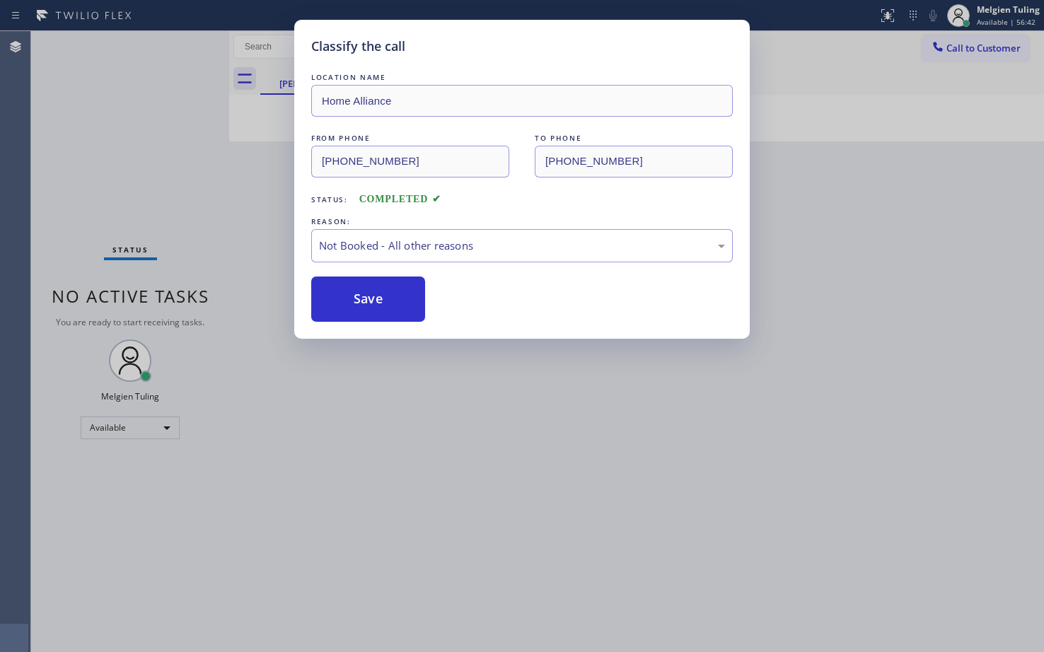
click at [337, 299] on button "Save" at bounding box center [368, 299] width 114 height 45
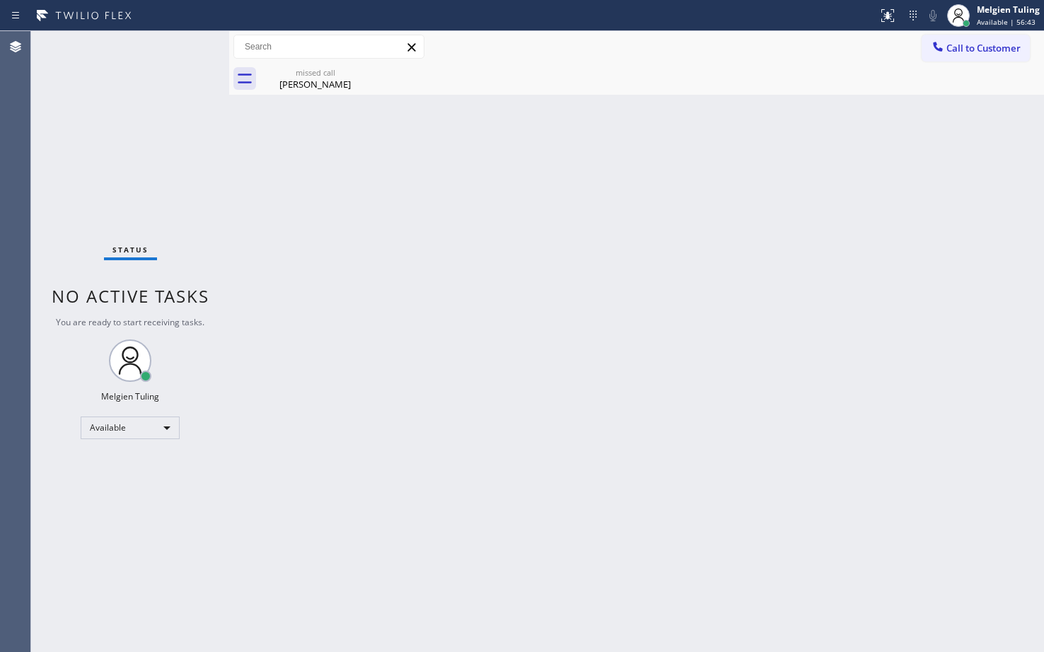
click at [342, 299] on div "Back to Dashboard Change Sender ID Customers Technicians Select a contact Outbo…" at bounding box center [636, 341] width 815 height 621
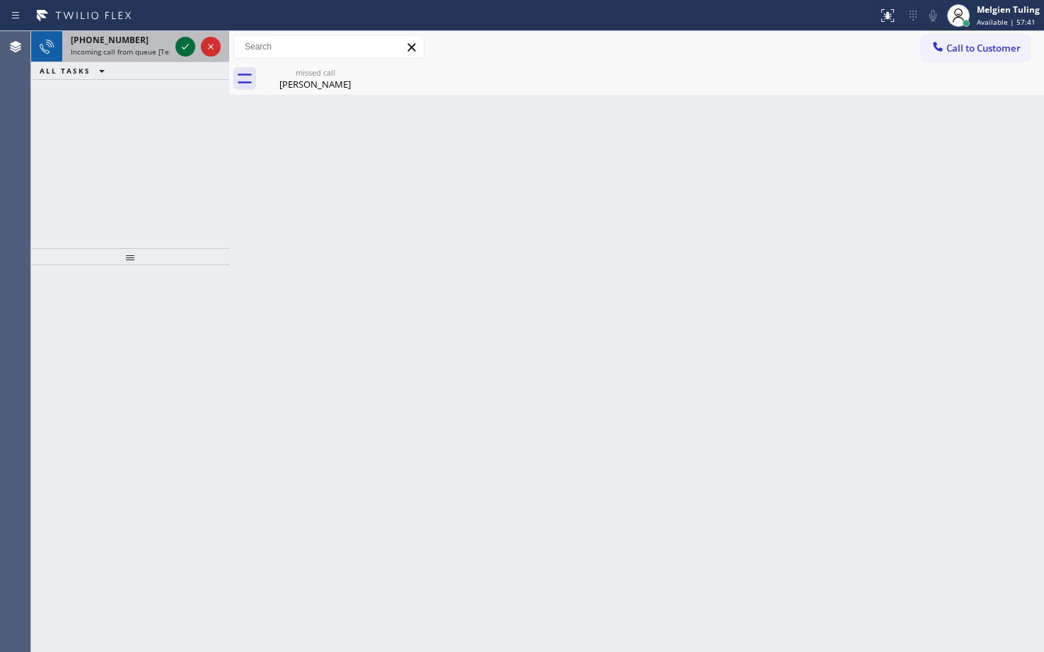
click at [186, 44] on icon at bounding box center [185, 46] width 17 height 17
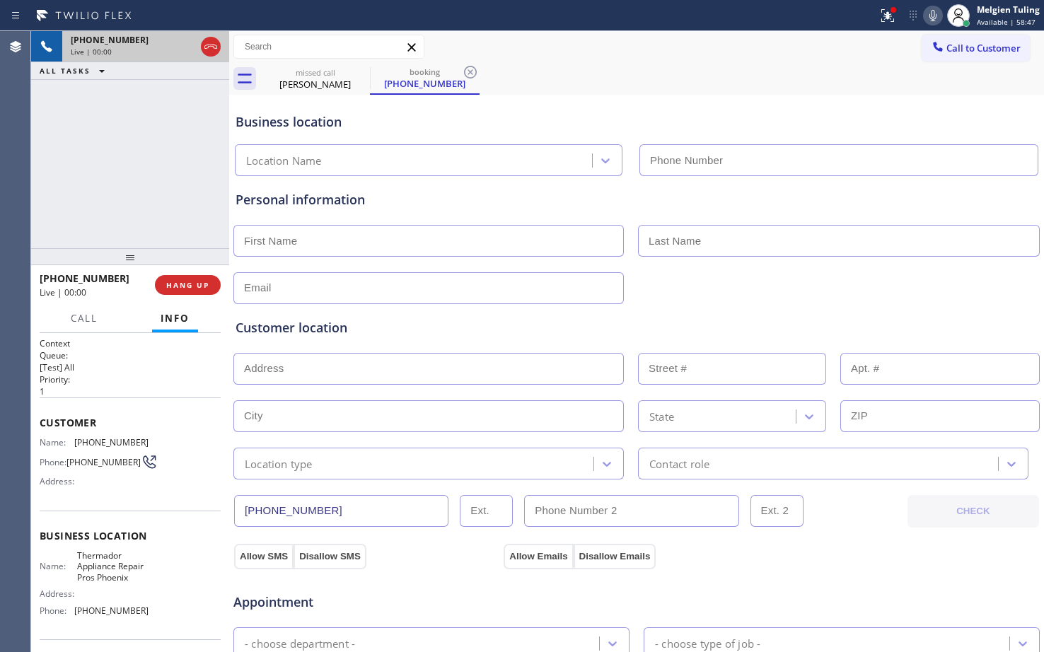
type input "[PHONE_NUMBER]"
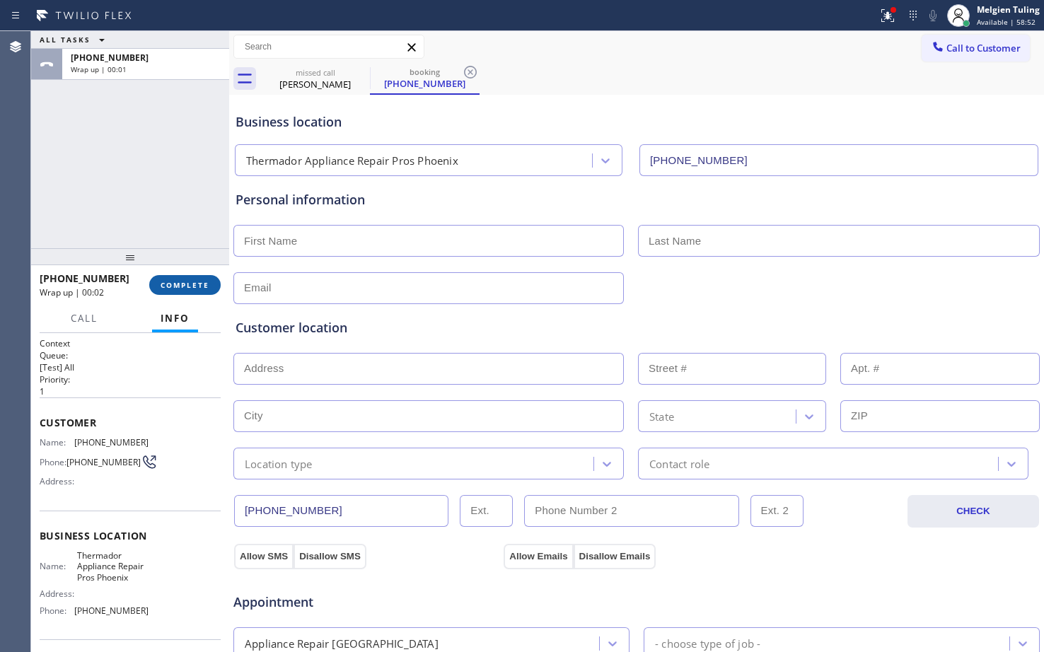
click at [193, 281] on span "COMPLETE" at bounding box center [185, 285] width 49 height 10
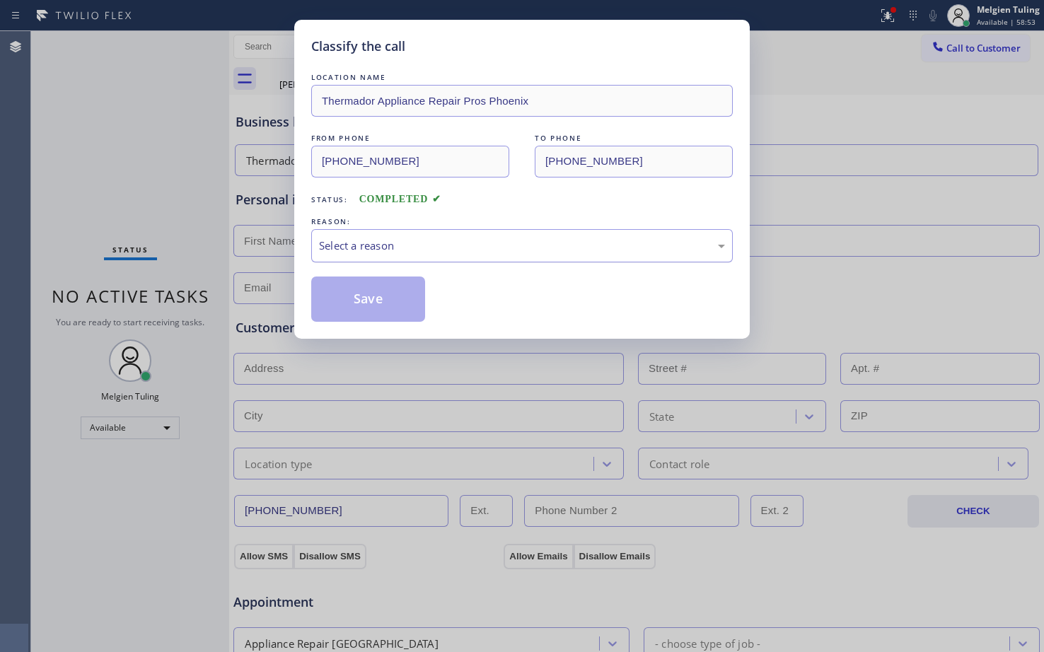
click at [316, 249] on div "Select a reason" at bounding box center [522, 245] width 422 height 33
click at [330, 299] on button "Save" at bounding box center [368, 299] width 114 height 45
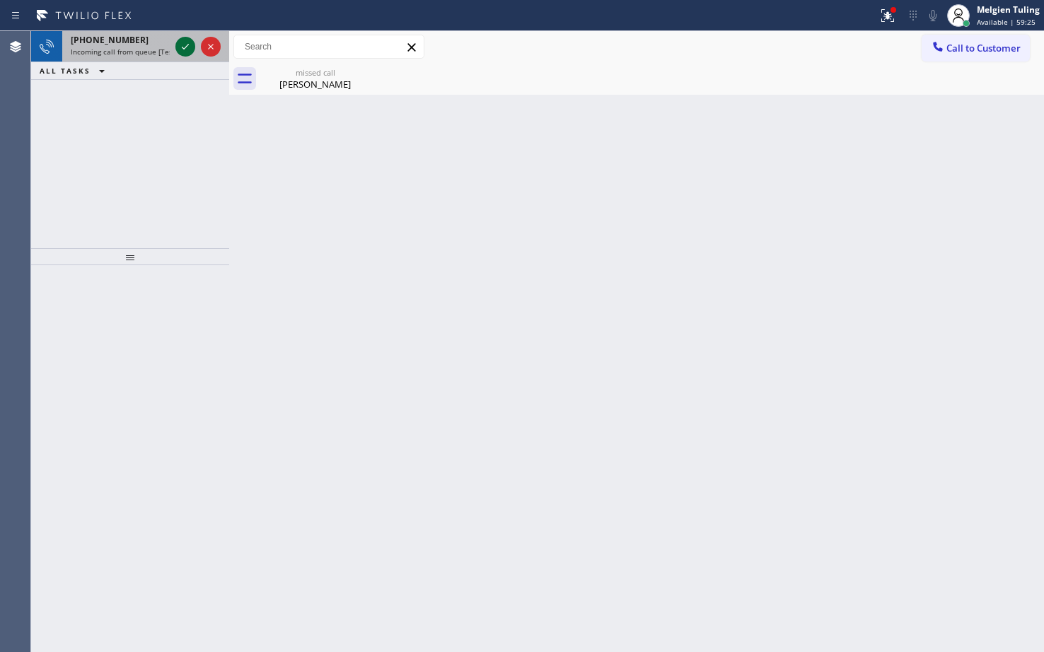
click at [182, 52] on icon at bounding box center [185, 46] width 17 height 17
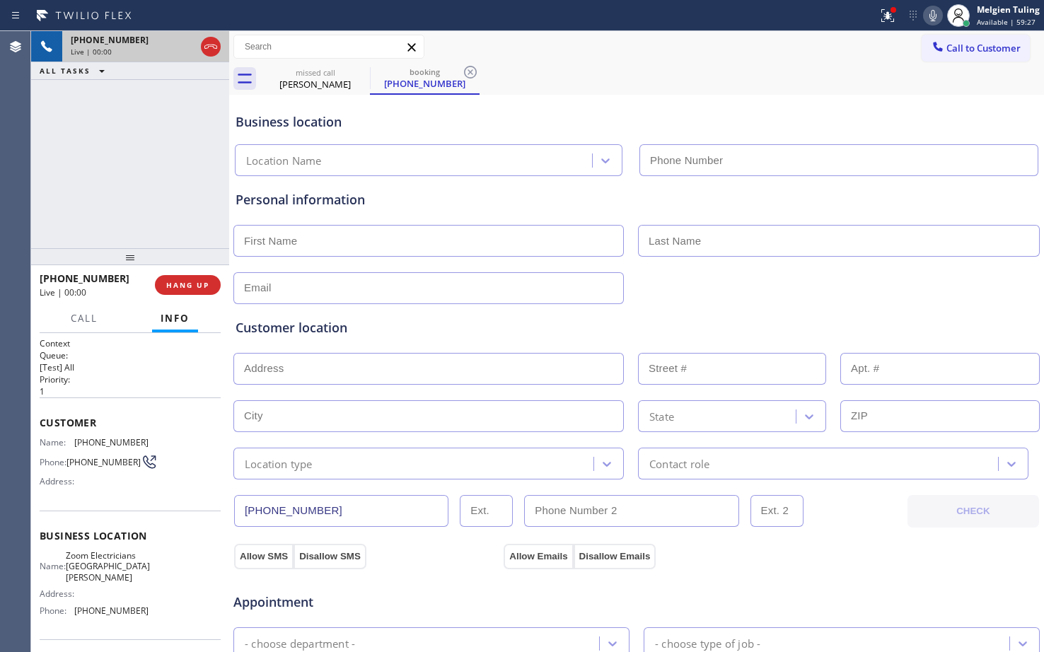
type input "[PHONE_NUMBER]"
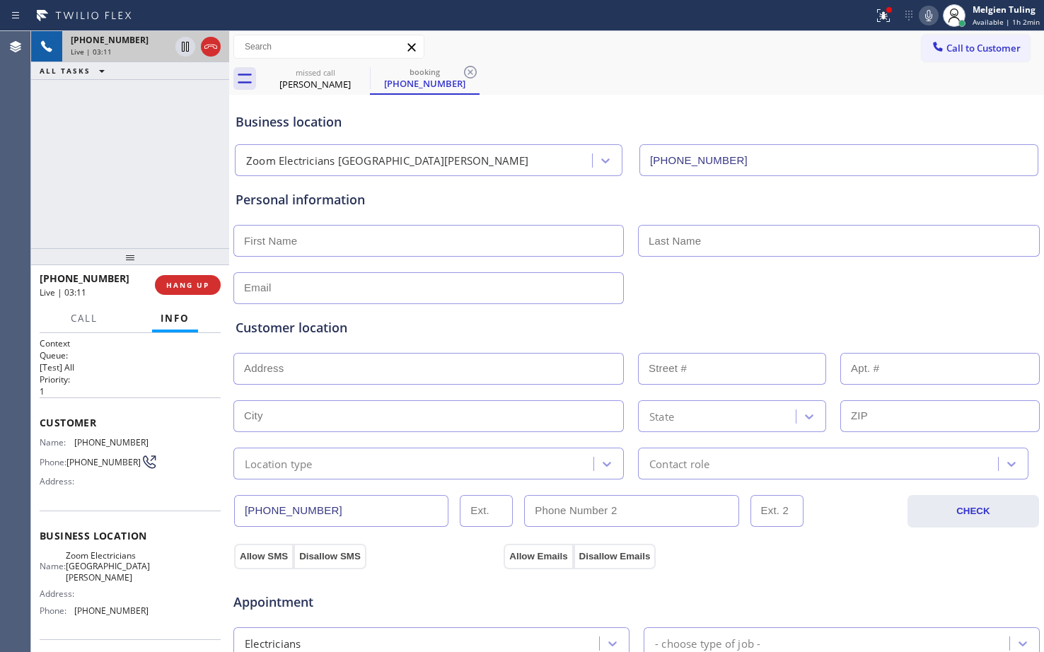
click at [734, 47] on div "Call to Customer Outbound call Location Home Alliance Your caller id phone numb…" at bounding box center [636, 47] width 815 height 25
click at [884, 18] on icon at bounding box center [883, 15] width 13 height 13
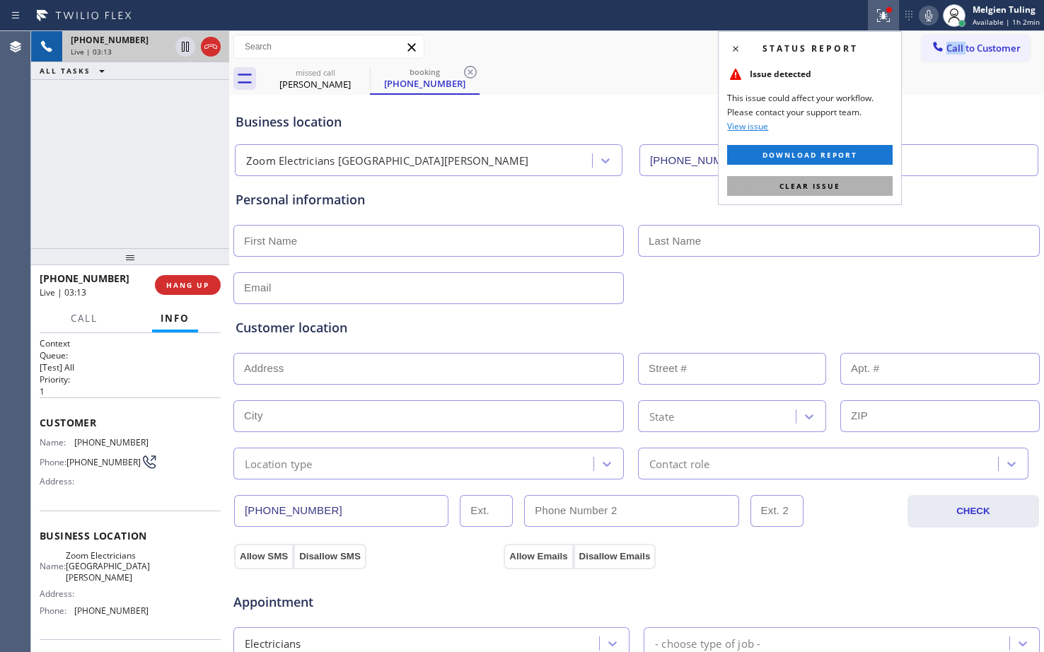
click at [784, 183] on span "Clear issue" at bounding box center [810, 186] width 61 height 10
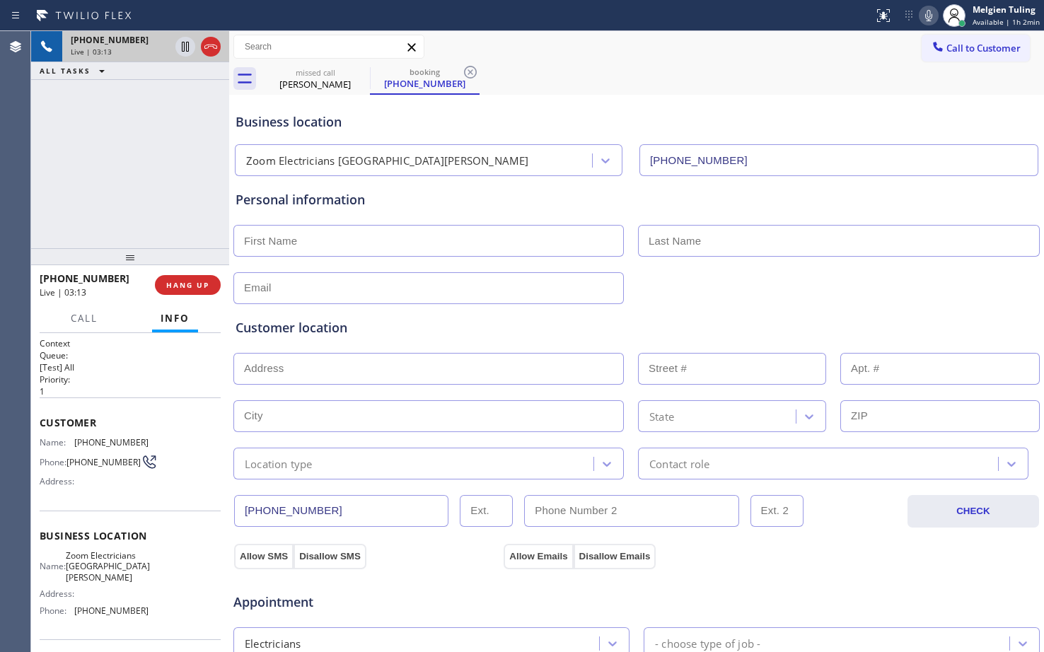
click at [898, 79] on div "missed call [PERSON_NAME] booking [PHONE_NUMBER]" at bounding box center [652, 79] width 784 height 32
click at [930, 16] on icon at bounding box center [928, 15] width 17 height 17
click at [187, 48] on icon at bounding box center [185, 46] width 17 height 17
click at [932, 12] on icon at bounding box center [928, 15] width 17 height 17
drag, startPoint x: 185, startPoint y: 44, endPoint x: 193, endPoint y: 42, distance: 8.1
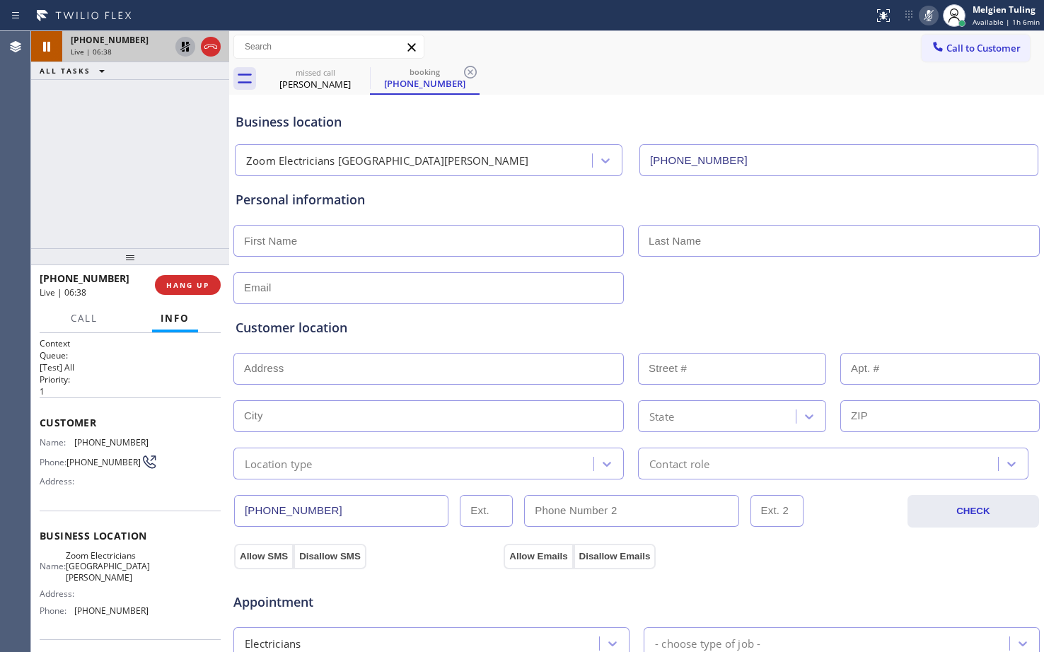
click at [185, 44] on icon at bounding box center [185, 46] width 17 height 17
click at [932, 18] on icon at bounding box center [928, 15] width 17 height 17
click at [935, 18] on icon at bounding box center [928, 15] width 17 height 17
click at [927, 13] on icon at bounding box center [928, 15] width 17 height 17
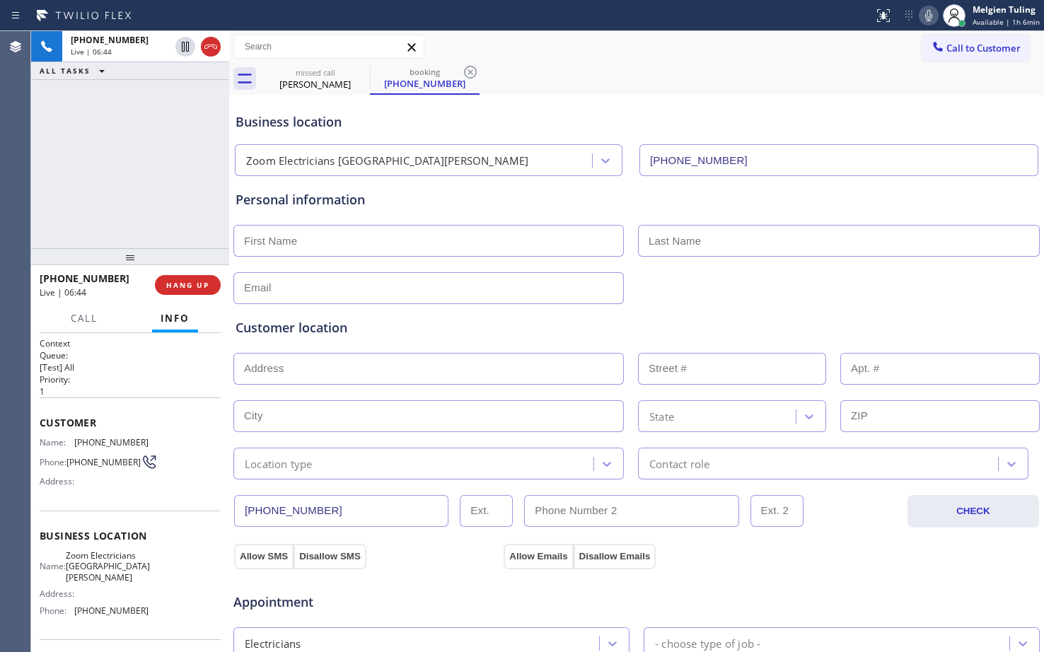
click at [755, 62] on div "Call to Customer Outbound call Location Home Alliance Your caller id phone numb…" at bounding box center [636, 47] width 815 height 32
click at [87, 321] on span "Call" at bounding box center [84, 318] width 27 height 13
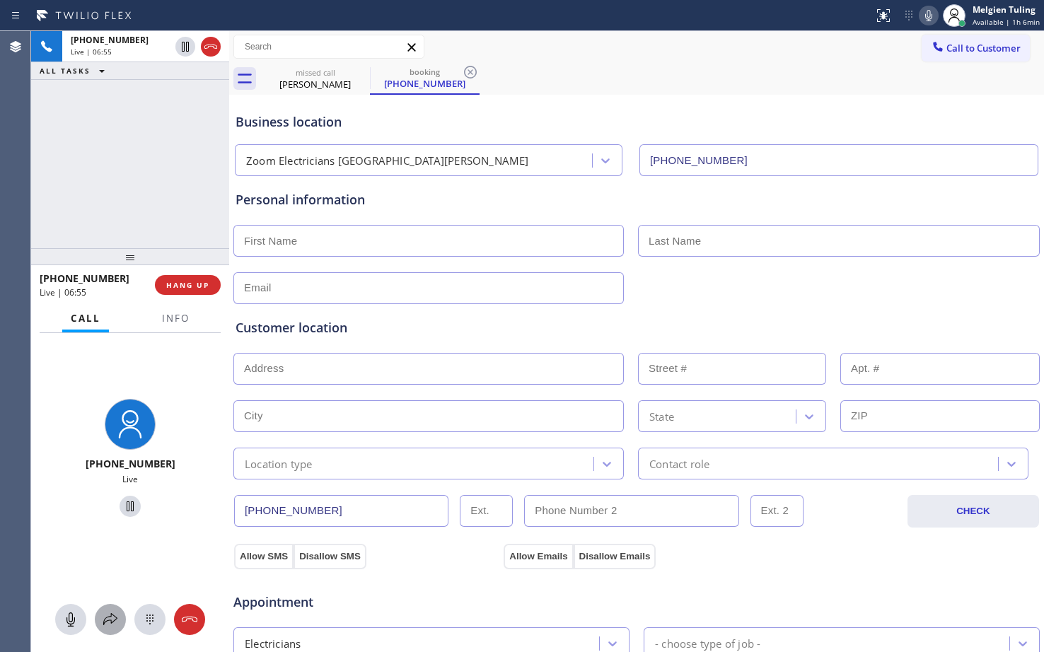
click at [108, 616] on icon at bounding box center [110, 619] width 17 height 17
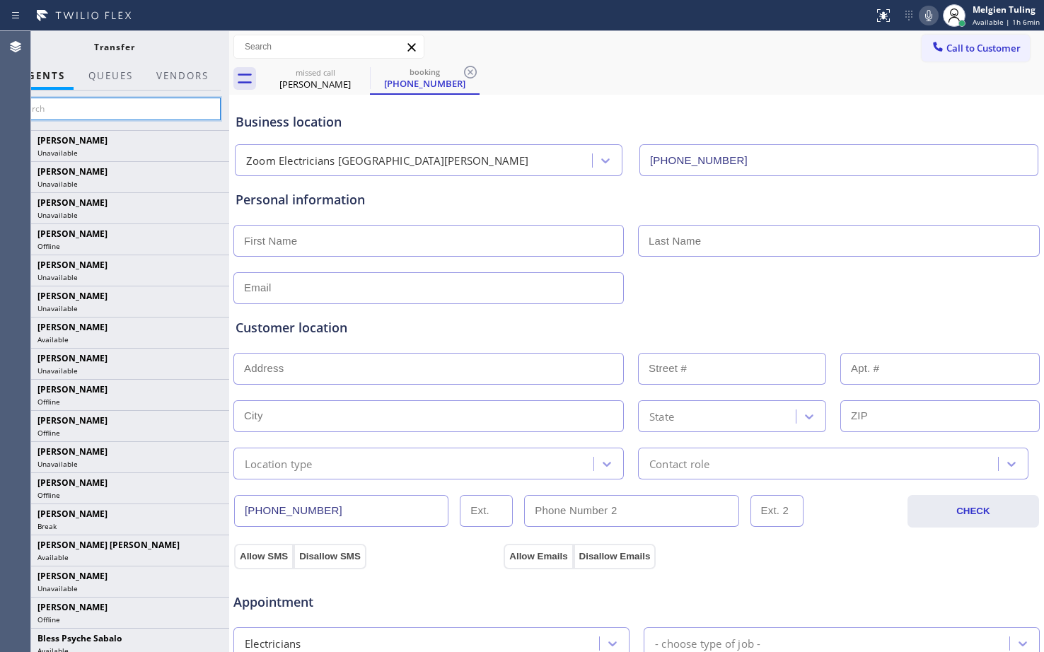
click at [91, 107] on input "text" at bounding box center [114, 109] width 213 height 23
click at [100, 109] on input "text" at bounding box center [114, 109] width 213 height 23
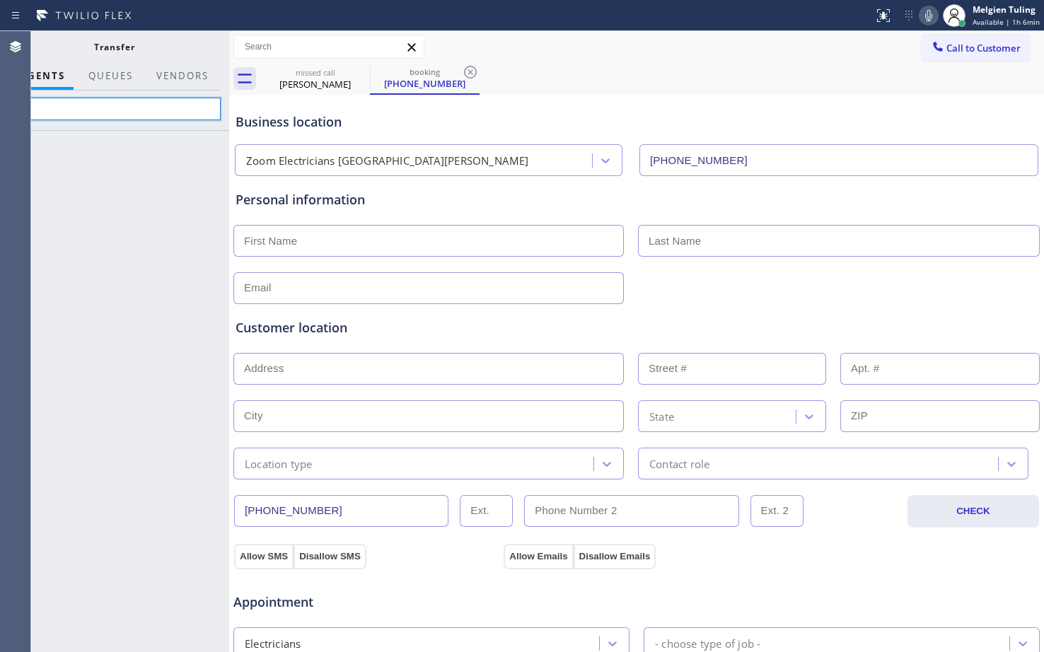
type input "c"
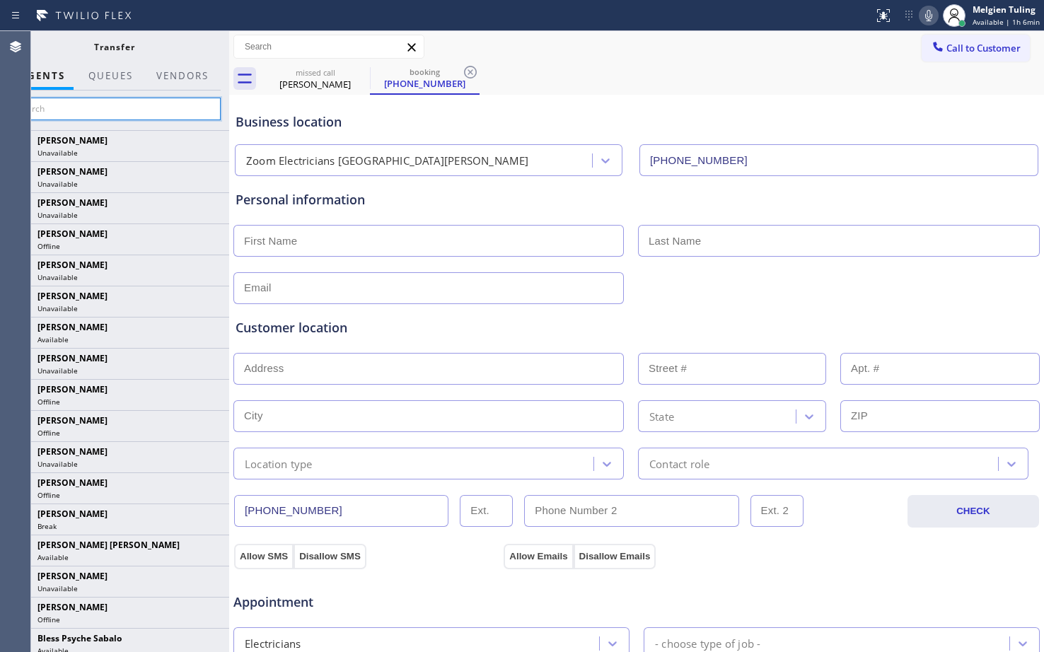
click at [80, 113] on input "text" at bounding box center [114, 109] width 213 height 23
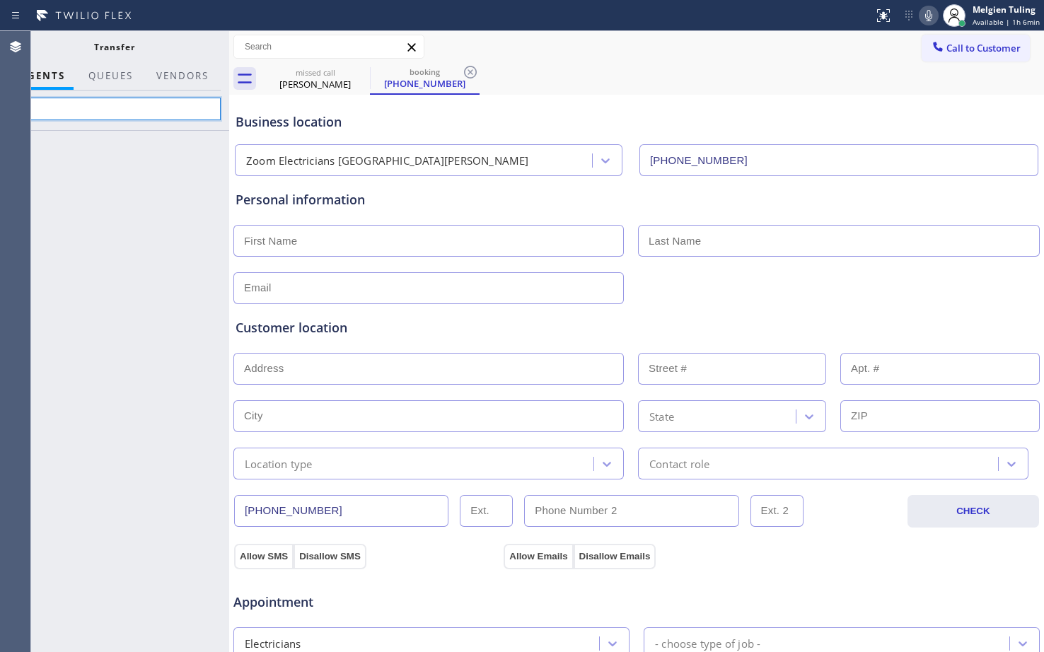
type input "c"
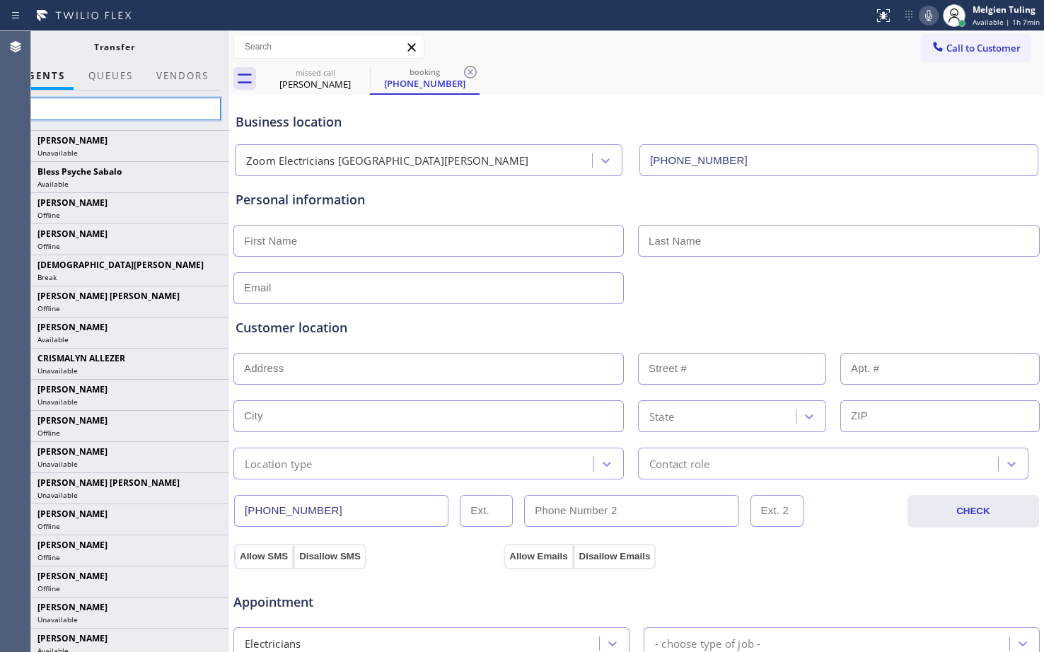
type input "c"
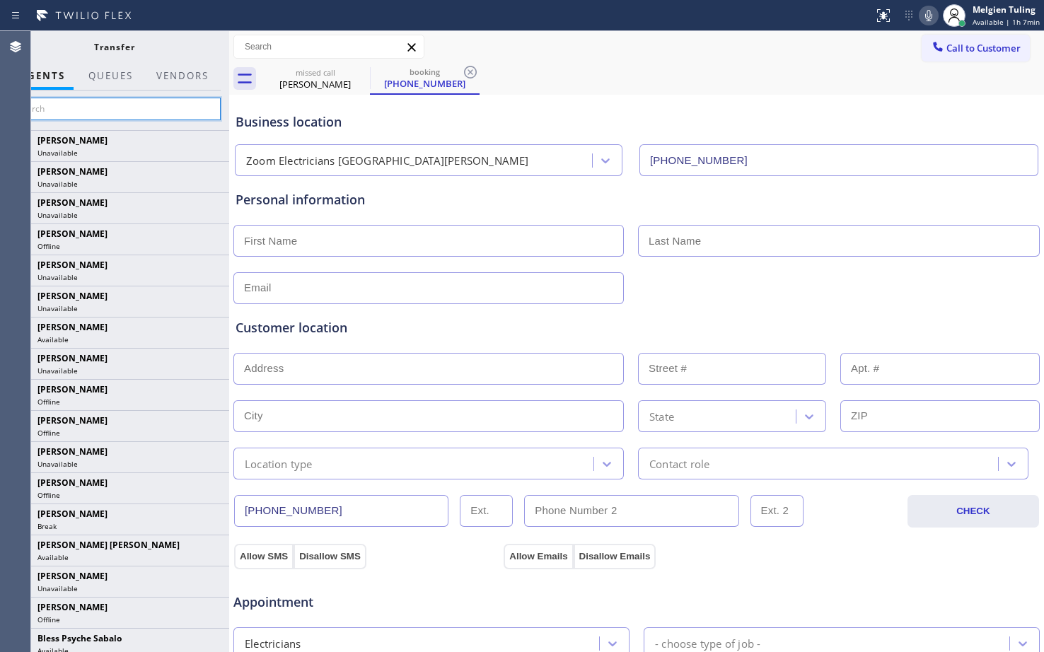
click at [149, 114] on input "text" at bounding box center [114, 109] width 213 height 23
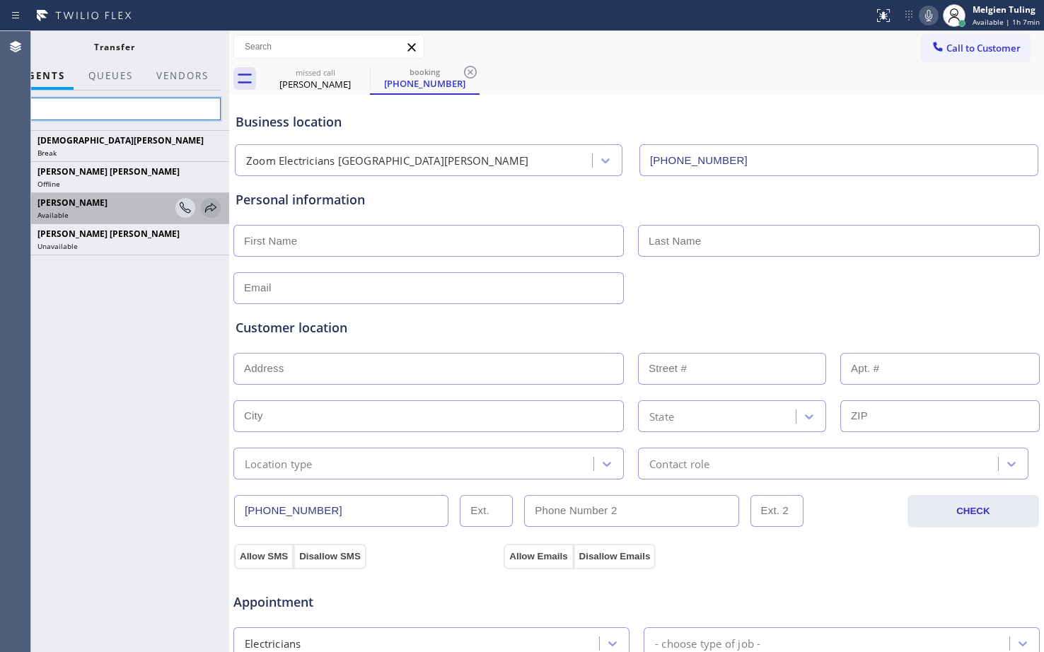
type input "chr"
click at [210, 206] on icon at bounding box center [210, 207] width 11 height 9
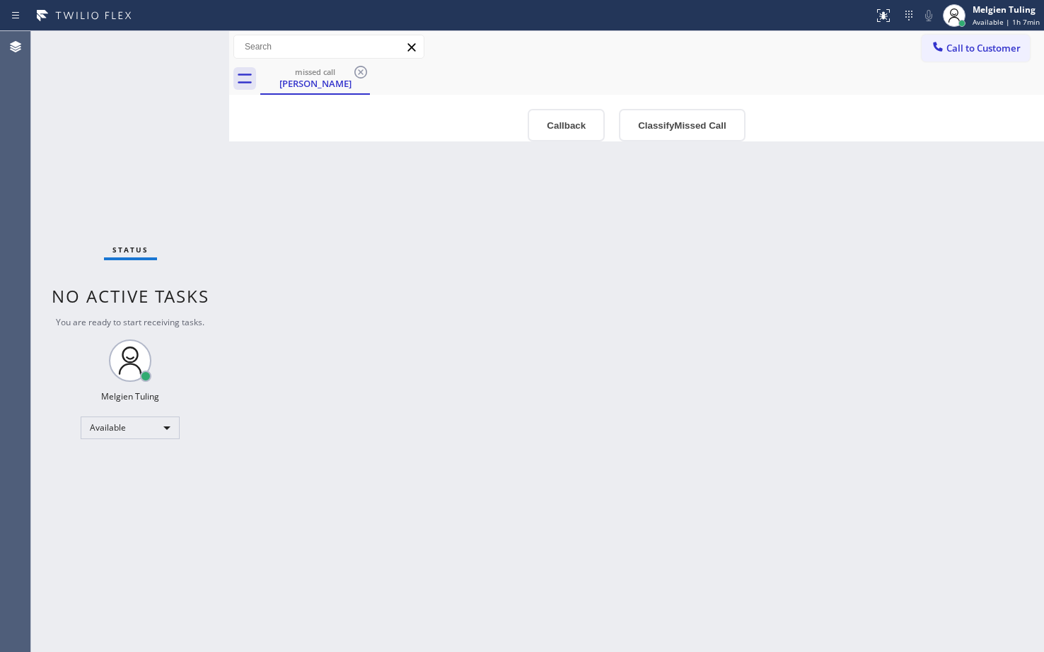
click at [168, 150] on div "Status No active tasks You are ready to start receiving tasks. Melgien Tuling A…" at bounding box center [130, 341] width 198 height 621
click at [173, 474] on div "Status No active tasks You are ready to start receiving tasks. Melgien Tuling A…" at bounding box center [130, 341] width 198 height 621
click at [388, 331] on div "Back to Dashboard Change Sender ID Customers Technicians Select a contact Outbo…" at bounding box center [636, 341] width 815 height 621
click at [309, 80] on div "[PERSON_NAME]" at bounding box center [315, 83] width 107 height 13
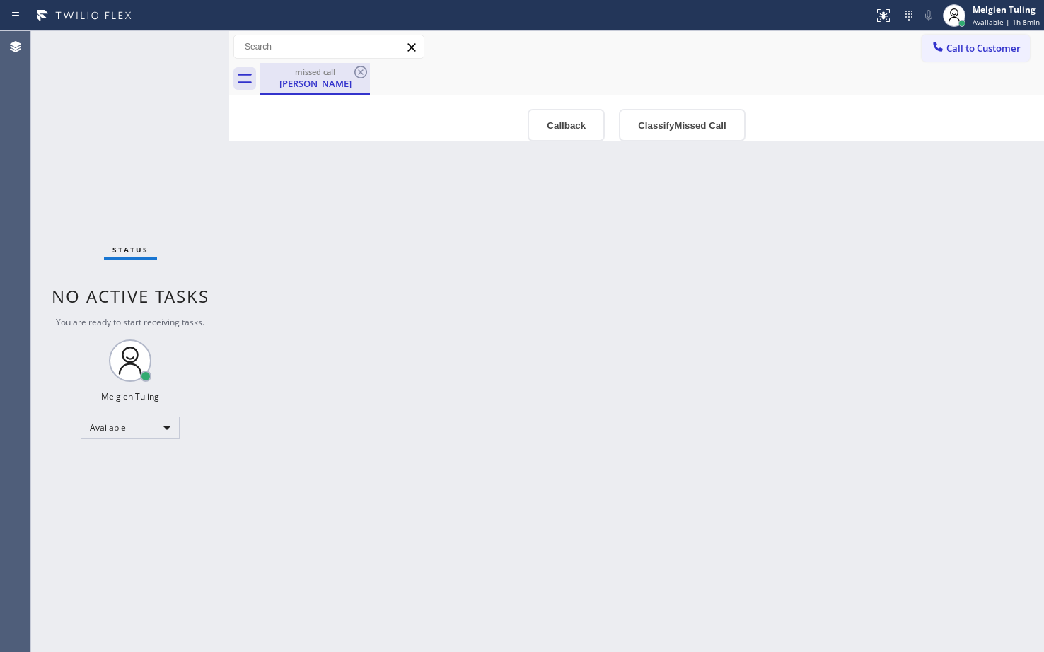
click at [324, 78] on div "[PERSON_NAME]" at bounding box center [315, 83] width 107 height 13
click at [361, 69] on icon at bounding box center [360, 72] width 17 height 17
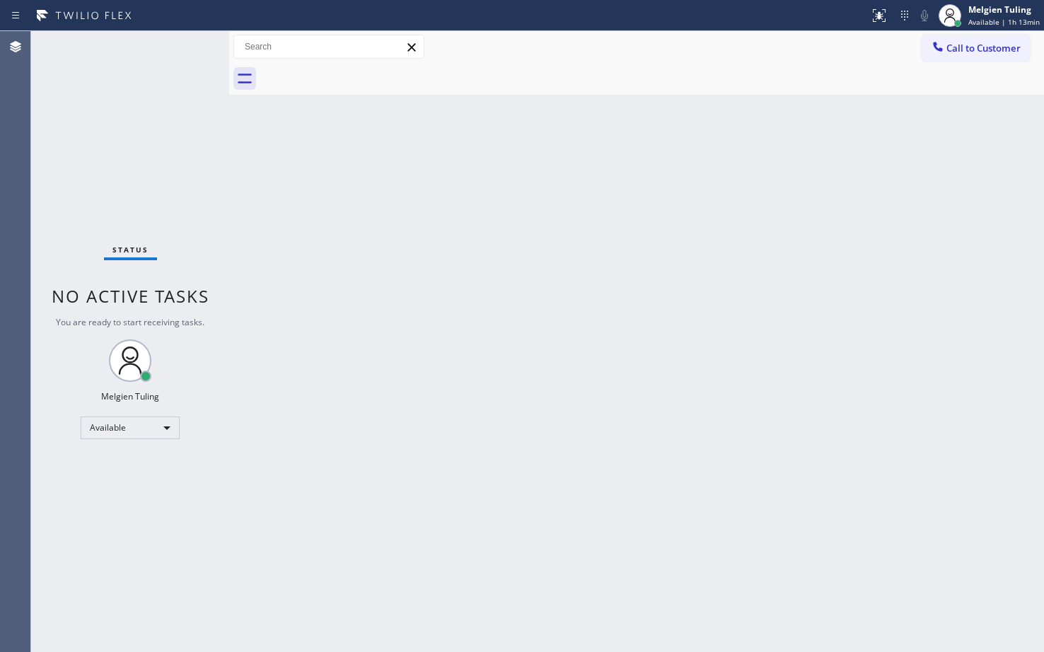
click at [446, 342] on div "Back to Dashboard Change Sender ID Customers Technicians Select a contact Outbo…" at bounding box center [636, 341] width 815 height 621
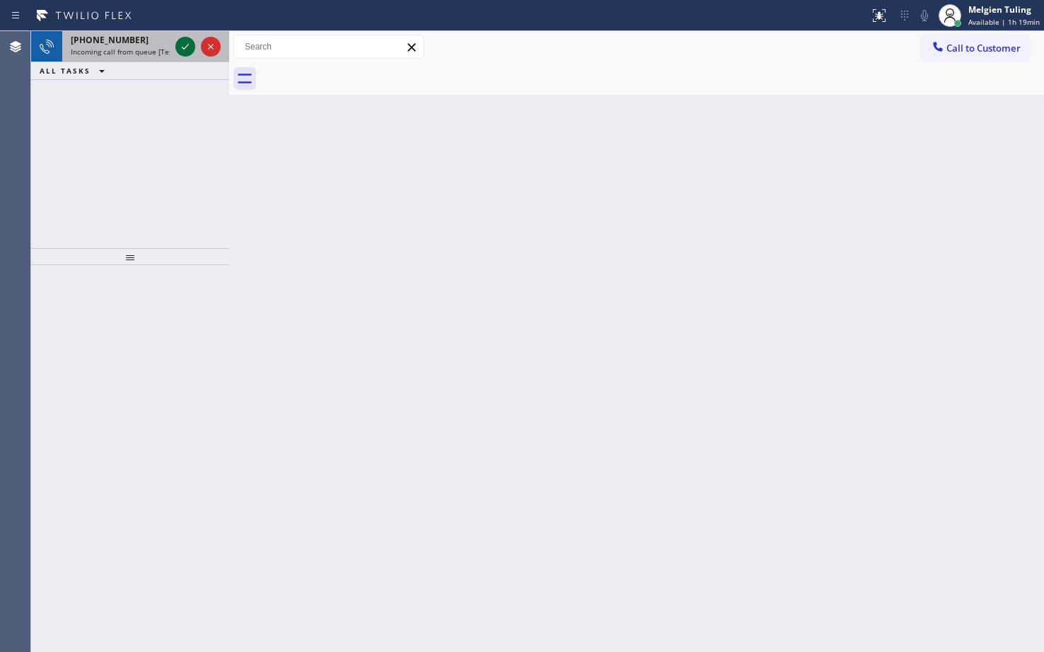
click at [183, 52] on icon at bounding box center [185, 46] width 17 height 17
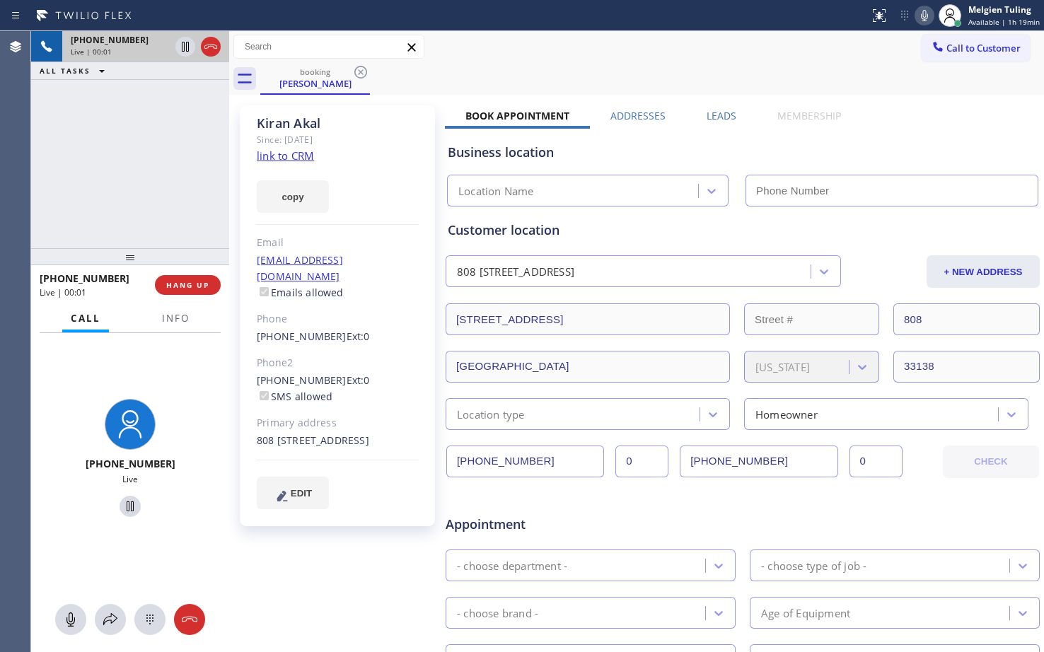
type input "[PHONE_NUMBER]"
click at [283, 161] on link "link to CRM" at bounding box center [285, 156] width 57 height 14
click at [188, 47] on icon at bounding box center [185, 47] width 7 height 10
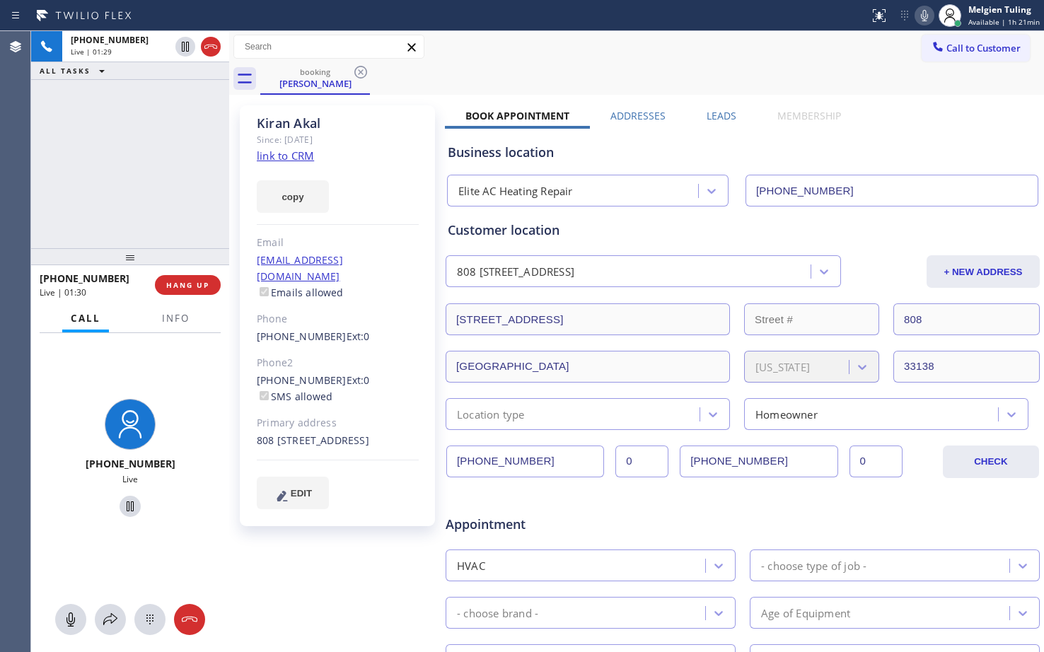
click at [931, 13] on icon at bounding box center [924, 15] width 17 height 17
click at [158, 110] on div "[PHONE_NUMBER] Live | 03:25 ALL TASKS ALL TASKS ACTIVE TASKS TASKS IN WRAP UP" at bounding box center [130, 139] width 198 height 217
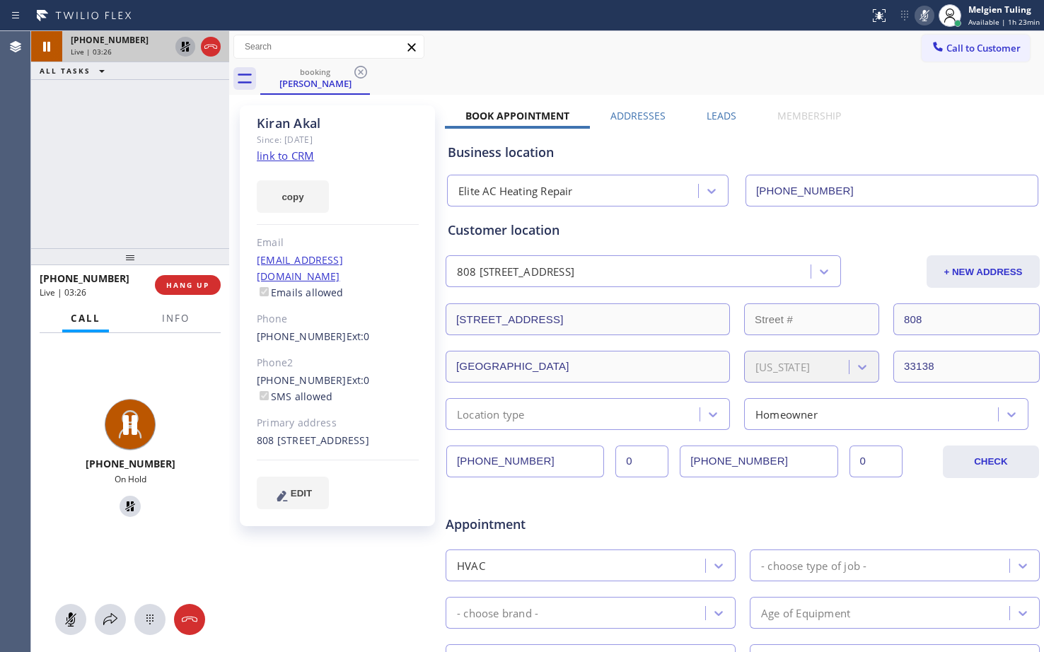
click at [181, 46] on icon at bounding box center [185, 46] width 17 height 17
click at [930, 13] on icon at bounding box center [924, 15] width 17 height 17
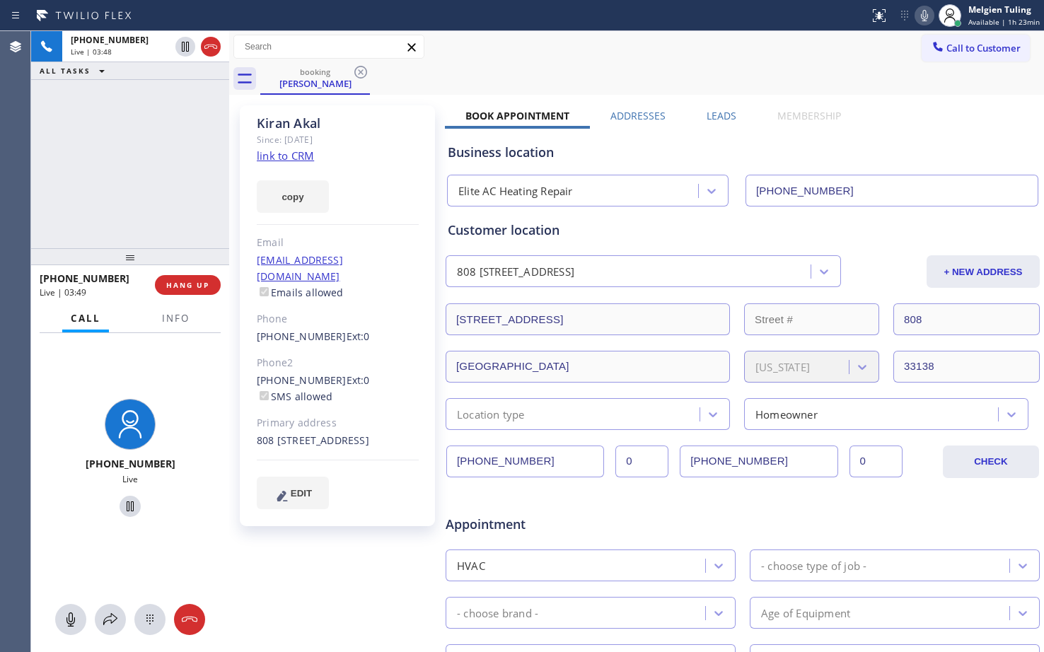
click at [185, 418] on div "[PHONE_NUMBER] Live" at bounding box center [130, 460] width 198 height 254
click at [202, 175] on div "[PHONE_NUMBER] Live | 03:49 ALL TASKS ALL TASKS ACTIVE TASKS TASKS IN WRAP UP" at bounding box center [130, 139] width 198 height 217
click at [741, 170] on div "Elite AC Heating Repair [PHONE_NUMBER]" at bounding box center [742, 187] width 597 height 37
click at [175, 307] on button "Info" at bounding box center [176, 319] width 45 height 28
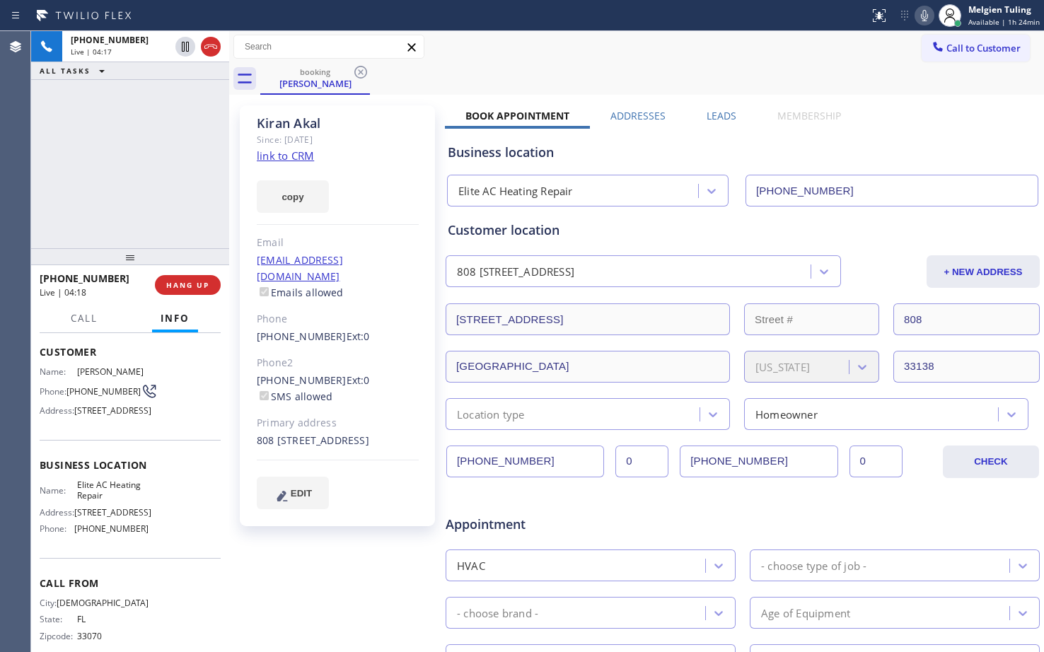
scroll to position [115, 0]
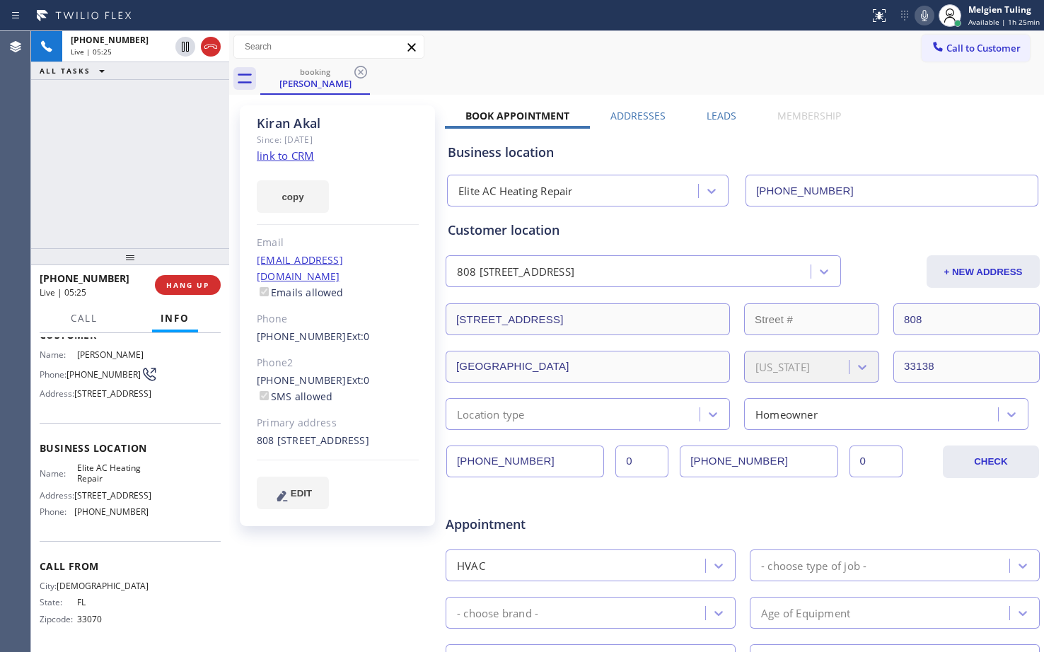
click at [373, 265] on div "[EMAIL_ADDRESS][DOMAIN_NAME] Emails allowed" at bounding box center [338, 277] width 162 height 49
click at [374, 266] on div "[EMAIL_ADDRESS][DOMAIN_NAME] Emails allowed" at bounding box center [338, 277] width 162 height 49
click at [932, 13] on icon at bounding box center [924, 15] width 17 height 17
click at [181, 40] on icon at bounding box center [185, 46] width 17 height 17
click at [181, 45] on icon at bounding box center [185, 46] width 17 height 17
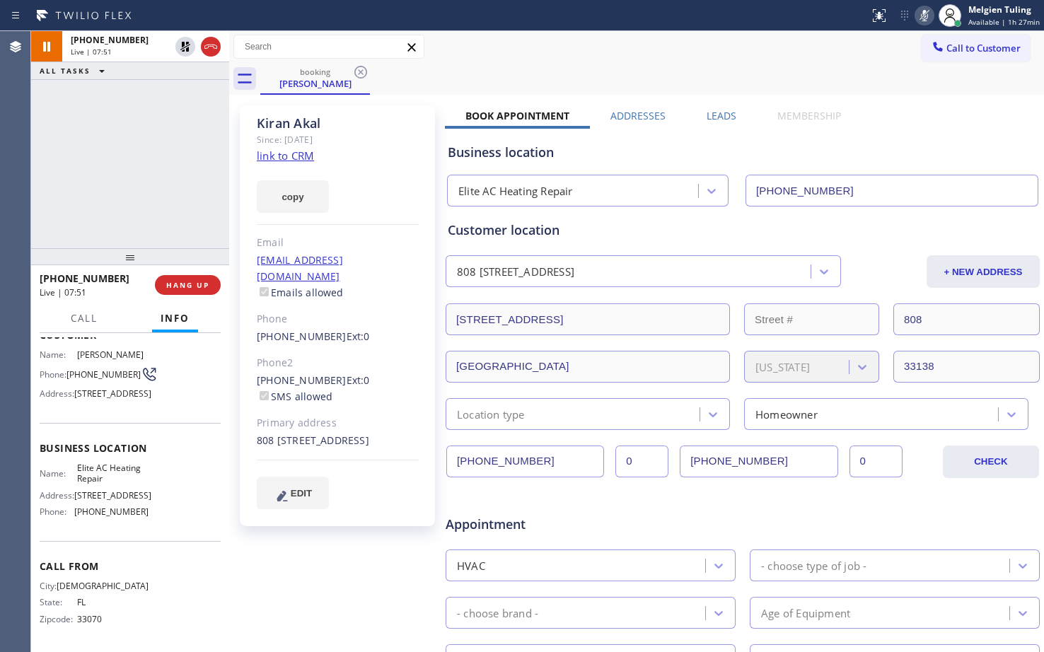
click at [927, 11] on icon at bounding box center [924, 15] width 7 height 11
click at [190, 376] on div "Name: [PERSON_NAME] Phone: [PHONE_NUMBER] Address: [STREET_ADDRESS]" at bounding box center [130, 377] width 181 height 56
click at [190, 291] on button "HANG UP" at bounding box center [188, 285] width 66 height 20
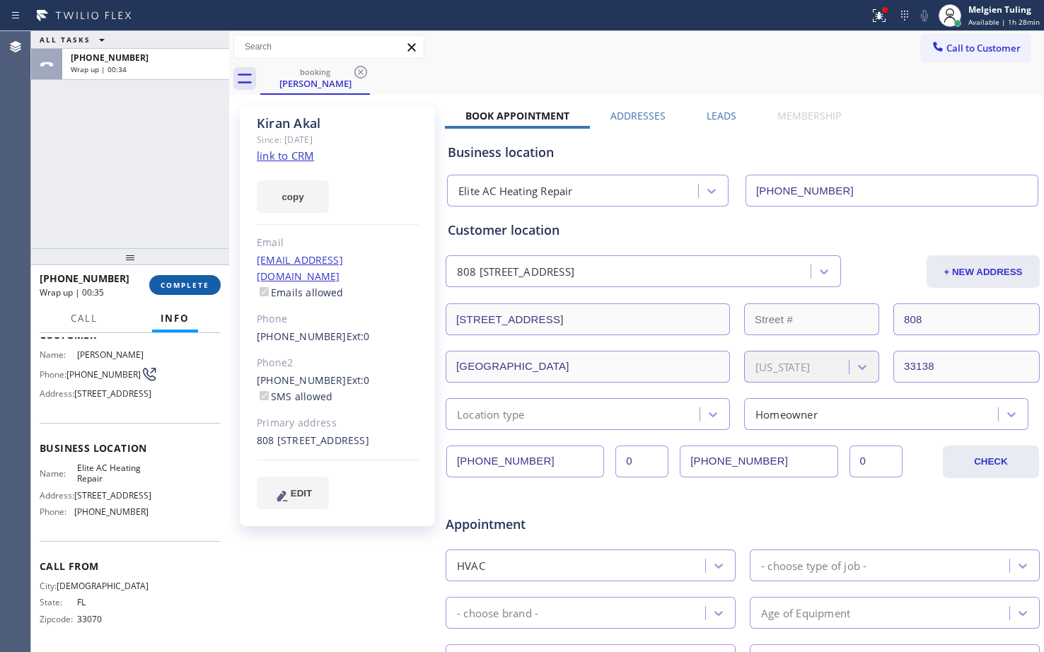
click at [157, 289] on button "COMPLETE" at bounding box center [184, 285] width 71 height 20
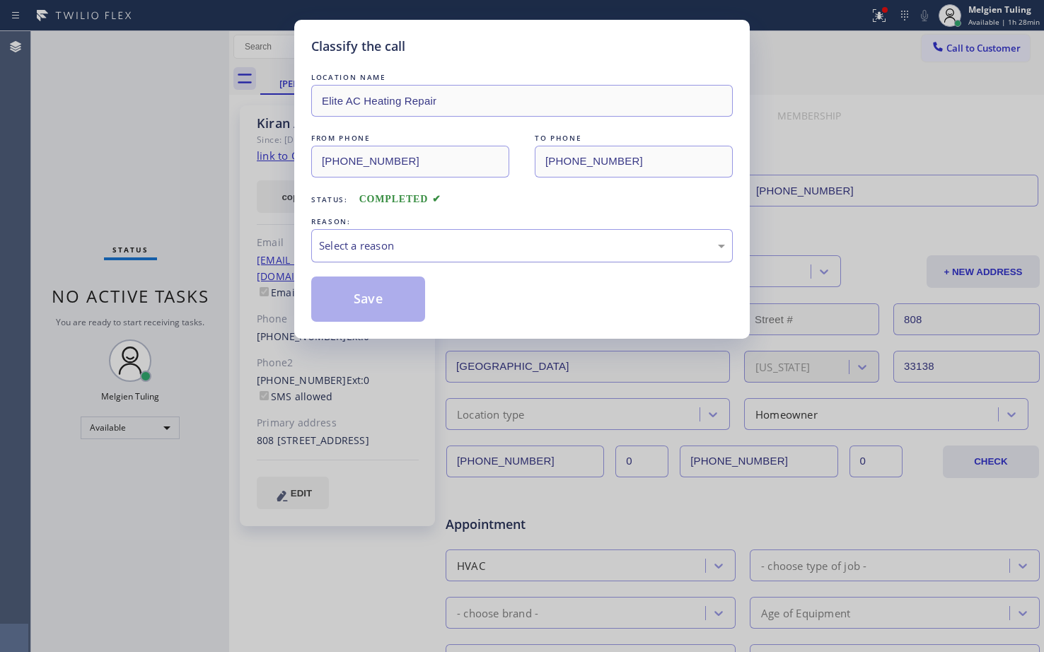
click at [339, 245] on div "Select a reason" at bounding box center [522, 246] width 406 height 16
click at [357, 306] on button "Save" at bounding box center [368, 299] width 114 height 45
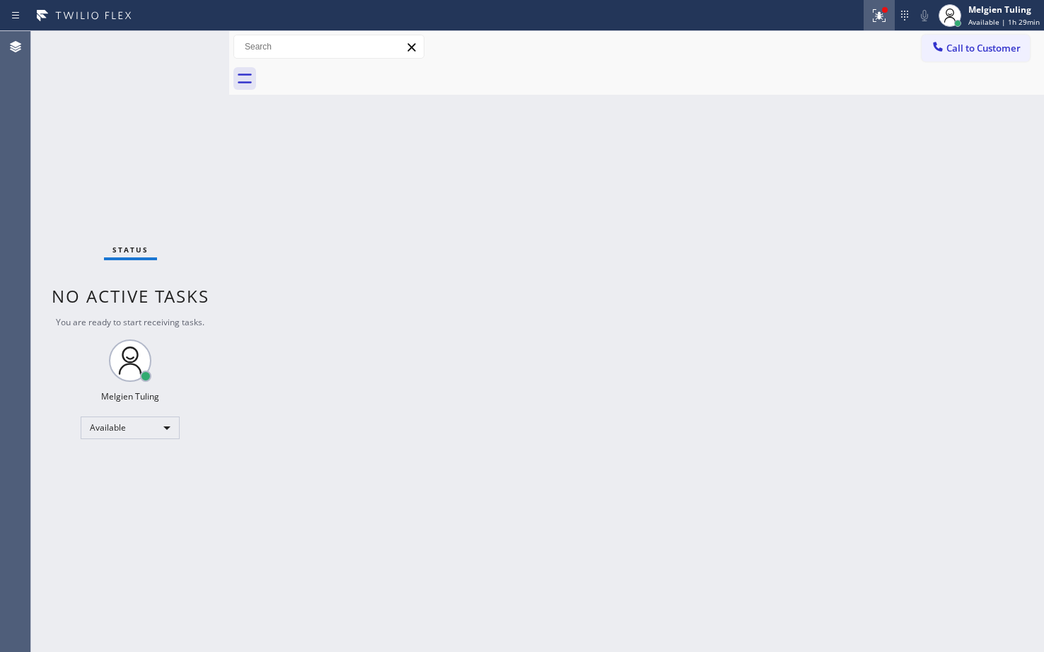
click at [881, 16] on icon at bounding box center [879, 13] width 8 height 5
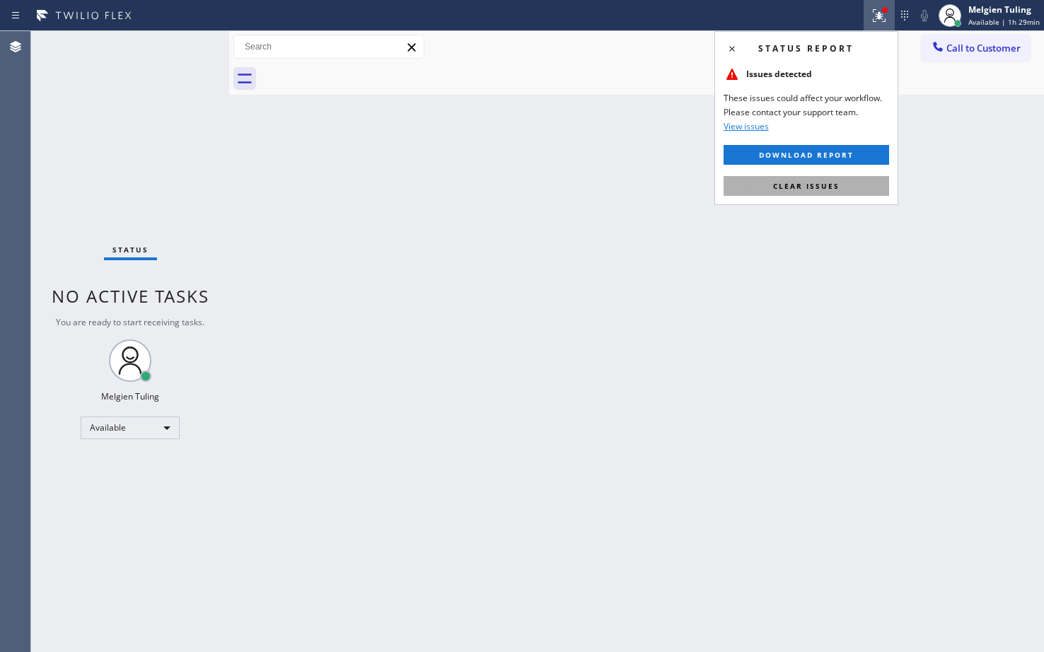
click at [812, 182] on span "Clear issues" at bounding box center [806, 186] width 67 height 10
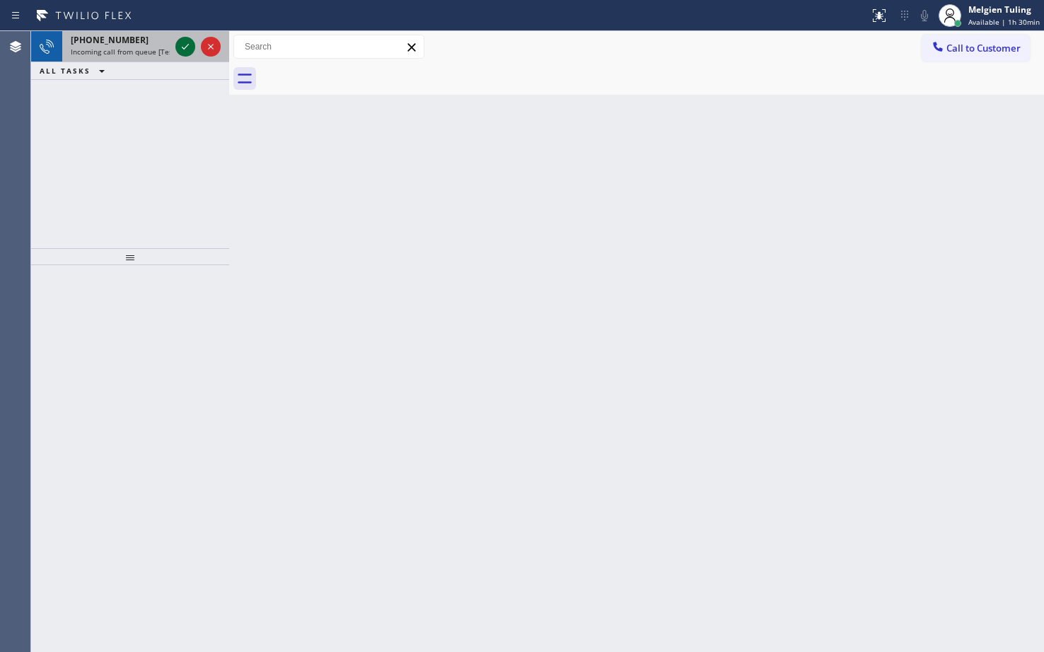
click at [190, 49] on icon at bounding box center [185, 46] width 17 height 17
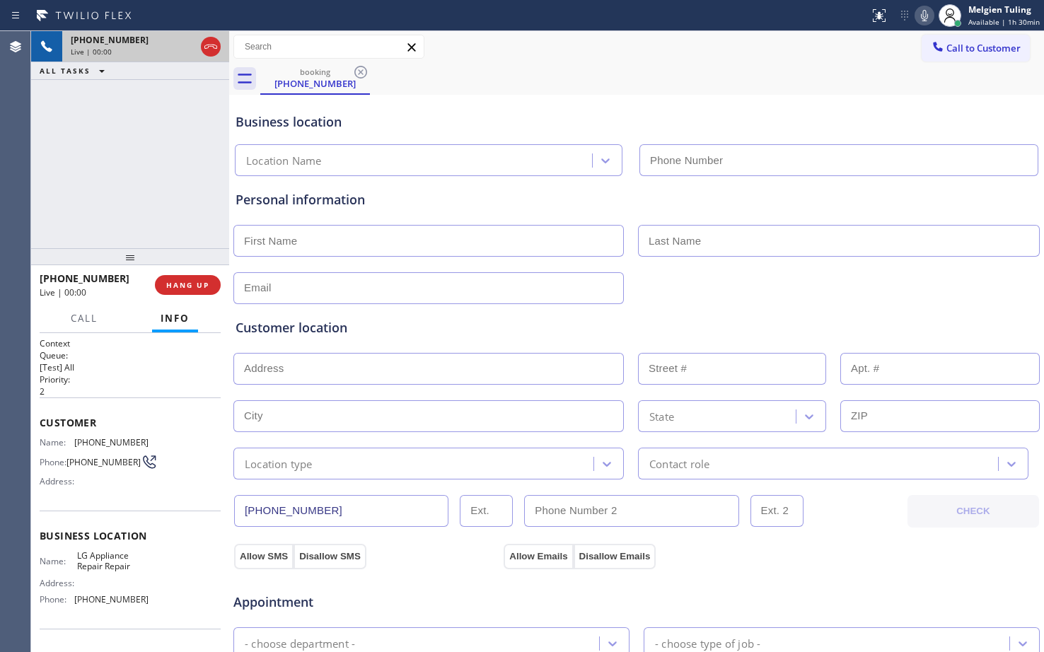
type input "[PHONE_NUMBER]"
click at [356, 253] on input "text" at bounding box center [428, 241] width 391 height 32
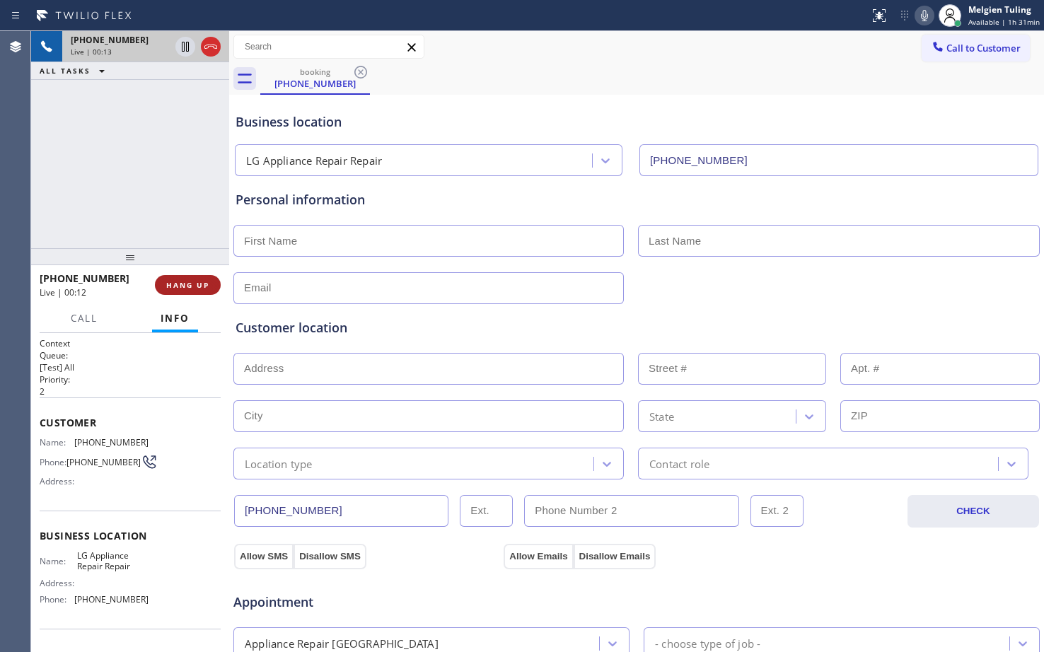
click at [189, 279] on button "HANG UP" at bounding box center [188, 285] width 66 height 20
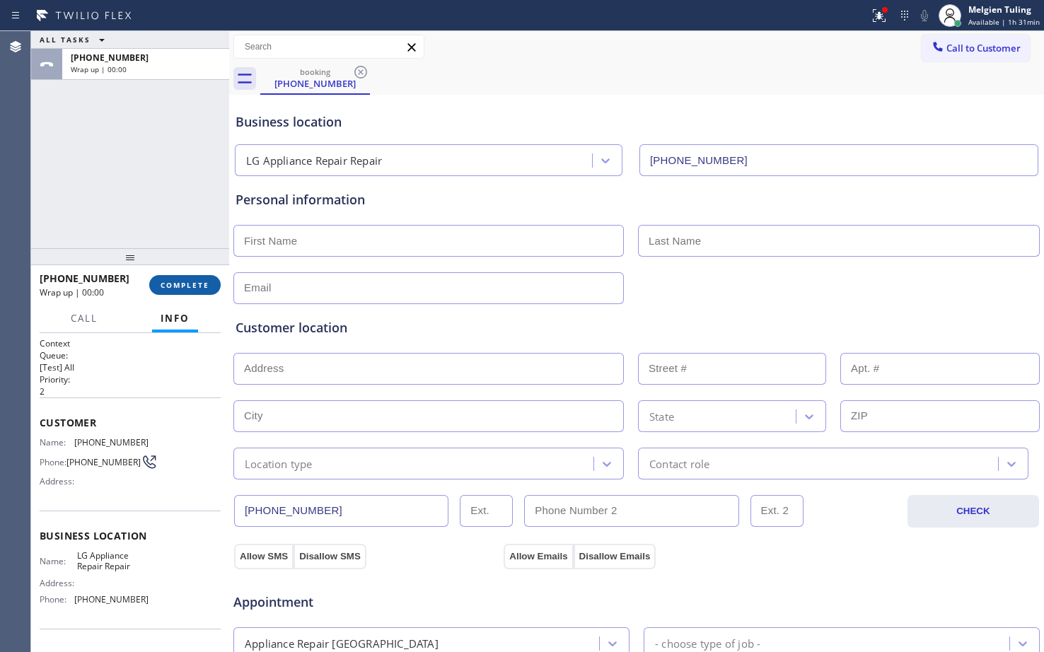
click at [175, 289] on span "COMPLETE" at bounding box center [185, 285] width 49 height 10
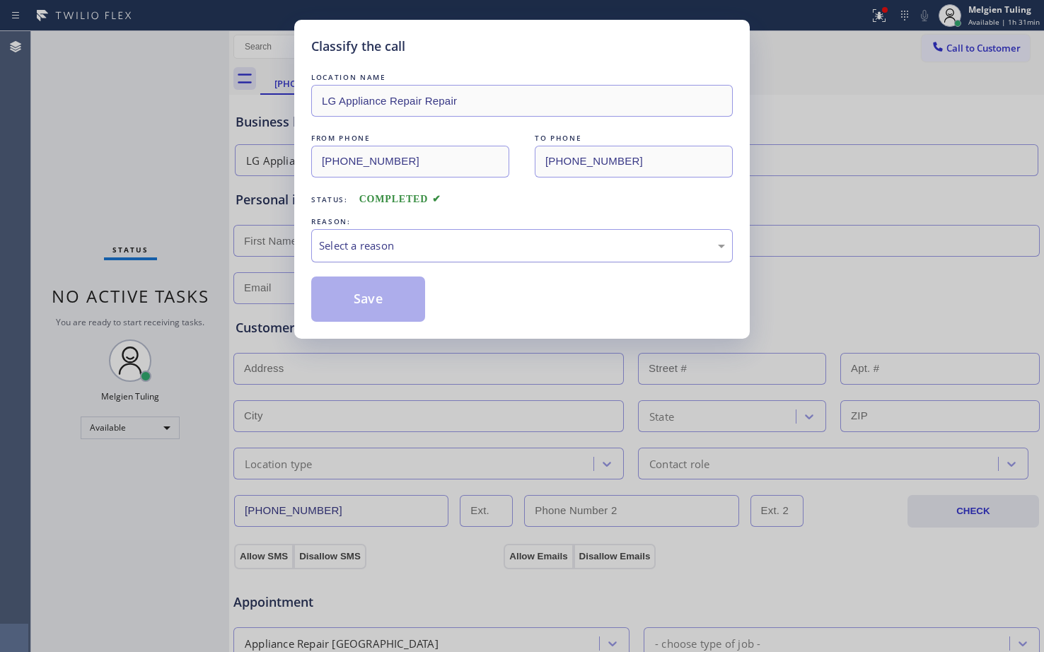
click at [361, 246] on div "Select a reason" at bounding box center [522, 246] width 406 height 16
click at [330, 302] on button "Save" at bounding box center [368, 299] width 114 height 45
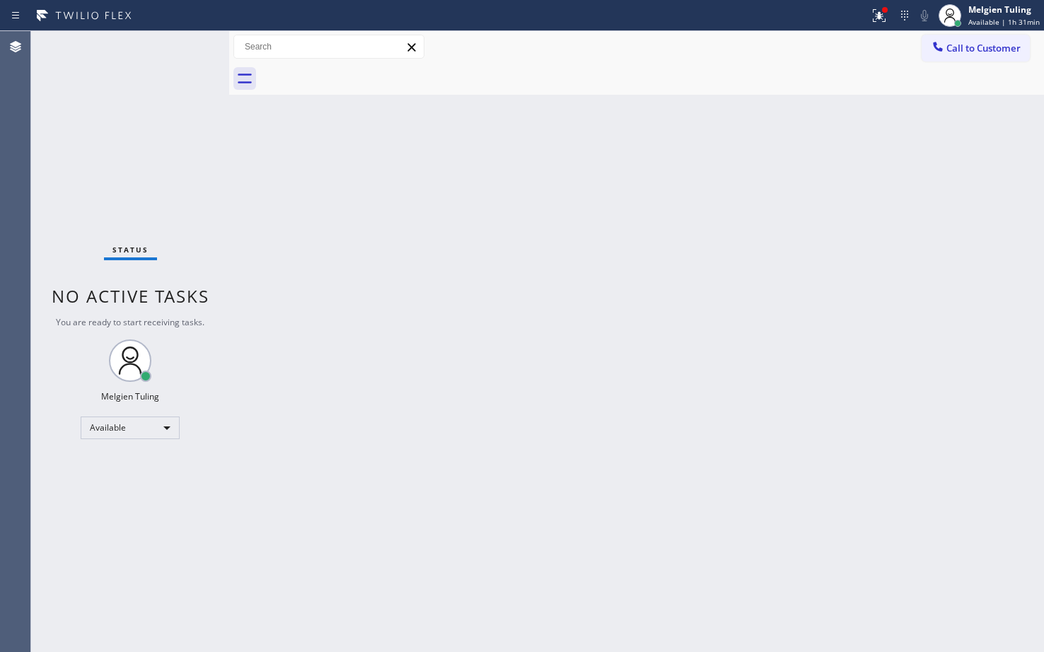
click at [363, 299] on div "Back to Dashboard Change Sender ID Customers Technicians Select a contact Outbo…" at bounding box center [636, 341] width 815 height 621
click at [143, 431] on div "Available" at bounding box center [130, 428] width 99 height 23
click at [98, 497] on li "Break" at bounding box center [129, 500] width 96 height 17
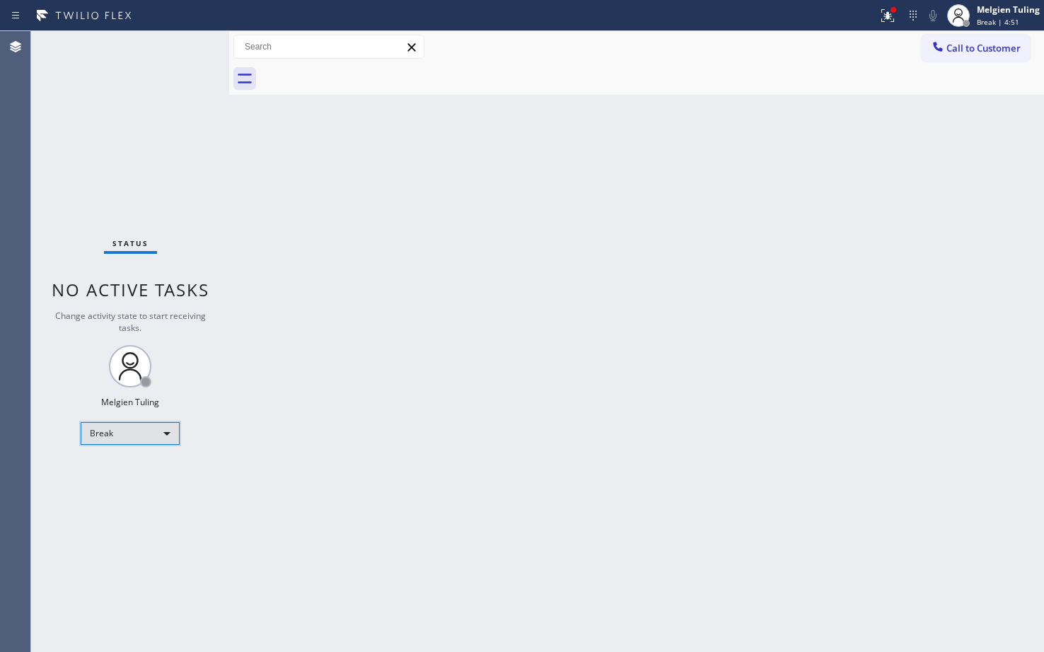
click at [135, 429] on div "Break" at bounding box center [130, 433] width 99 height 23
click at [129, 468] on li "Available" at bounding box center [129, 471] width 96 height 17
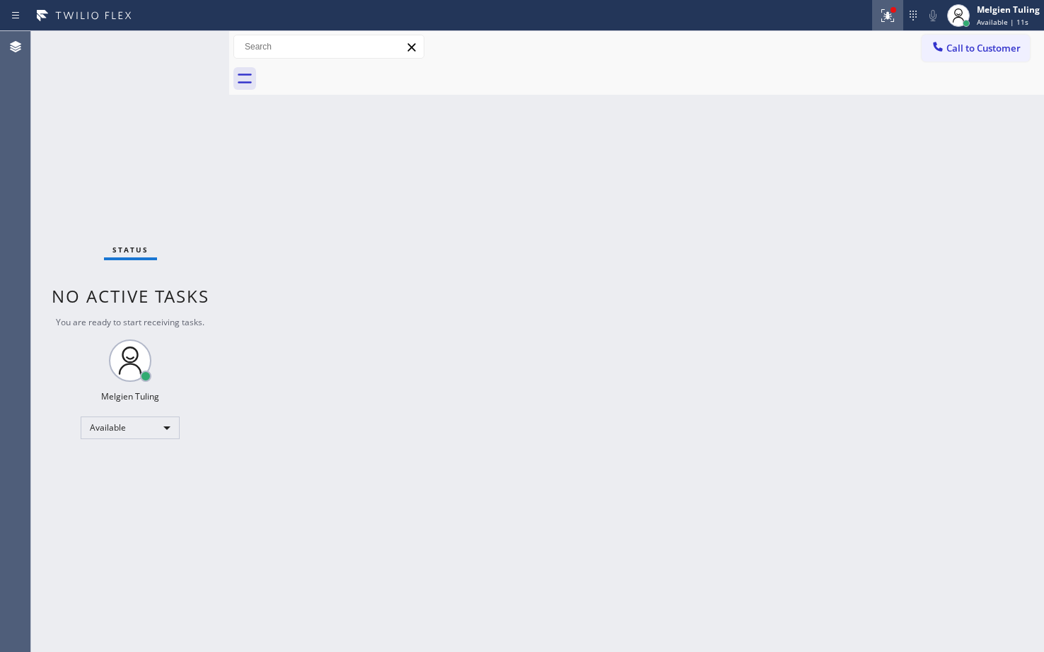
click at [887, 18] on icon at bounding box center [887, 15] width 17 height 17
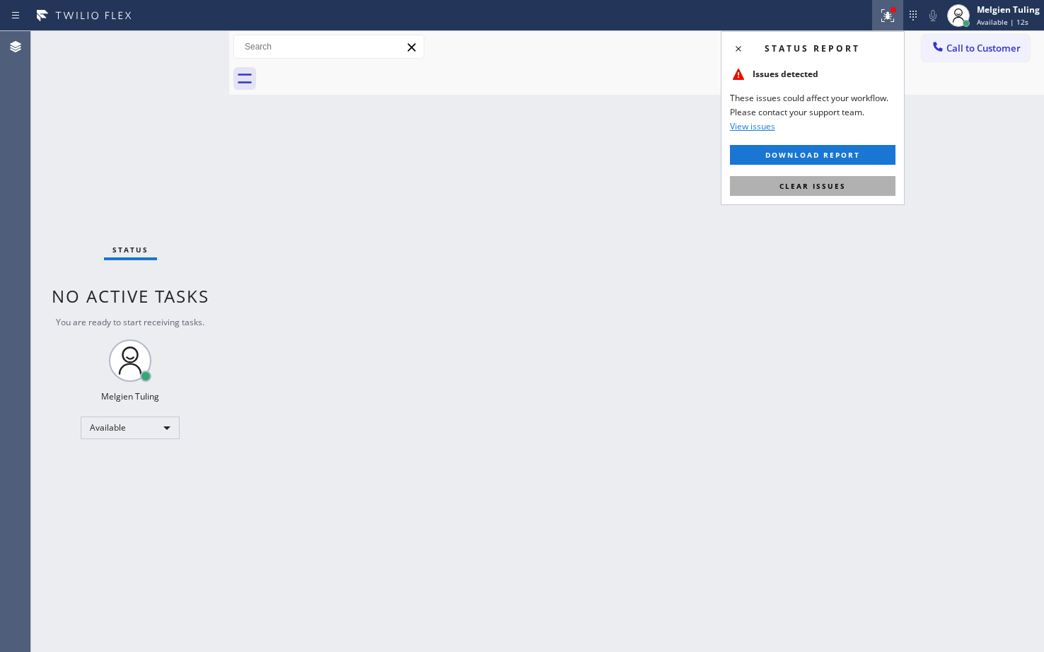
click at [795, 183] on span "Clear issues" at bounding box center [813, 186] width 67 height 10
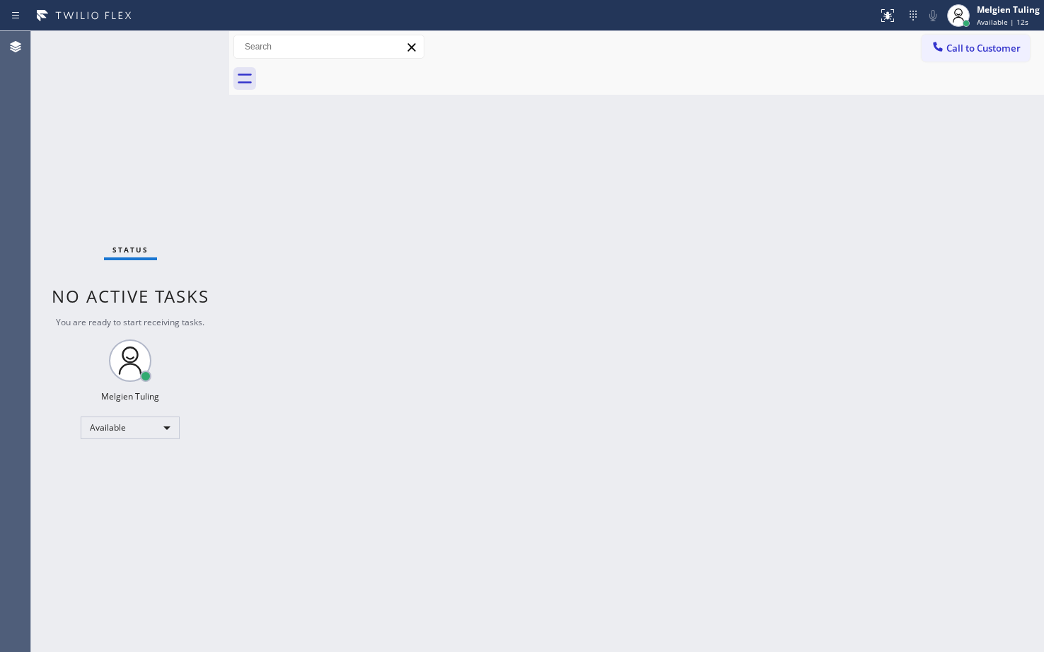
click at [765, 224] on div "Back to Dashboard Change Sender ID Customers Technicians Select a contact Outbo…" at bounding box center [636, 341] width 815 height 621
click at [451, 264] on div "Back to Dashboard Change Sender ID Customers Technicians Select a contact Outbo…" at bounding box center [636, 341] width 815 height 621
click at [347, 422] on div "Back to Dashboard Change Sender ID Customers Technicians Select a contact Outbo…" at bounding box center [636, 341] width 815 height 621
click at [92, 423] on div "Available" at bounding box center [130, 428] width 99 height 23
click at [100, 499] on li "Break" at bounding box center [129, 500] width 96 height 17
